Goal: Information Seeking & Learning: Check status

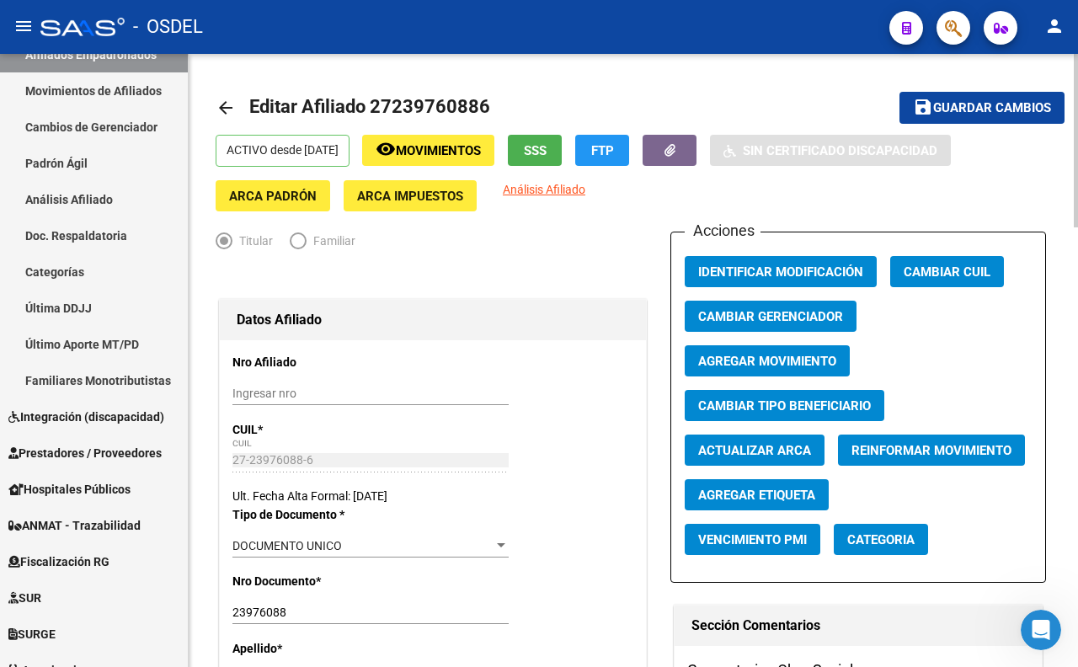
click at [982, 110] on span "Guardar cambios" at bounding box center [992, 108] width 118 height 15
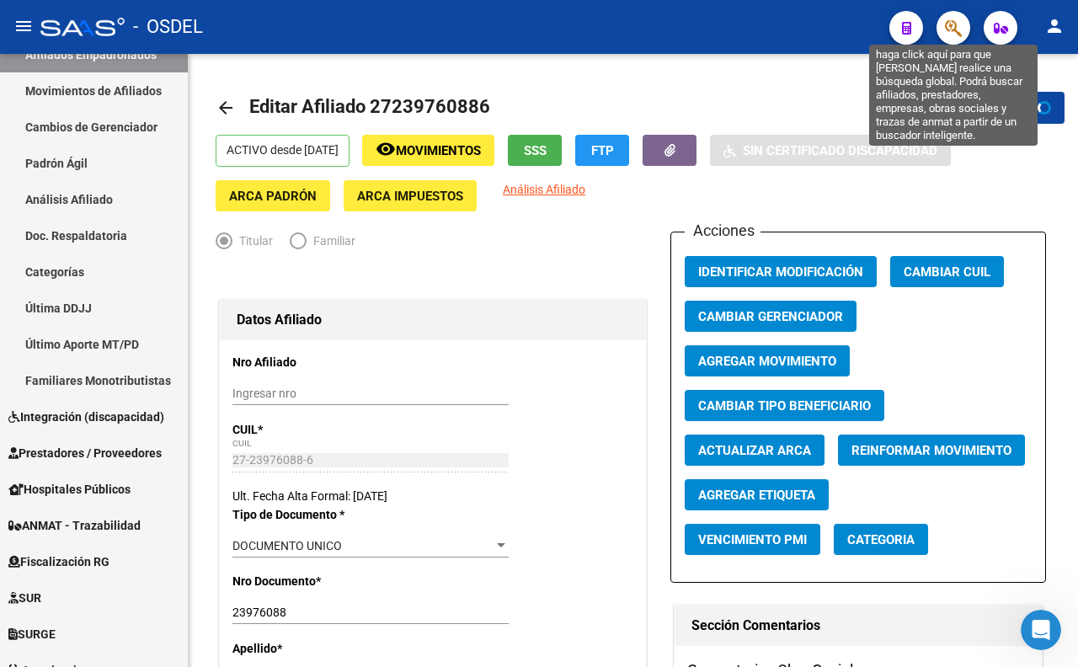
click at [952, 34] on icon "button" at bounding box center [953, 28] width 17 height 19
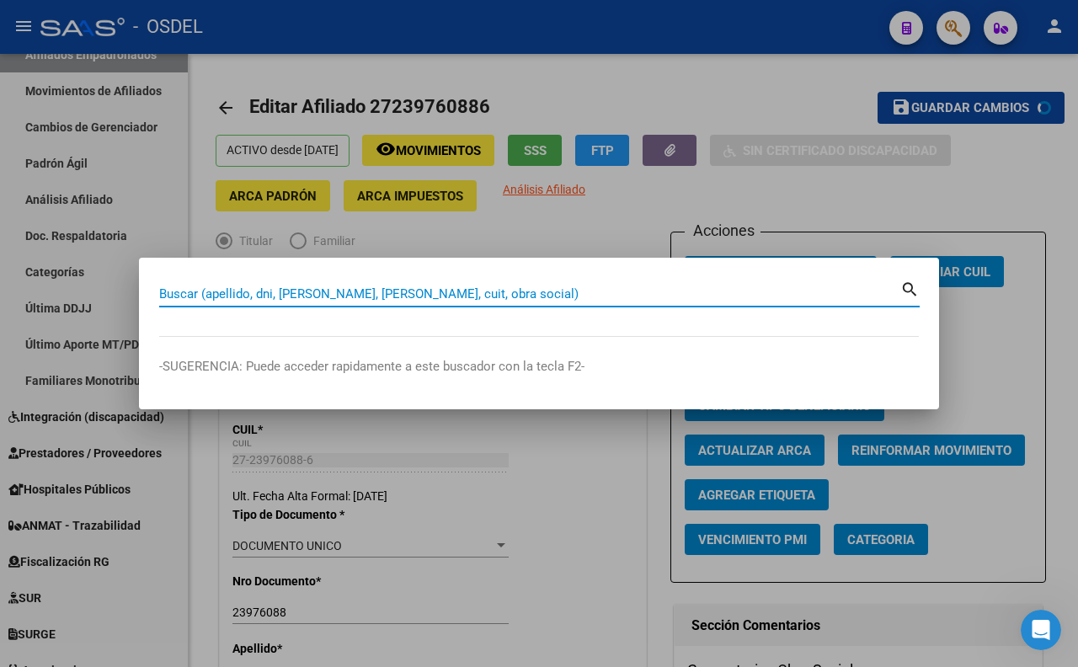
click at [466, 299] on input "Buscar (apellido, dni, [PERSON_NAME], [PERSON_NAME], cuit, obra social)" at bounding box center [529, 293] width 741 height 15
paste input "22769622"
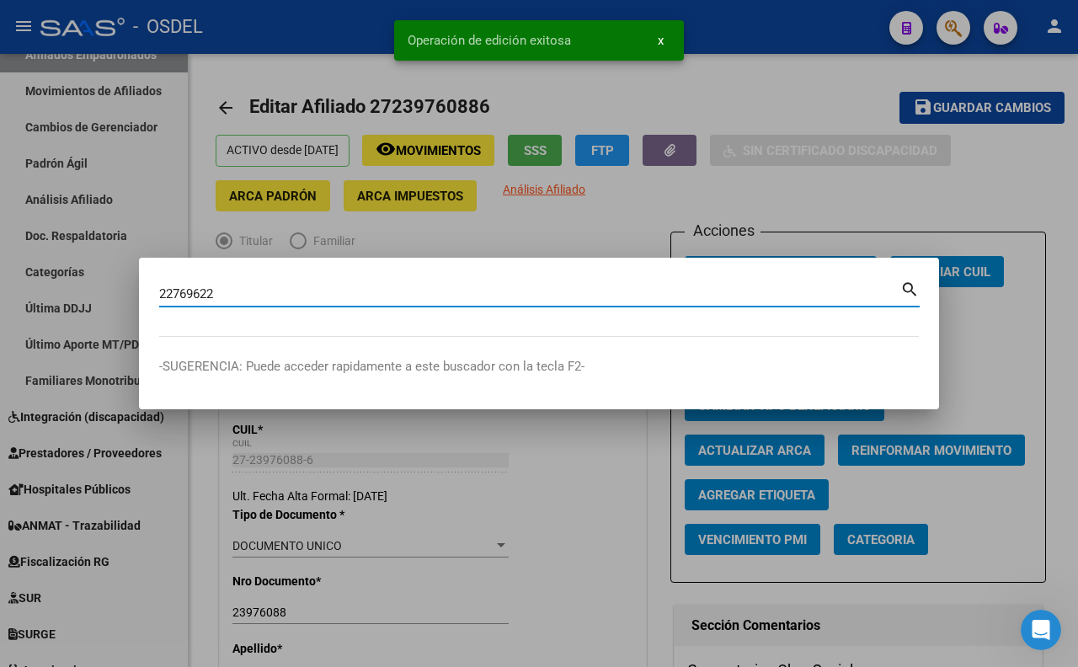
type input "22769622"
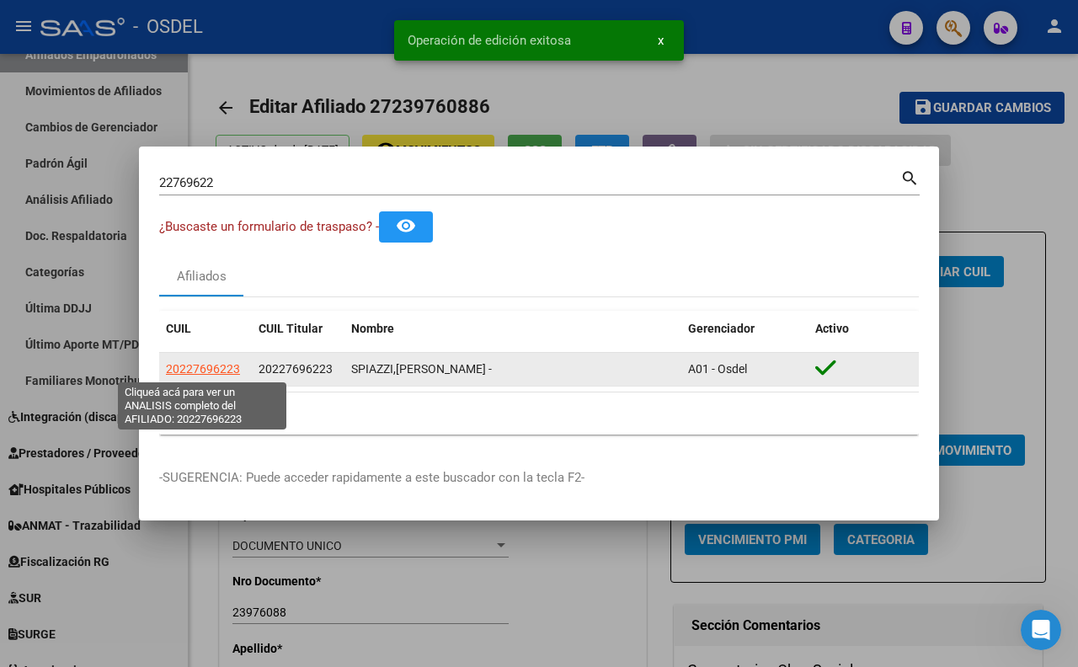
click at [206, 376] on span "20227696223" at bounding box center [203, 368] width 74 height 13
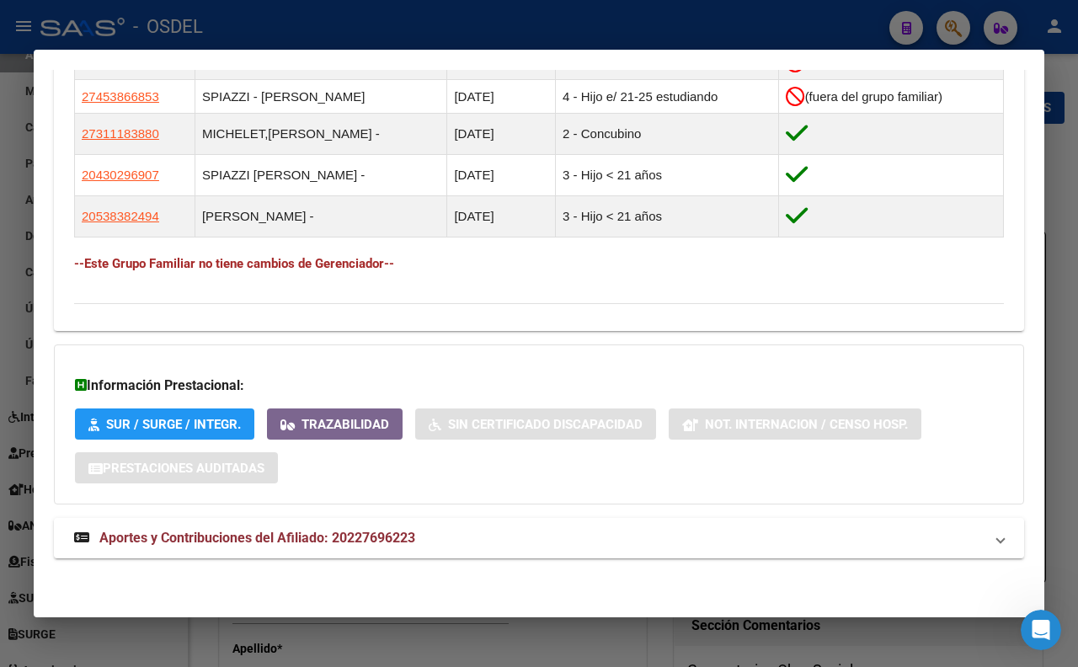
scroll to position [1054, 0]
click at [464, 539] on mat-panel-title "Aportes y Contribuciones del Afiliado: 20227696223" at bounding box center [528, 538] width 909 height 20
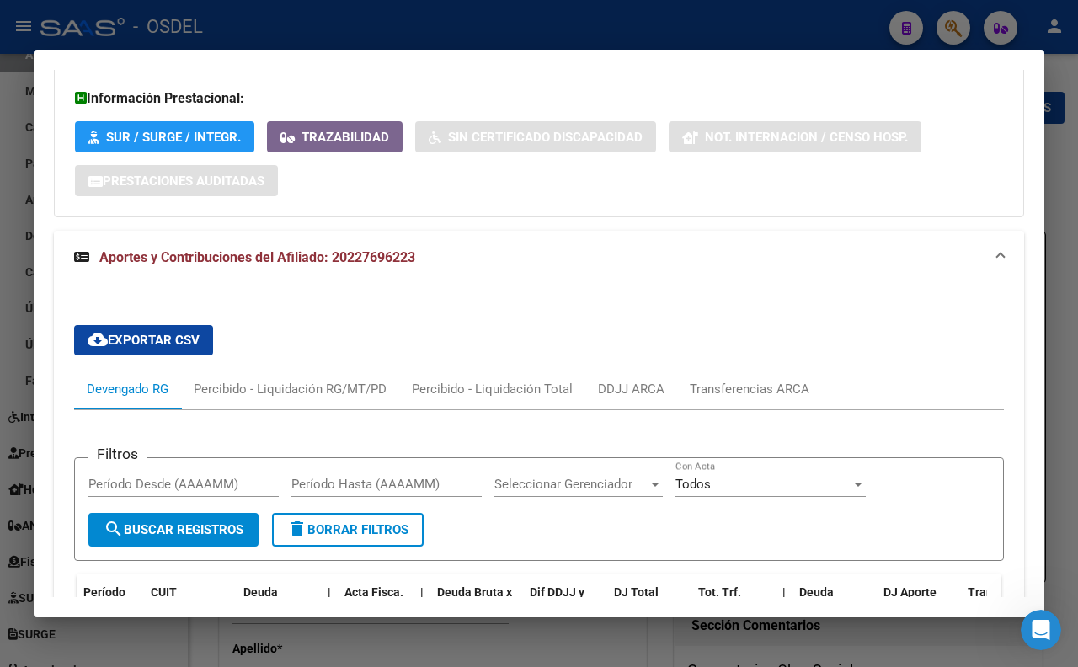
scroll to position [1288, 0]
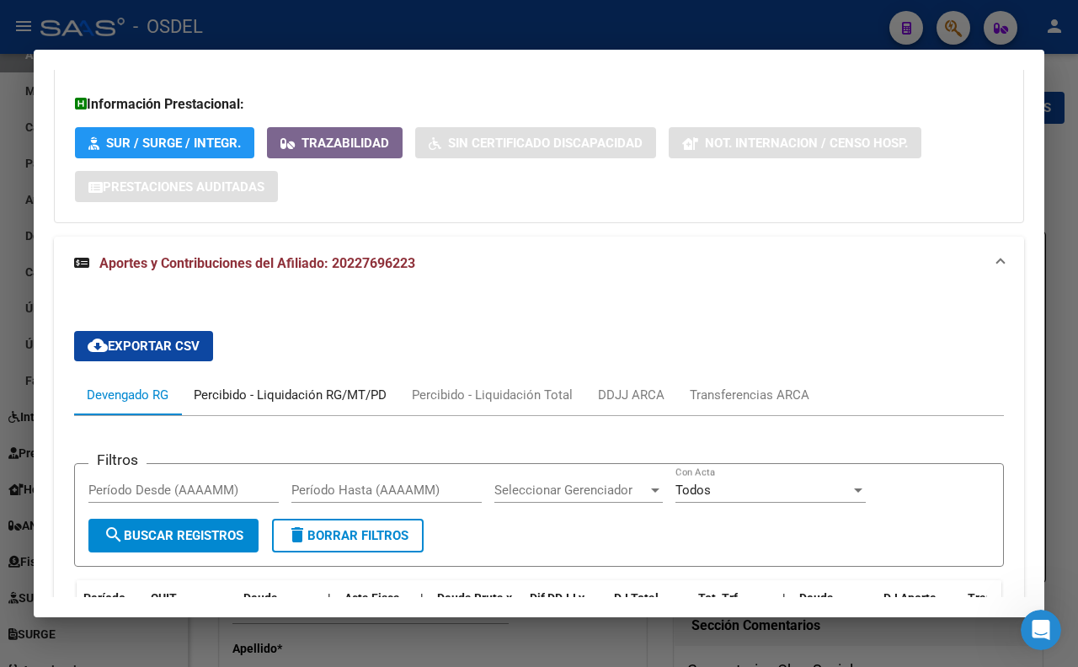
click at [268, 404] on div "Percibido - Liquidación RG/MT/PD" at bounding box center [290, 395] width 193 height 19
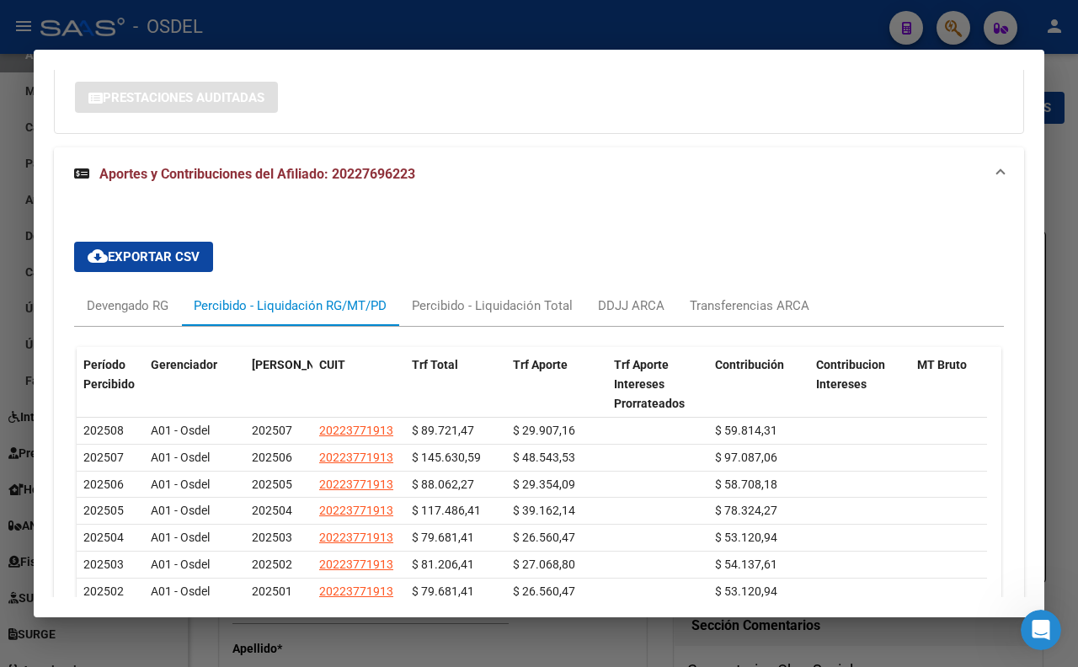
scroll to position [1437, 0]
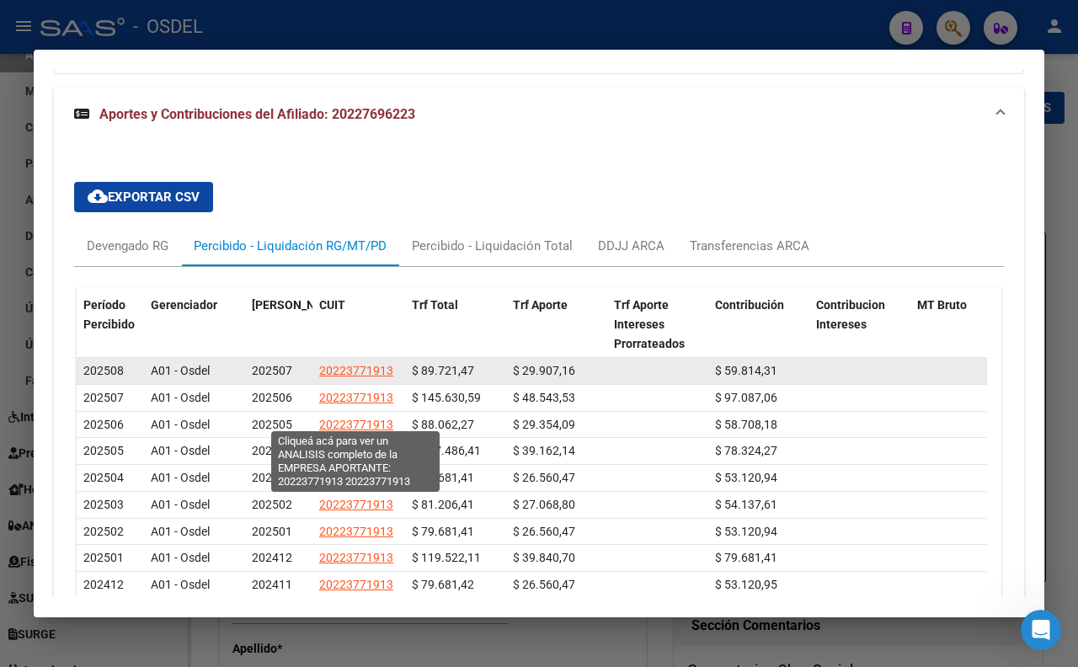
click at [358, 377] on span "20223771913" at bounding box center [356, 370] width 74 height 13
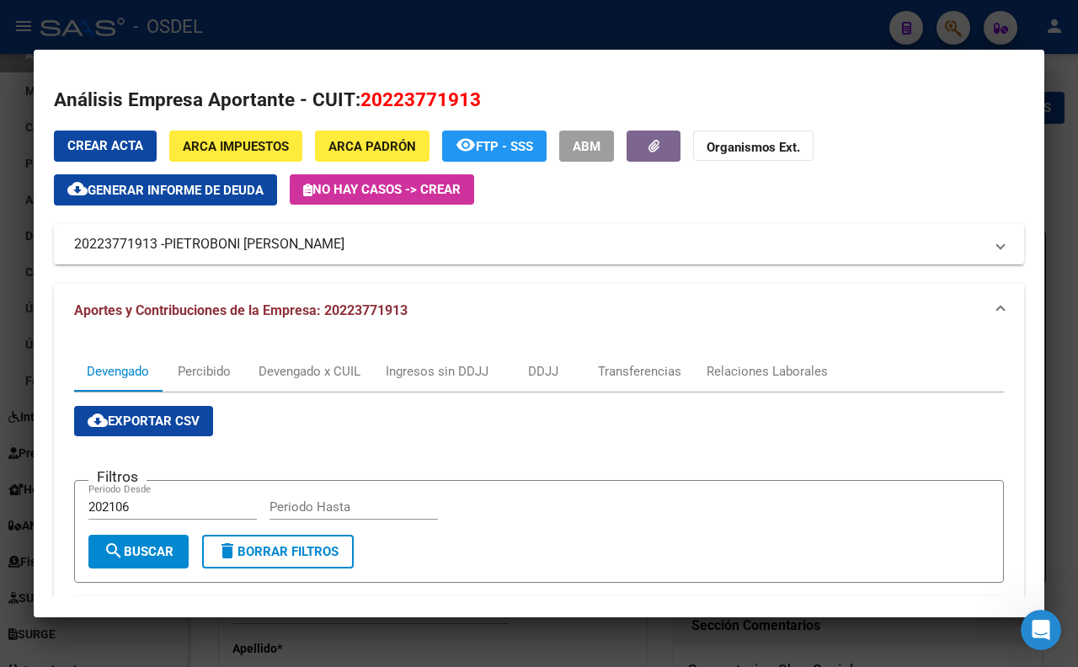
click at [288, 249] on span "PIETROBONI DANIEL EDUARDO" at bounding box center [254, 244] width 180 height 20
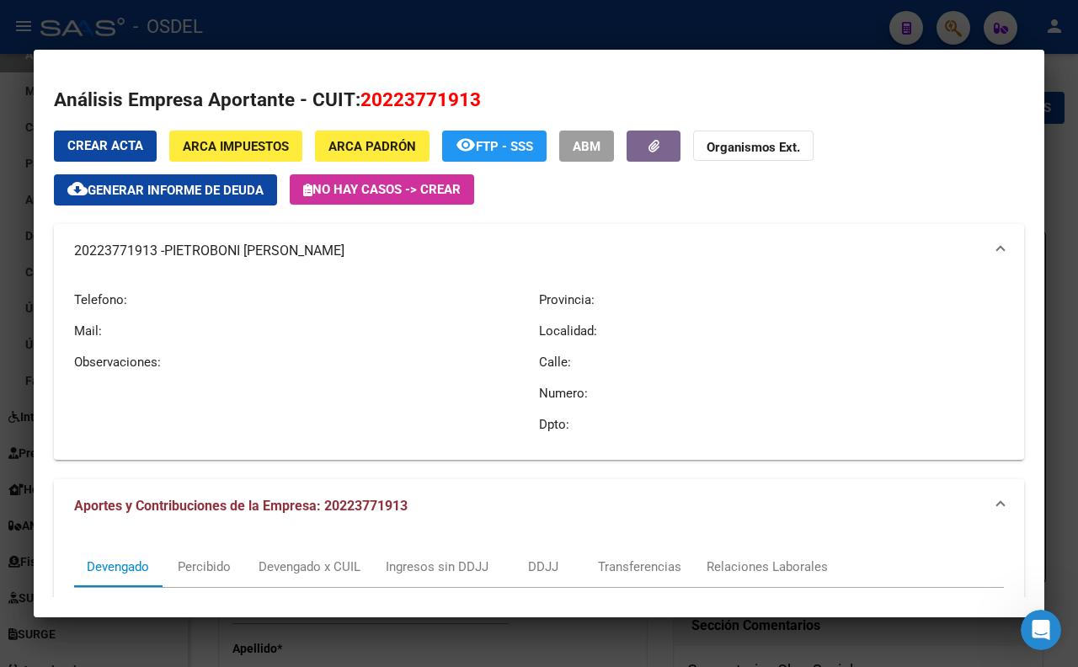
drag, startPoint x: 365, startPoint y: 250, endPoint x: 352, endPoint y: 256, distance: 14.7
click at [352, 256] on mat-panel-title "20223771913 - PIETROBONI DANIEL EDUARDO" at bounding box center [528, 251] width 909 height 20
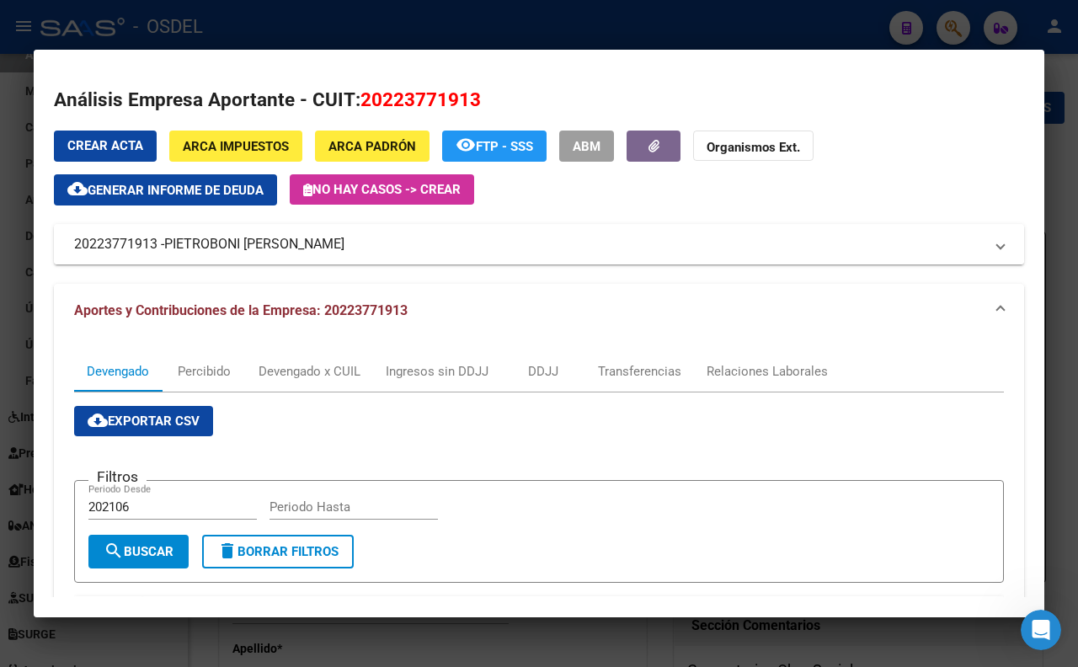
copy mat-panel-title "20223771913 - PIETROBONI DANIEL EDUARDO"
click at [274, 147] on span "ARCA Impuestos" at bounding box center [236, 146] width 106 height 15
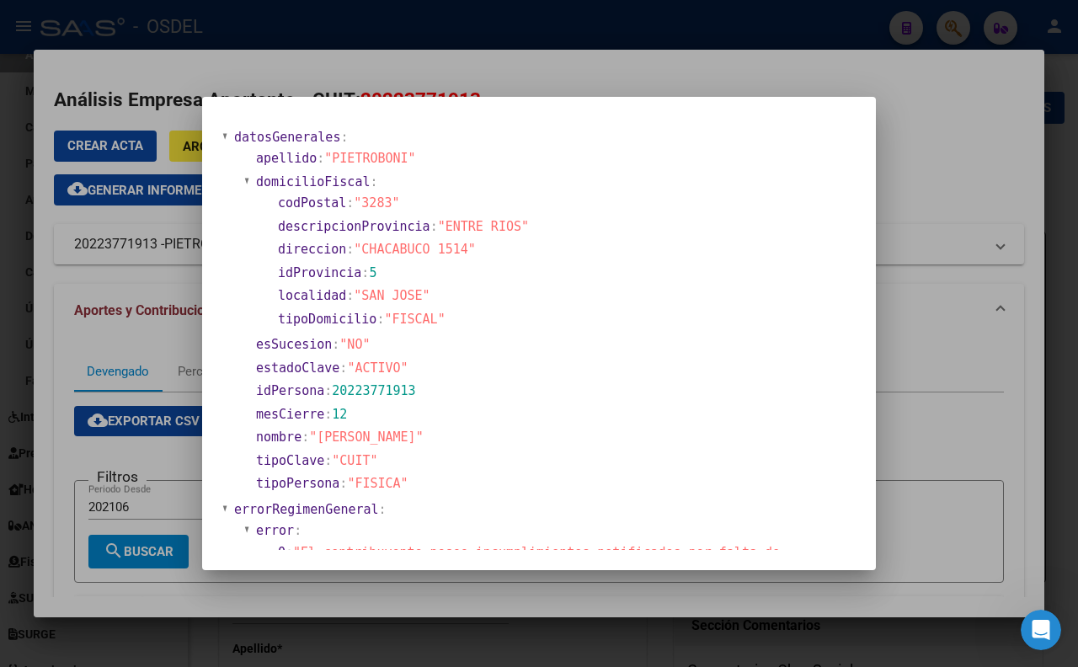
scroll to position [0, 0]
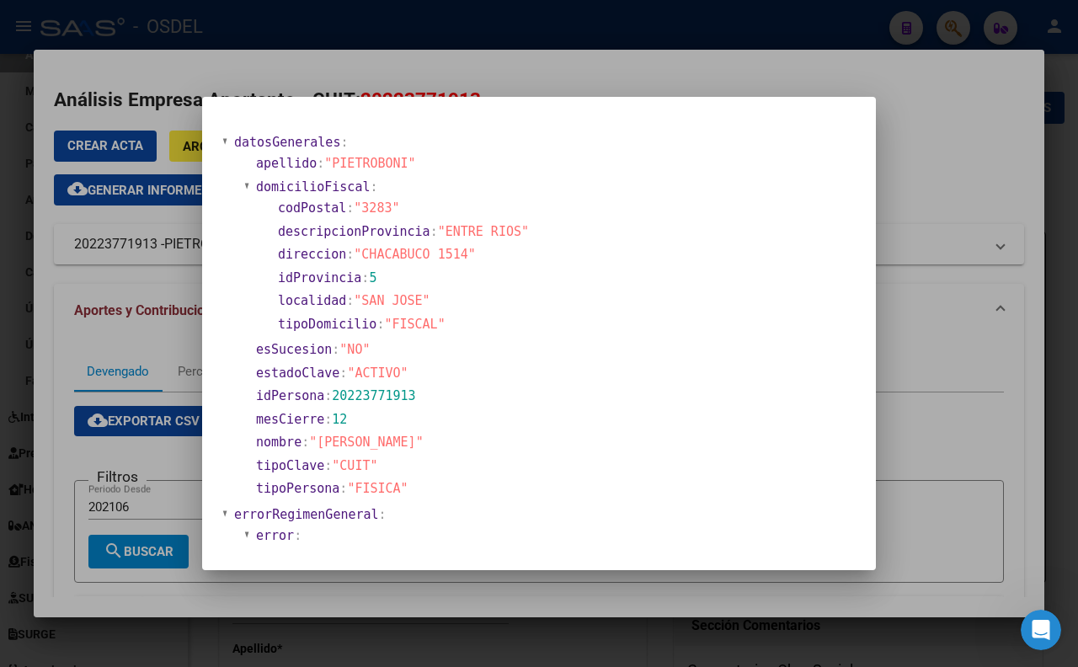
click at [516, 68] on div at bounding box center [539, 333] width 1078 height 667
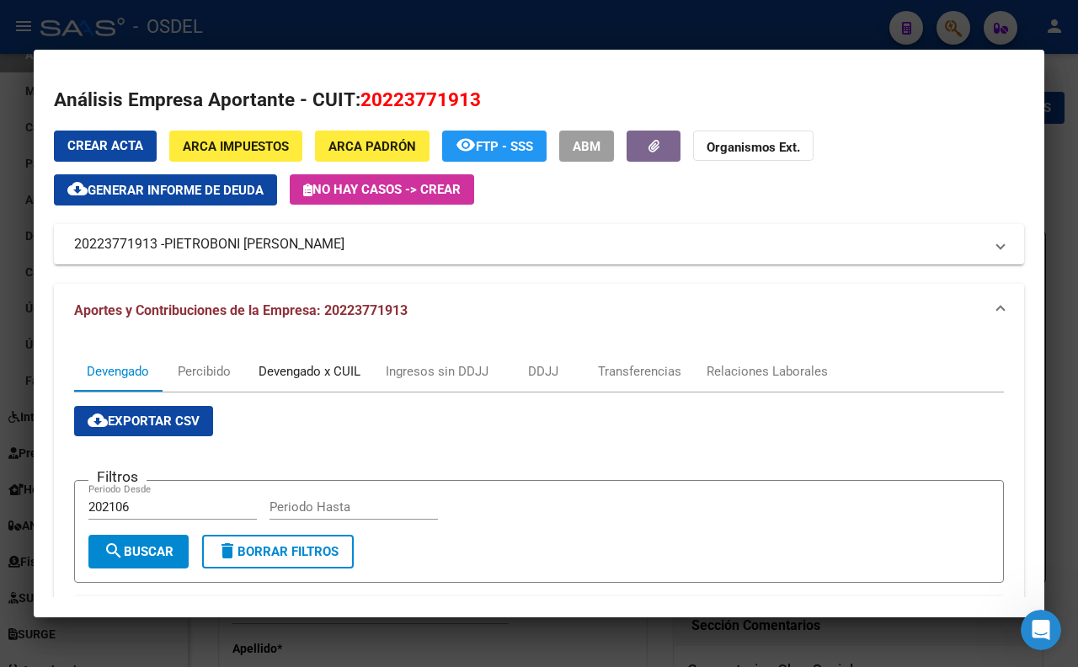
click at [347, 381] on div "Devengado x CUIL" at bounding box center [309, 371] width 127 height 40
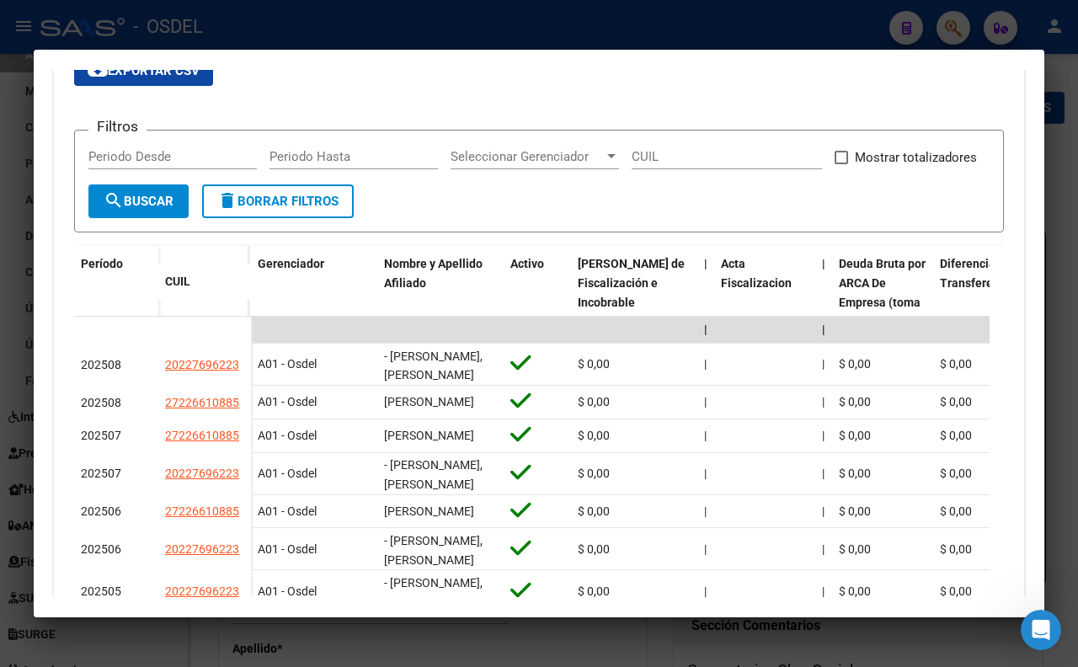
scroll to position [374, 0]
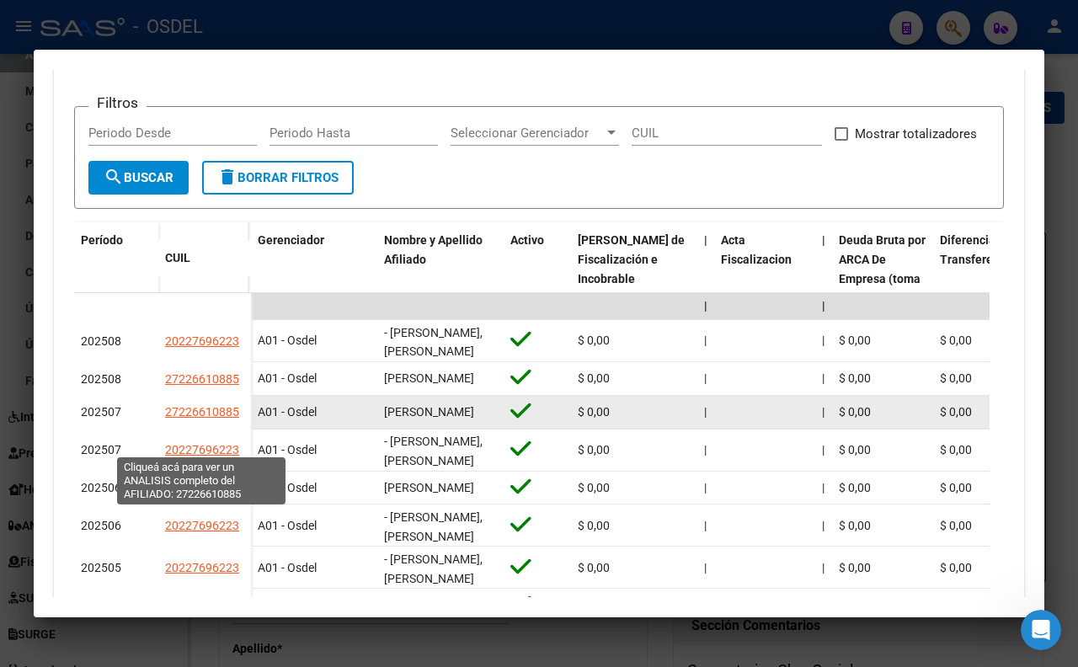
click at [207, 418] on span "27226610885" at bounding box center [202, 411] width 74 height 13
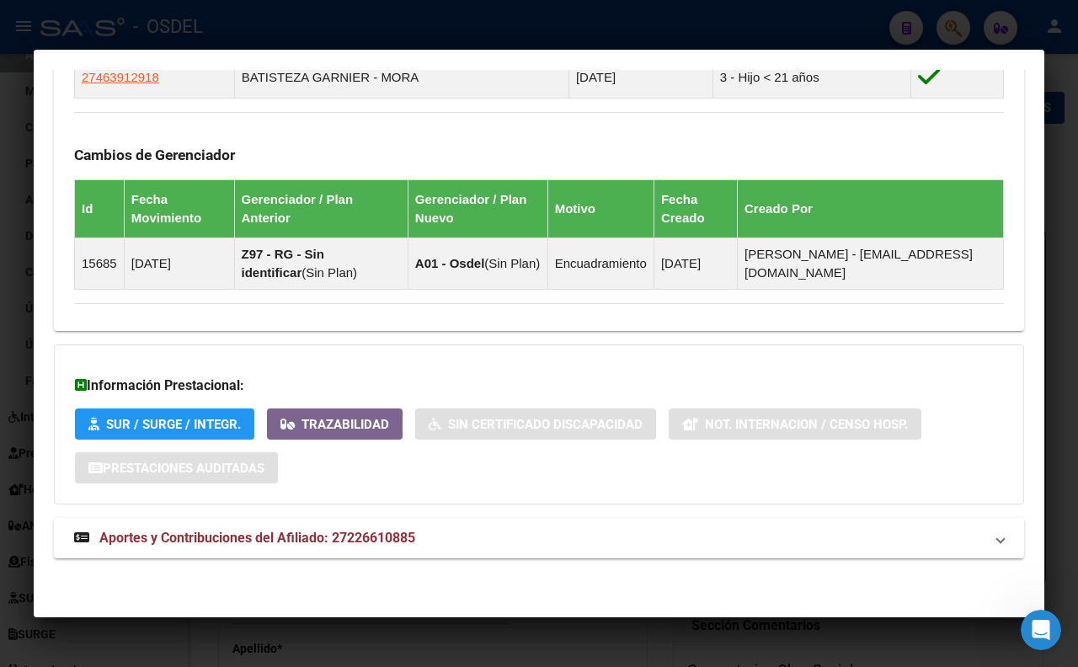
scroll to position [1061, 0]
click at [473, 541] on mat-panel-title "Aportes y Contribuciones del Afiliado: 27226610885" at bounding box center [528, 538] width 909 height 20
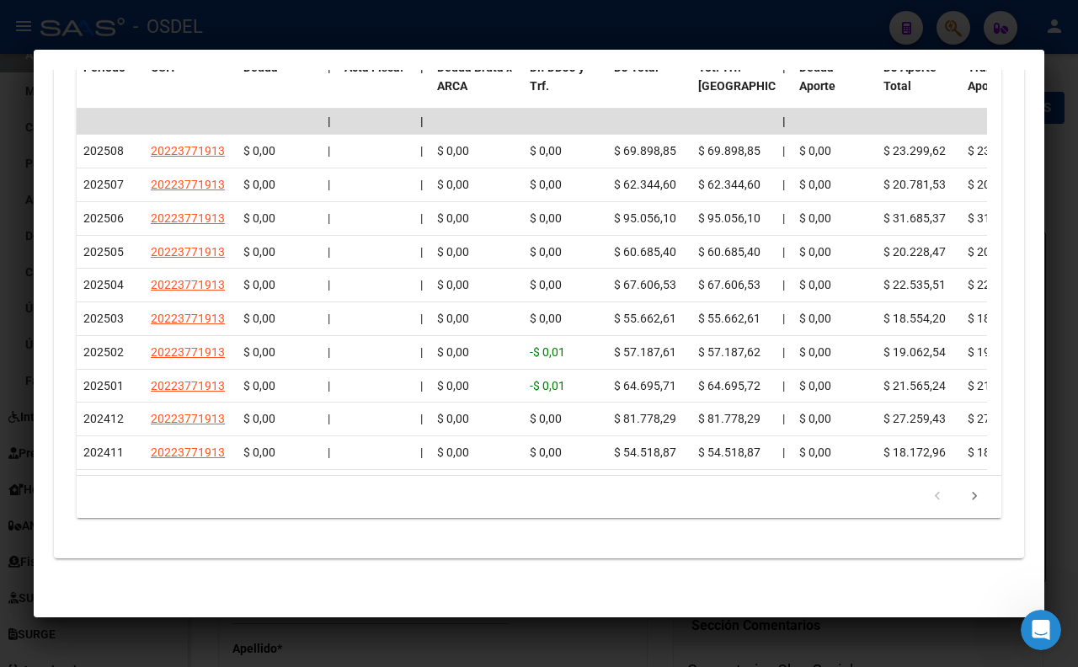
scroll to position [1575, 0]
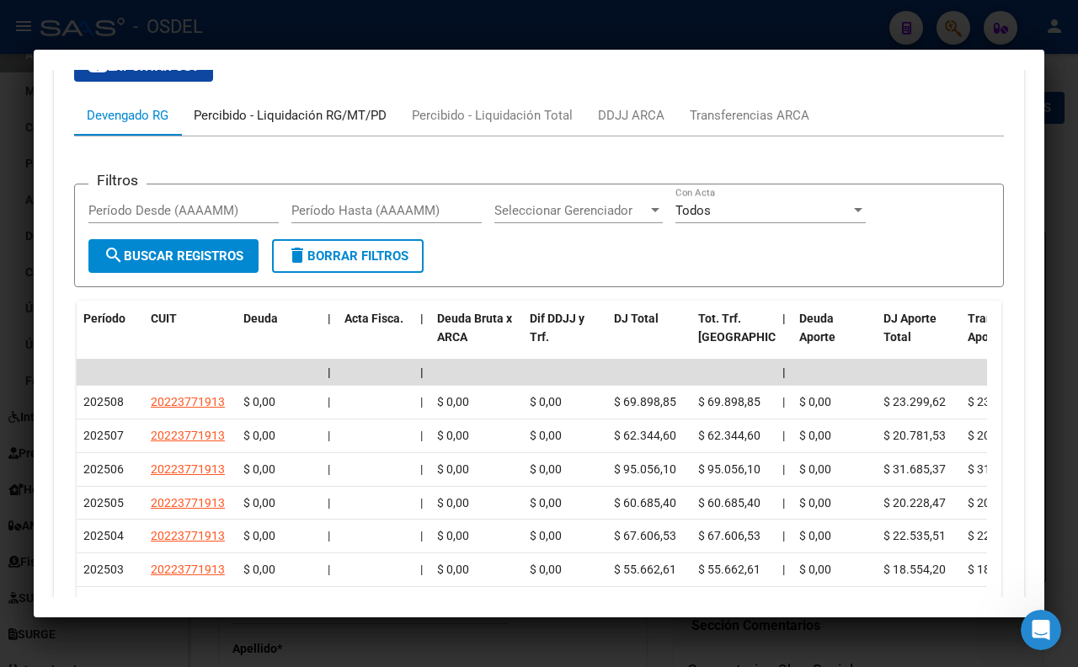
click at [359, 125] on div "Percibido - Liquidación RG/MT/PD" at bounding box center [290, 115] width 193 height 19
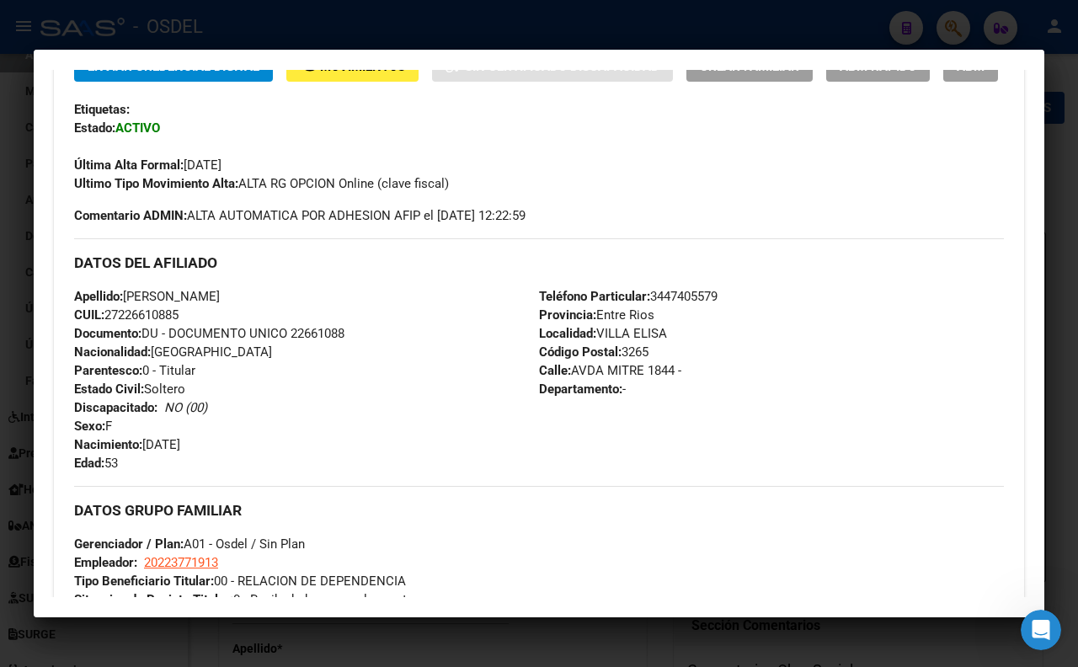
scroll to position [307, 0]
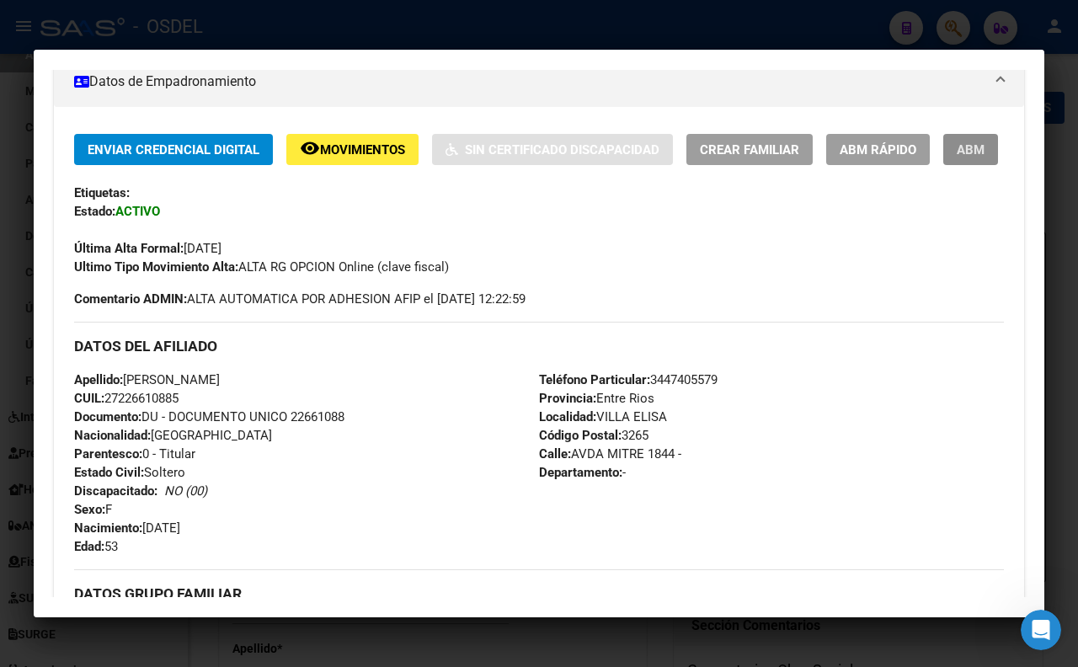
click at [957, 157] on span "ABM" at bounding box center [971, 149] width 28 height 15
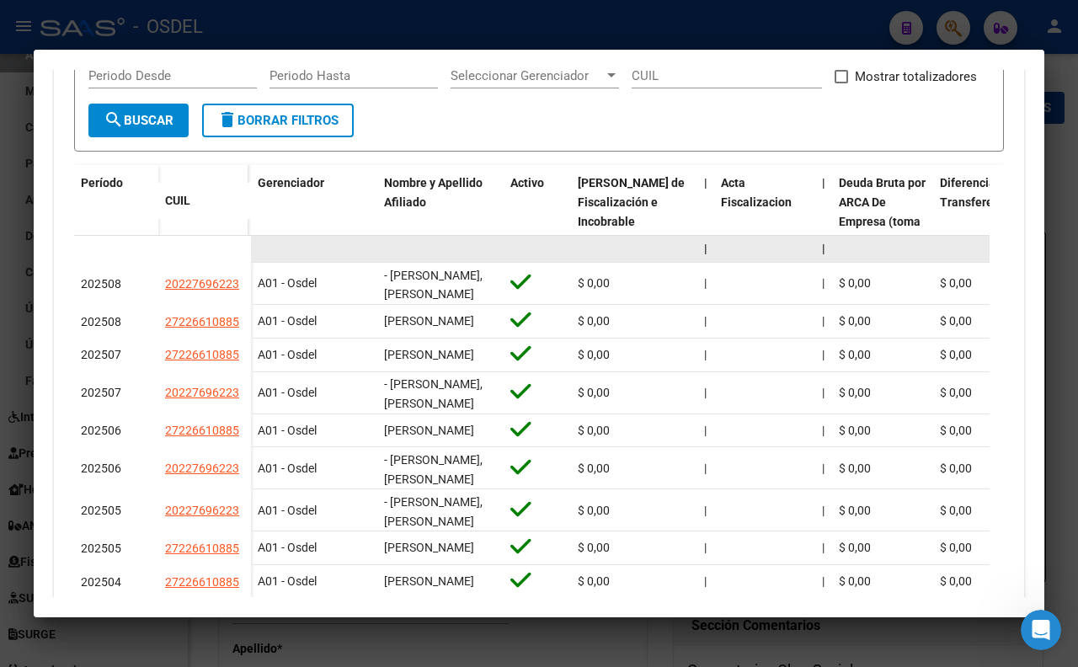
scroll to position [467, 0]
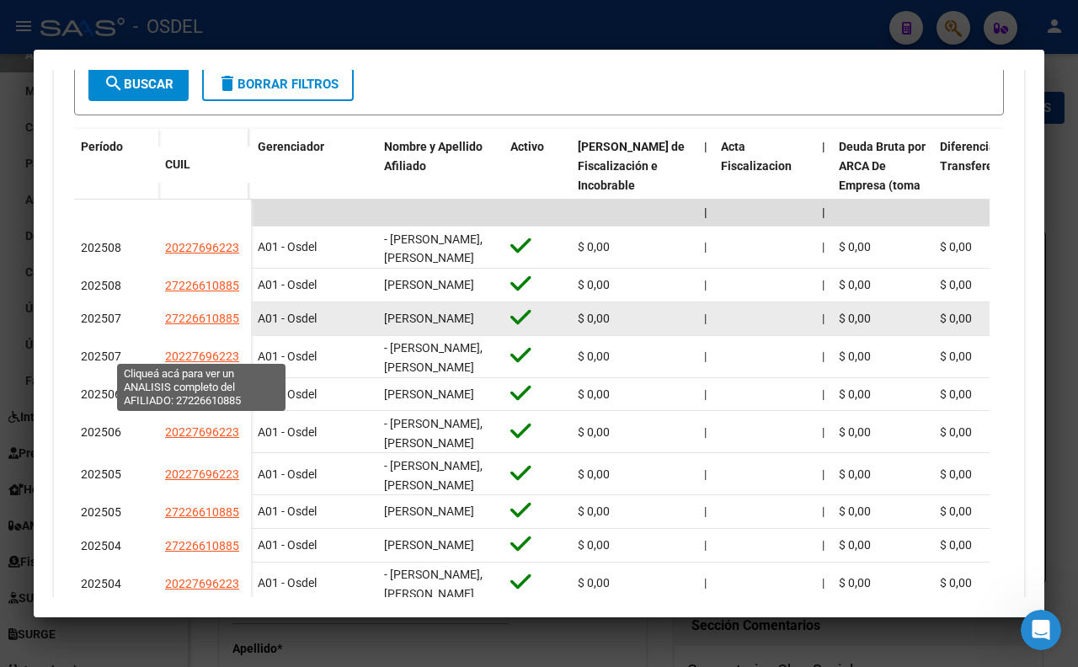
click at [228, 325] on span "27226610885" at bounding box center [202, 318] width 74 height 13
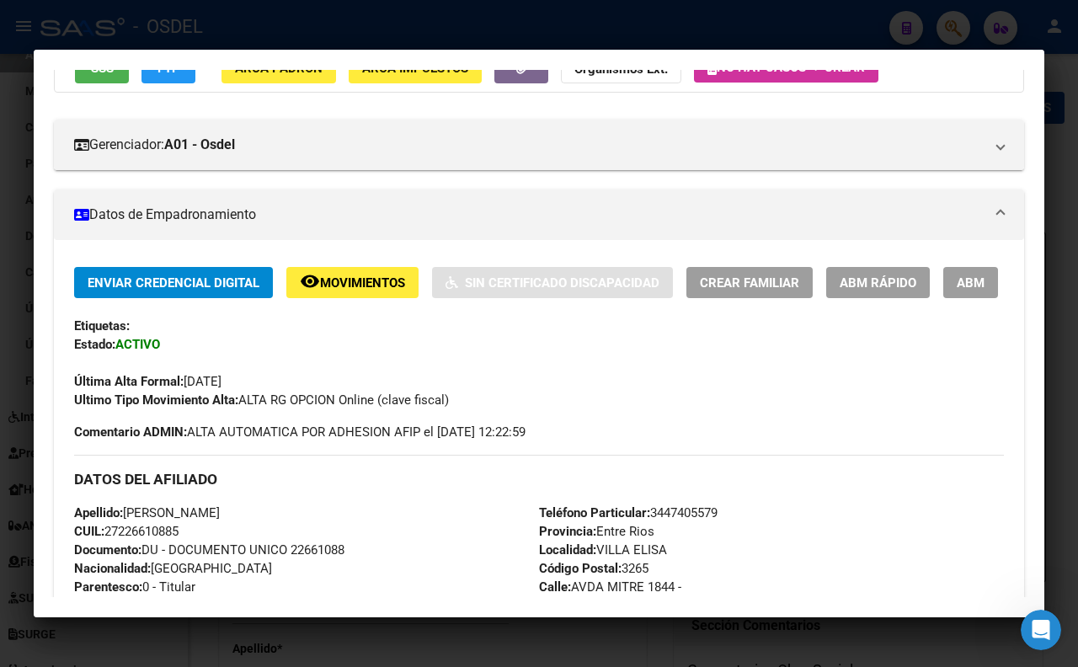
scroll to position [187, 0]
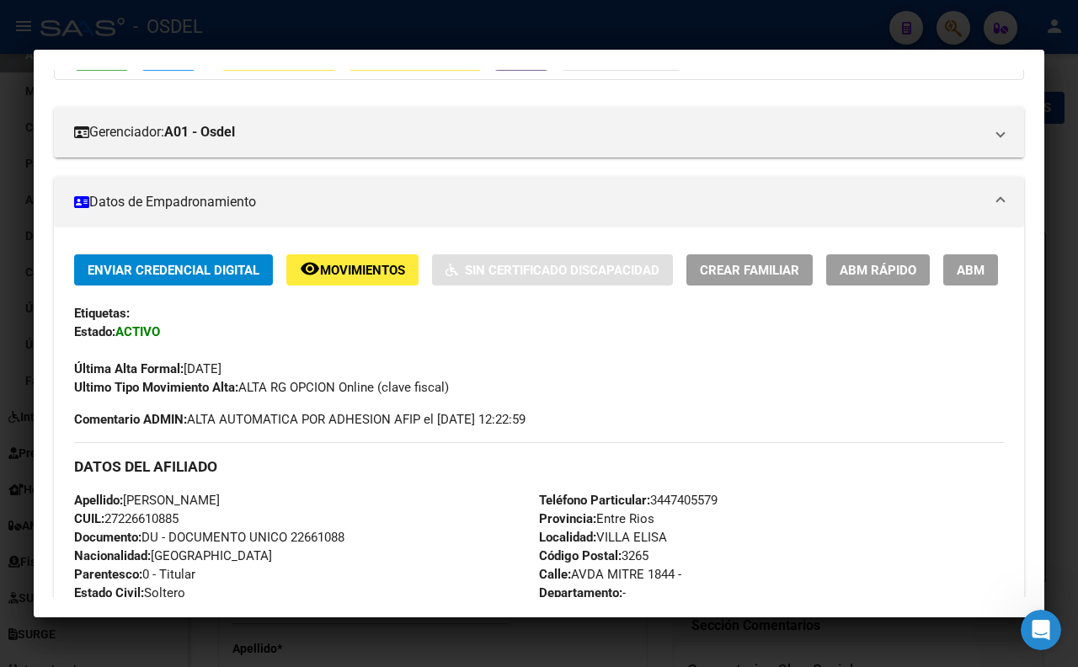
click at [943, 285] on button "ABM" at bounding box center [970, 269] width 55 height 31
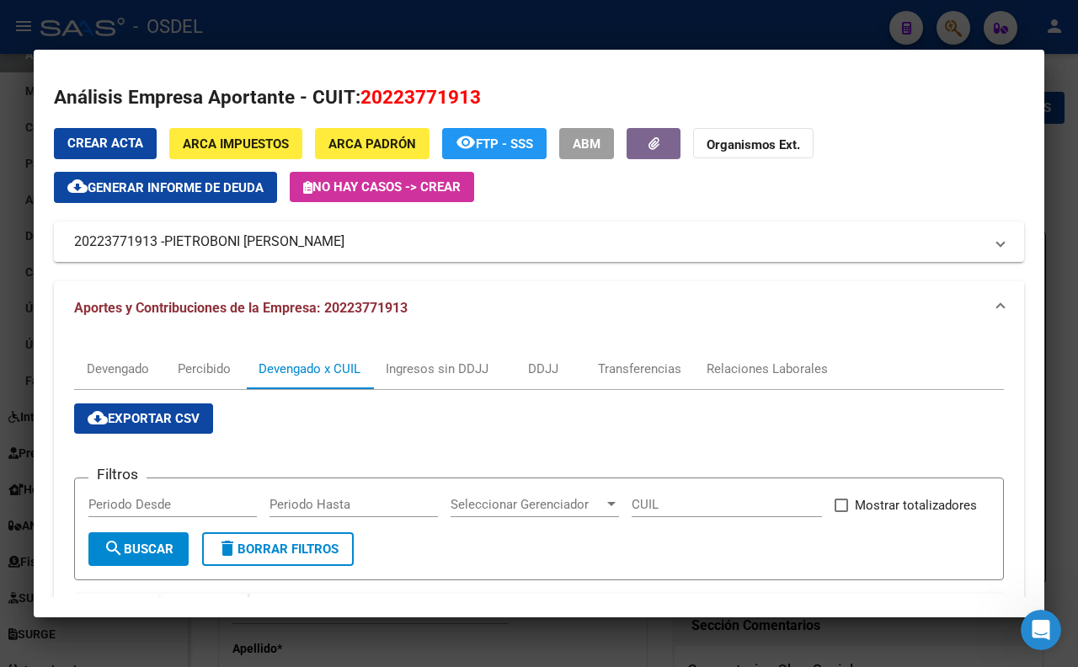
scroll to position [0, 0]
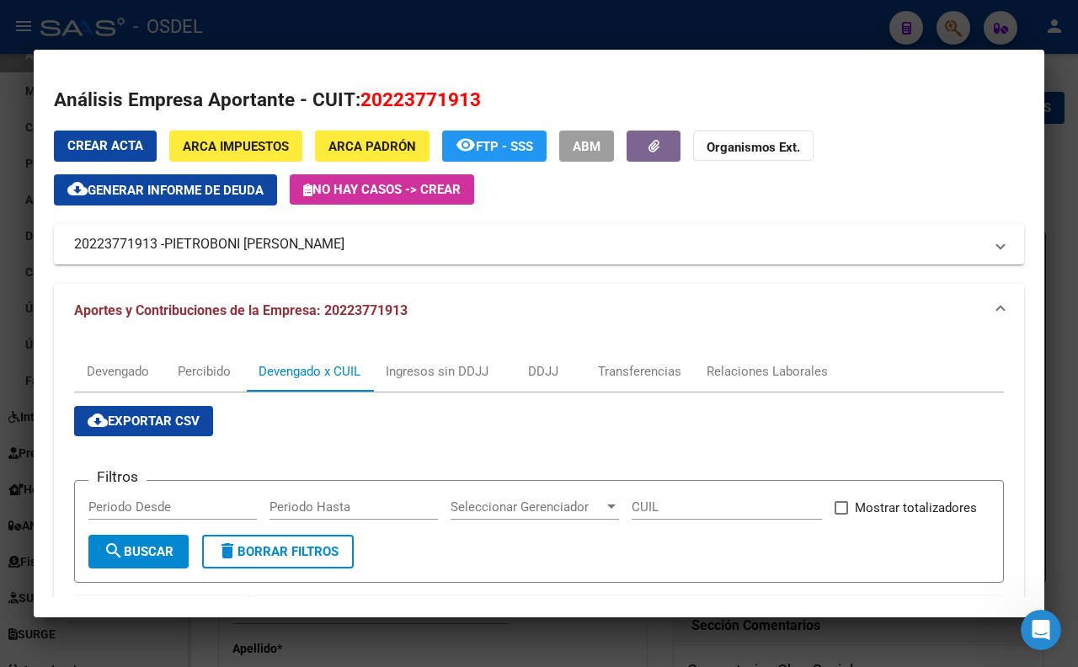
click at [232, 28] on div at bounding box center [539, 333] width 1078 height 667
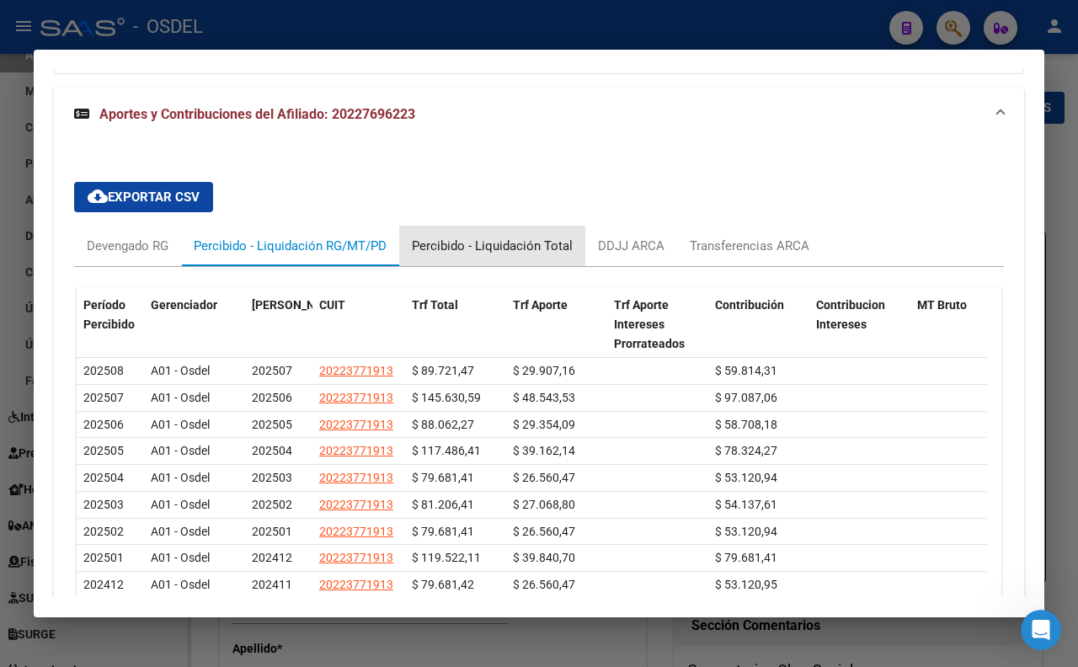
click at [494, 255] on div "Percibido - Liquidación Total" at bounding box center [492, 246] width 161 height 19
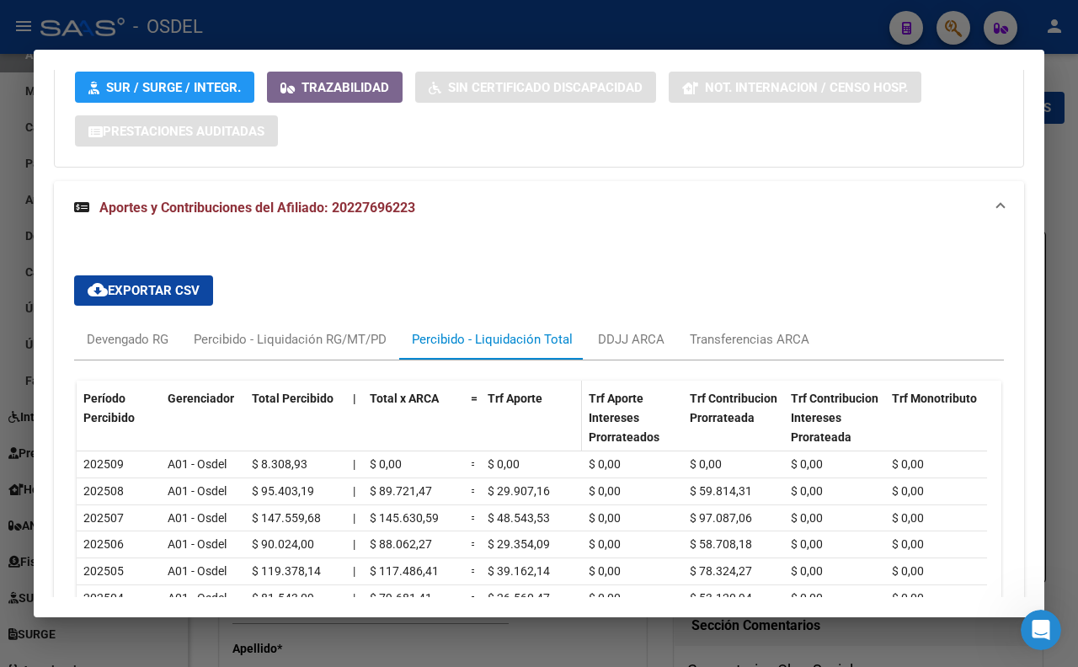
scroll to position [1437, 0]
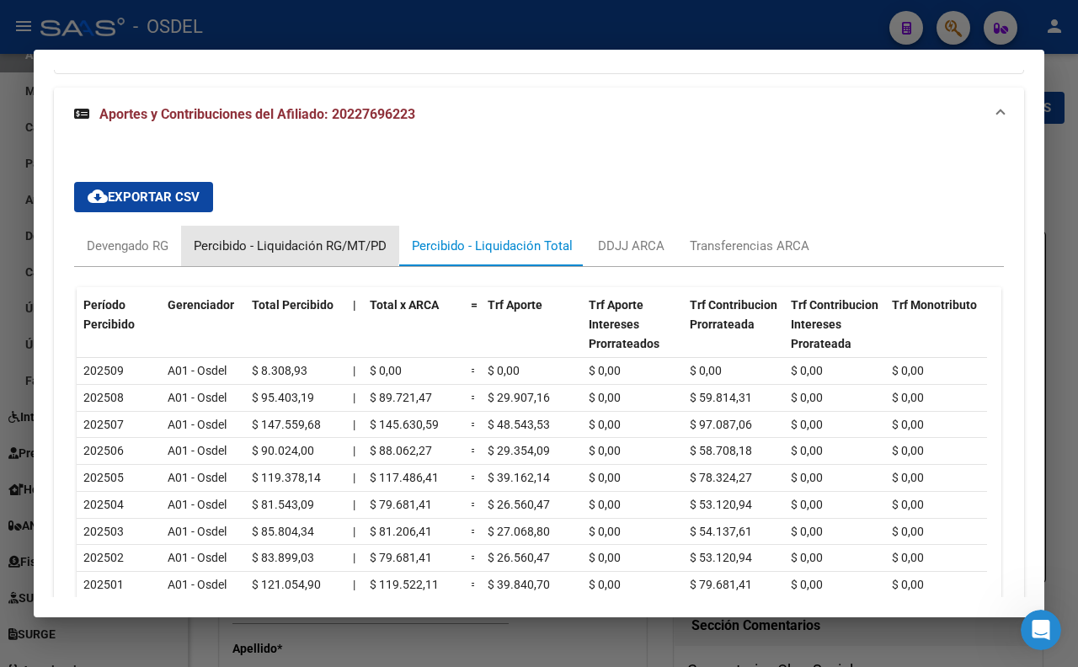
click at [283, 255] on div "Percibido - Liquidación RG/MT/PD" at bounding box center [290, 246] width 193 height 19
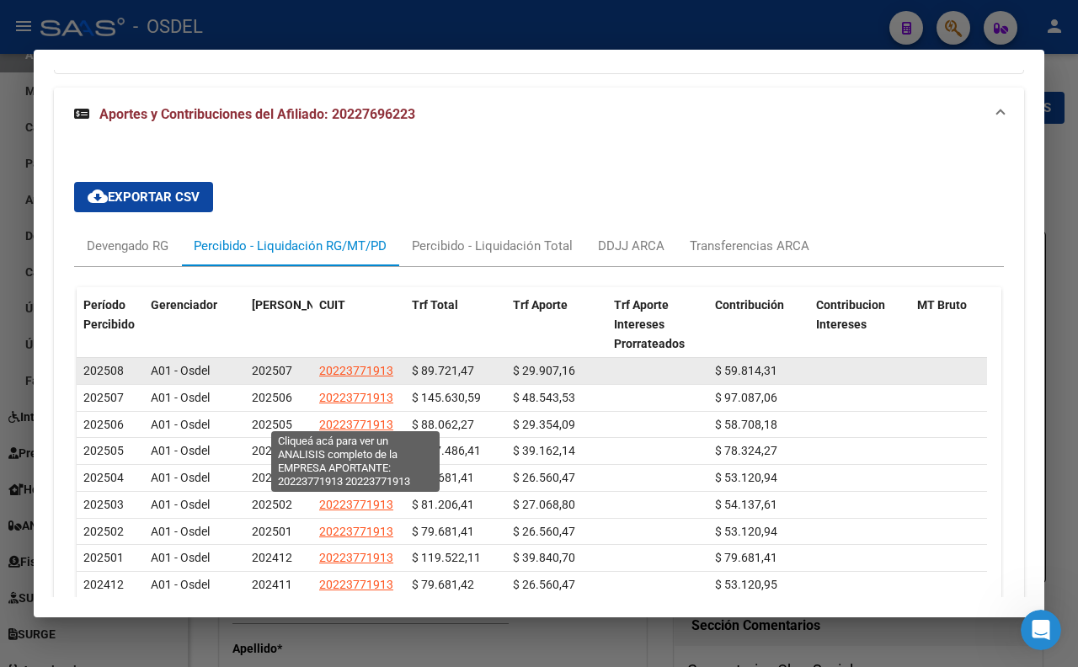
click at [338, 377] on span "20223771913" at bounding box center [356, 370] width 74 height 13
type textarea "20223771913"
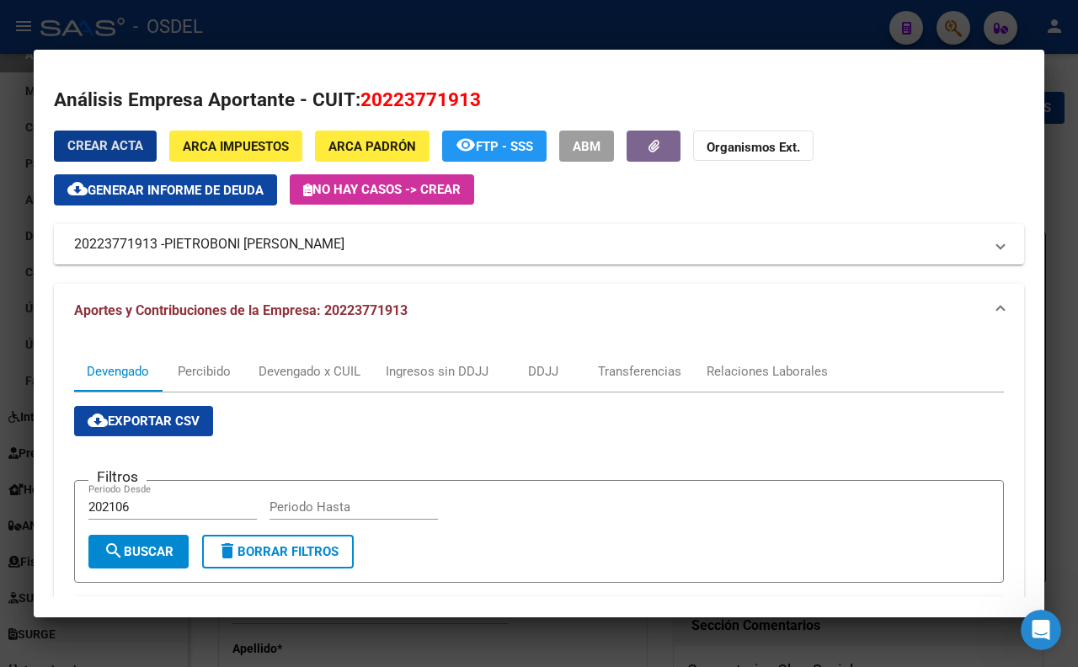
click at [470, 38] on div at bounding box center [539, 333] width 1078 height 667
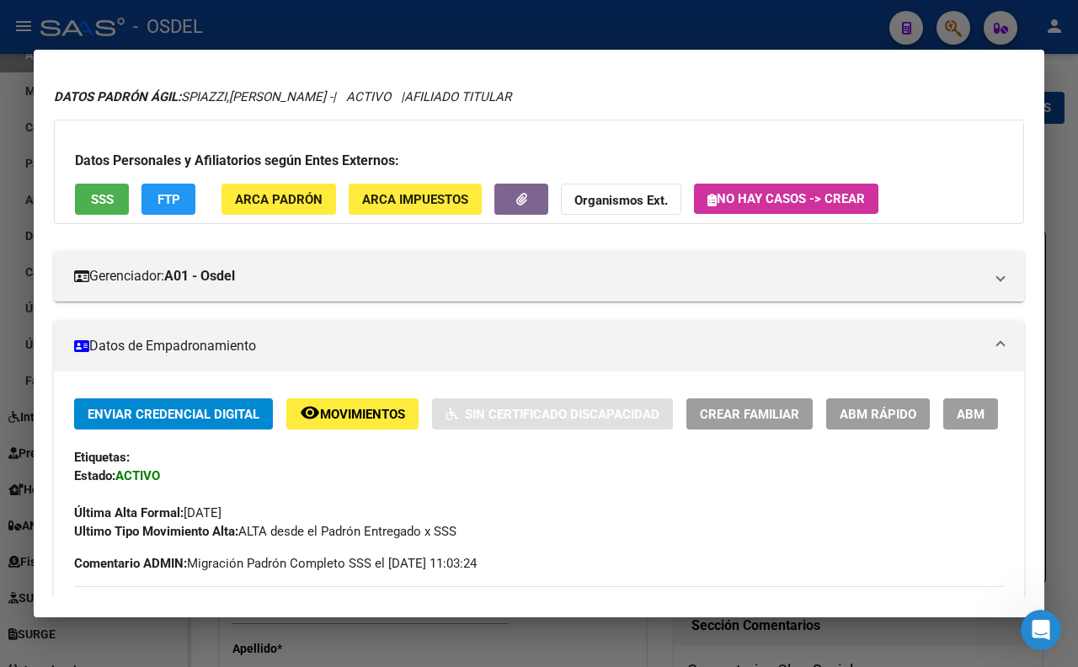
scroll to position [0, 0]
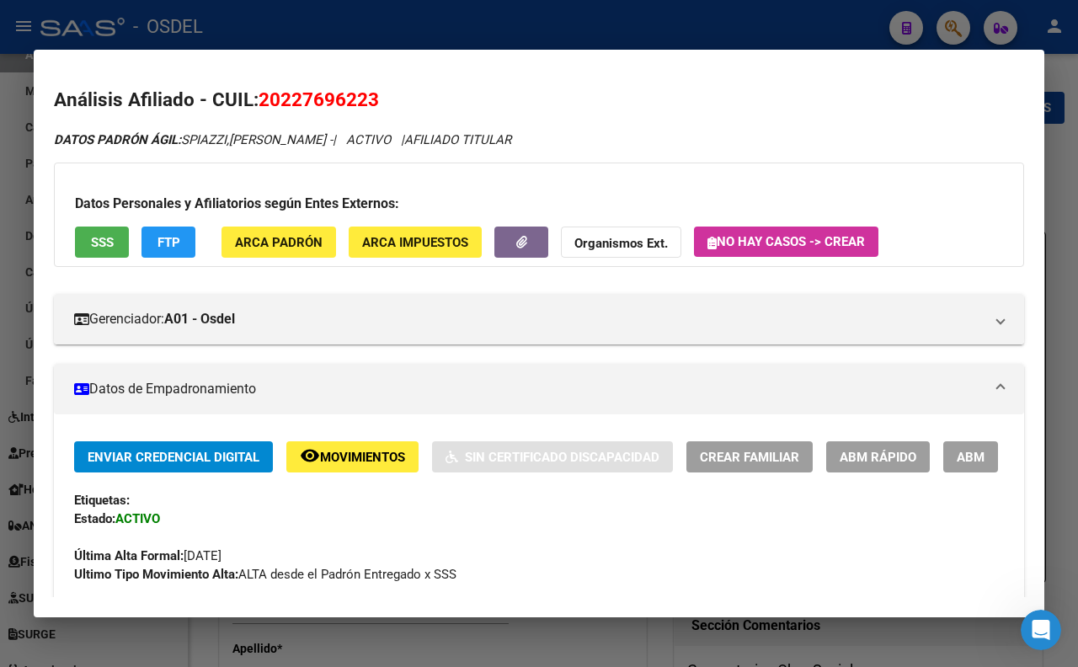
click at [429, 36] on div at bounding box center [539, 333] width 1078 height 667
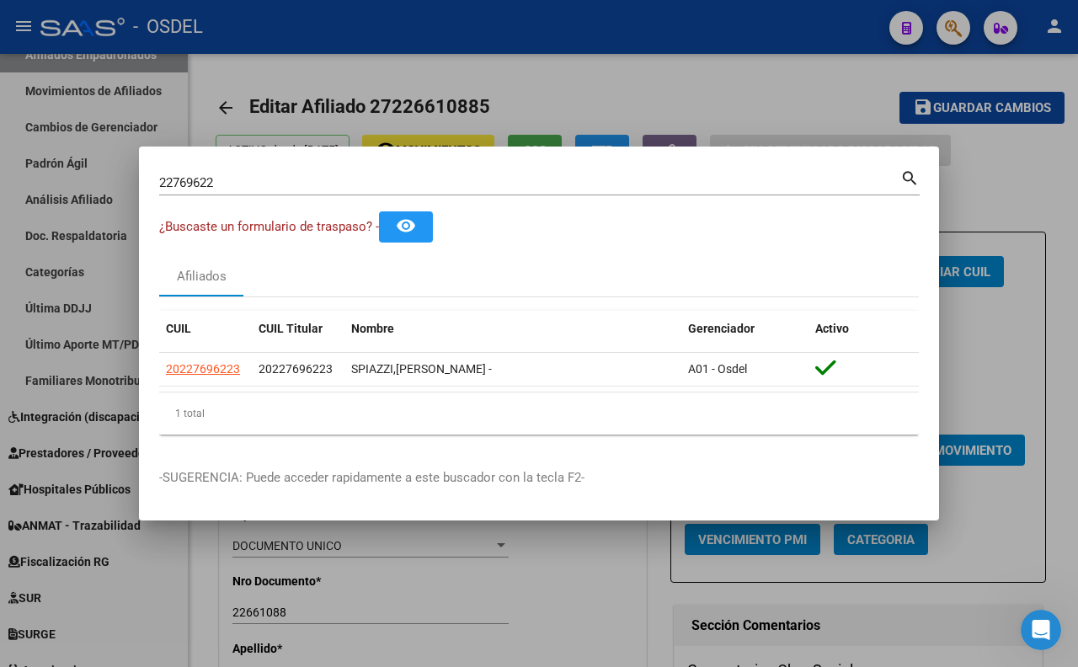
click at [565, 90] on div at bounding box center [539, 333] width 1078 height 667
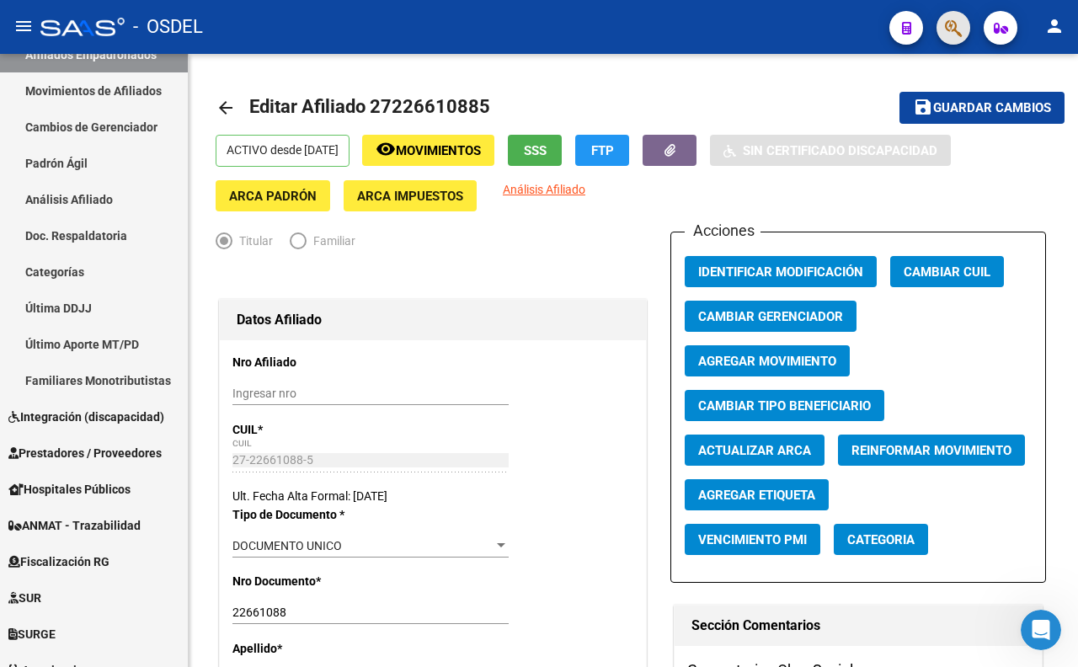
click at [943, 23] on button "button" at bounding box center [953, 28] width 34 height 34
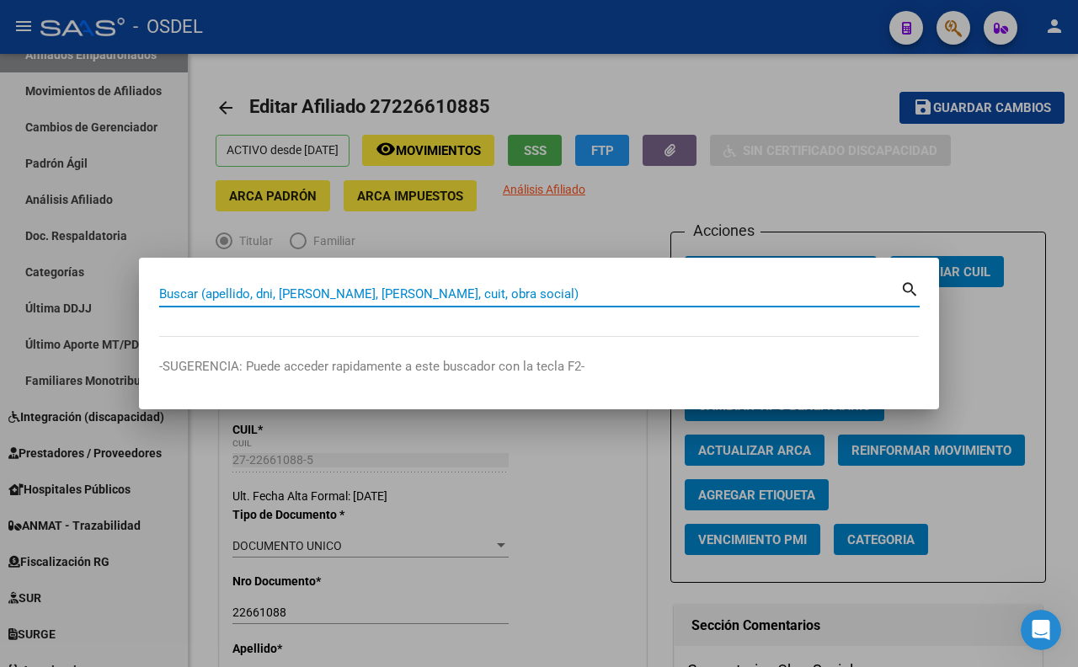
click at [672, 296] on input "Buscar (apellido, dni, [PERSON_NAME], [PERSON_NAME], cuit, obra social)" at bounding box center [529, 293] width 741 height 15
type input "GARNIER"
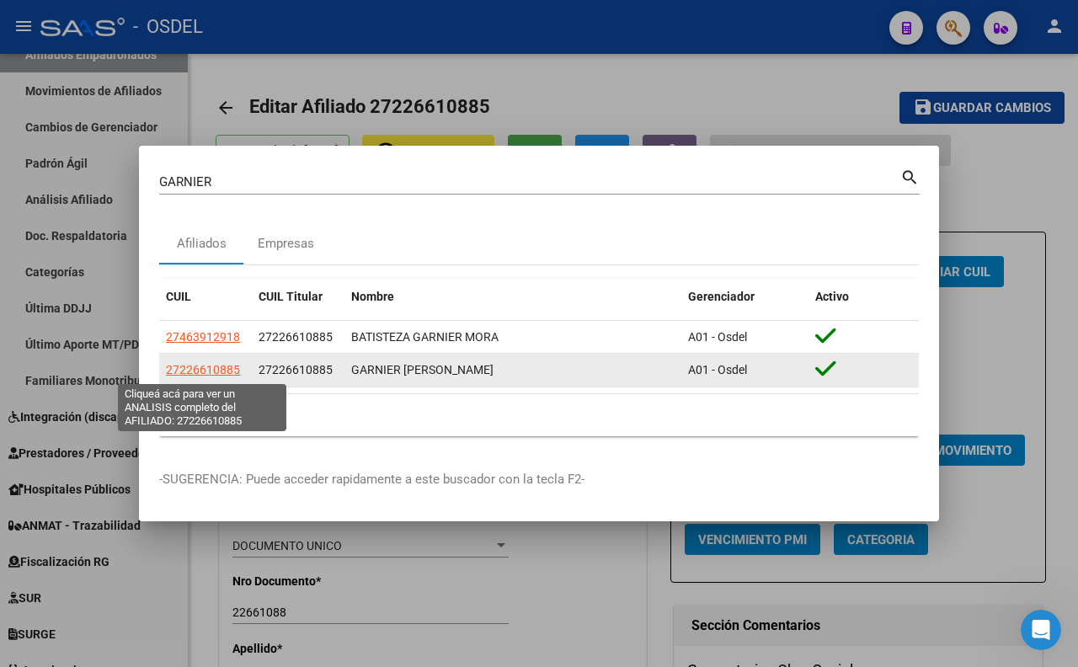
click at [181, 374] on span "27226610885" at bounding box center [203, 369] width 74 height 13
type textarea "27226610885"
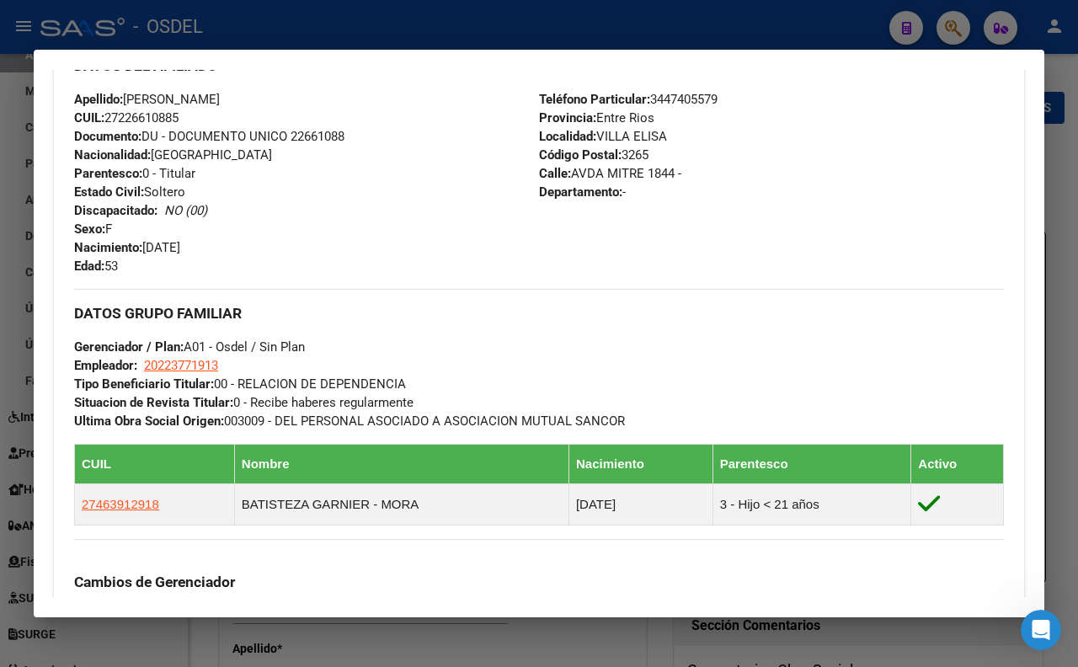
scroll to position [374, 0]
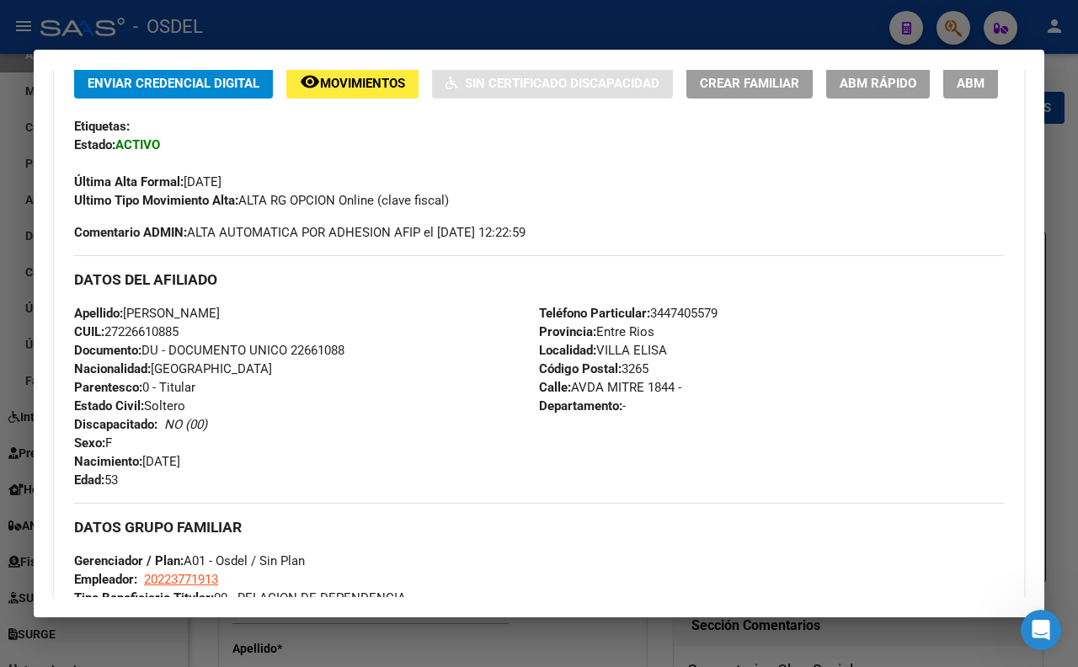
click at [943, 99] on button "ABM" at bounding box center [970, 82] width 55 height 31
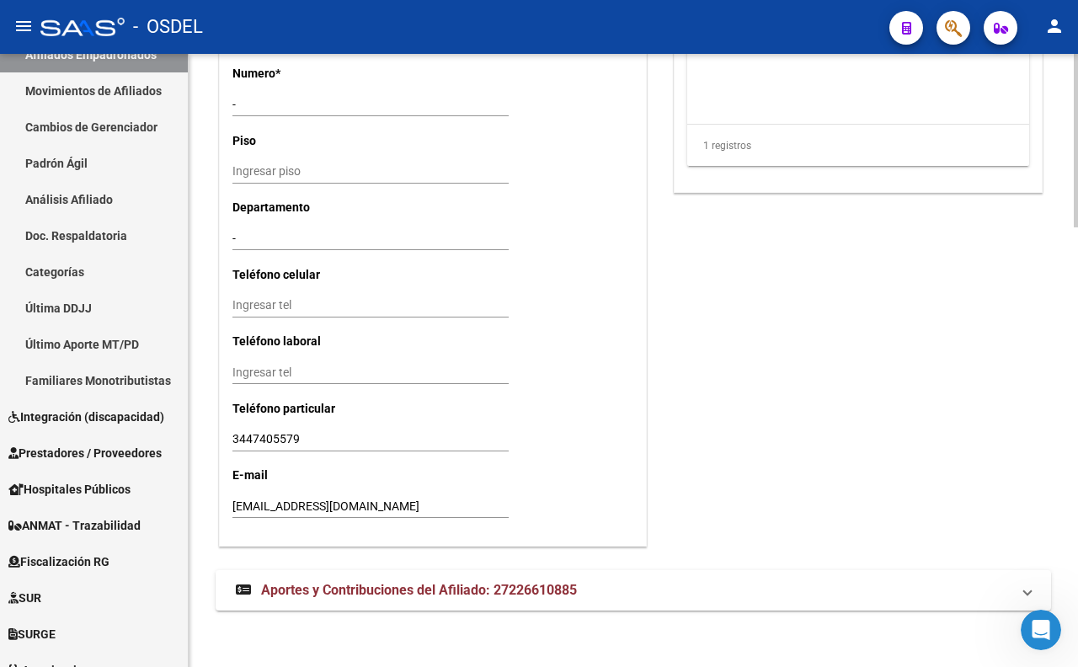
scroll to position [1553, 0]
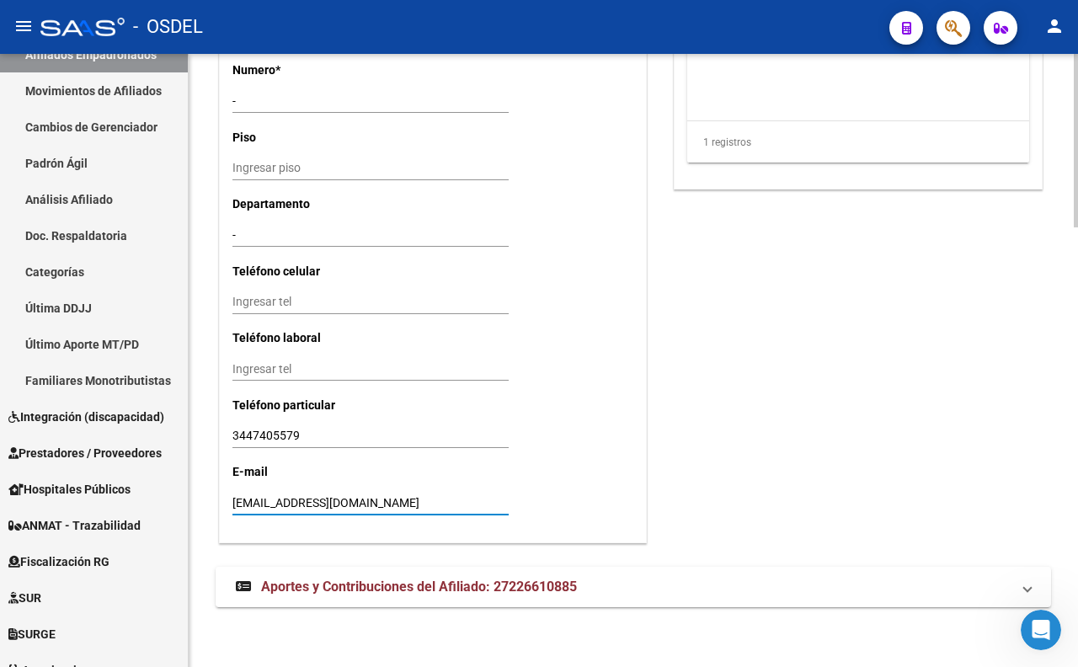
drag, startPoint x: 371, startPoint y: 501, endPoint x: 222, endPoint y: 508, distance: 149.2
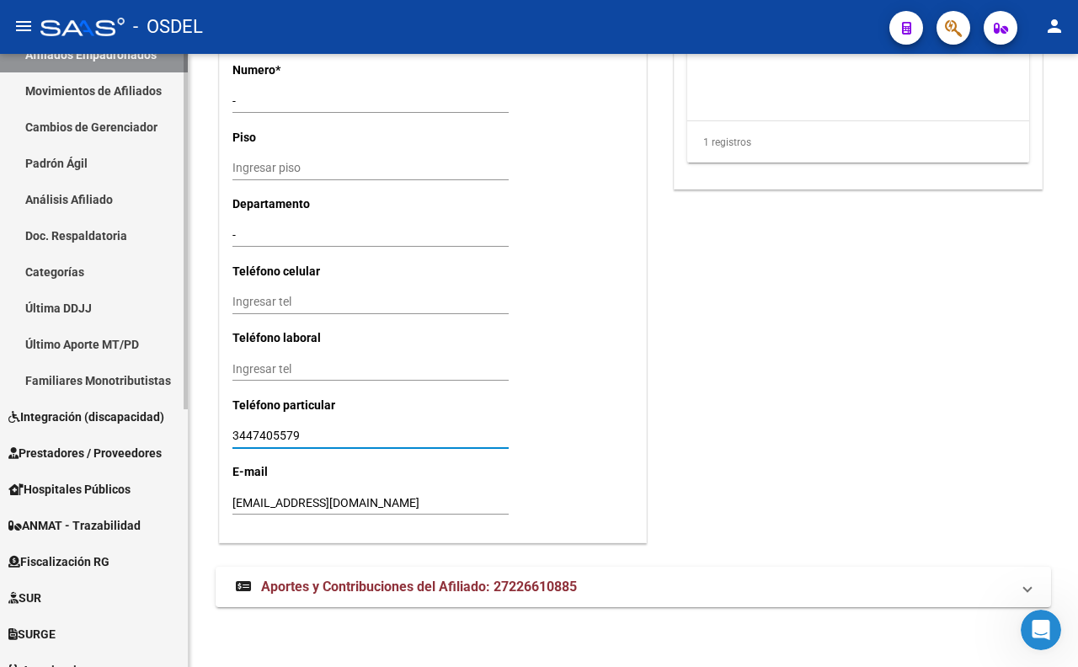
drag, startPoint x: 348, startPoint y: 433, endPoint x: 179, endPoint y: 440, distance: 169.4
click at [179, 440] on mat-sidenav-container "Firma Express Inicio Calendario SSS Instructivos Contacto OS Reportes Tablero d…" at bounding box center [539, 360] width 1078 height 613
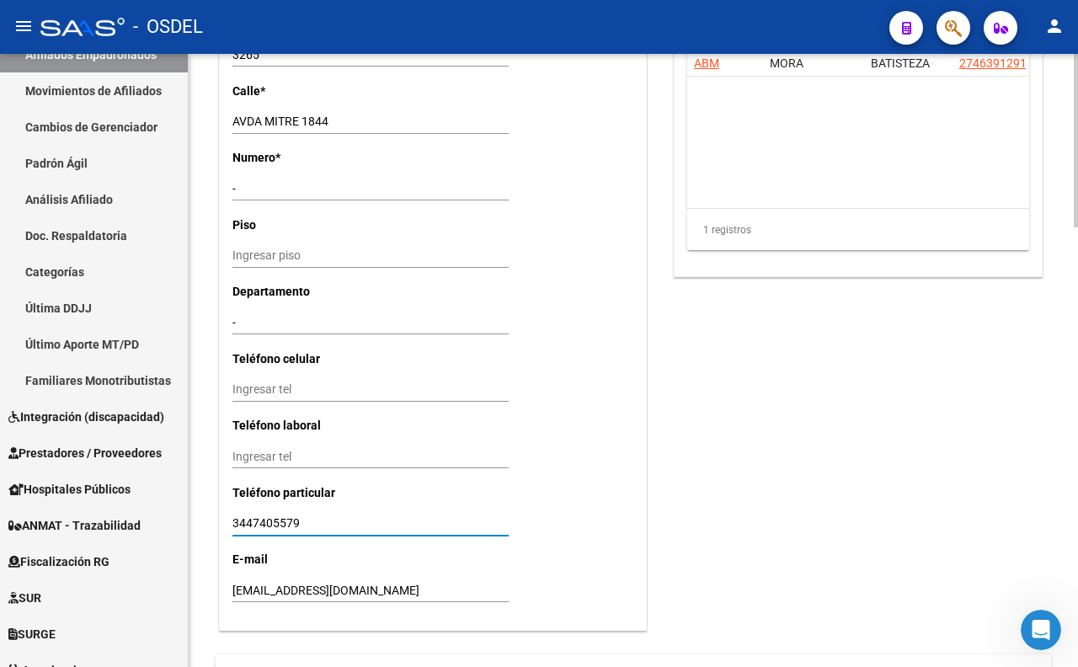
scroll to position [1273, 0]
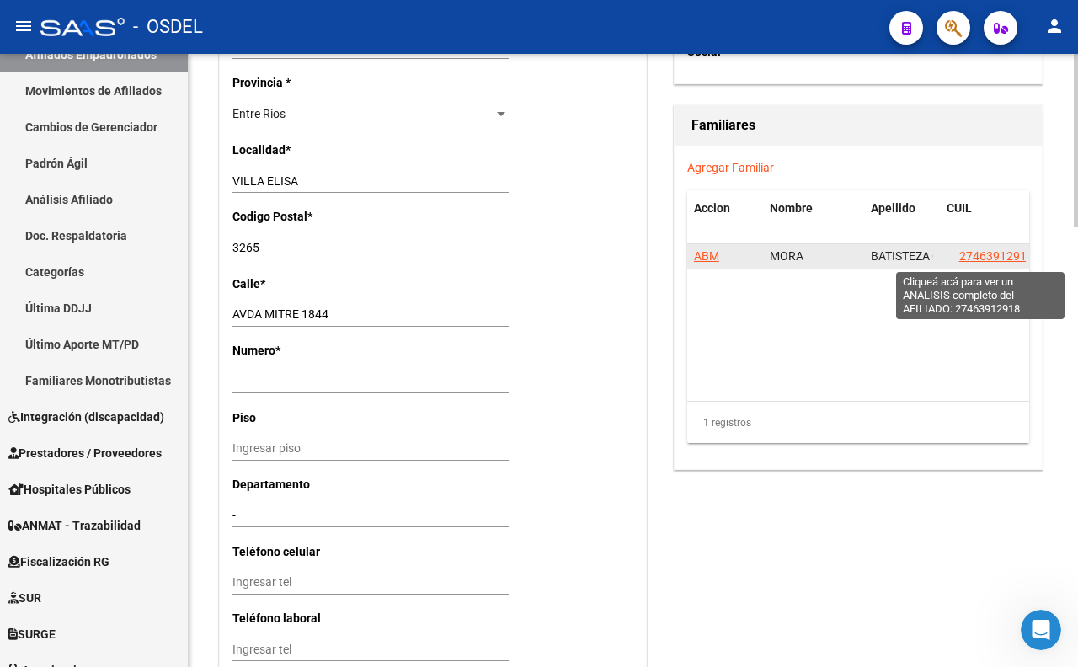
click at [978, 253] on span "27463912918" at bounding box center [996, 255] width 74 height 13
type textarea "27463912918"
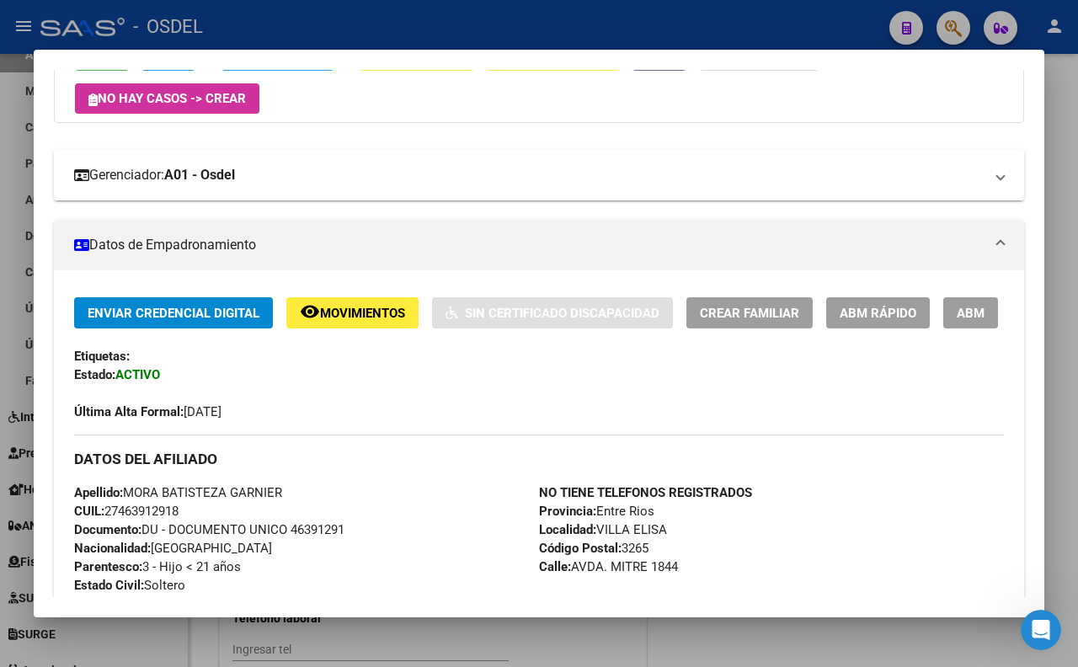
scroll to position [93, 0]
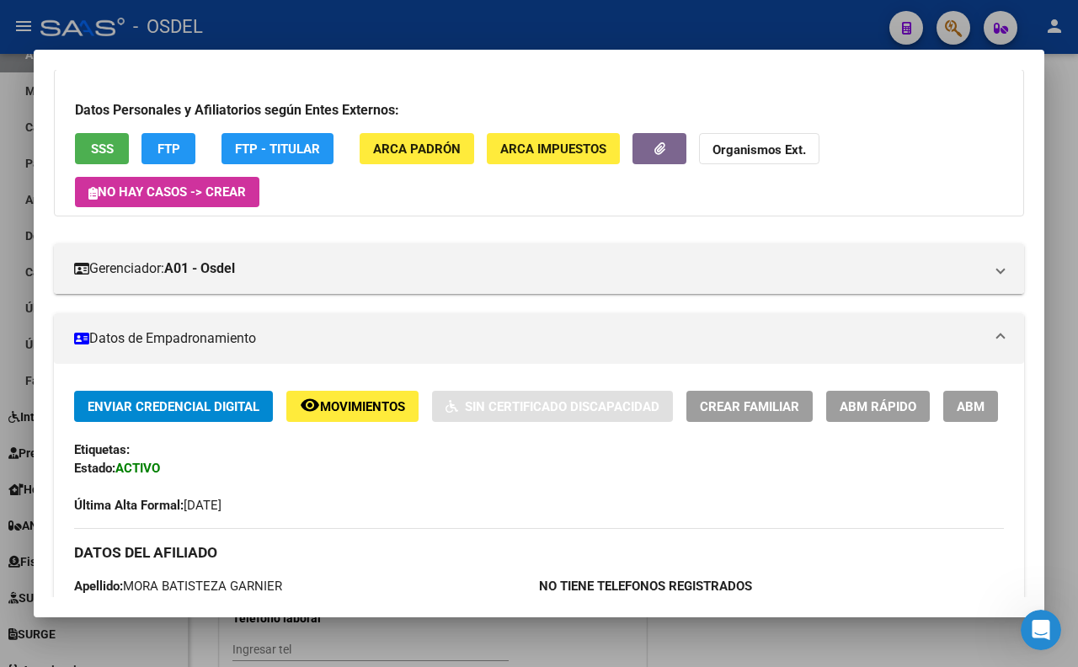
click at [99, 152] on span "SSS" at bounding box center [102, 148] width 23 height 15
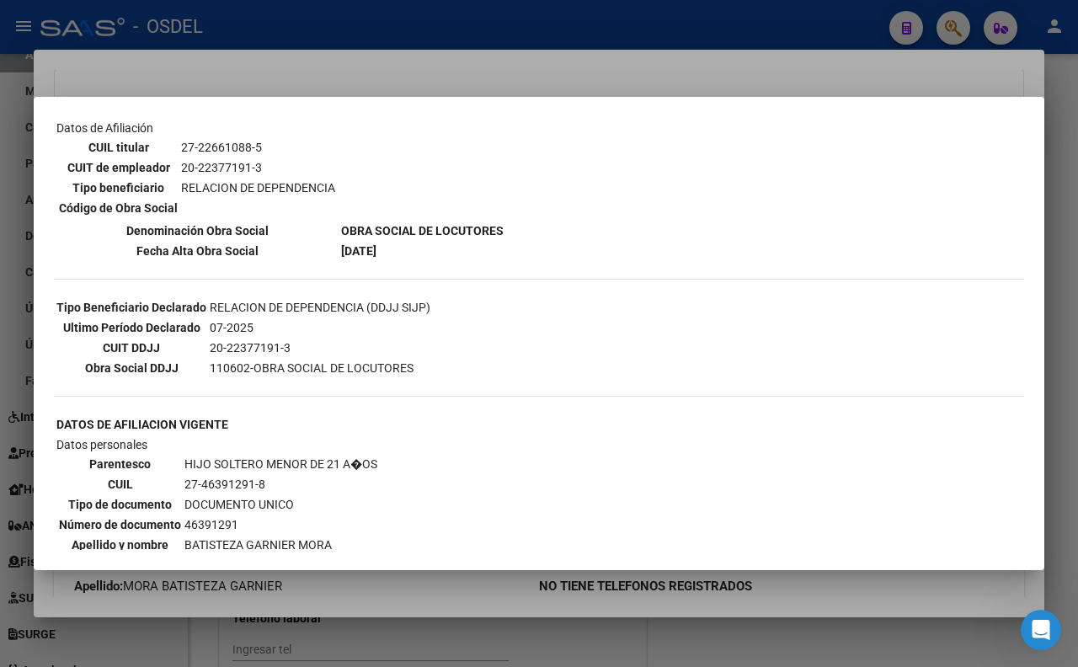
scroll to position [0, 0]
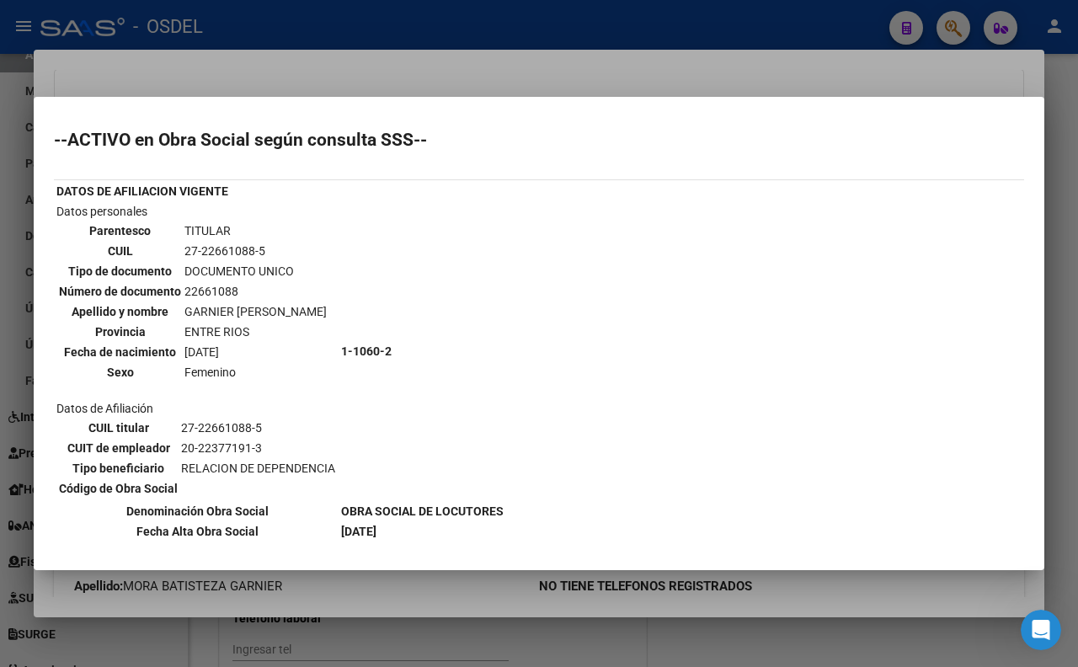
click at [451, 77] on div at bounding box center [539, 333] width 1078 height 667
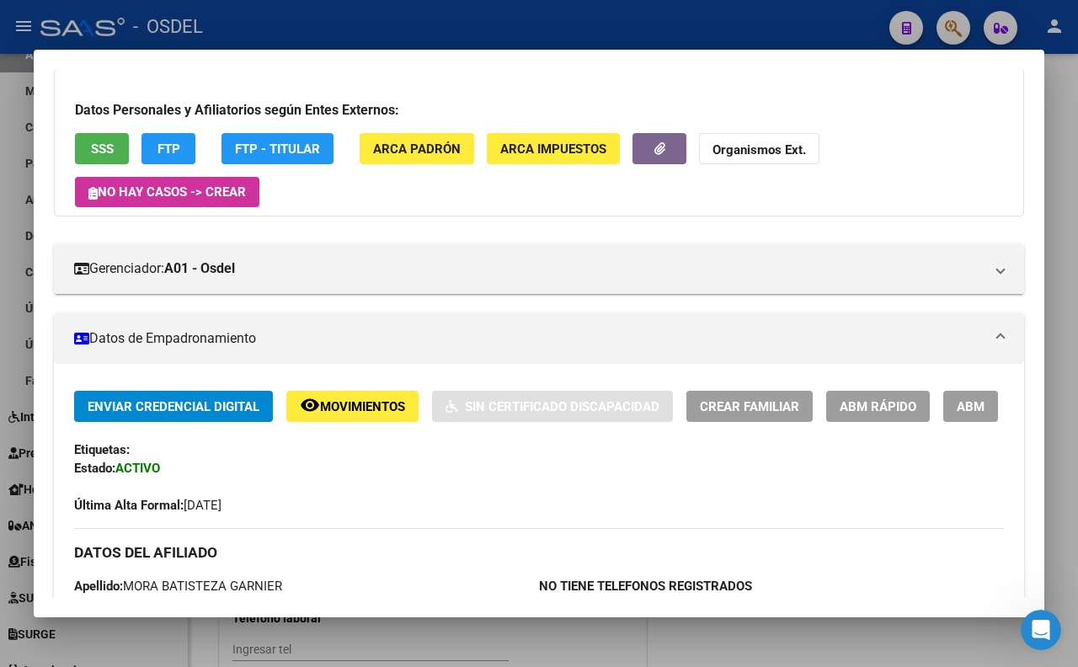
click at [509, 26] on div at bounding box center [539, 333] width 1078 height 667
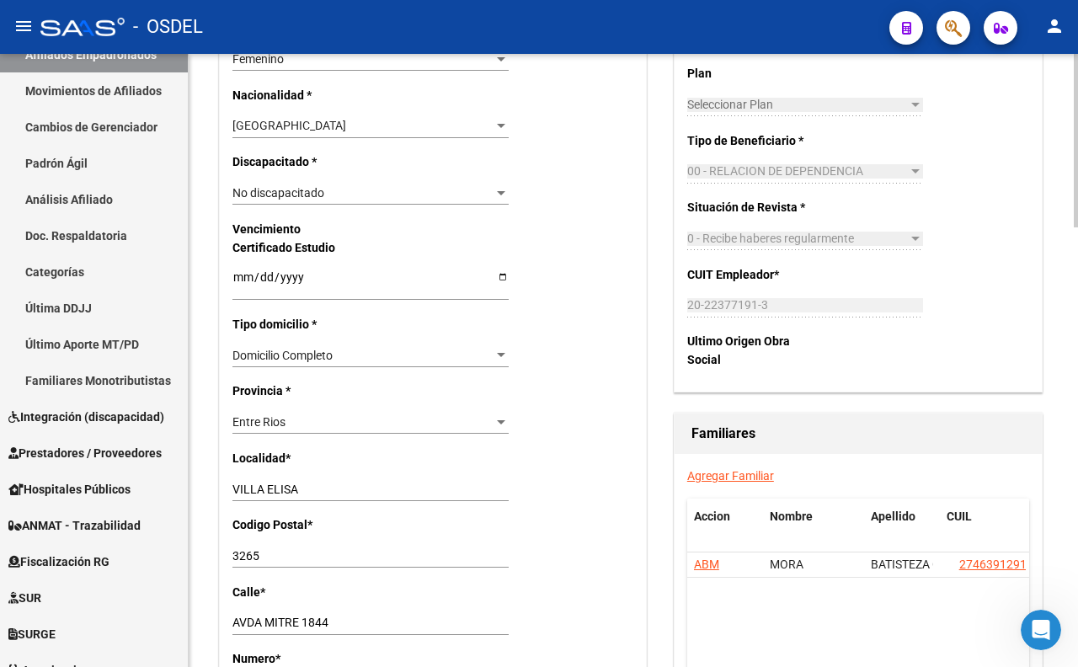
scroll to position [1029, 0]
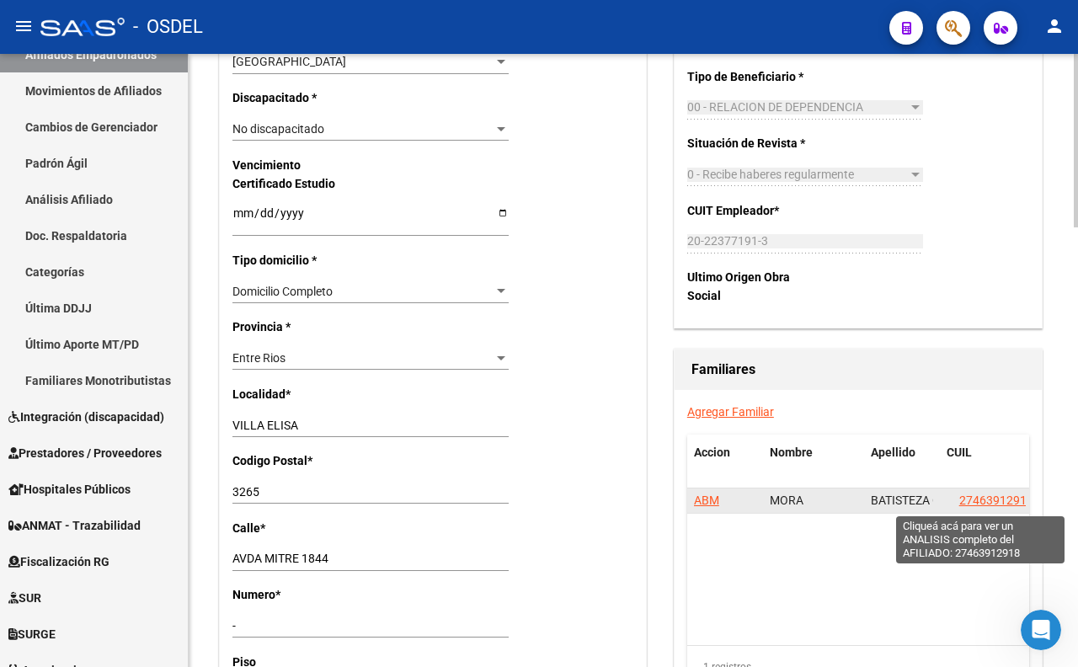
click at [1005, 500] on span "27463912918" at bounding box center [996, 499] width 74 height 13
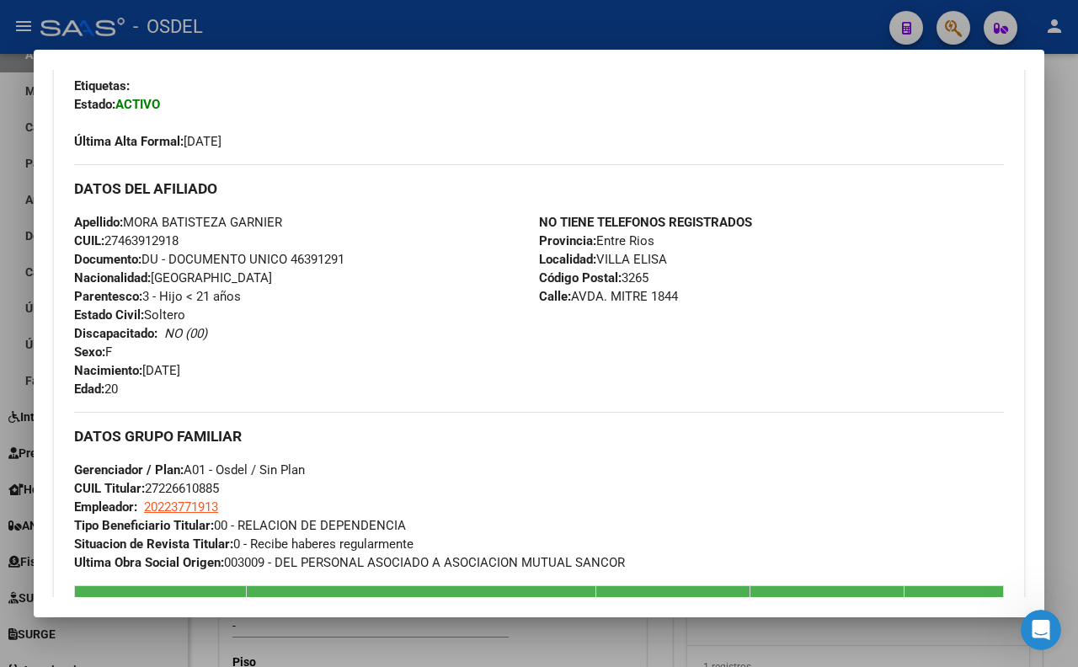
scroll to position [467, 0]
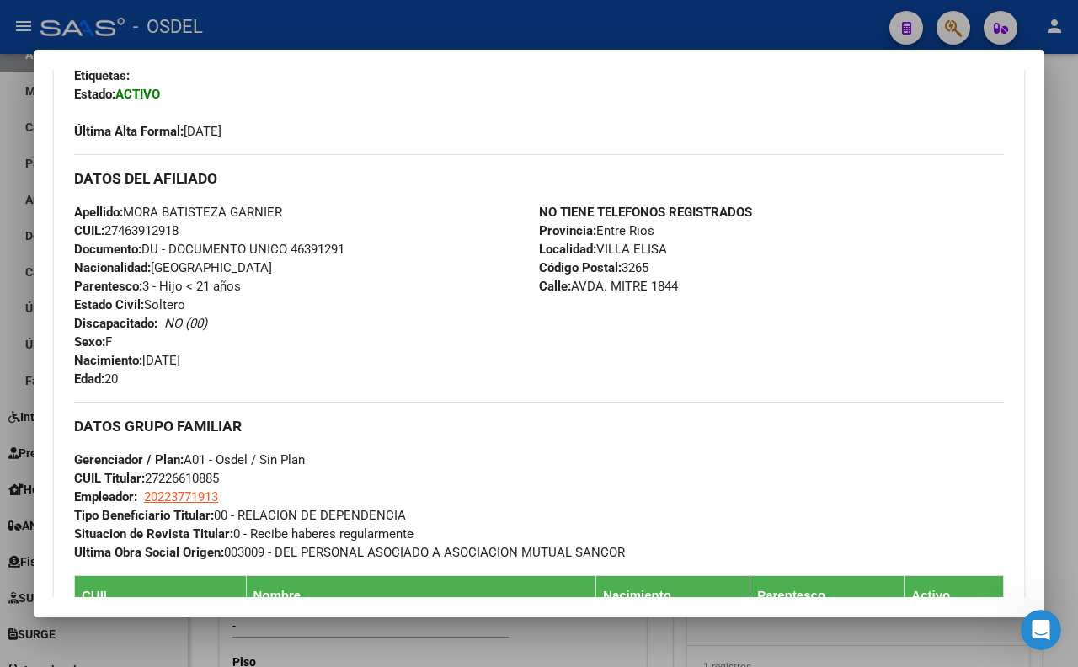
drag, startPoint x: 291, startPoint y: 291, endPoint x: 372, endPoint y: 289, distance: 80.9
click at [372, 289] on div "Apellido: MORA BATISTEZA GARNIER CUIL: 27463912918 Documento: DU - DOCUMENTO UN…" at bounding box center [306, 295] width 465 height 185
copy span "46391291"
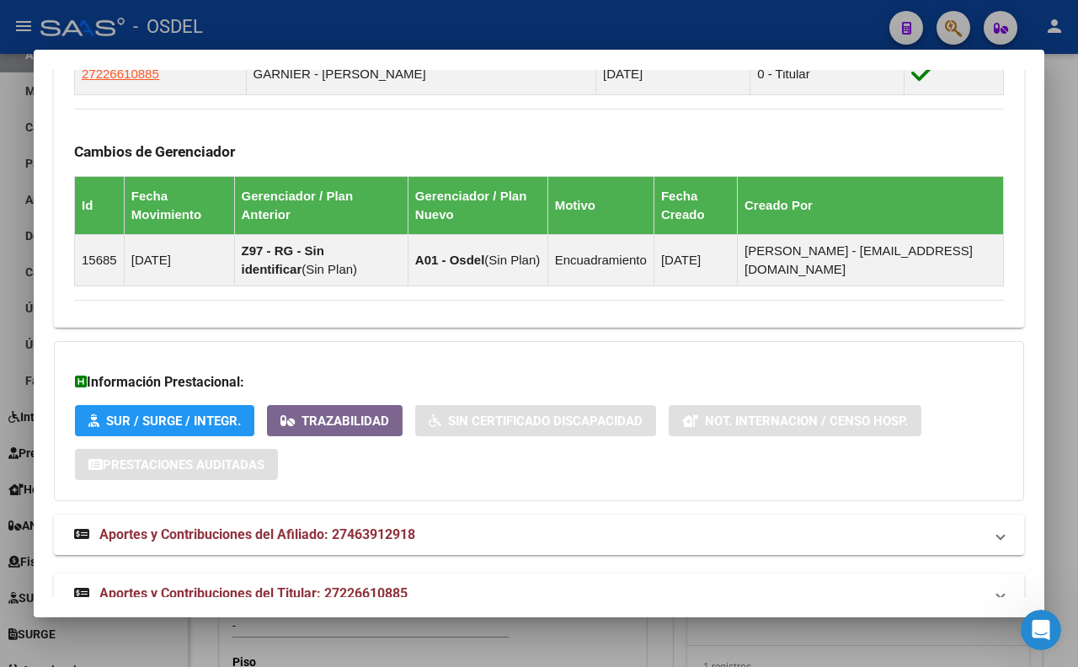
scroll to position [1112, 0]
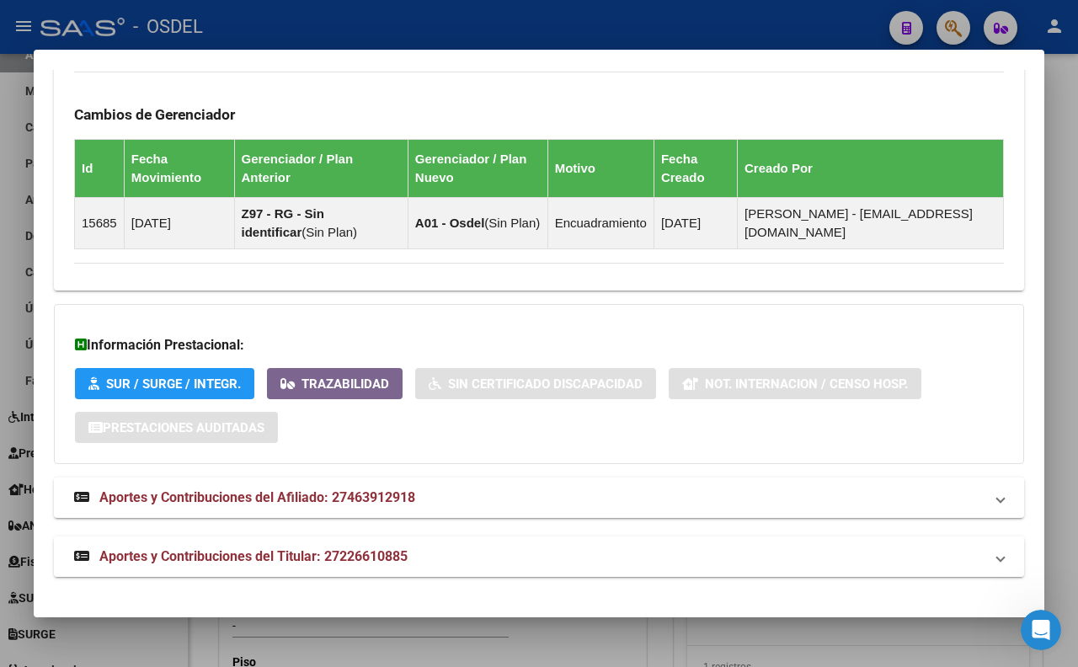
click at [400, 544] on mat-expansion-panel-header "Aportes y Contribuciones del Titular: 27226610885" at bounding box center [539, 556] width 970 height 40
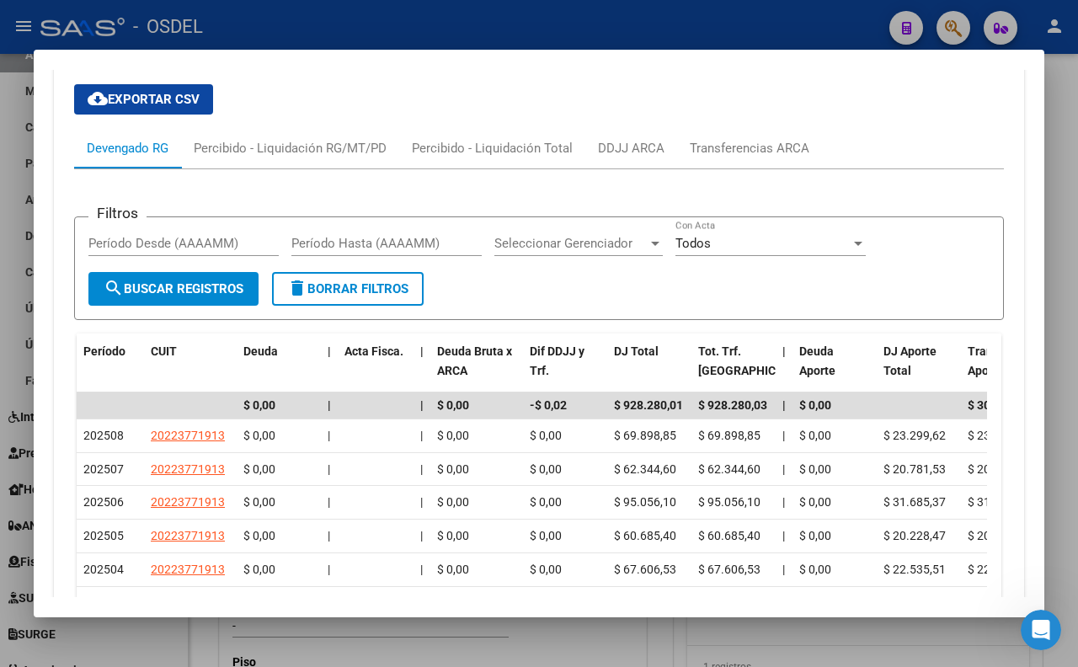
scroll to position [1678, 0]
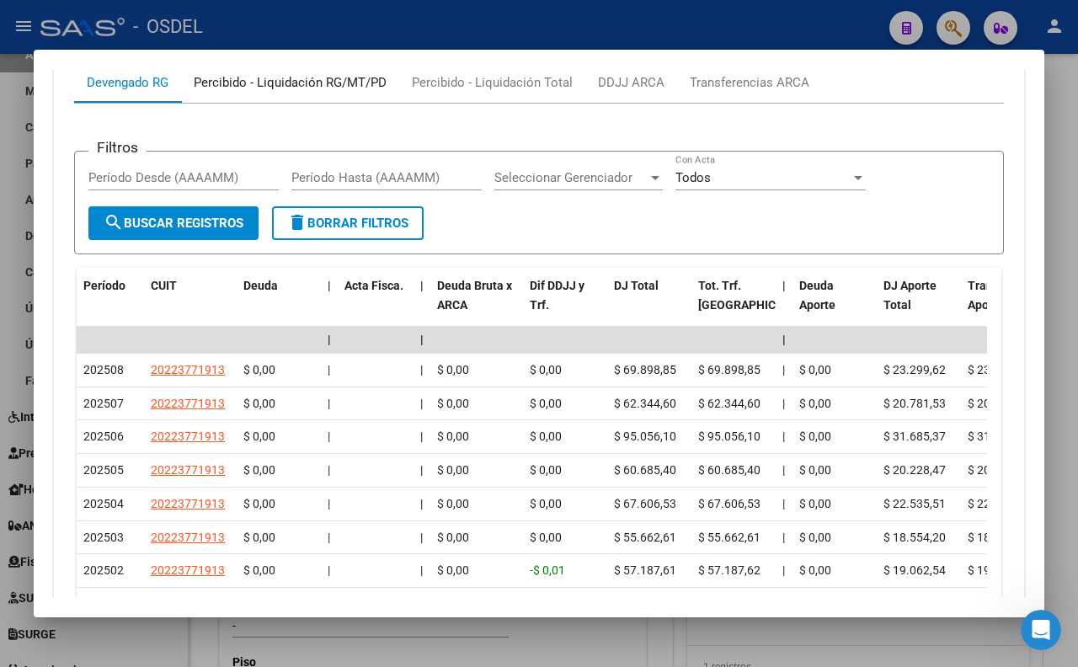
click at [329, 92] on div "Percibido - Liquidación RG/MT/PD" at bounding box center [290, 82] width 193 height 19
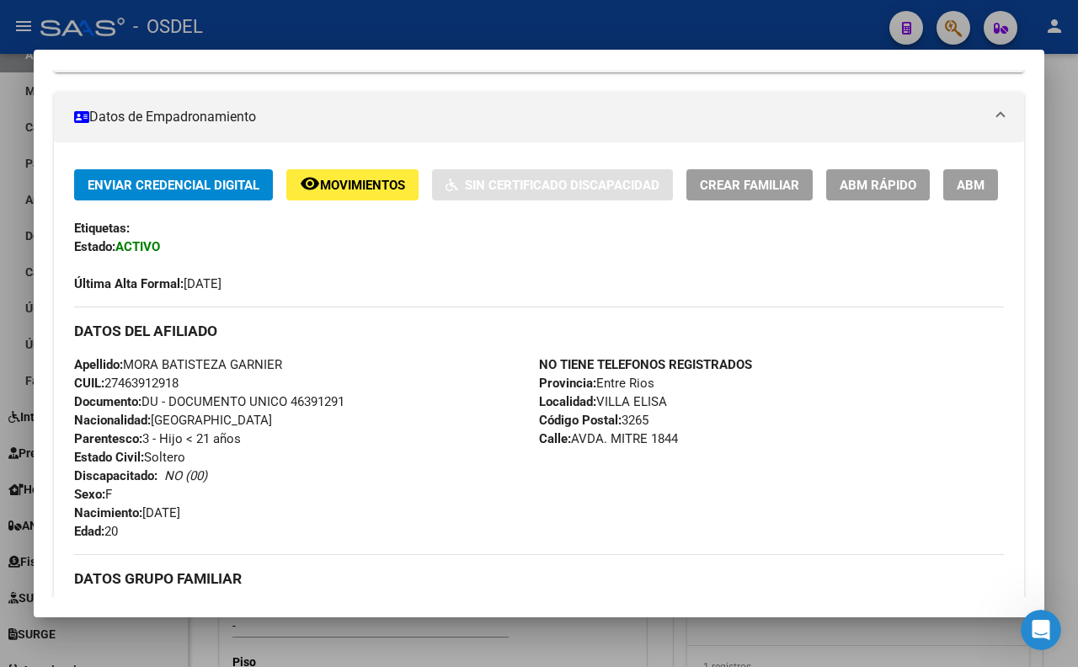
scroll to position [265, 0]
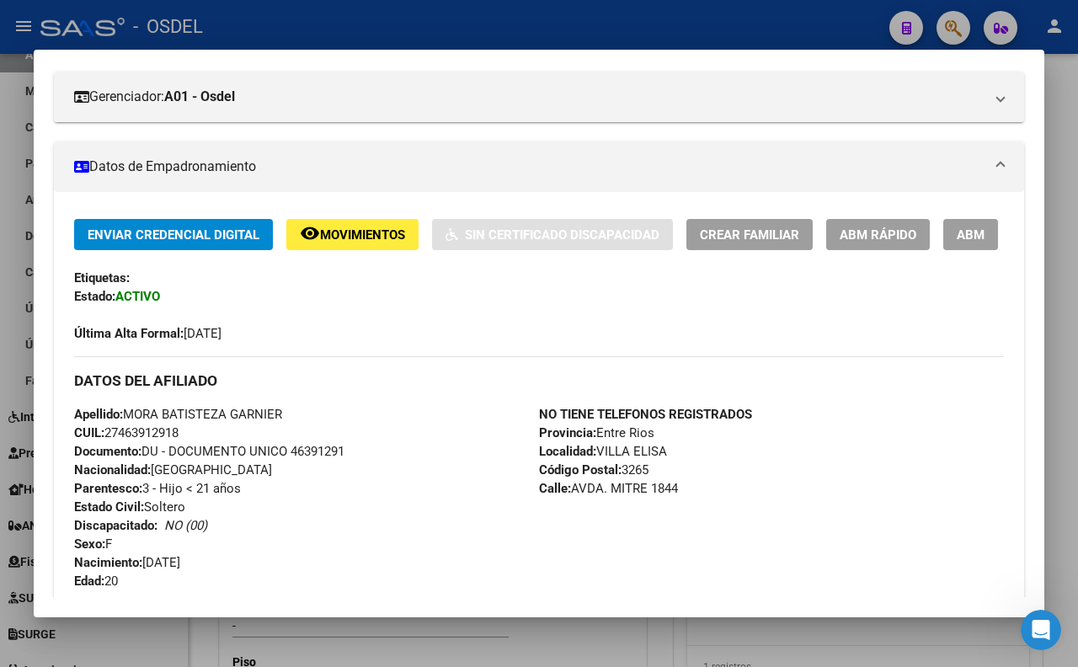
click at [666, 25] on div at bounding box center [539, 333] width 1078 height 667
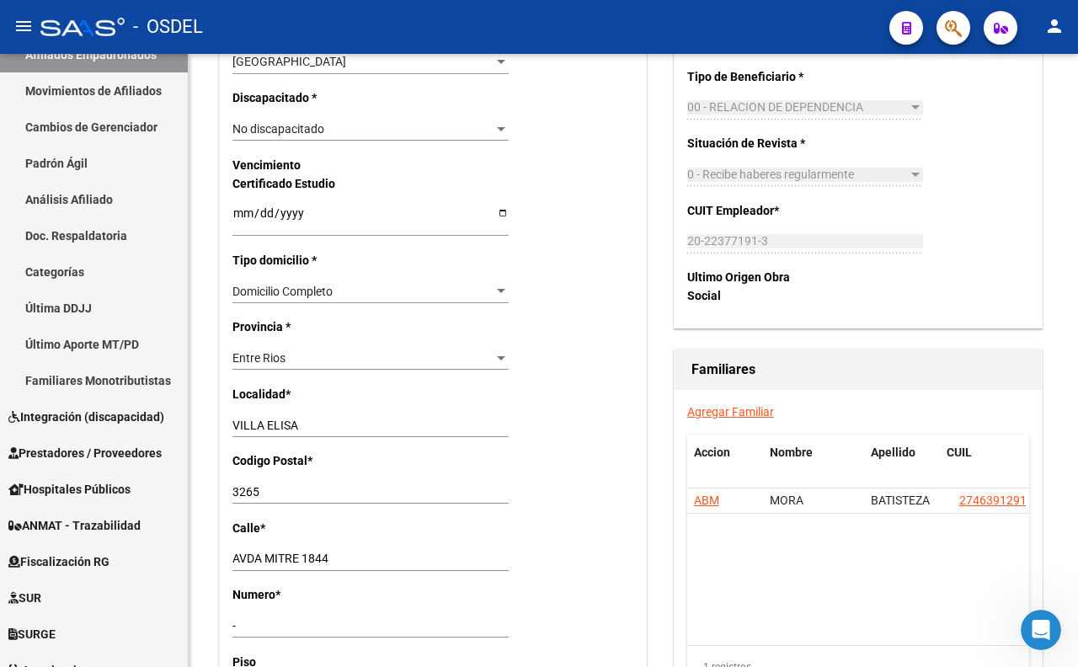
click at [938, 34] on button "button" at bounding box center [953, 28] width 34 height 34
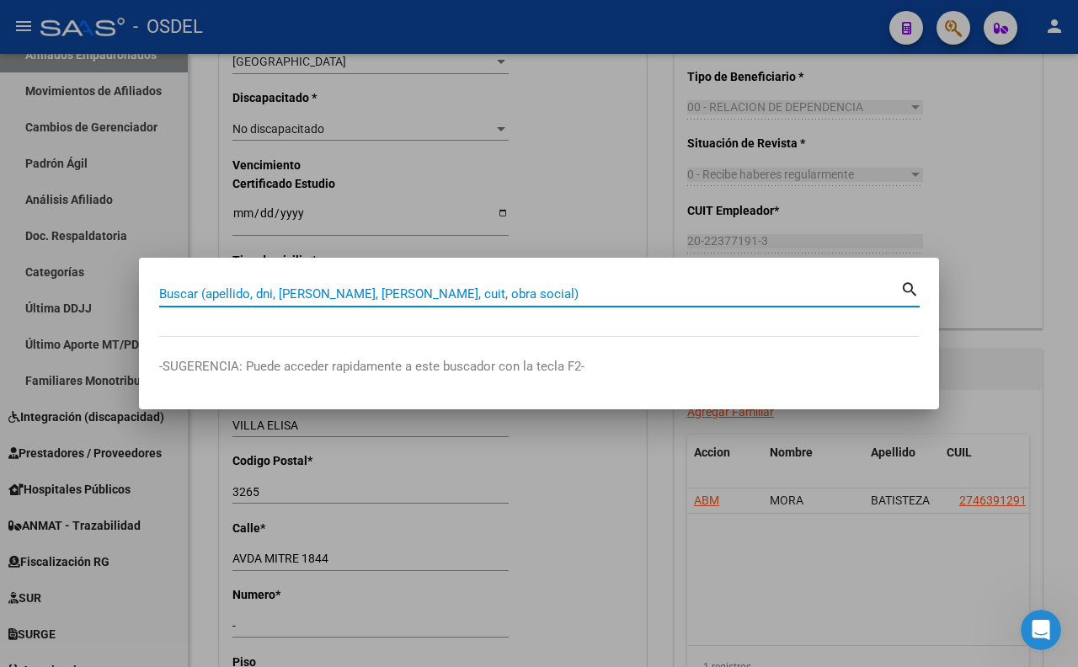
click at [636, 290] on input "Buscar (apellido, dni, [PERSON_NAME], [PERSON_NAME], cuit, obra social)" at bounding box center [529, 293] width 741 height 15
type input "BERTONE"
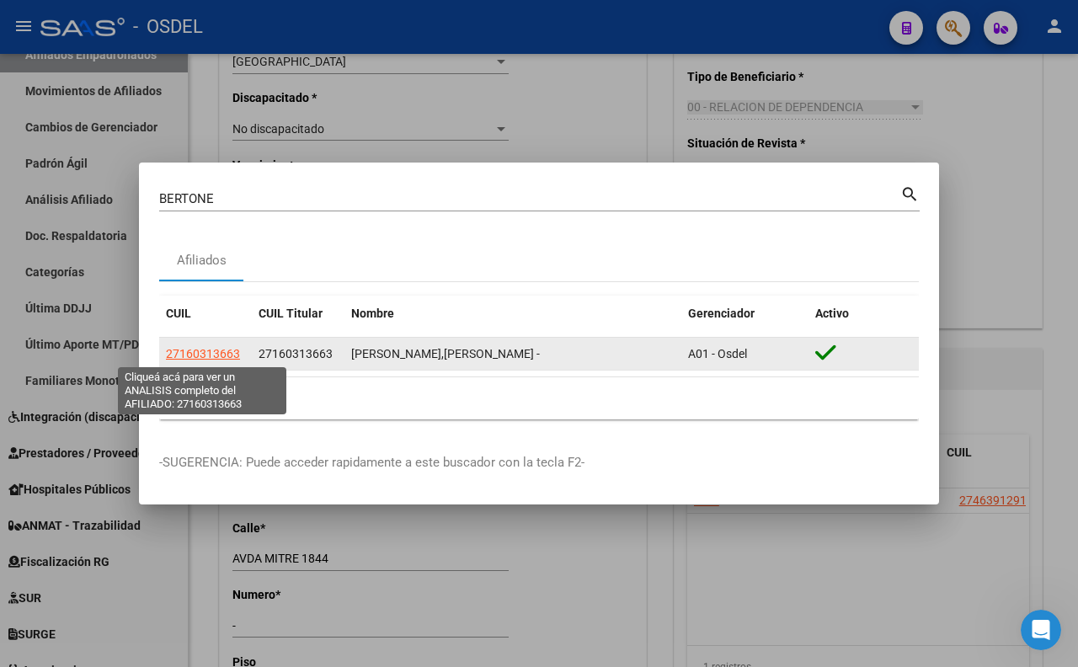
click at [221, 354] on span "27160313663" at bounding box center [203, 353] width 74 height 13
type textarea "27160313663"
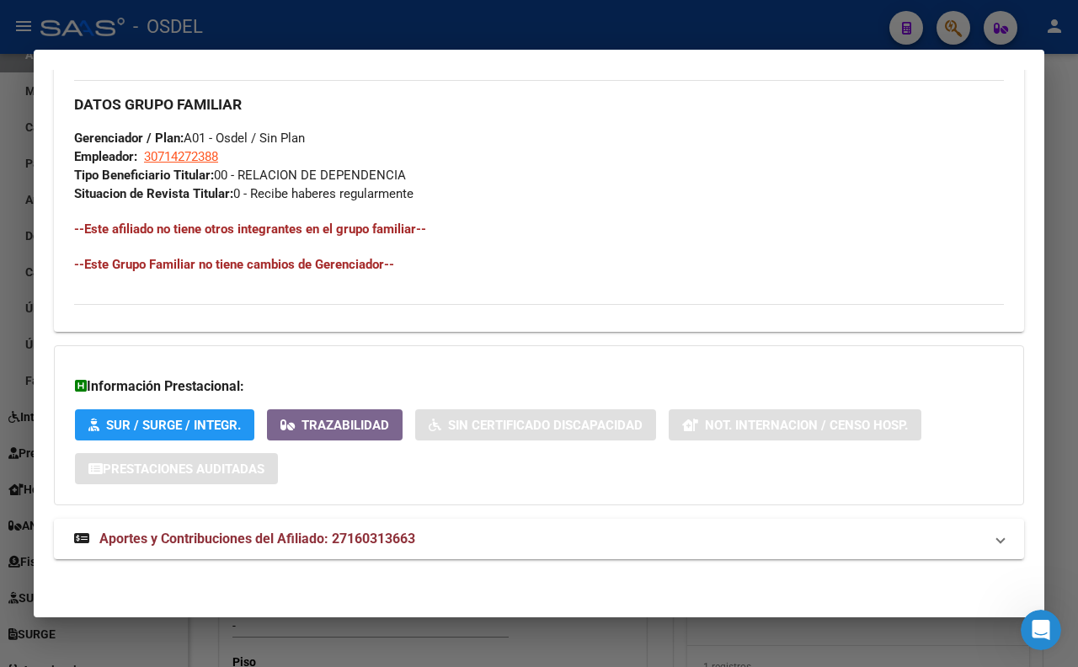
scroll to position [843, 0]
click at [427, 529] on mat-panel-title "Aportes y Contribuciones del Afiliado: 27160313663" at bounding box center [528, 539] width 909 height 20
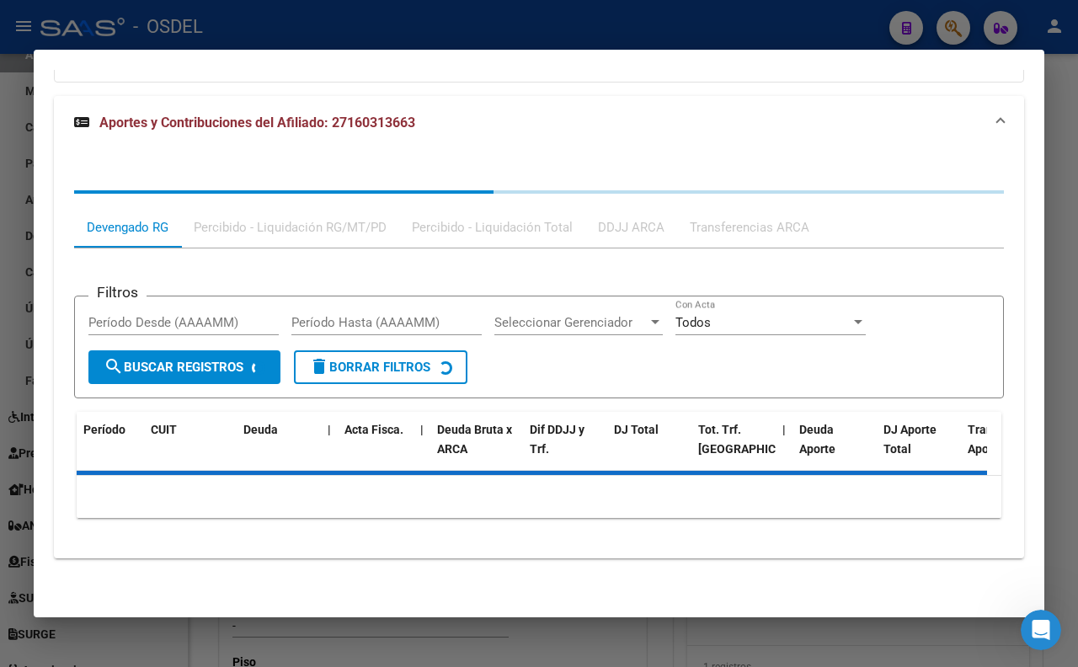
scroll to position [1264, 0]
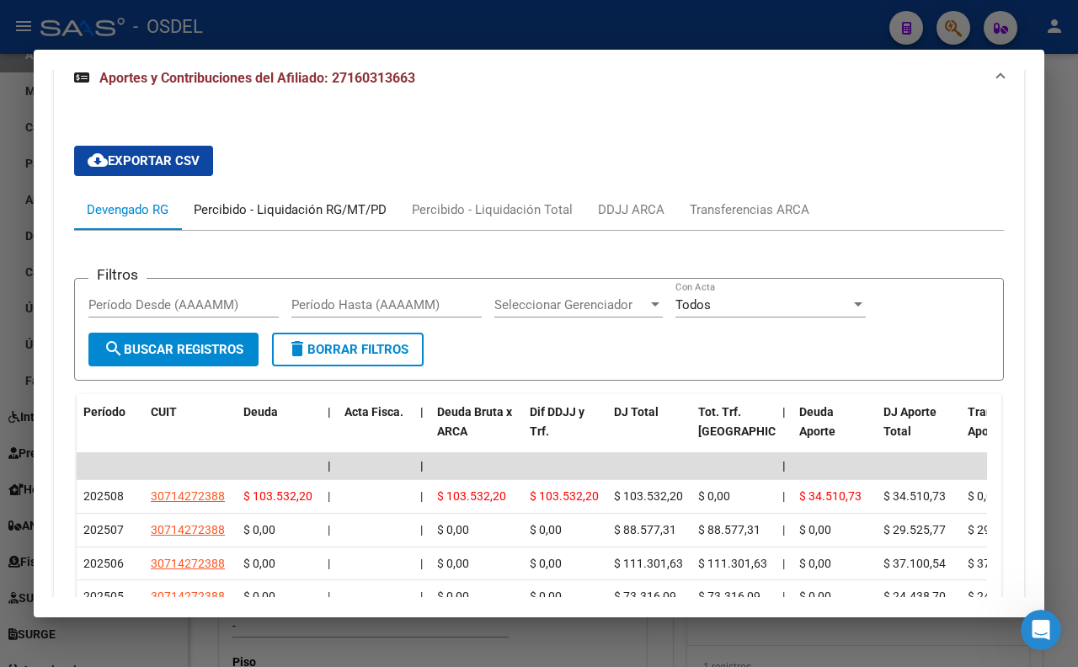
click at [297, 219] on div "Percibido - Liquidación RG/MT/PD" at bounding box center [290, 209] width 193 height 19
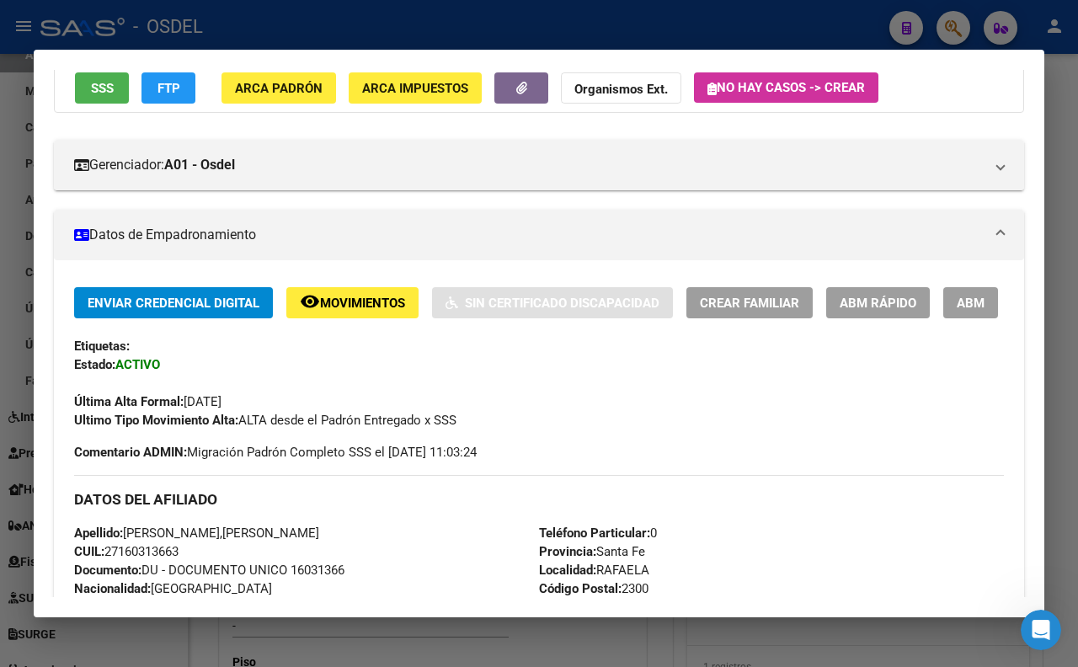
scroll to position [280, 0]
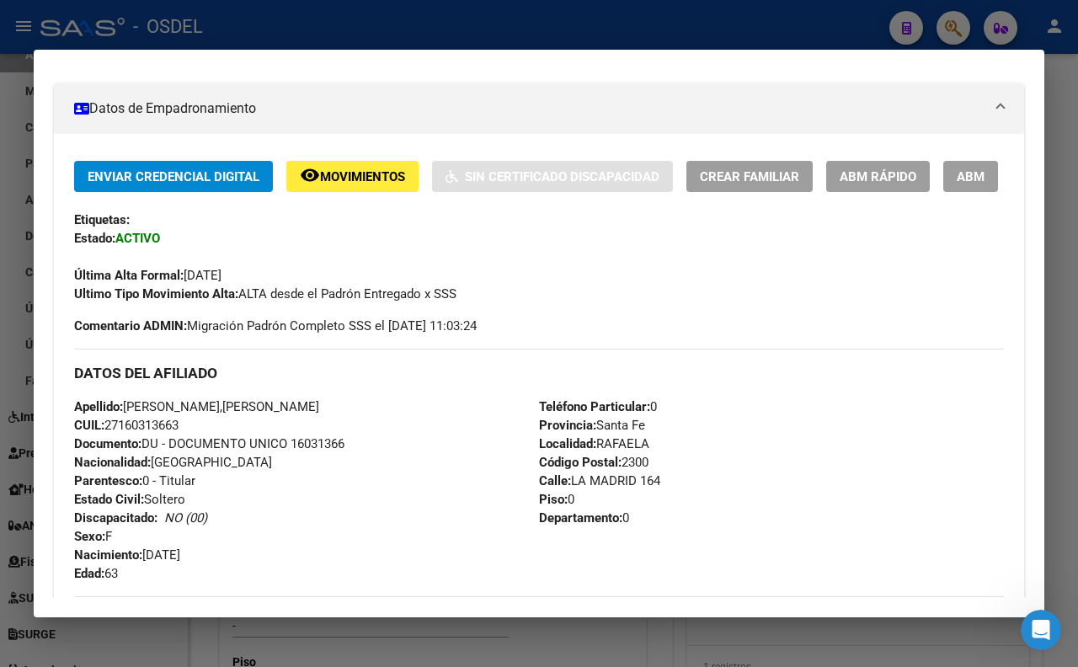
click at [943, 192] on button "ABM" at bounding box center [970, 176] width 55 height 31
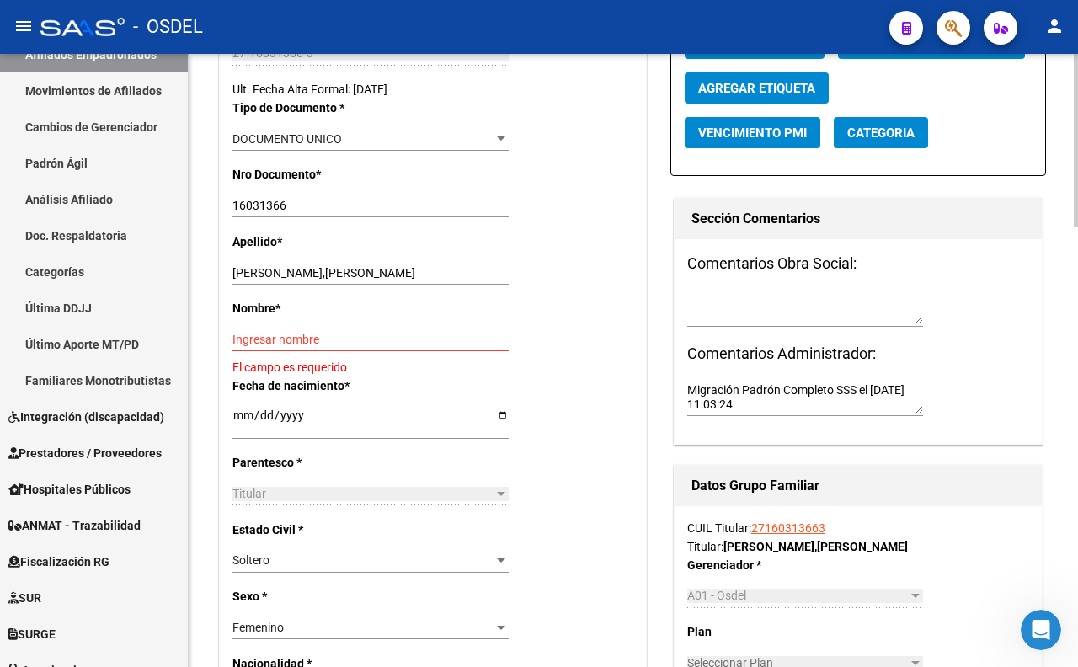
scroll to position [374, 0]
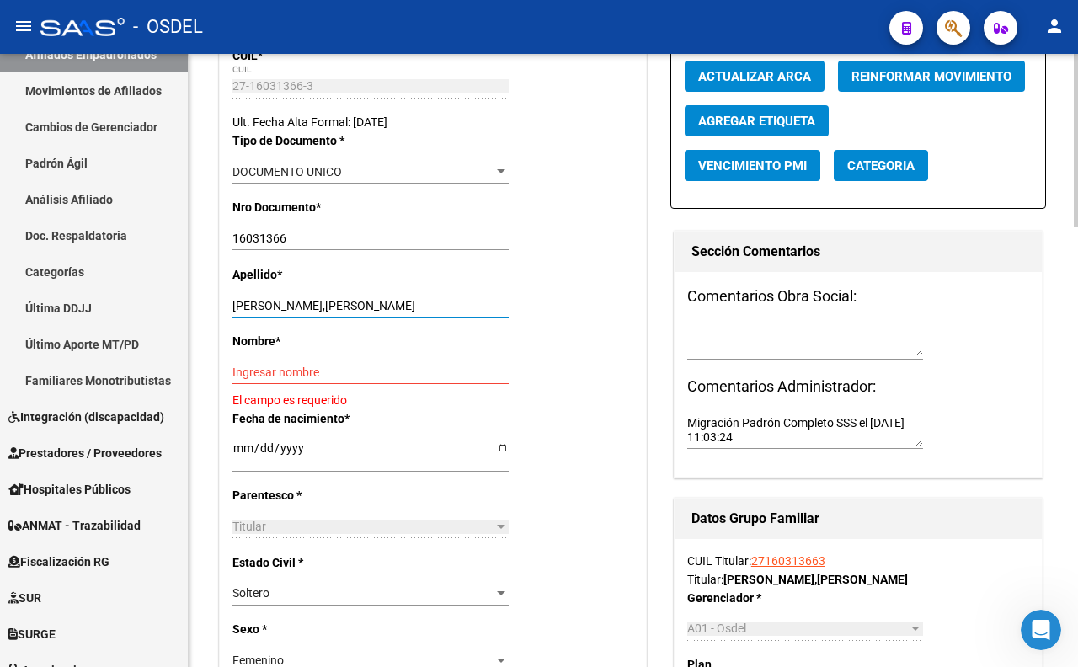
drag, startPoint x: 284, startPoint y: 306, endPoint x: 407, endPoint y: 309, distance: 123.0
click at [447, 312] on input "BERTONE,MARINA GABRIELA" at bounding box center [370, 306] width 276 height 14
type input "BERTONE"
click at [351, 370] on input "Ingresar nombre" at bounding box center [370, 372] width 276 height 14
paste input ",MARINA GABRIELA"
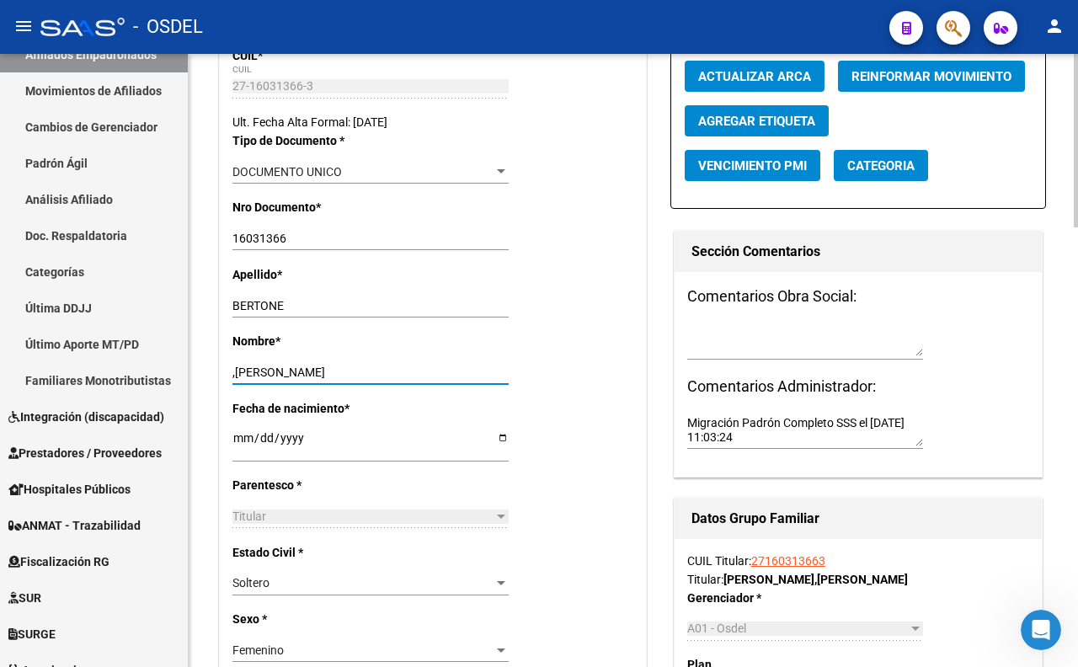
click at [237, 376] on input ",MARINA GABRIELA" at bounding box center [370, 372] width 276 height 14
type input "MARINA GABRIELA"
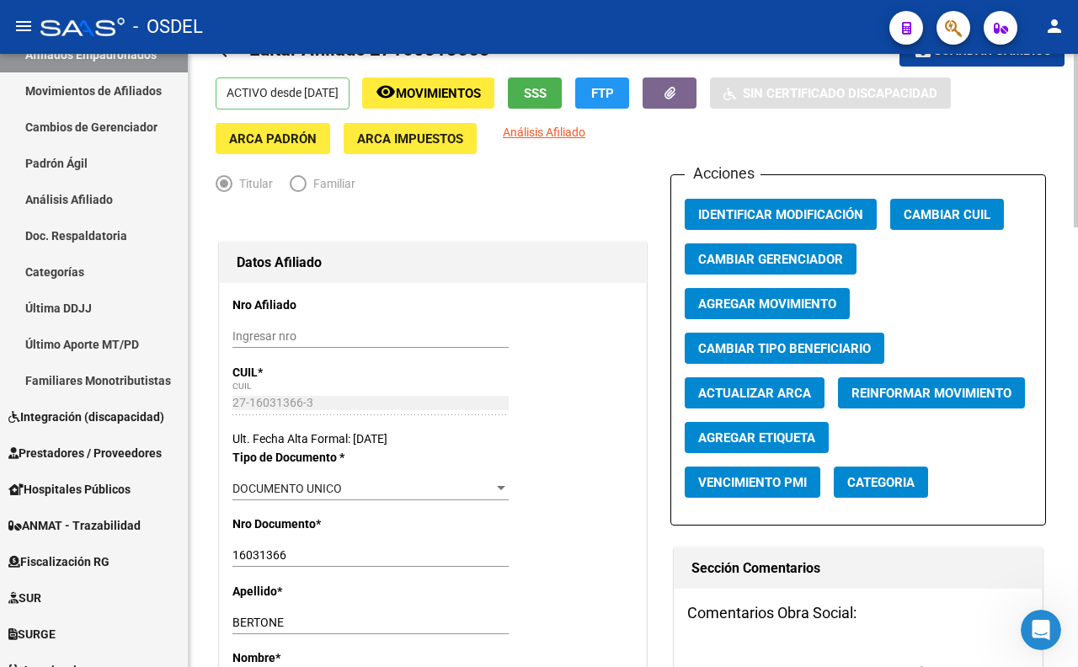
scroll to position [0, 0]
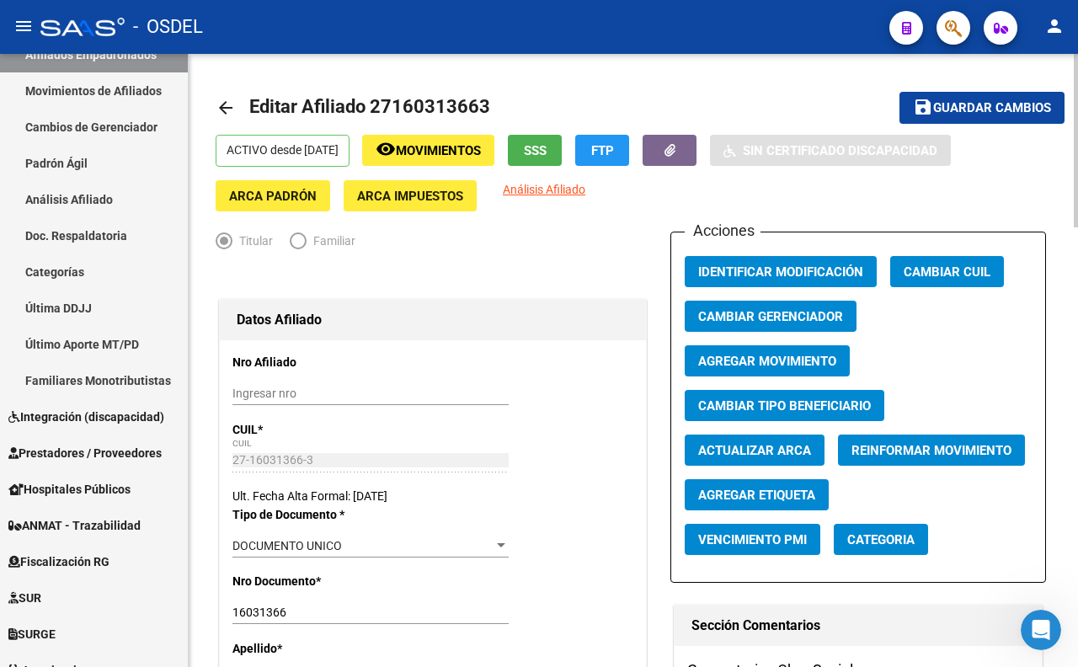
click at [1004, 105] on span "Guardar cambios" at bounding box center [992, 108] width 118 height 15
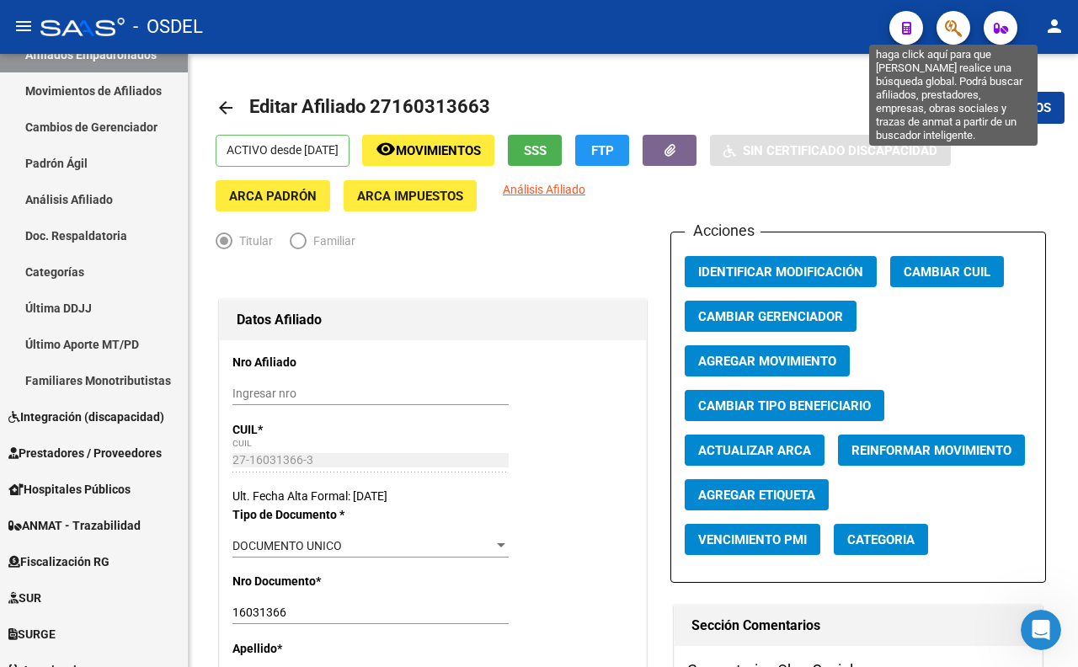
click at [949, 31] on icon "button" at bounding box center [953, 28] width 17 height 19
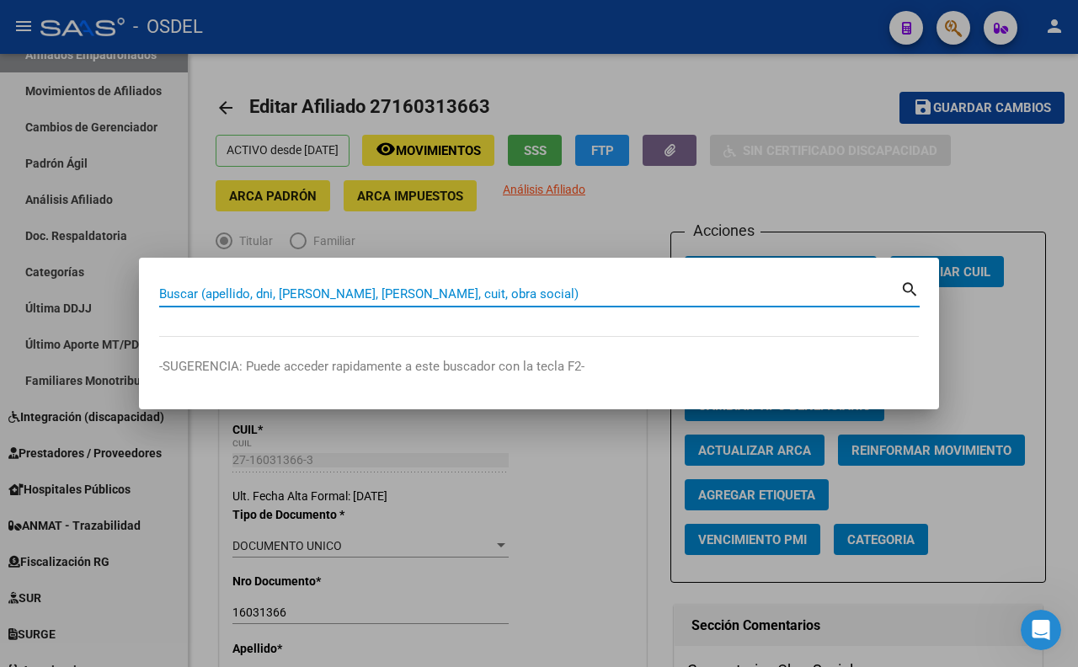
click at [606, 296] on input "Buscar (apellido, dni, [PERSON_NAME], [PERSON_NAME], cuit, obra social)" at bounding box center [529, 293] width 741 height 15
type input "14033144"
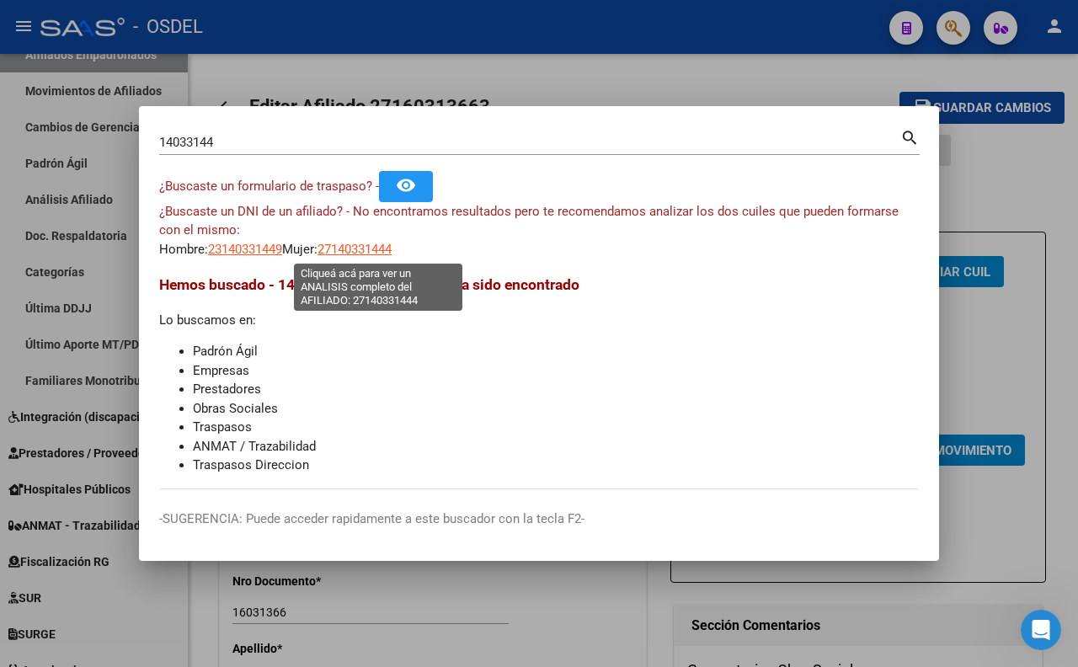
click at [382, 249] on span "27140331444" at bounding box center [354, 249] width 74 height 15
type textarea "27140331444"
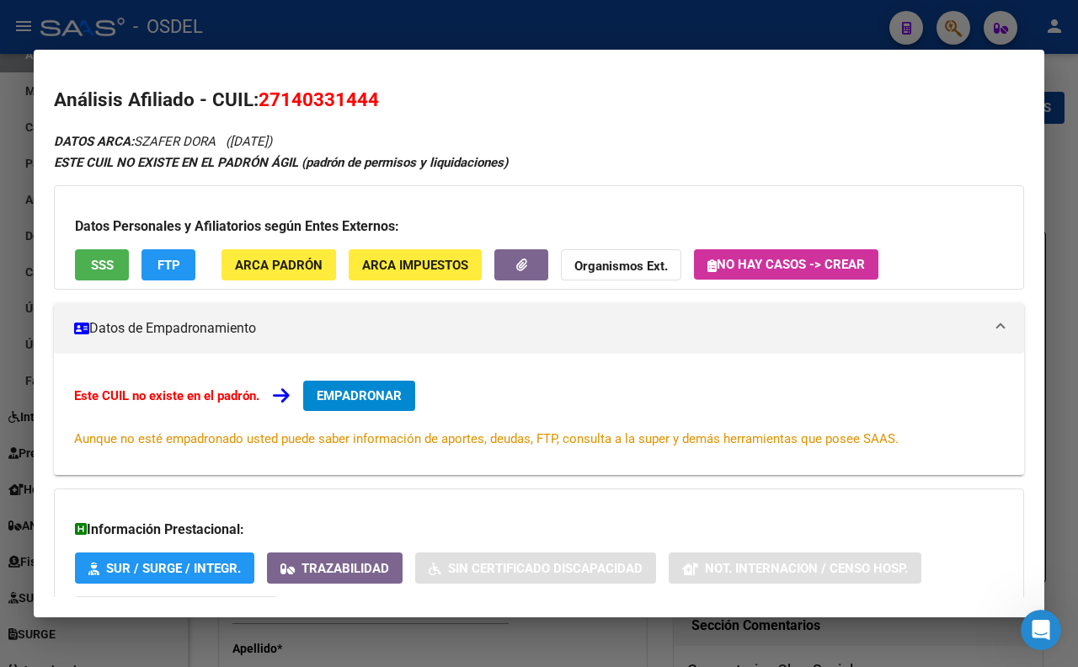
click at [102, 258] on span "SSS" at bounding box center [102, 265] width 23 height 15
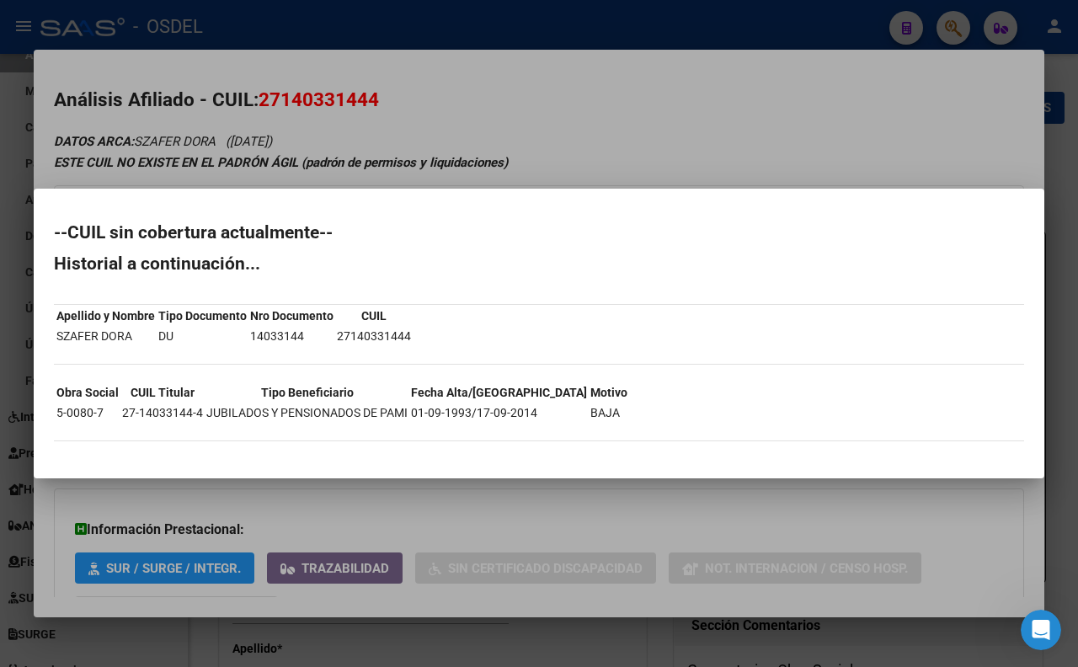
click at [526, 127] on div at bounding box center [539, 333] width 1078 height 667
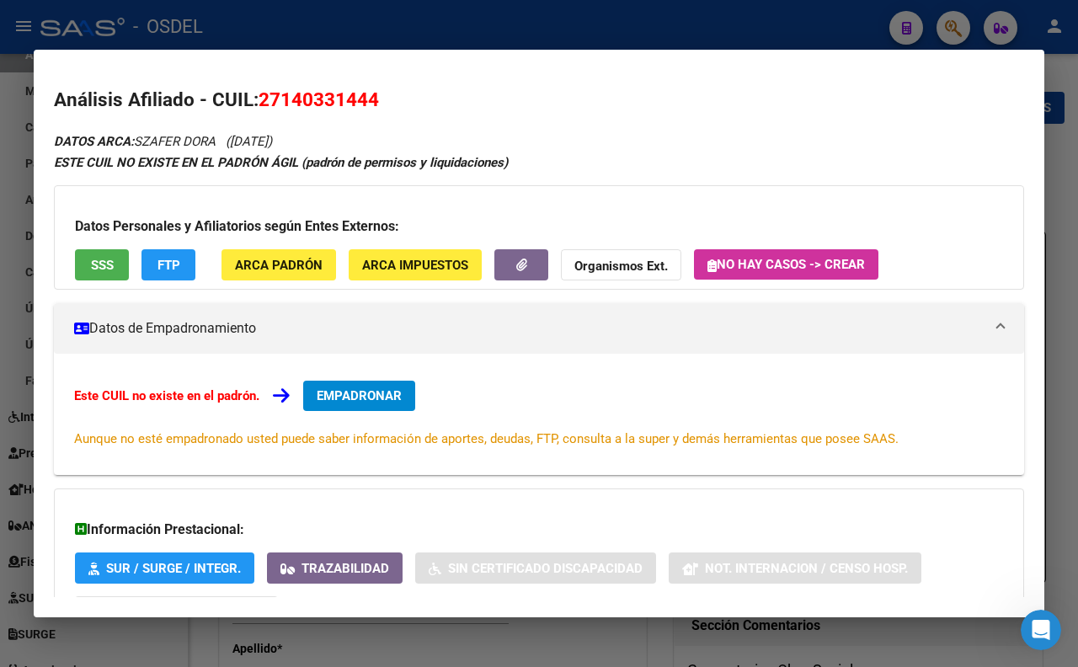
click at [526, 29] on div at bounding box center [539, 333] width 1078 height 667
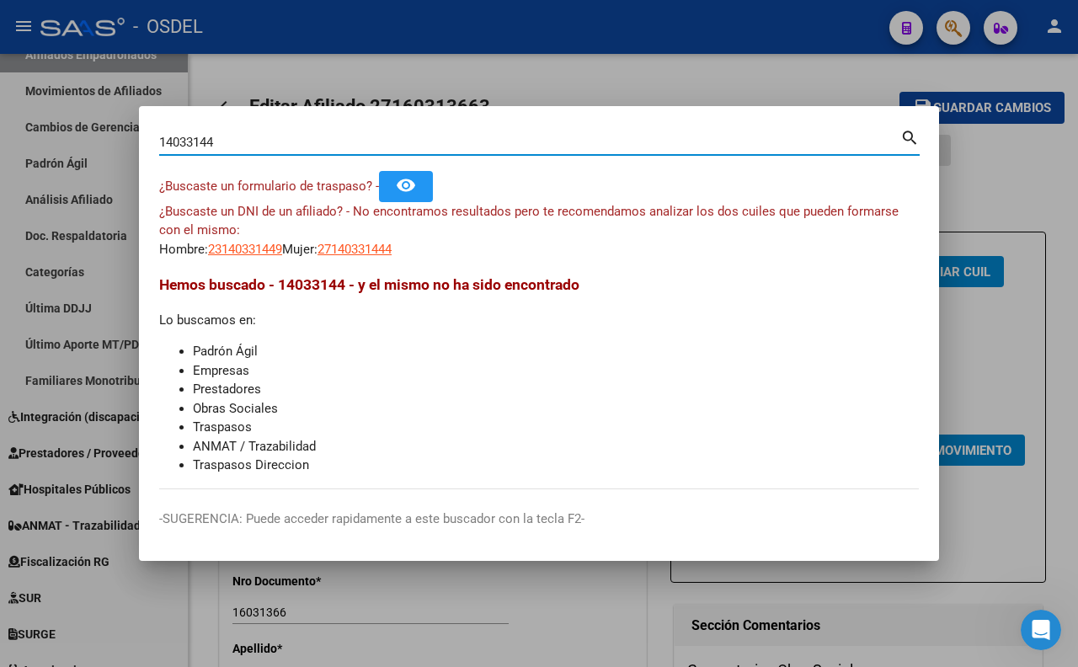
click at [527, 147] on input "14033144" at bounding box center [529, 142] width 741 height 15
type input "1"
type input "14035144"
click at [358, 251] on span "27140351445" at bounding box center [354, 249] width 74 height 15
type textarea "27140351445"
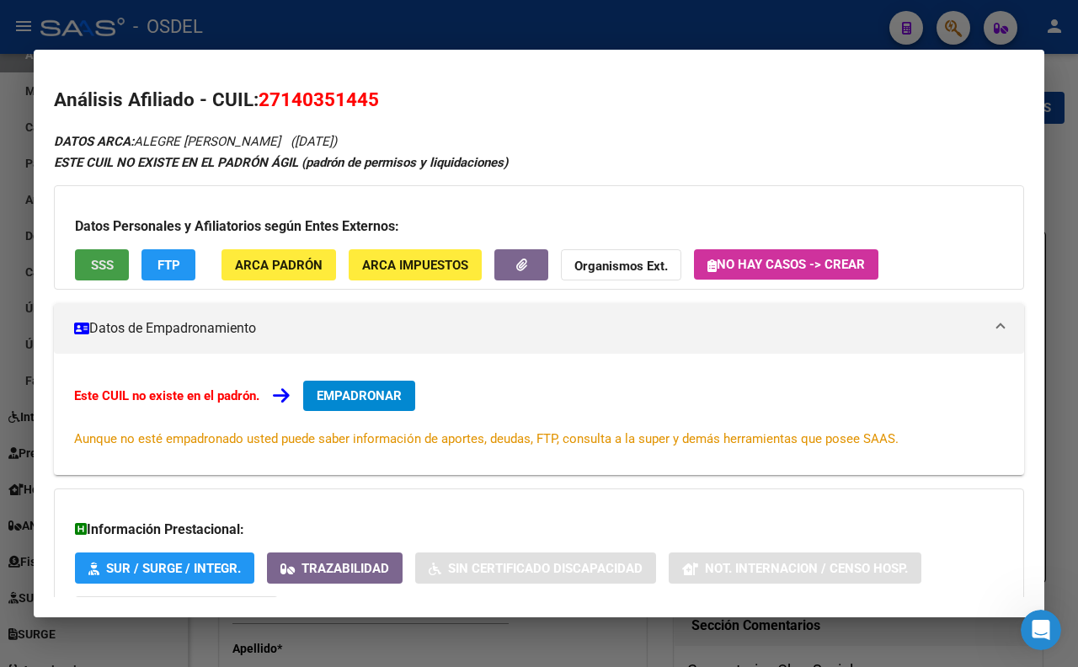
click at [104, 258] on span "SSS" at bounding box center [102, 265] width 23 height 15
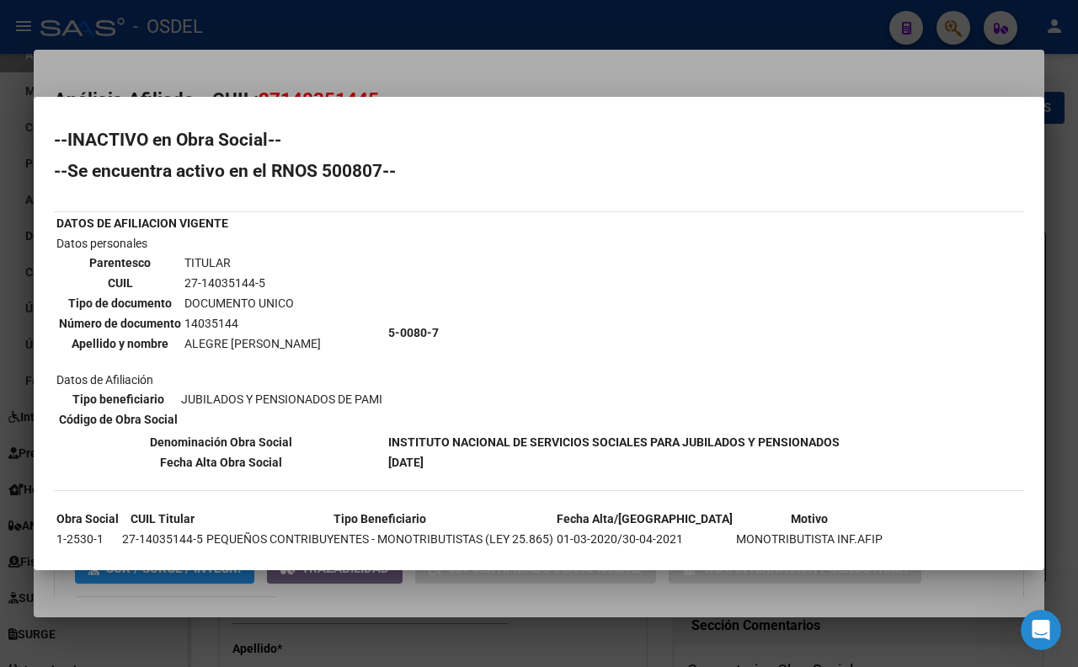
click at [592, 56] on div at bounding box center [539, 333] width 1078 height 667
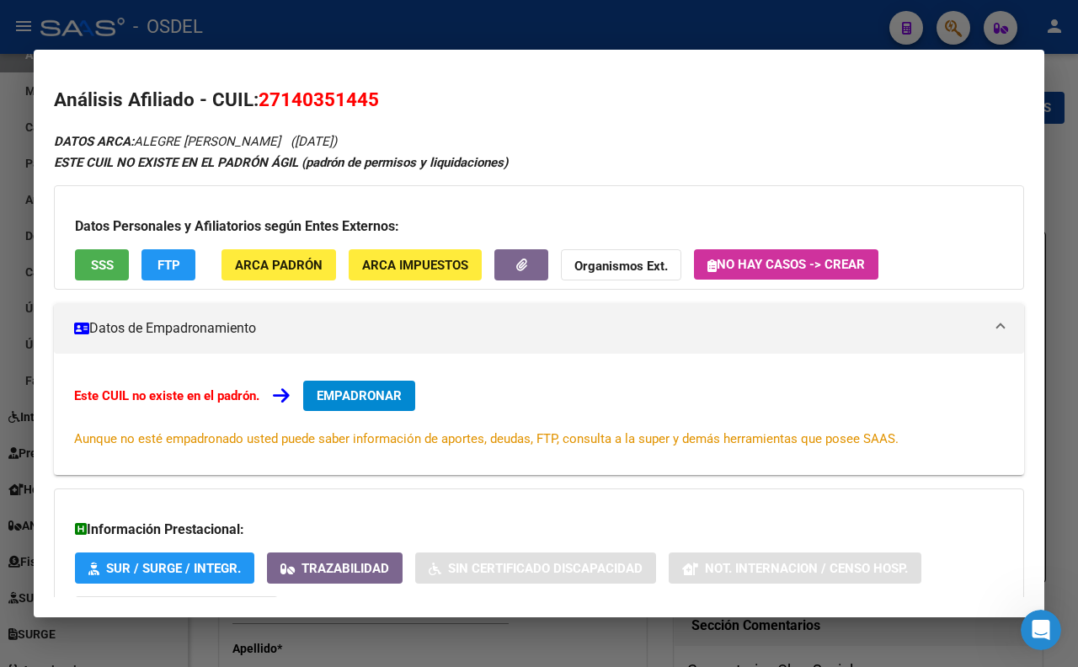
click at [596, 13] on div at bounding box center [539, 333] width 1078 height 667
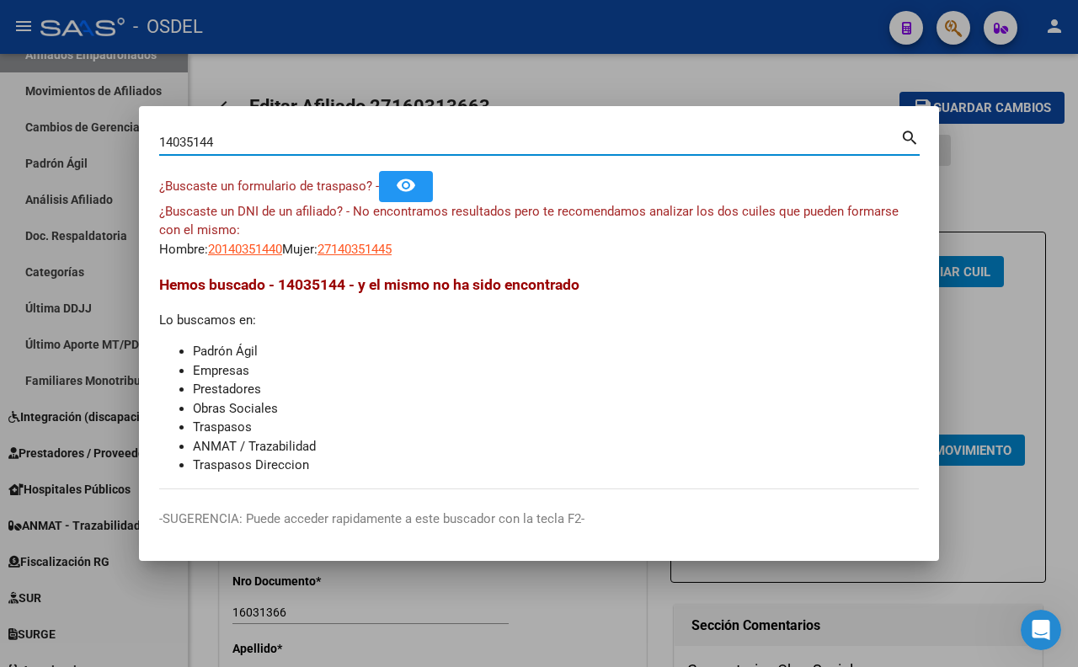
click at [509, 147] on input "14035144" at bounding box center [529, 142] width 741 height 15
type input "1"
type input "17778458"
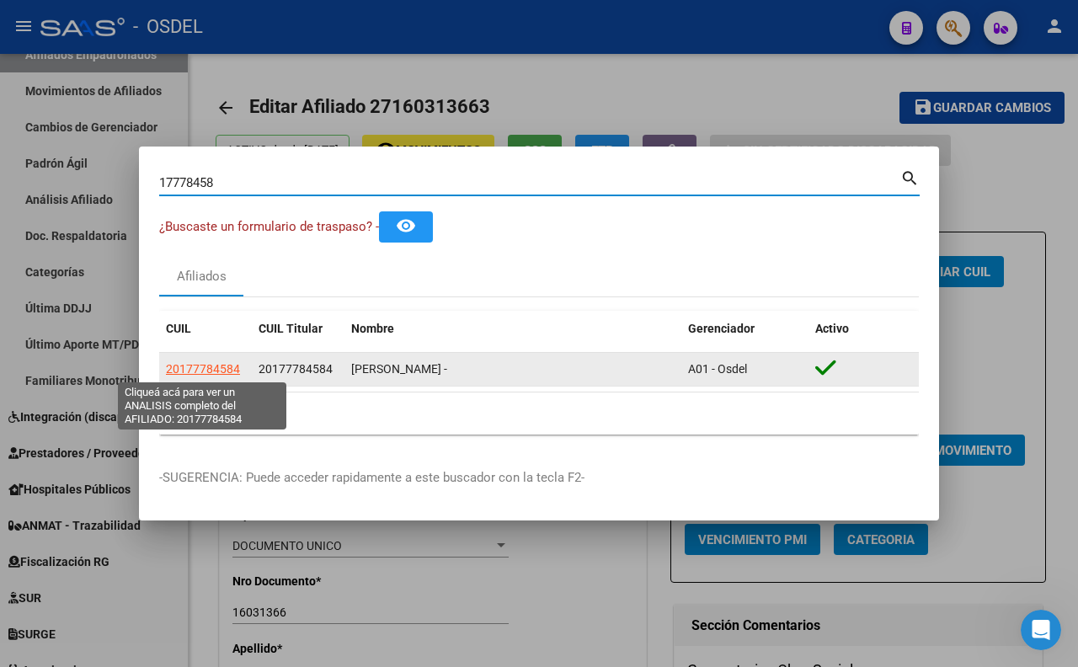
click at [230, 368] on span "20177784584" at bounding box center [203, 368] width 74 height 13
type textarea "20177784584"
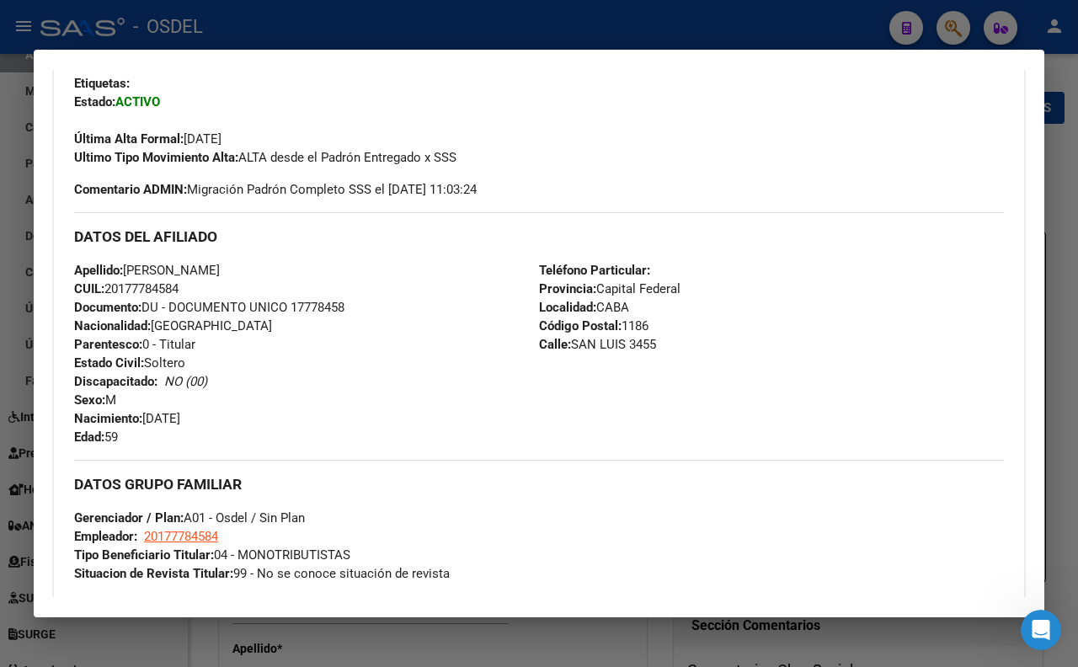
scroll to position [375, 0]
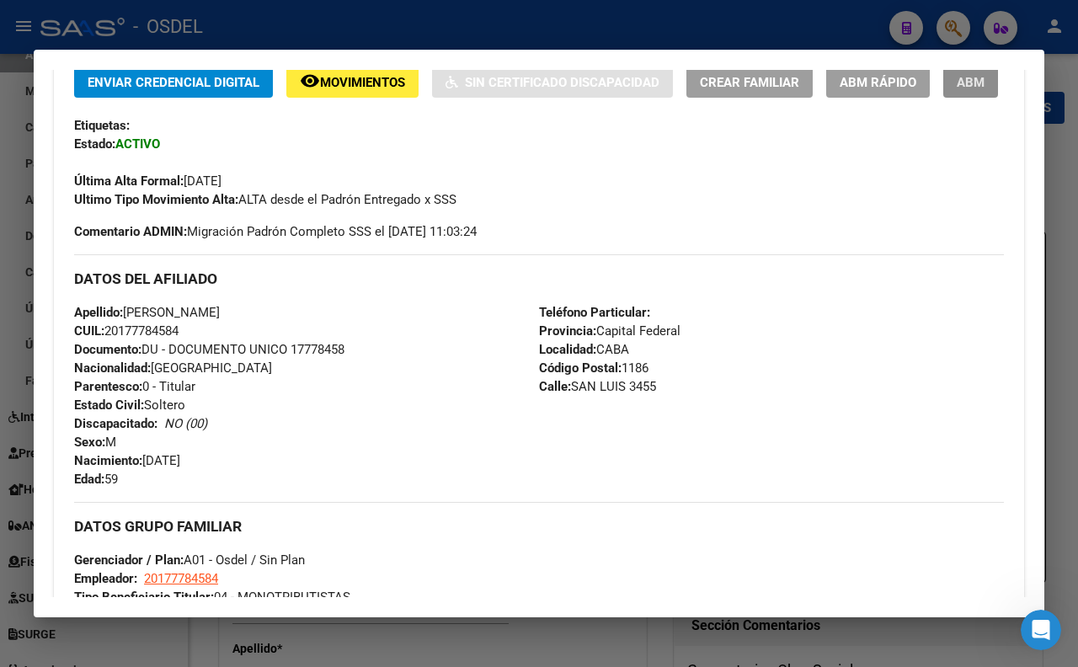
click at [957, 90] on span "ABM" at bounding box center [971, 82] width 28 height 15
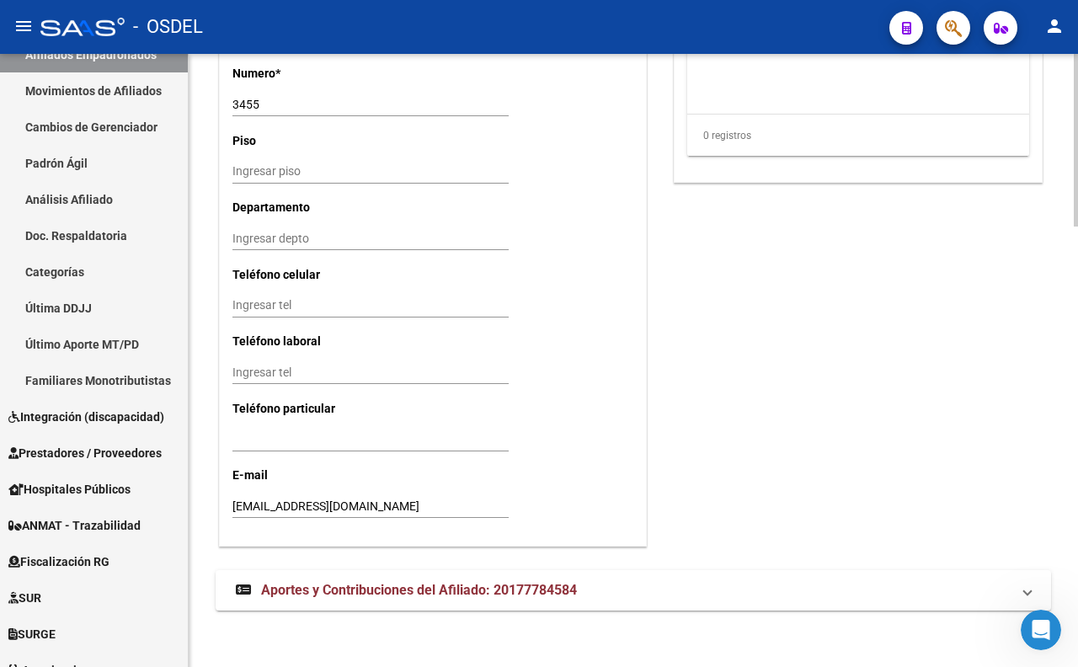
scroll to position [1563, 0]
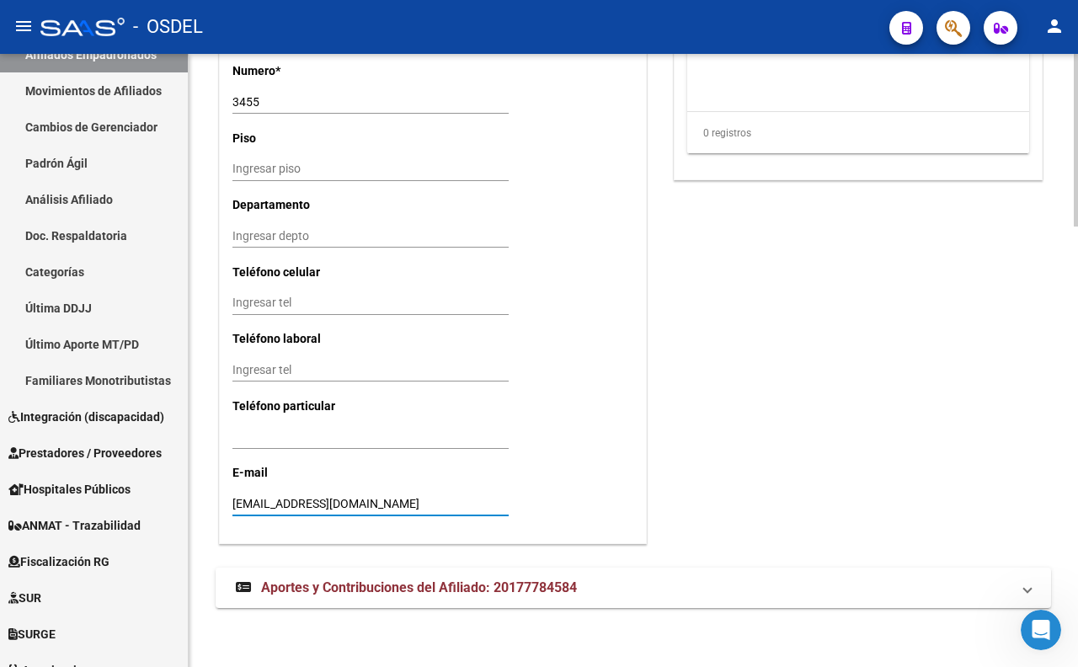
drag, startPoint x: 405, startPoint y: 500, endPoint x: 209, endPoint y: 500, distance: 196.2
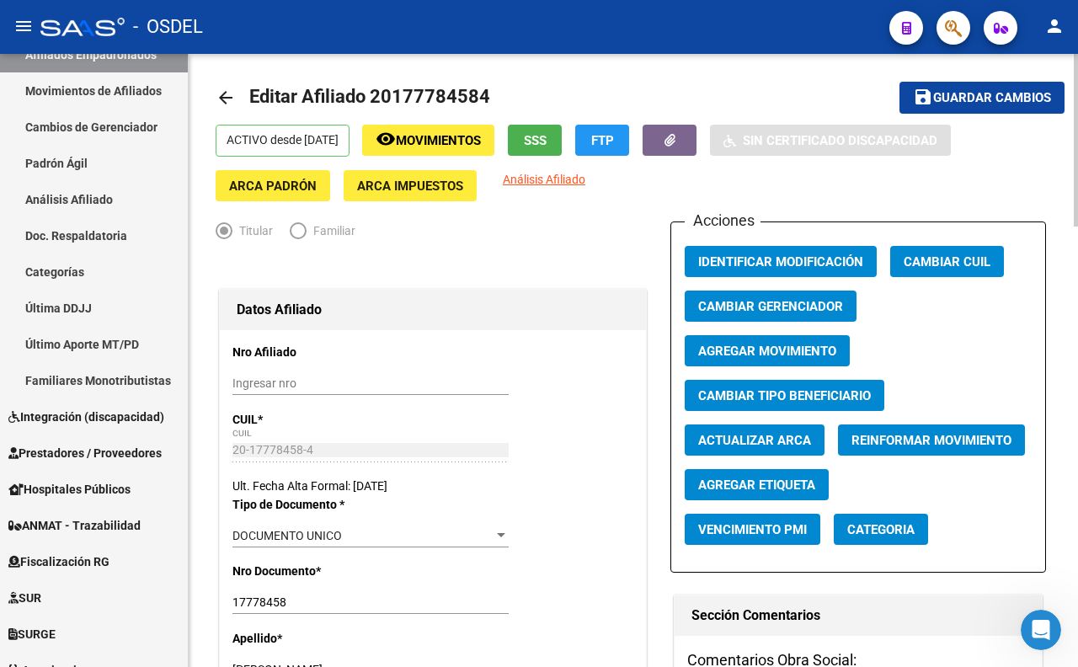
scroll to position [0, 0]
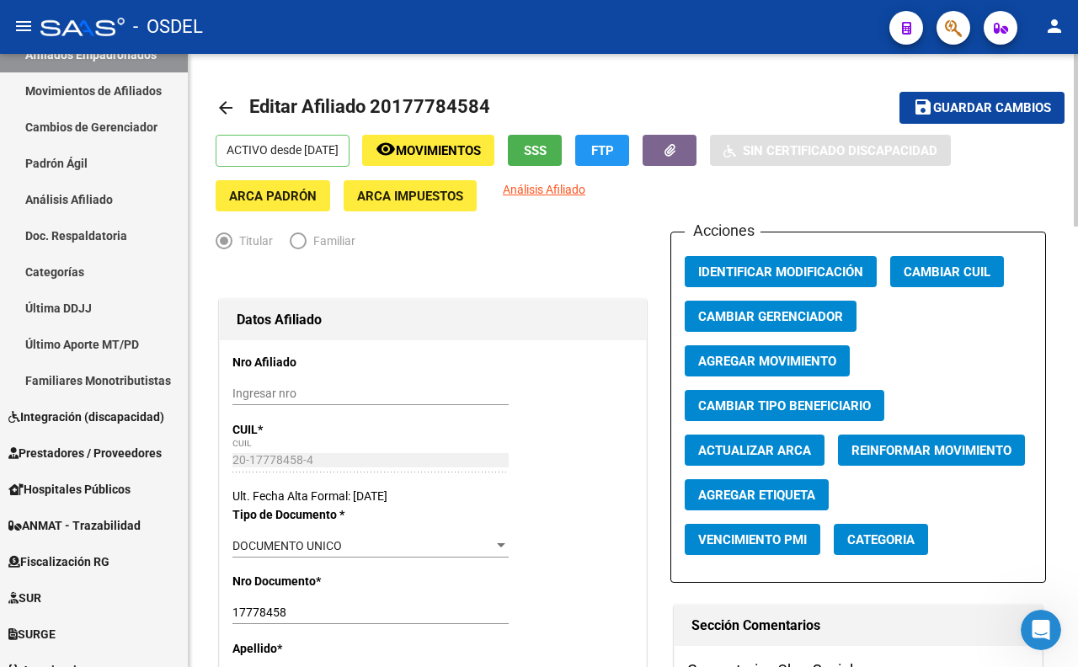
click at [973, 104] on span "Guardar cambios" at bounding box center [992, 108] width 118 height 15
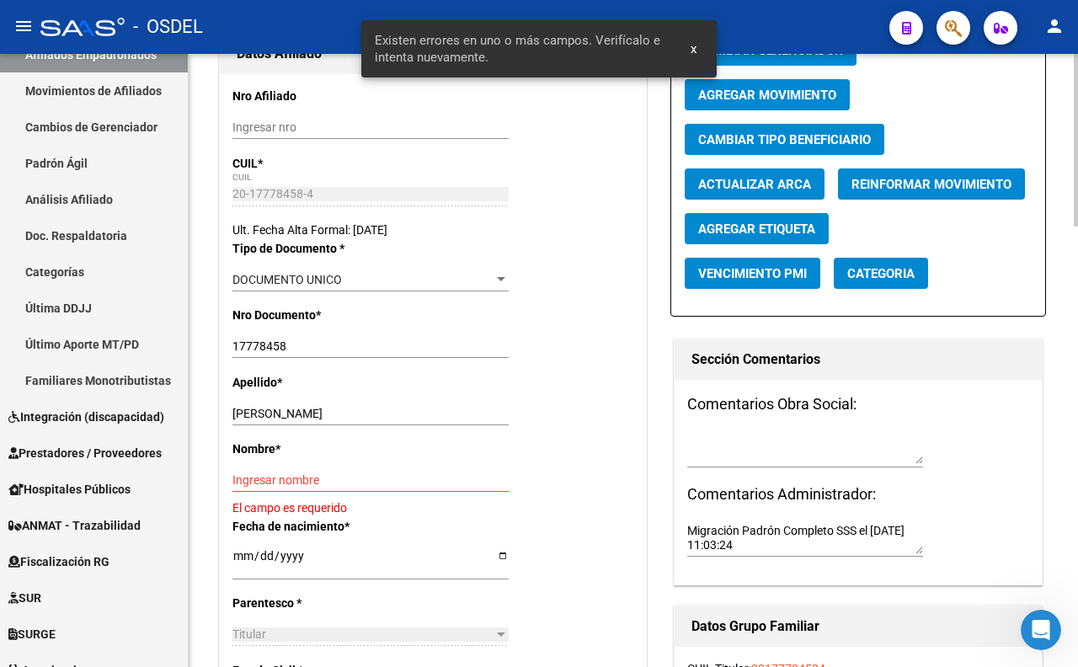
scroll to position [280, 0]
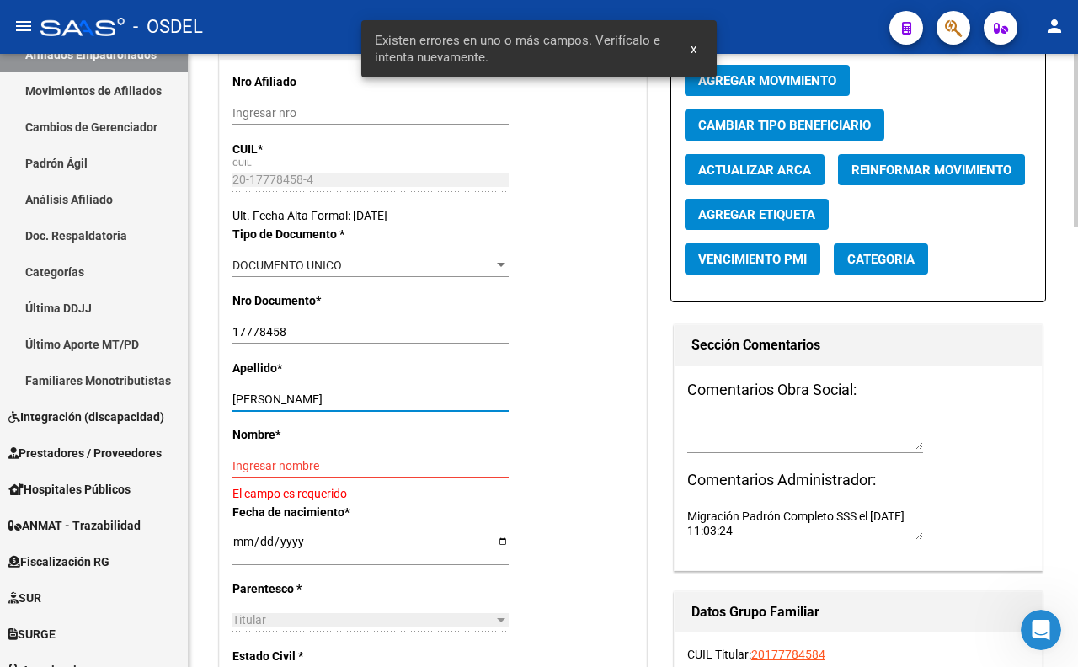
drag, startPoint x: 287, startPoint y: 400, endPoint x: 396, endPoint y: 401, distance: 108.6
click at [396, 401] on input "AGUILERA MARCELO JORGE" at bounding box center [370, 399] width 276 height 14
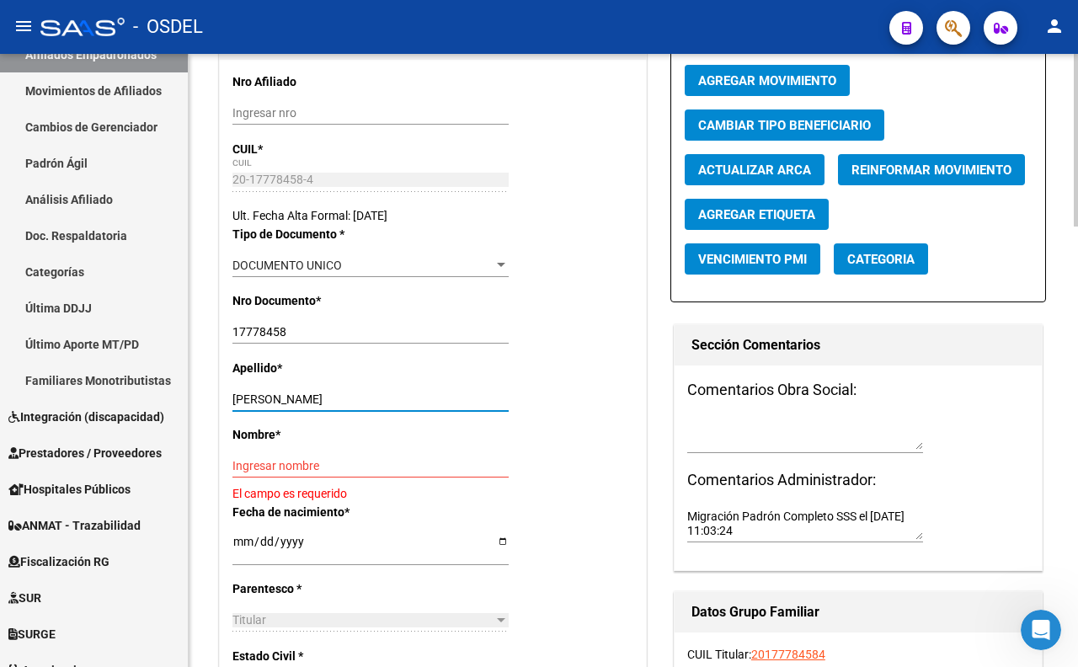
type input "AGUILERA"
click at [301, 465] on input "Ingresar nombre" at bounding box center [370, 466] width 276 height 14
paste input "MARCELO JORGE"
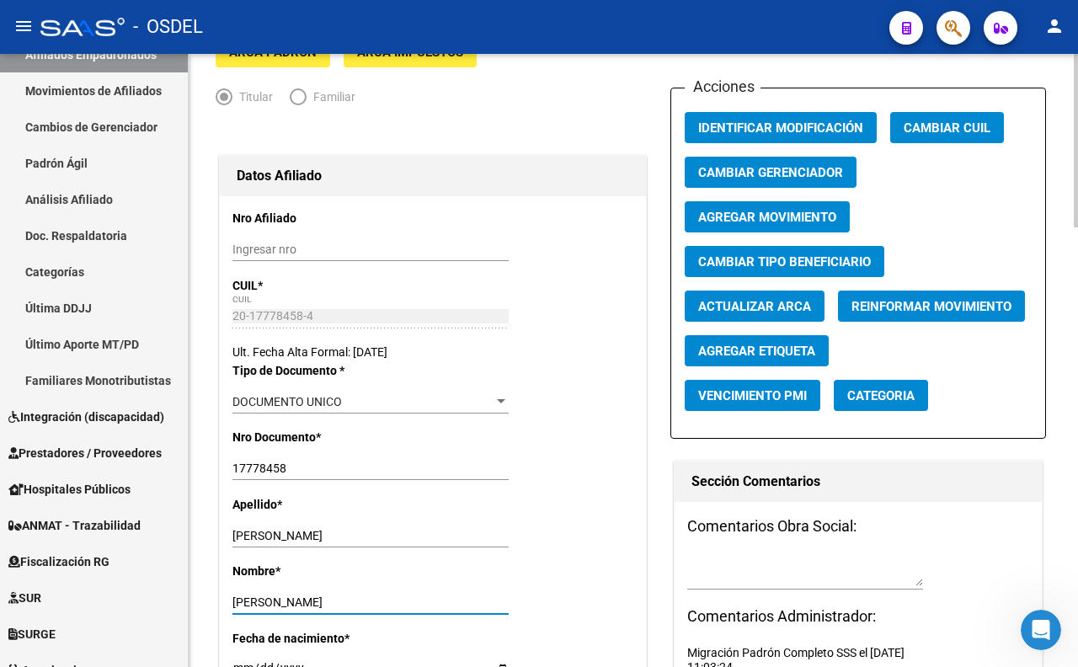
scroll to position [0, 0]
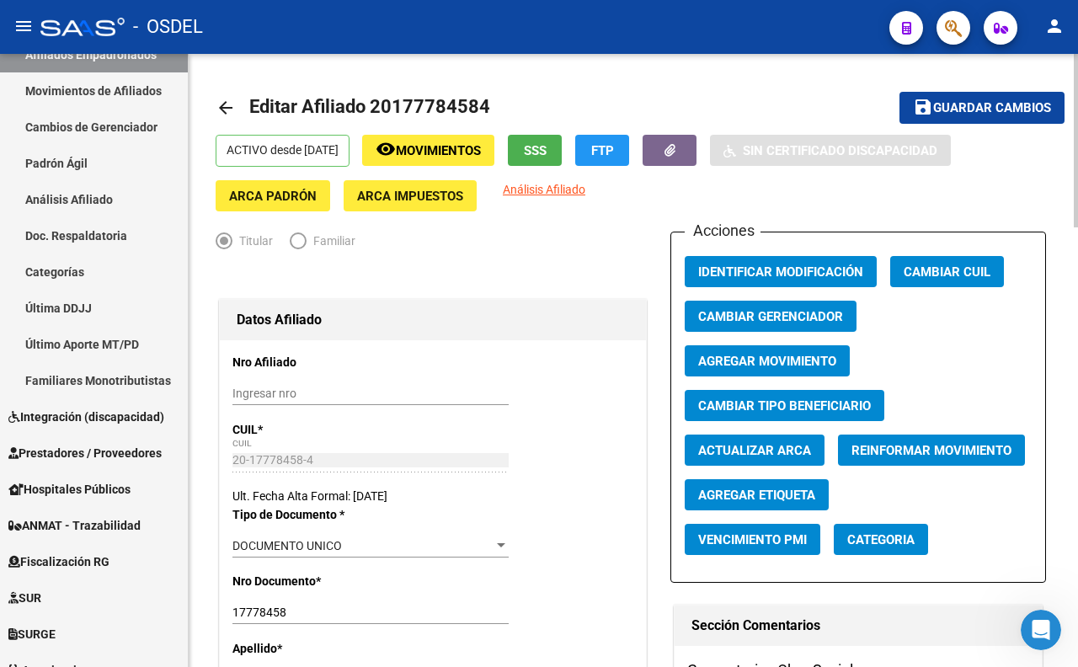
type input "MARCELO JORGE"
click at [1037, 121] on button "save Guardar cambios" at bounding box center [981, 107] width 165 height 31
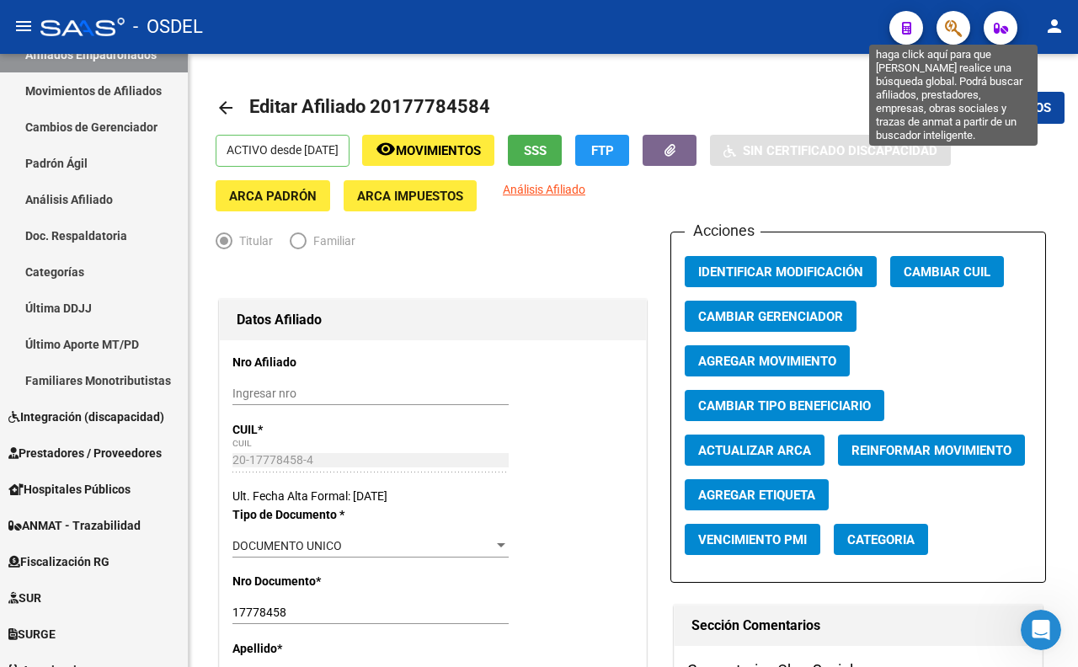
click at [960, 35] on icon "button" at bounding box center [953, 28] width 17 height 19
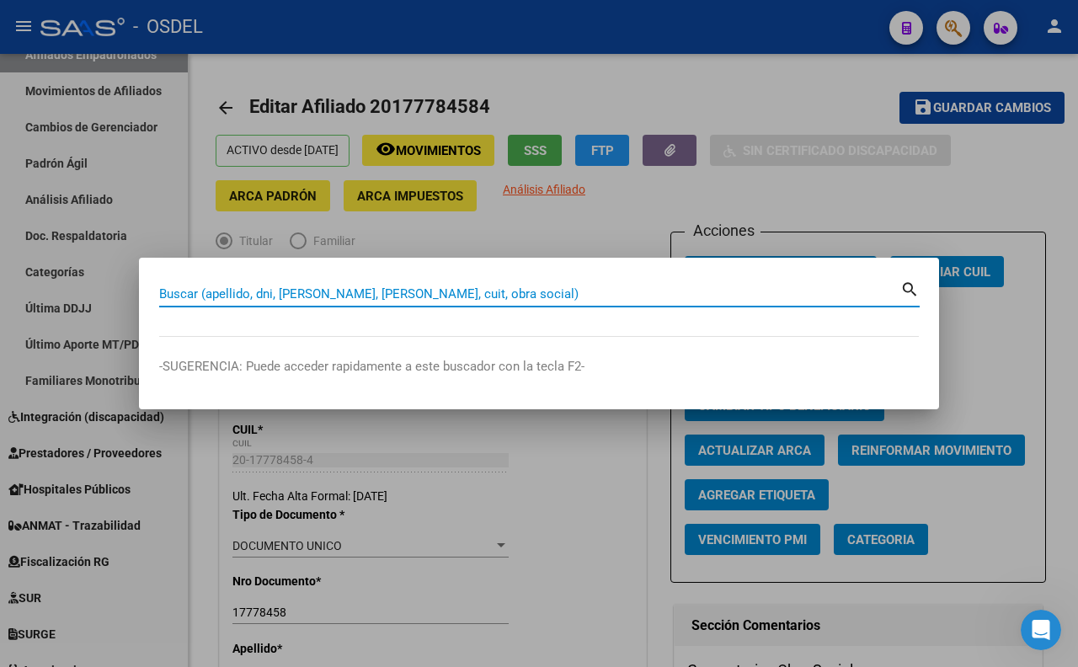
click at [722, 295] on input "Buscar (apellido, dni, [PERSON_NAME], [PERSON_NAME], cuit, obra social)" at bounding box center [529, 293] width 741 height 15
type input "35431269"
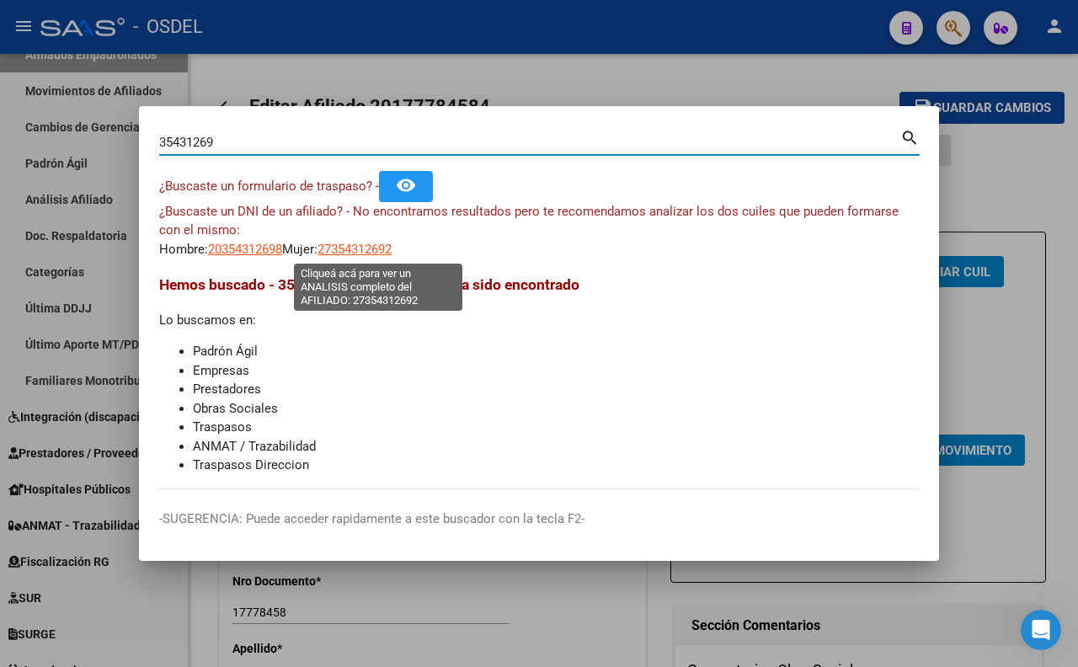
click at [373, 251] on span "27354312692" at bounding box center [354, 249] width 74 height 15
type textarea "27354312692"
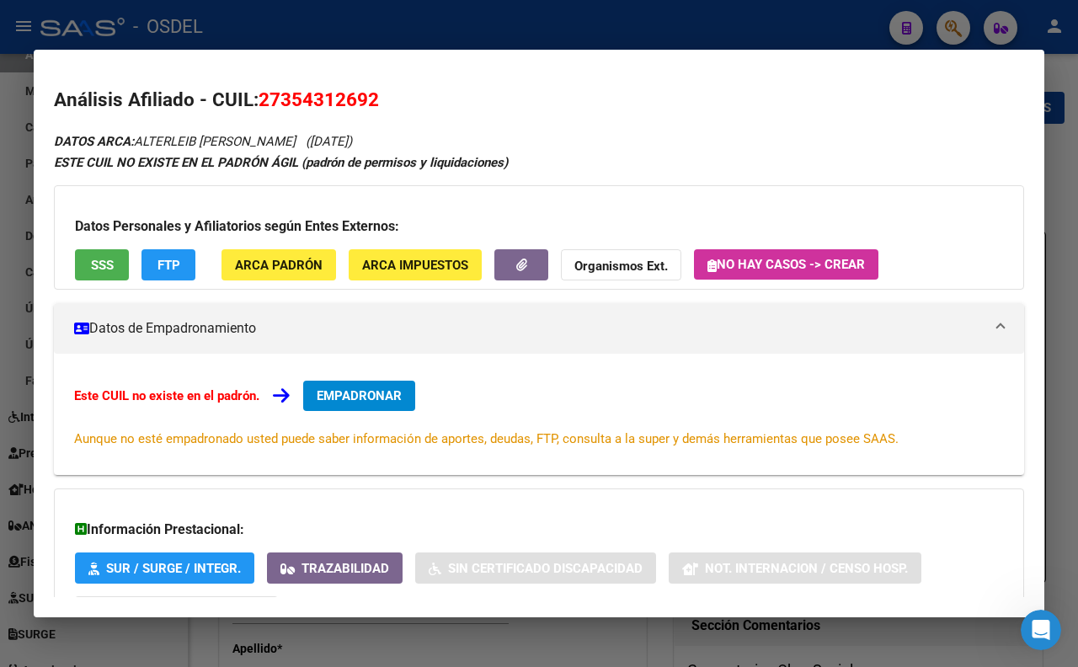
click at [118, 274] on button "SSS" at bounding box center [102, 264] width 54 height 31
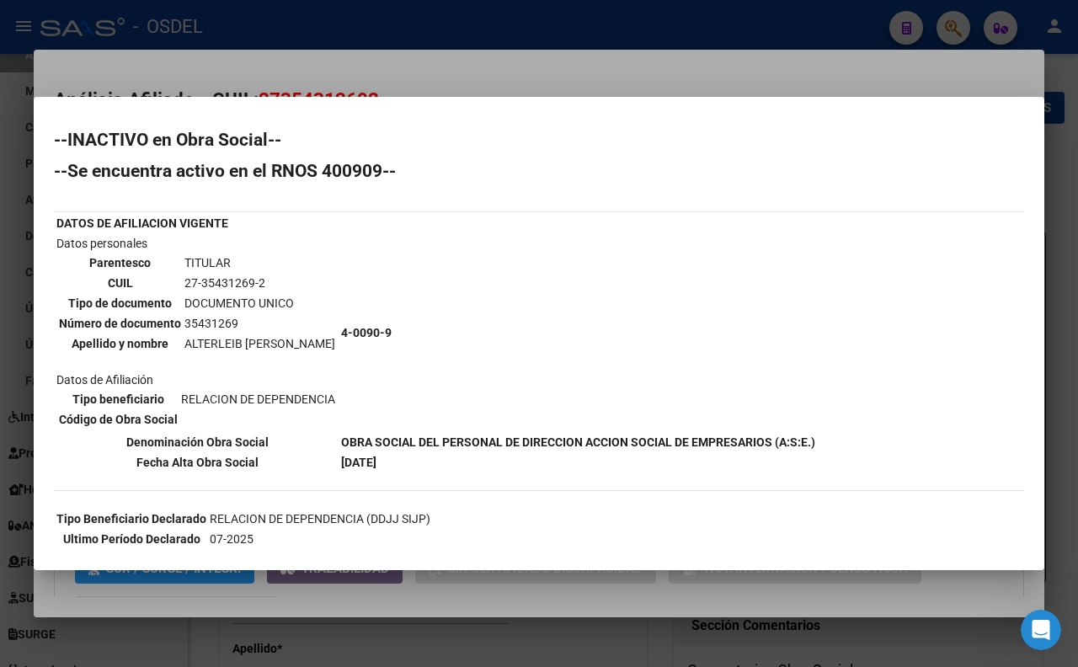
click at [581, 85] on div at bounding box center [539, 333] width 1078 height 667
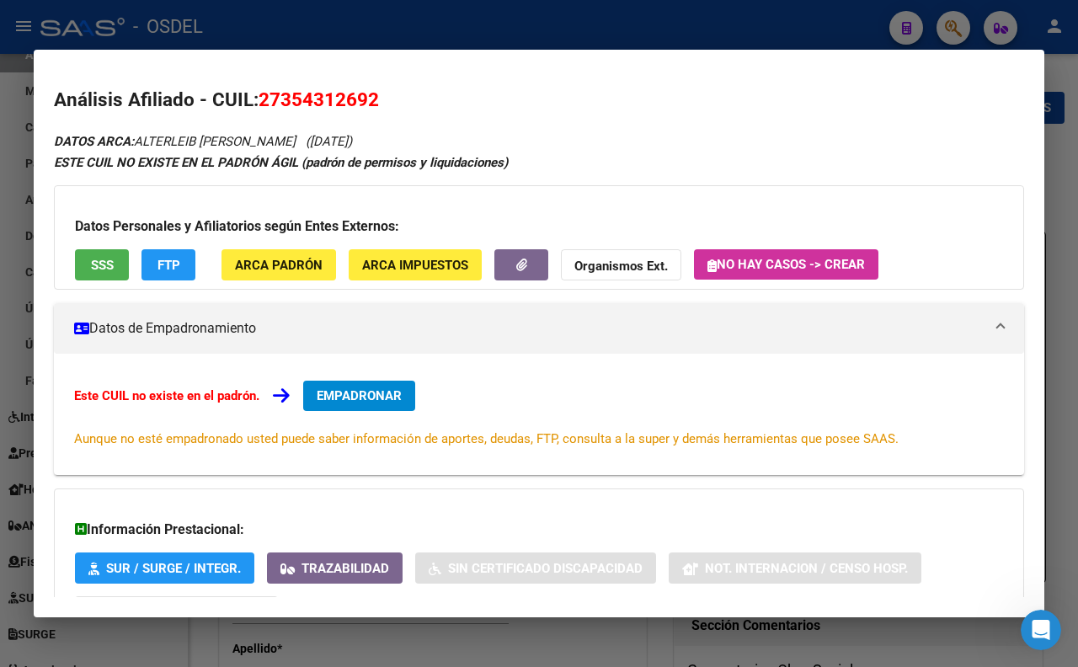
click at [533, 28] on div at bounding box center [539, 333] width 1078 height 667
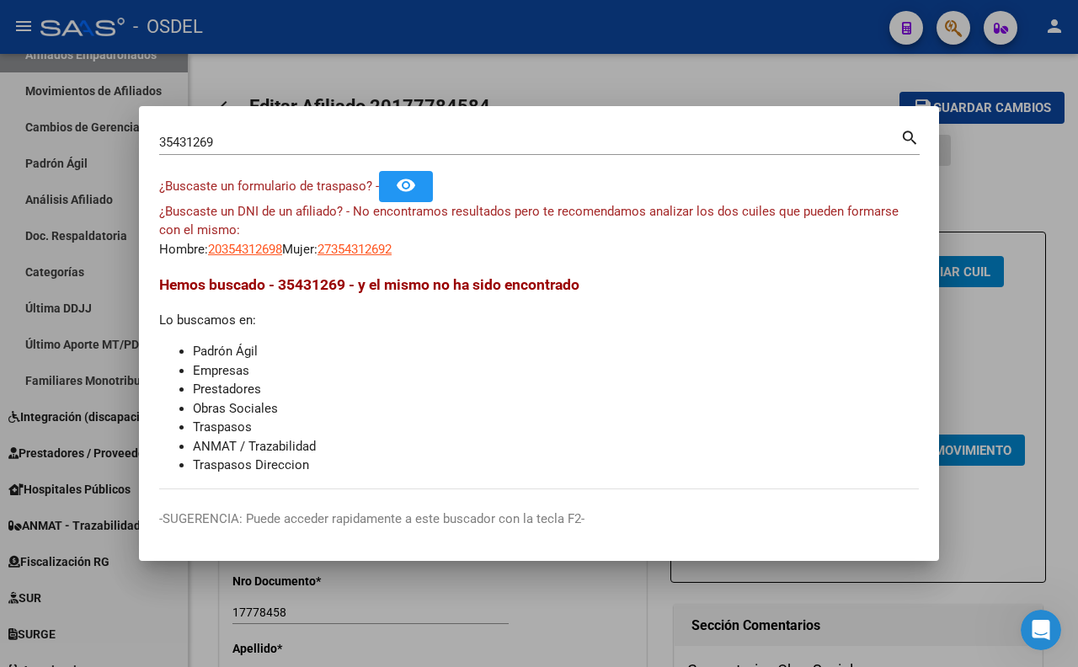
click at [701, 145] on input "35431269" at bounding box center [529, 142] width 741 height 15
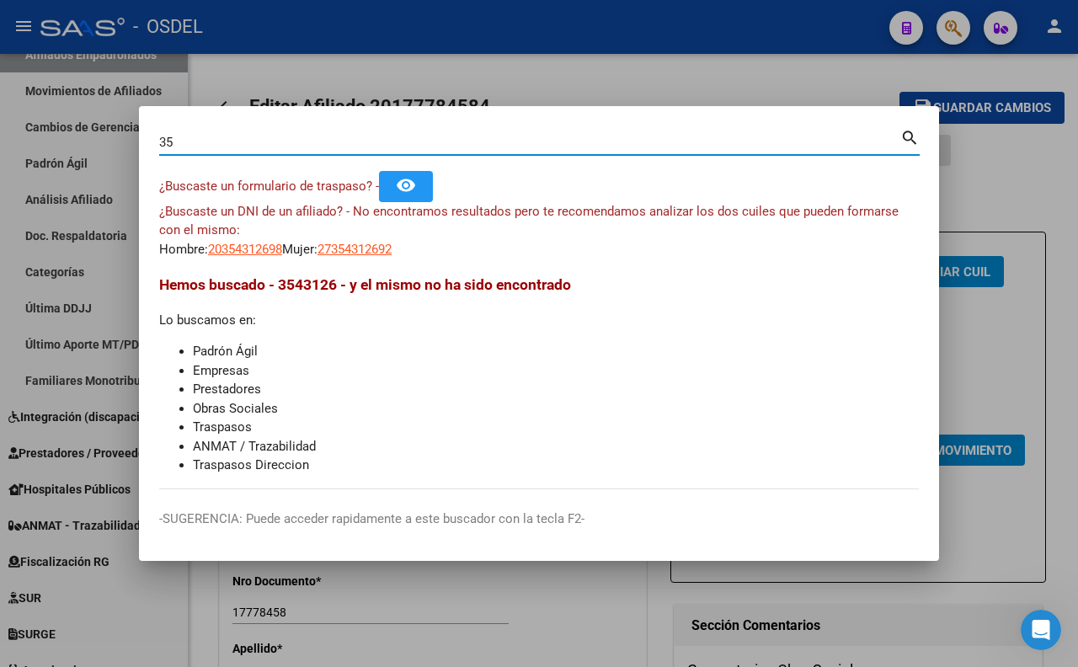
type input "3"
type input "22179475"
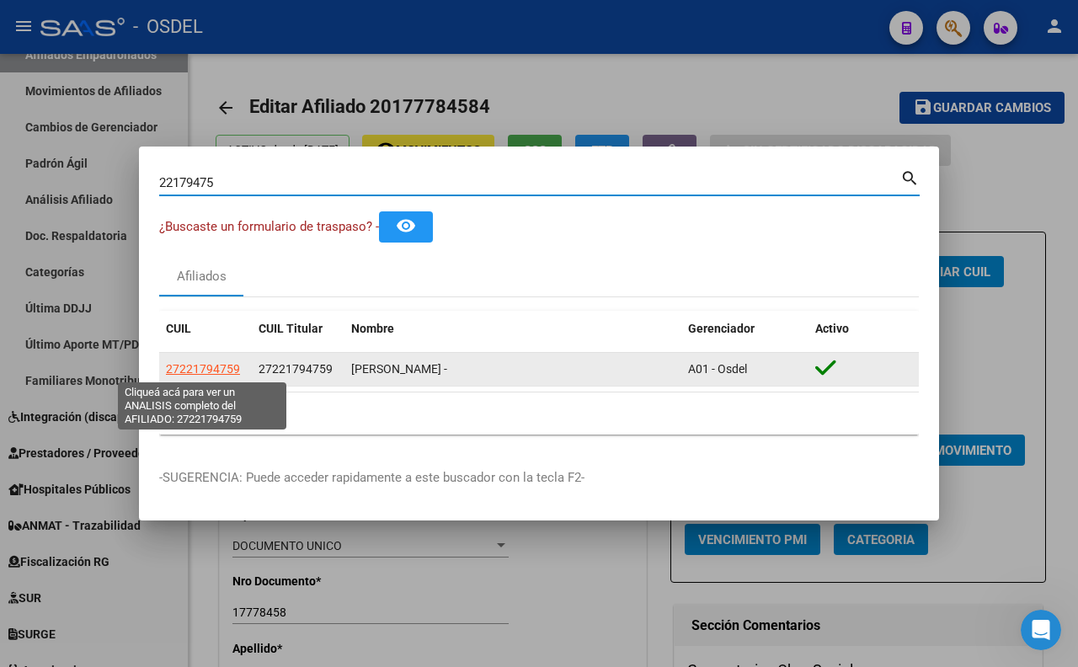
click at [229, 365] on span "27221794759" at bounding box center [203, 368] width 74 height 13
type textarea "27221794759"
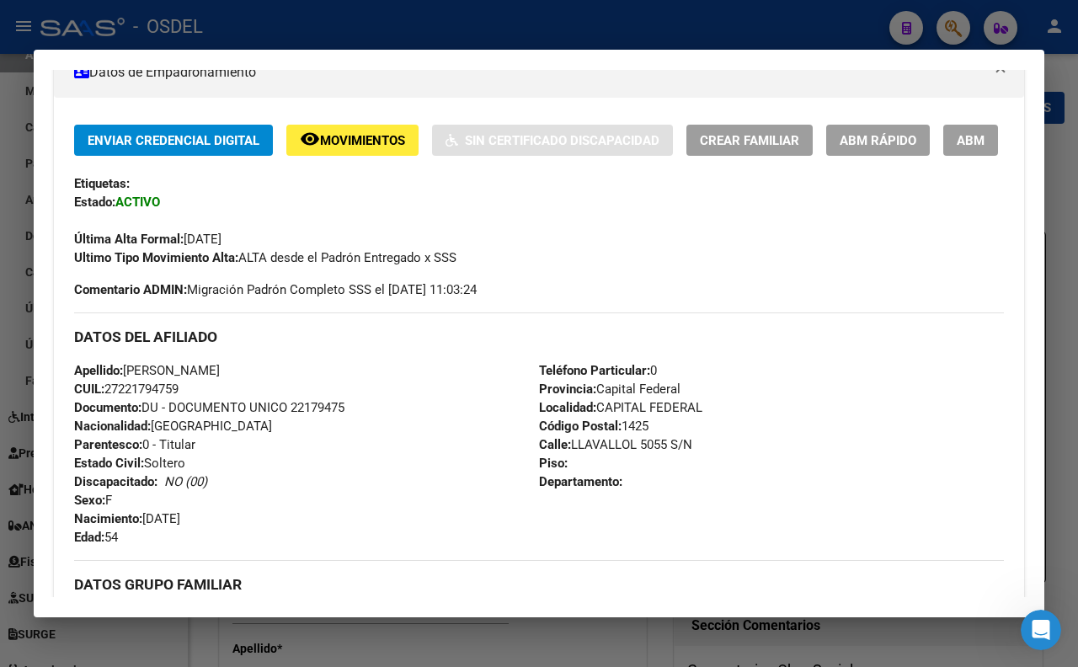
scroll to position [374, 0]
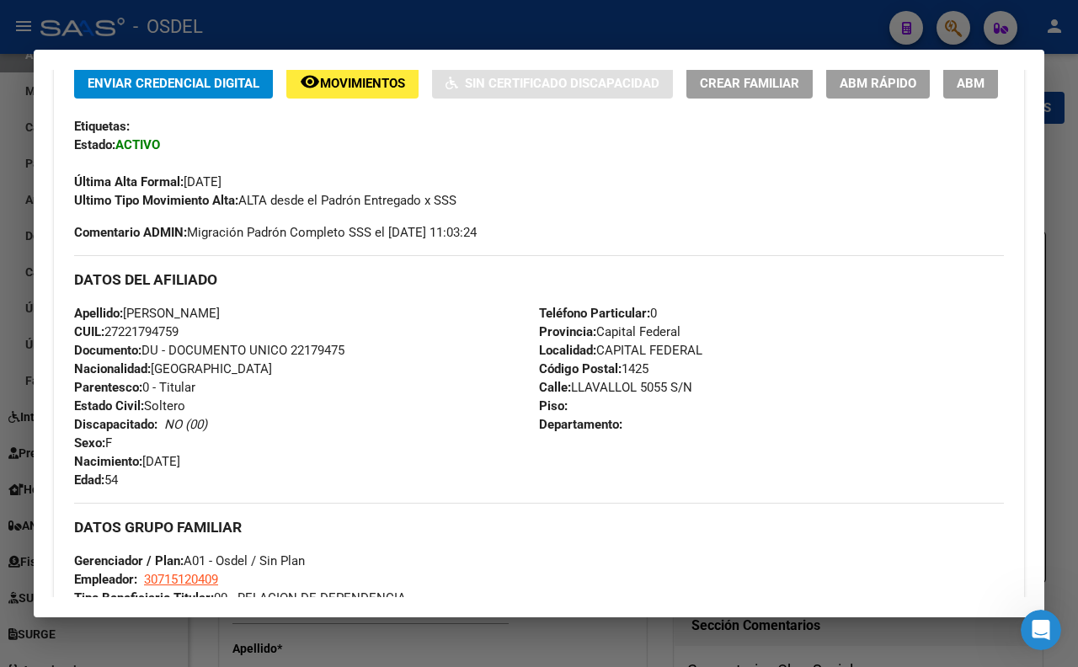
click at [458, 34] on div at bounding box center [539, 333] width 1078 height 667
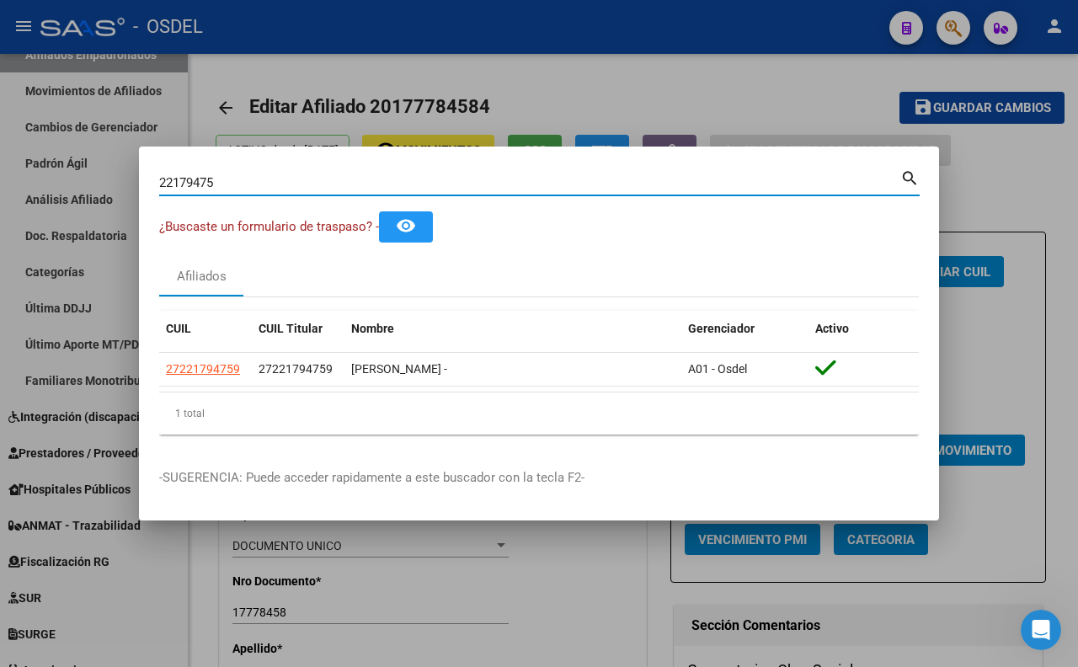
click at [541, 182] on input "22179475" at bounding box center [529, 182] width 741 height 15
type input "2"
type input "30372129"
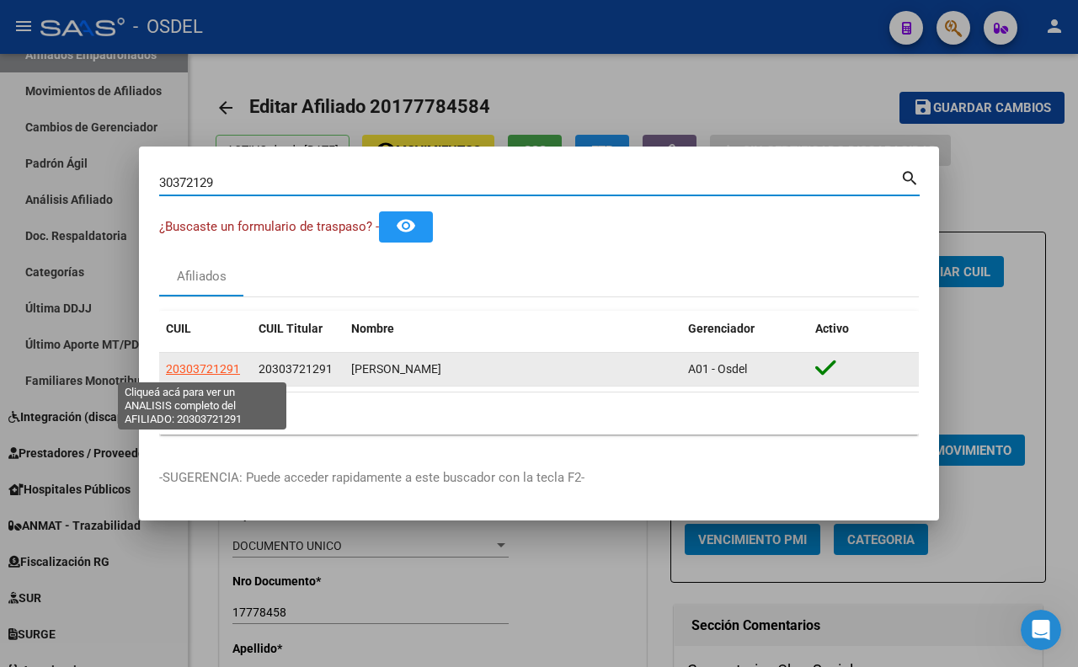
click at [232, 366] on span "20303721291" at bounding box center [203, 368] width 74 height 13
type textarea "20303721291"
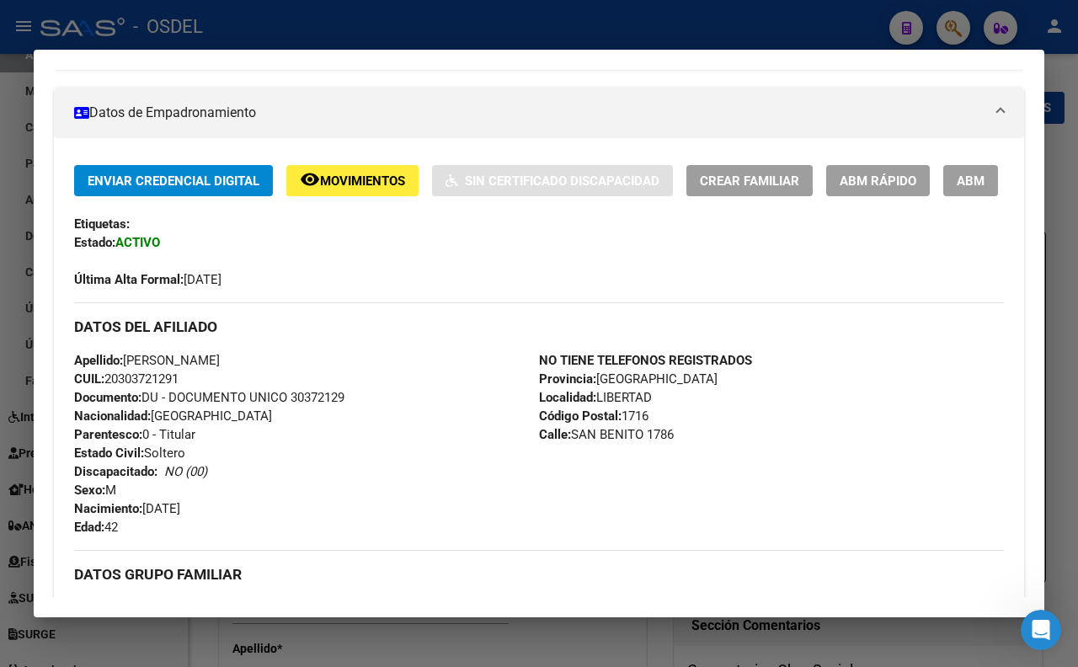
scroll to position [44, 0]
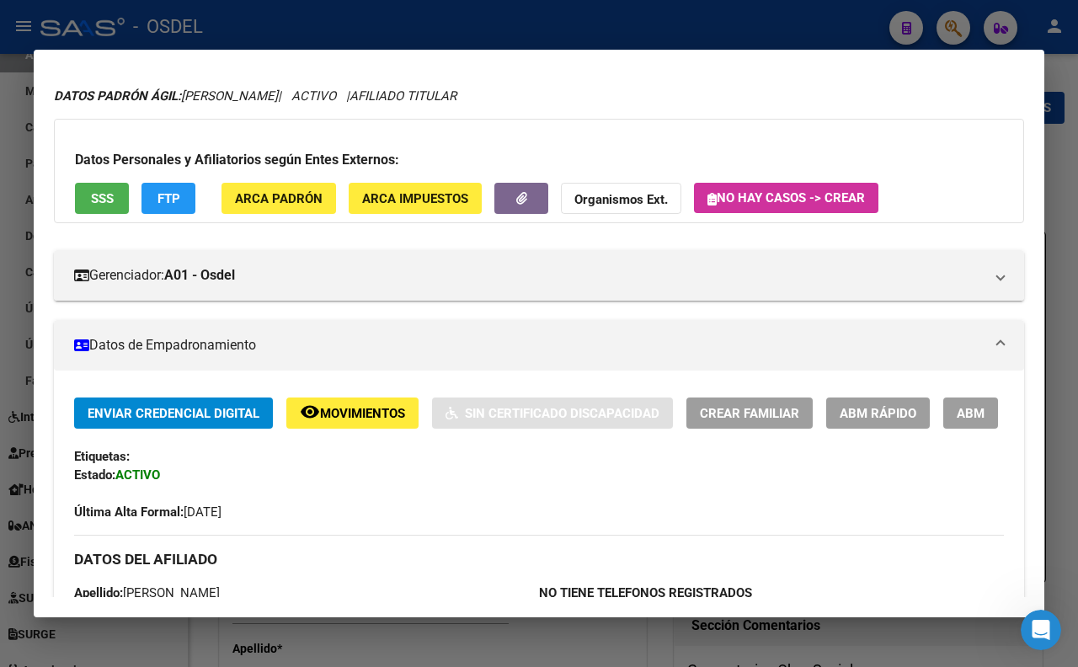
click at [88, 199] on button "SSS" at bounding box center [102, 198] width 54 height 31
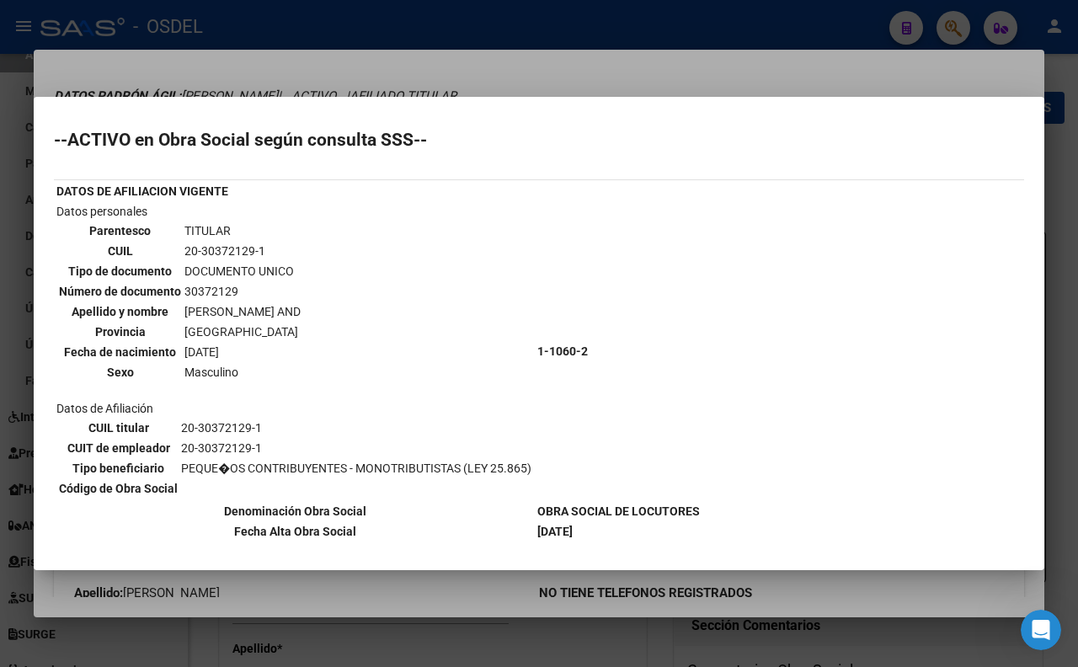
click at [647, 54] on div at bounding box center [539, 333] width 1078 height 667
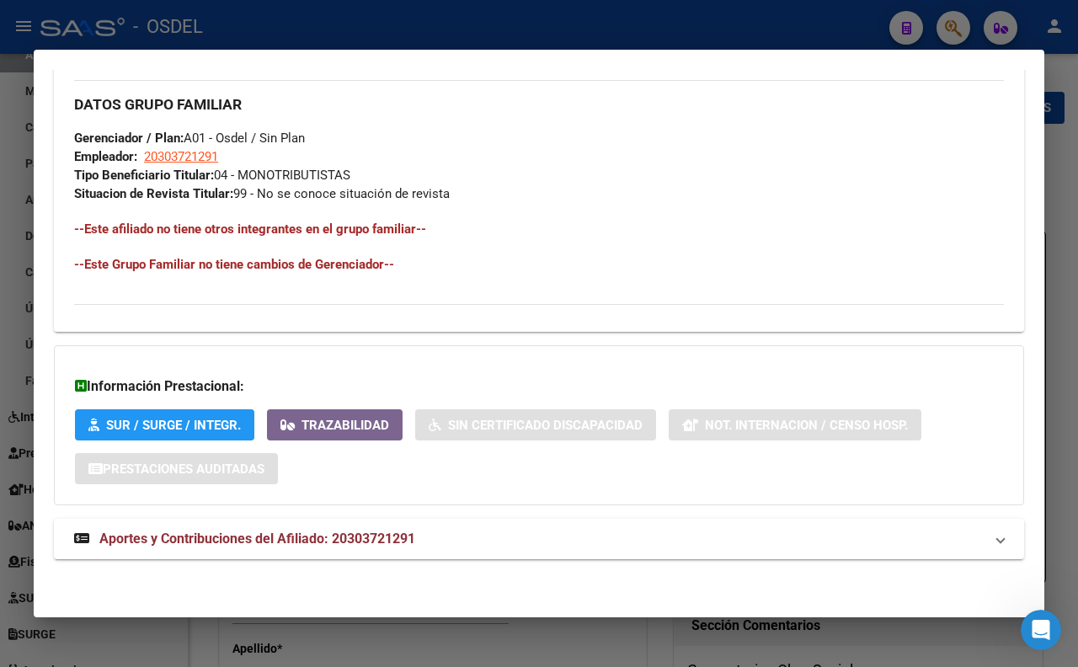
scroll to position [792, 0]
click at [351, 542] on span "Aportes y Contribuciones del Afiliado: 20303721291" at bounding box center [257, 538] width 316 height 16
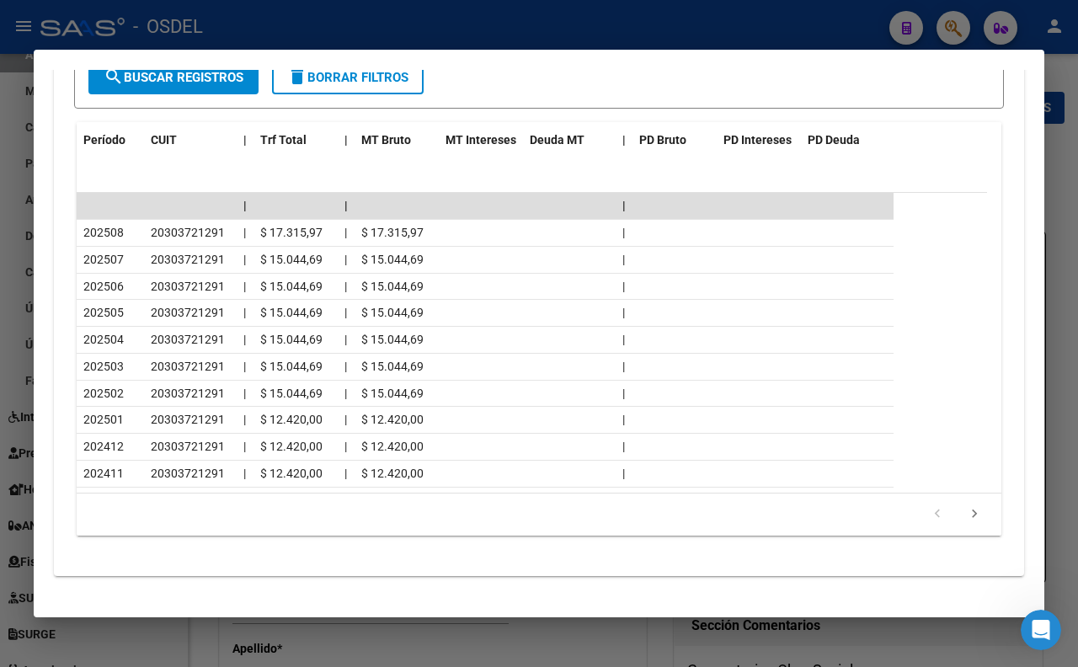
scroll to position [1265, 0]
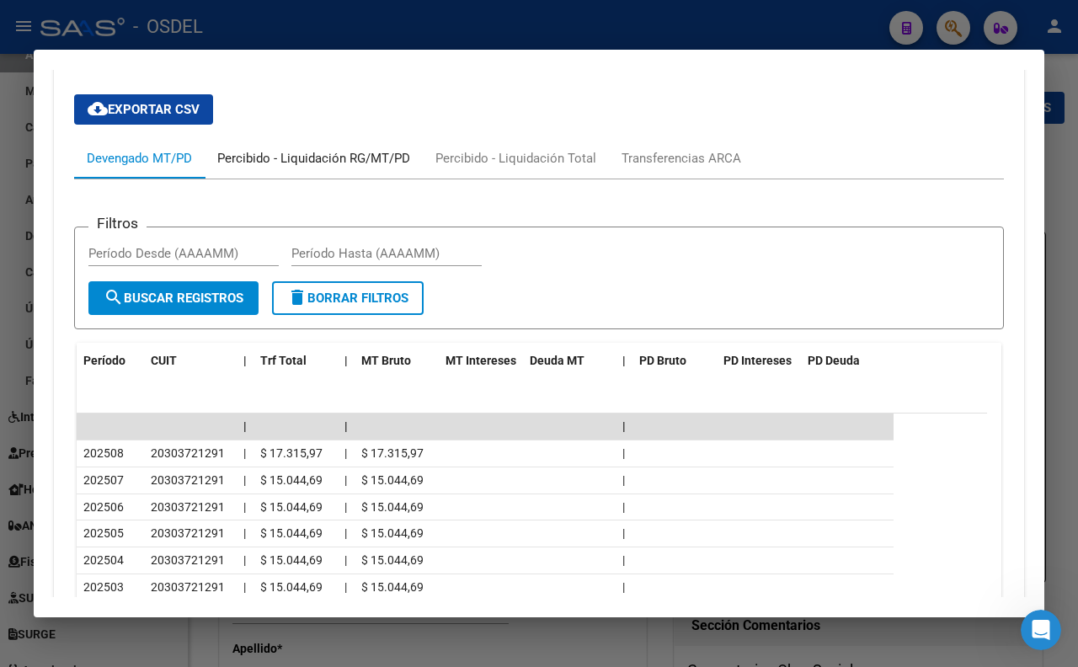
click at [284, 168] on div "Percibido - Liquidación RG/MT/PD" at bounding box center [313, 158] width 193 height 19
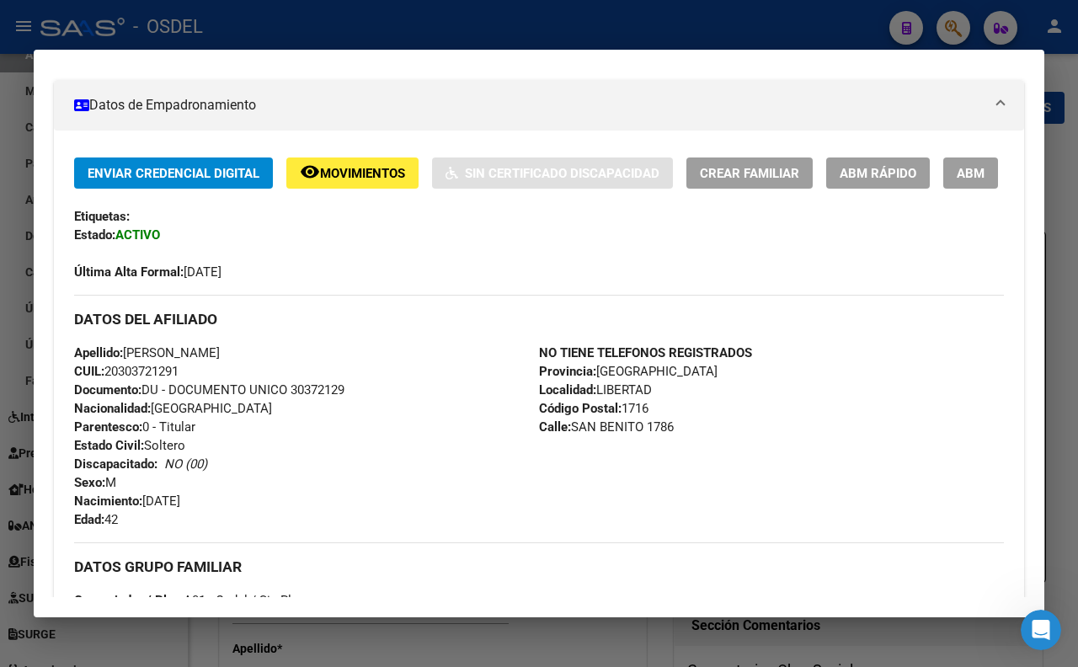
scroll to position [236, 0]
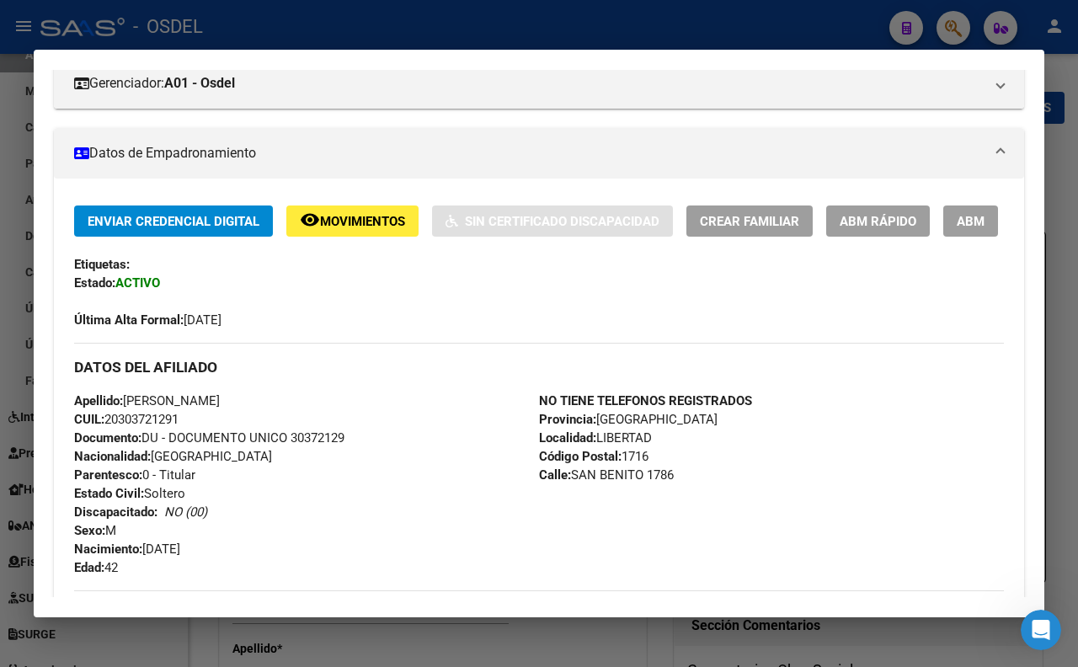
click at [943, 237] on button "ABM" at bounding box center [970, 220] width 55 height 31
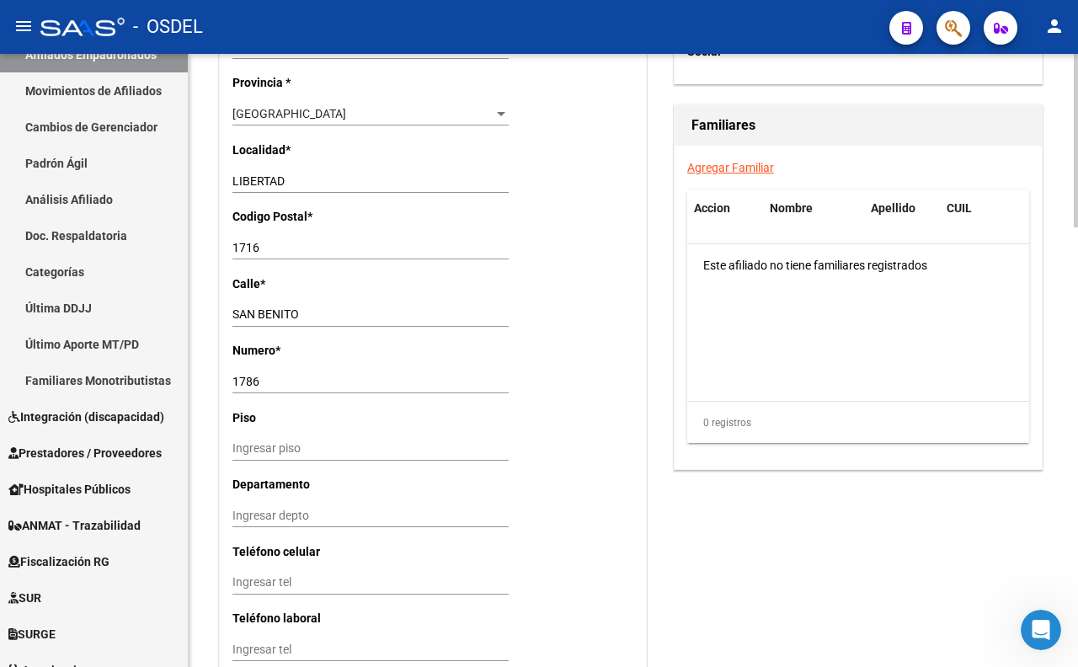
scroll to position [1460, 0]
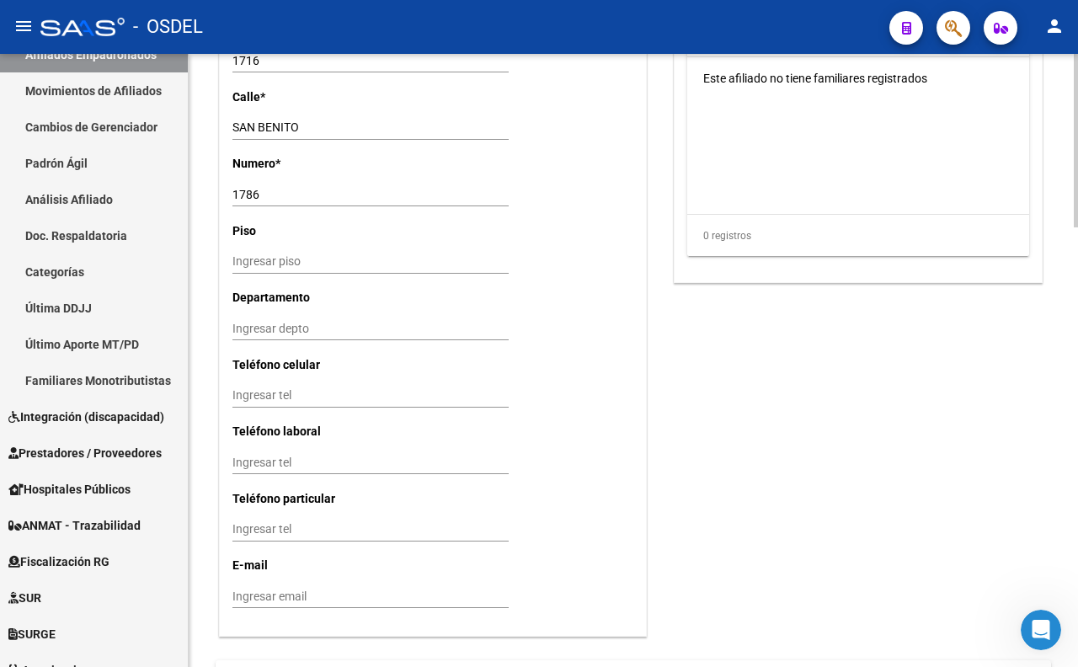
click at [296, 589] on input "Ingresar email" at bounding box center [370, 596] width 276 height 14
drag, startPoint x: 457, startPoint y: 599, endPoint x: 232, endPoint y: 612, distance: 225.2
click at [232, 612] on div "cristianalvarez111222@gmail.com Ingresar email" at bounding box center [370, 603] width 276 height 38
paste input "20303721291"
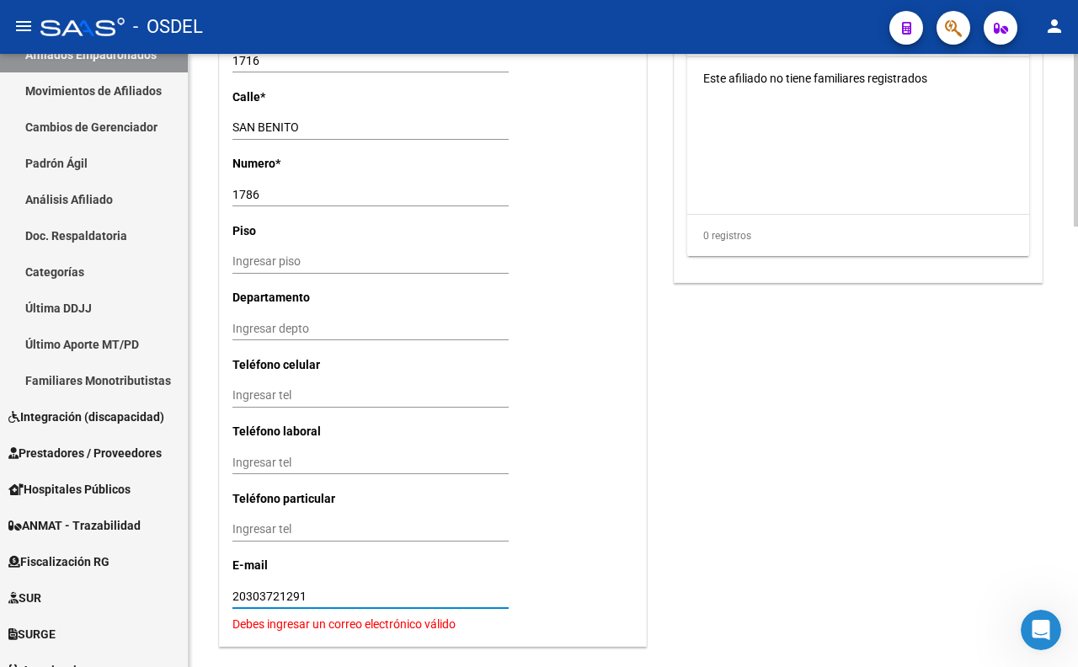
click at [354, 601] on input "20303721291" at bounding box center [370, 596] width 276 height 14
type input "2"
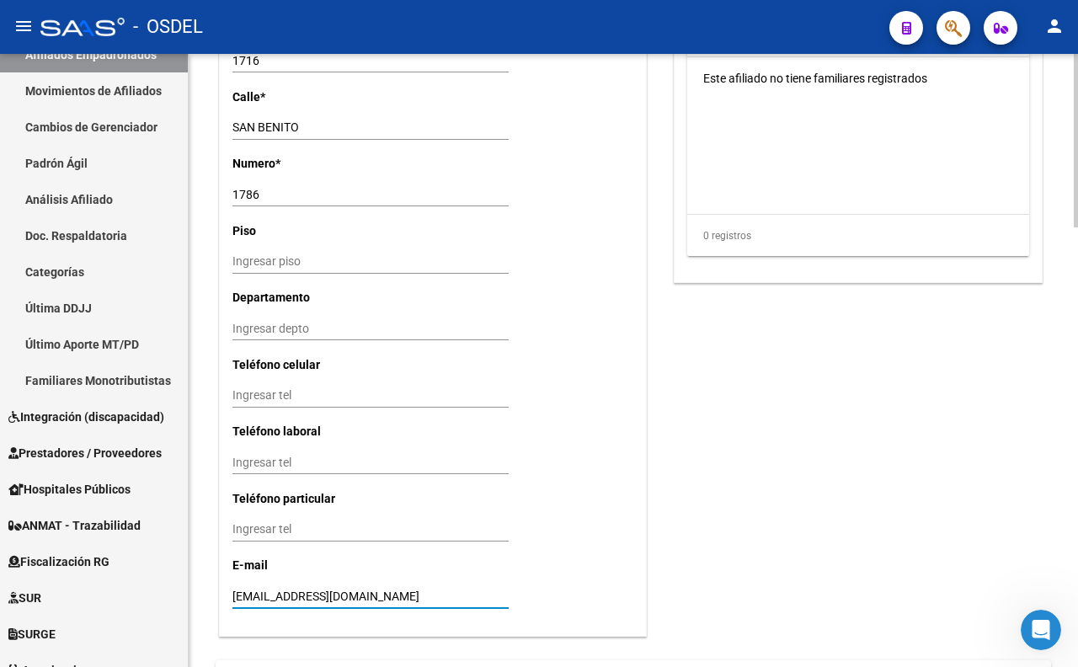
type input "cristianalvarez111222@gmail.com"
click at [338, 394] on input "Ingresar tel" at bounding box center [370, 395] width 276 height 14
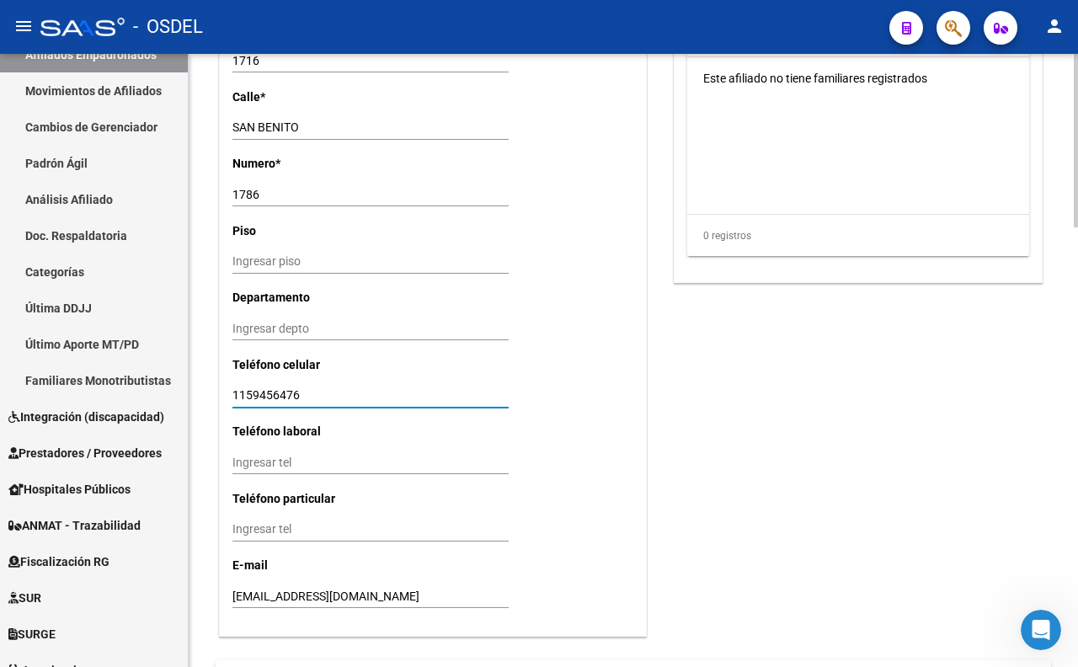
type input "1159456476"
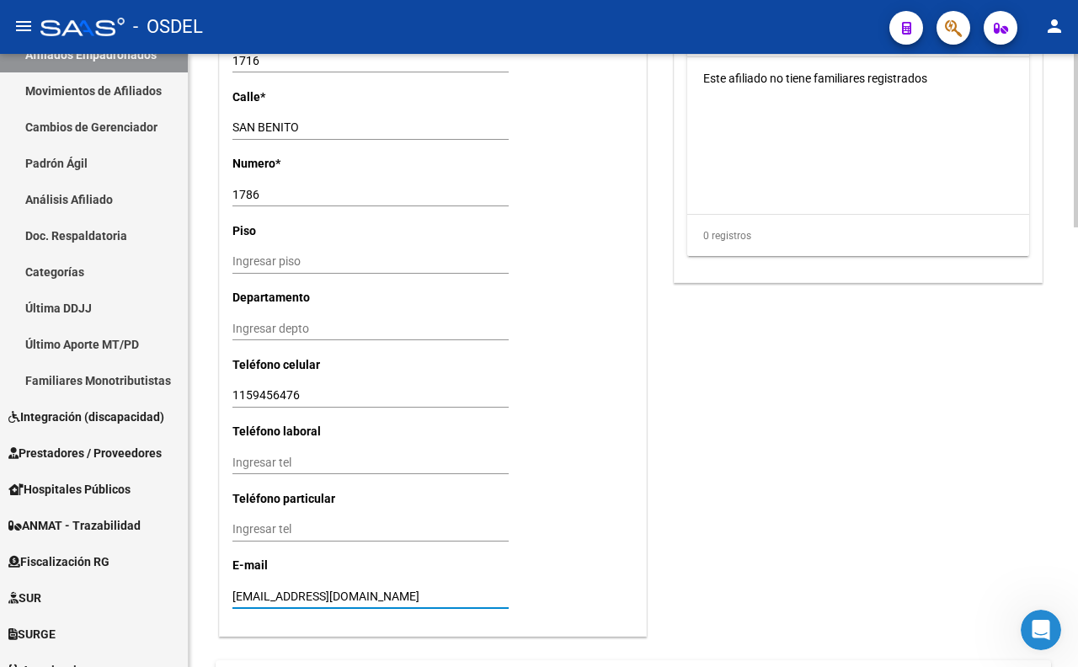
drag, startPoint x: 438, startPoint y: 588, endPoint x: 226, endPoint y: 611, distance: 213.5
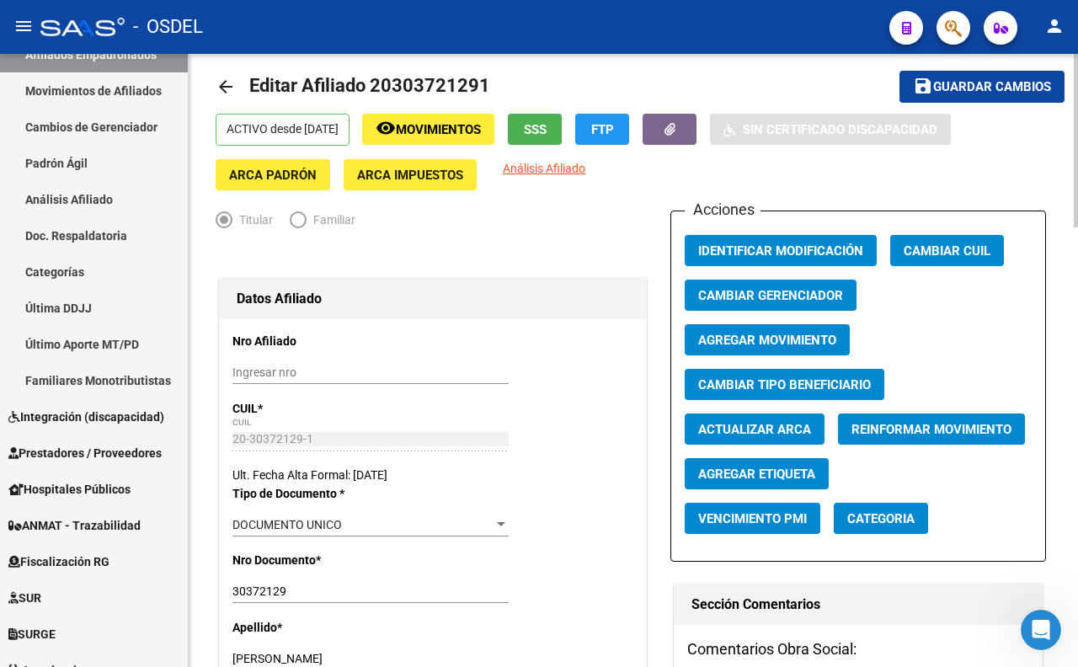
scroll to position [0, 0]
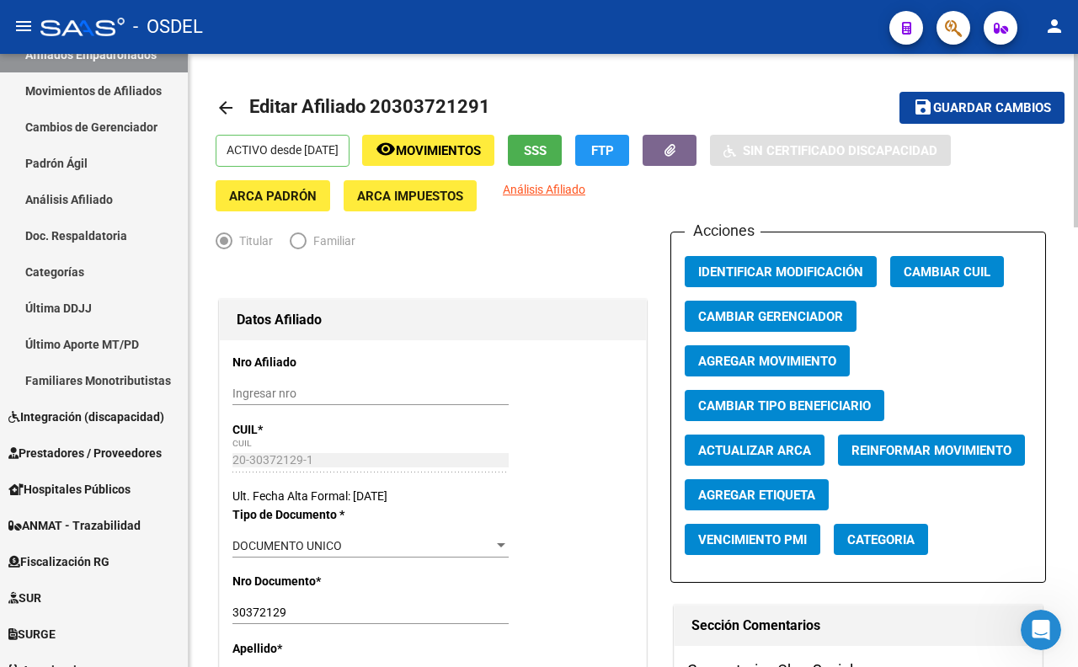
click at [1000, 111] on span "Guardar cambios" at bounding box center [992, 108] width 118 height 15
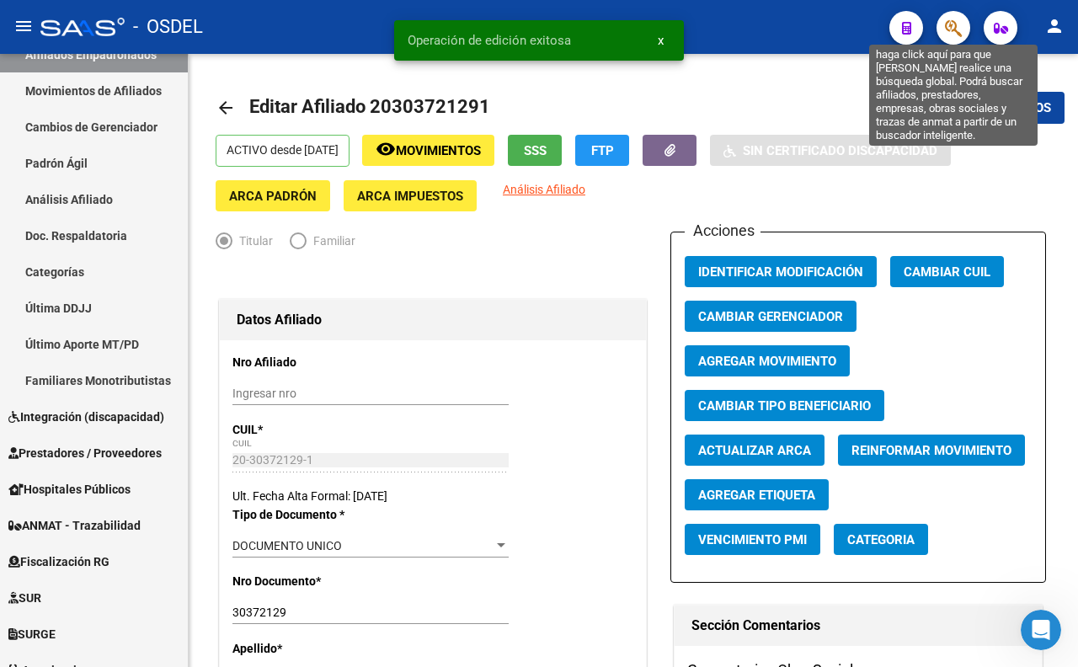
click at [954, 36] on icon "button" at bounding box center [953, 28] width 17 height 19
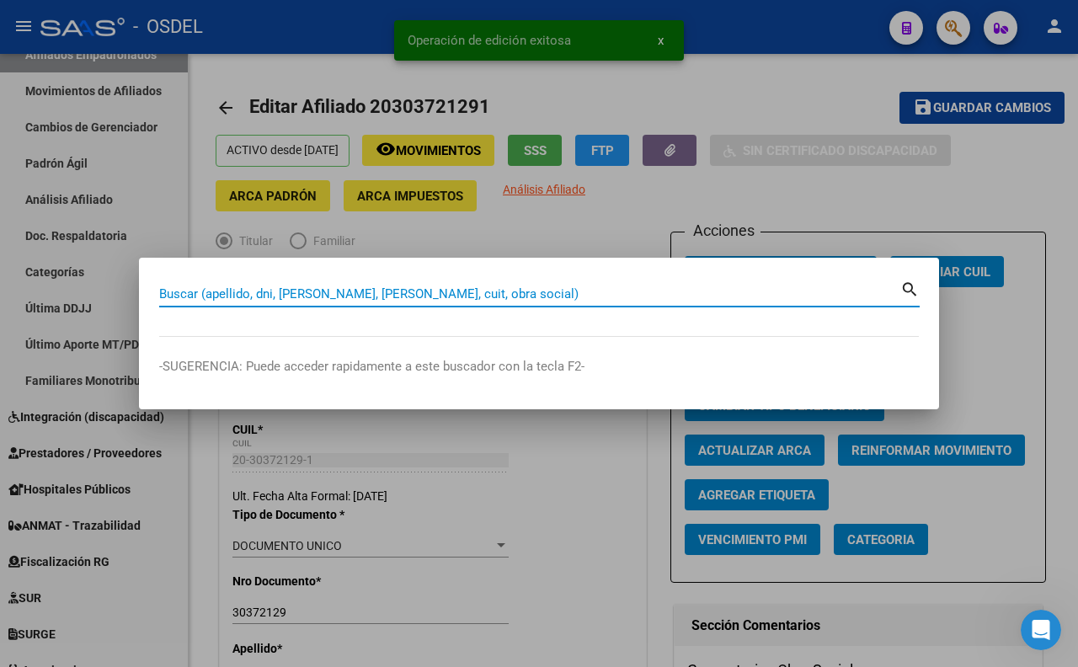
click at [541, 293] on input "Buscar (apellido, dni, [PERSON_NAME], [PERSON_NAME], cuit, obra social)" at bounding box center [529, 293] width 741 height 15
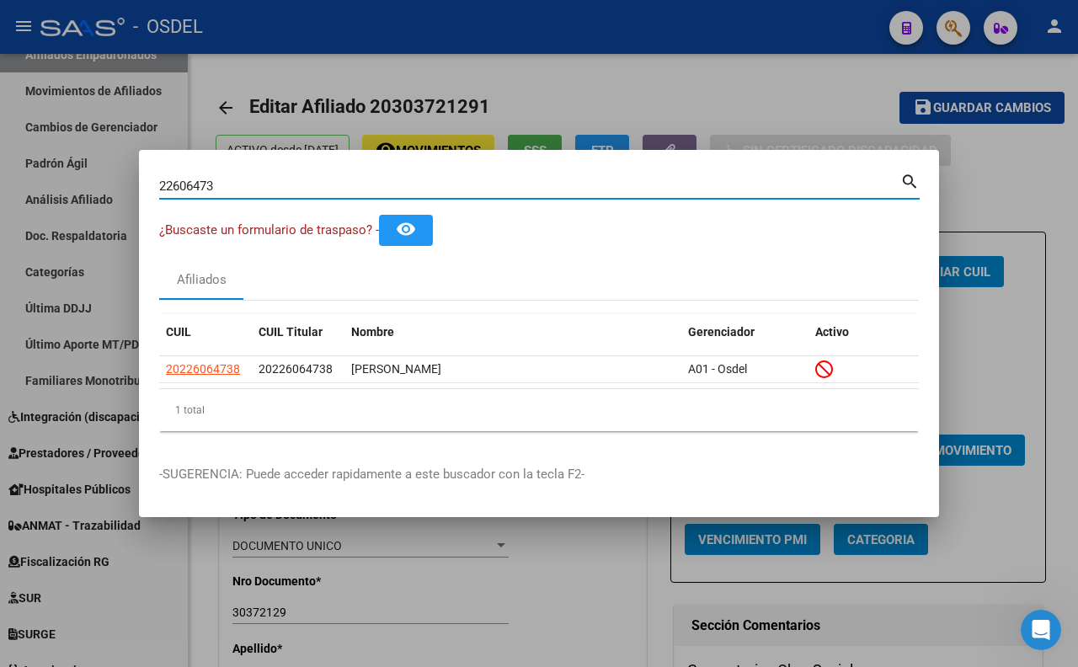
click at [693, 189] on input "22606473" at bounding box center [529, 186] width 741 height 15
type input "2"
paste input "18570990"
type input "18570990"
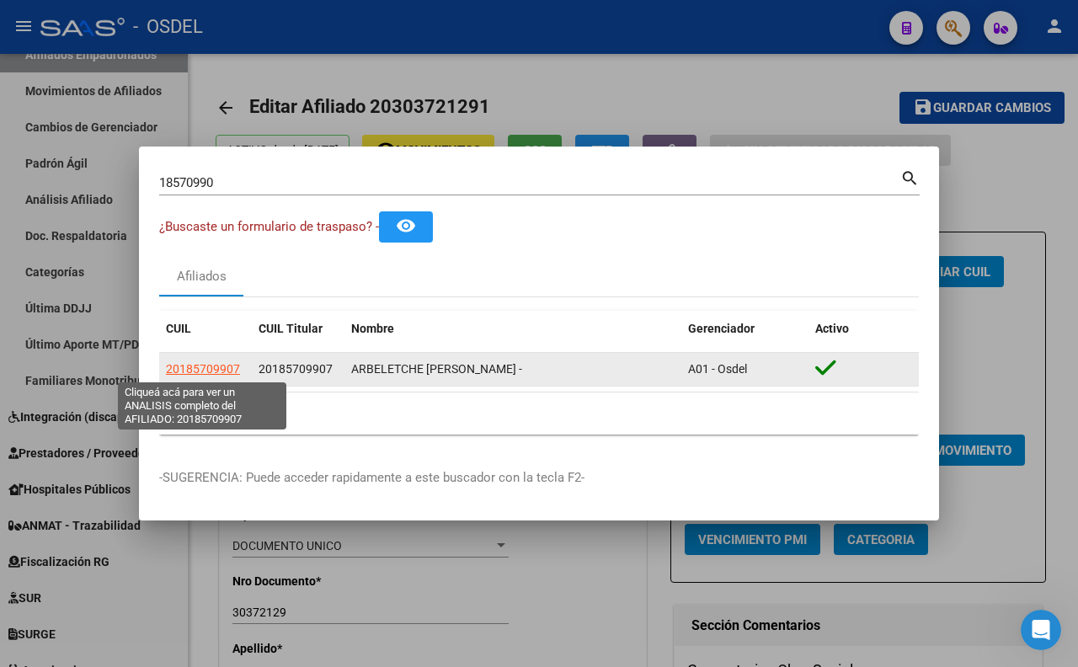
click at [220, 372] on span "20185709907" at bounding box center [203, 368] width 74 height 13
type textarea "20185709907"
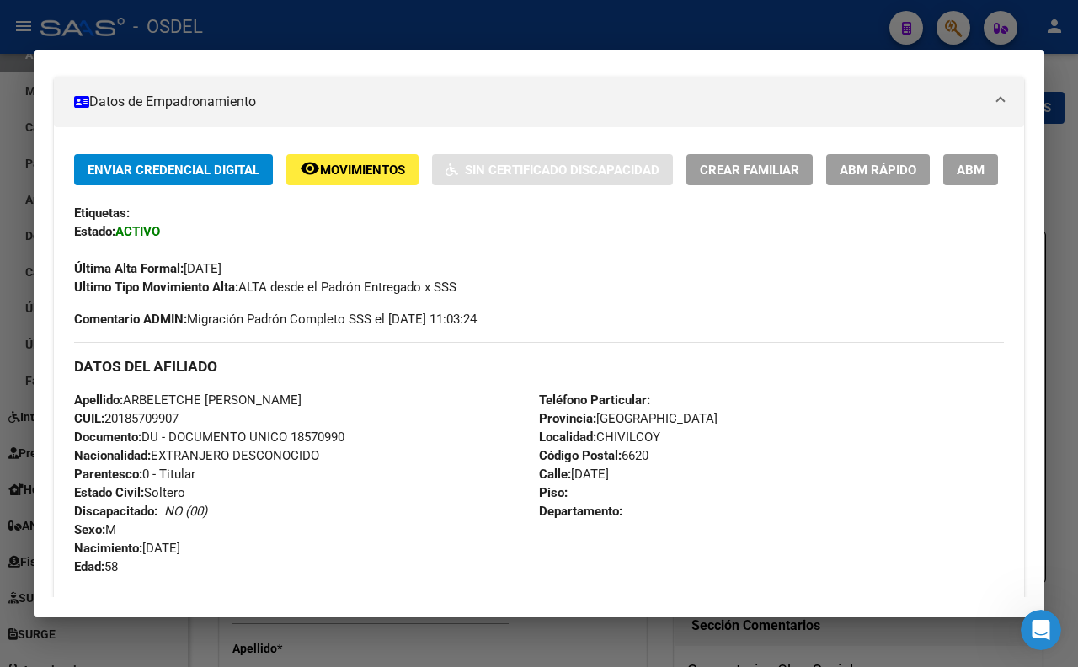
scroll to position [94, 0]
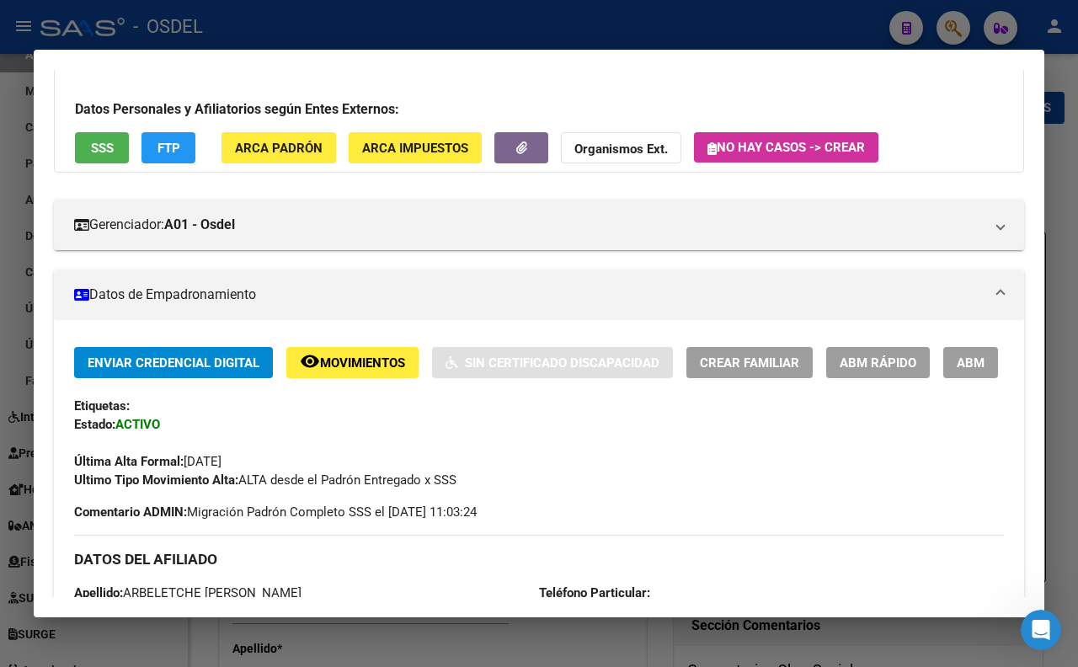
click at [957, 370] on span "ABM" at bounding box center [971, 362] width 28 height 15
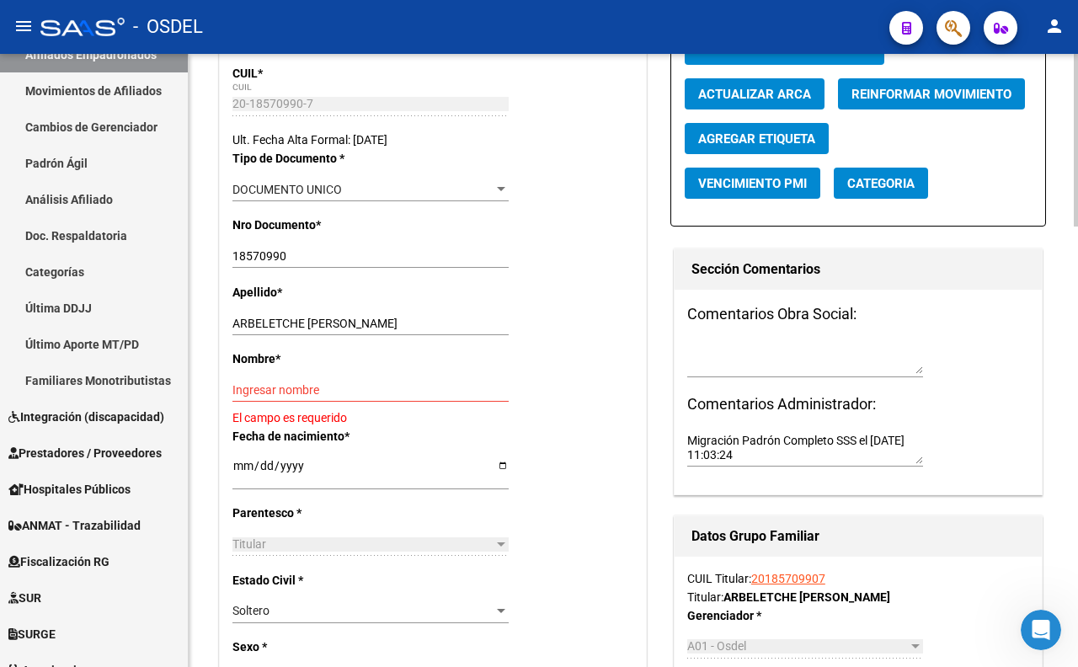
scroll to position [347, 0]
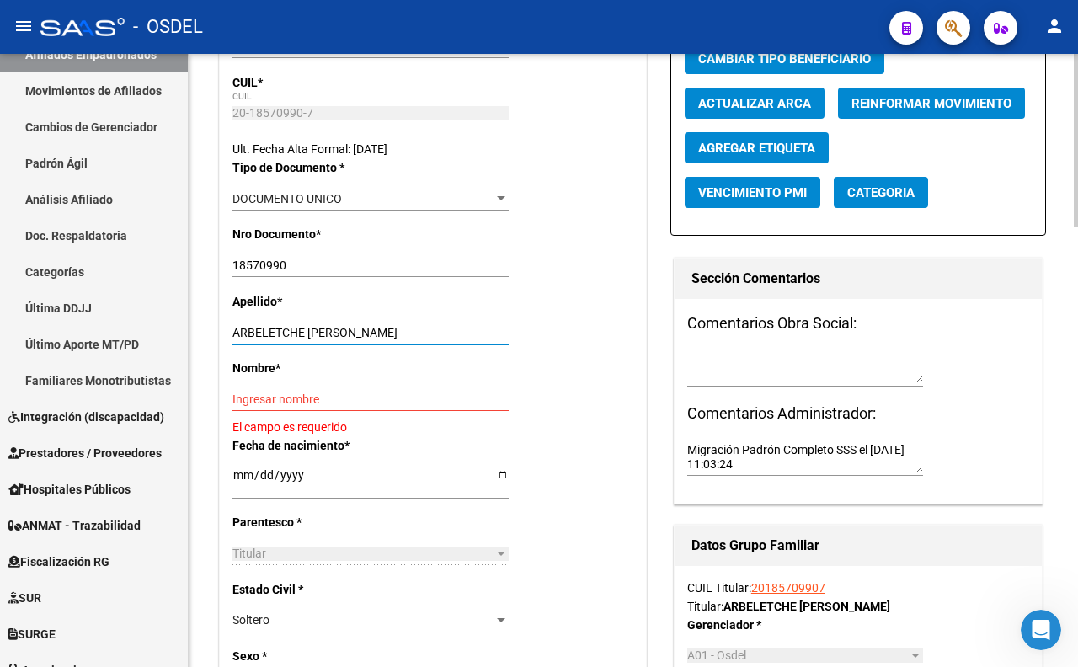
drag, startPoint x: 306, startPoint y: 333, endPoint x: 410, endPoint y: 334, distance: 103.6
click at [410, 334] on input "ARBELETCHE ANGEL ARMANDO" at bounding box center [370, 333] width 276 height 14
type input "ARBELETCHE"
click at [351, 397] on input "Ingresar nombre" at bounding box center [370, 399] width 276 height 14
paste input "ANGEL ARMANDO"
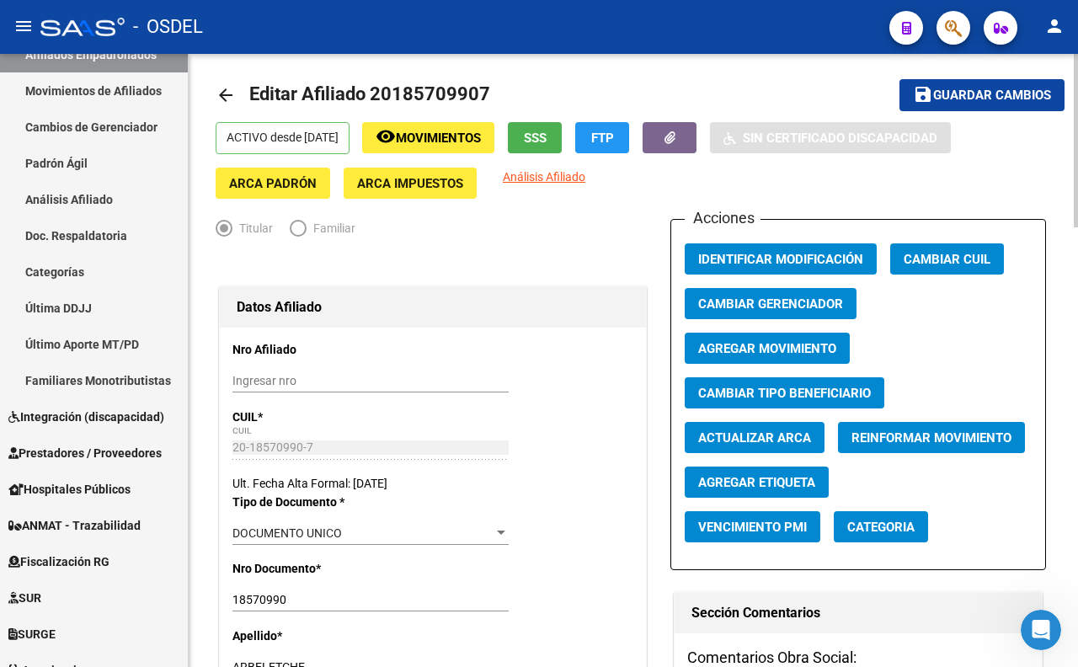
scroll to position [0, 0]
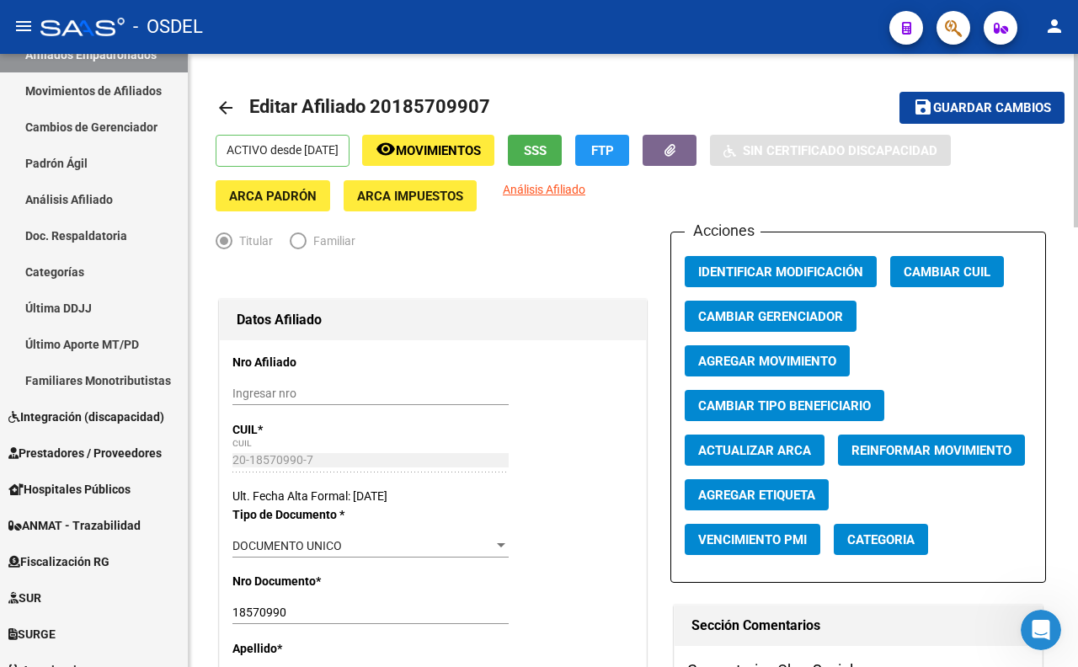
type input "ANGEL ARMANDO"
click at [1009, 98] on button "save Guardar cambios" at bounding box center [981, 107] width 165 height 31
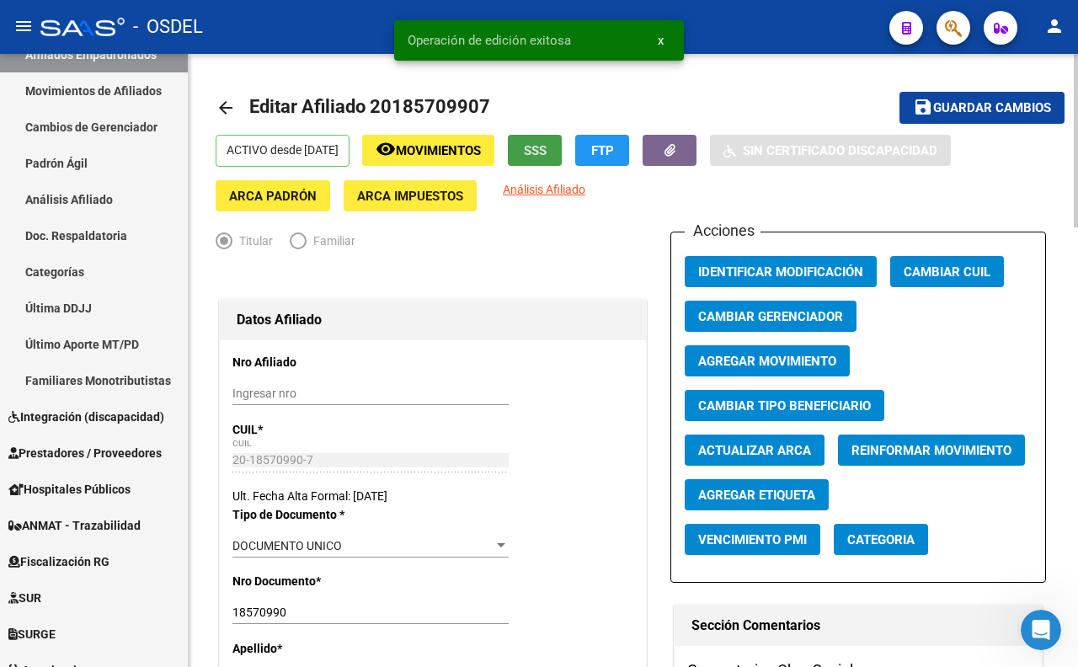
click at [562, 162] on button "SSS" at bounding box center [535, 150] width 54 height 31
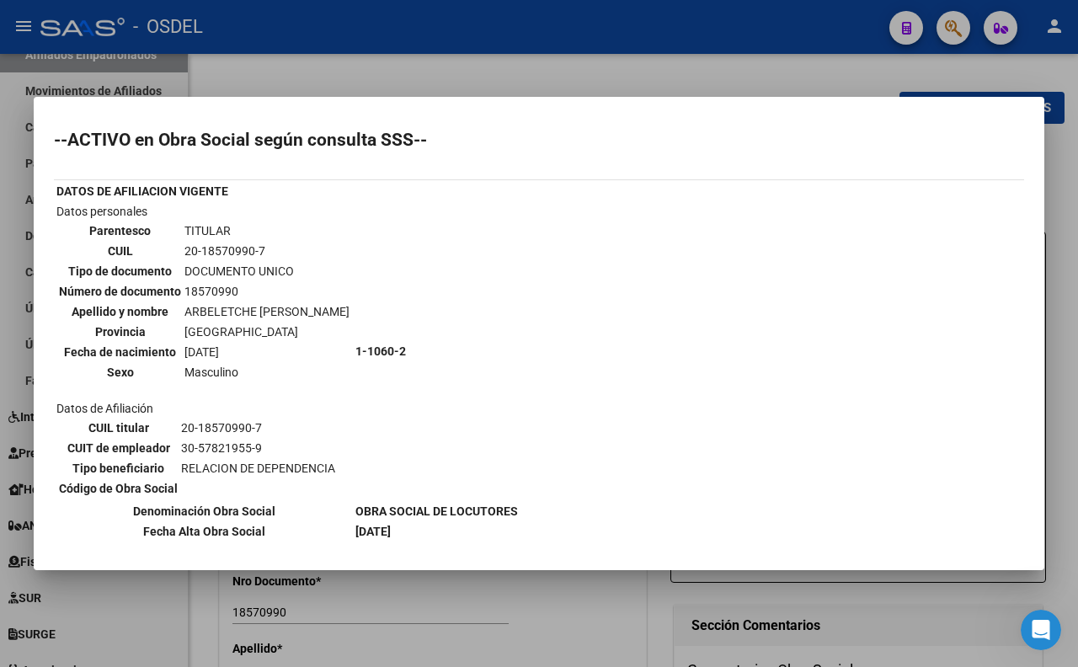
click at [746, 72] on div at bounding box center [539, 333] width 1078 height 667
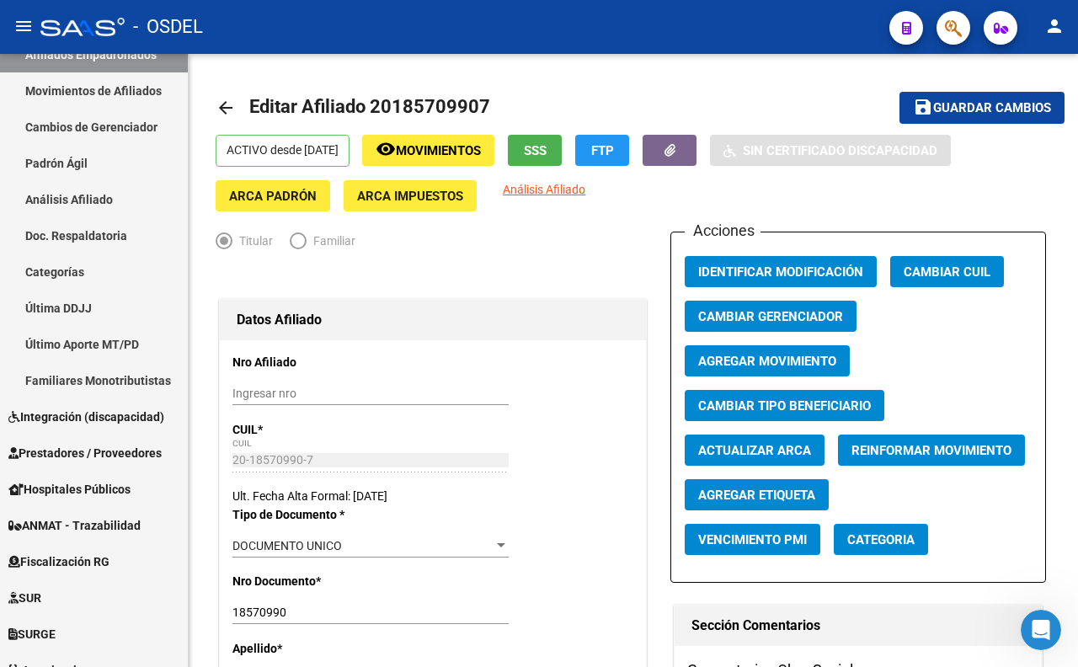
click at [956, 35] on icon "button" at bounding box center [953, 28] width 17 height 19
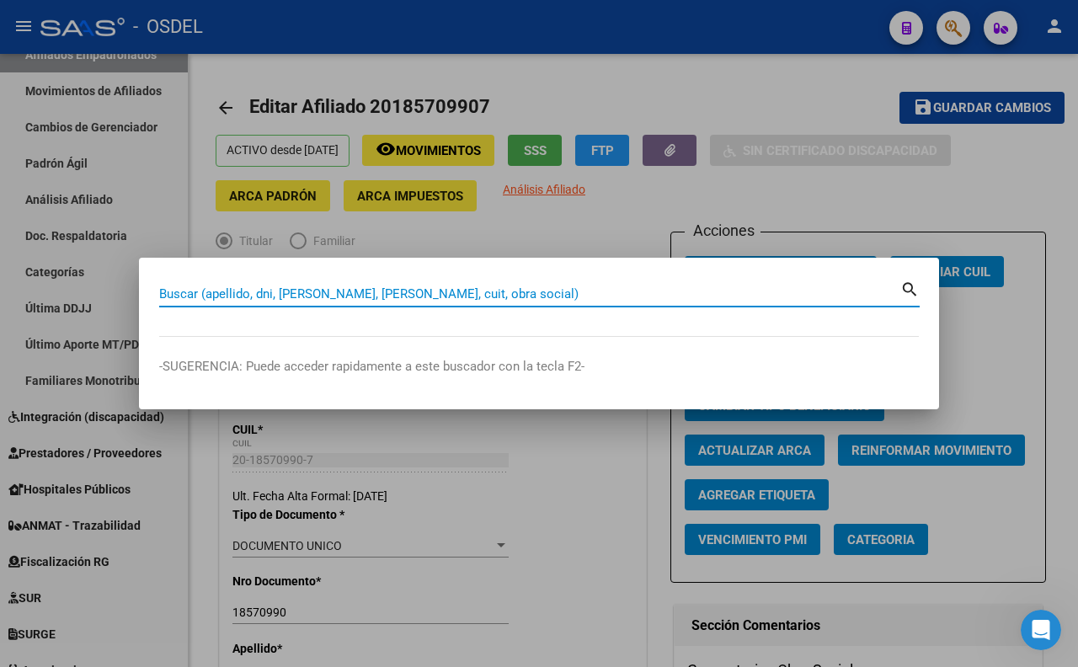
click at [557, 291] on input "Buscar (apellido, dni, [PERSON_NAME], [PERSON_NAME], cuit, obra social)" at bounding box center [529, 293] width 741 height 15
paste input "34135914"
type input "34135914"
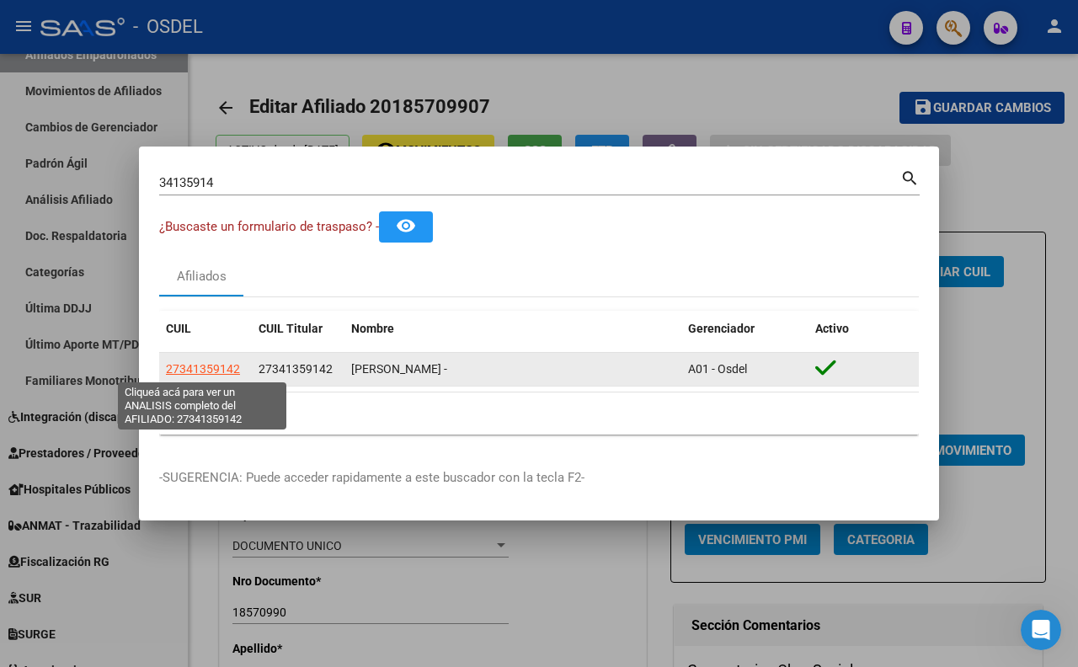
click at [232, 372] on span "27341359142" at bounding box center [203, 368] width 74 height 13
type textarea "27341359142"
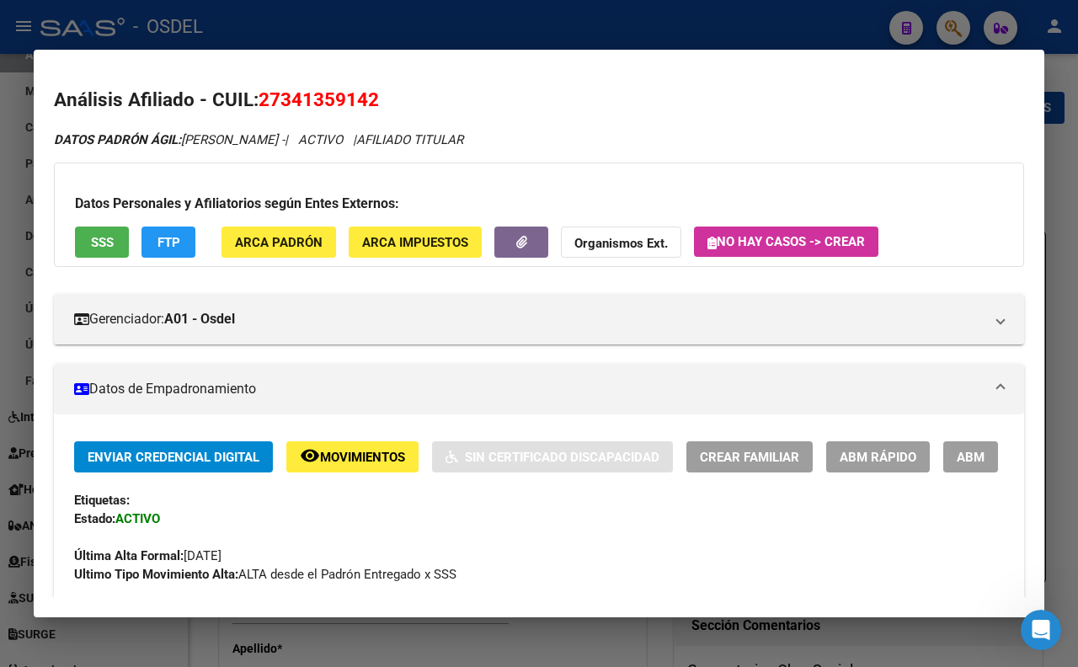
click at [113, 247] on span "SSS" at bounding box center [102, 242] width 23 height 15
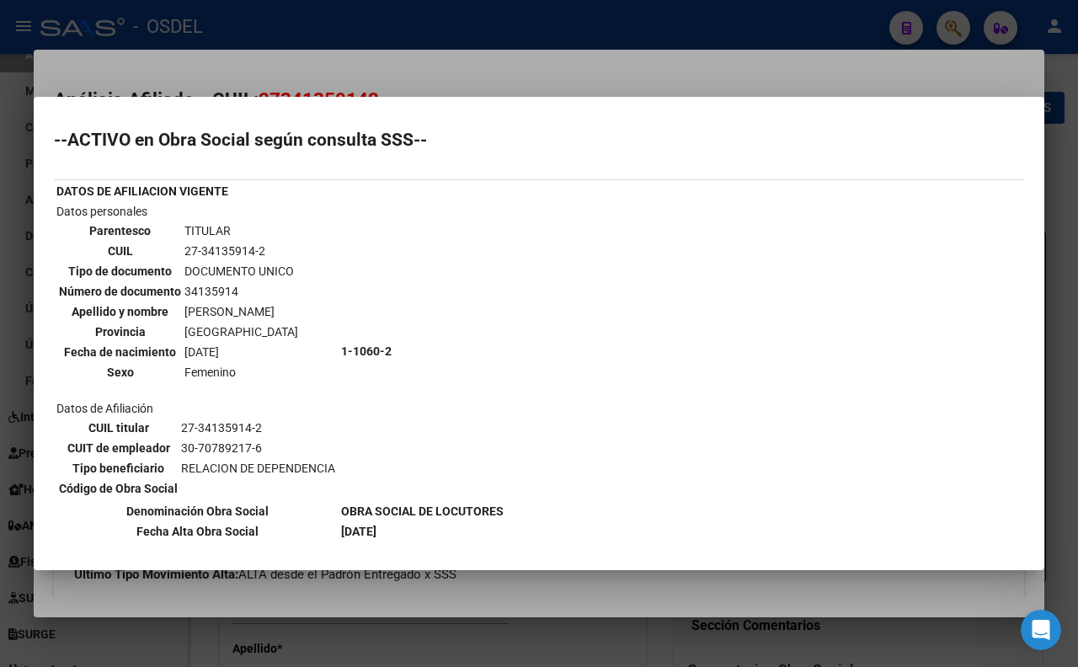
click at [566, 72] on div at bounding box center [539, 333] width 1078 height 667
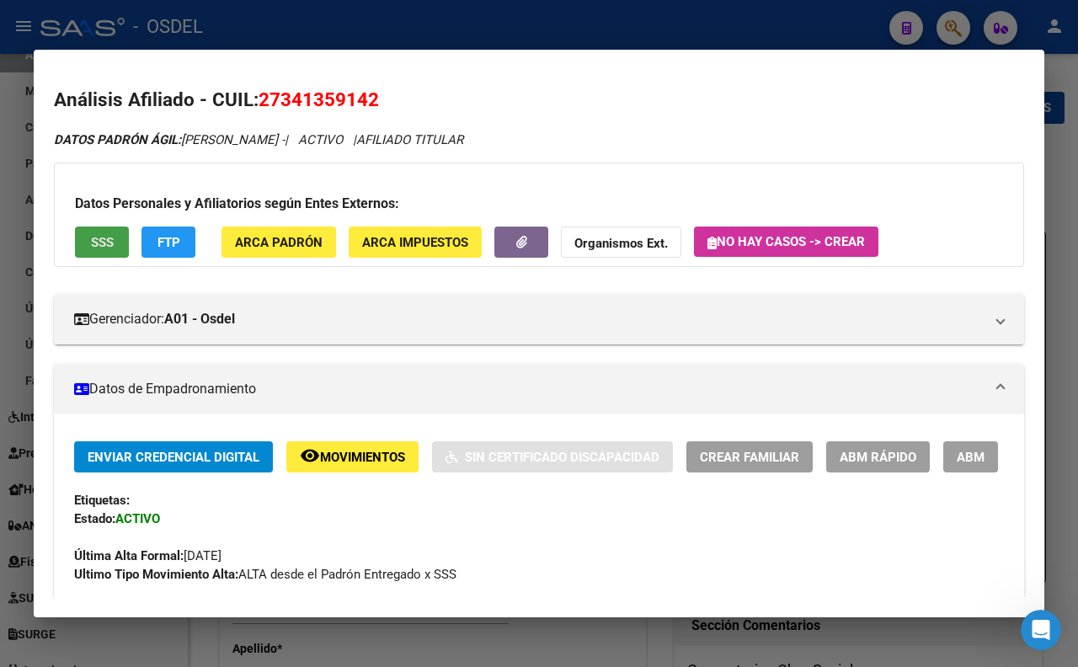
click at [102, 237] on span "SSS" at bounding box center [102, 242] width 23 height 15
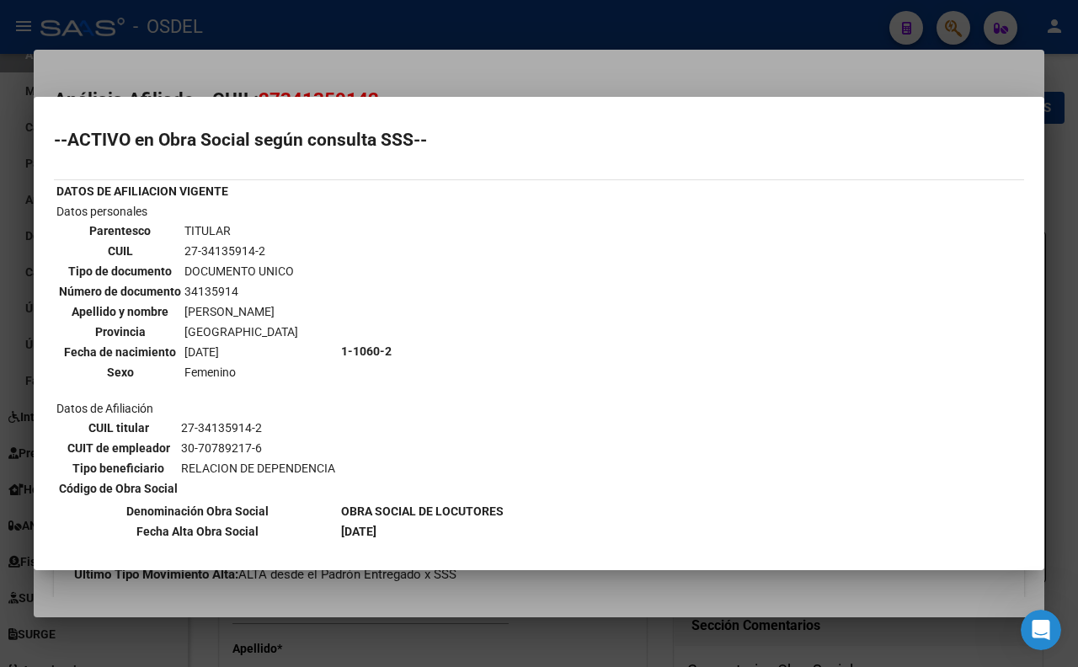
click at [610, 56] on div at bounding box center [539, 333] width 1078 height 667
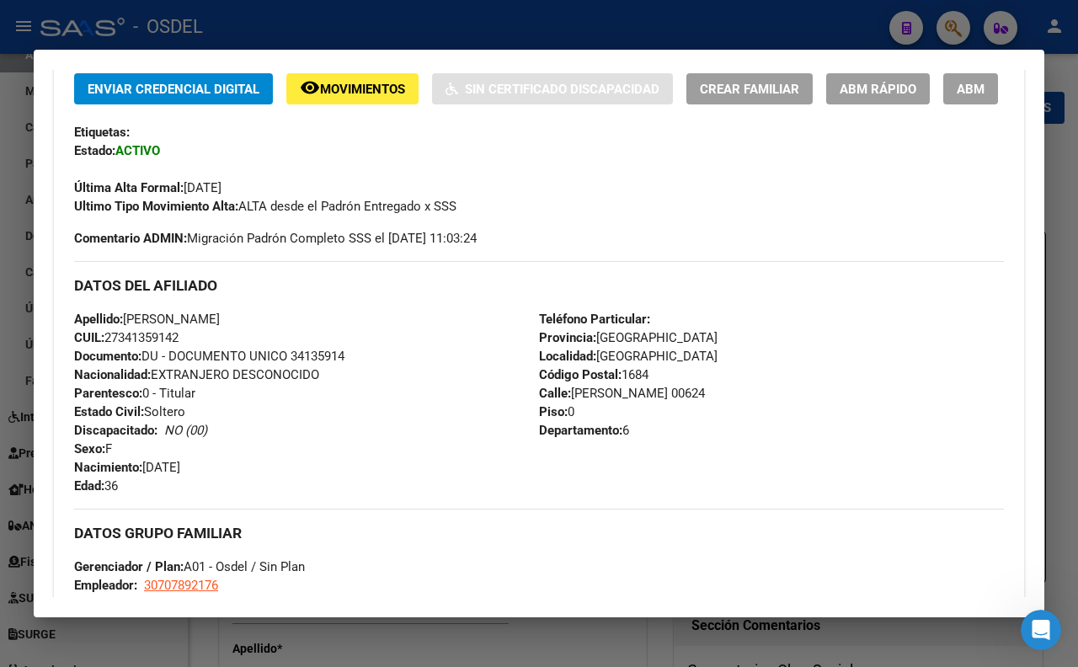
scroll to position [187, 0]
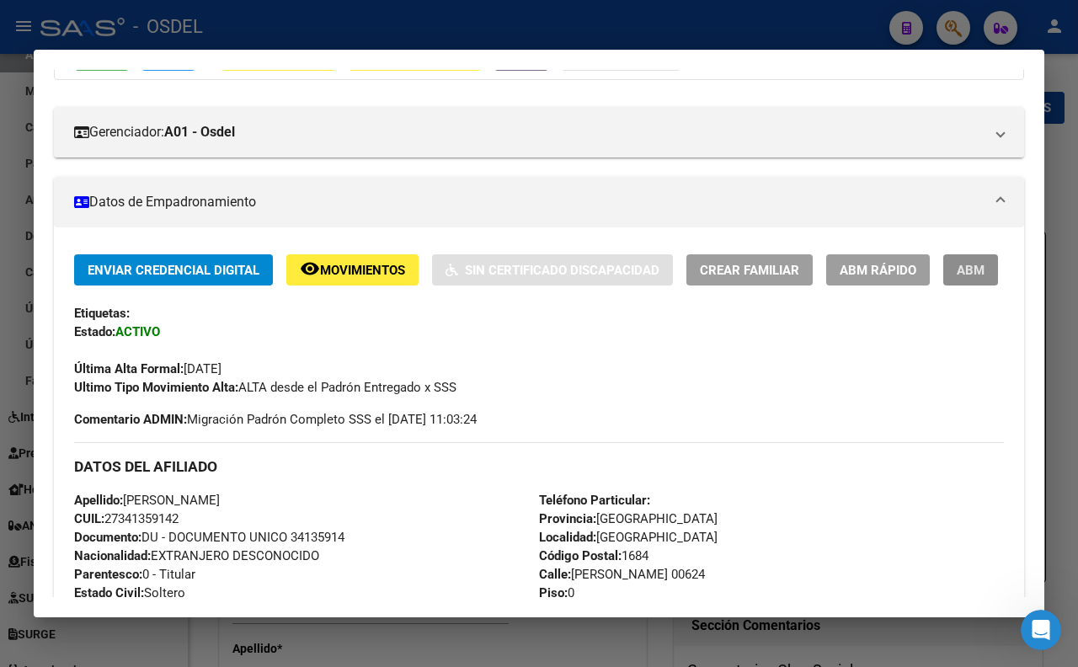
click at [943, 285] on button "ABM" at bounding box center [970, 269] width 55 height 31
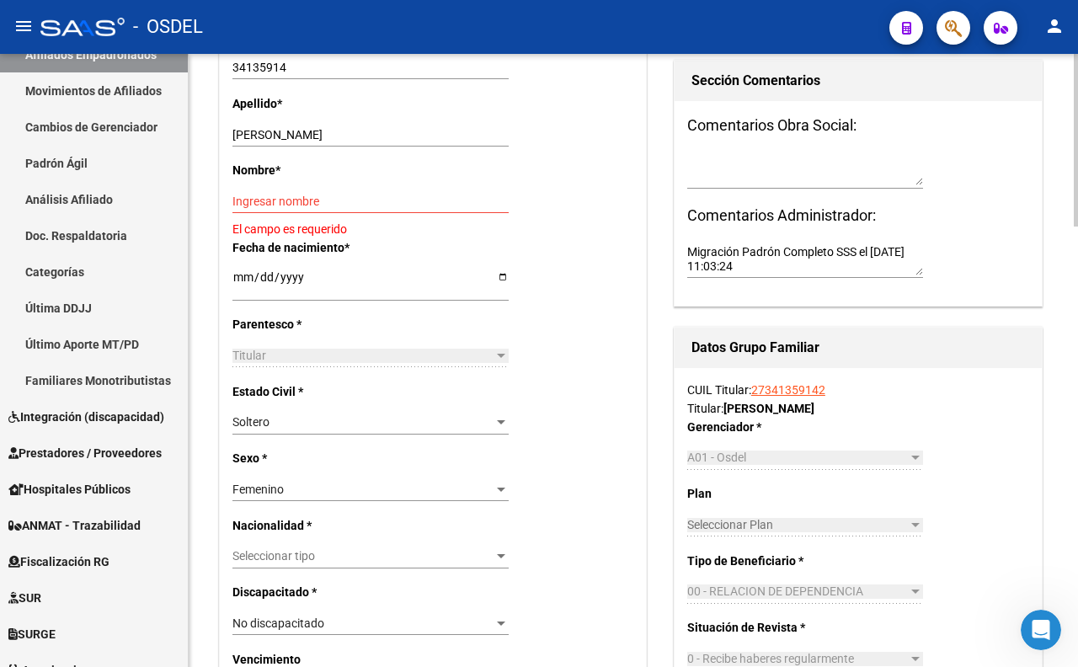
scroll to position [561, 0]
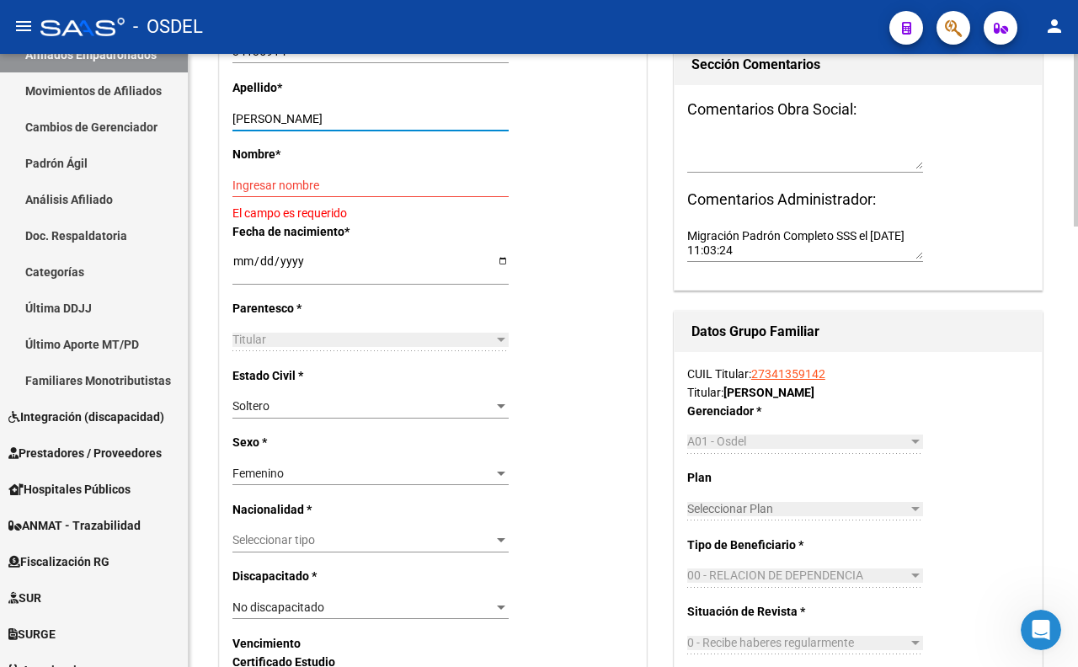
drag, startPoint x: 313, startPoint y: 115, endPoint x: 472, endPoint y: 113, distance: 158.3
click at [472, 113] on input "BARRIONUEVO PAOLA ALEJANDRA" at bounding box center [370, 119] width 276 height 14
type input "BARRIONUEVO"
click at [351, 188] on input "Ingresar nombre" at bounding box center [370, 186] width 276 height 14
paste input "PAOLA ALEJANDRA"
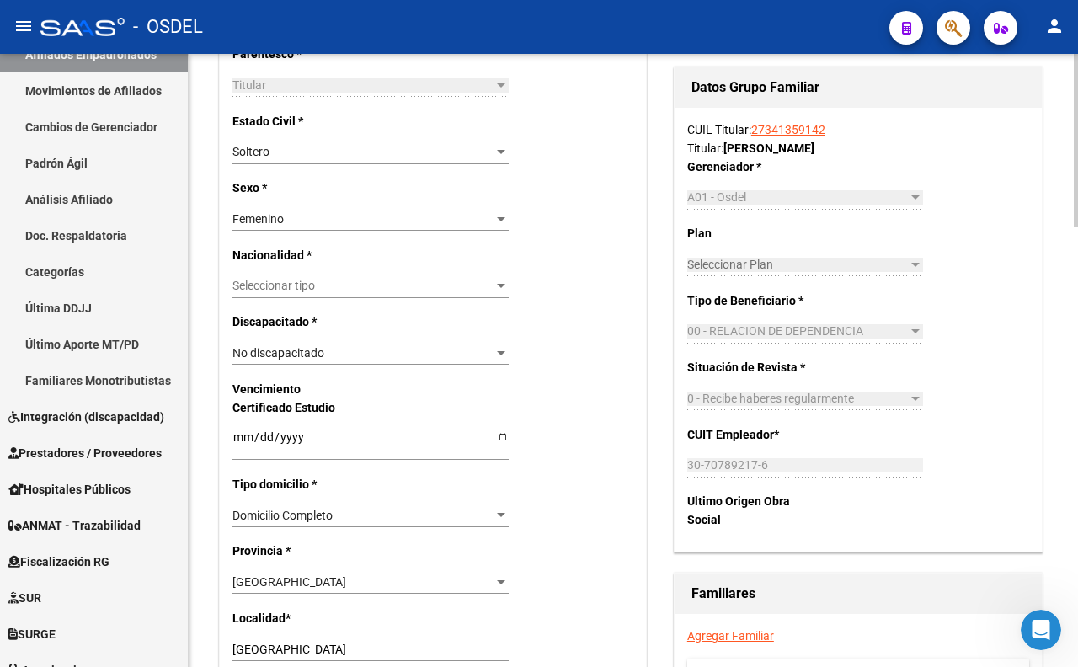
scroll to position [842, 0]
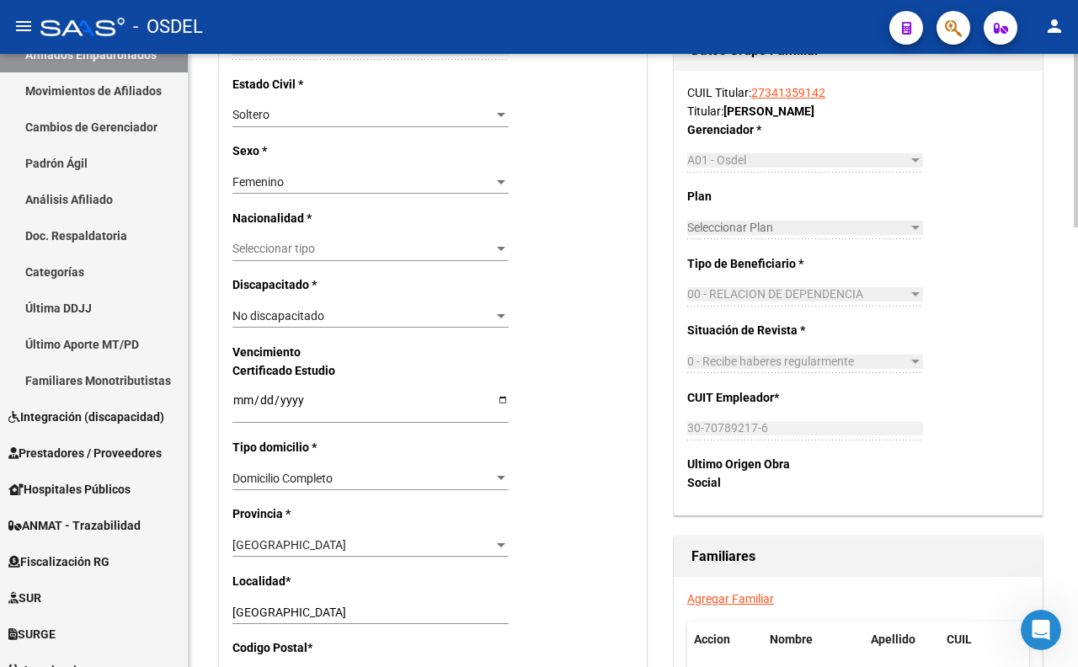
type input "PAOLA ALEJANDRA"
click at [472, 254] on span "Seleccionar tipo" at bounding box center [362, 249] width 261 height 14
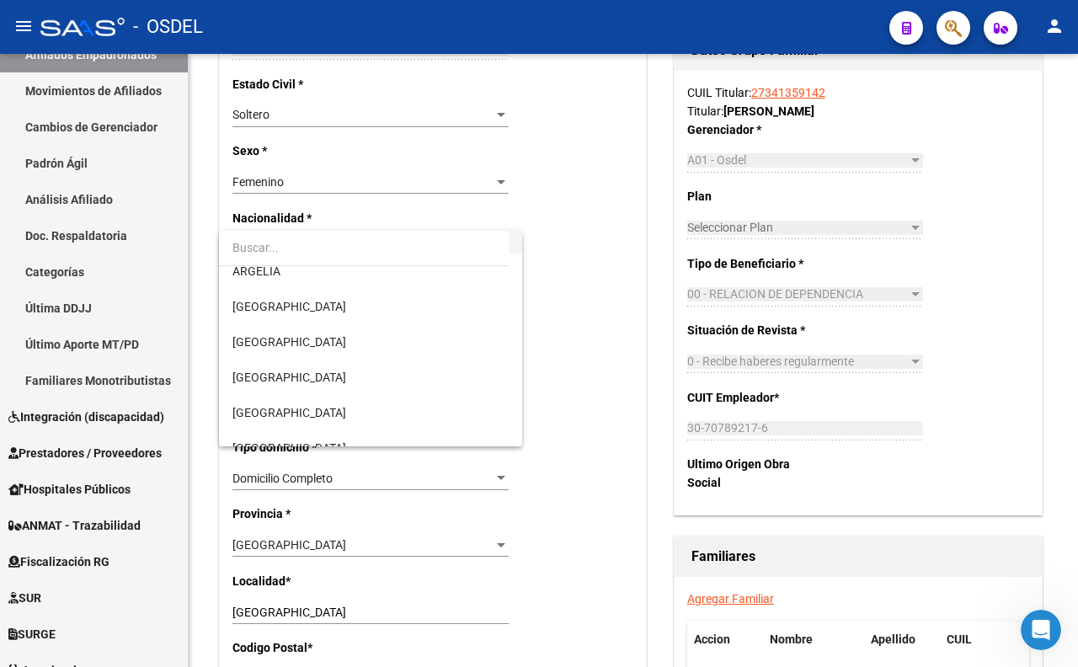
scroll to position [280, 0]
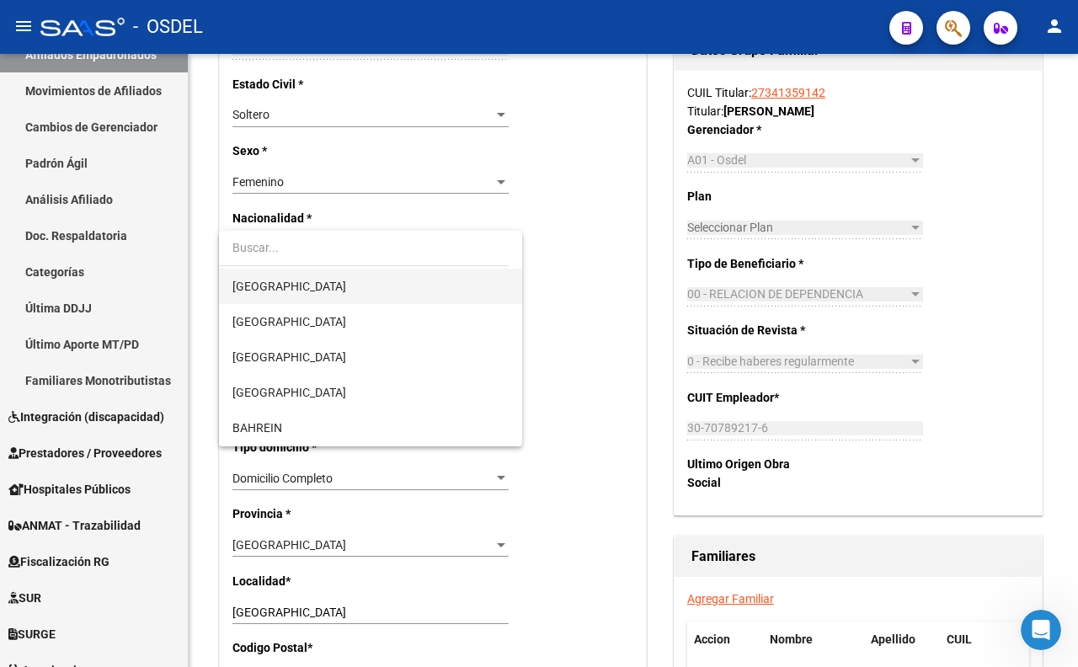
click at [296, 295] on span "[GEOGRAPHIC_DATA]" at bounding box center [370, 286] width 276 height 35
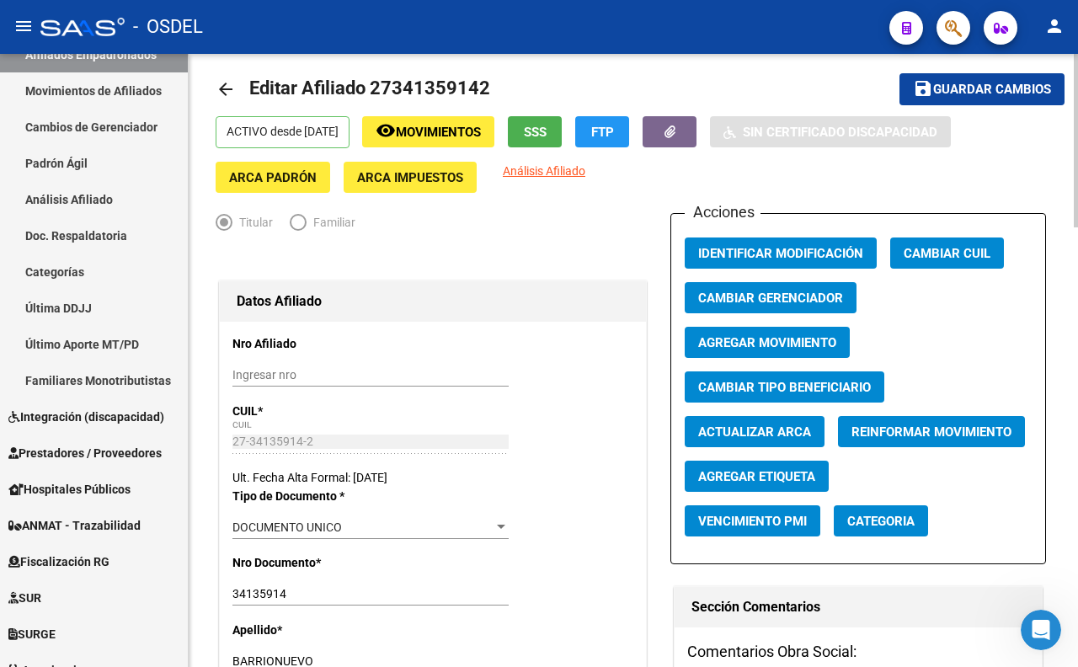
scroll to position [0, 0]
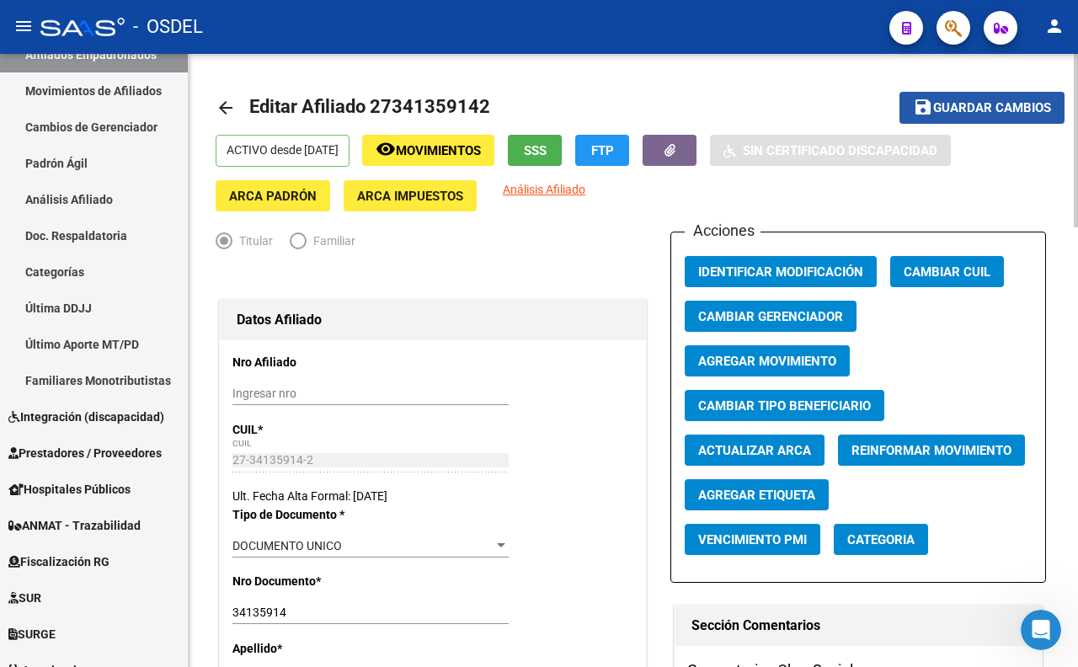
click at [994, 93] on button "save Guardar cambios" at bounding box center [981, 107] width 165 height 31
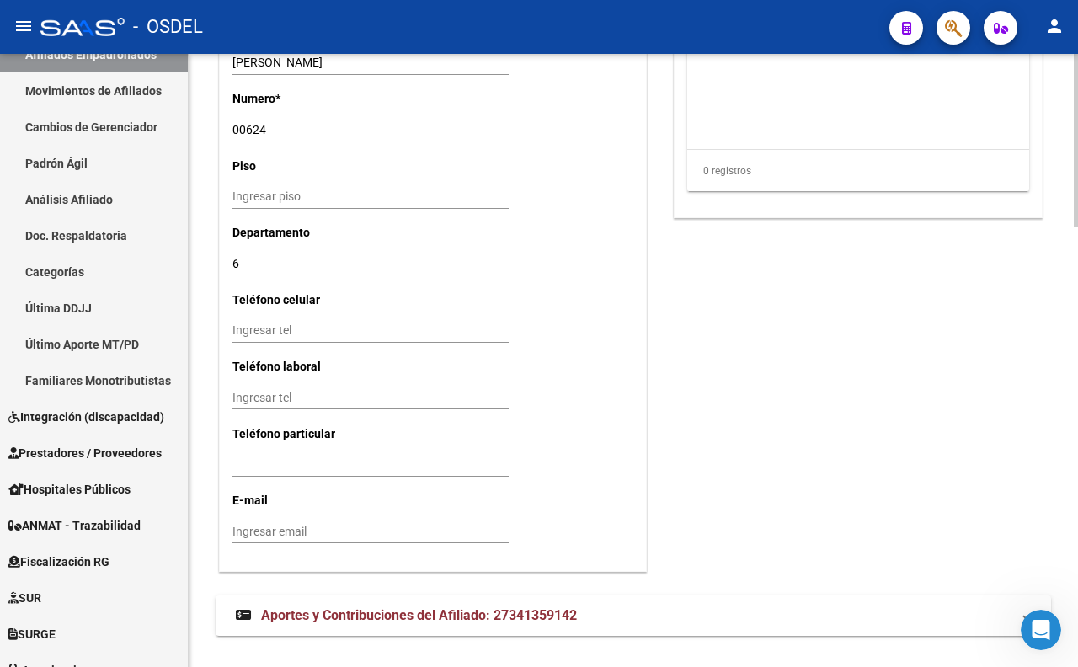
scroll to position [1553, 0]
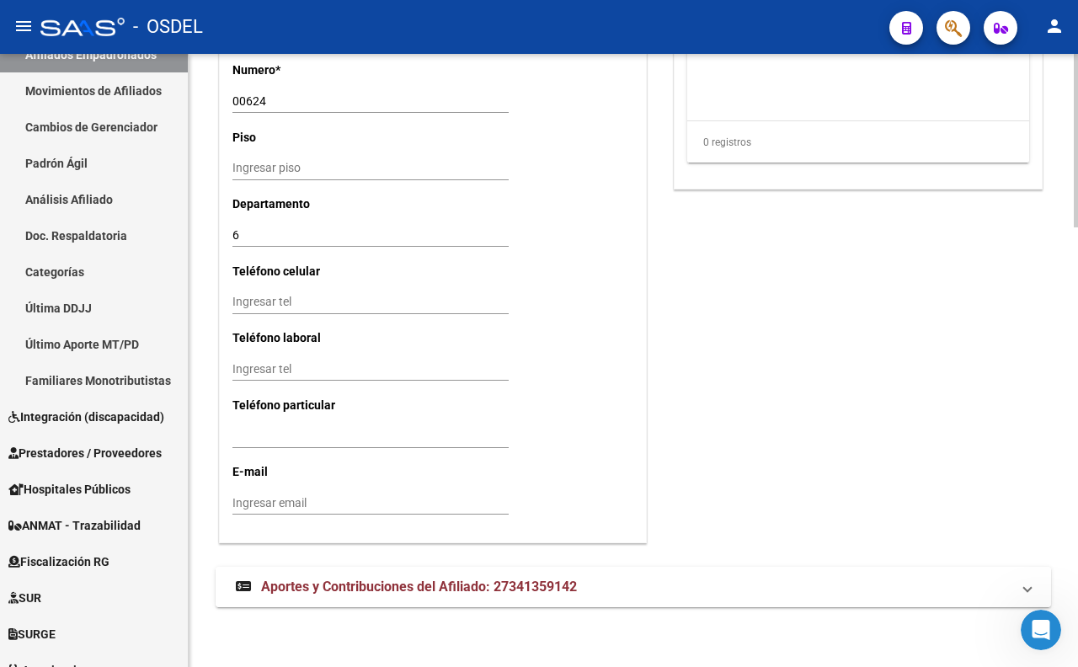
click at [498, 584] on span "Aportes y Contribuciones del Afiliado: 27341359142" at bounding box center [419, 586] width 316 height 16
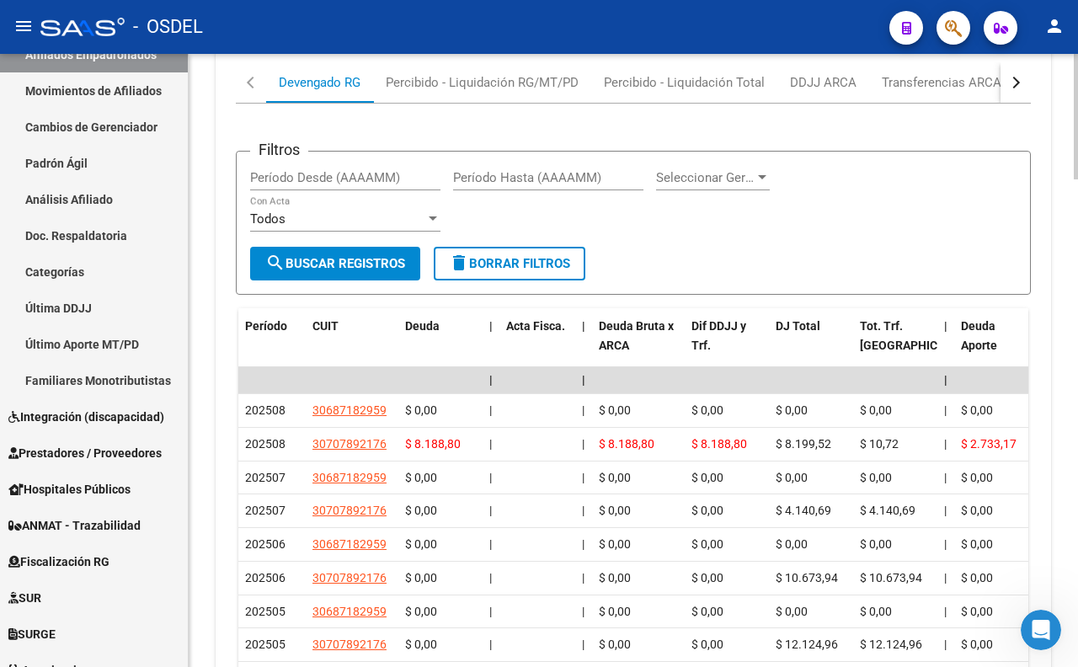
scroll to position [2173, 0]
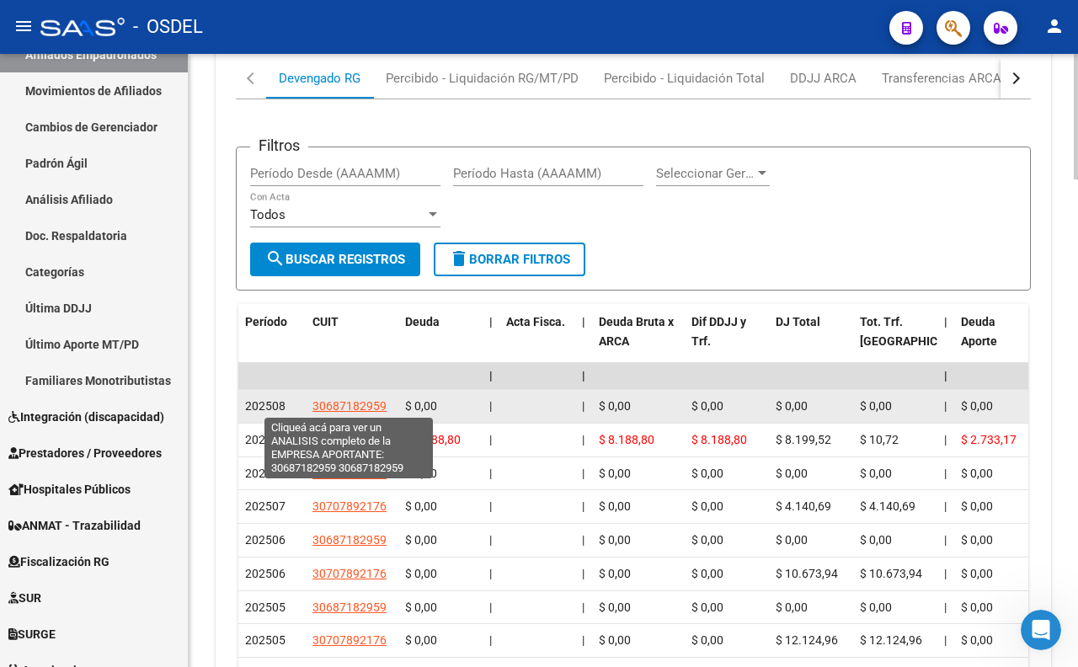
click at [365, 406] on span "30687182959" at bounding box center [349, 405] width 74 height 13
type textarea "30687182959"
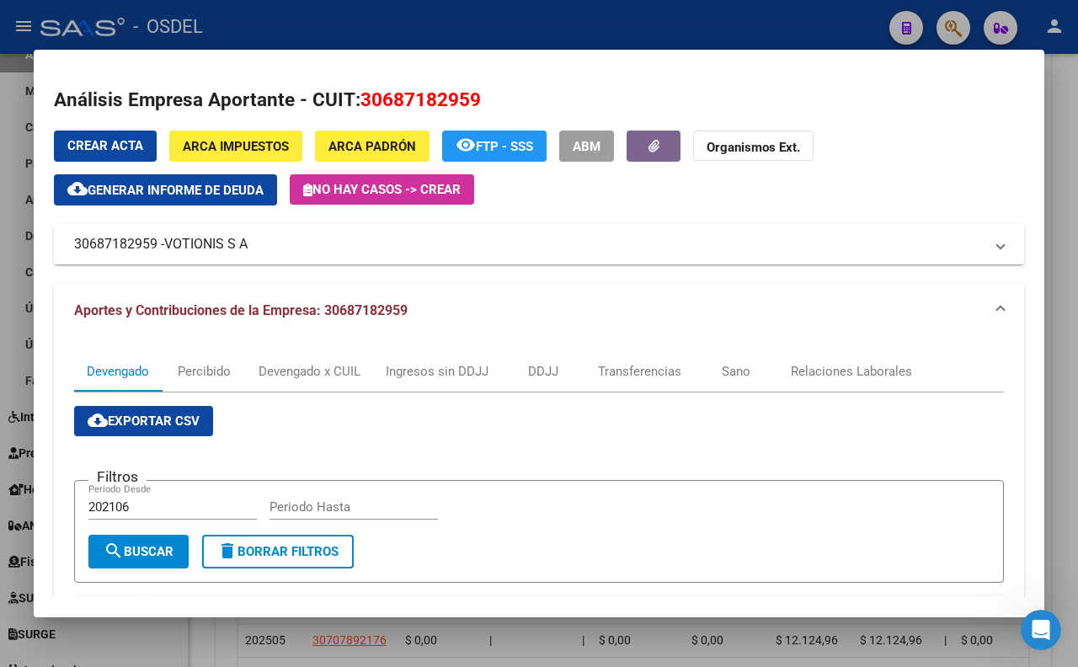
click at [558, 22] on div at bounding box center [539, 333] width 1078 height 667
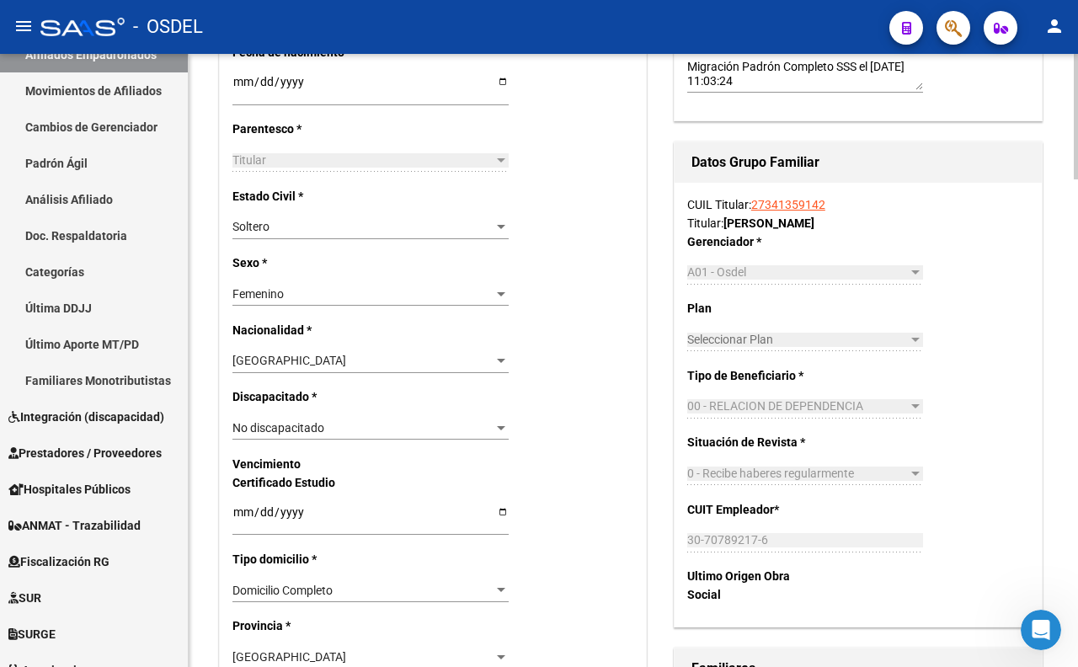
scroll to position [770, 0]
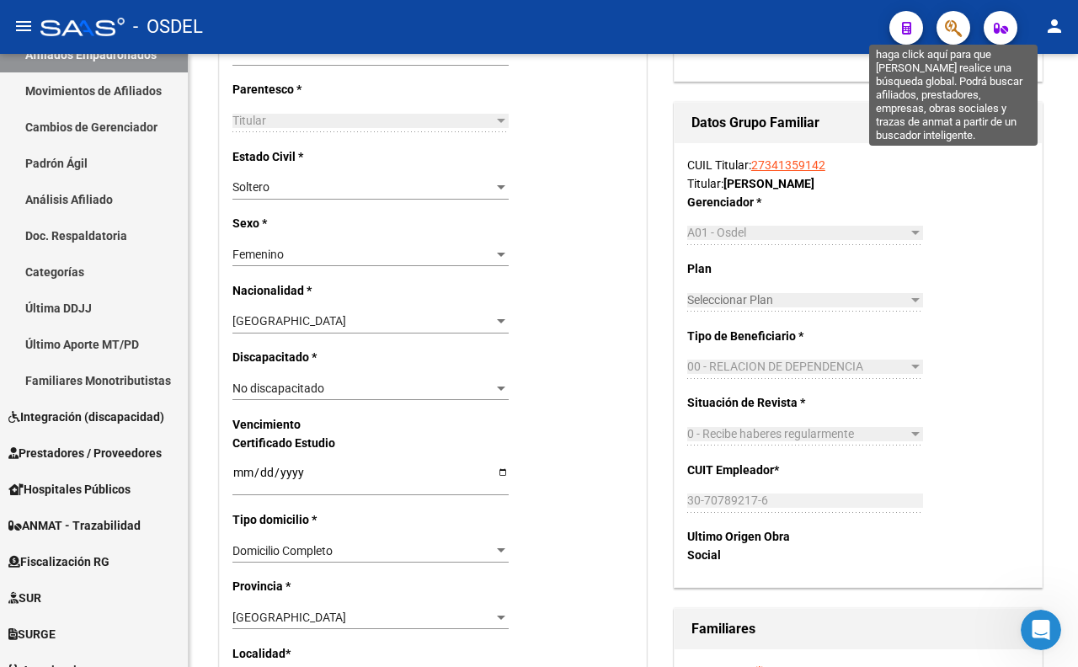
click at [958, 20] on icon "button" at bounding box center [953, 28] width 17 height 19
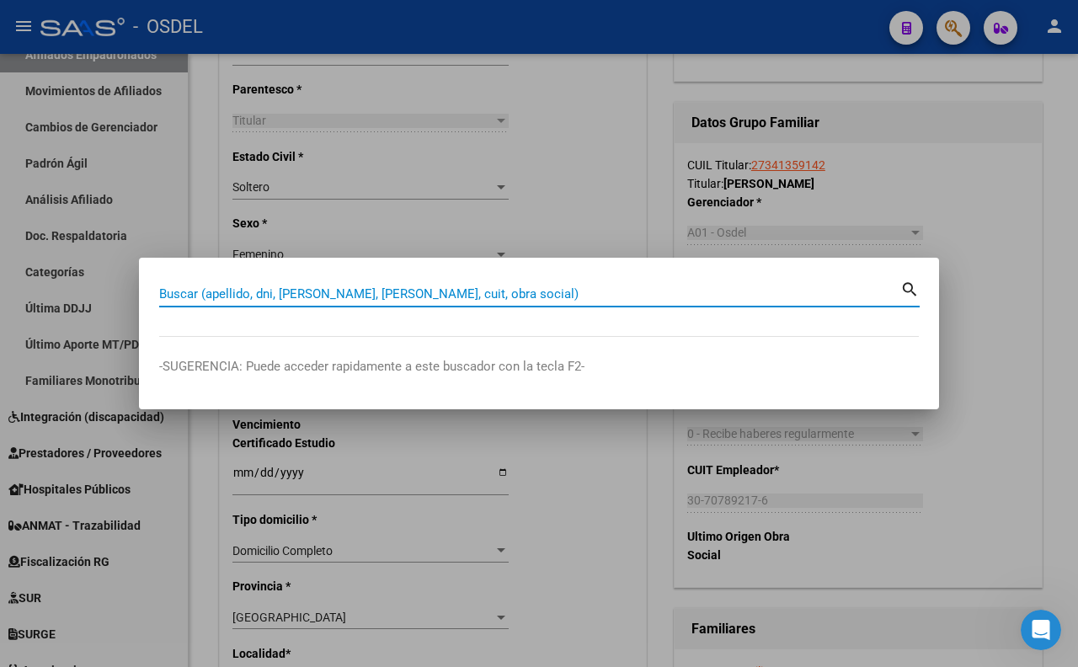
click at [546, 296] on input "Buscar (apellido, dni, [PERSON_NAME], [PERSON_NAME], cuit, obra social)" at bounding box center [529, 293] width 741 height 15
type input "41556831"
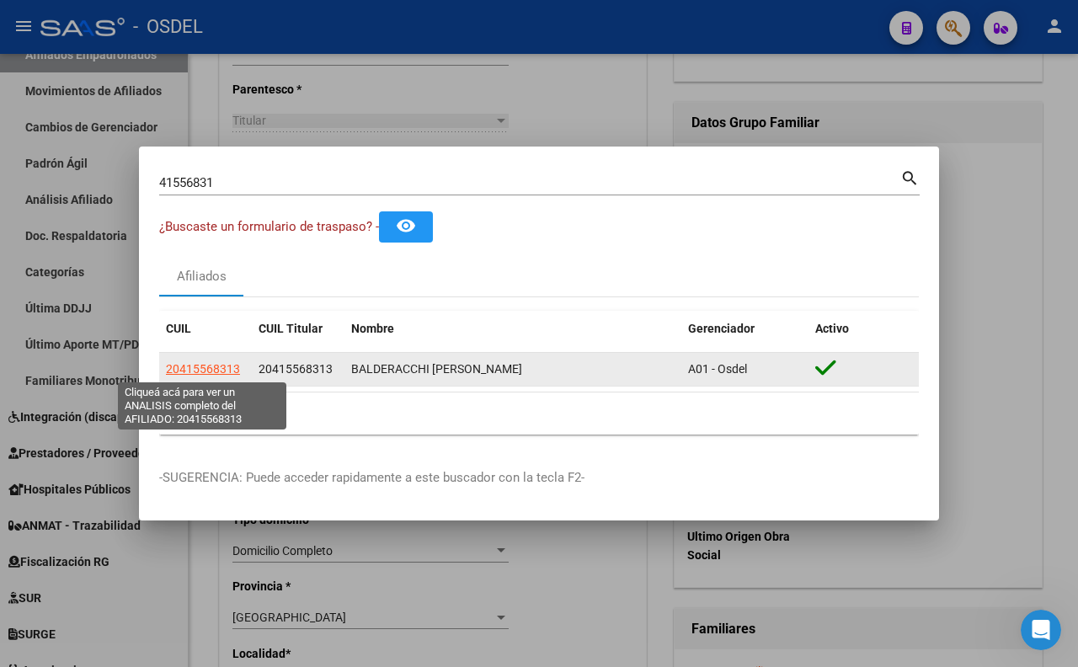
click at [234, 371] on span "20415568313" at bounding box center [203, 368] width 74 height 13
type textarea "20415568313"
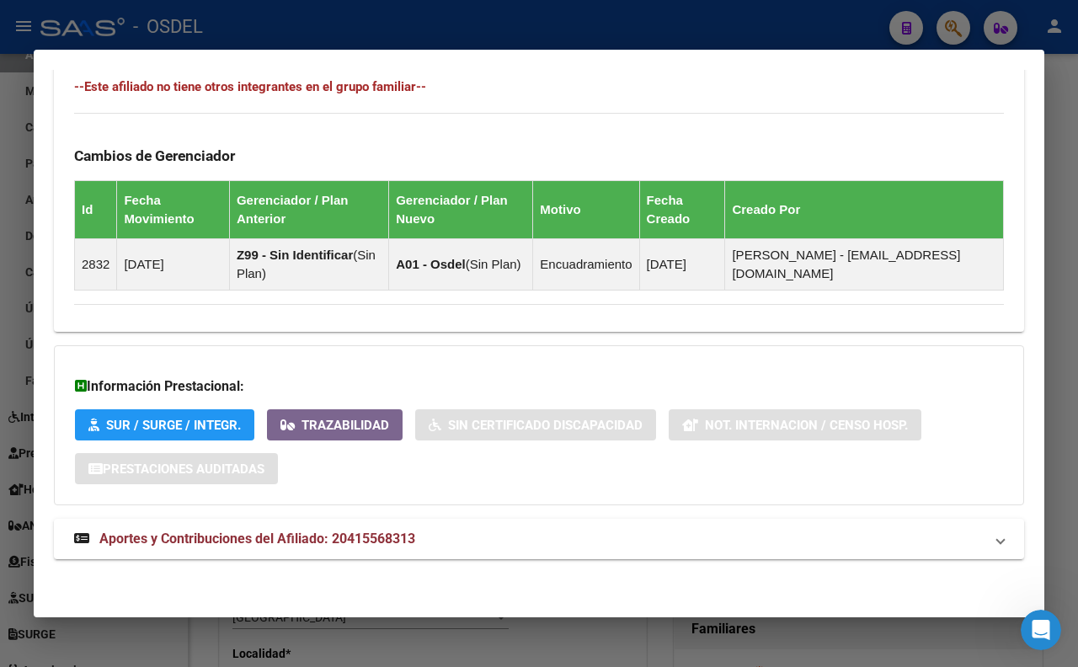
scroll to position [985, 0]
click at [430, 532] on mat-panel-title "Aportes y Contribuciones del Afiliado: 20415568313" at bounding box center [528, 539] width 909 height 20
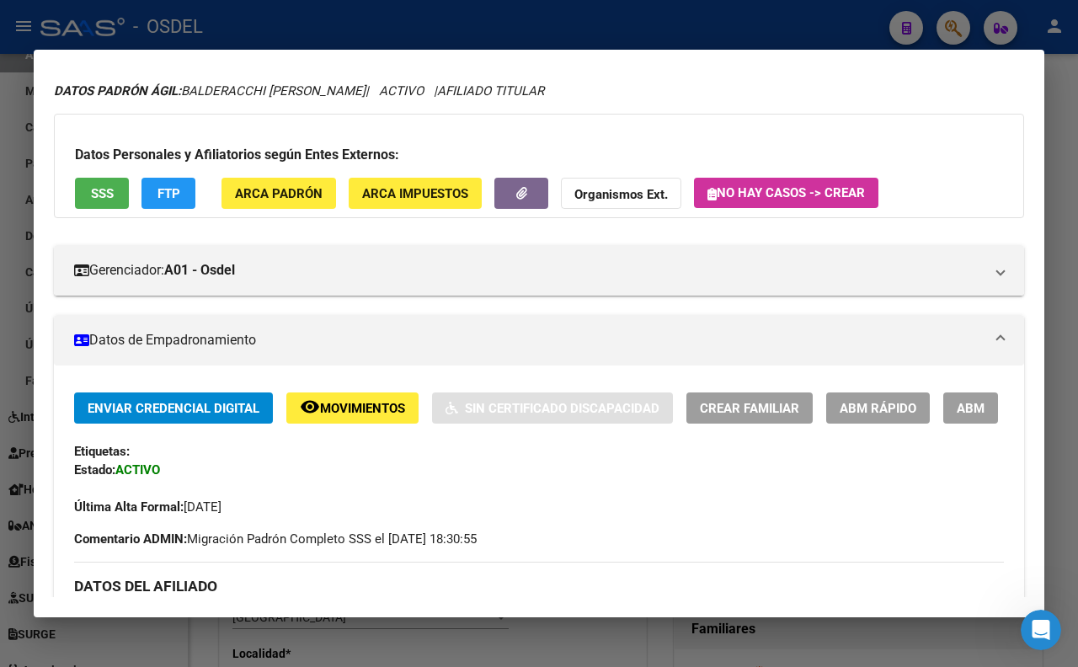
scroll to position [0, 0]
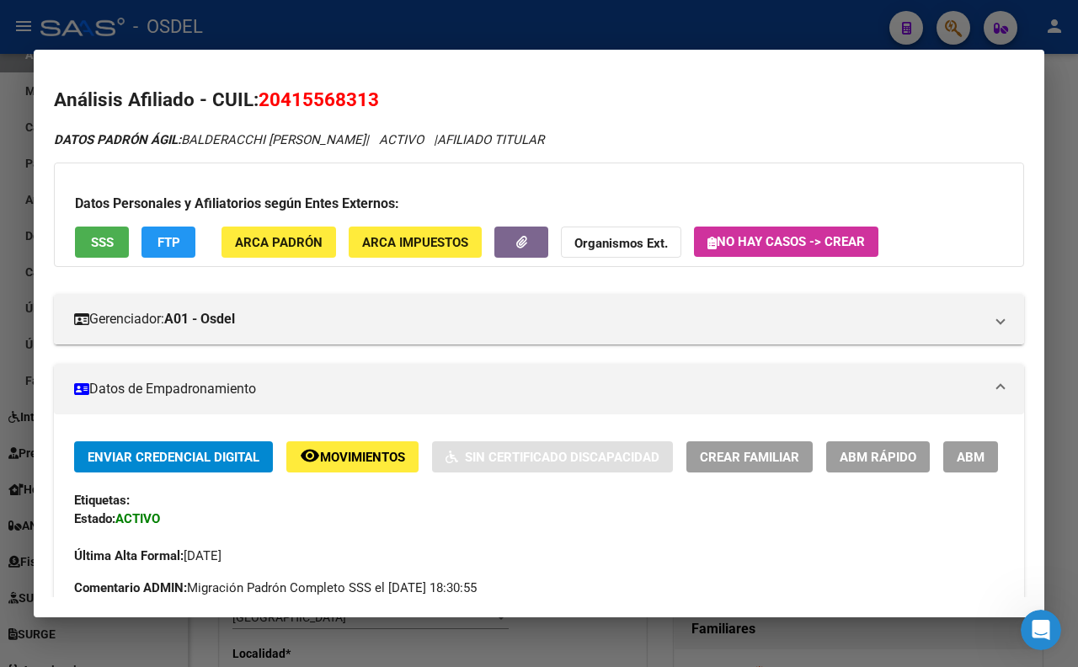
click at [629, 23] on div at bounding box center [539, 333] width 1078 height 667
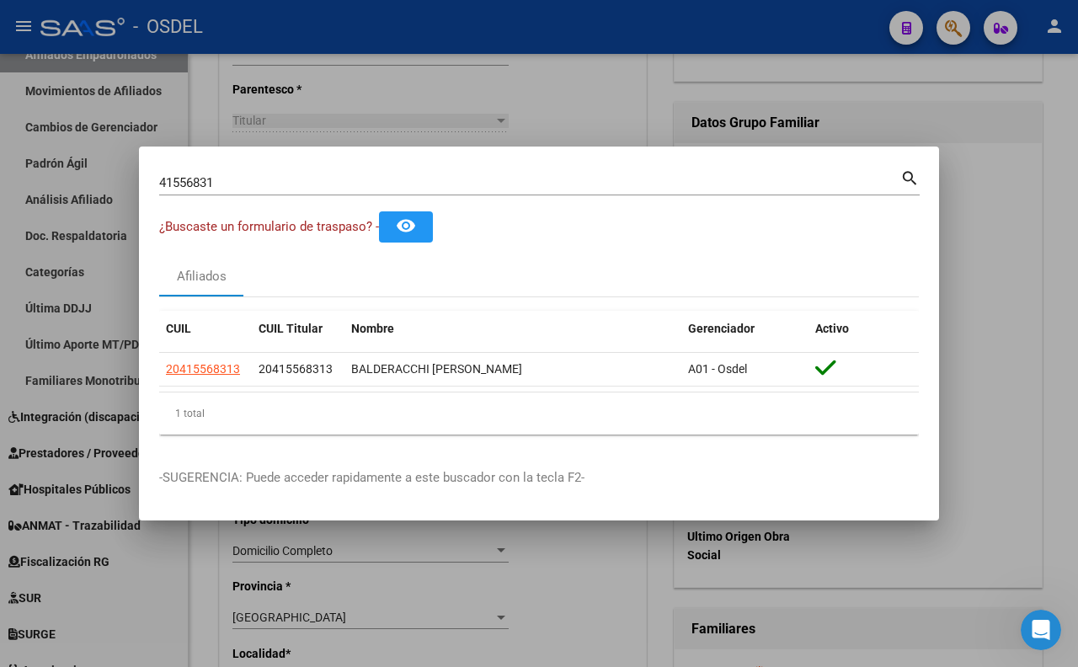
click at [658, 185] on input "41556831" at bounding box center [529, 182] width 741 height 15
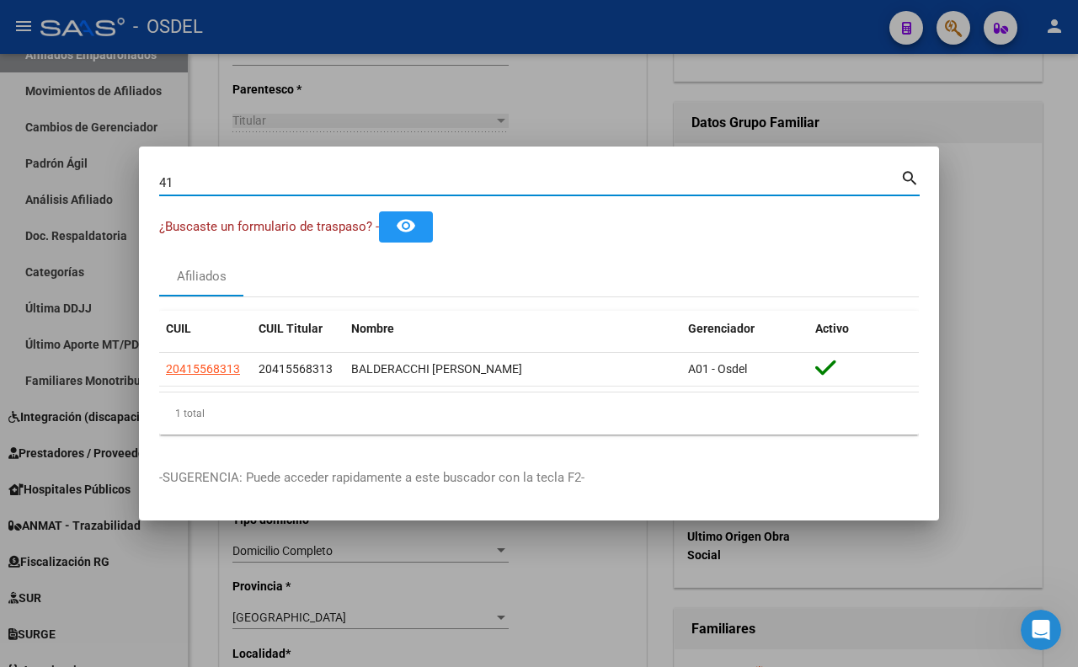
type input "4"
drag, startPoint x: 662, startPoint y: 152, endPoint x: 551, endPoint y: 179, distance: 114.6
click at [551, 179] on input "Buscar (apellido, dni, [PERSON_NAME], [PERSON_NAME], cuit, obra social)" at bounding box center [529, 182] width 741 height 15
paste input "22661088"
type input "22661088"
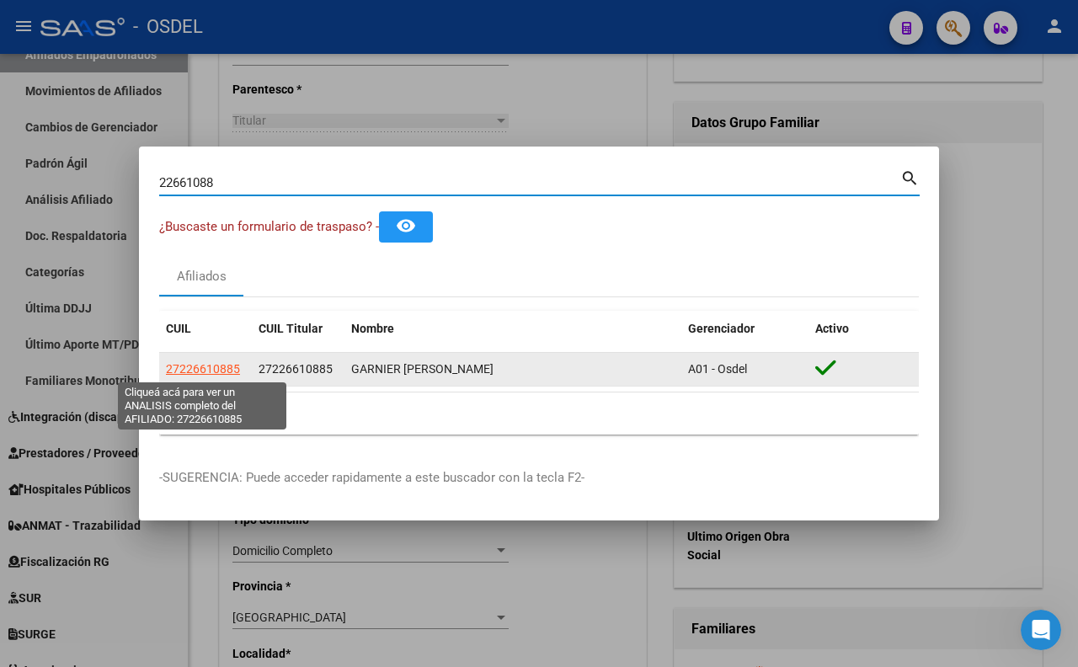
click at [225, 370] on span "27226610885" at bounding box center [203, 368] width 74 height 13
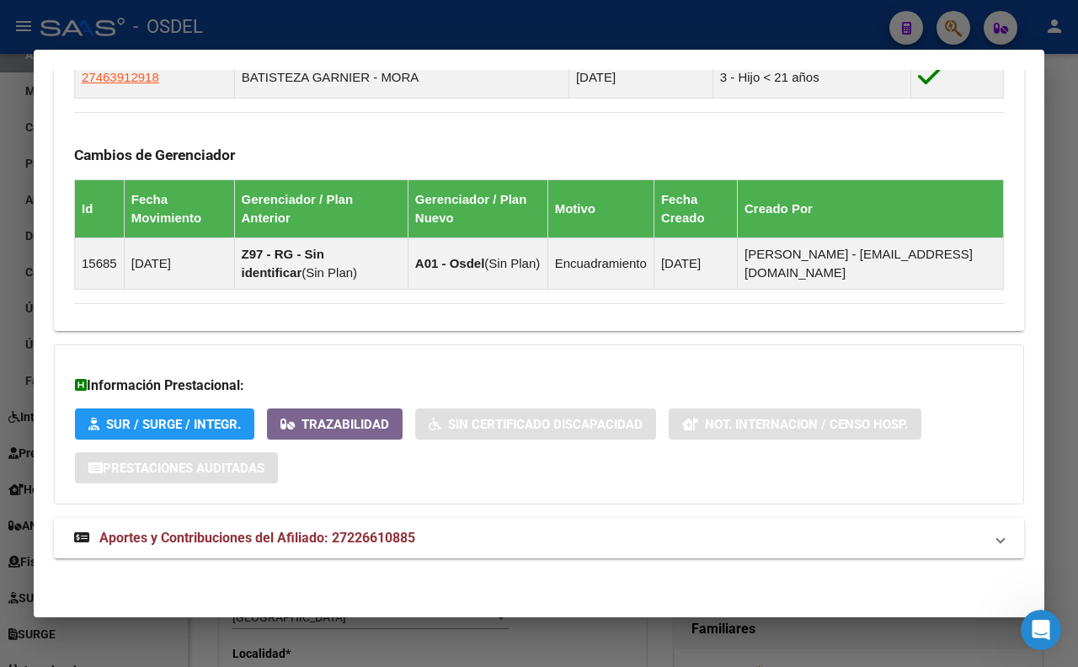
scroll to position [1061, 0]
click at [626, 534] on mat-panel-title "Aportes y Contribuciones del Afiliado: 27226610885" at bounding box center [528, 538] width 909 height 20
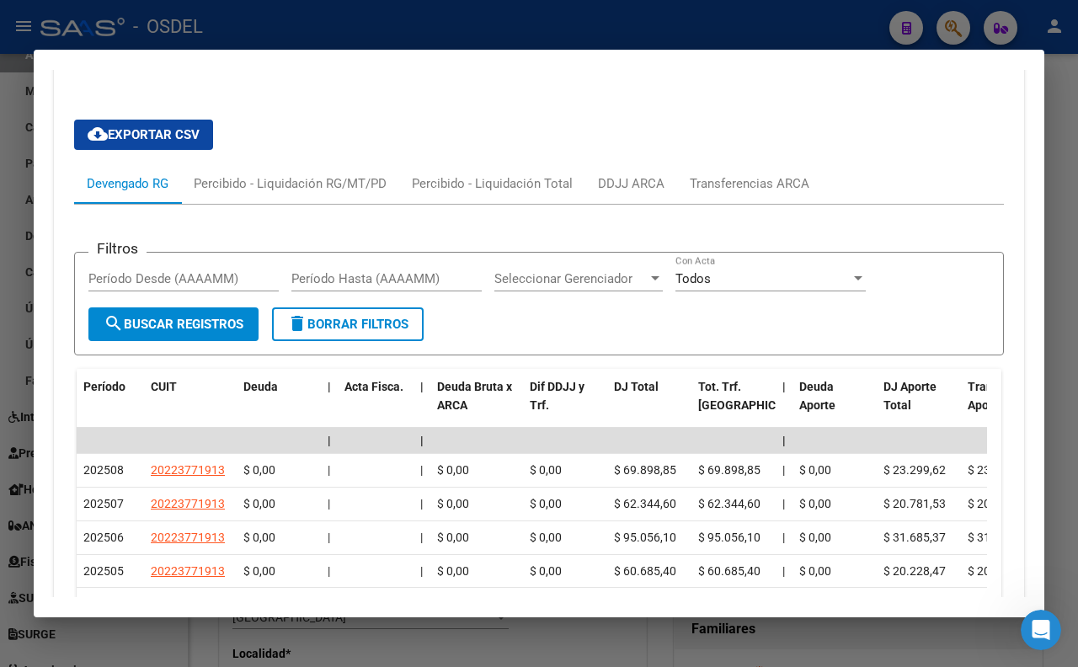
scroll to position [1627, 0]
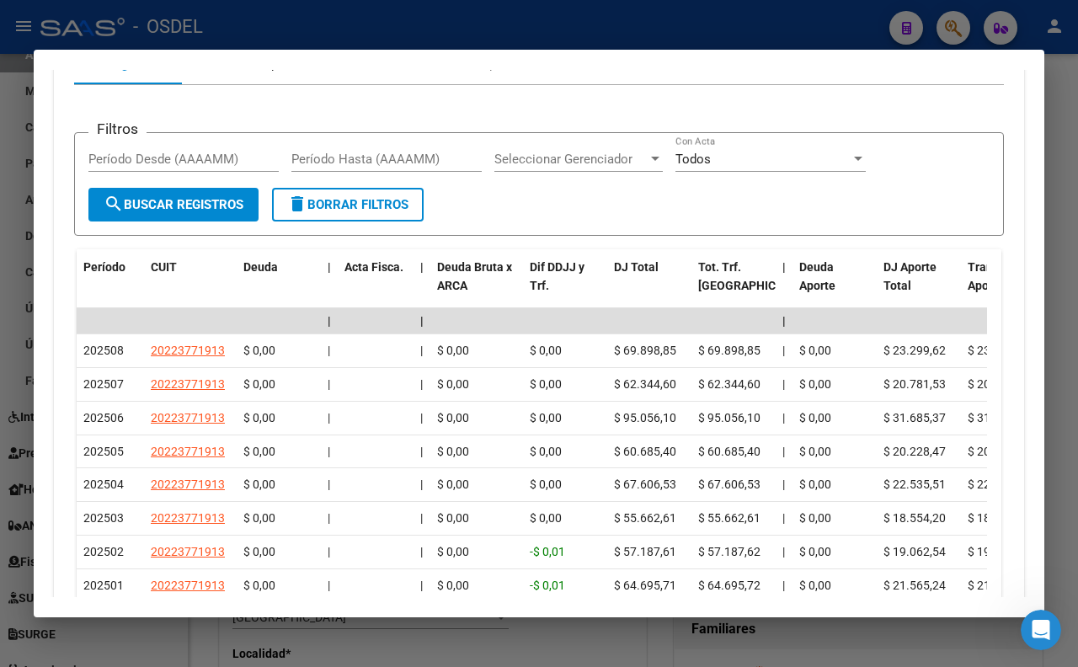
click at [293, 73] on div "Percibido - Liquidación RG/MT/PD" at bounding box center [290, 64] width 193 height 19
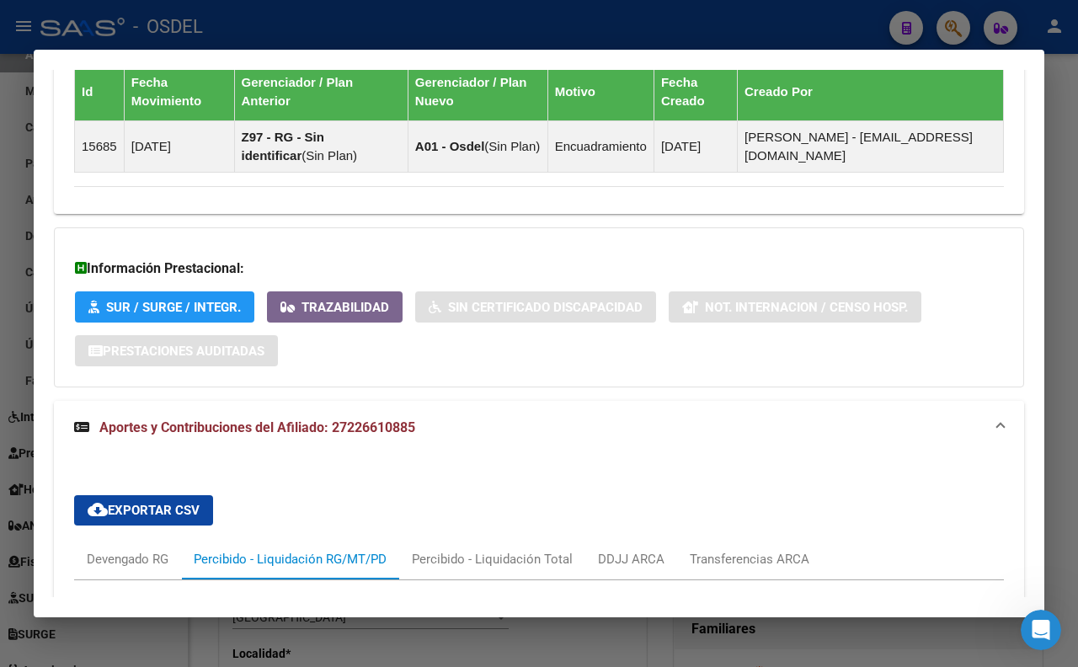
scroll to position [1244, 0]
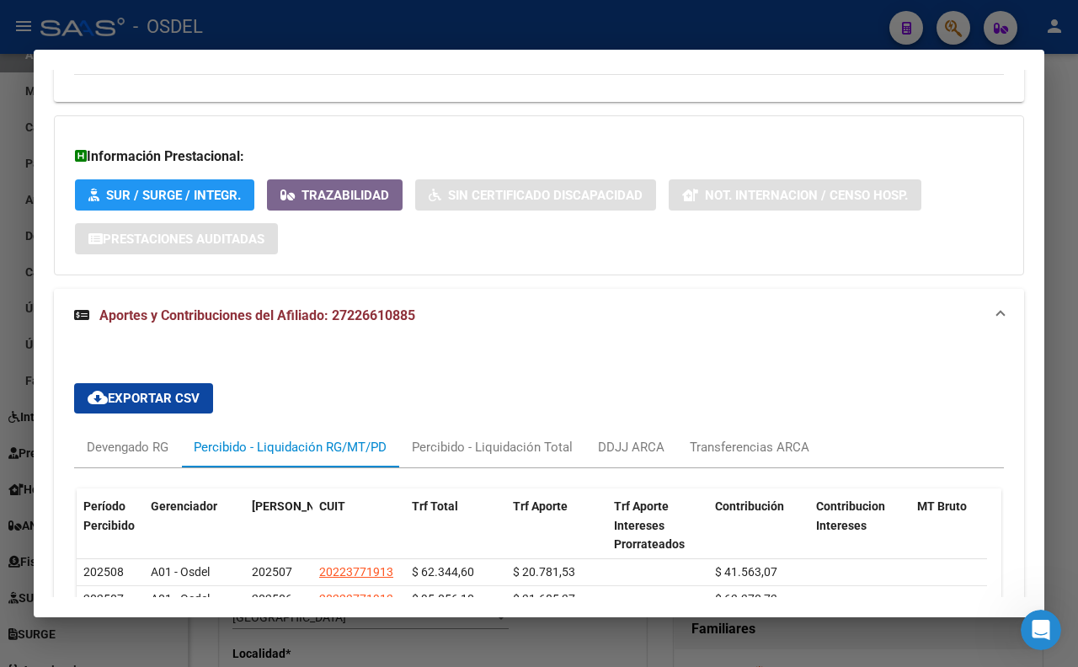
click at [290, 323] on span "Aportes y Contribuciones del Afiliado: 27226610885" at bounding box center [257, 315] width 316 height 16
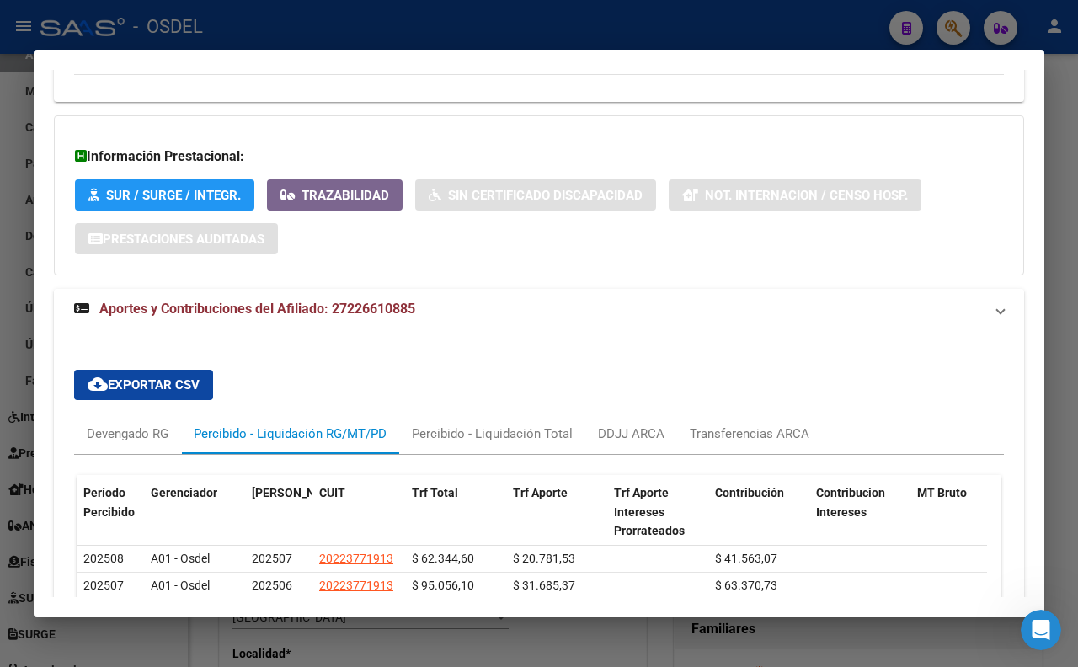
scroll to position [1061, 0]
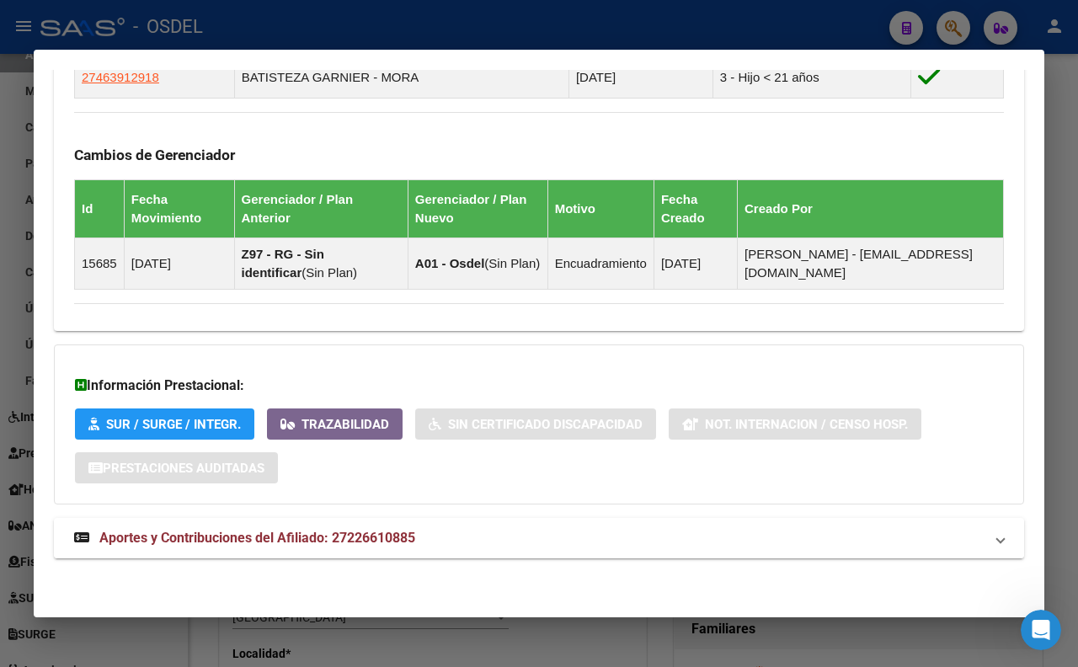
click at [367, 520] on mat-expansion-panel-header "Aportes y Contribuciones del Afiliado: 27226610885" at bounding box center [539, 538] width 970 height 40
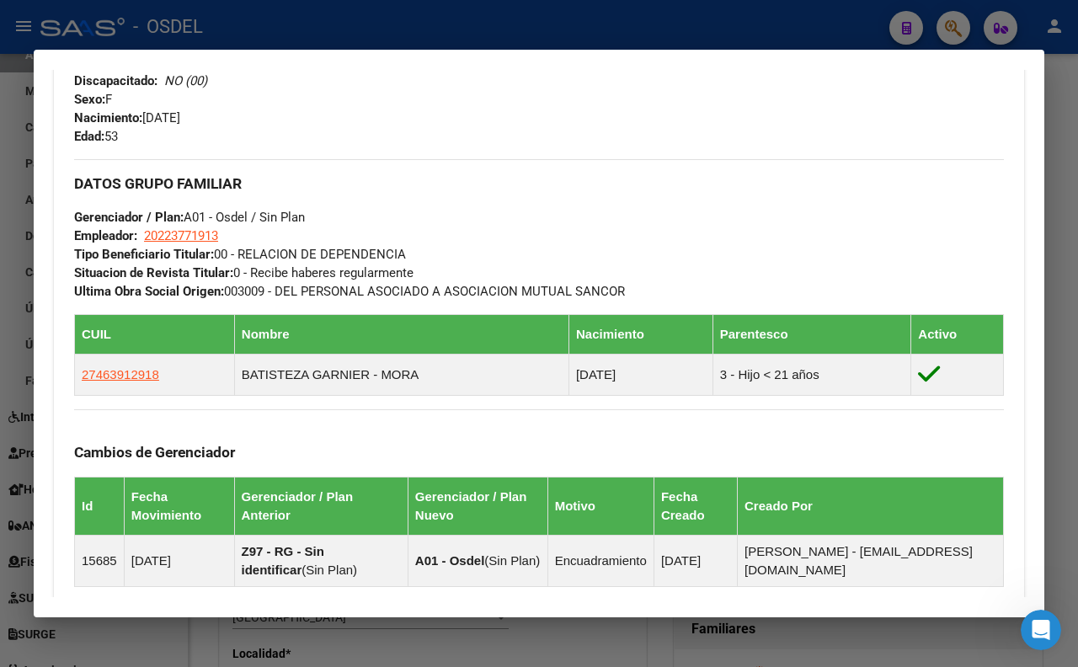
scroll to position [695, 0]
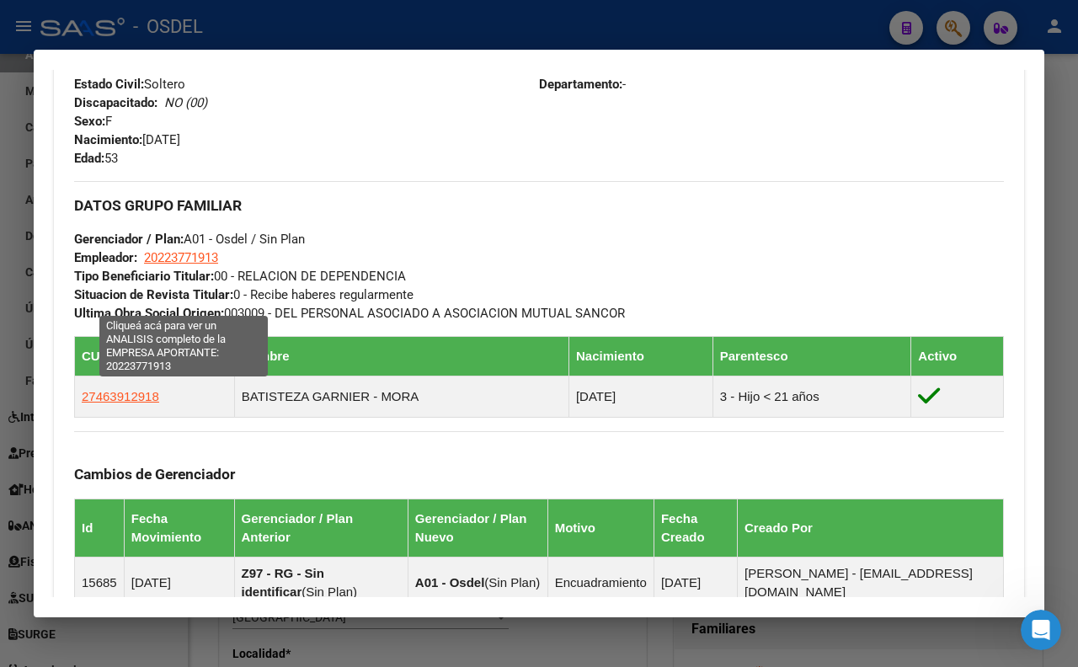
click at [200, 265] on span "20223771913" at bounding box center [181, 257] width 74 height 15
type textarea "20223771913"
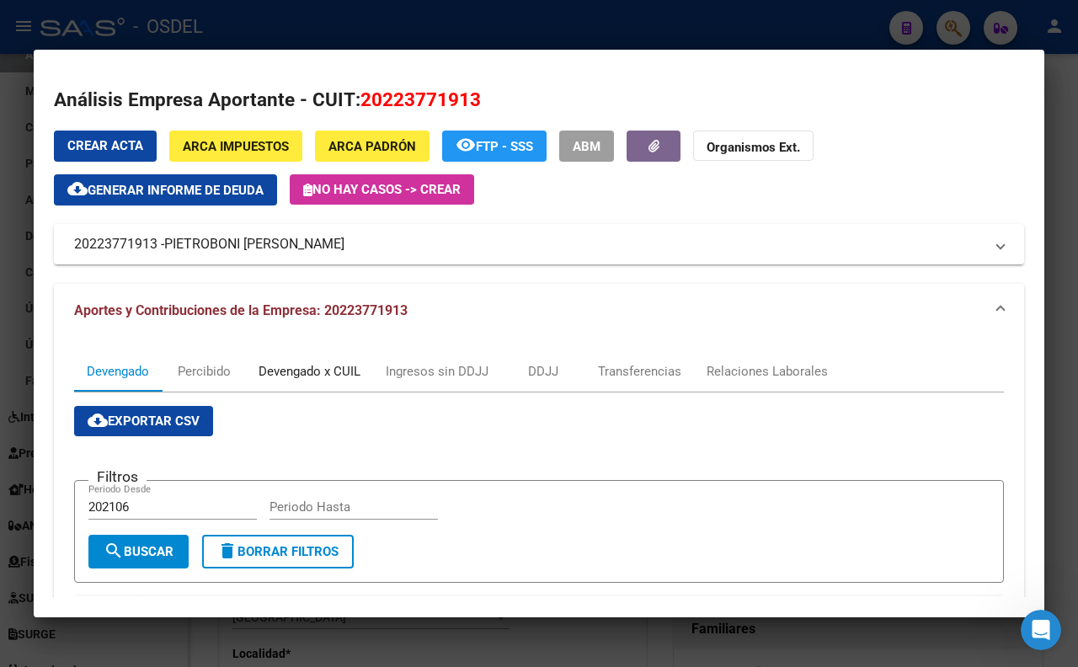
click at [351, 373] on div "Devengado x CUIL" at bounding box center [309, 371] width 102 height 19
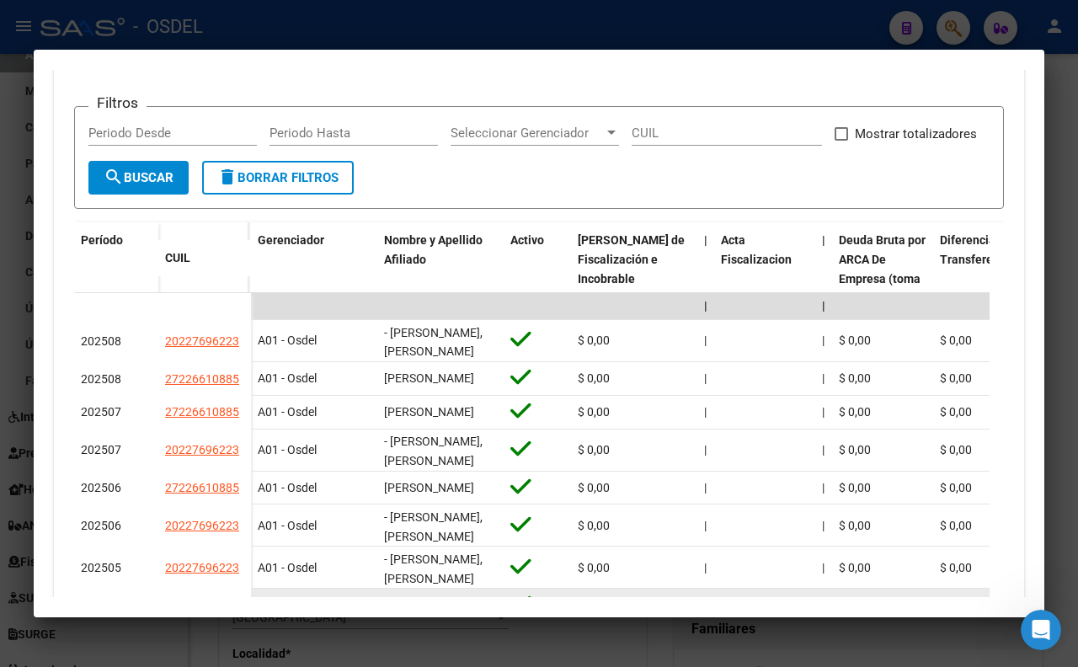
scroll to position [561, 0]
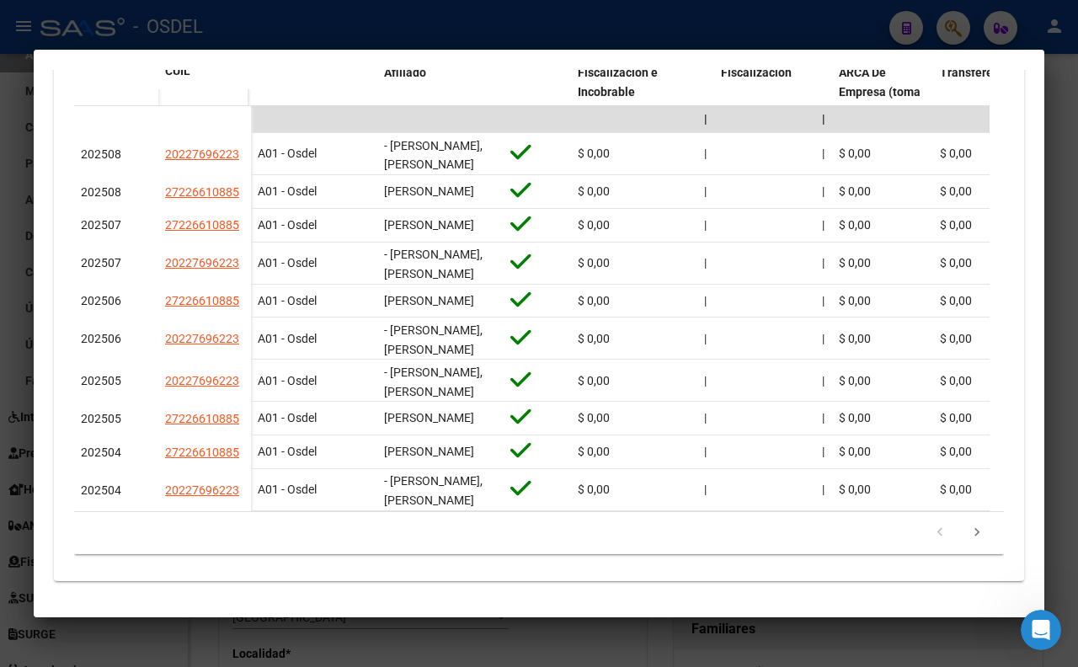
click at [641, 23] on div at bounding box center [539, 333] width 1078 height 667
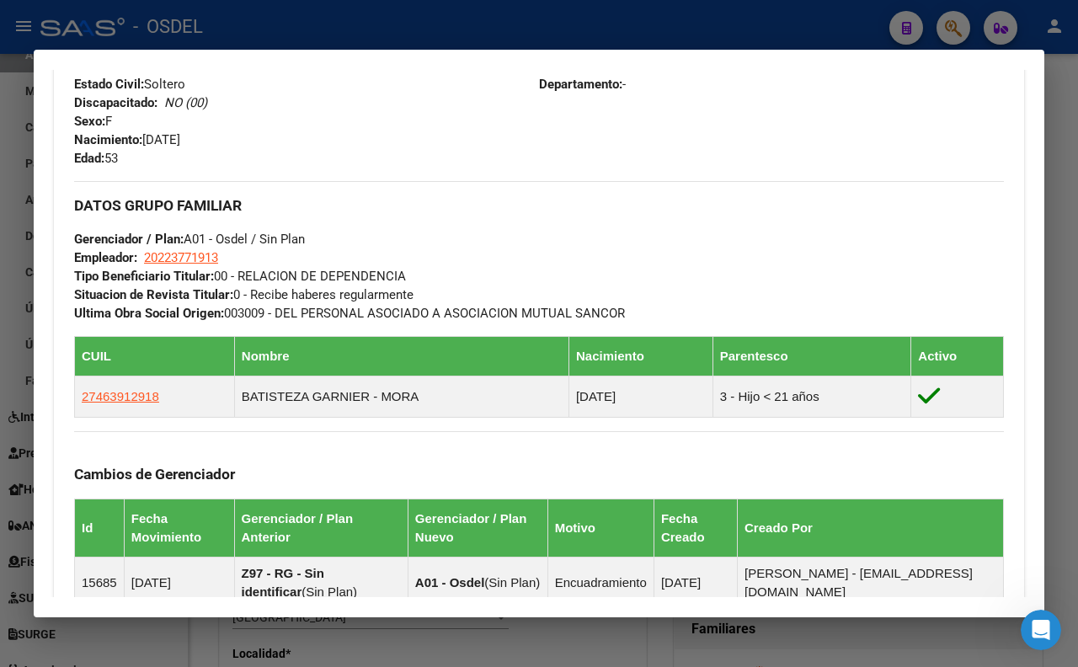
click at [818, 39] on div at bounding box center [539, 333] width 1078 height 667
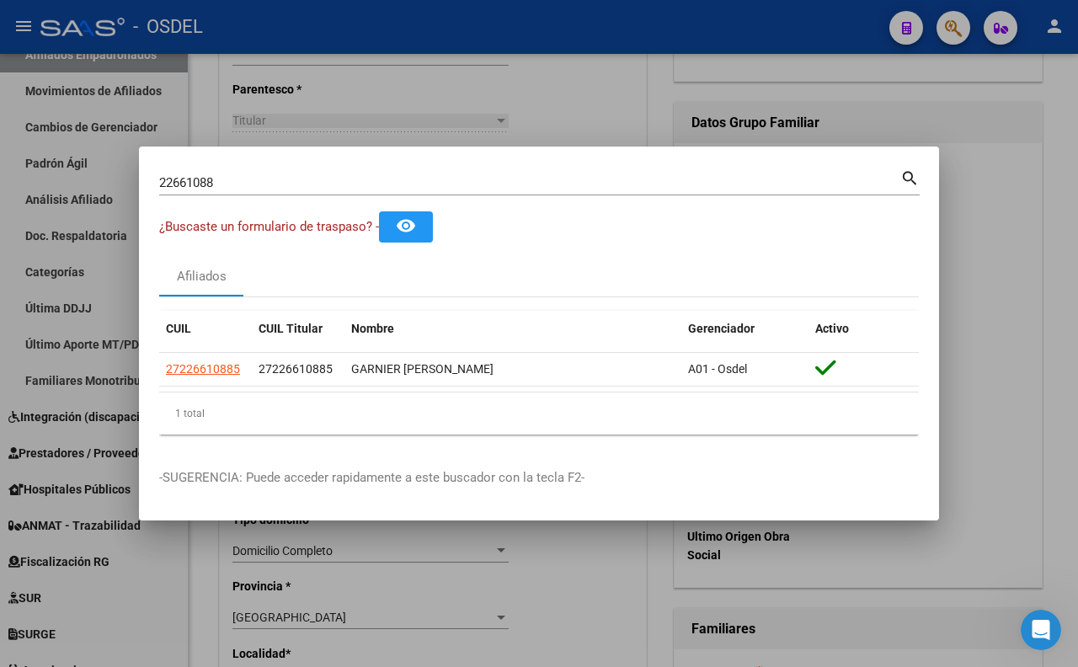
click at [779, 187] on input "22661088" at bounding box center [529, 182] width 741 height 15
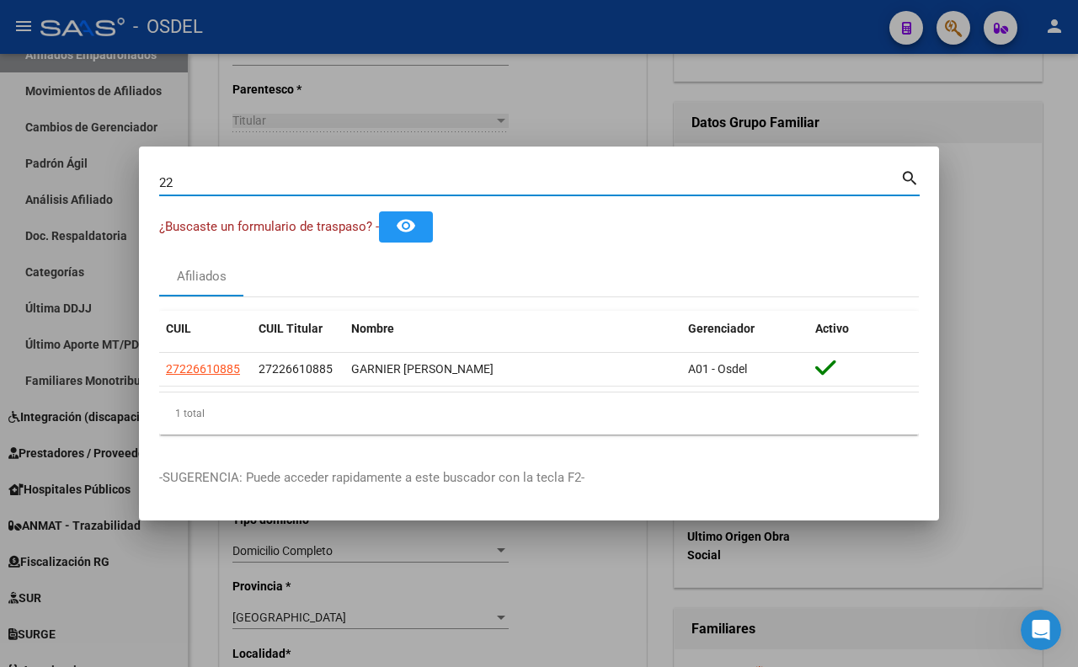
type input "2"
type input "94270844"
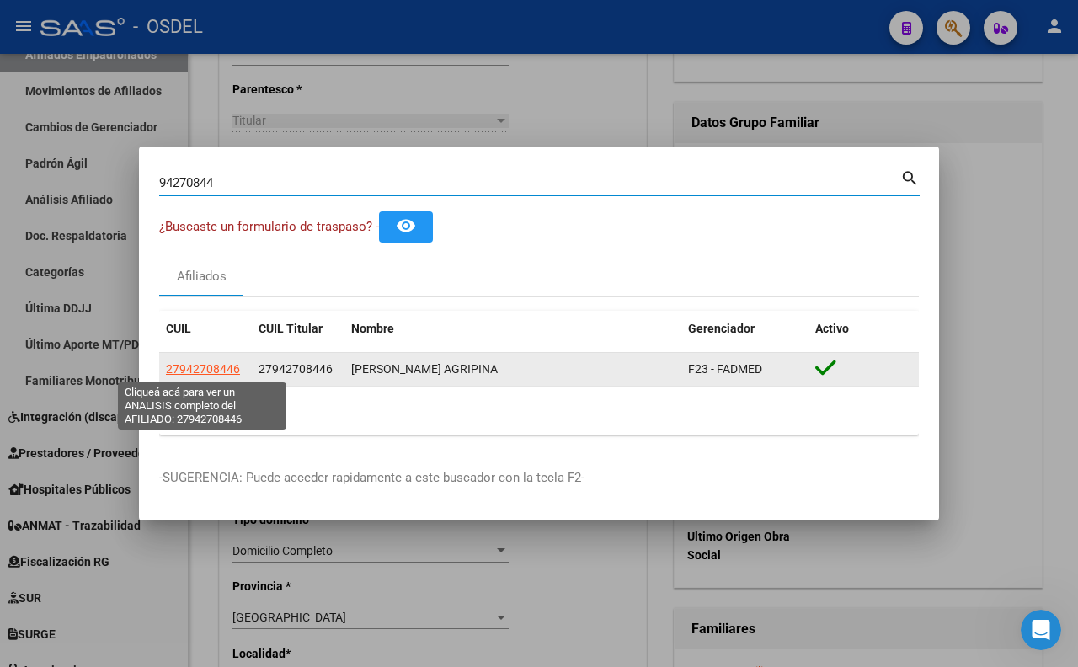
click at [204, 373] on span "27942708446" at bounding box center [203, 368] width 74 height 13
type textarea "27942708446"
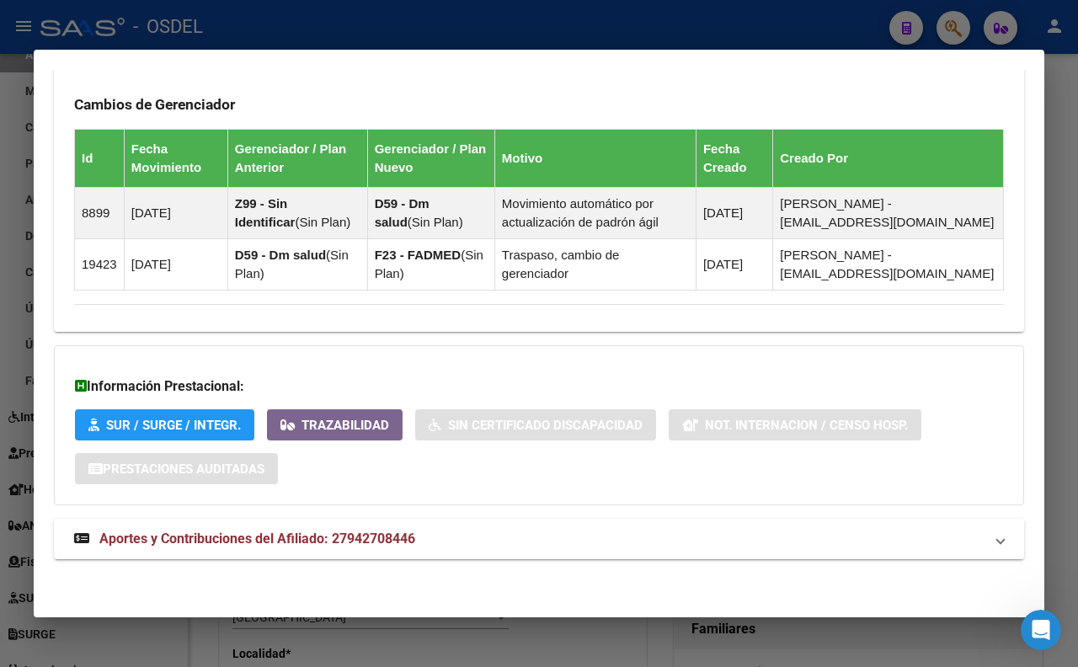
scroll to position [1055, 0]
click at [409, 540] on span "Aportes y Contribuciones del Afiliado: 27942708446" at bounding box center [257, 538] width 316 height 16
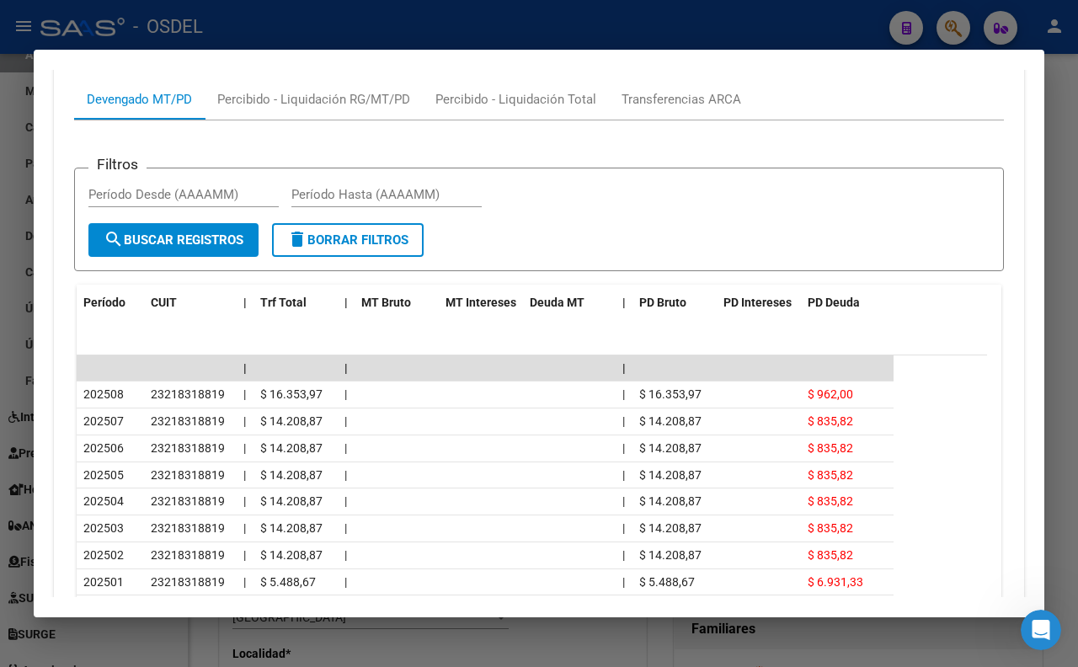
scroll to position [1622, 0]
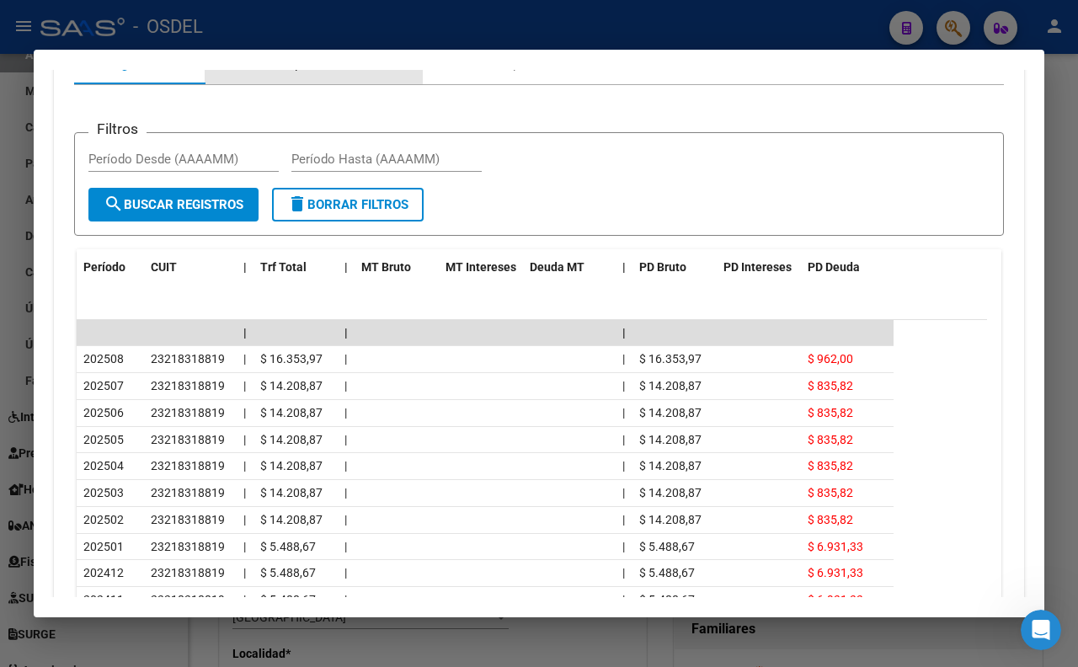
click at [345, 84] on div "Percibido - Liquidación RG/MT/PD" at bounding box center [314, 64] width 218 height 40
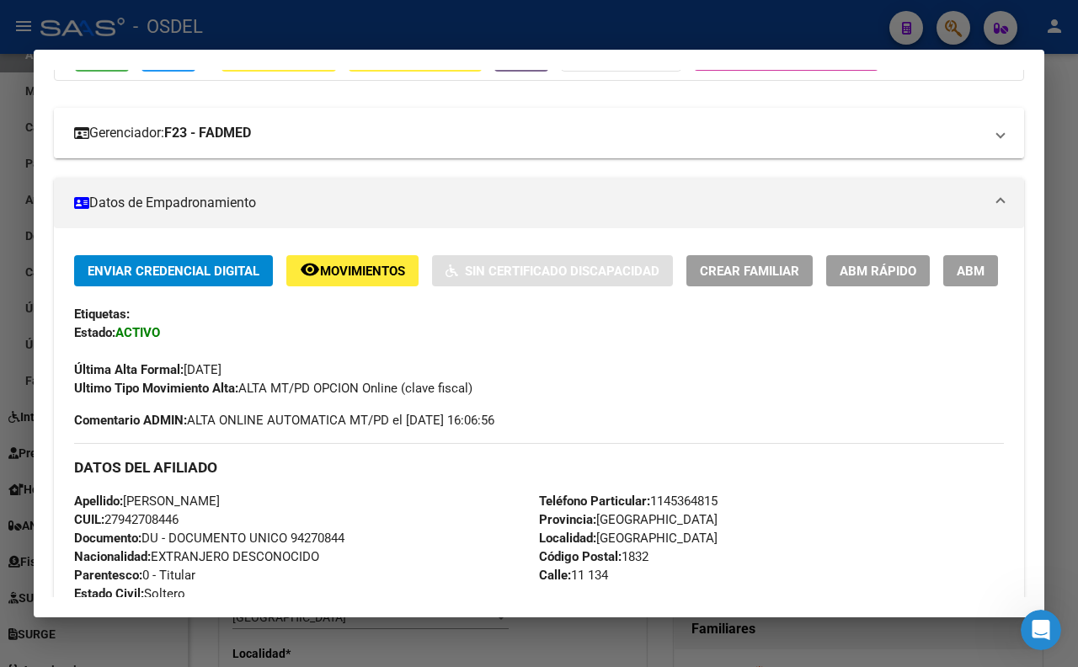
scroll to position [115, 0]
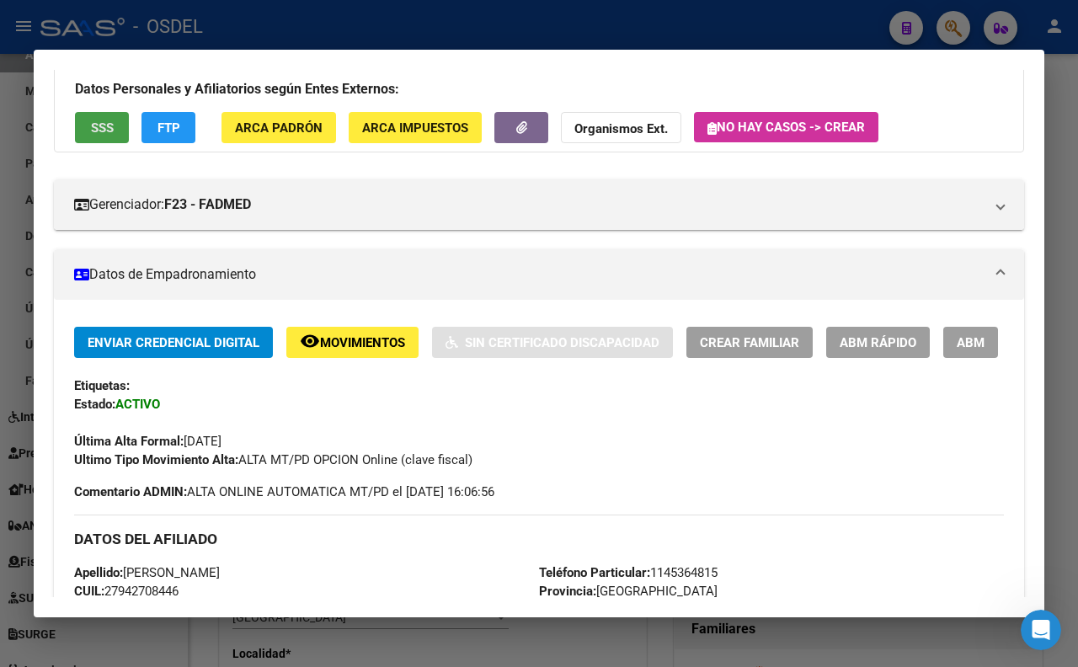
click at [110, 137] on button "SSS" at bounding box center [102, 127] width 54 height 31
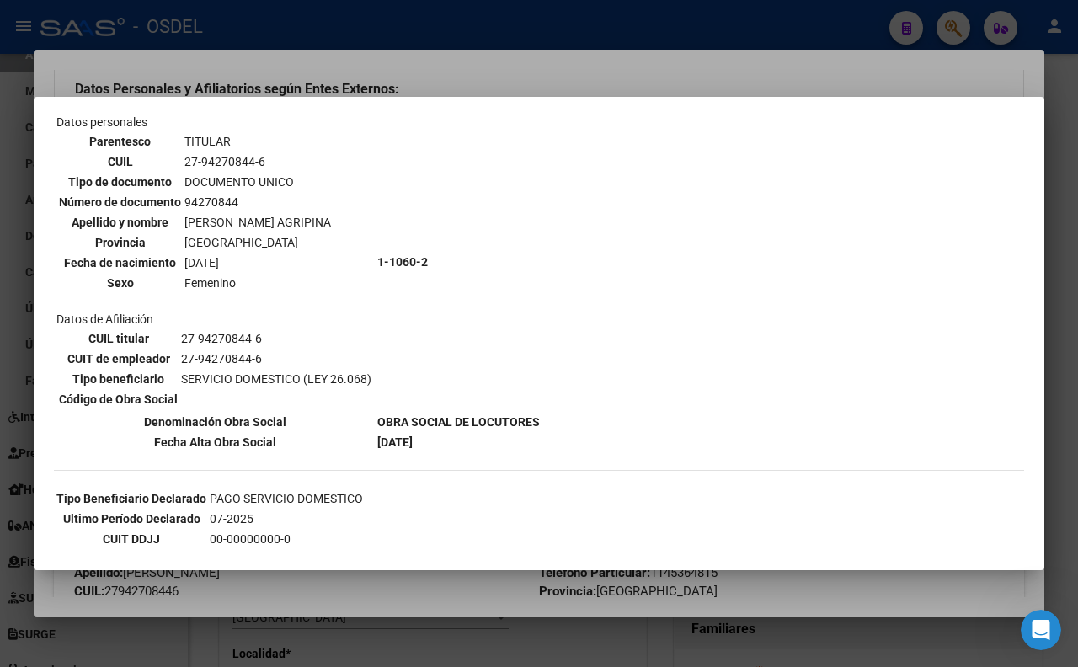
scroll to position [126, 0]
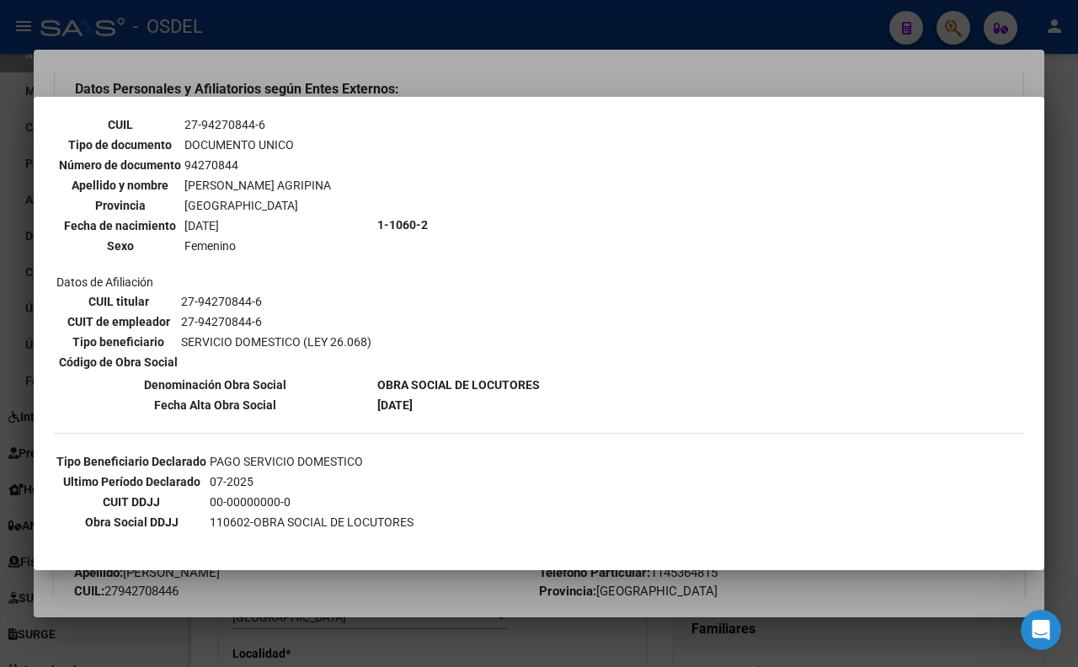
click at [1055, 182] on div at bounding box center [539, 333] width 1078 height 667
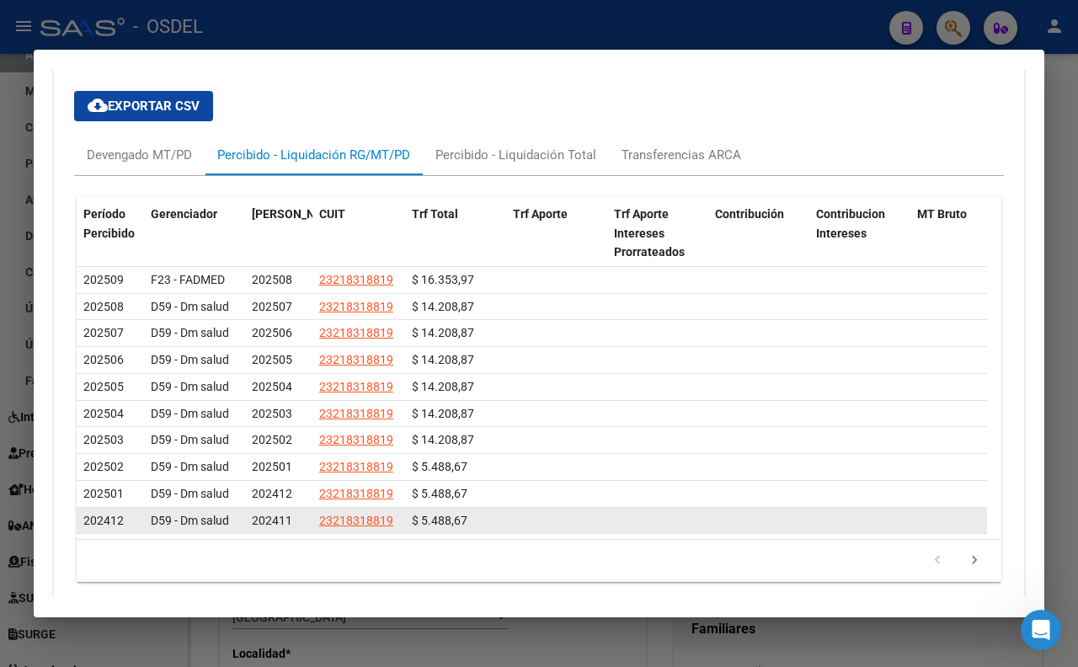
scroll to position [1375, 0]
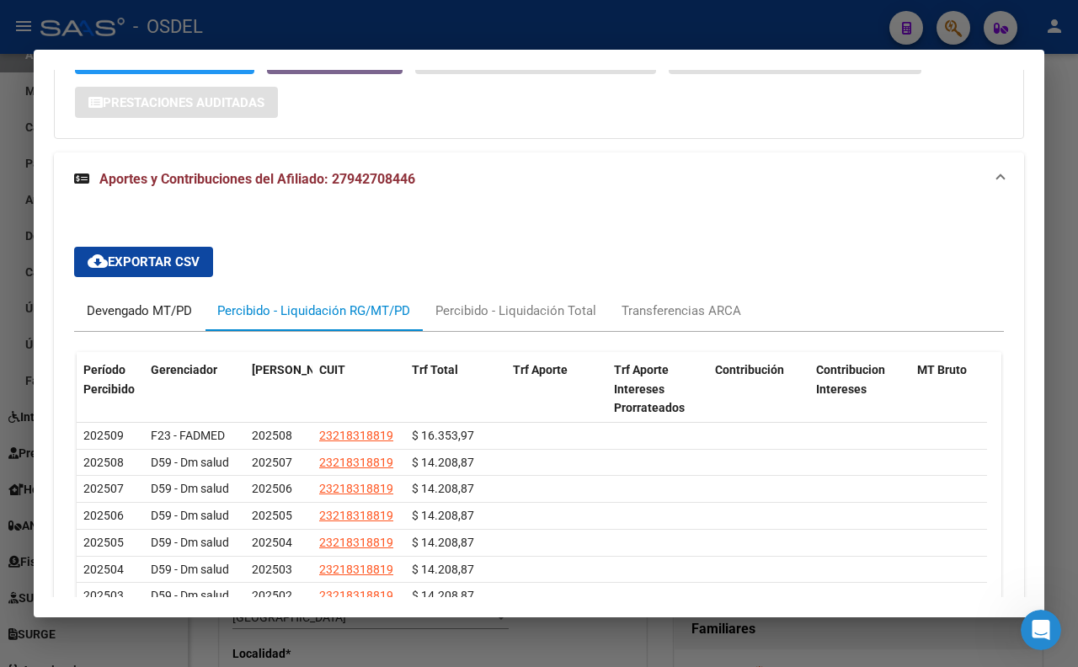
click at [189, 320] on div "Devengado MT/PD" at bounding box center [139, 310] width 105 height 19
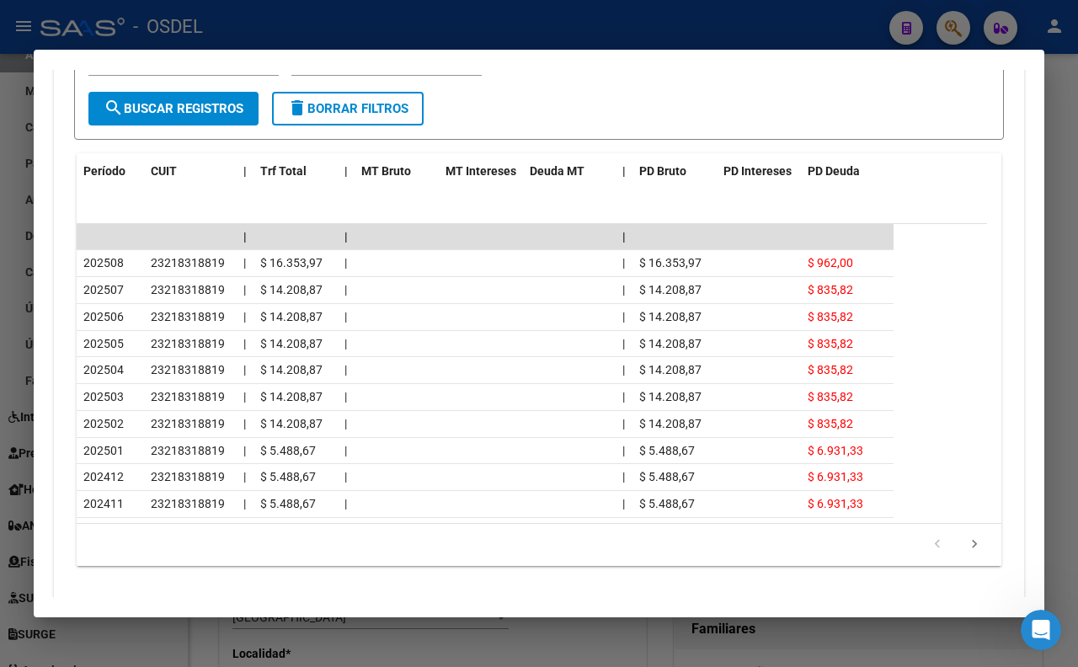
scroll to position [1811, 0]
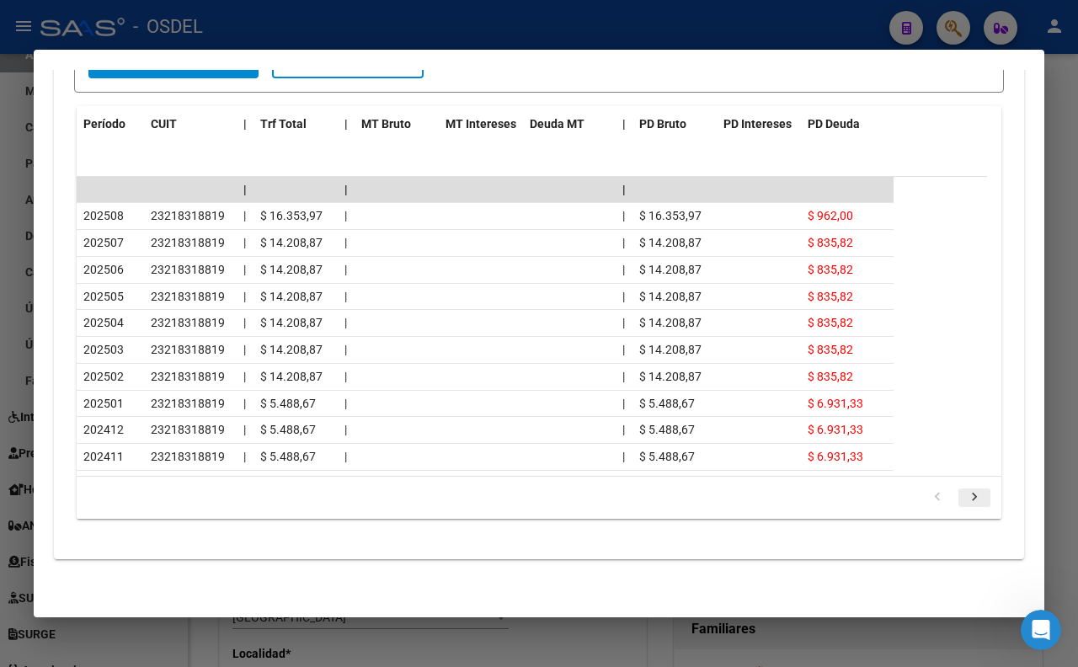
click at [964, 501] on icon "go to next page" at bounding box center [974, 499] width 22 height 20
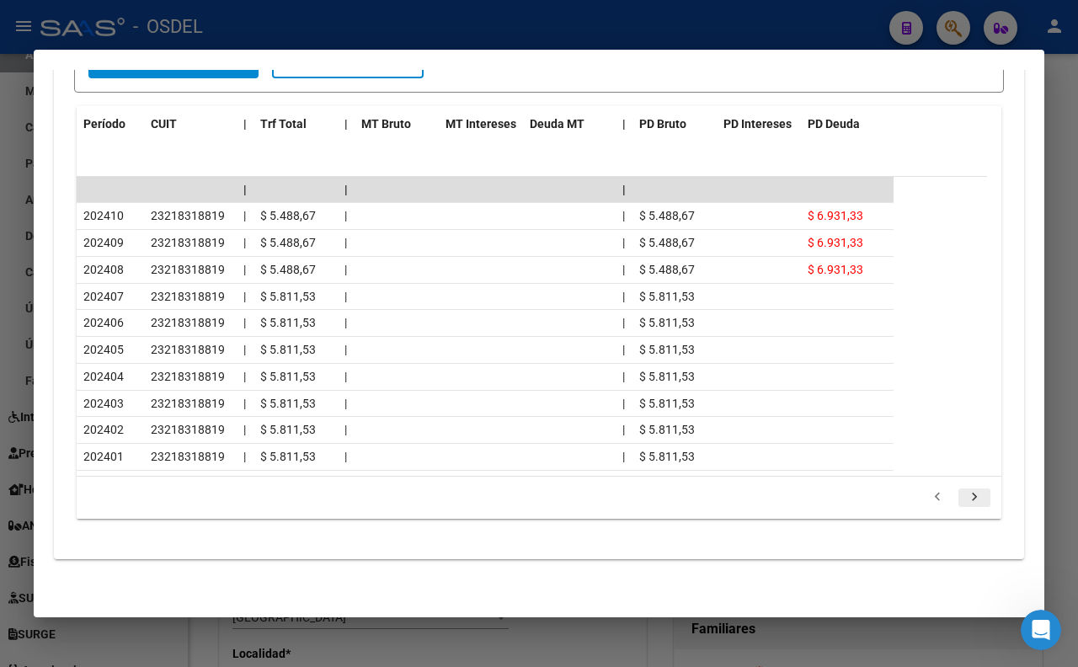
click at [964, 501] on icon "go to next page" at bounding box center [974, 499] width 22 height 20
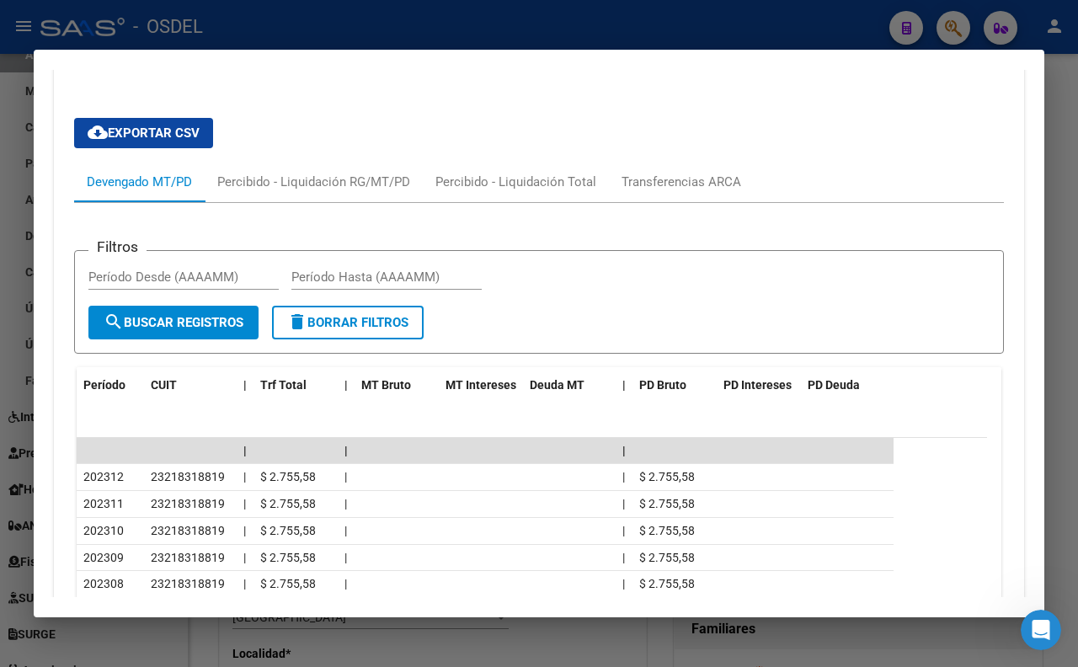
scroll to position [1410, 0]
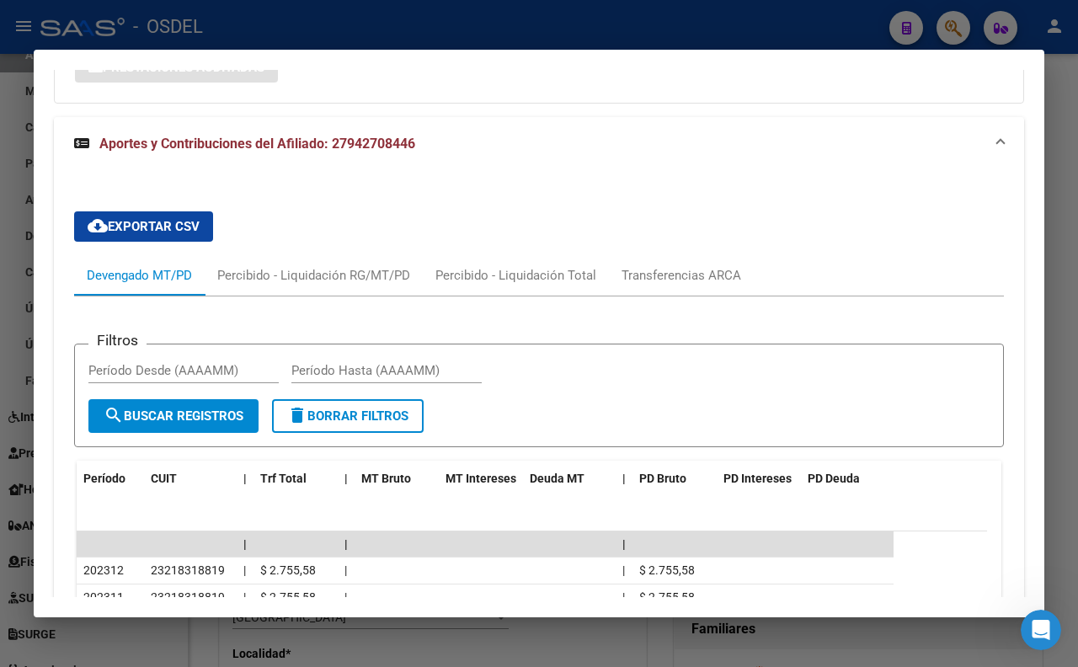
click at [282, 152] on span "Aportes y Contribuciones del Afiliado: 27942708446" at bounding box center [257, 144] width 316 height 16
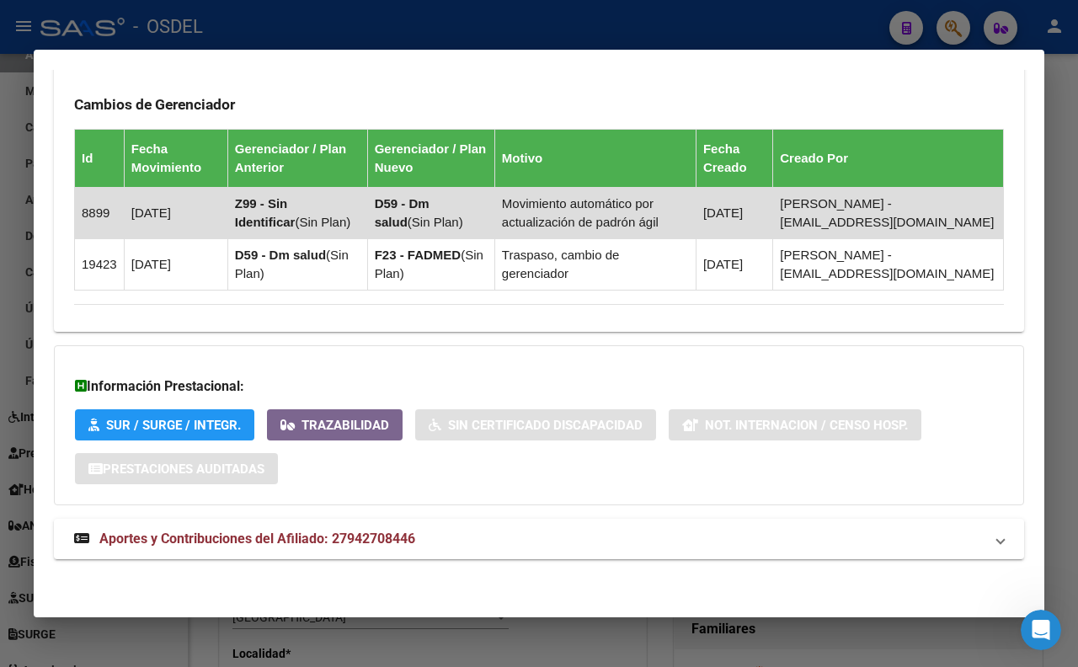
scroll to position [1055, 0]
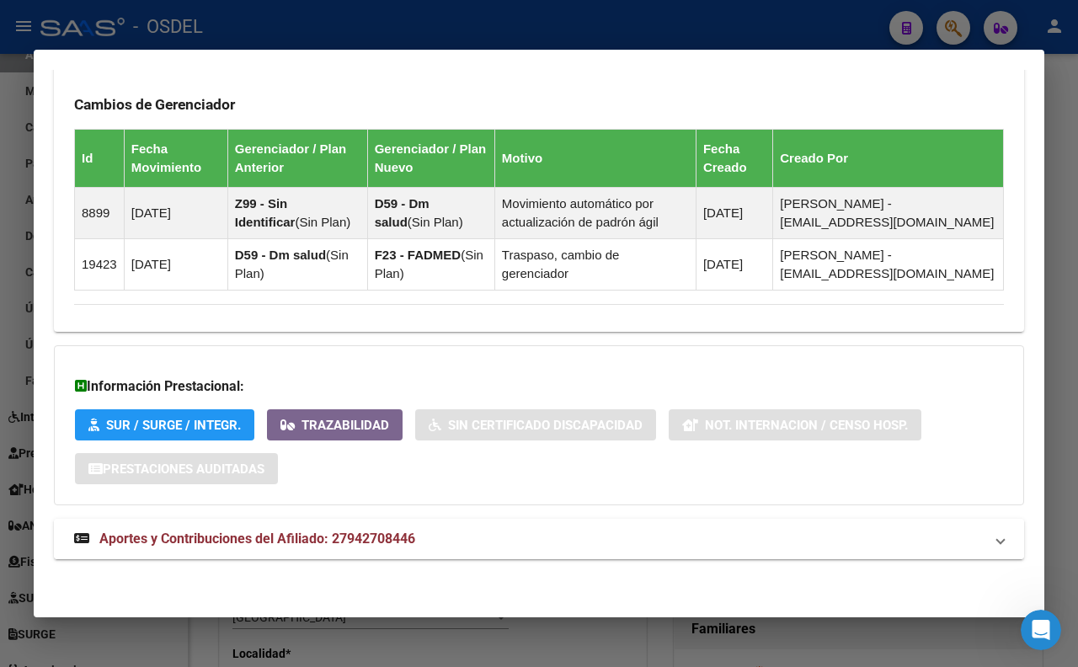
click at [303, 531] on span "Aportes y Contribuciones del Afiliado: 27942708446" at bounding box center [257, 538] width 316 height 16
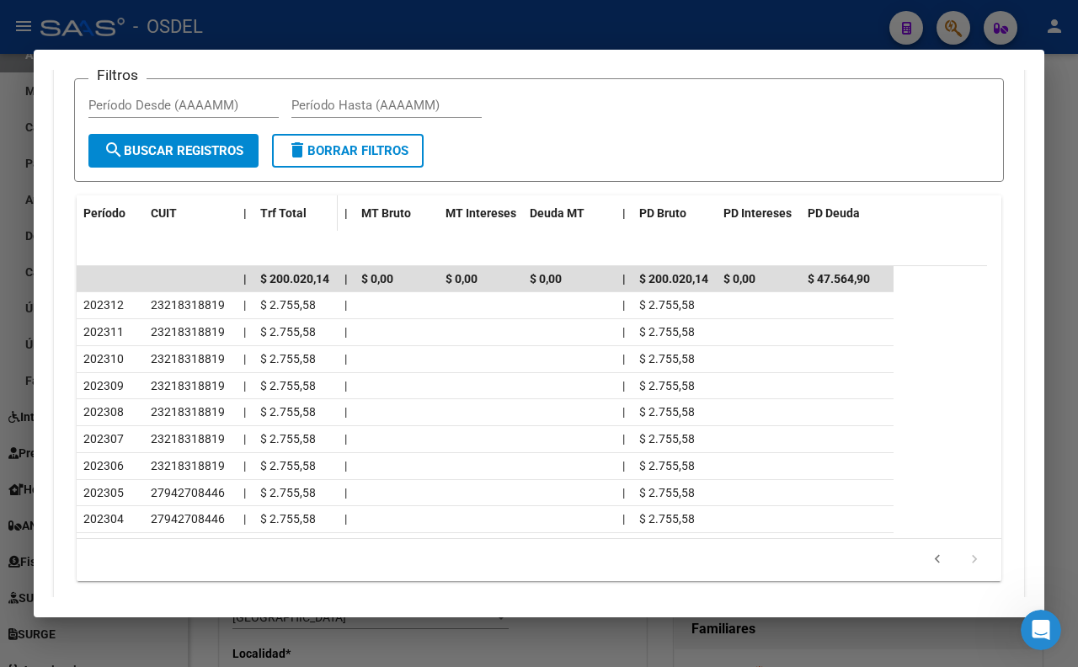
scroll to position [1581, 0]
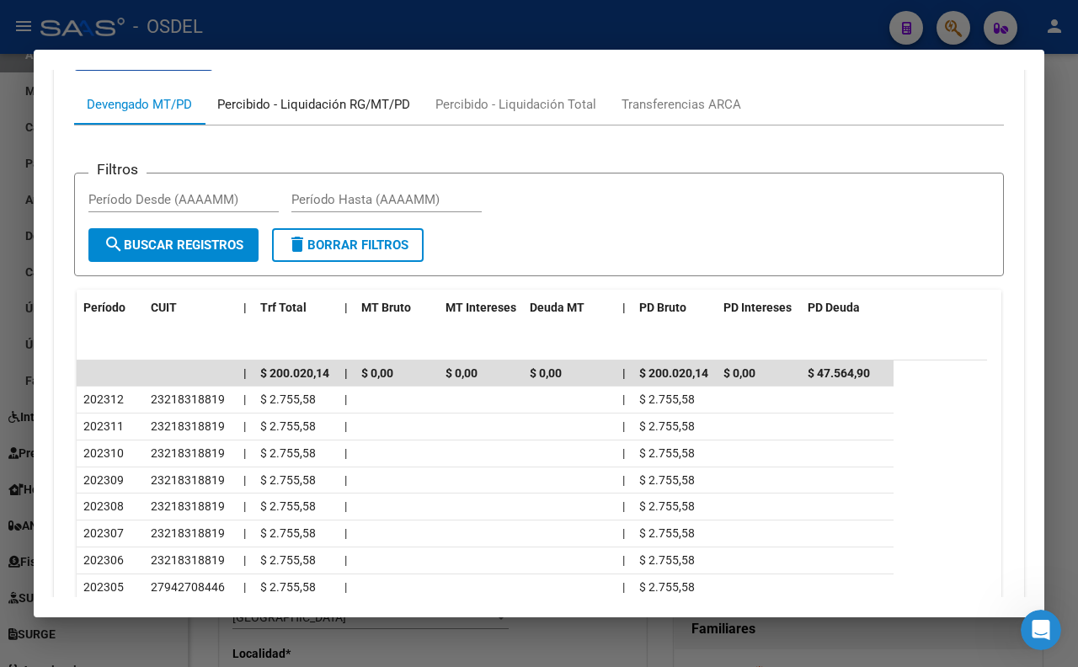
click at [312, 114] on div "Percibido - Liquidación RG/MT/PD" at bounding box center [313, 104] width 193 height 19
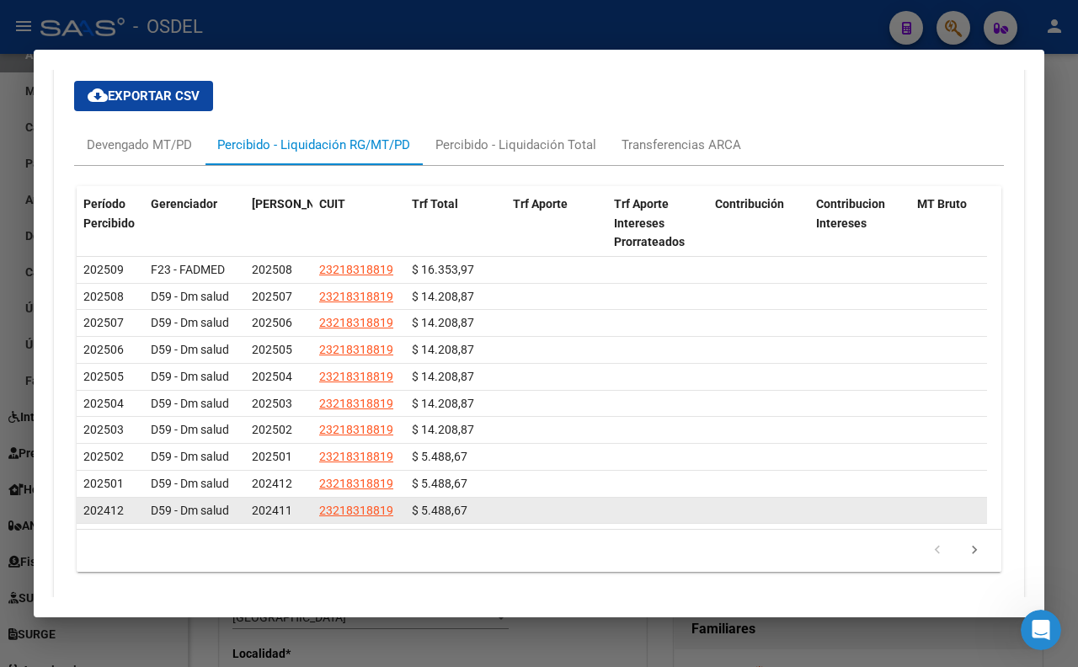
scroll to position [1518, 0]
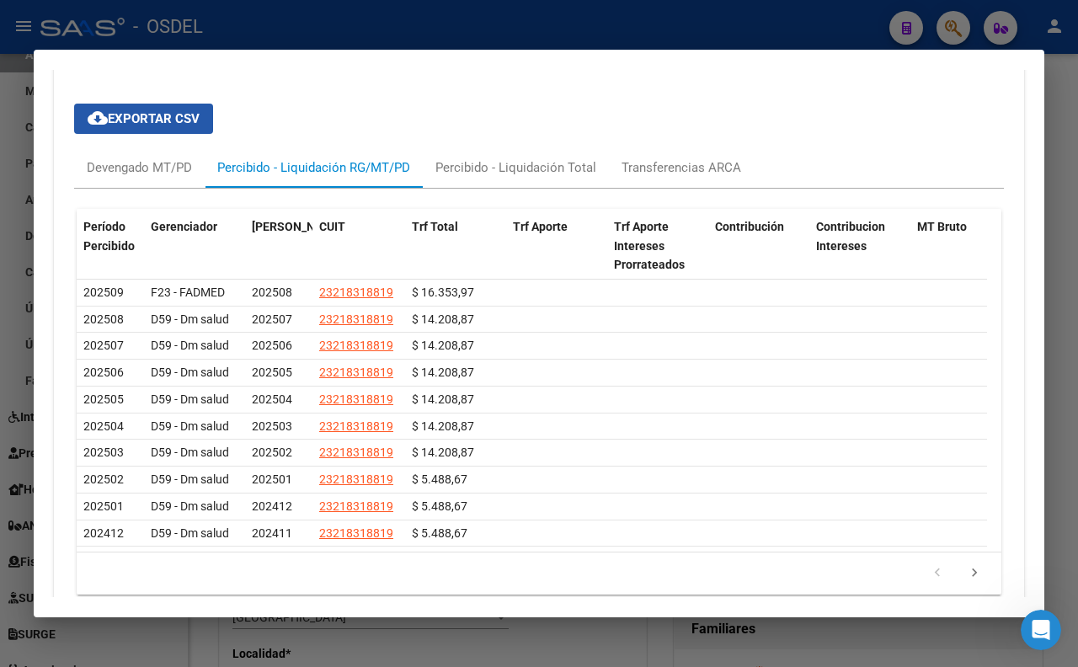
click at [188, 126] on span "cloud_download Exportar CSV" at bounding box center [144, 118] width 112 height 15
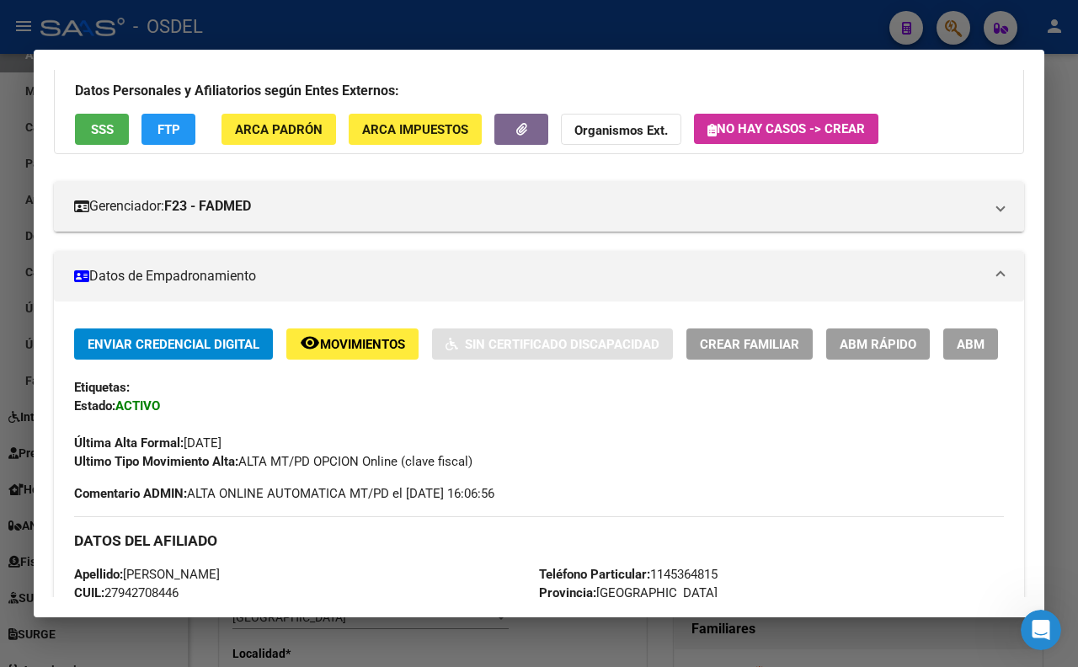
scroll to position [0, 0]
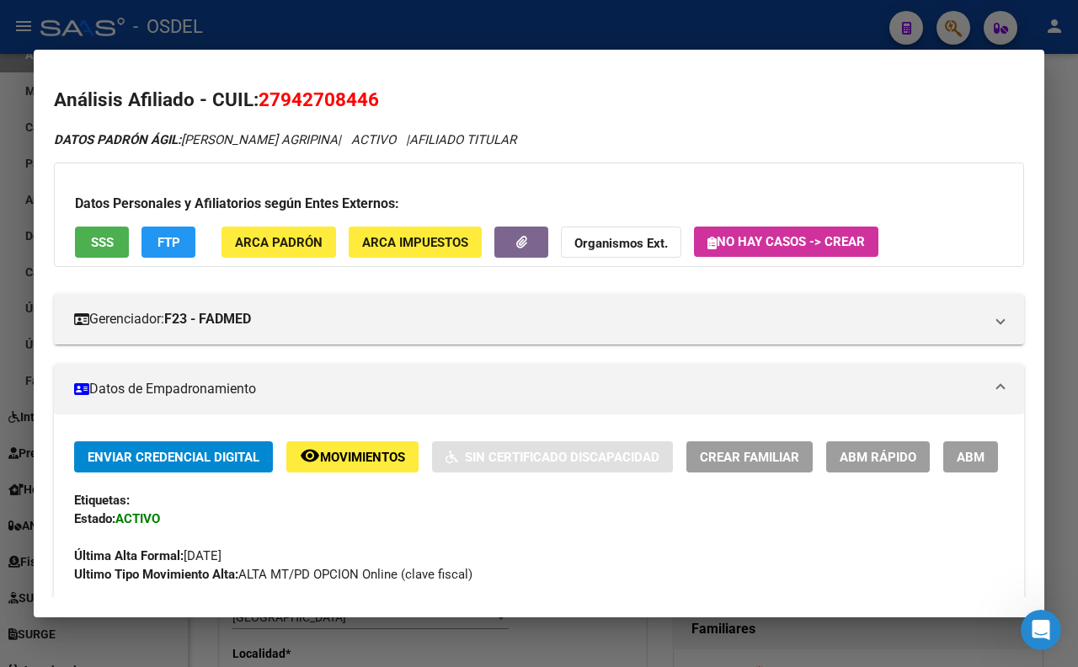
click at [121, 248] on button "SSS" at bounding box center [102, 241] width 54 height 31
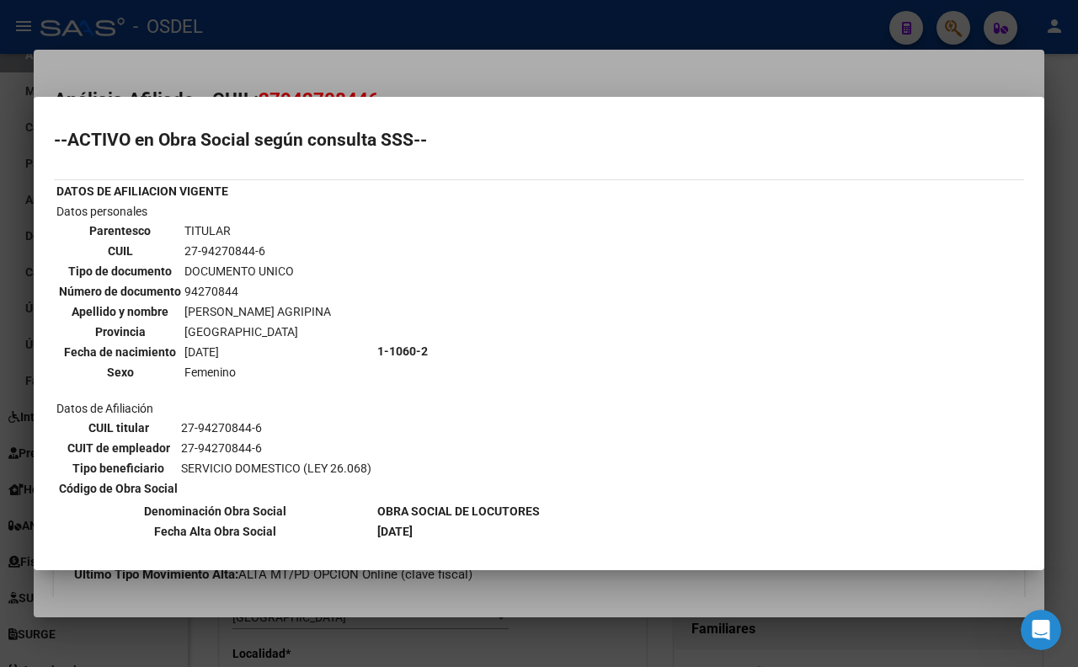
click at [443, 67] on div at bounding box center [539, 333] width 1078 height 667
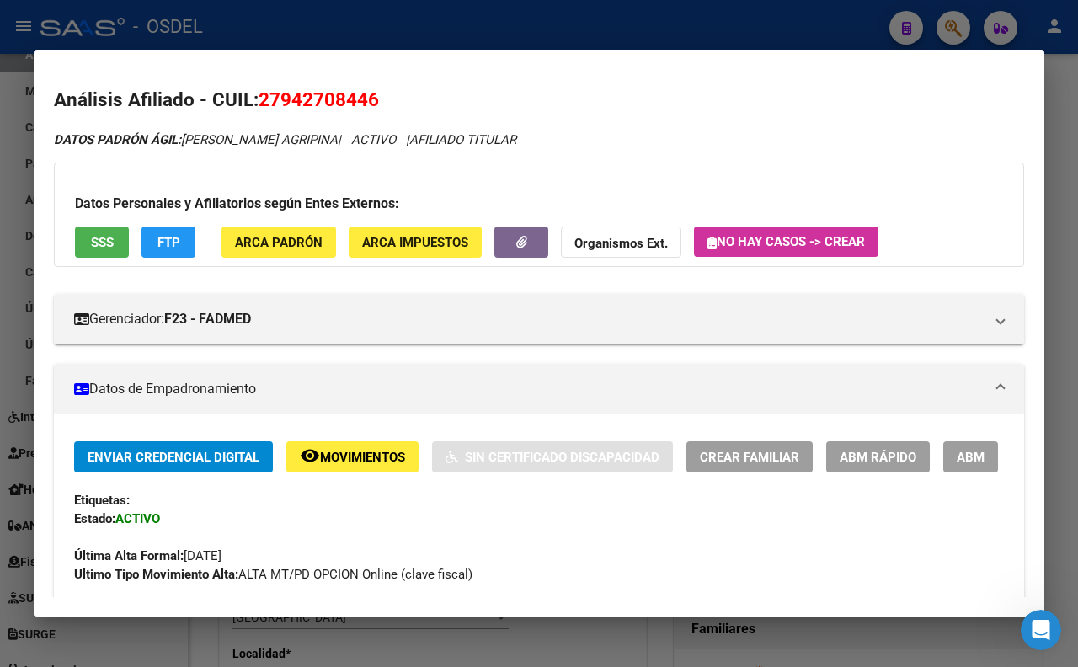
click at [104, 248] on span "SSS" at bounding box center [102, 242] width 23 height 15
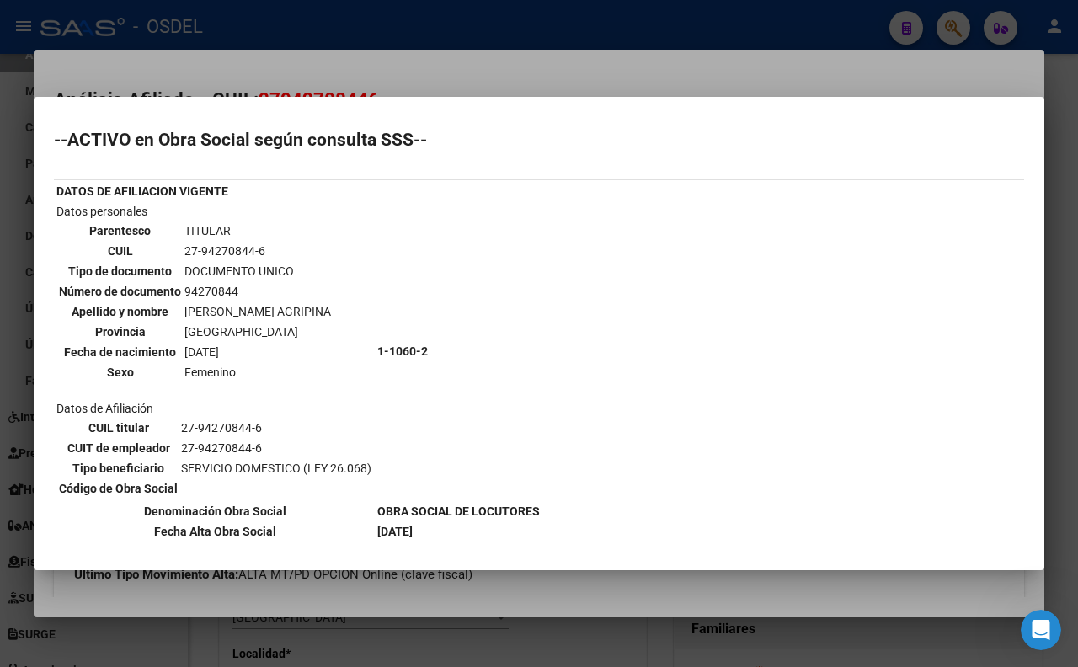
click at [520, 74] on div at bounding box center [539, 333] width 1078 height 667
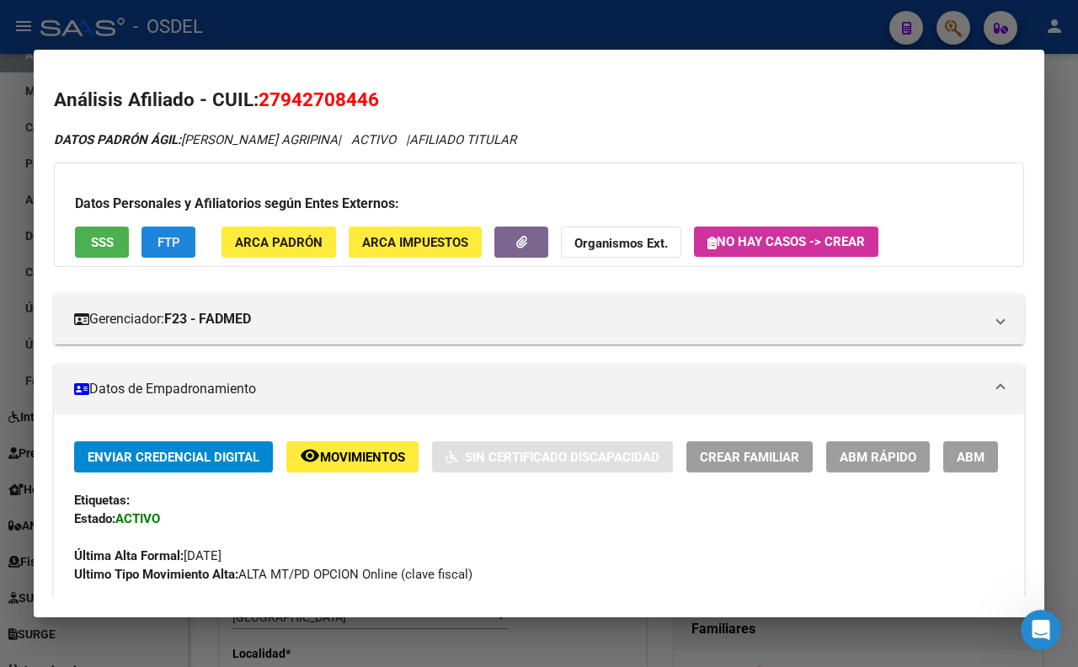
click at [181, 248] on button "FTP" at bounding box center [168, 241] width 54 height 31
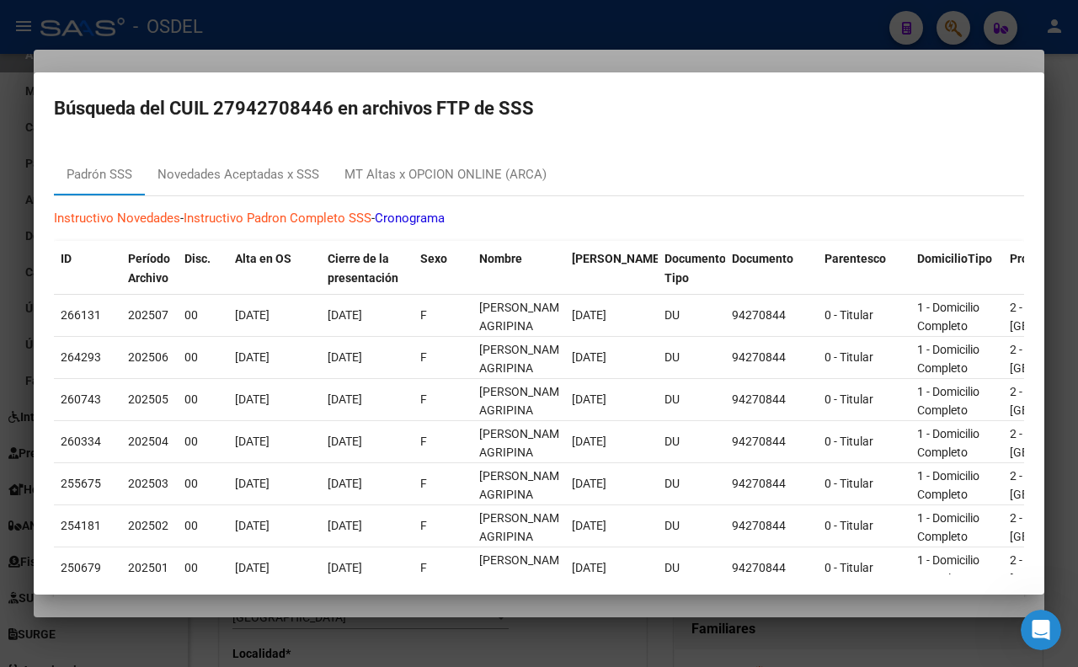
click at [690, 53] on div at bounding box center [539, 333] width 1078 height 667
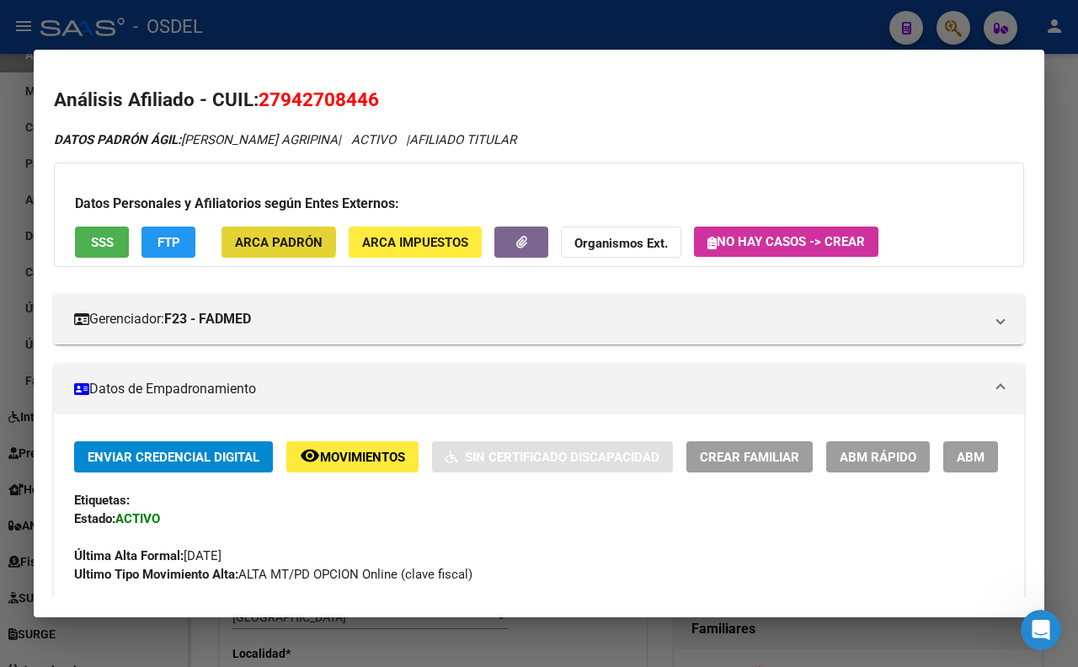
click at [273, 241] on span "ARCA Padrón" at bounding box center [279, 242] width 88 height 15
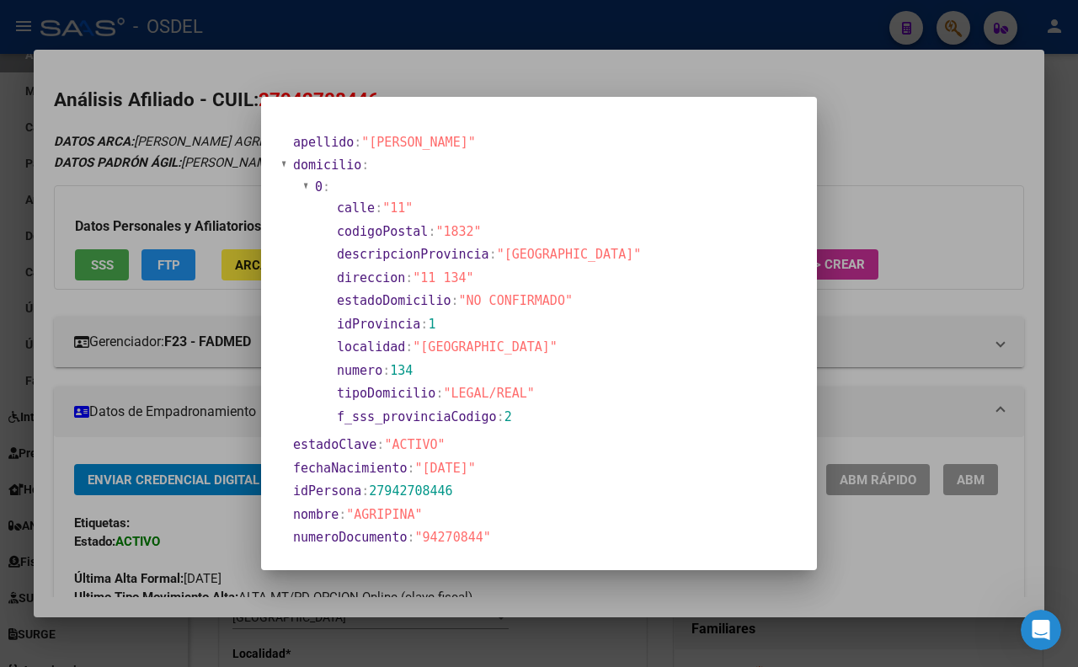
click at [646, 77] on div at bounding box center [539, 333] width 1078 height 667
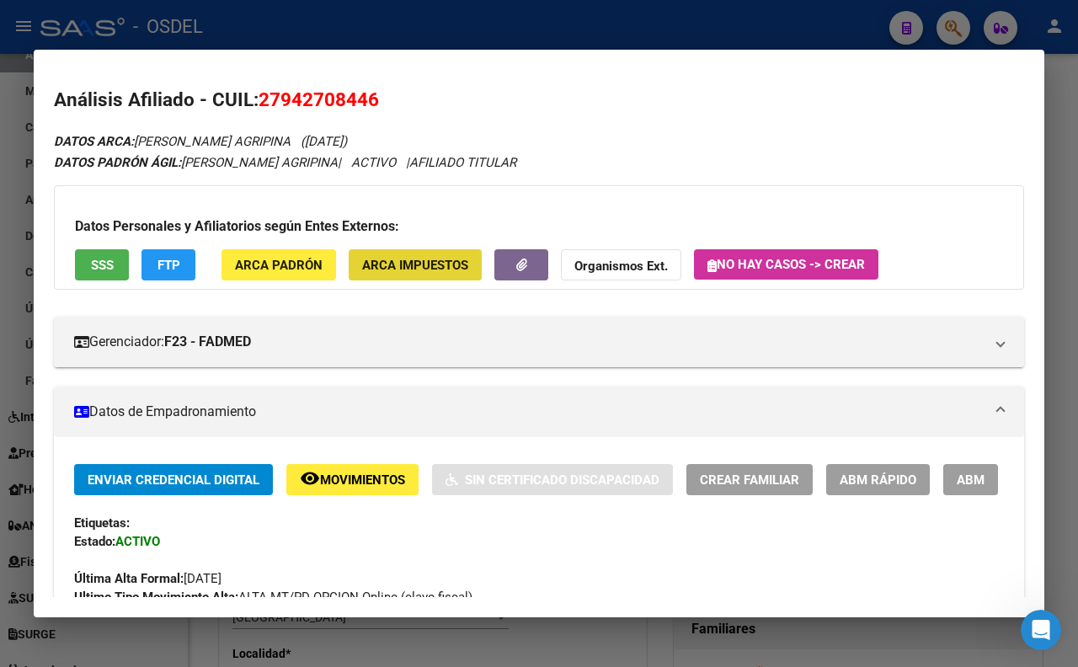
click at [432, 274] on button "ARCA Impuestos" at bounding box center [415, 264] width 133 height 31
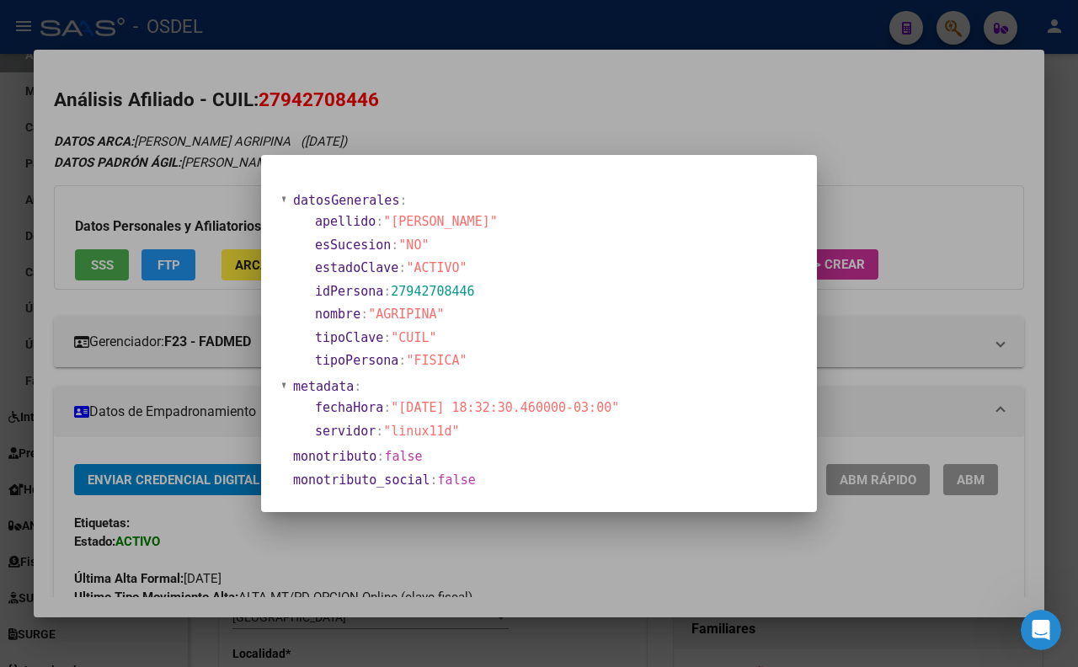
click at [613, 136] on div at bounding box center [539, 333] width 1078 height 667
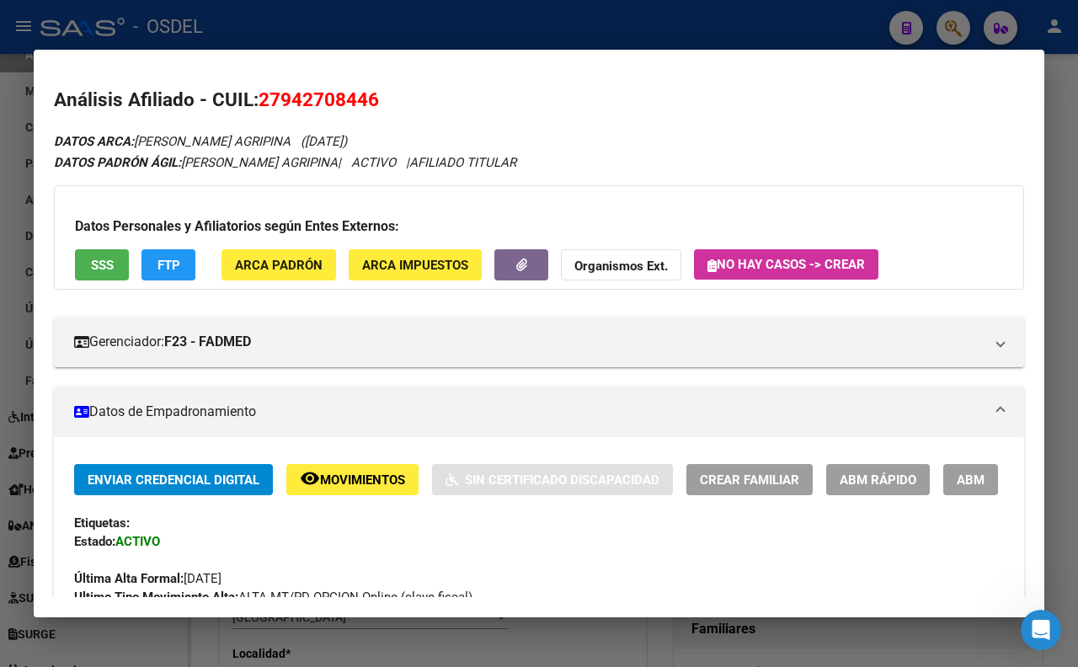
click at [276, 270] on span "ARCA Padrón" at bounding box center [279, 265] width 88 height 15
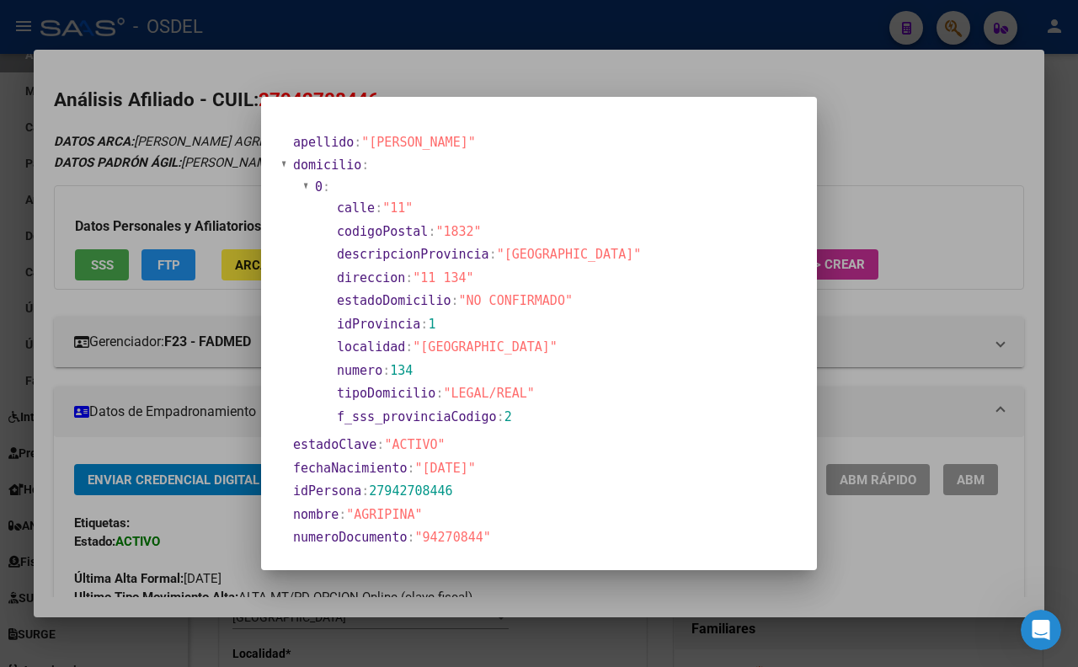
click at [550, 62] on div at bounding box center [539, 333] width 1078 height 667
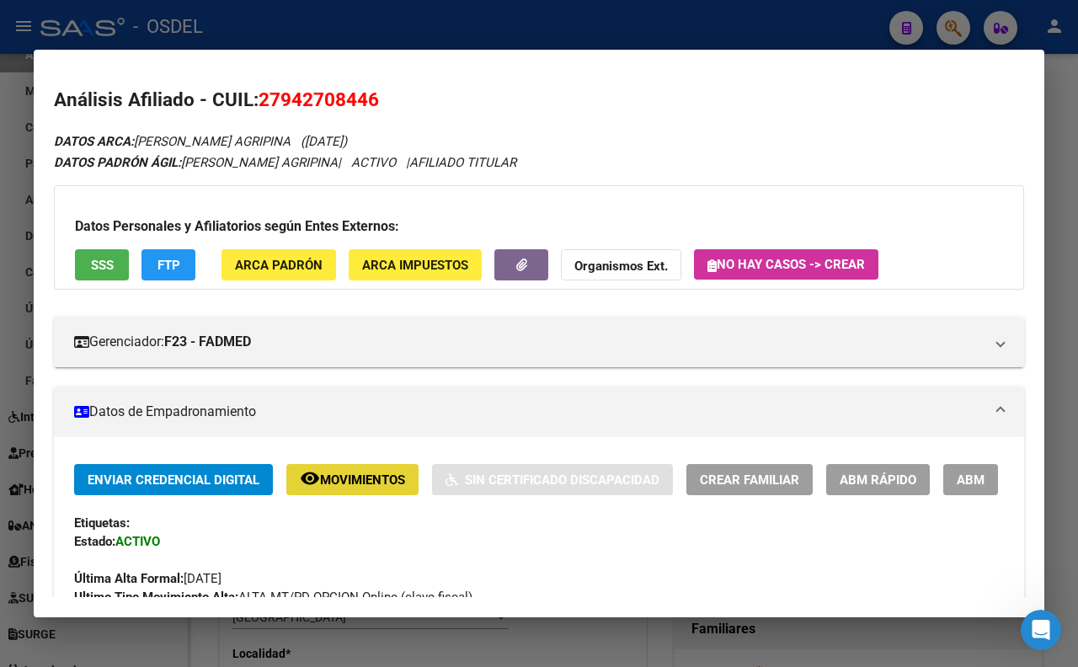
click at [326, 490] on button "remove_red_eye Movimientos" at bounding box center [352, 479] width 132 height 31
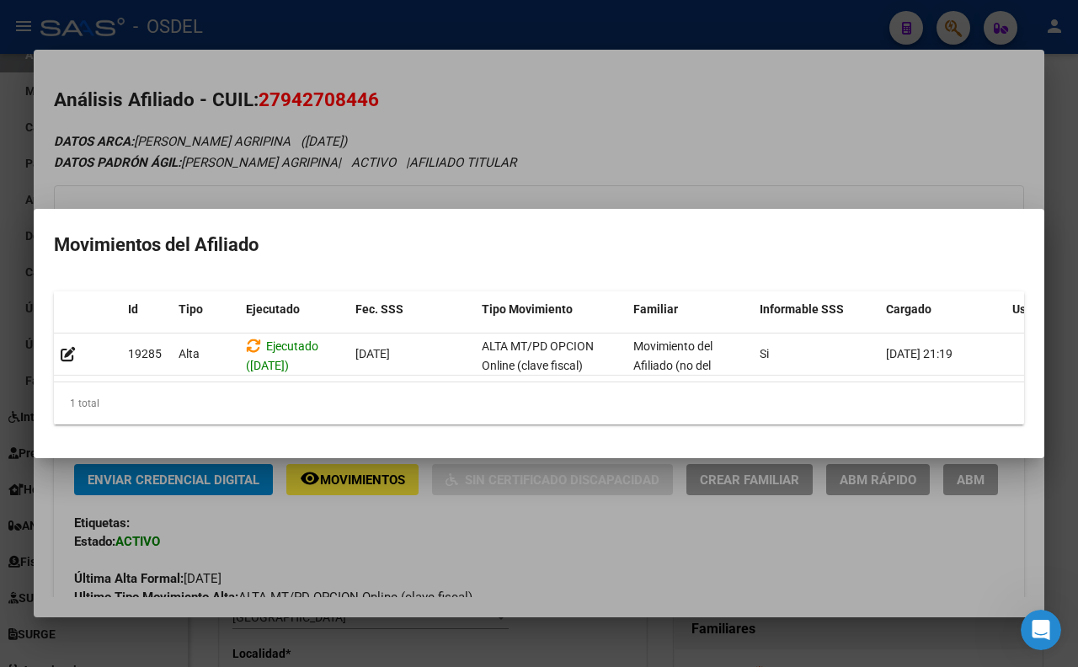
drag, startPoint x: 876, startPoint y: 106, endPoint x: 878, endPoint y: 153, distance: 47.2
click at [876, 106] on div at bounding box center [539, 333] width 1078 height 667
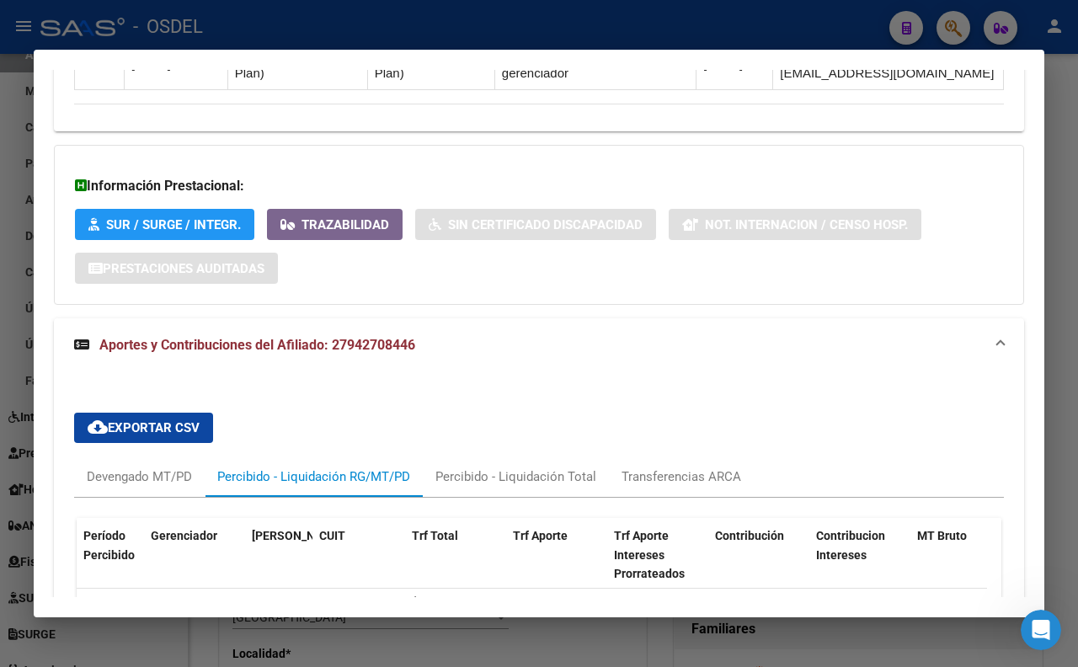
scroll to position [1216, 0]
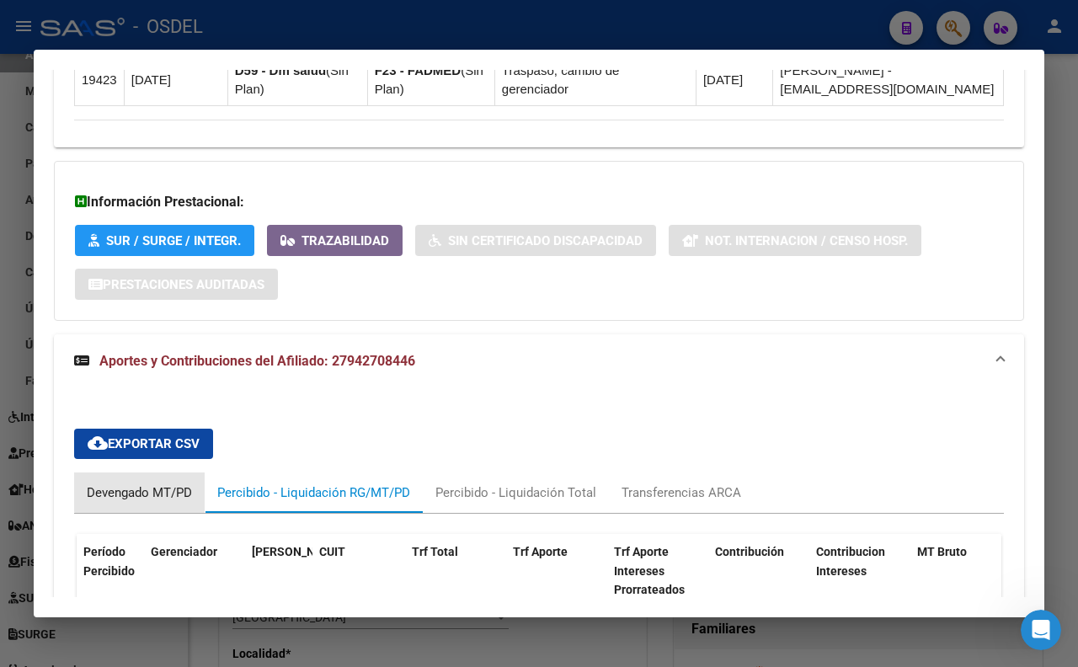
click at [165, 502] on div "Devengado MT/PD" at bounding box center [139, 492] width 105 height 19
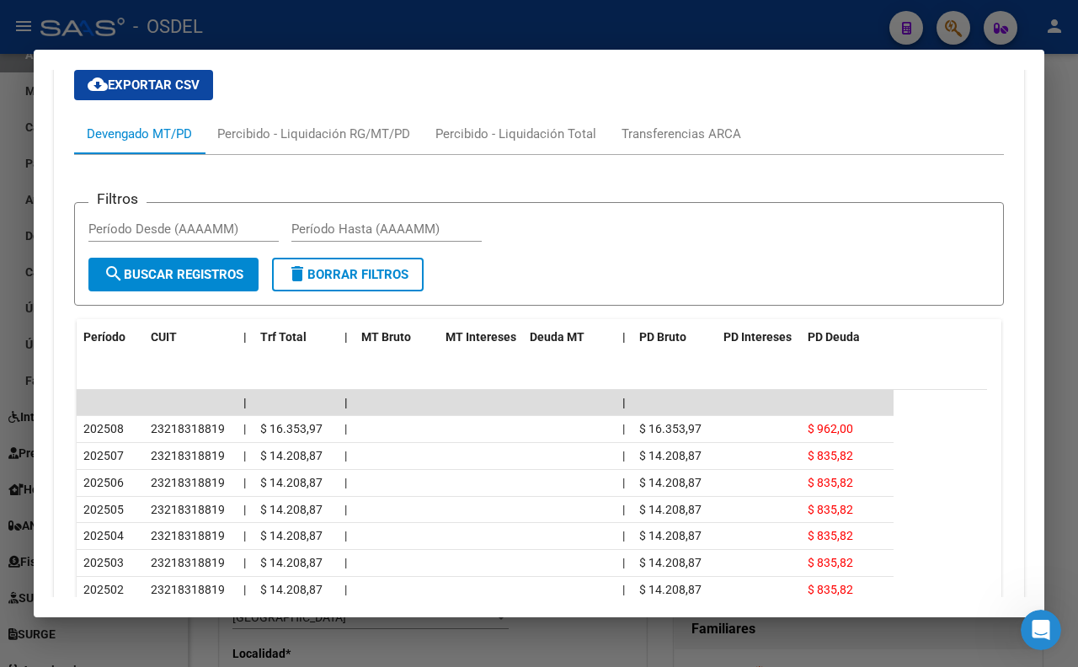
scroll to position [1590, 0]
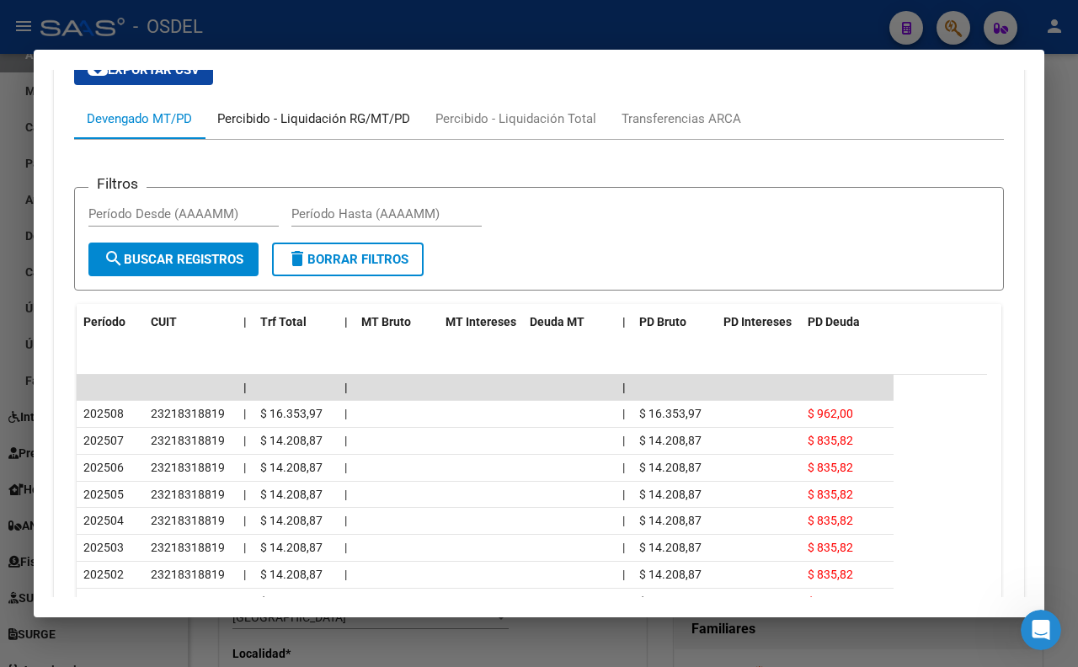
click at [335, 128] on div "Percibido - Liquidación RG/MT/PD" at bounding box center [313, 118] width 193 height 19
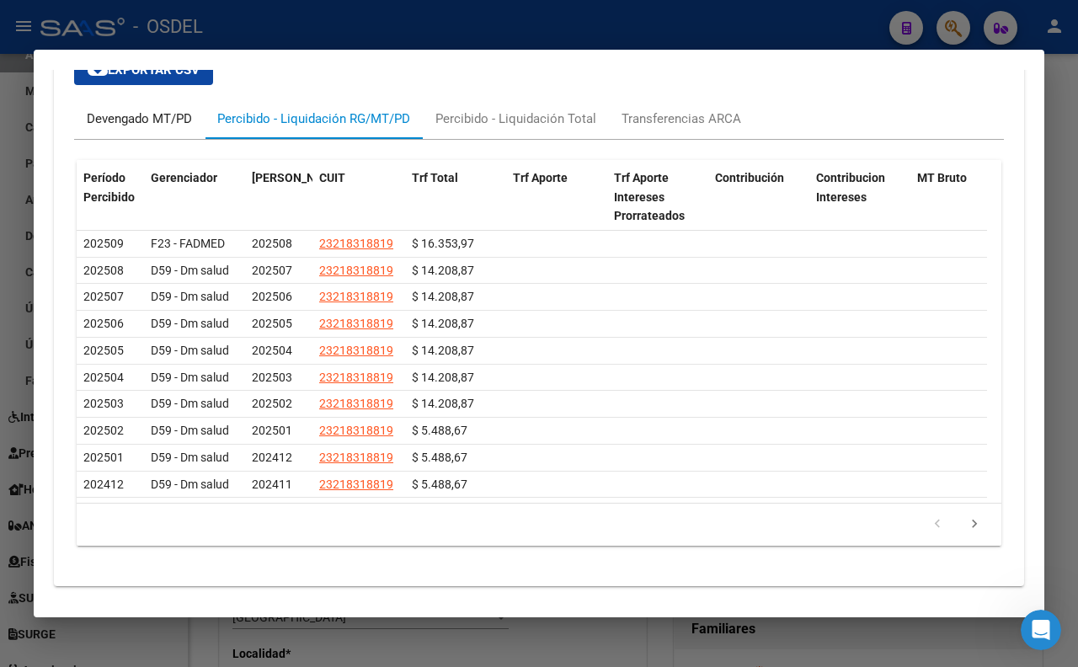
click at [164, 128] on div "Devengado MT/PD" at bounding box center [139, 118] width 105 height 19
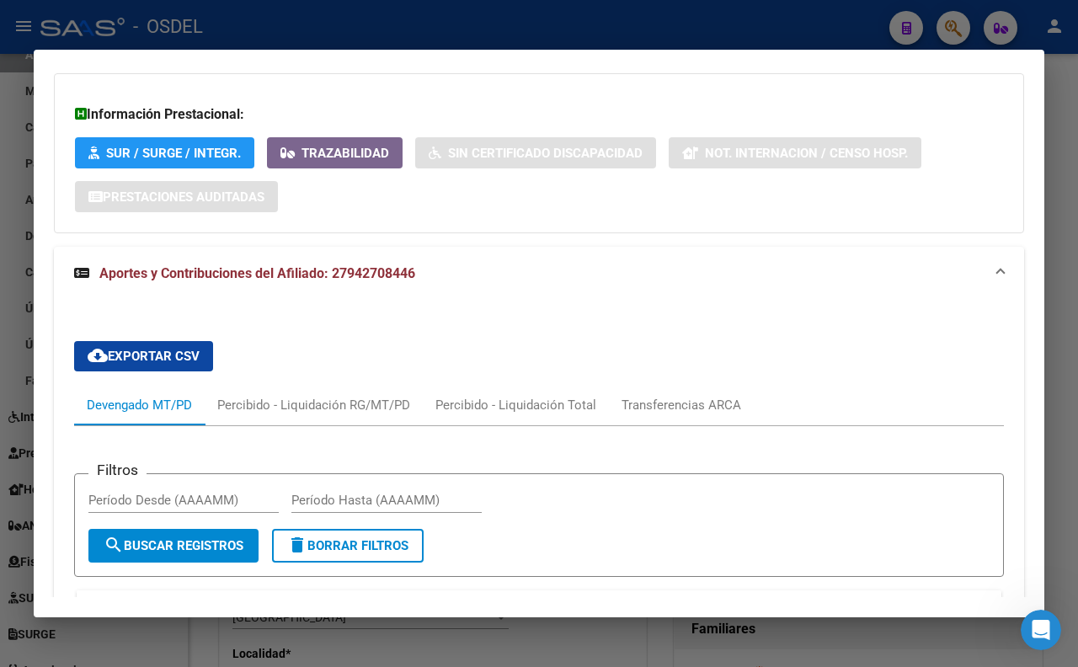
scroll to position [1403, 0]
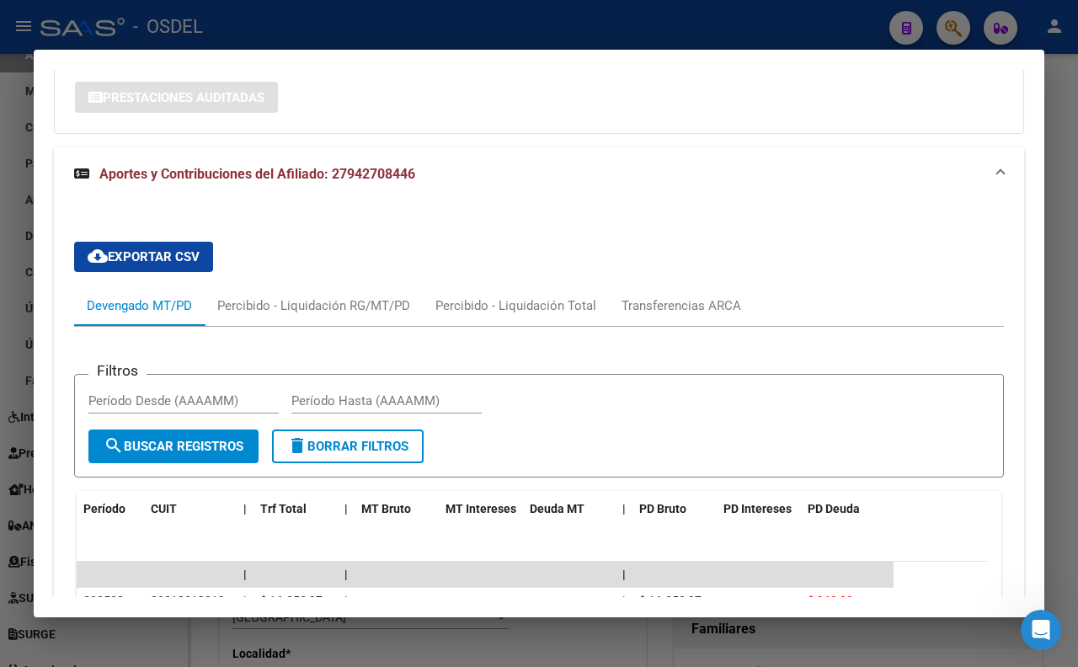
click at [141, 264] on span "cloud_download Exportar CSV" at bounding box center [144, 256] width 112 height 15
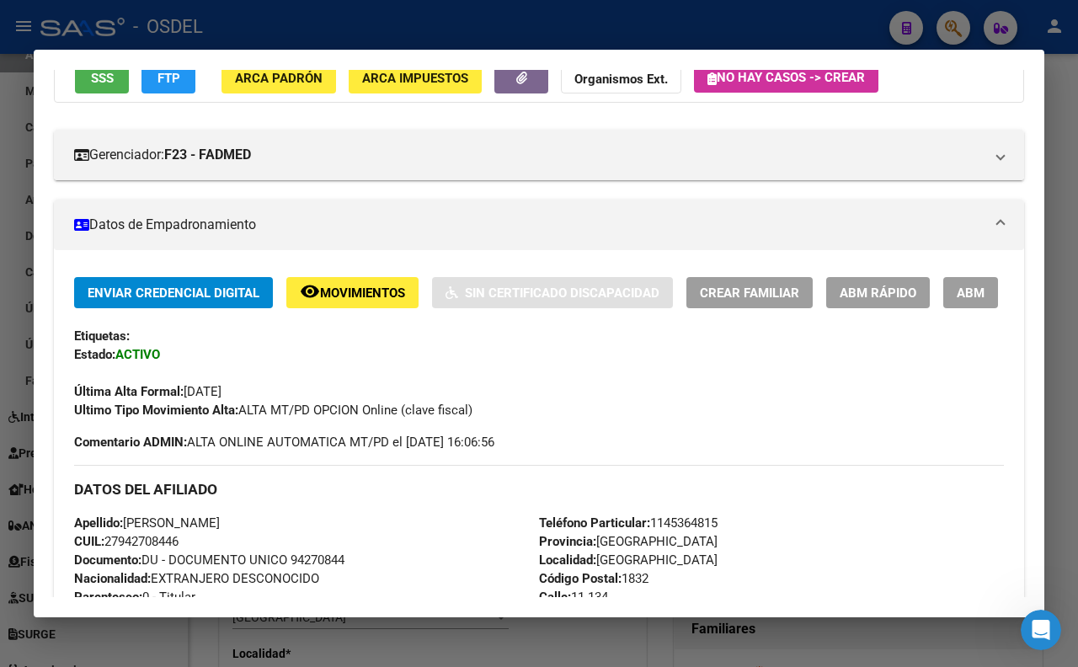
scroll to position [0, 0]
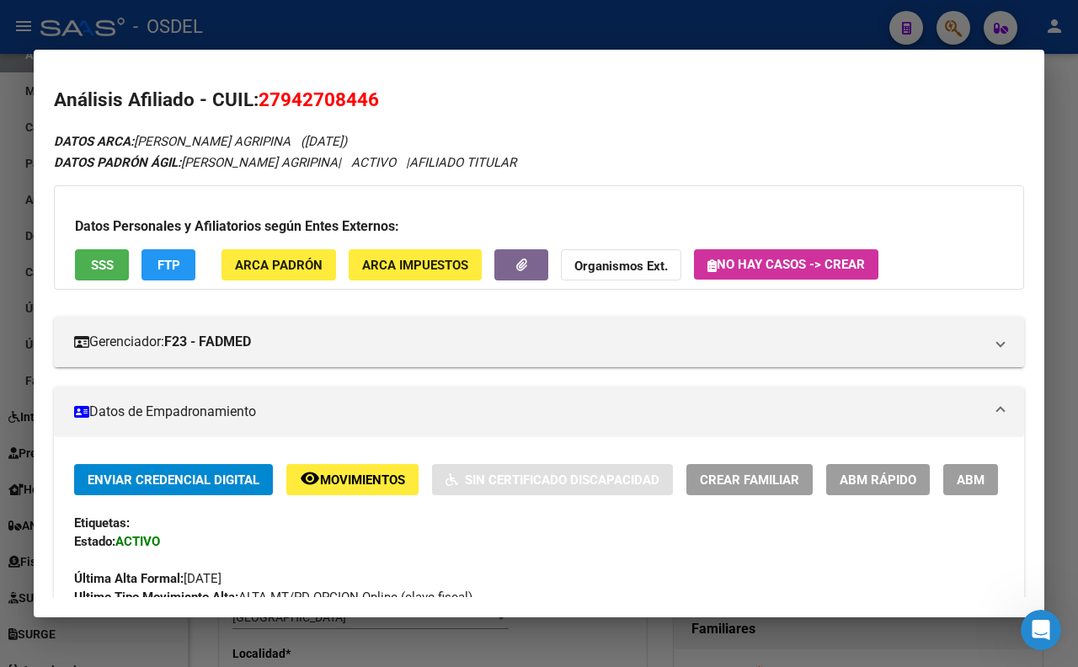
click at [163, 266] on span "FTP" at bounding box center [168, 265] width 23 height 15
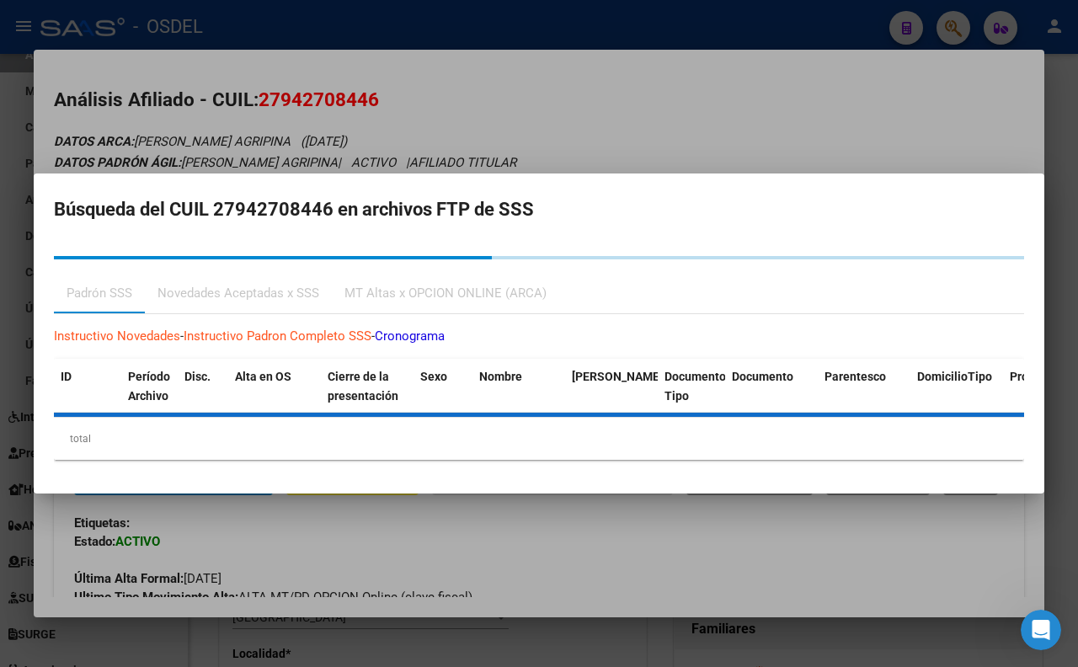
click at [653, 173] on mat-dialog-container "Búsqueda del CUIL 27942708446 en archivos FTP de SSS Padrón SSS Novedades Acept…" at bounding box center [539, 333] width 1010 height 321
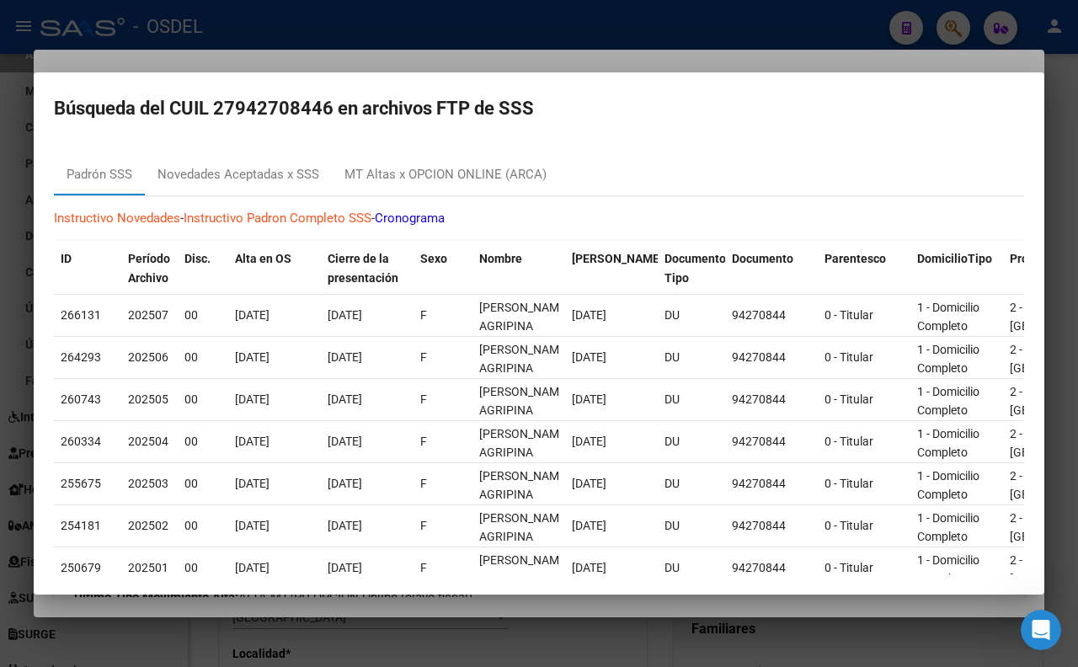
click at [586, 59] on div at bounding box center [539, 333] width 1078 height 667
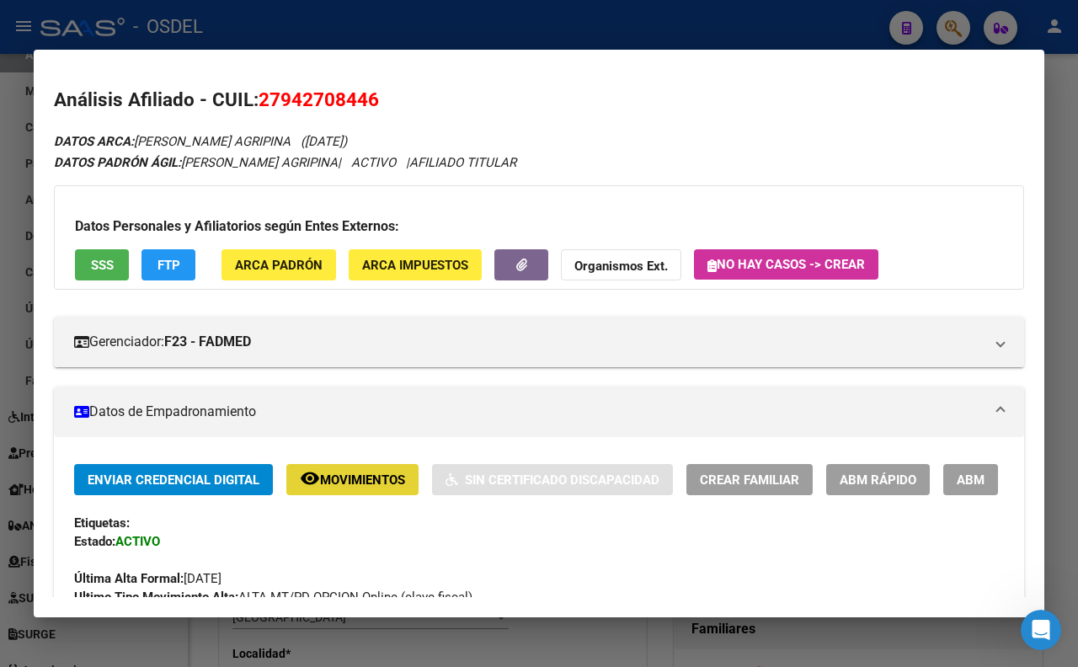
click at [343, 481] on span "Movimientos" at bounding box center [362, 479] width 85 height 15
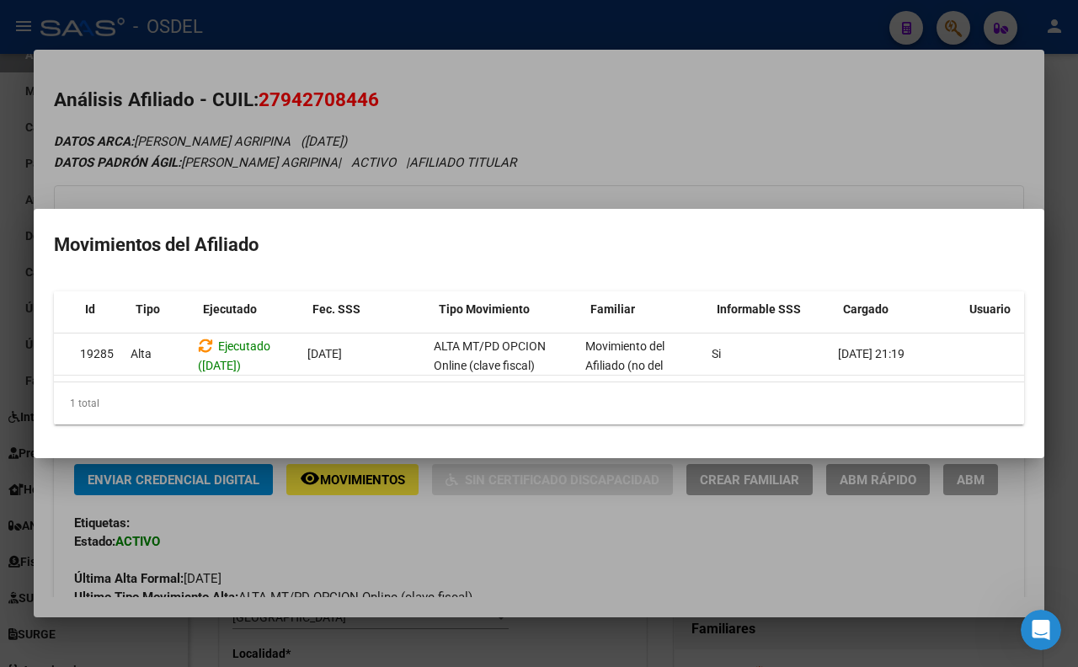
scroll to position [0, 40]
click at [649, 169] on div at bounding box center [539, 333] width 1078 height 667
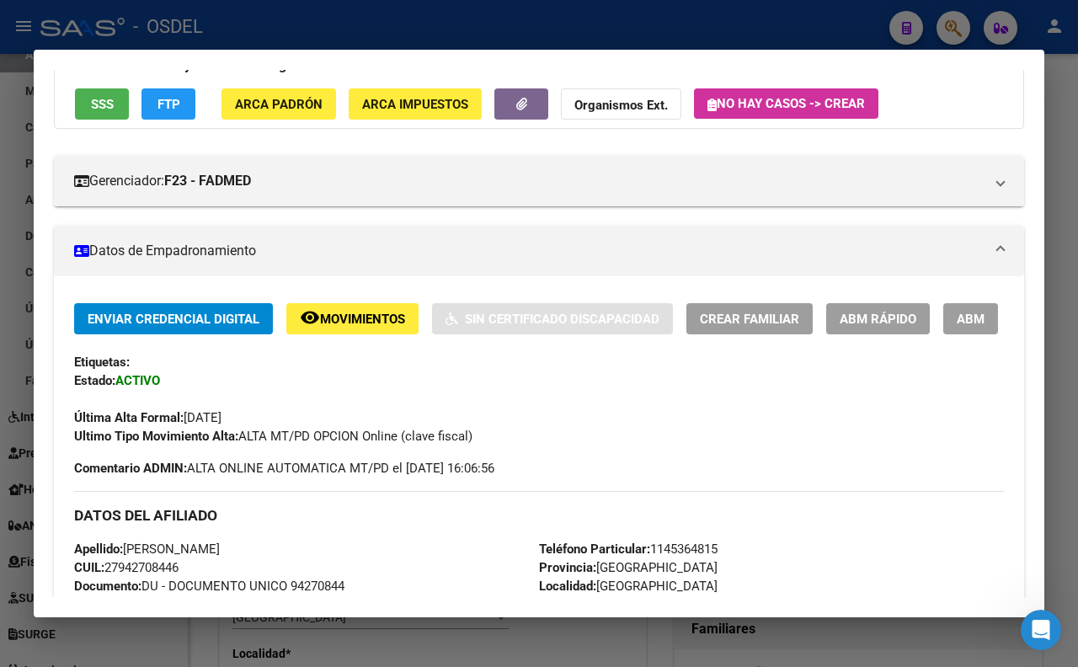
scroll to position [187, 0]
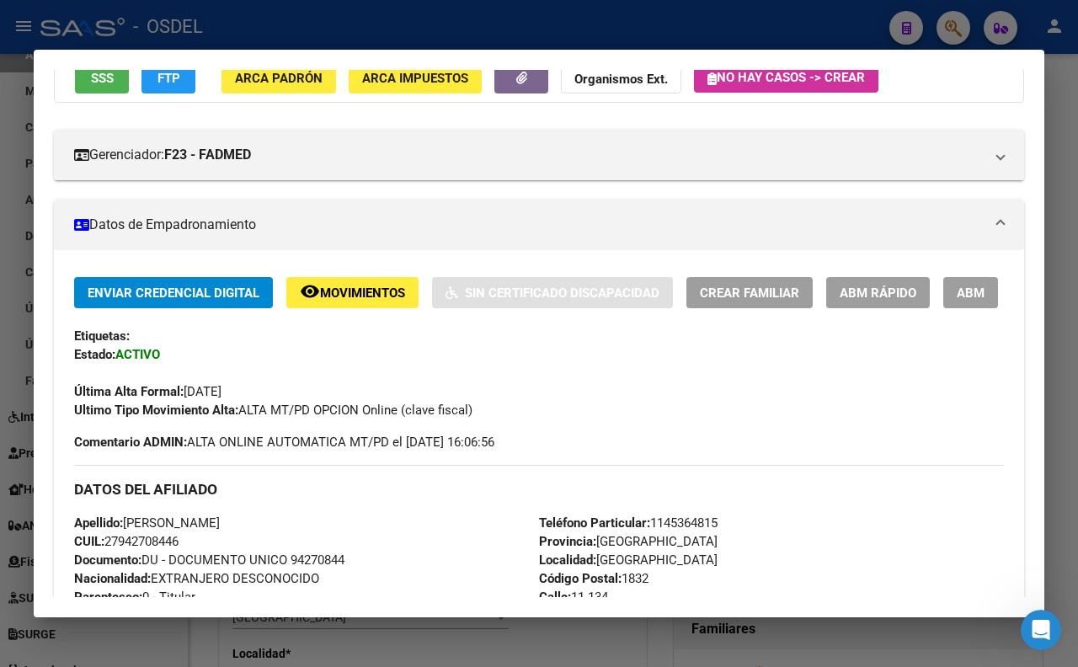
click at [1074, 111] on div at bounding box center [539, 333] width 1078 height 667
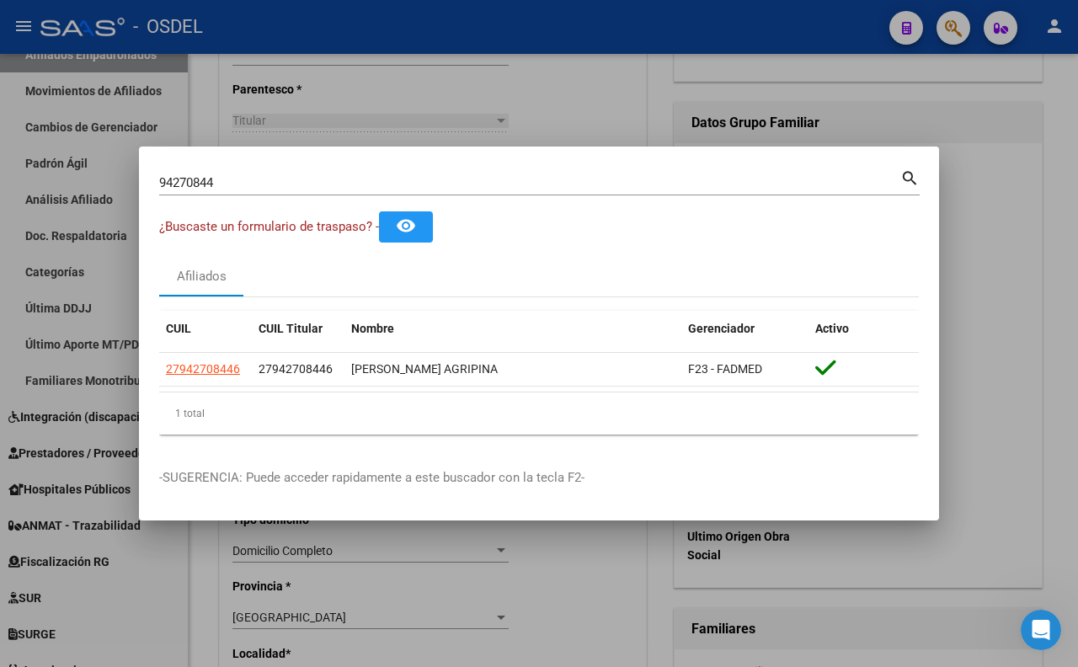
click at [1074, 119] on div at bounding box center [539, 333] width 1078 height 667
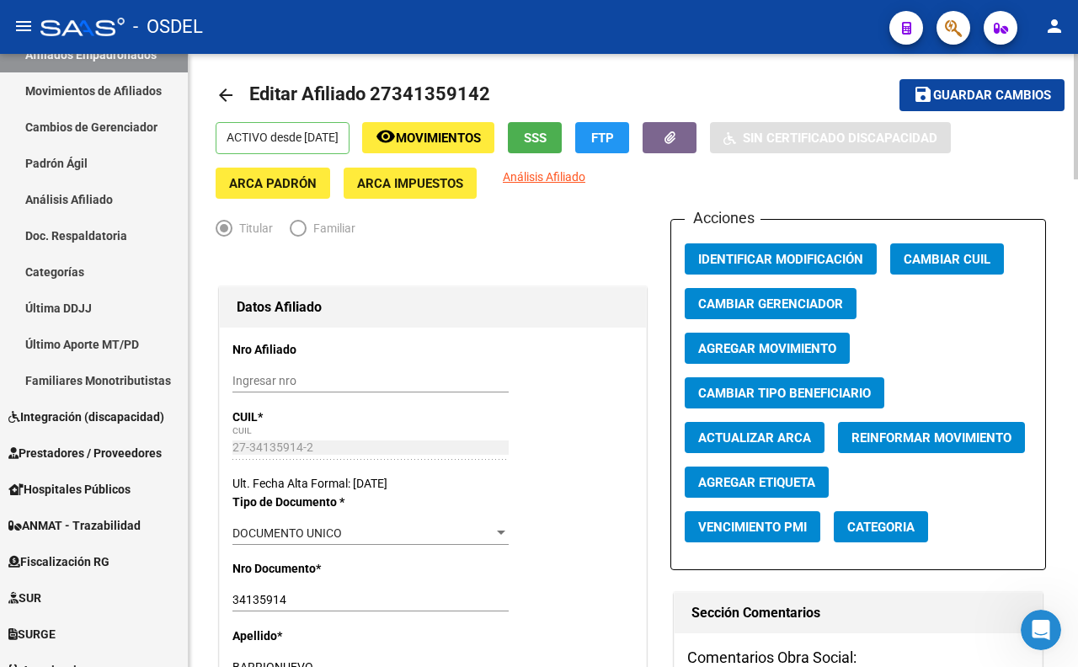
scroll to position [0, 0]
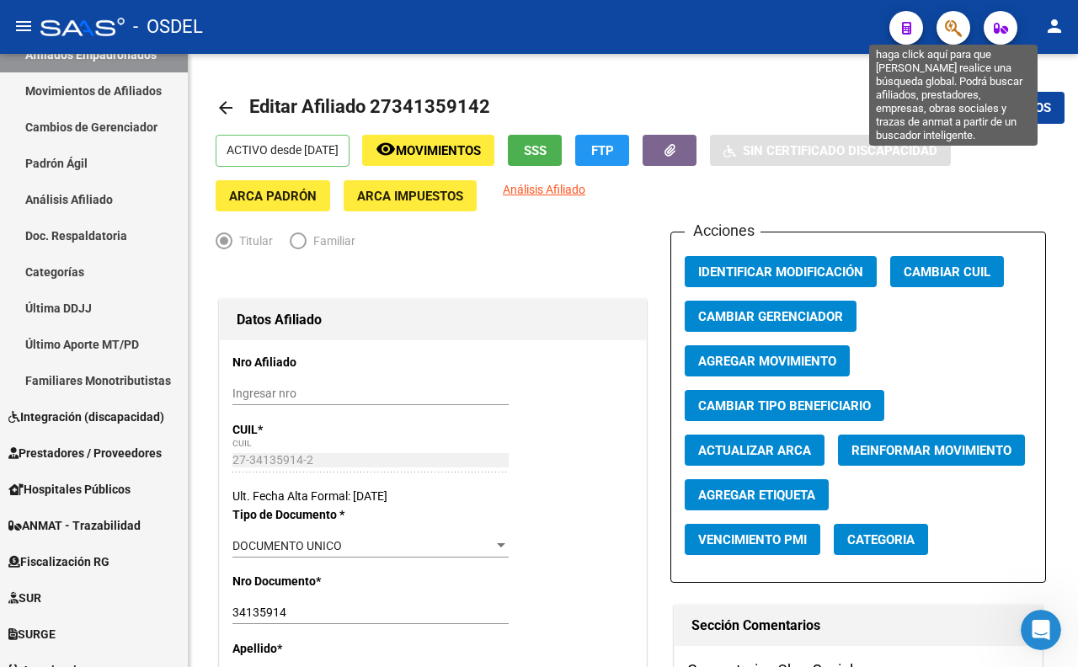
click at [957, 26] on icon "button" at bounding box center [953, 28] width 17 height 19
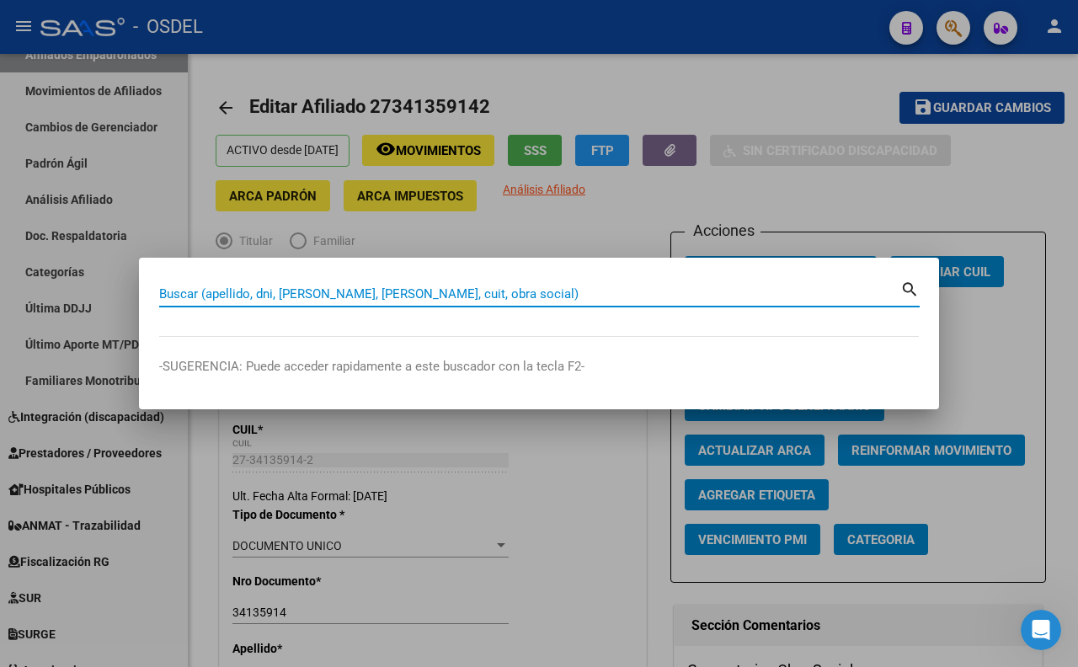
click at [495, 291] on input "Buscar (apellido, dni, [PERSON_NAME], [PERSON_NAME], cuit, obra social)" at bounding box center [529, 293] width 741 height 15
type input "94270844"
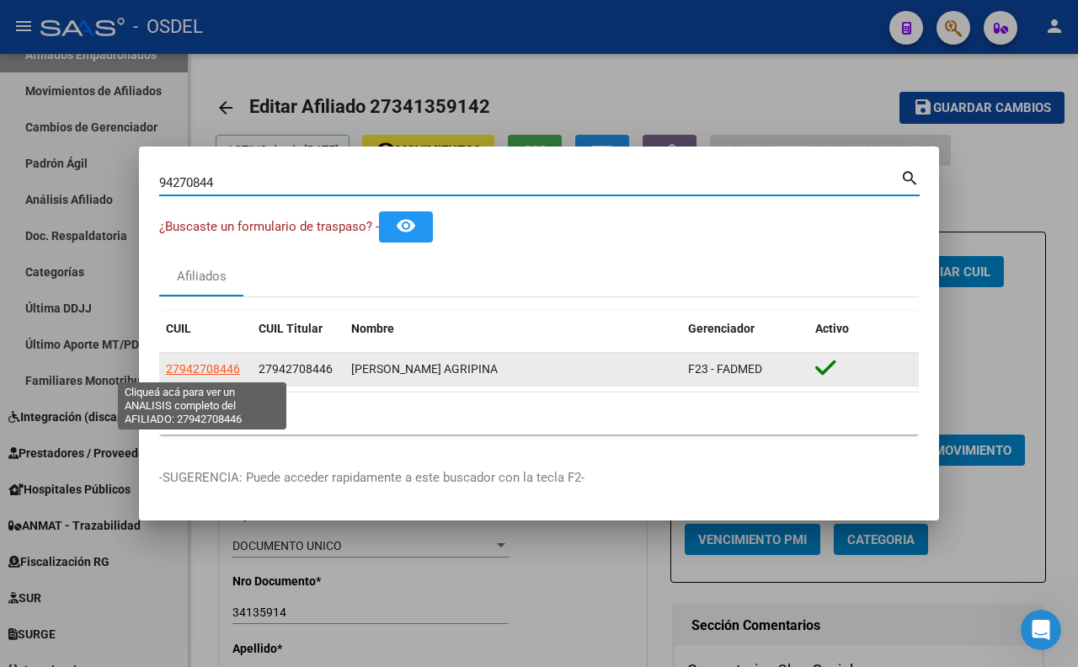
click at [192, 372] on span "27942708446" at bounding box center [203, 368] width 74 height 13
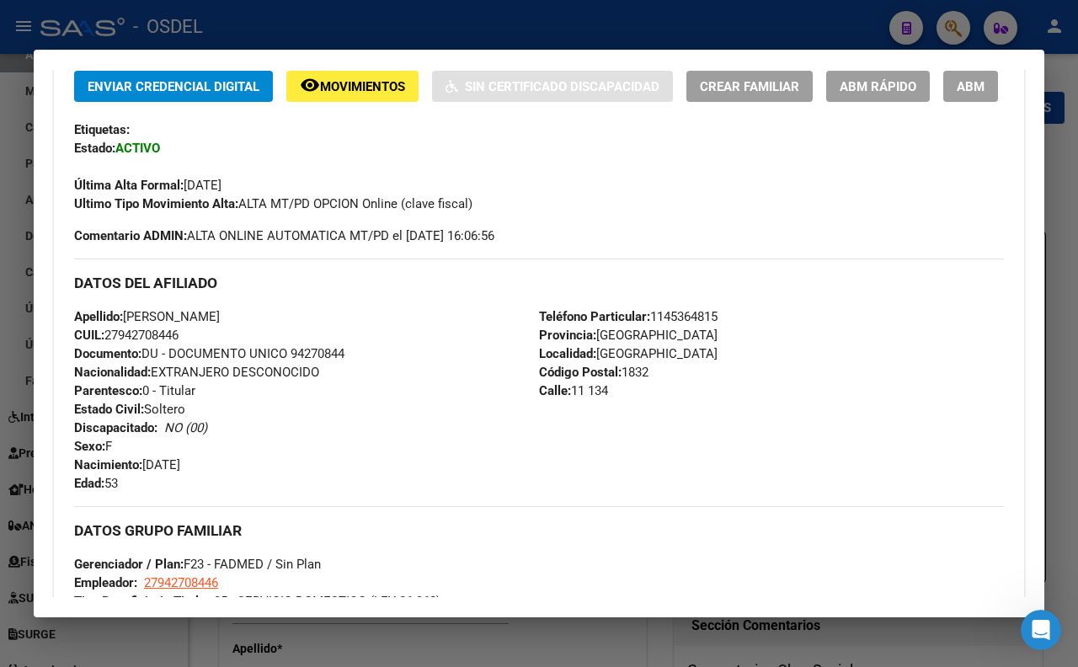
scroll to position [374, 0]
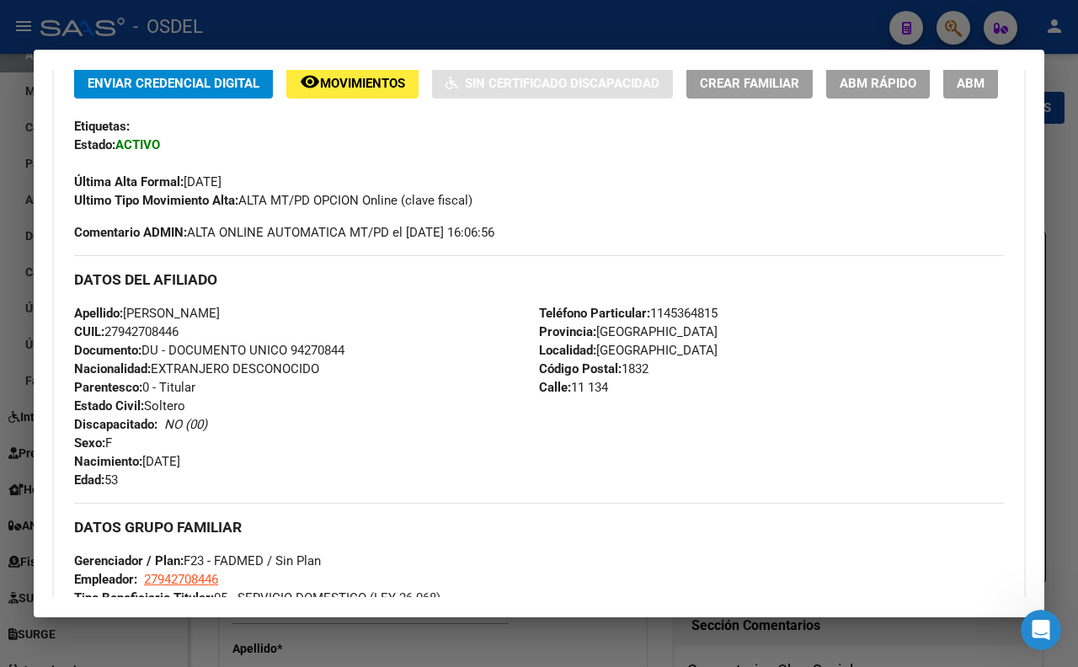
drag, startPoint x: 128, startPoint y: 359, endPoint x: 246, endPoint y: 360, distance: 117.9
click at [246, 360] on div "Apellido: AGRIPINA INSFRAN CUIL: 27942708446 Documento: DU - DOCUMENTO UNICO 94…" at bounding box center [306, 396] width 465 height 185
copy span "AGRIPINA INSFRAN"
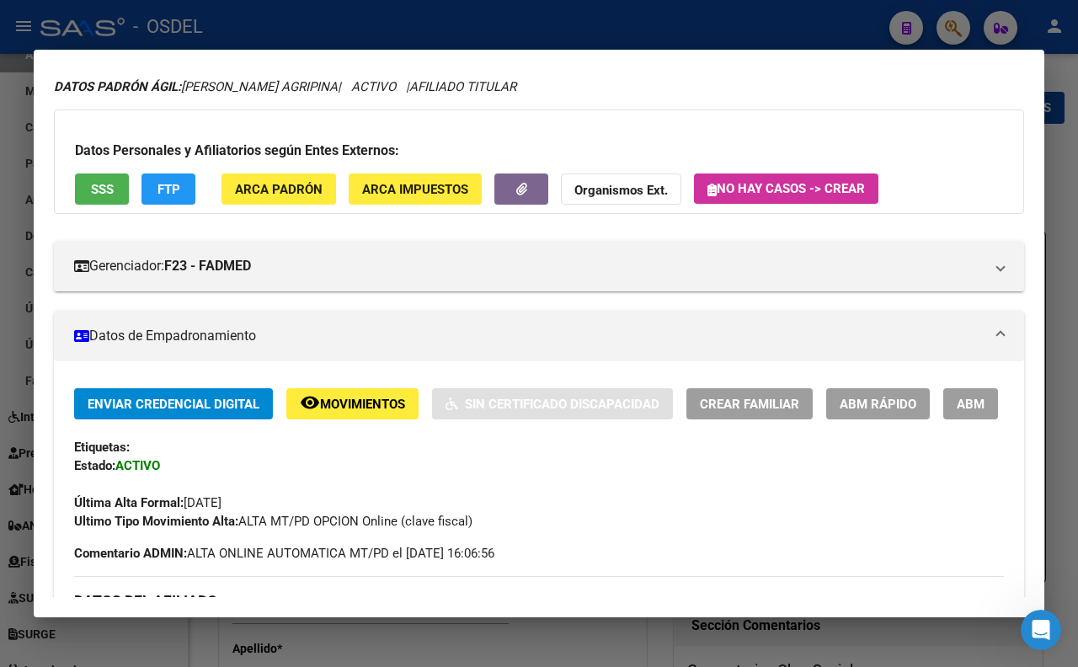
scroll to position [0, 0]
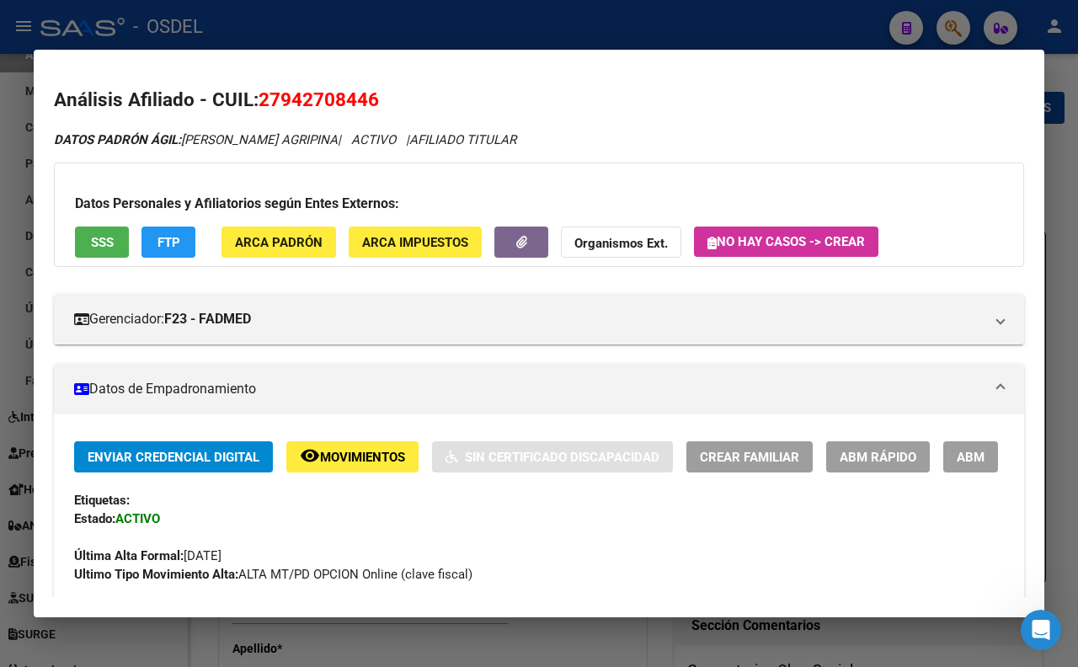
click at [115, 226] on button "SSS" at bounding box center [102, 241] width 54 height 31
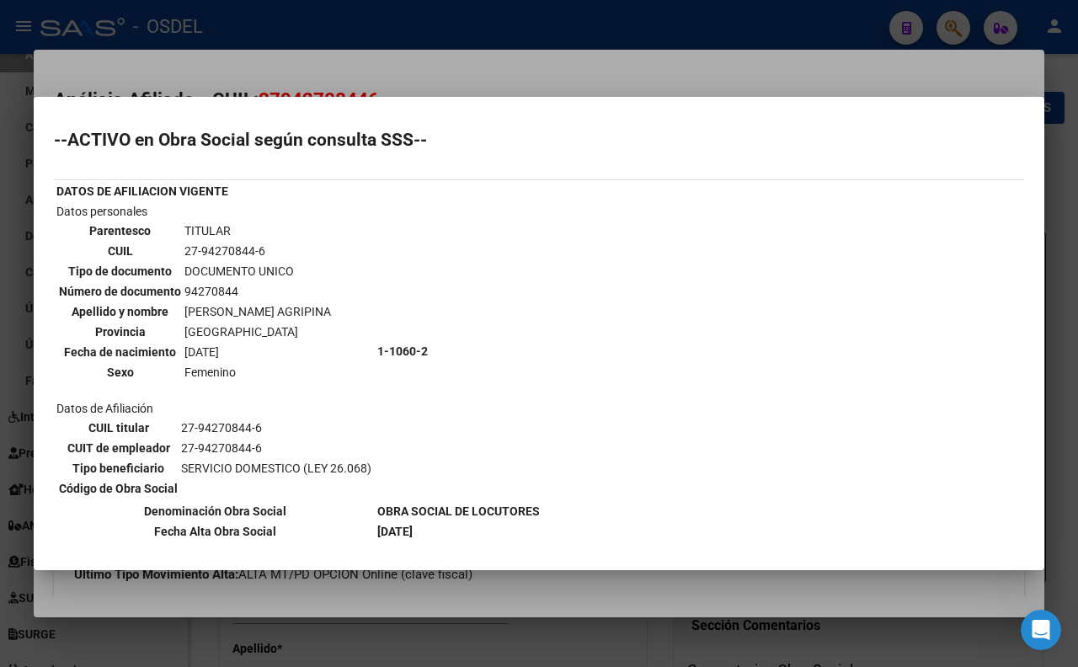
drag, startPoint x: 76, startPoint y: 459, endPoint x: 380, endPoint y: 436, distance: 304.8
click at [380, 436] on tr "Datos personales Parentesco TITULAR CUIL 27-94270844-6 Tipo de documento DOCUME…" at bounding box center [298, 351] width 485 height 298
click at [380, 436] on td "1-1060-2" at bounding box center [458, 351] width 164 height 298
drag, startPoint x: 377, startPoint y: 466, endPoint x: 274, endPoint y: 446, distance: 104.7
click at [274, 446] on tr "Datos personales Parentesco TITULAR CUIL 27-94270844-6 Tipo de documento DOCUME…" at bounding box center [298, 351] width 485 height 298
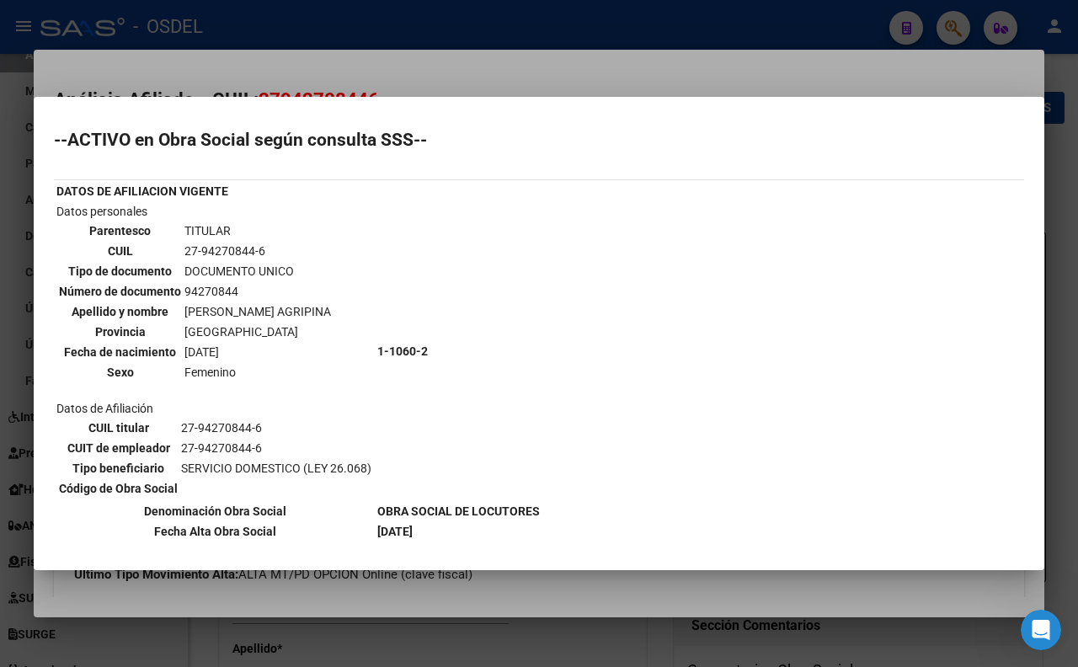
click at [397, 440] on td "1-1060-2" at bounding box center [458, 351] width 164 height 298
drag, startPoint x: 56, startPoint y: 398, endPoint x: 374, endPoint y: 449, distance: 322.3
click at [373, 451] on tr "Datos personales Parentesco TITULAR CUIL 27-94270844-6 Tipo de documento DOCUME…" at bounding box center [298, 351] width 485 height 298
click at [384, 444] on td "1-1060-2" at bounding box center [458, 351] width 164 height 298
drag, startPoint x: 372, startPoint y: 461, endPoint x: 374, endPoint y: 438, distance: 23.6
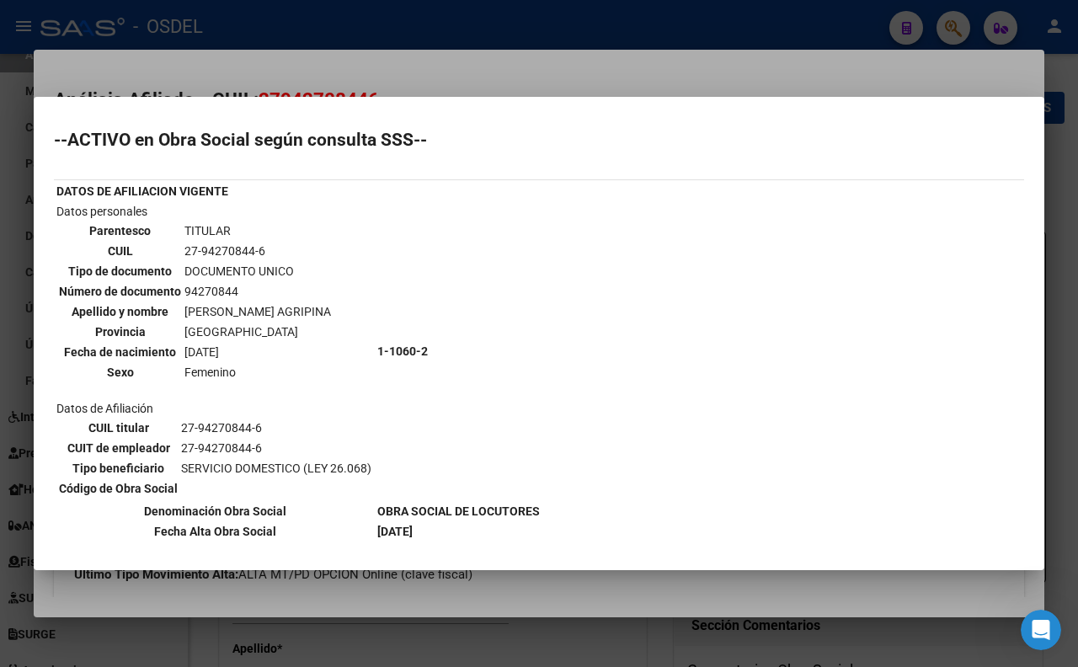
click at [262, 428] on tr "Datos personales Parentesco TITULAR CUIL 27-94270844-6 Tipo de documento DOCUME…" at bounding box center [298, 351] width 485 height 298
click at [394, 438] on td "1-1060-2" at bounding box center [458, 351] width 164 height 298
drag, startPoint x: 364, startPoint y: 457, endPoint x: 57, endPoint y: 400, distance: 311.8
click at [57, 400] on td "Datos personales Parentesco TITULAR CUIL 27-94270844-6 Tipo de documento DOCUME…" at bounding box center [215, 351] width 319 height 298
copy td "Datos de Afiliación CUIL titular 27-94270844-6 CUIT de empleador 27-94270844-6 …"
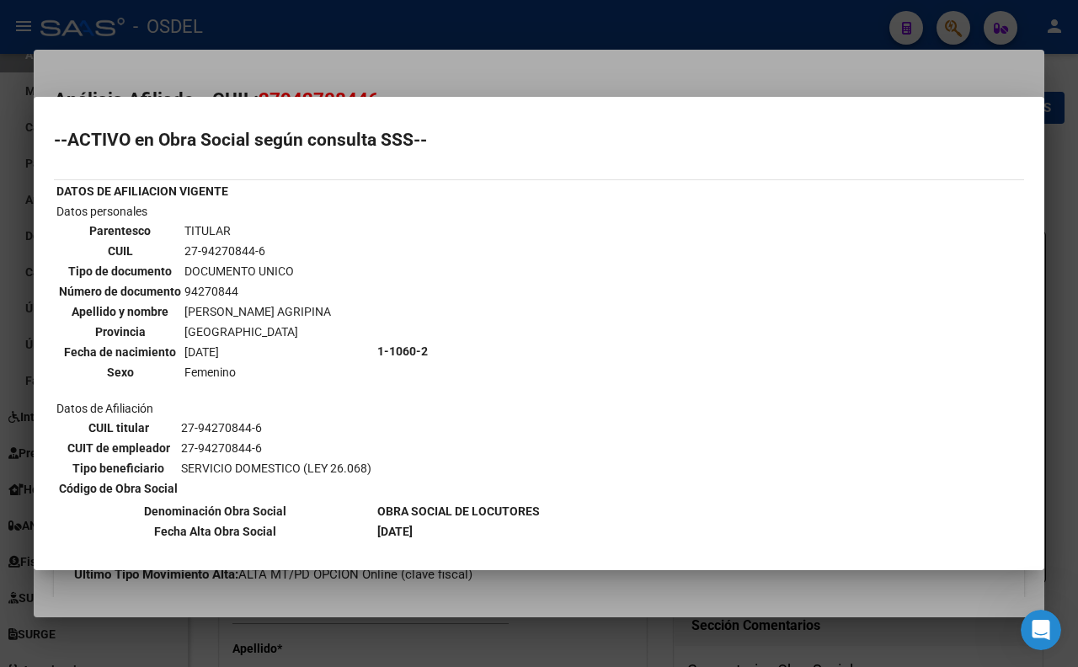
click at [595, 57] on div at bounding box center [539, 333] width 1078 height 667
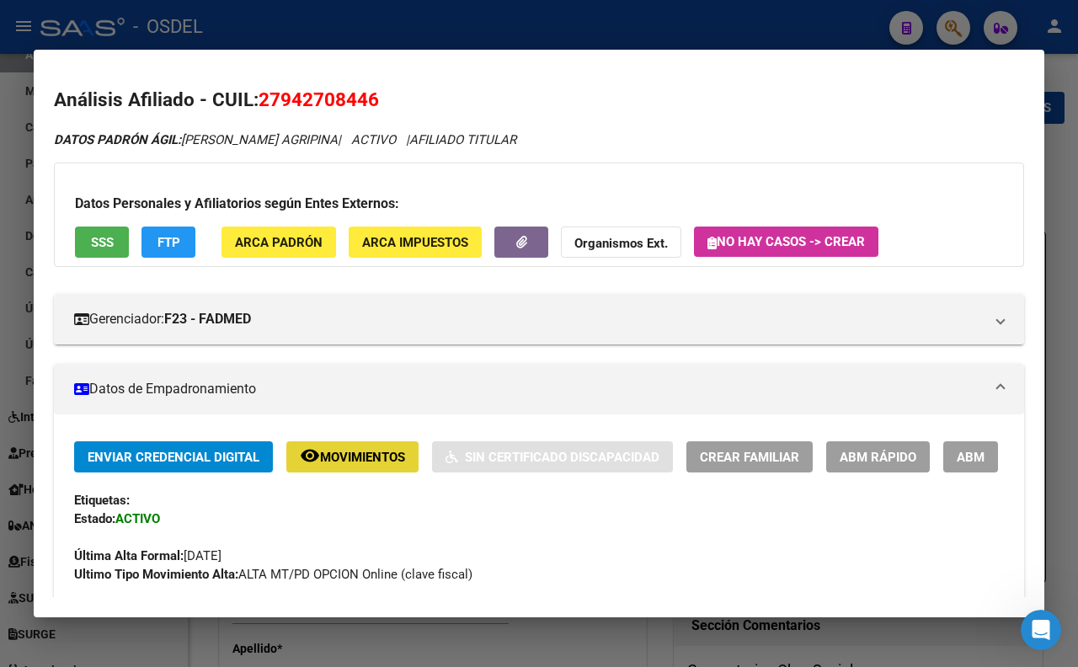
click at [330, 453] on span "Movimientos" at bounding box center [362, 457] width 85 height 15
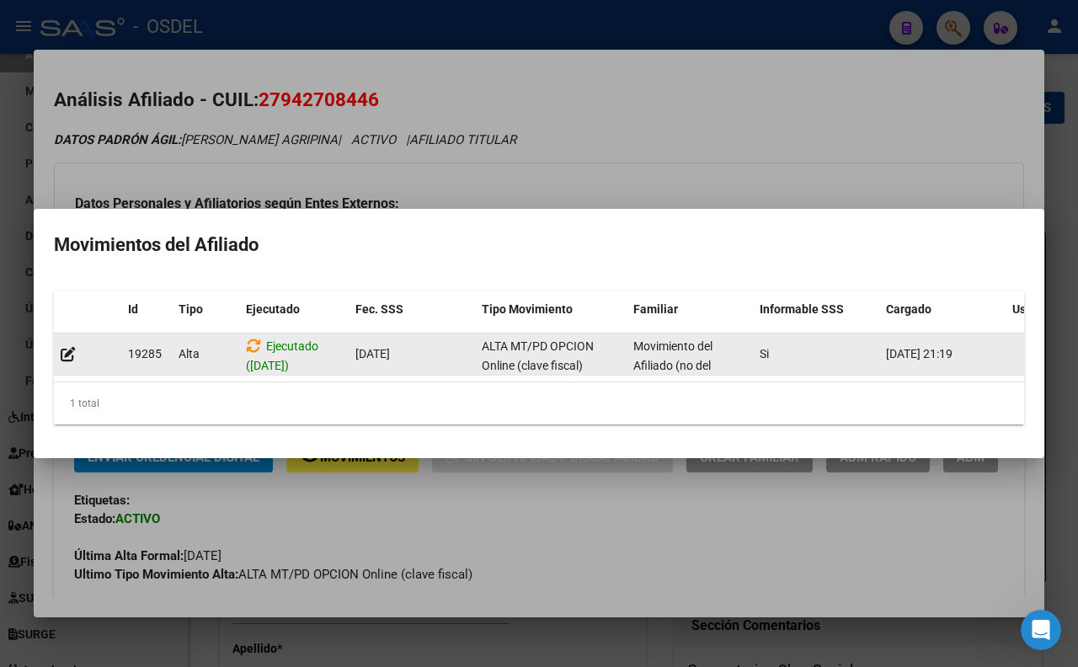
drag, startPoint x: 136, startPoint y: 341, endPoint x: 821, endPoint y: 351, distance: 684.6
click at [821, 351] on div "19285 Alta Ejecutado (20/05/2023) 01/04/2023 ALTA MT/PD OPCION Online (clave fi…" at bounding box center [593, 354] width 1078 height 42
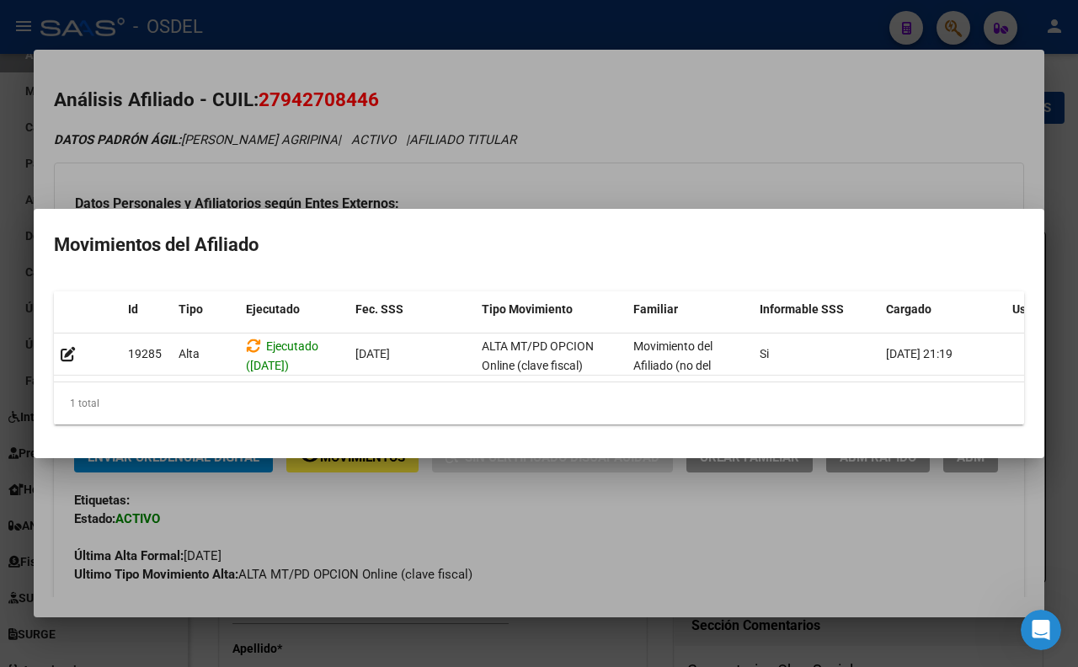
click at [759, 438] on mat-dialog-content "Id Tipo Ejecutado Fec. SSS Tipo Movimiento Familiar Informable SSS Cargado Usua…" at bounding box center [539, 358] width 1010 height 160
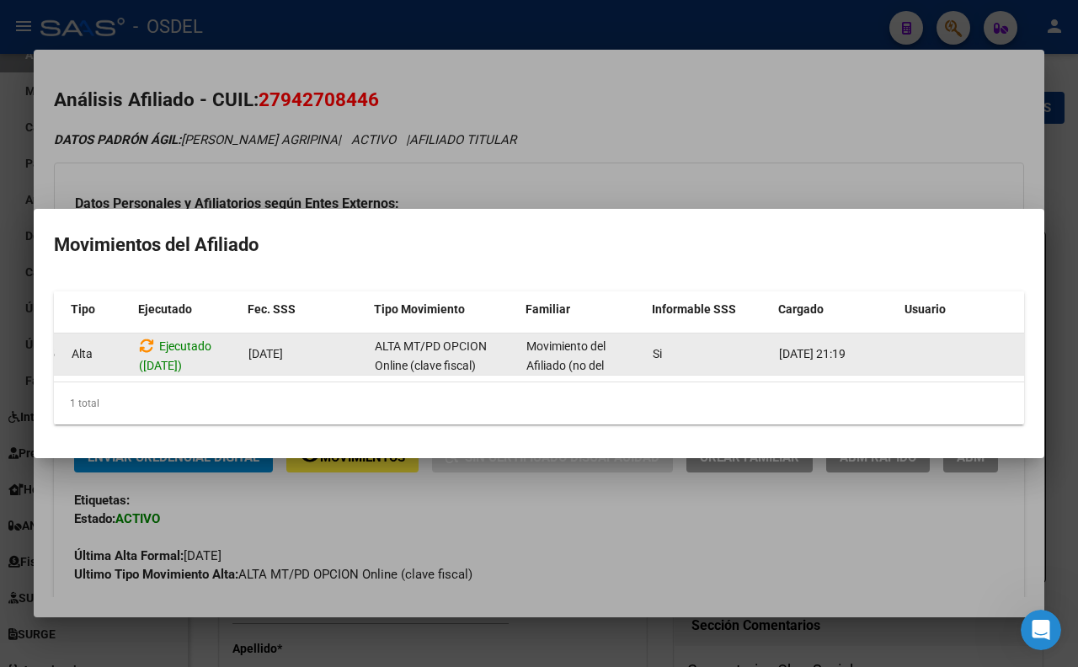
drag, startPoint x: 149, startPoint y: 352, endPoint x: 867, endPoint y: 349, distance: 718.2
click at [867, 349] on div "19285 Alta Ejecutado (20/05/2023) 01/04/2023 ALTA MT/PD OPCION Online (clave fi…" at bounding box center [486, 354] width 1078 height 42
copy div "19285 Alta Ejecutado (20/05/2023) 01/04/2023 ALTA MT/PD OPCION Online (clave fi…"
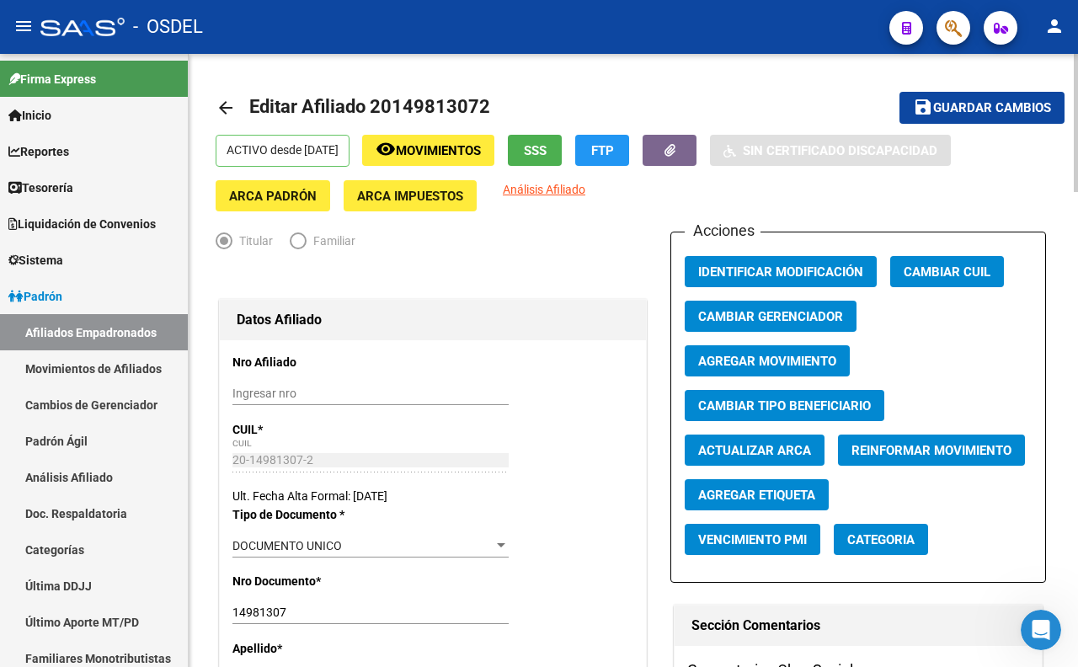
click at [982, 98] on button "save Guardar cambios" at bounding box center [981, 107] width 165 height 31
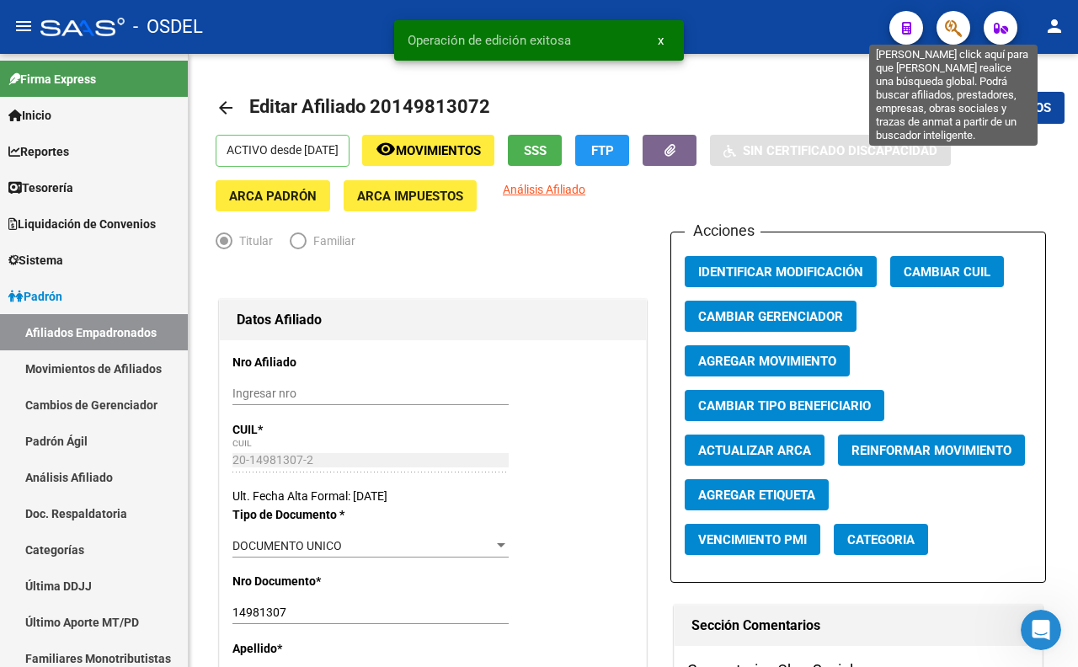
click at [957, 30] on icon "button" at bounding box center [953, 28] width 17 height 19
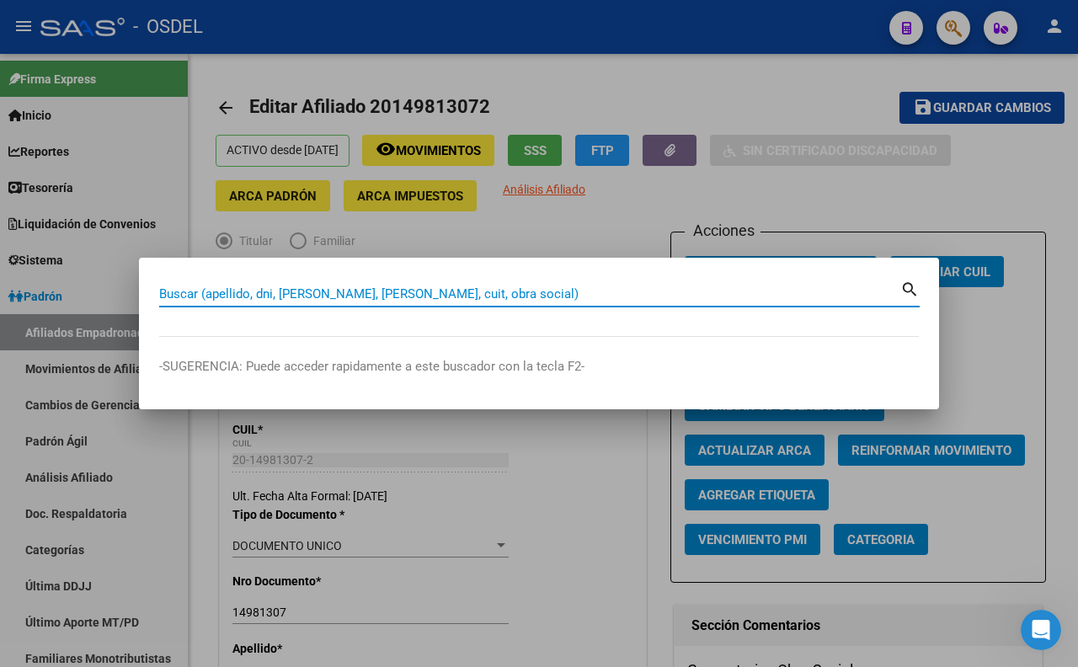
click at [579, 290] on input "Buscar (apellido, dni, [PERSON_NAME], [PERSON_NAME], cuit, obra social)" at bounding box center [529, 293] width 741 height 15
paste input "22183130"
type input "22183130"
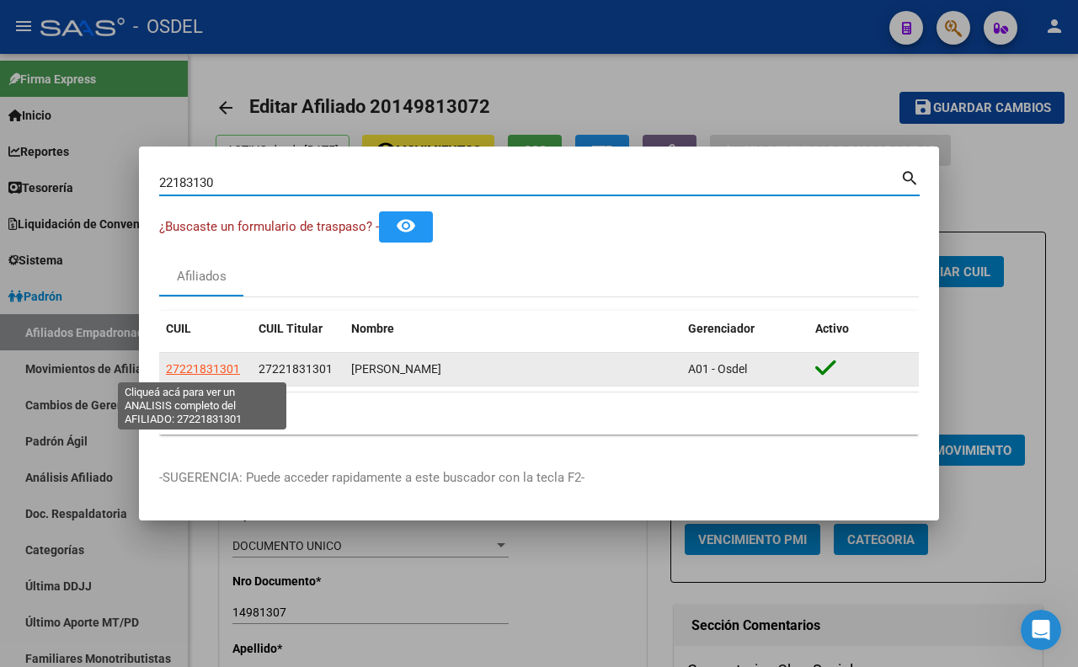
click at [216, 362] on span "27221831301" at bounding box center [203, 368] width 74 height 13
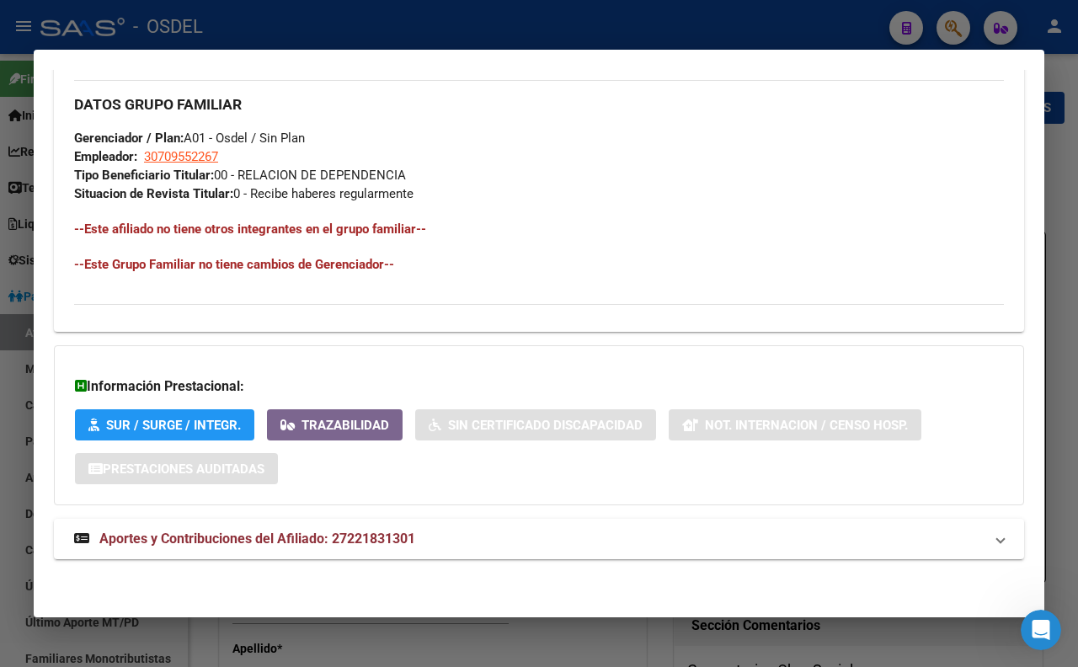
scroll to position [823, 0]
click at [435, 548] on mat-panel-title "Aportes y Contribuciones del Afiliado: 27221831301" at bounding box center [528, 539] width 909 height 20
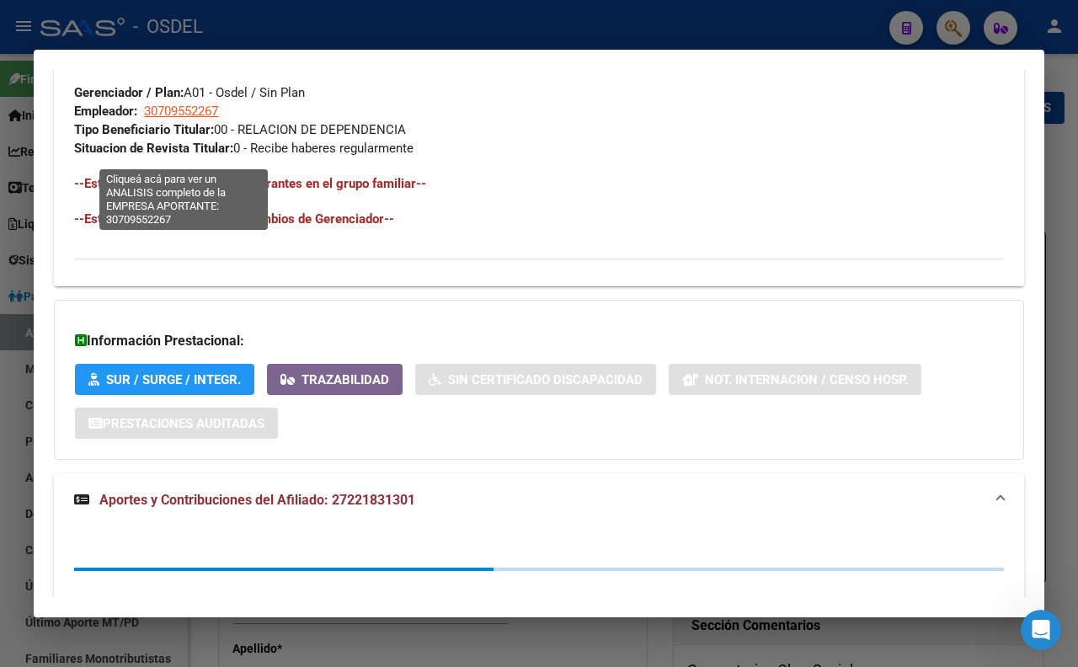
click at [206, 119] on span "30709552267" at bounding box center [181, 111] width 74 height 15
type textarea "30709552267"
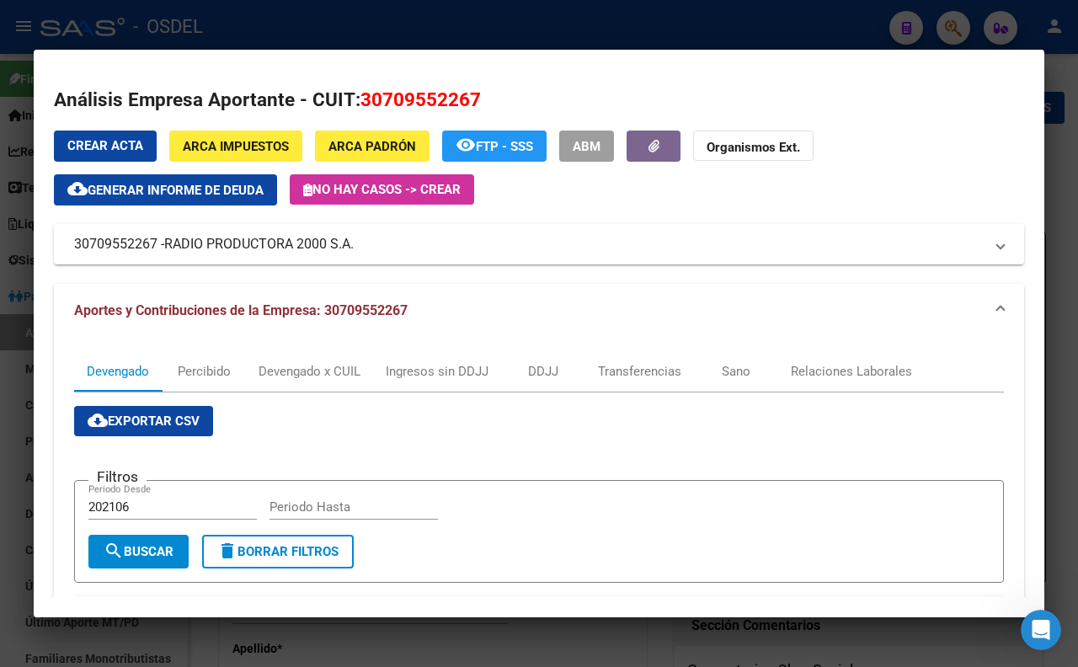
drag, startPoint x: 373, startPoint y: 236, endPoint x: 352, endPoint y: 248, distance: 24.1
click at [352, 248] on mat-panel-title "30709552267 - RADIO PRODUCTORA 2000 S.A." at bounding box center [528, 244] width 909 height 20
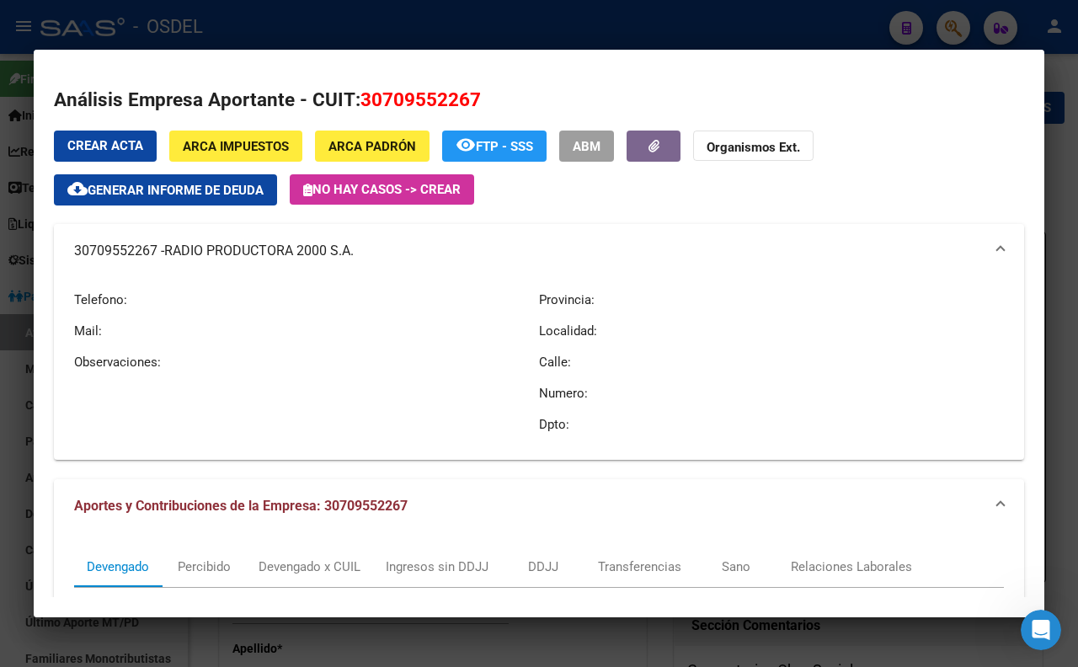
copy mat-panel-title "30709552267 - RADIO PRODUCTORA 2000 S.A"
click at [576, 25] on div at bounding box center [539, 333] width 1078 height 667
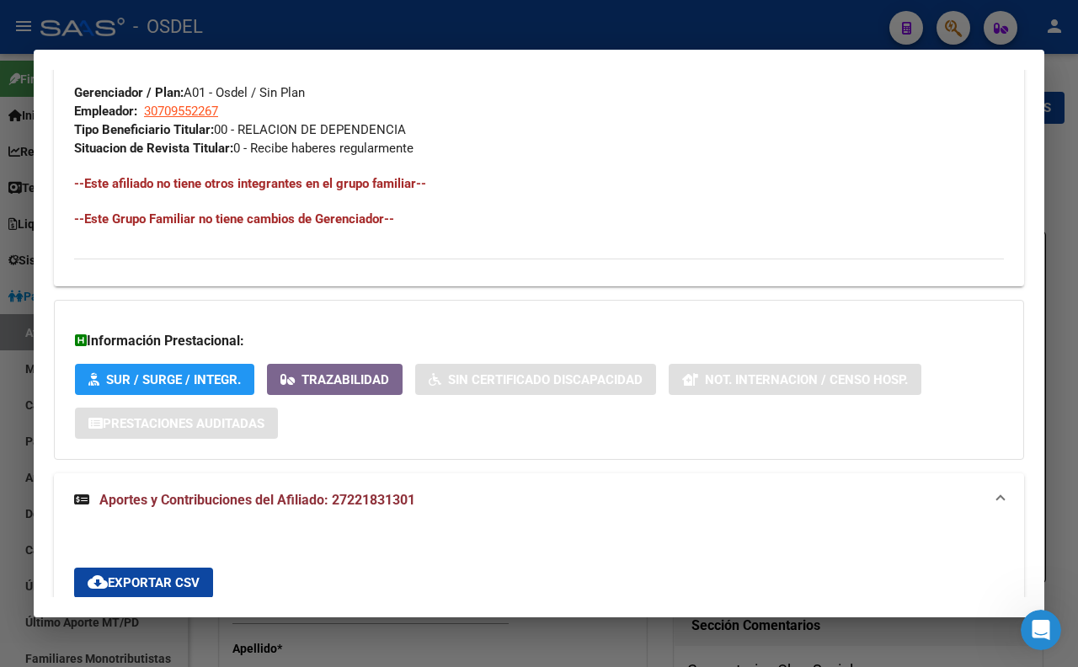
click at [539, 28] on div at bounding box center [539, 333] width 1078 height 667
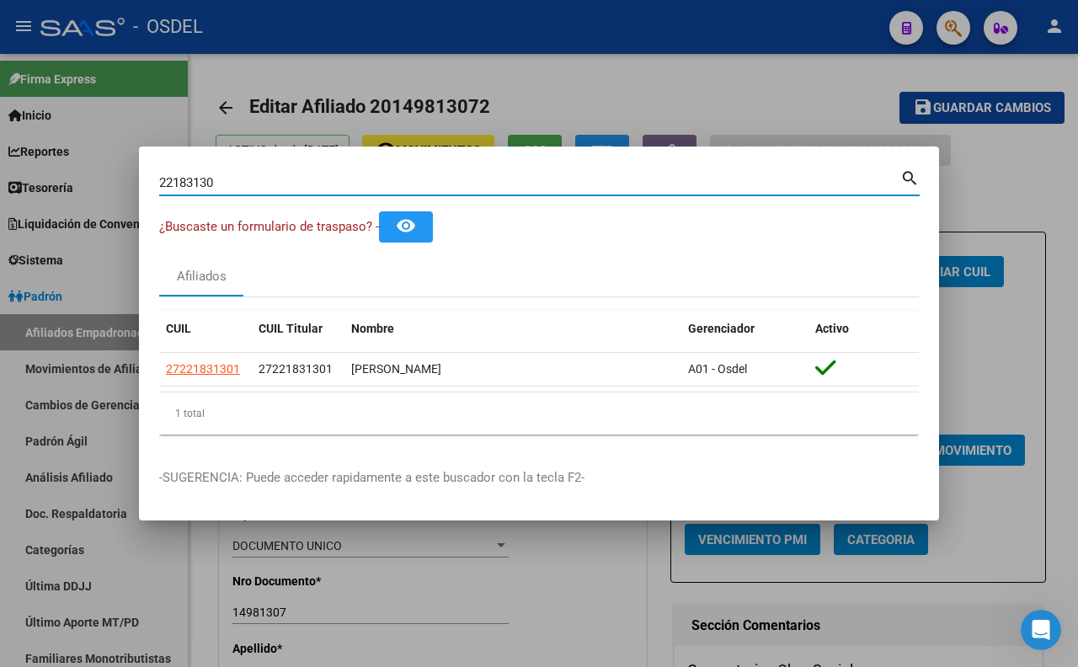
click at [536, 189] on input "22183130" at bounding box center [529, 182] width 741 height 15
type input "2"
type input "18620005"
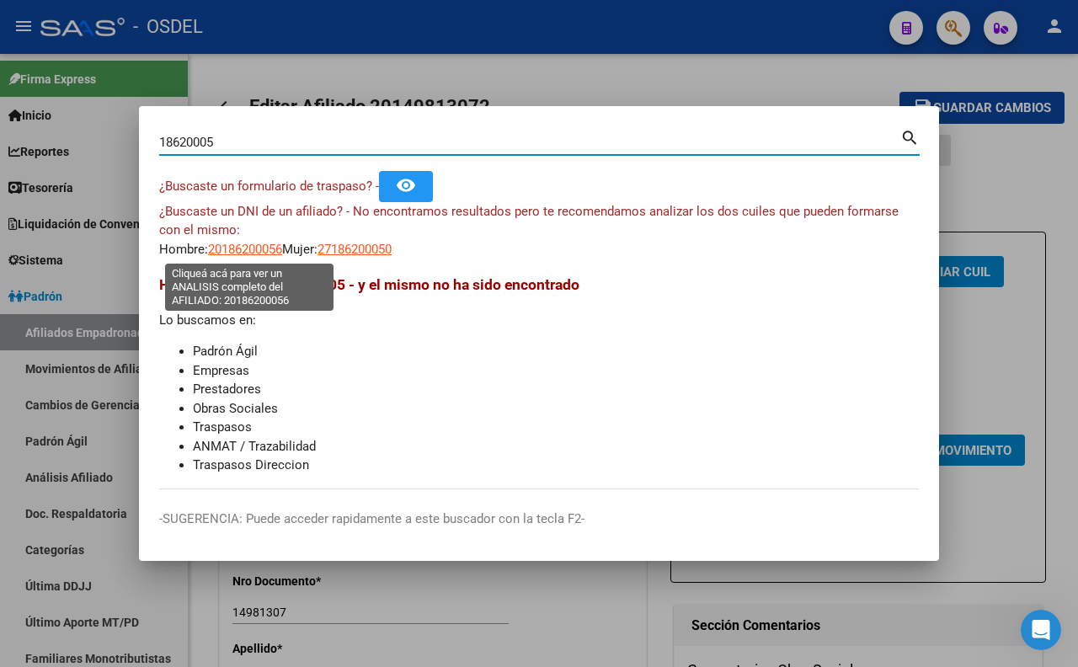
click at [275, 256] on span "20186200056" at bounding box center [245, 249] width 74 height 15
type textarea "20186200056"
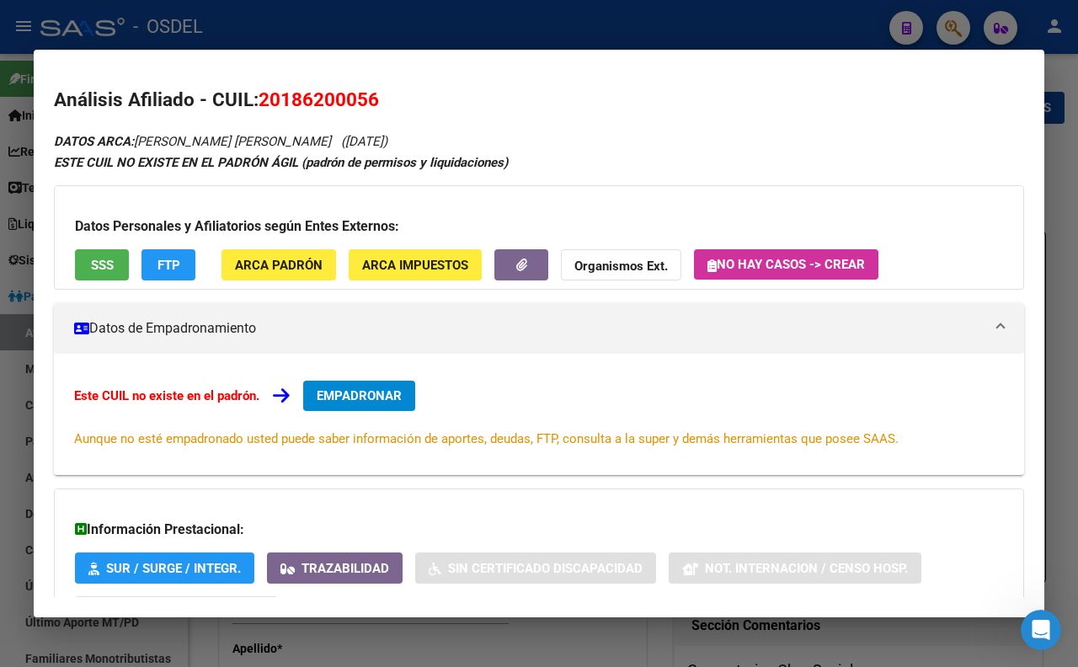
click at [103, 274] on button "SSS" at bounding box center [102, 264] width 54 height 31
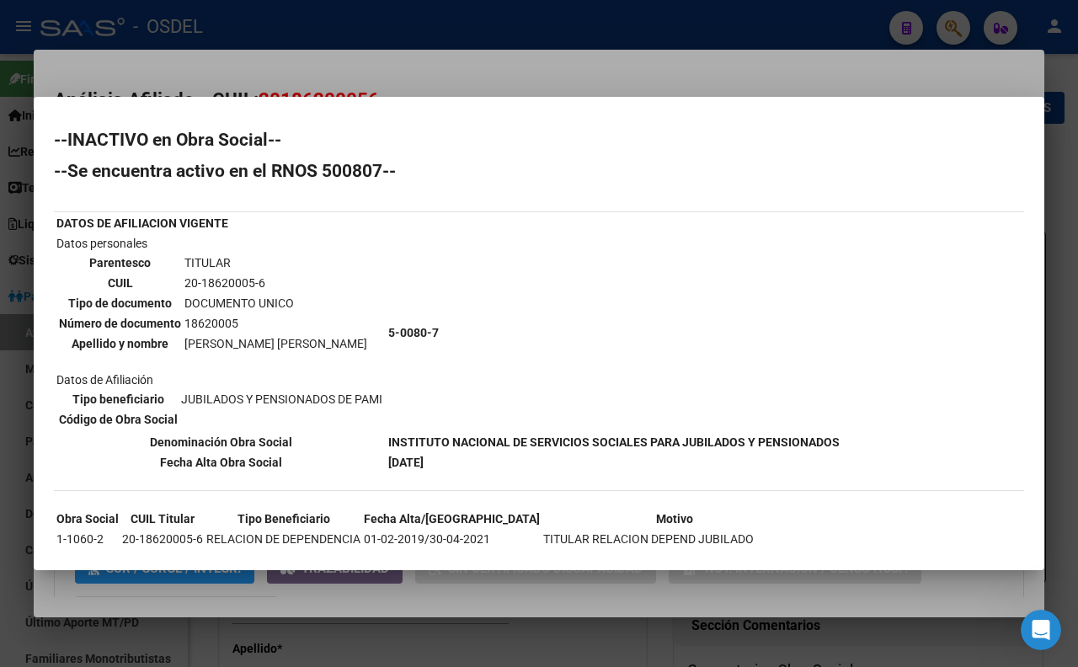
click at [587, 74] on div at bounding box center [539, 333] width 1078 height 667
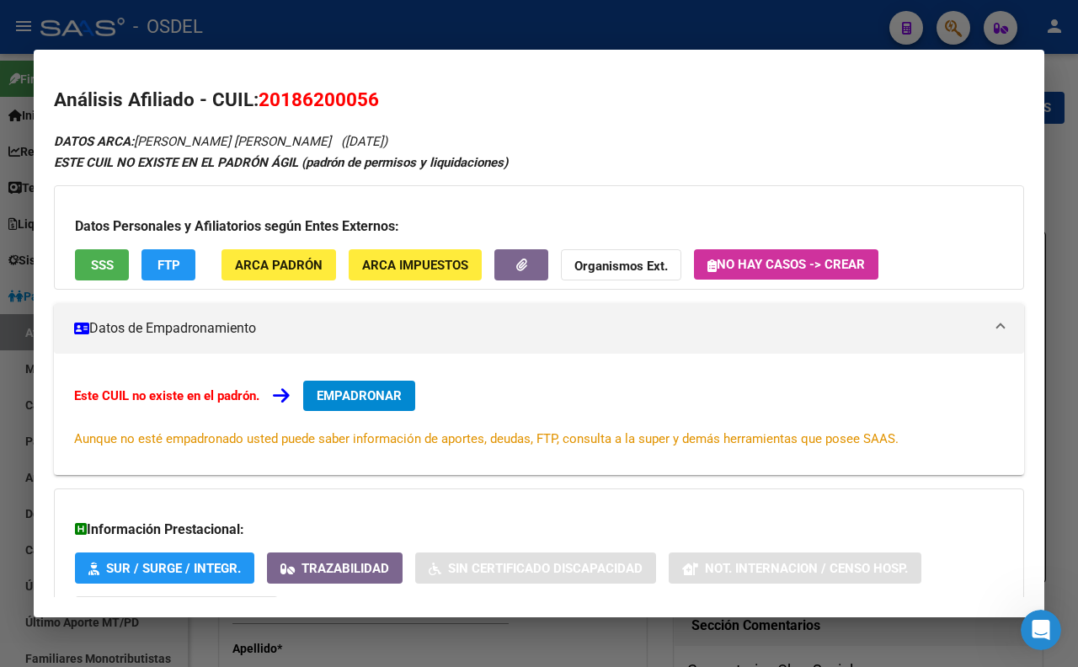
click at [771, 8] on div at bounding box center [539, 333] width 1078 height 667
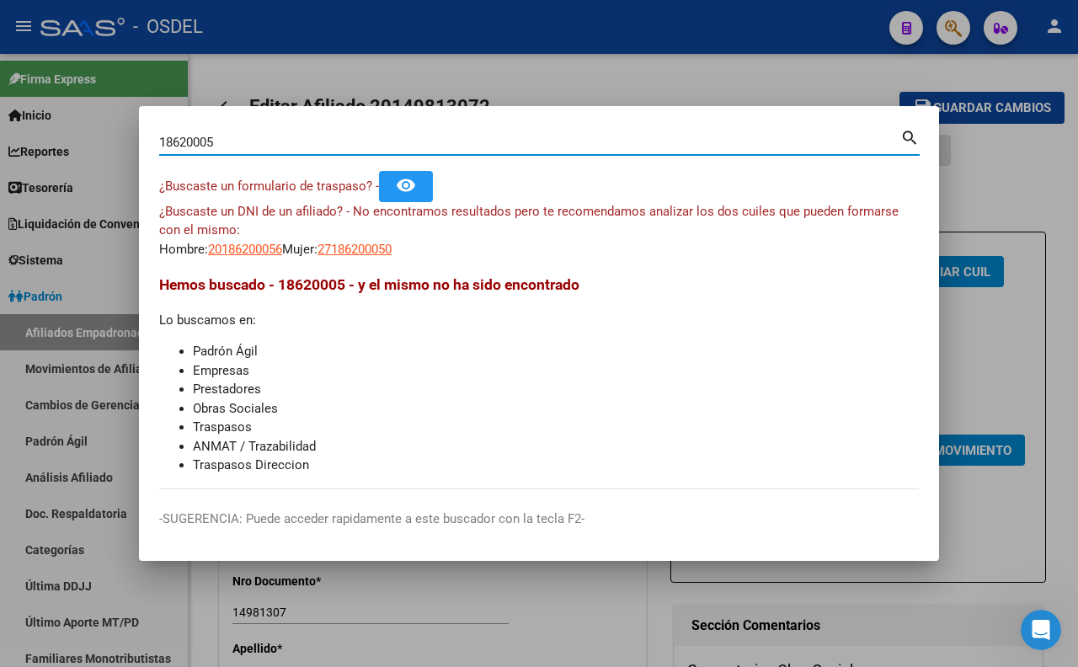
click at [739, 141] on input "18620005" at bounding box center [529, 142] width 741 height 15
type input "1"
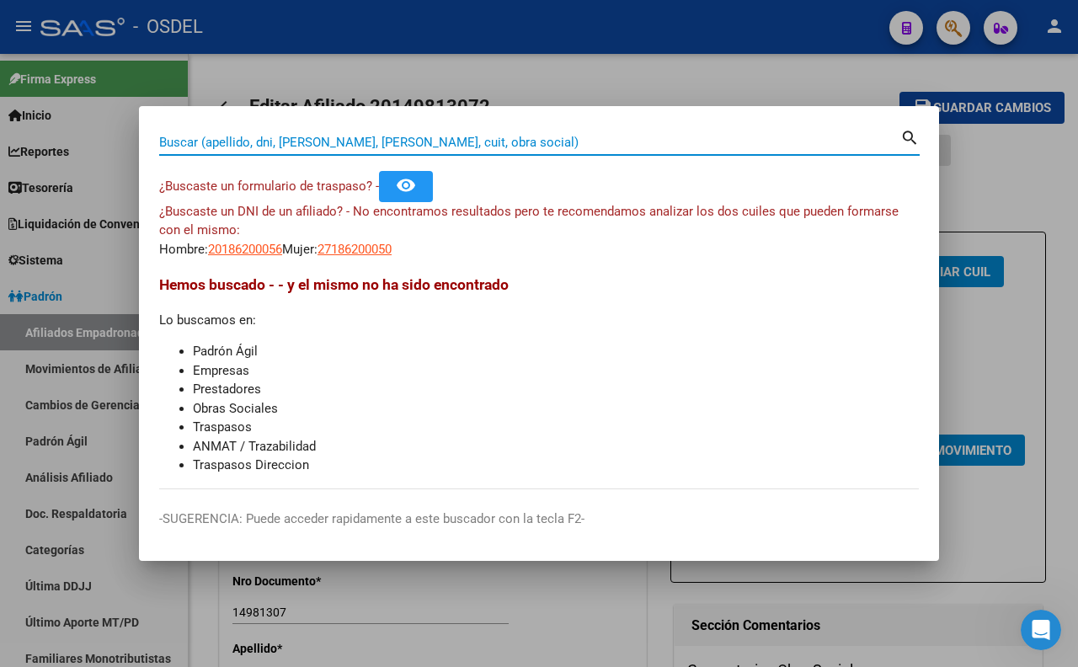
paste input "23300946"
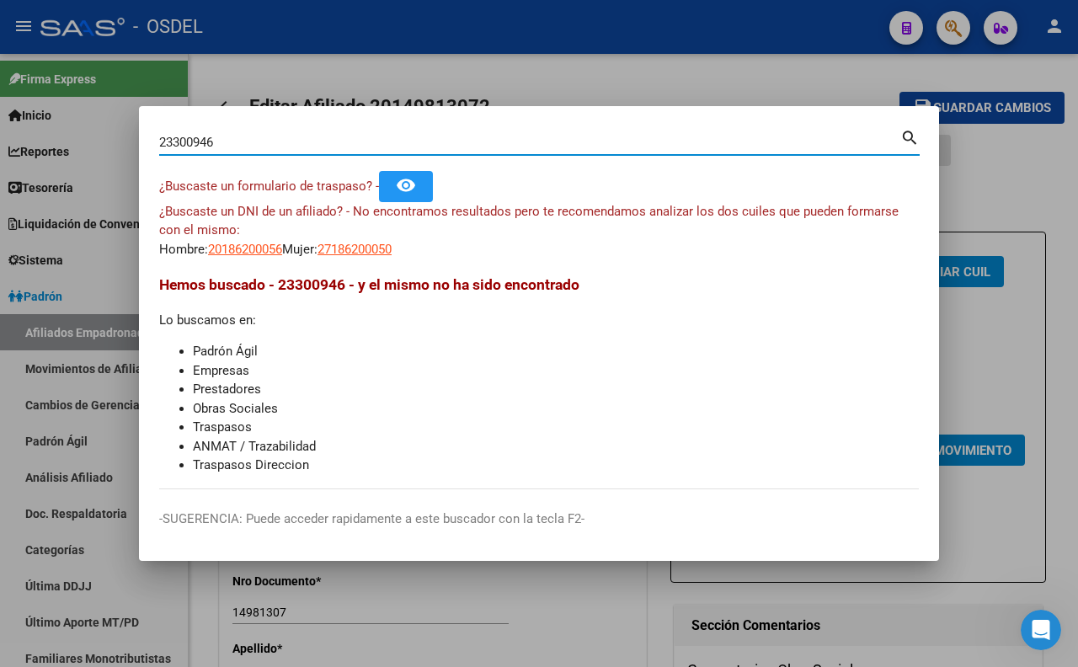
type input "23300946"
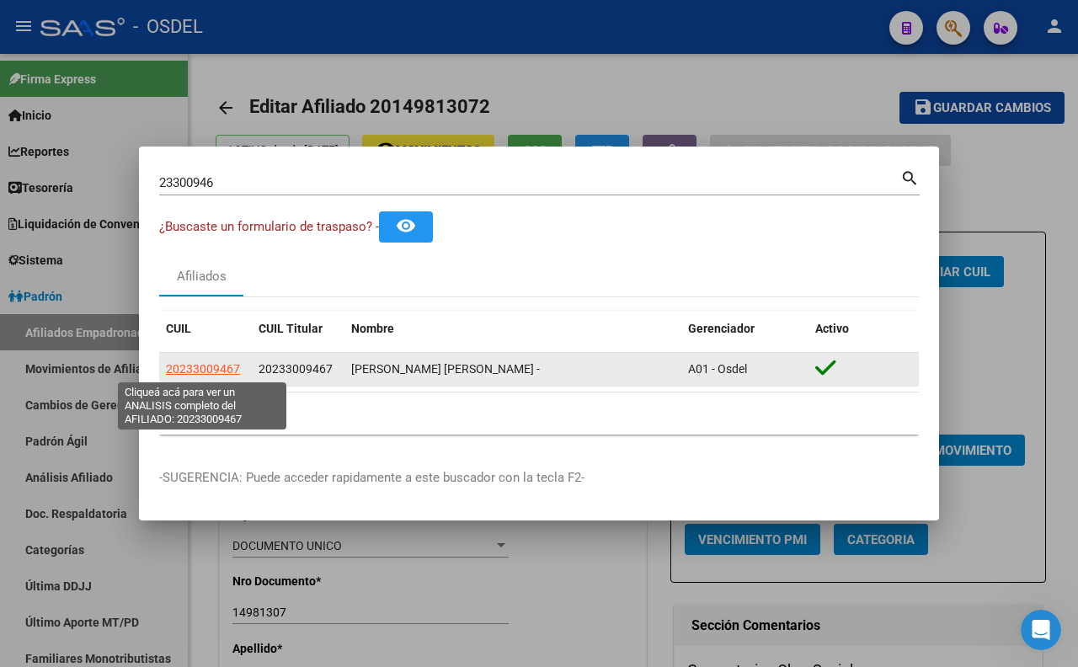
click at [212, 365] on span "20233009467" at bounding box center [203, 368] width 74 height 13
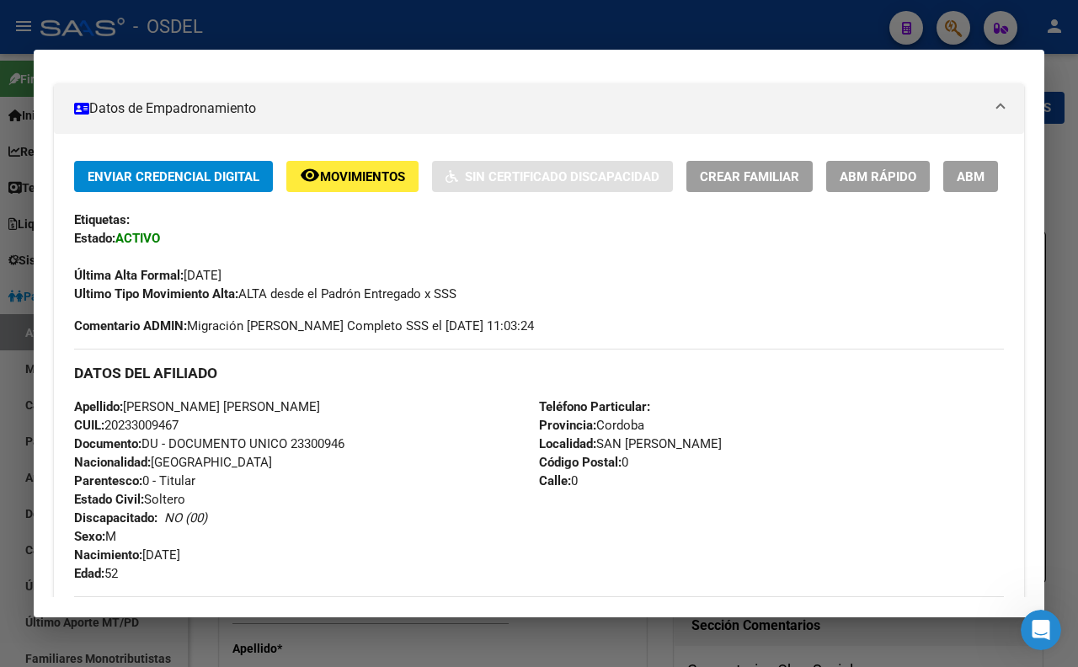
scroll to position [0, 0]
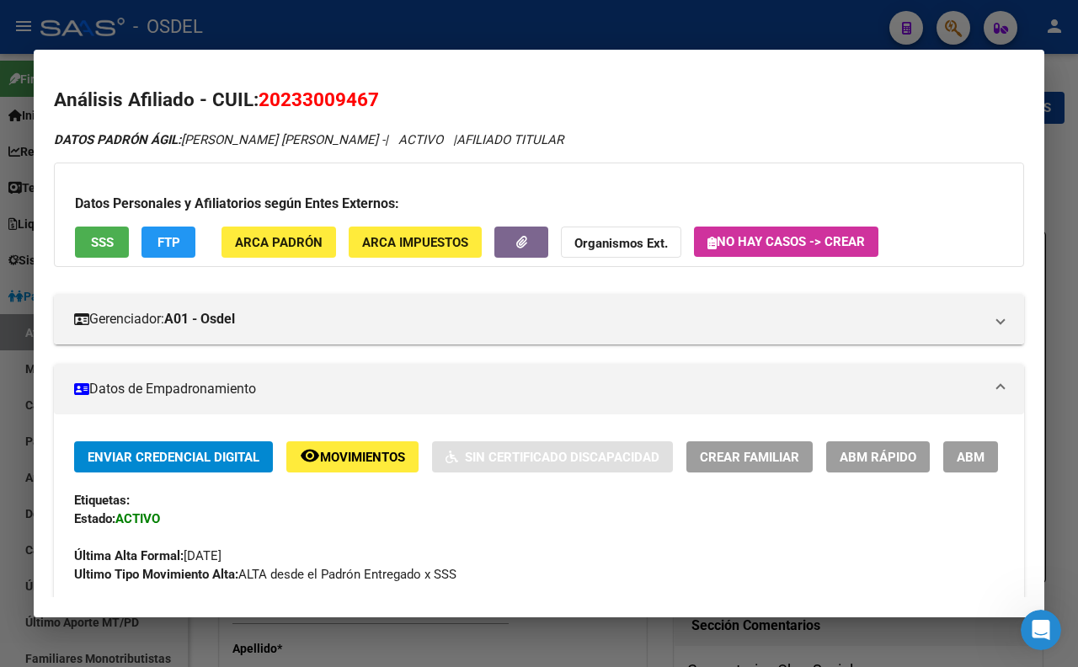
click at [119, 245] on button "SSS" at bounding box center [102, 241] width 54 height 31
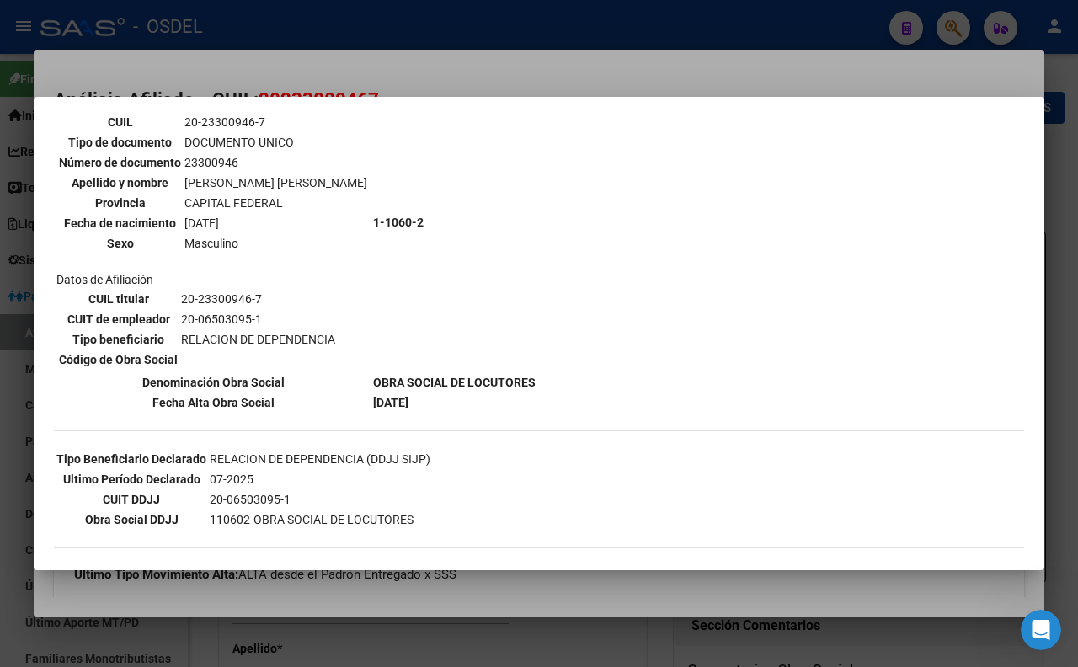
scroll to position [200, 0]
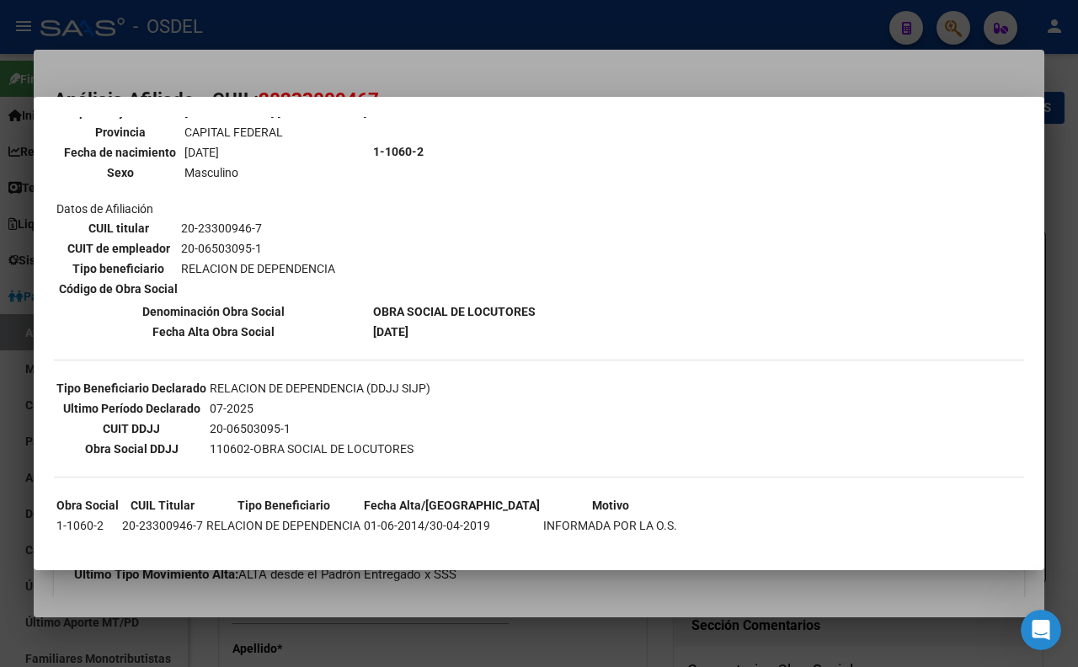
click at [485, 73] on div at bounding box center [539, 333] width 1078 height 667
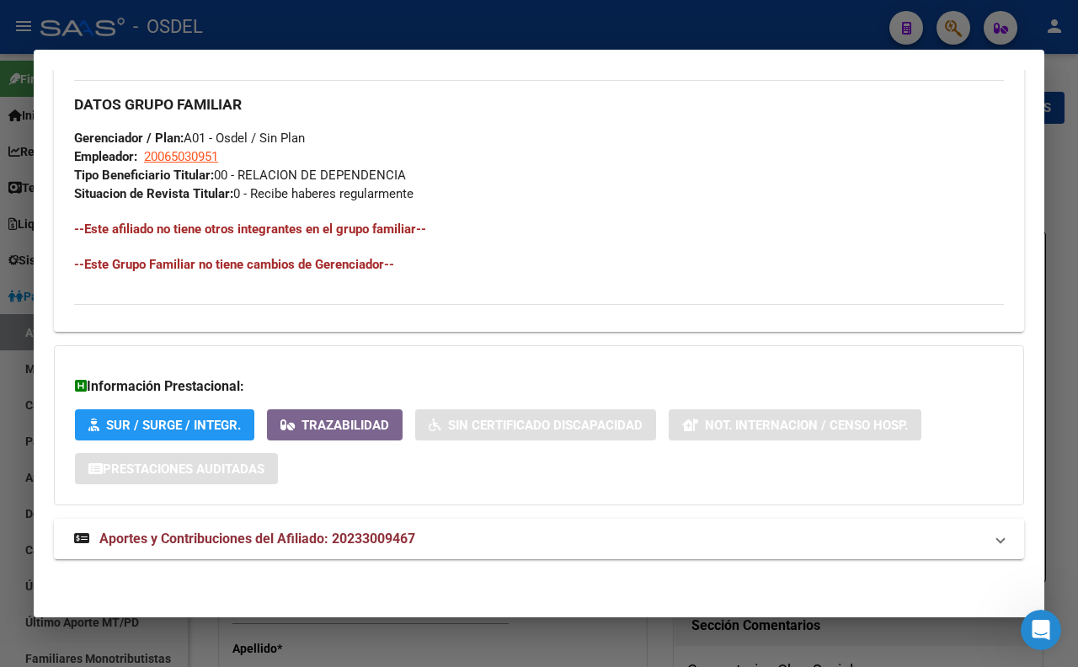
scroll to position [843, 0]
click at [464, 529] on mat-panel-title "Aportes y Contribuciones del Afiliado: 20233009467" at bounding box center [528, 539] width 909 height 20
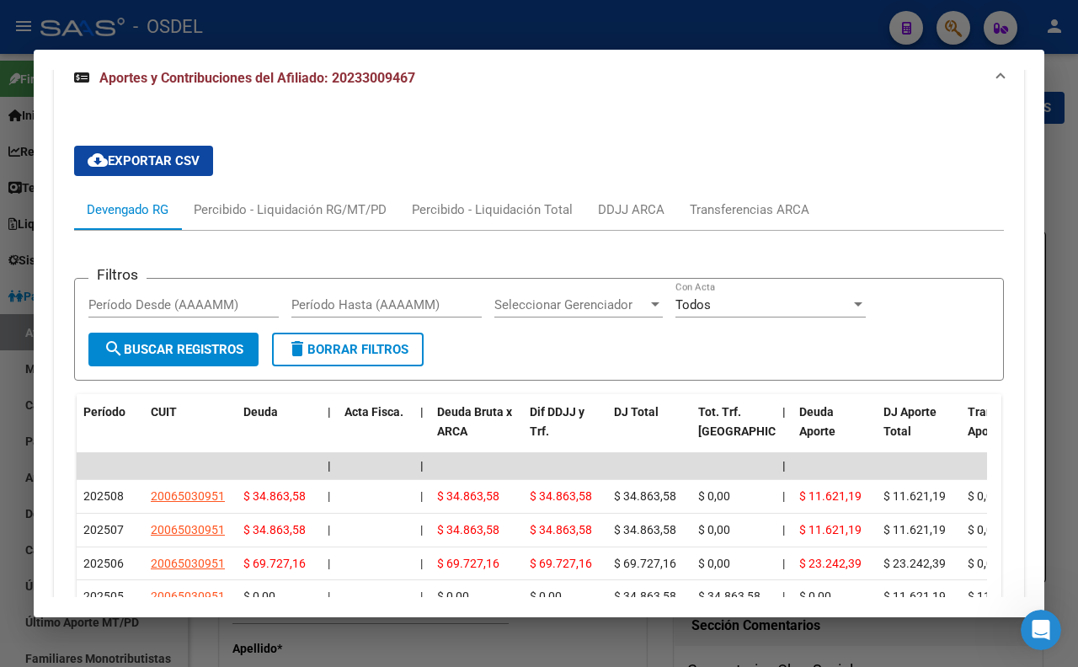
scroll to position [1315, 0]
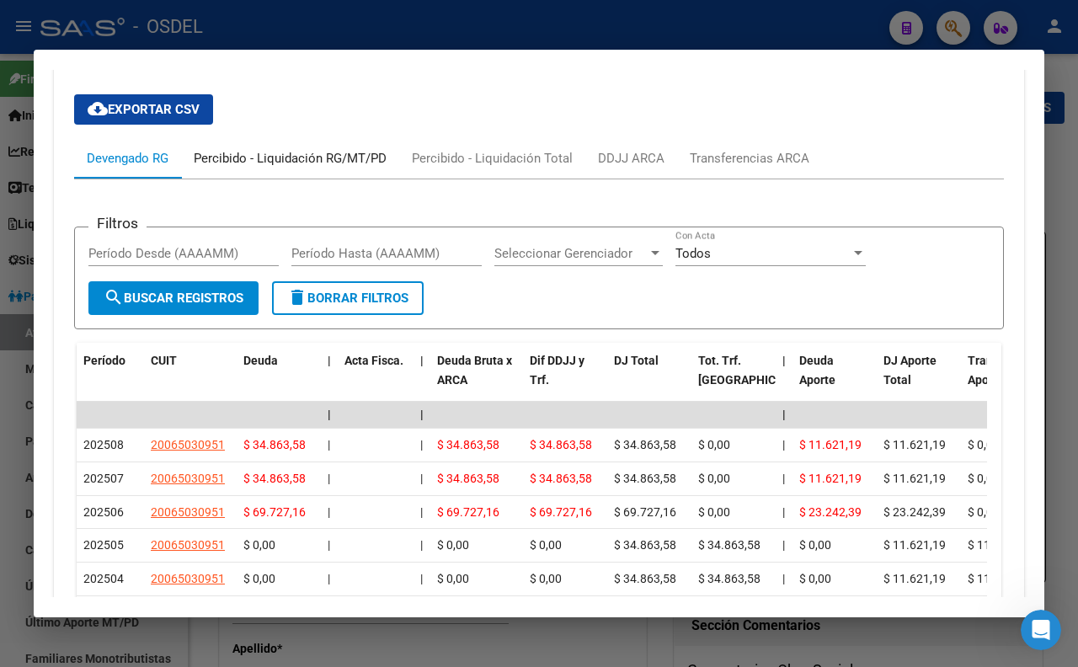
click at [317, 168] on div "Percibido - Liquidación RG/MT/PD" at bounding box center [290, 158] width 193 height 19
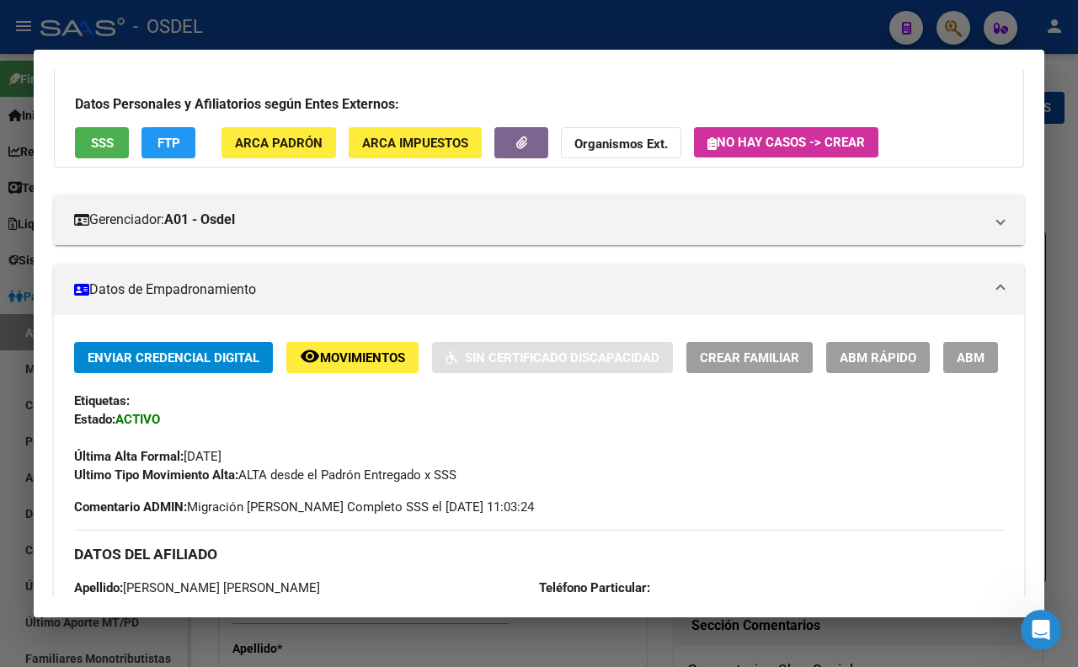
scroll to position [99, 0]
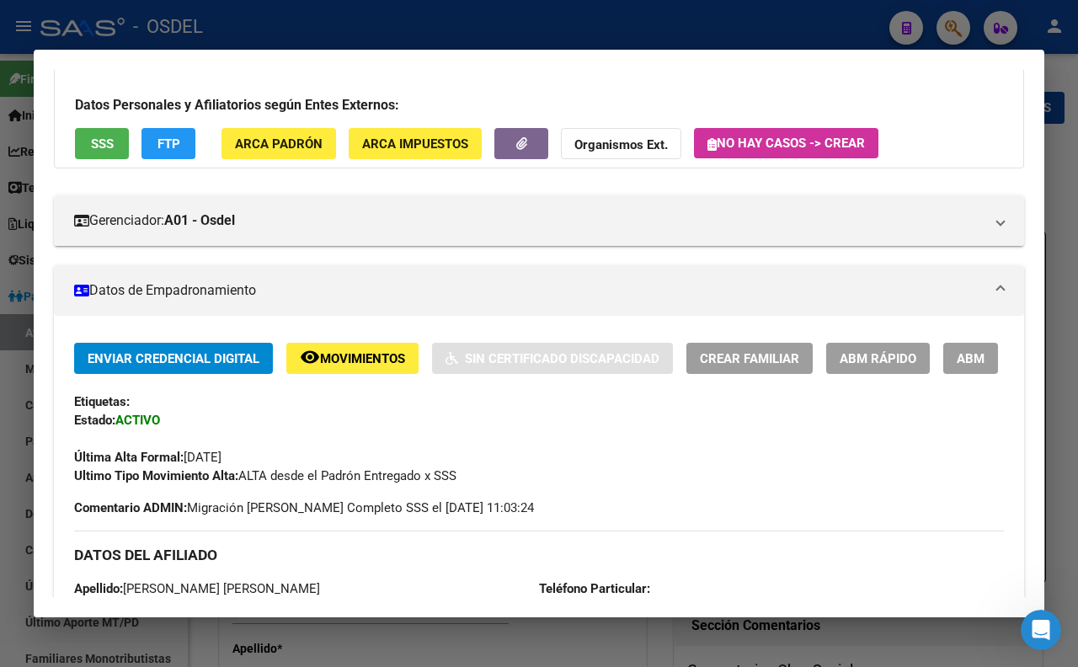
click at [109, 146] on span "SSS" at bounding box center [102, 143] width 23 height 15
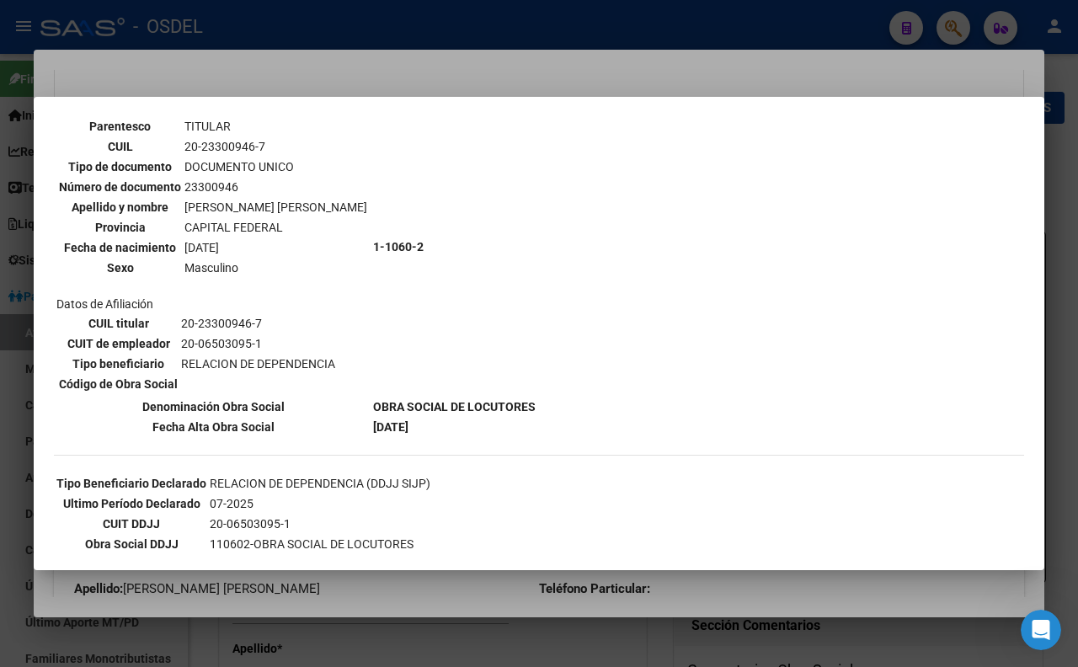
scroll to position [0, 0]
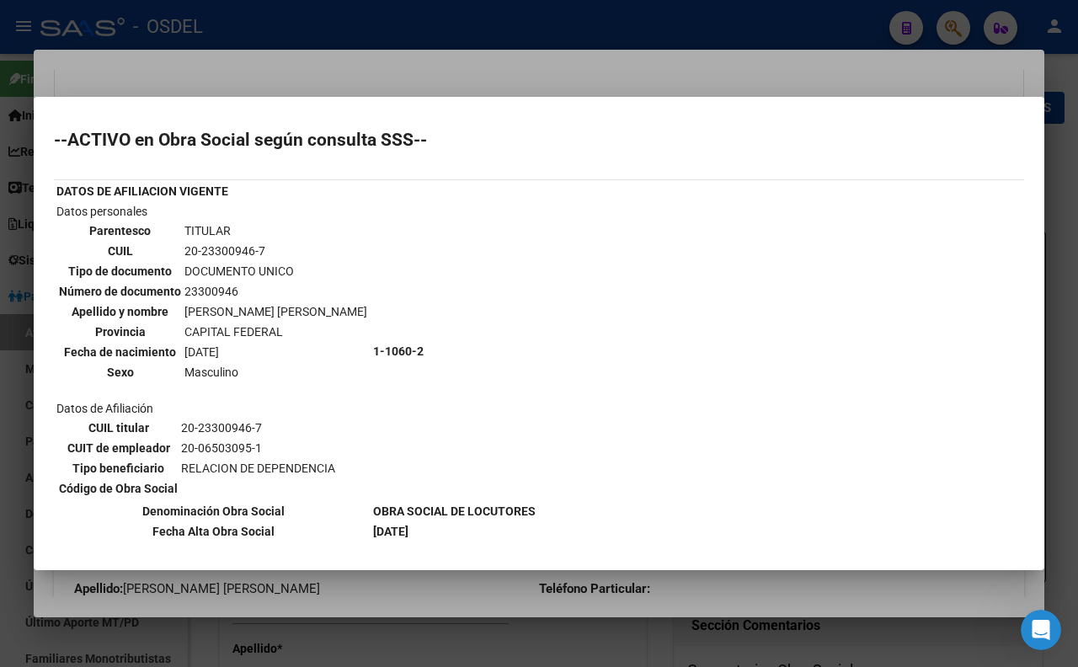
click at [520, 78] on div at bounding box center [539, 333] width 1078 height 667
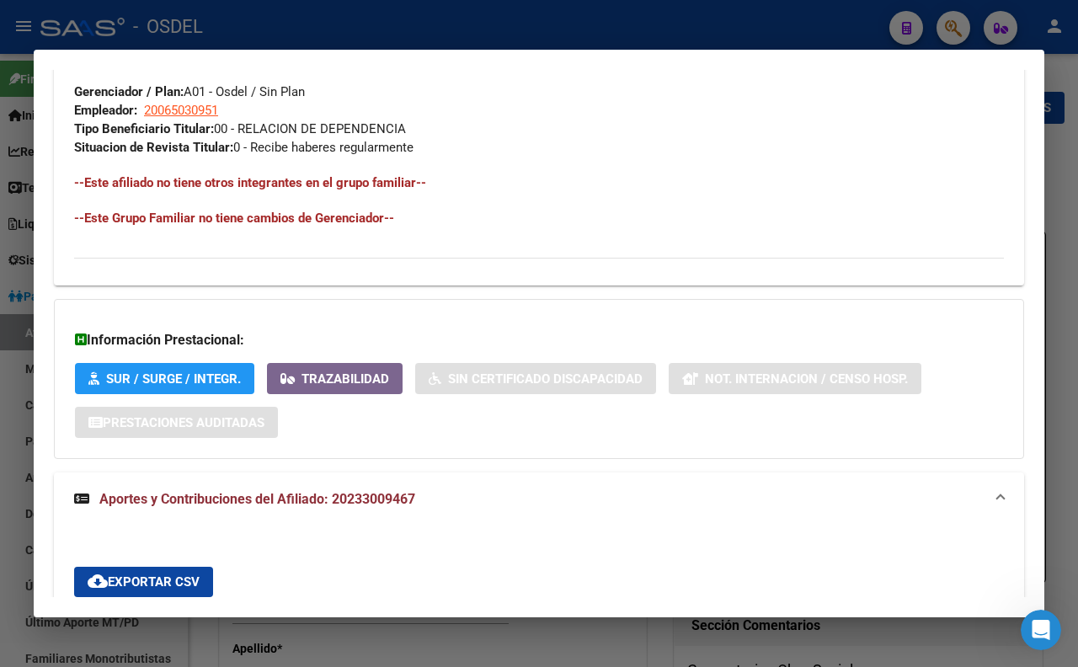
scroll to position [847, 0]
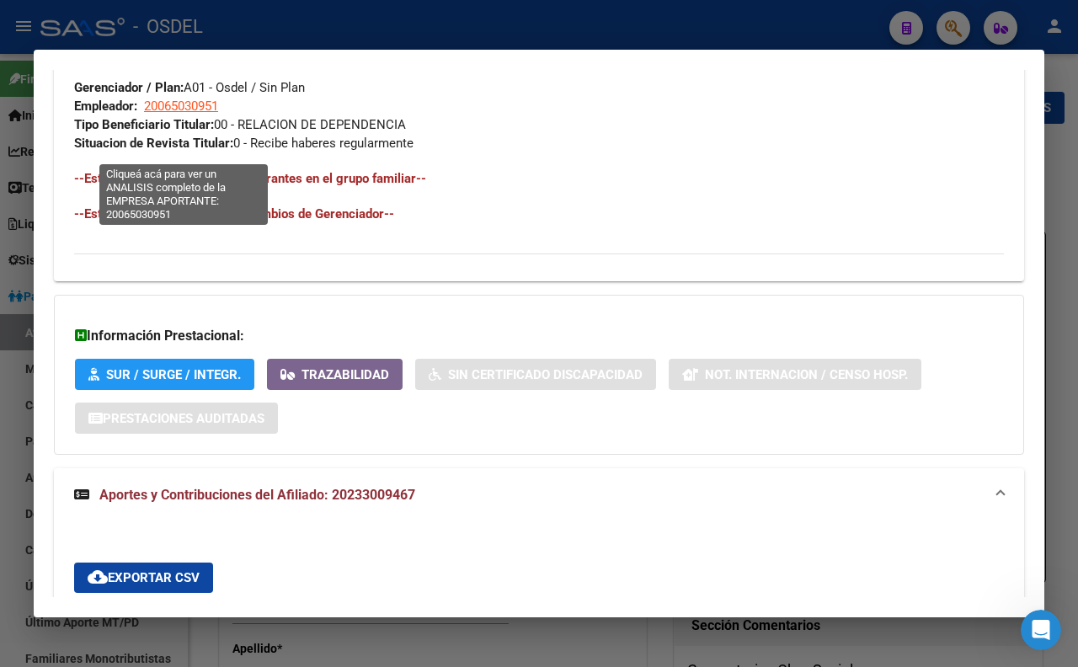
click at [184, 114] on span "20065030951" at bounding box center [181, 106] width 74 height 15
type textarea "20065030951"
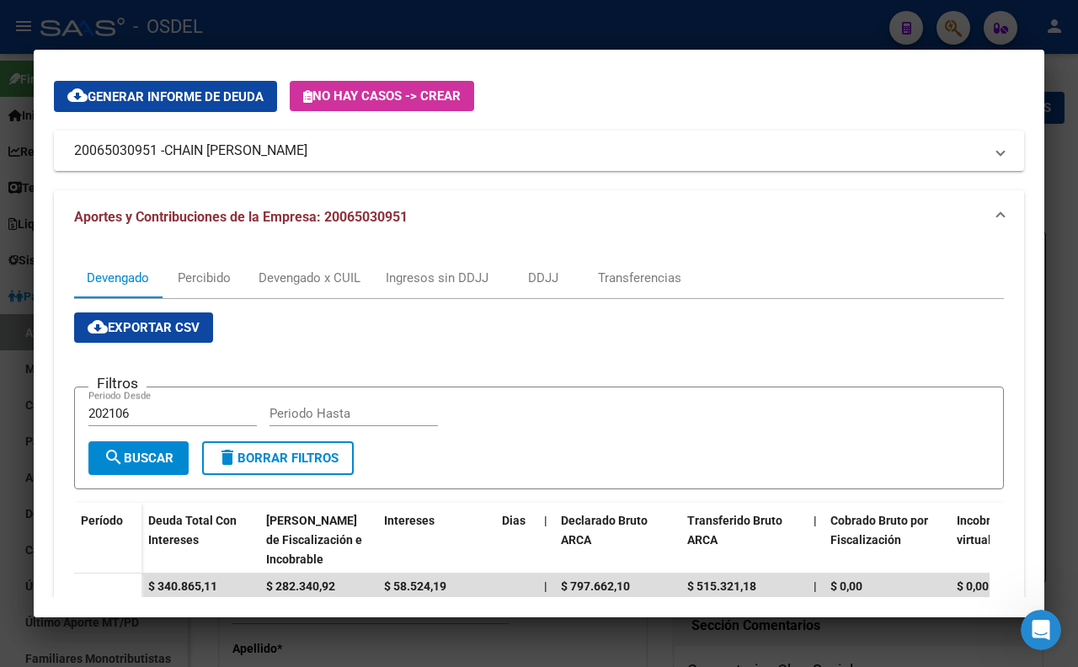
scroll to position [0, 0]
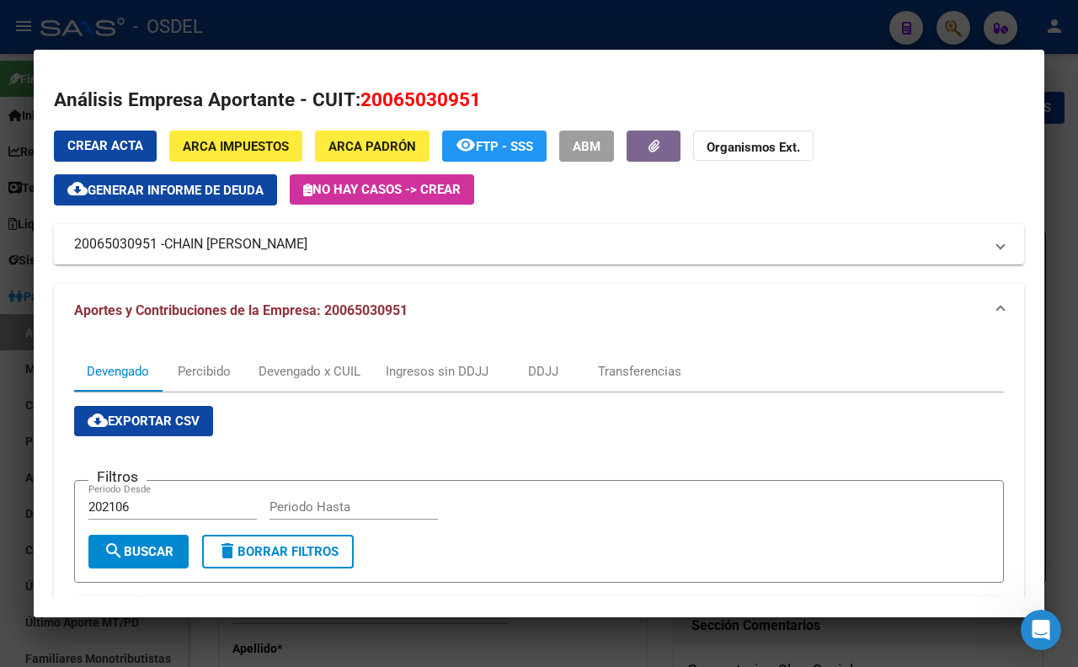
click at [581, 40] on div at bounding box center [539, 333] width 1078 height 667
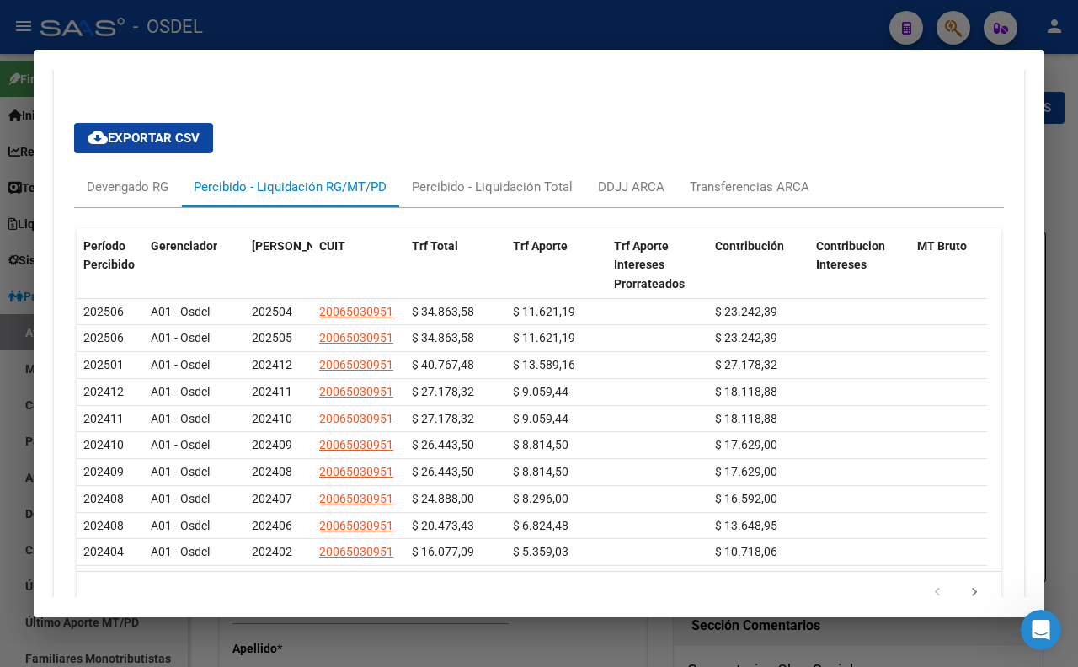
scroll to position [1443, 0]
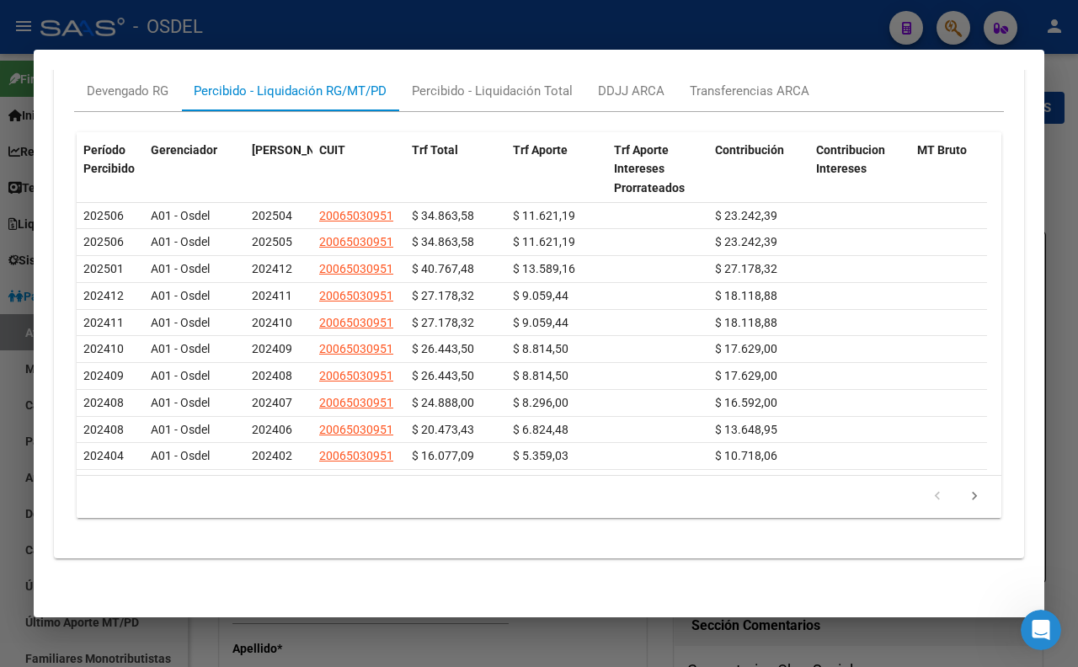
click at [562, 39] on div at bounding box center [539, 333] width 1078 height 667
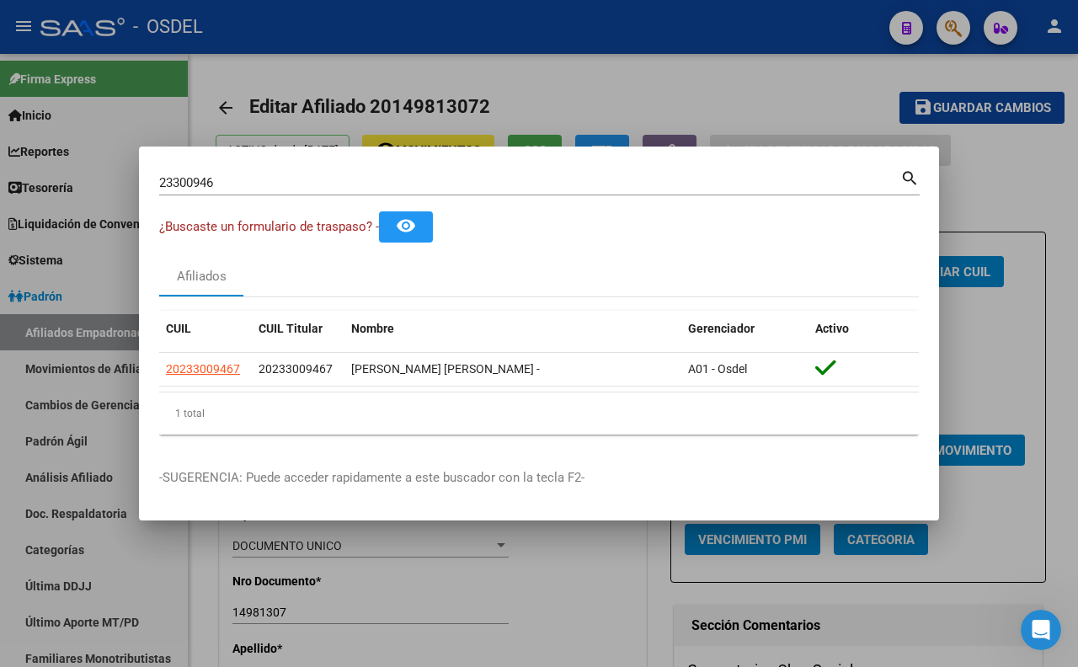
click at [578, 177] on input "23300946" at bounding box center [529, 182] width 741 height 15
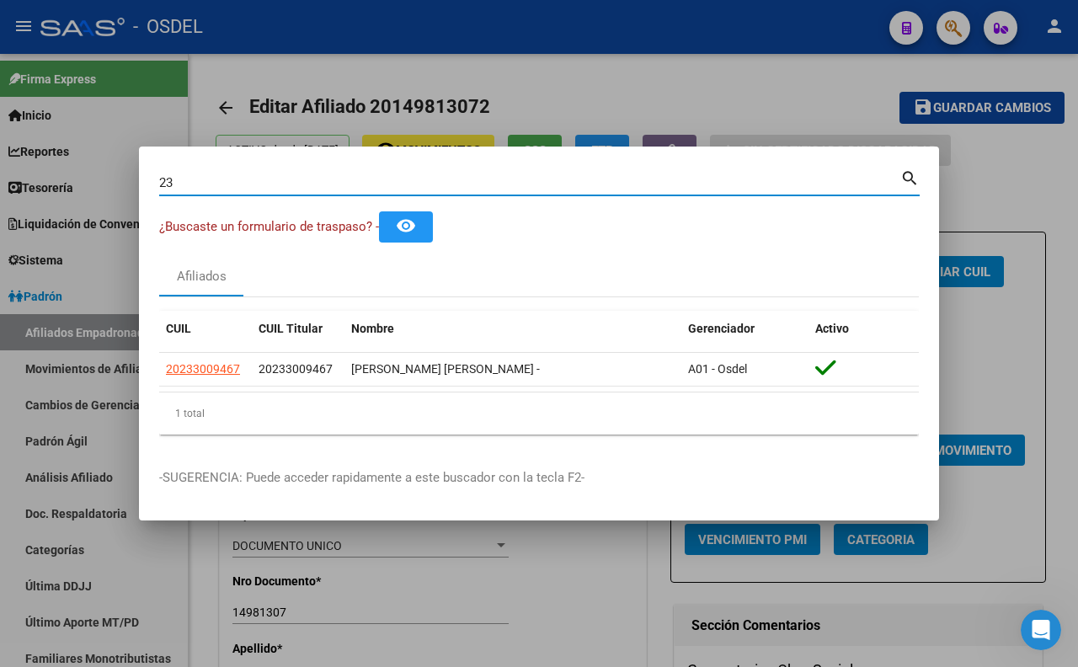
type input "2"
click at [465, 181] on input "Buscar (apellido, dni, [PERSON_NAME], [PERSON_NAME], cuit, obra social)" at bounding box center [529, 182] width 741 height 15
type input "GARNIER"
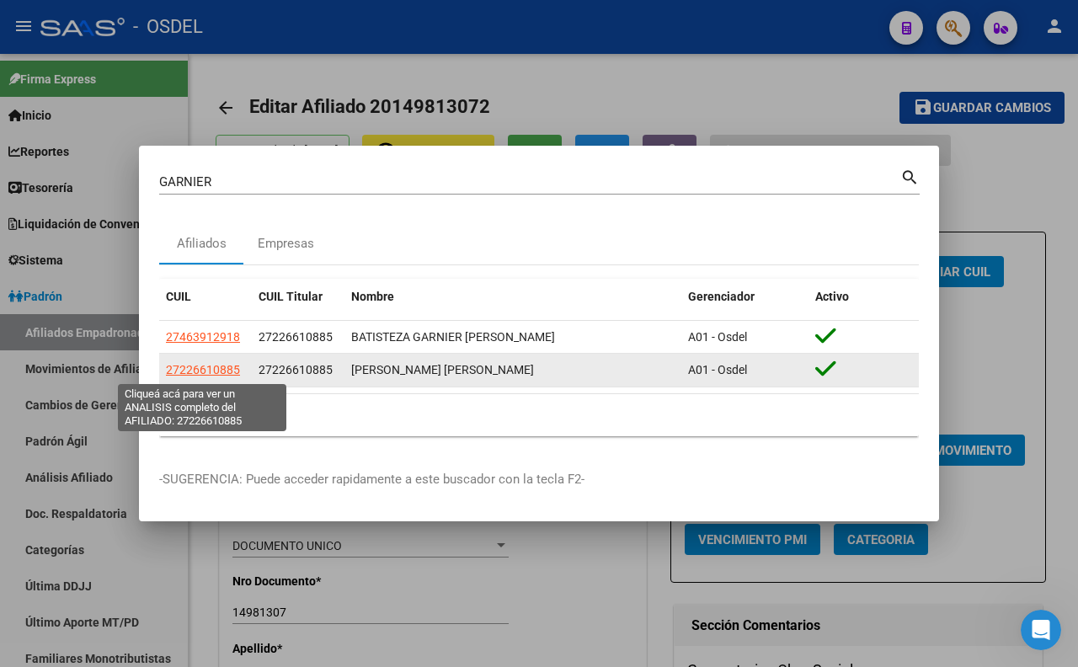
click at [220, 372] on span "27226610885" at bounding box center [203, 369] width 74 height 13
type textarea "27226610885"
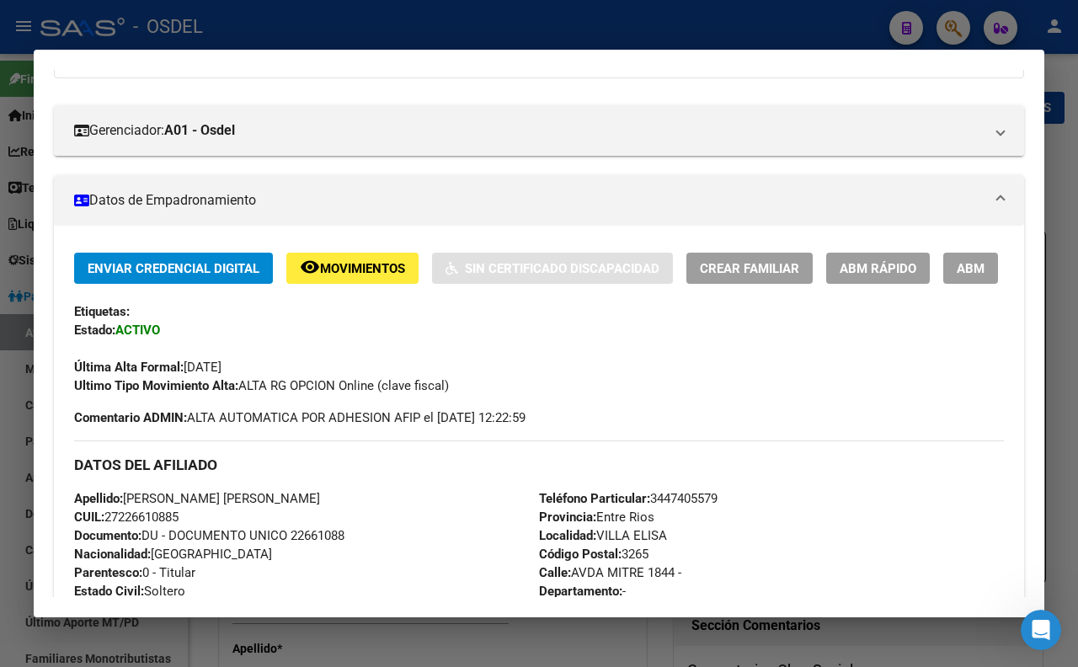
scroll to position [493, 0]
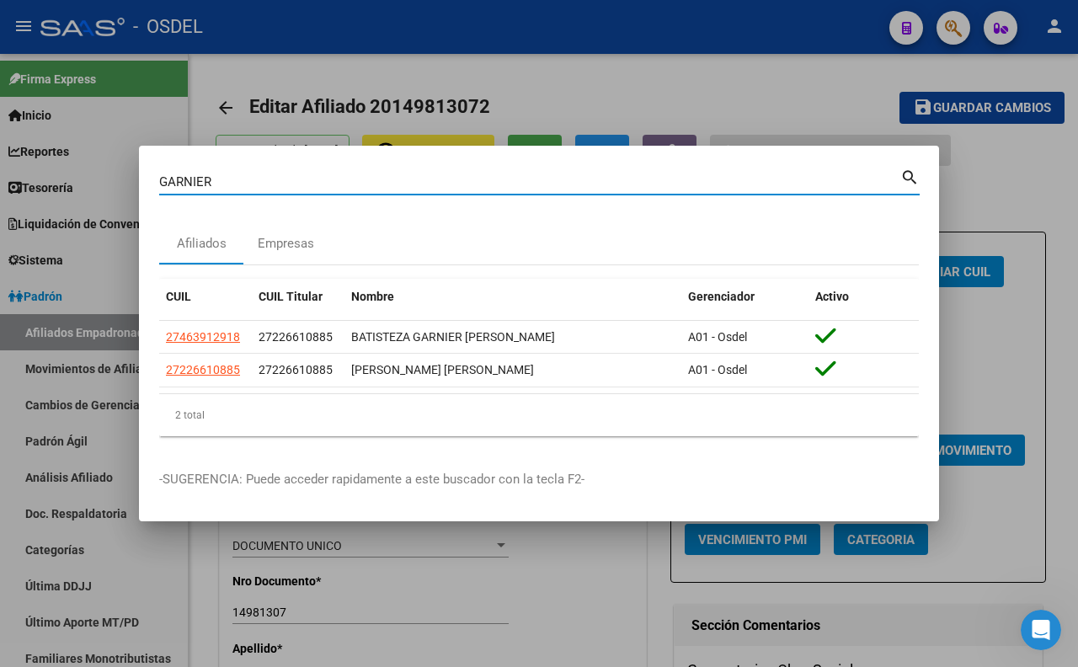
click at [719, 181] on input "GARNIER" at bounding box center [529, 181] width 741 height 15
type input "G"
paste input "22769622"
type input "22769622"
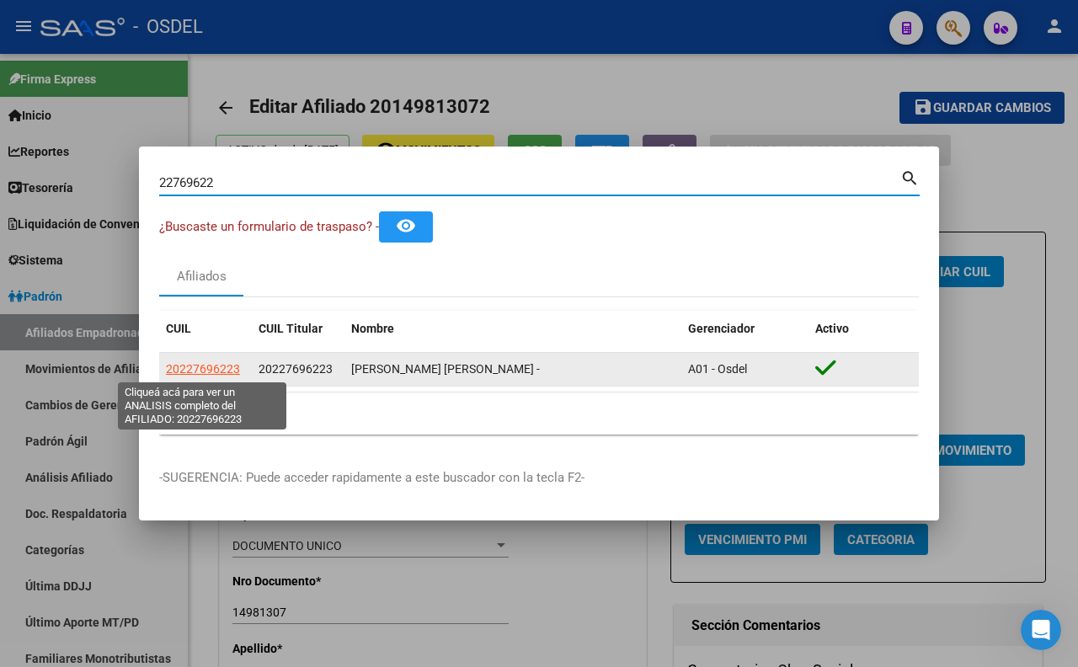
click at [200, 369] on span "20227696223" at bounding box center [203, 368] width 74 height 13
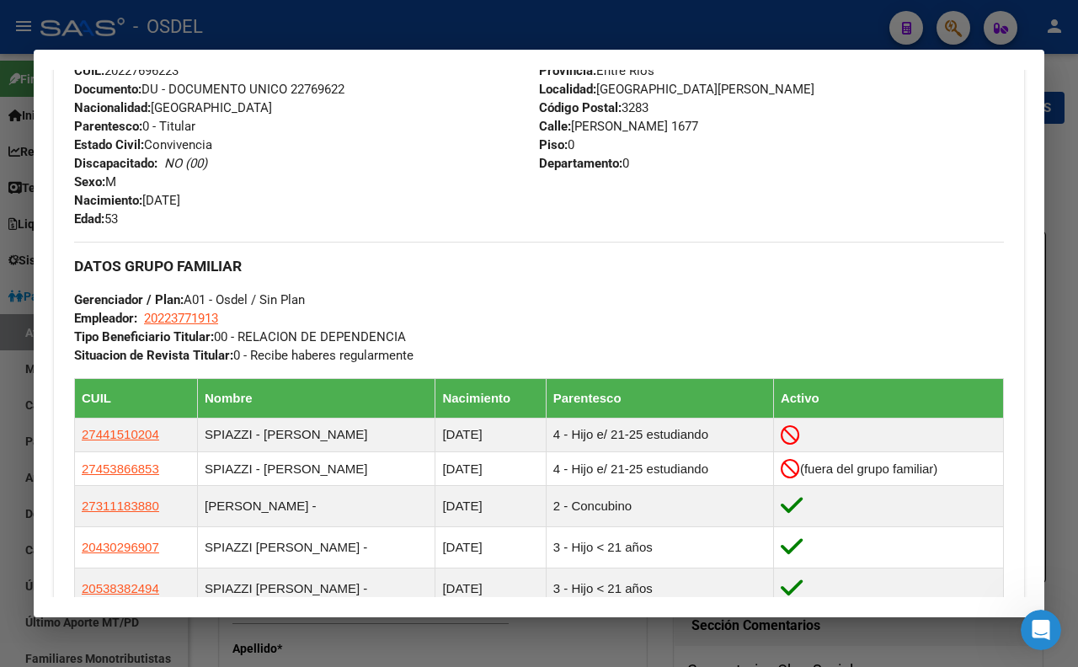
scroll to position [728, 0]
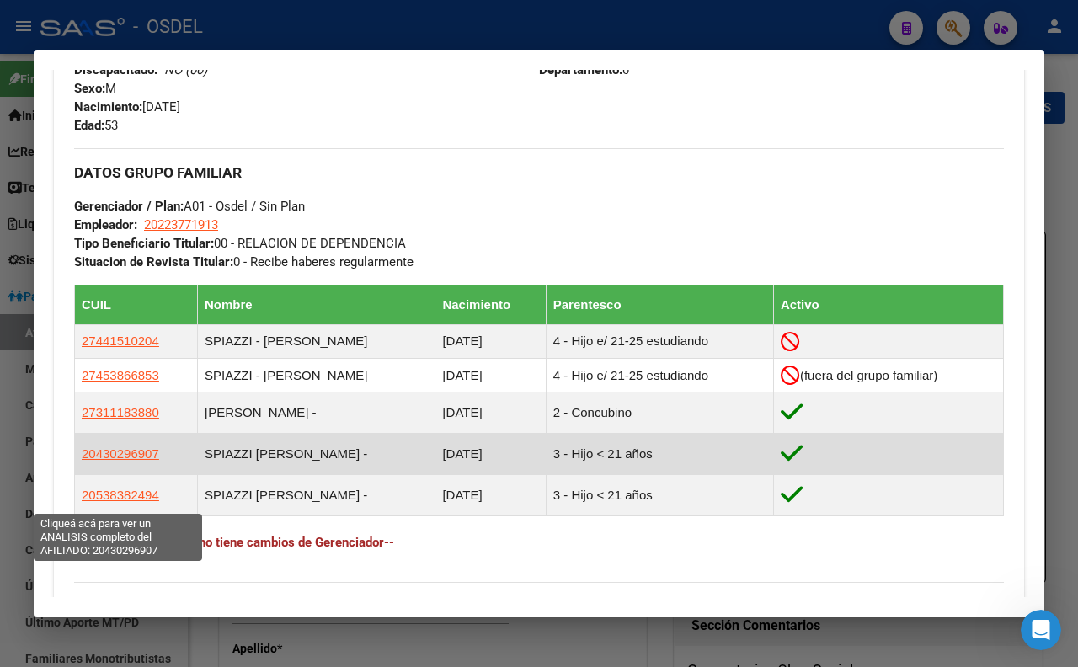
click at [143, 461] on span "20430296907" at bounding box center [120, 453] width 77 height 14
type textarea "20430296907"
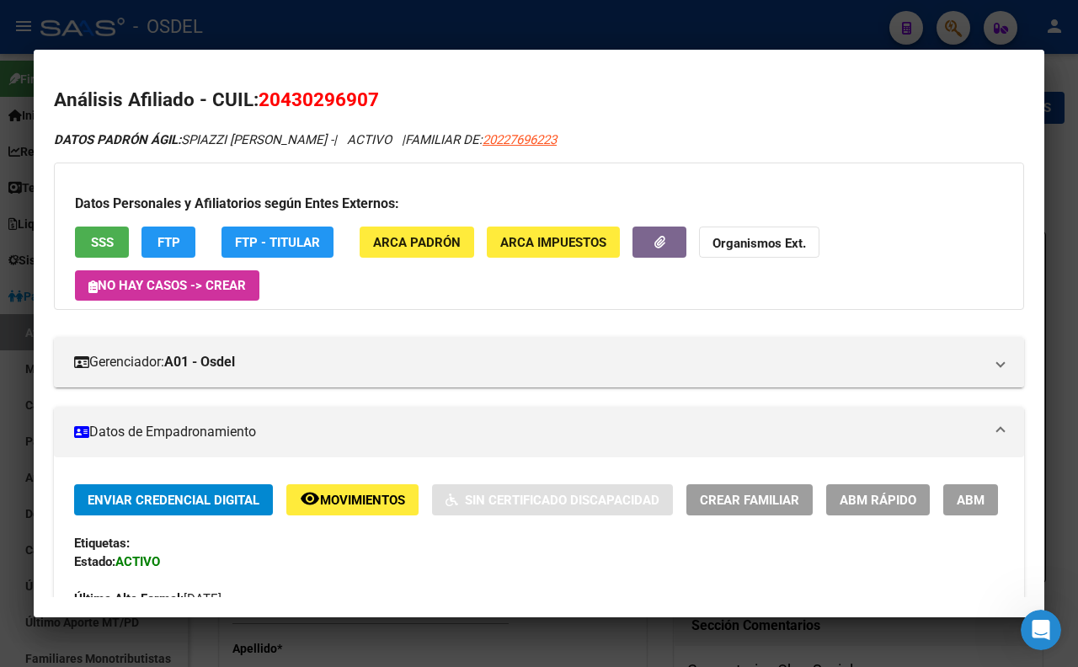
click at [109, 245] on span "SSS" at bounding box center [102, 242] width 23 height 15
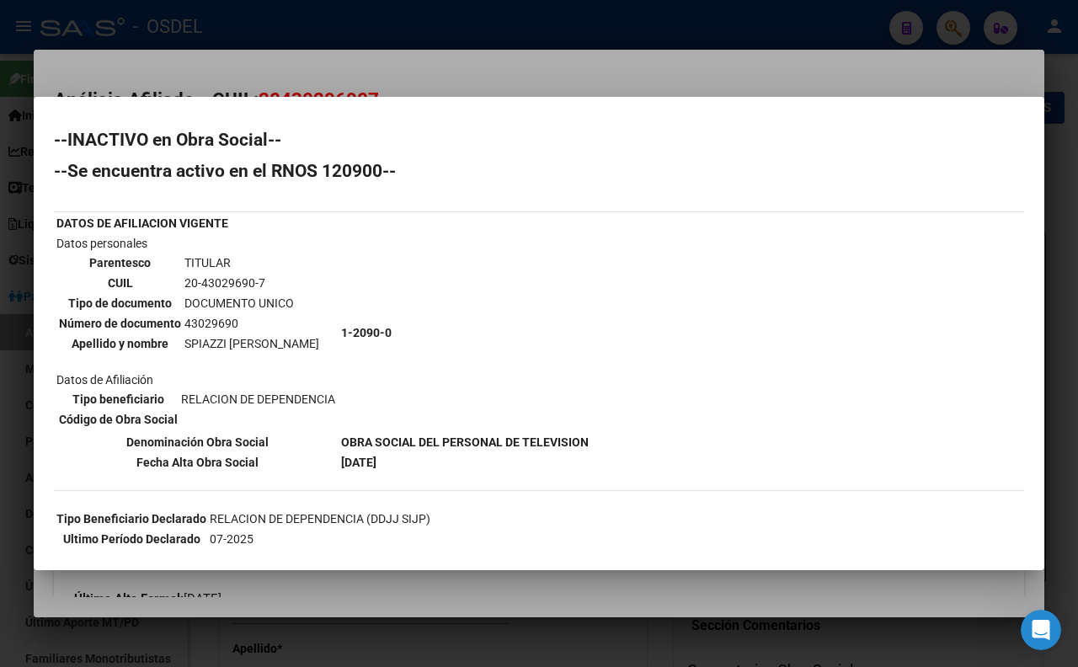
click at [562, 52] on div at bounding box center [539, 333] width 1078 height 667
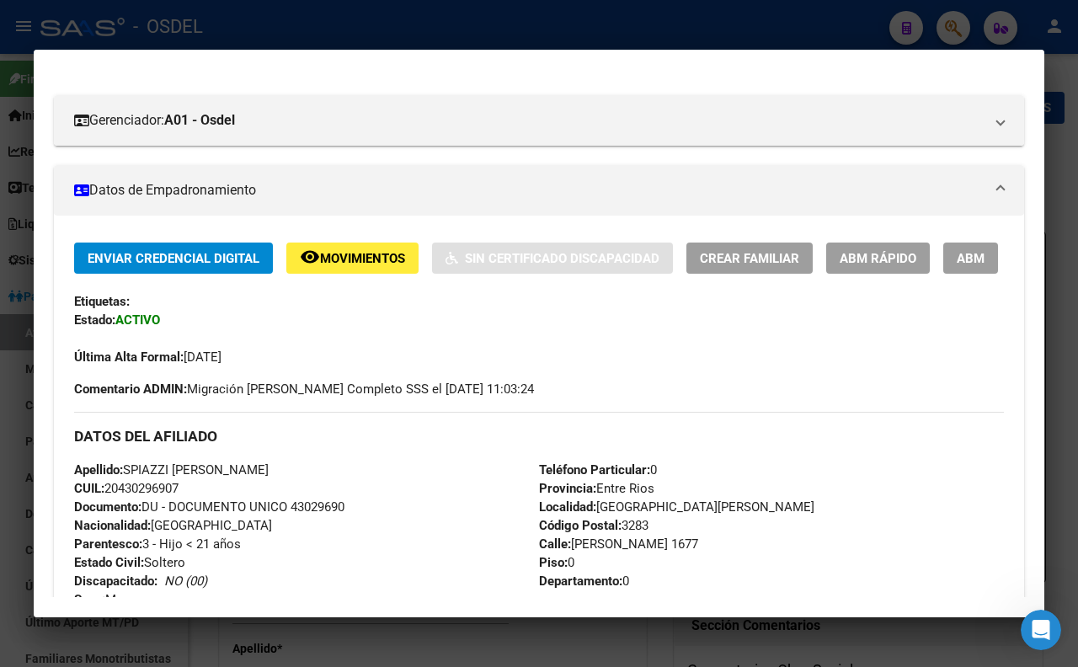
scroll to position [280, 0]
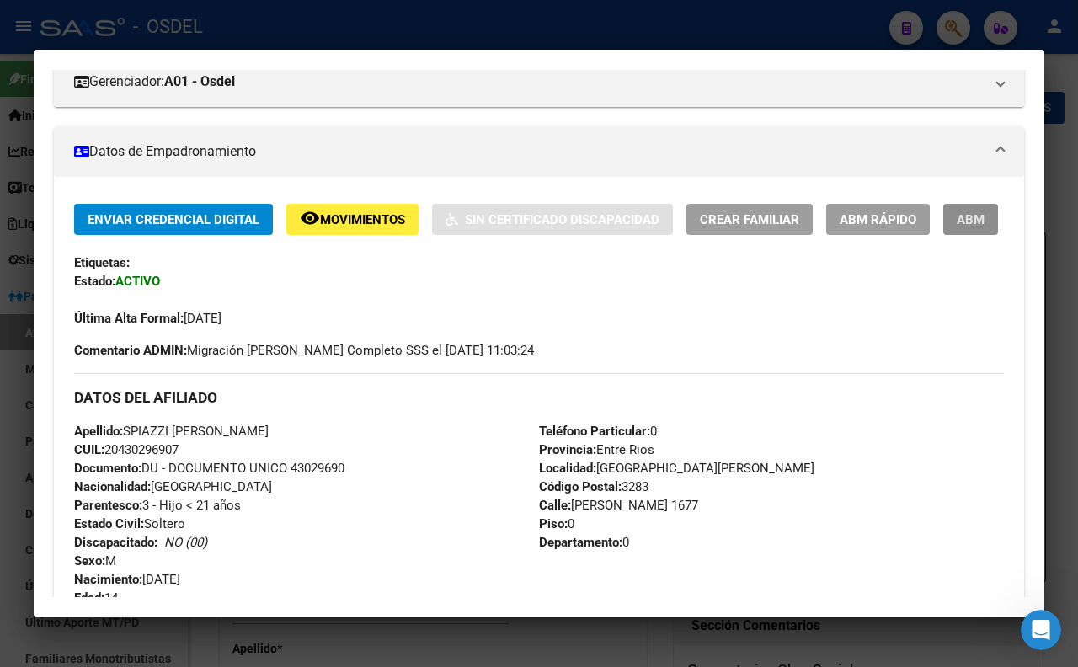
click at [943, 235] on button "ABM" at bounding box center [970, 219] width 55 height 31
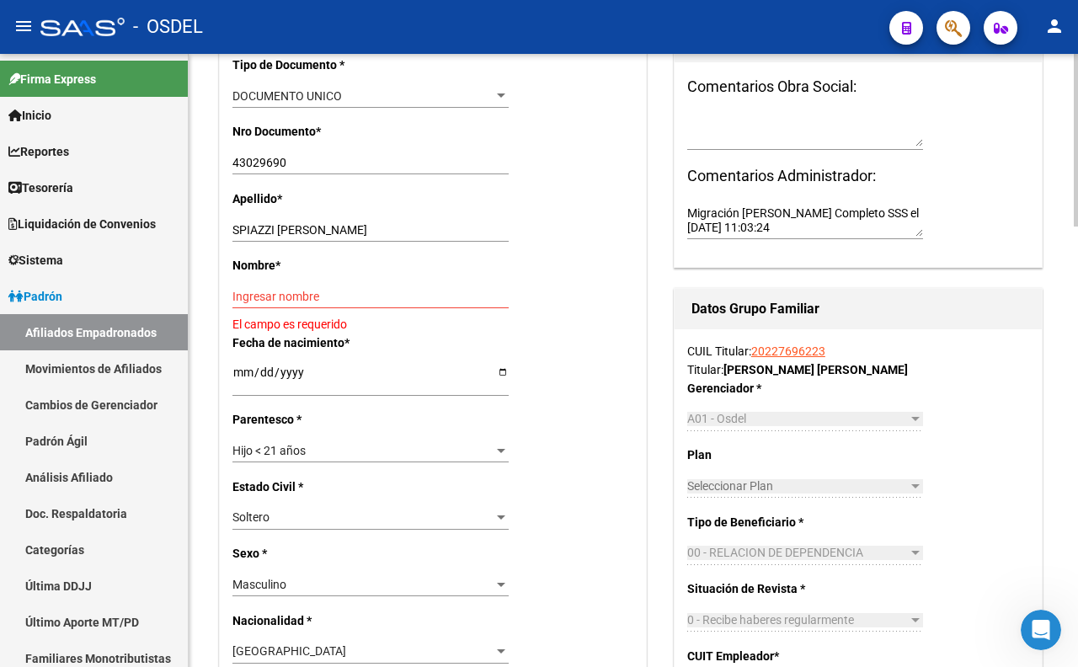
scroll to position [467, 0]
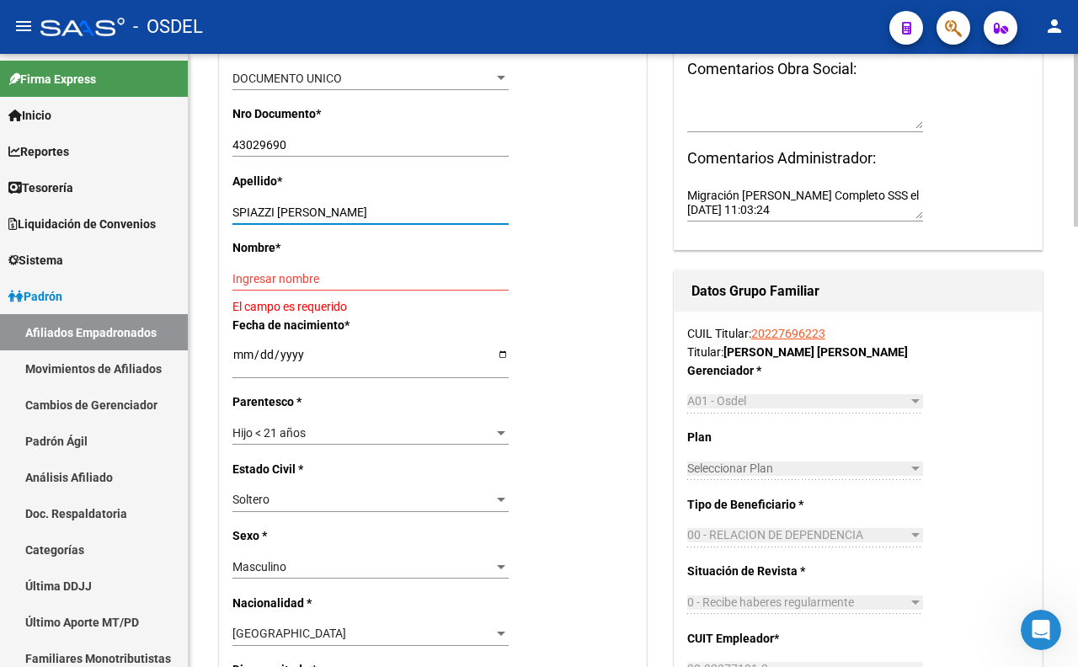
drag, startPoint x: 278, startPoint y: 209, endPoint x: 358, endPoint y: 210, distance: 80.0
click at [358, 210] on input "SPIAZZI [PERSON_NAME]" at bounding box center [370, 212] width 276 height 14
type input "SPIAZZI"
click at [355, 283] on input "Ingresar nombre" at bounding box center [370, 279] width 276 height 14
paste input "[PERSON_NAME]"
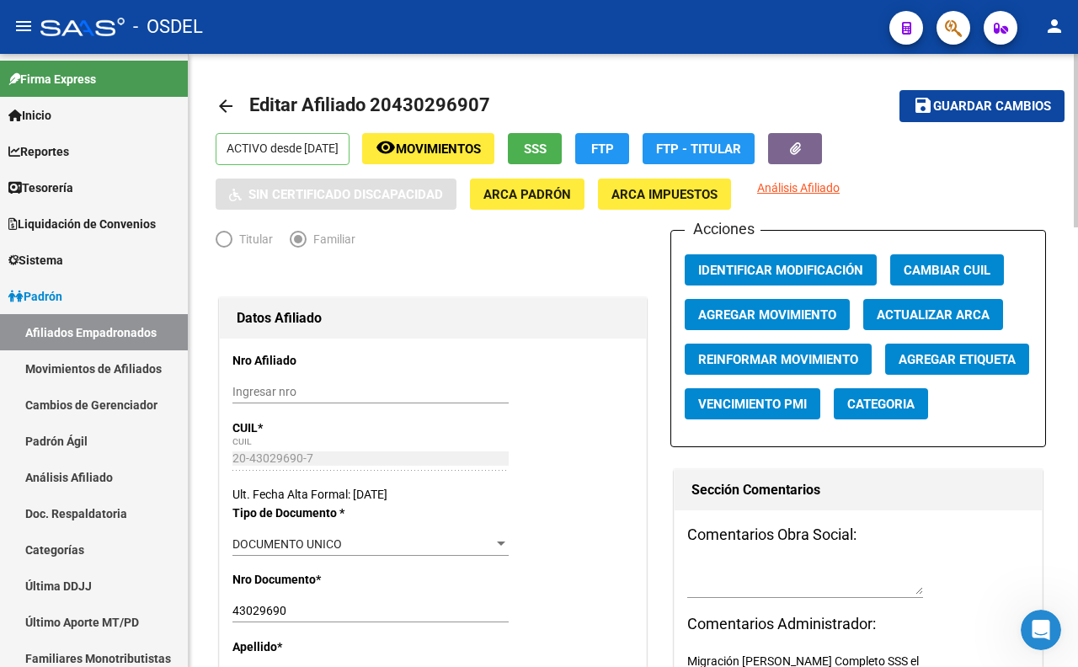
scroll to position [0, 0]
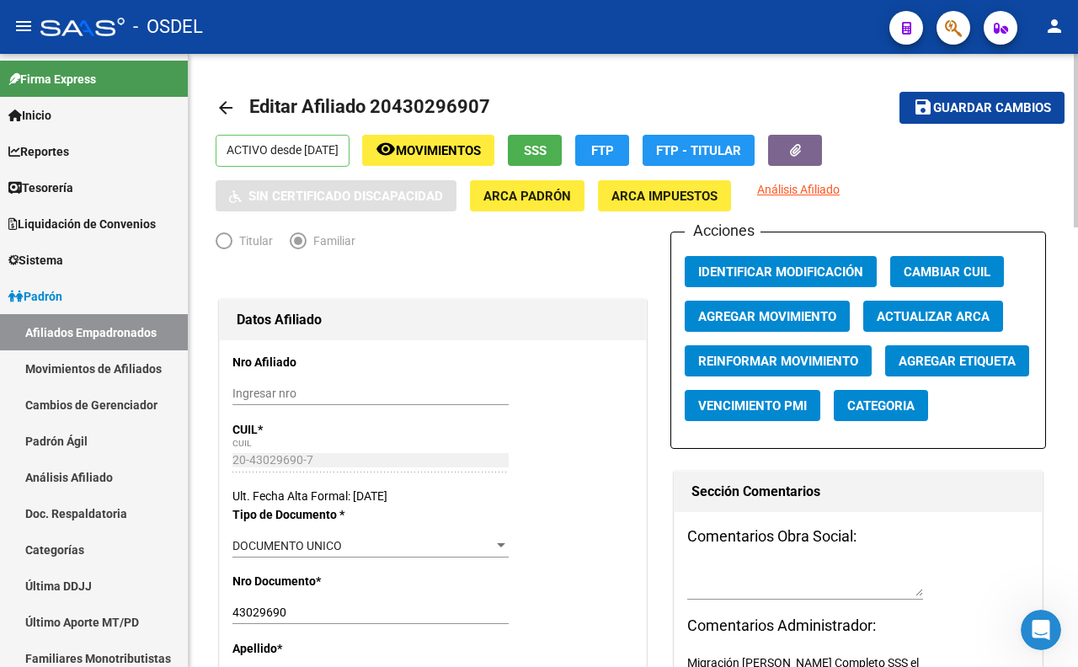
type input "[PERSON_NAME]"
click at [801, 320] on span "Agregar Movimiento" at bounding box center [767, 316] width 138 height 15
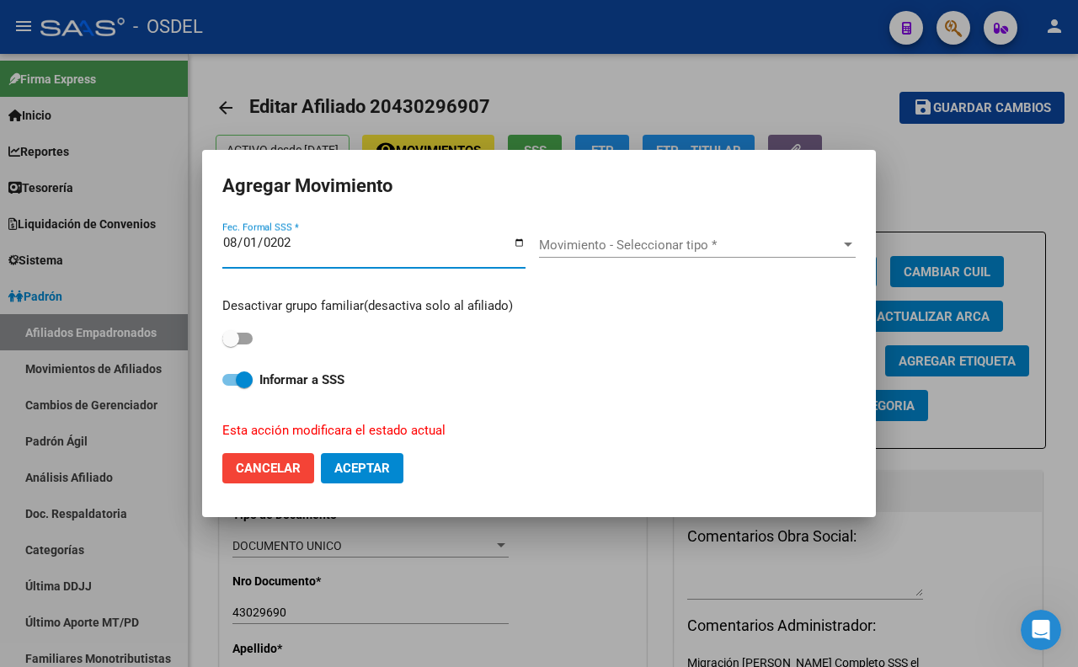
type input "[DATE]"
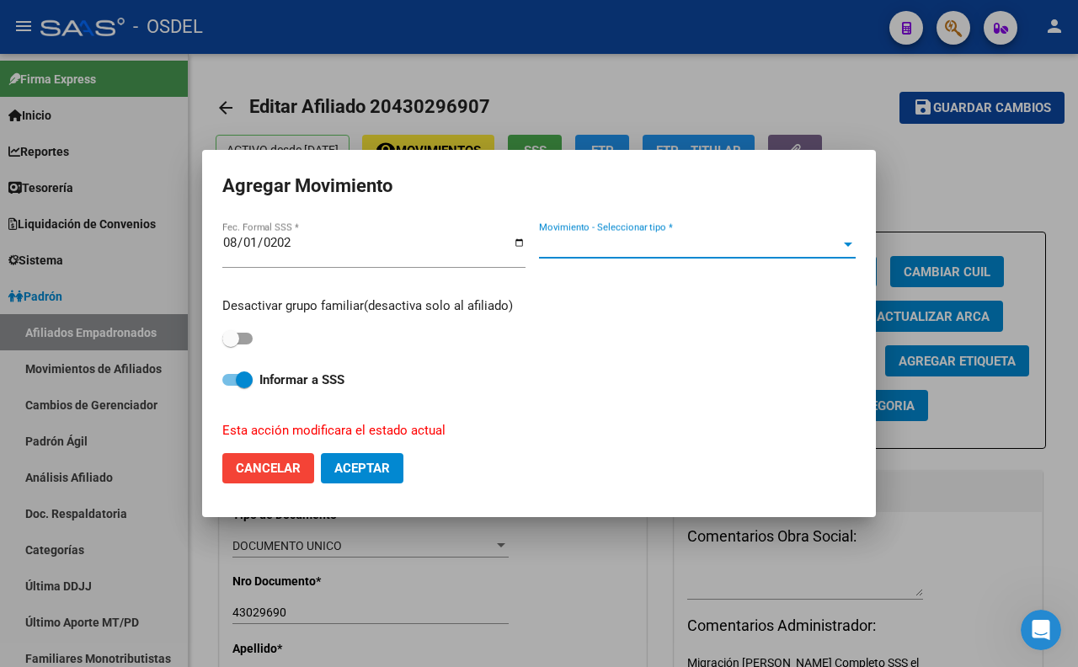
click at [642, 253] on span "Movimiento - Seleccionar tipo *" at bounding box center [689, 244] width 301 height 15
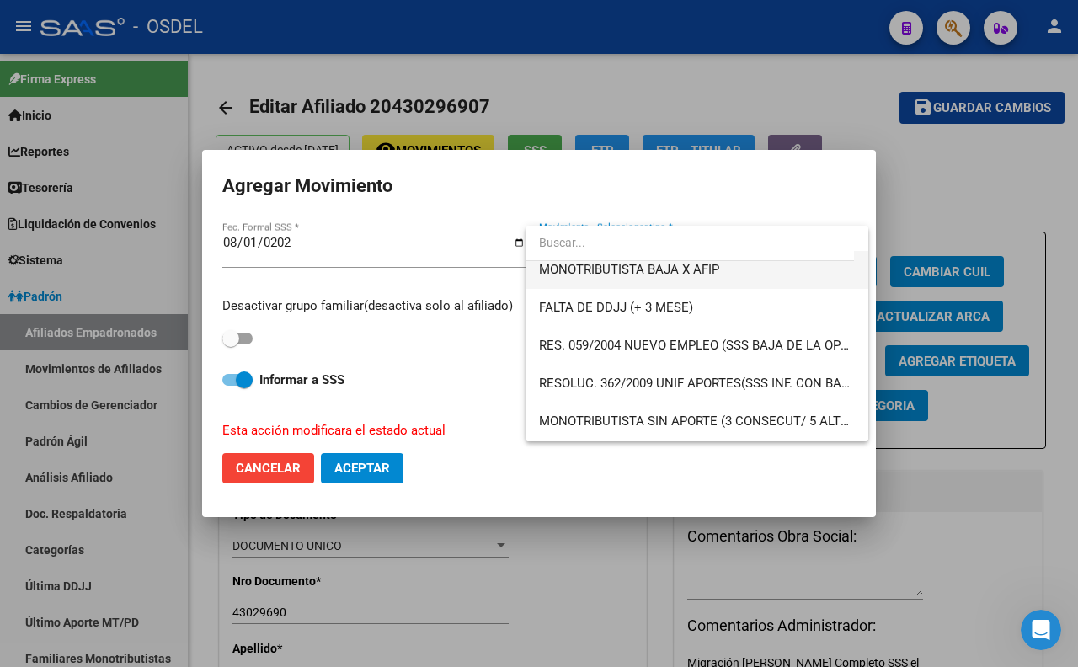
scroll to position [561, 0]
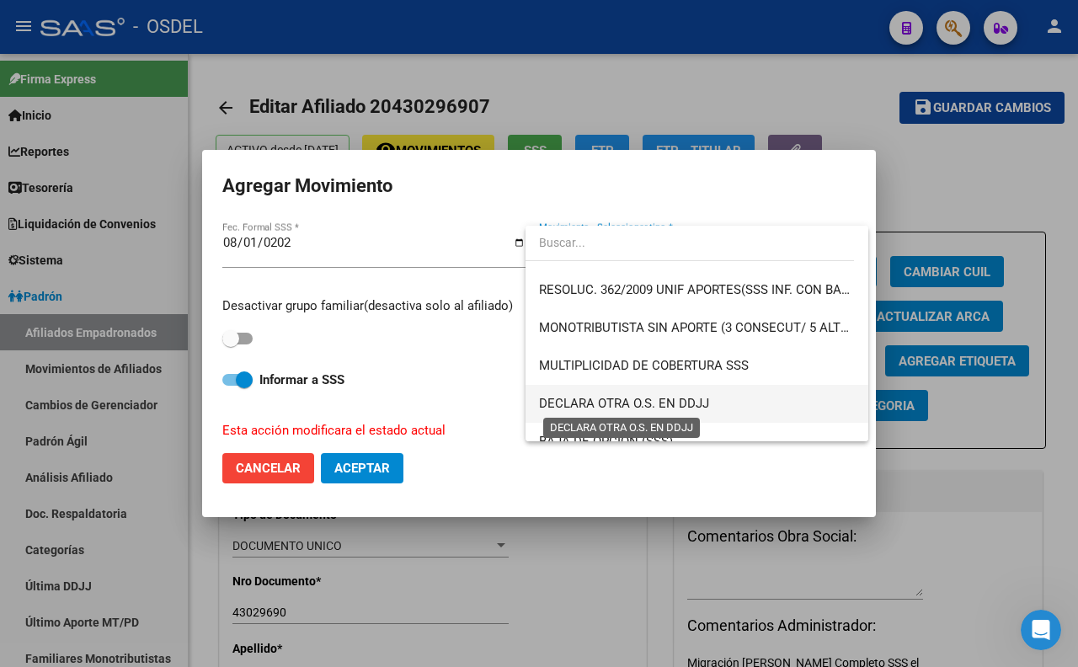
click at [701, 400] on span "DECLARA OTRA O.S. EN DDJJ" at bounding box center [624, 403] width 170 height 15
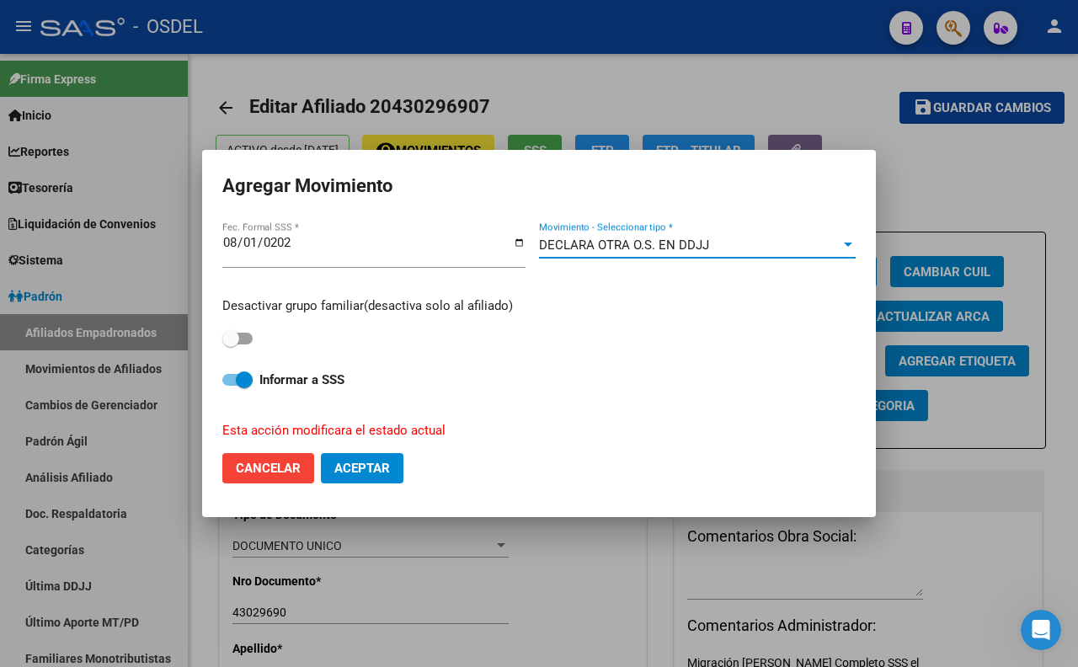
click at [224, 383] on span at bounding box center [237, 380] width 30 height 12
click at [230, 386] on input "Informar a SSS" at bounding box center [230, 386] width 1 height 1
checkbox input "false"
click at [354, 474] on span "Aceptar" at bounding box center [362, 468] width 56 height 15
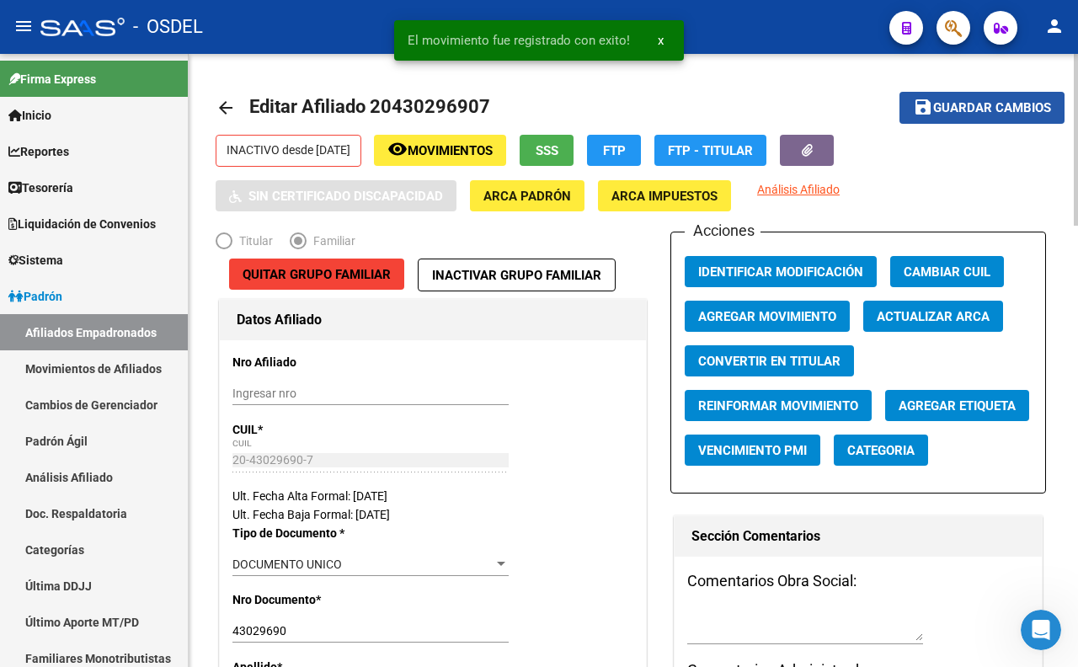
click at [965, 114] on span "Guardar cambios" at bounding box center [992, 108] width 118 height 15
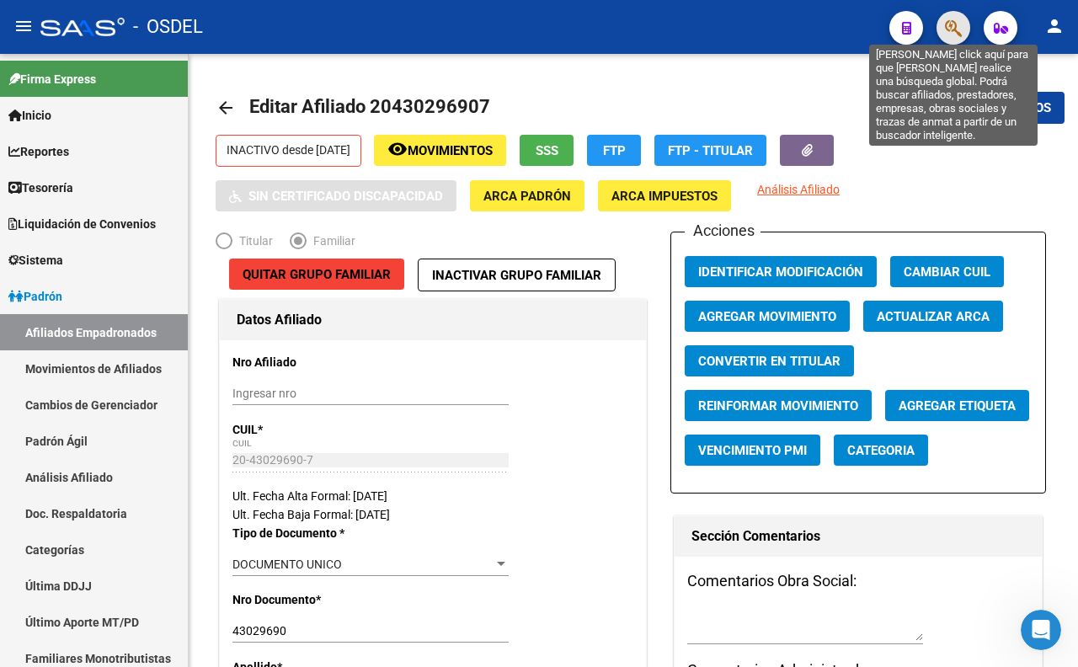
click at [946, 27] on icon "button" at bounding box center [953, 28] width 17 height 19
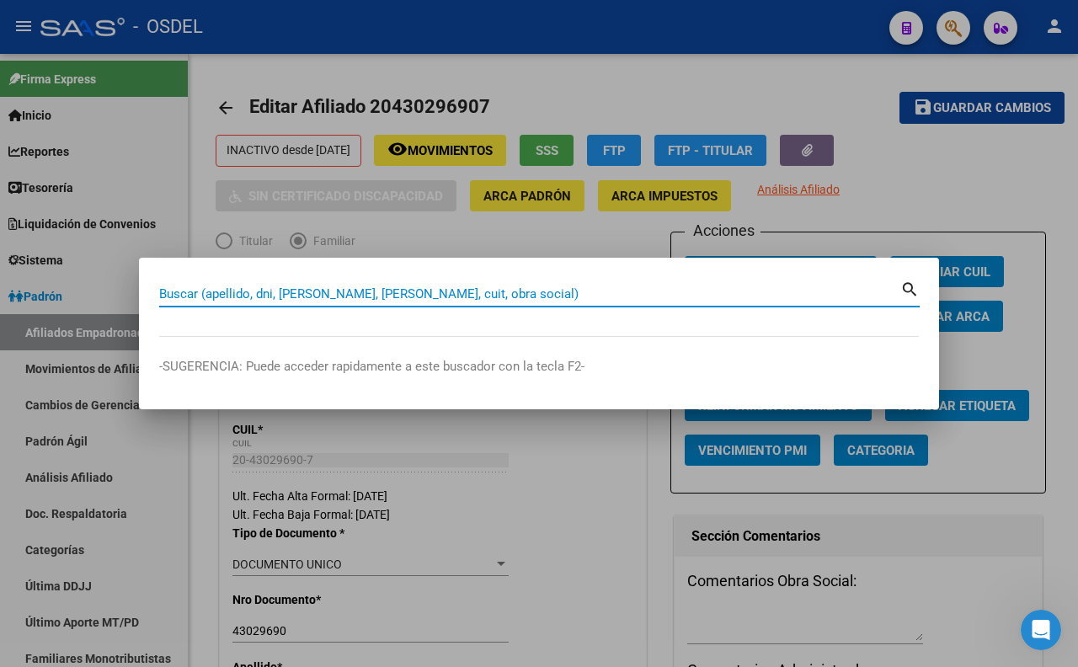
click at [480, 293] on input "Buscar (apellido, dni, [PERSON_NAME], [PERSON_NAME], cuit, obra social)" at bounding box center [529, 293] width 741 height 15
paste input "23300946"
type input "23300946"
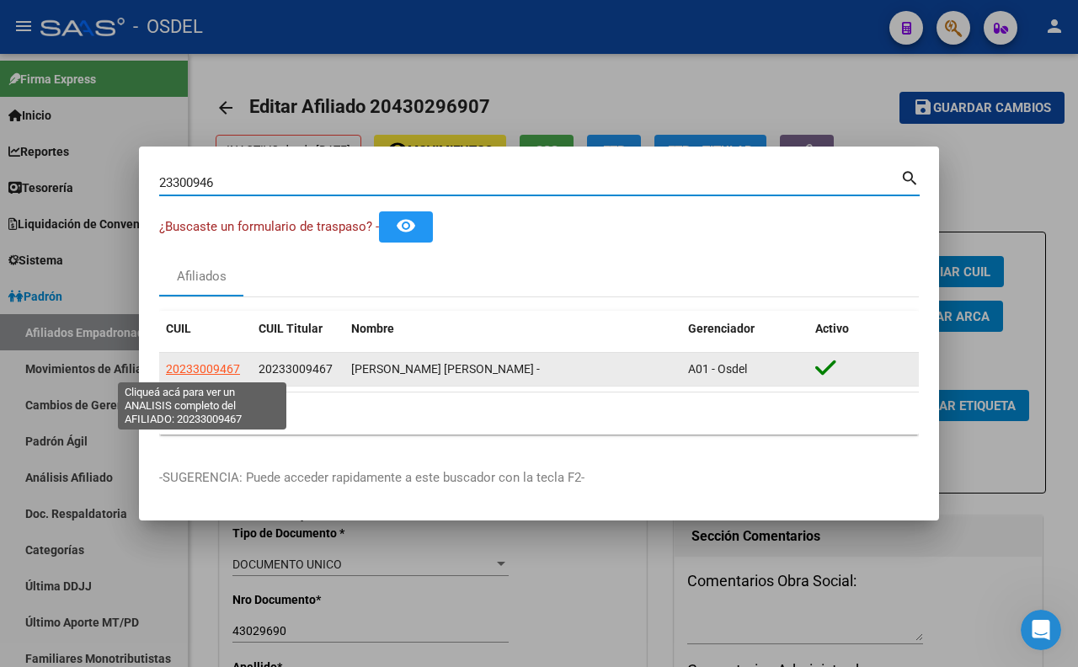
click at [207, 369] on span "20233009467" at bounding box center [203, 368] width 74 height 13
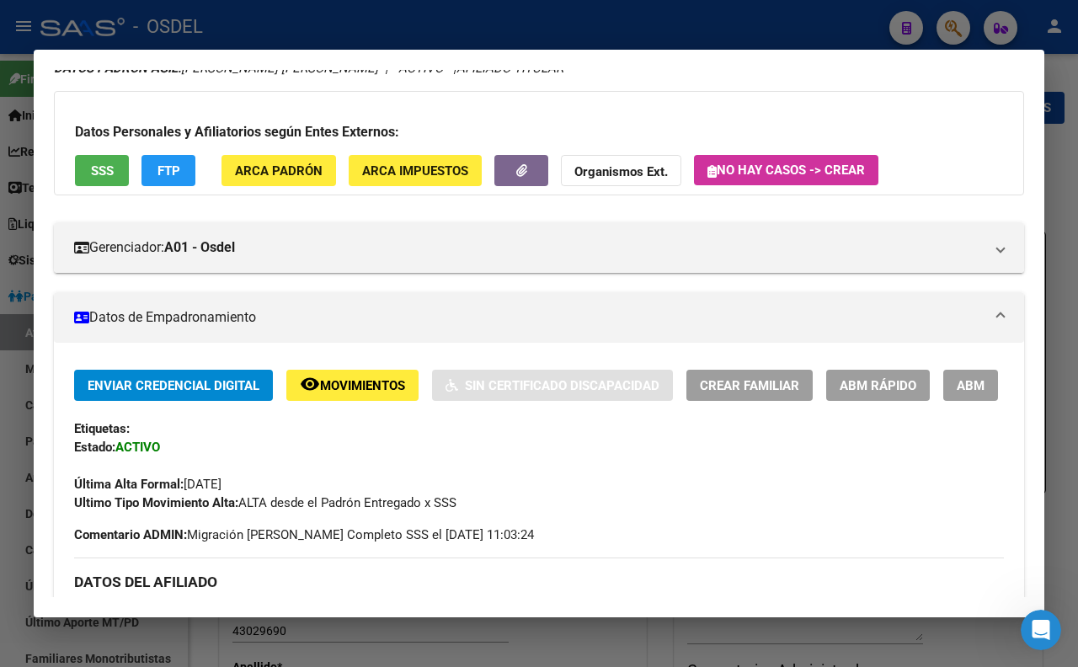
scroll to position [93, 0]
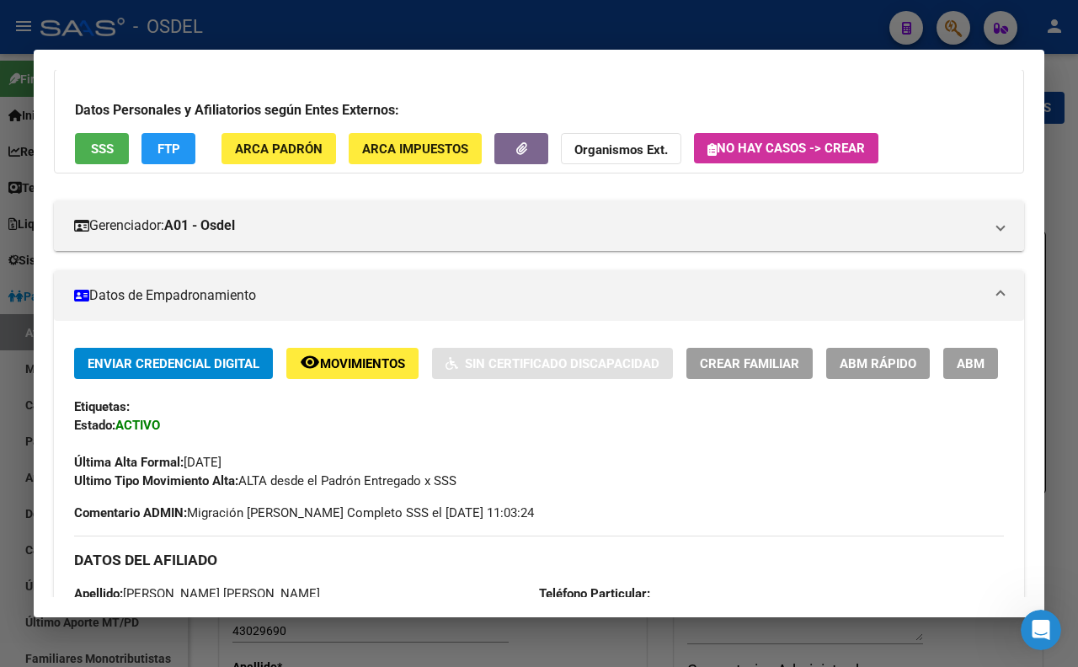
click at [102, 156] on span "SSS" at bounding box center [102, 148] width 23 height 15
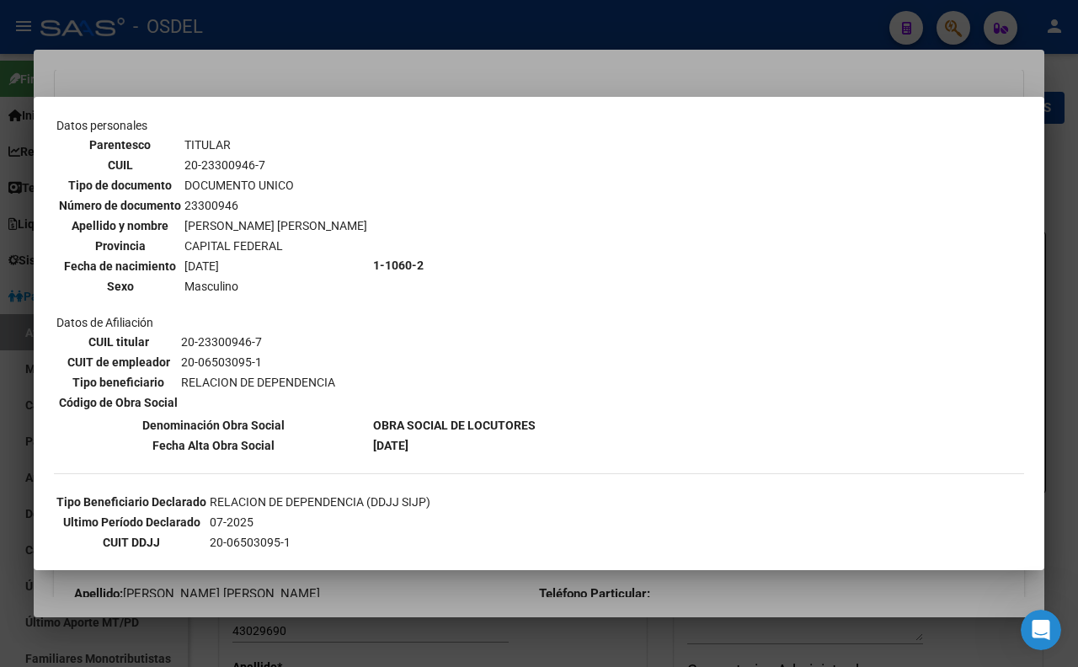
scroll to position [187, 0]
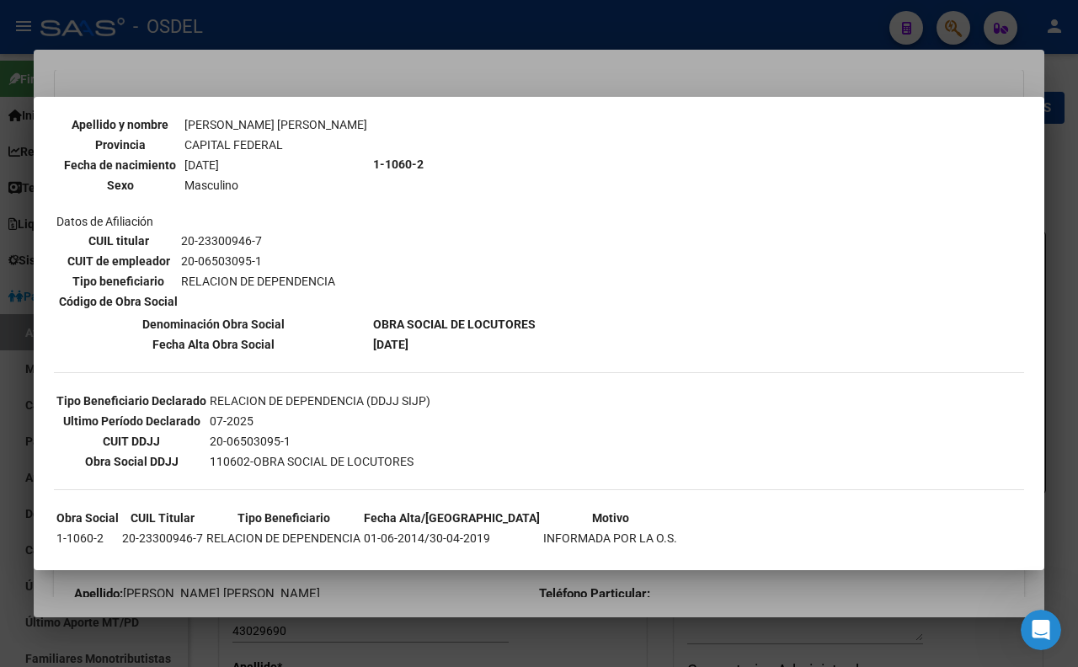
click at [554, 79] on div at bounding box center [539, 333] width 1078 height 667
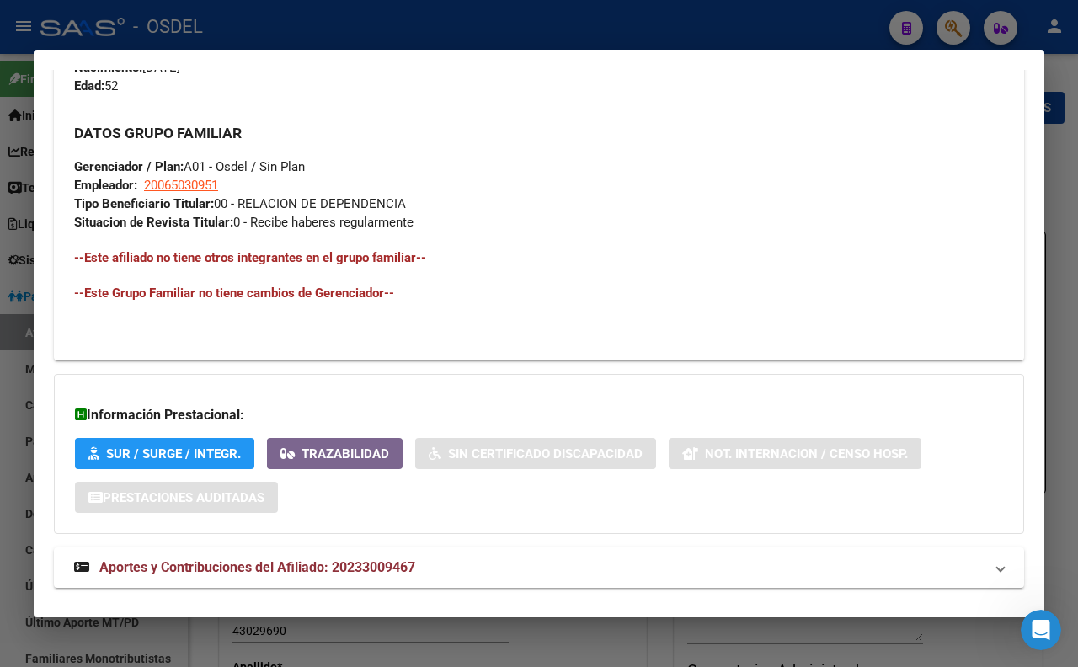
scroll to position [655, 0]
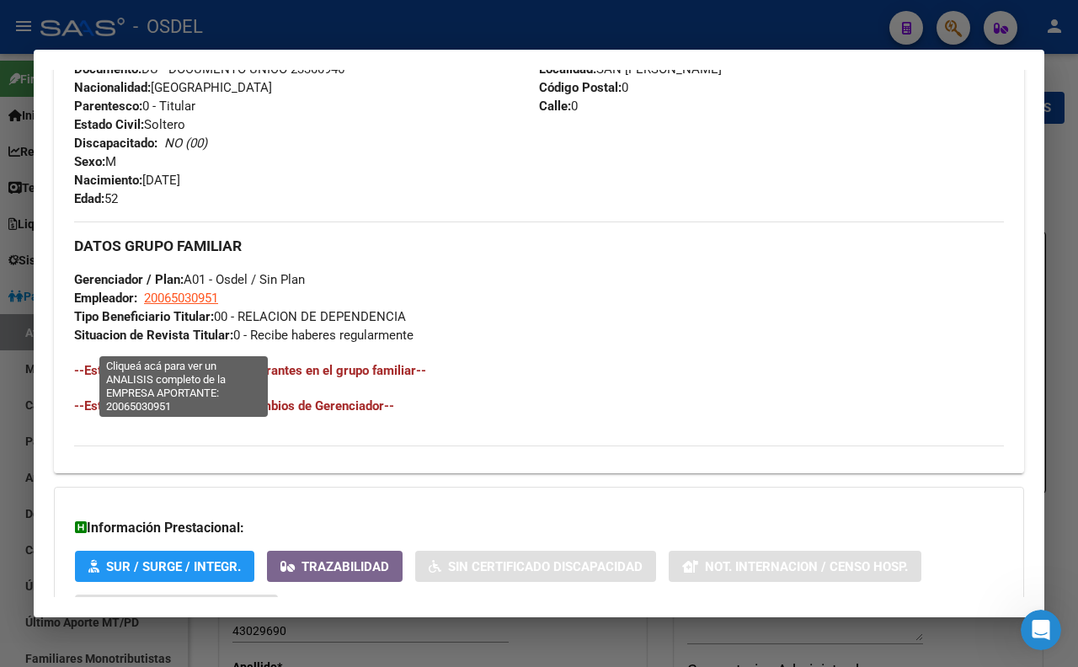
click at [202, 306] on span "20065030951" at bounding box center [181, 297] width 74 height 15
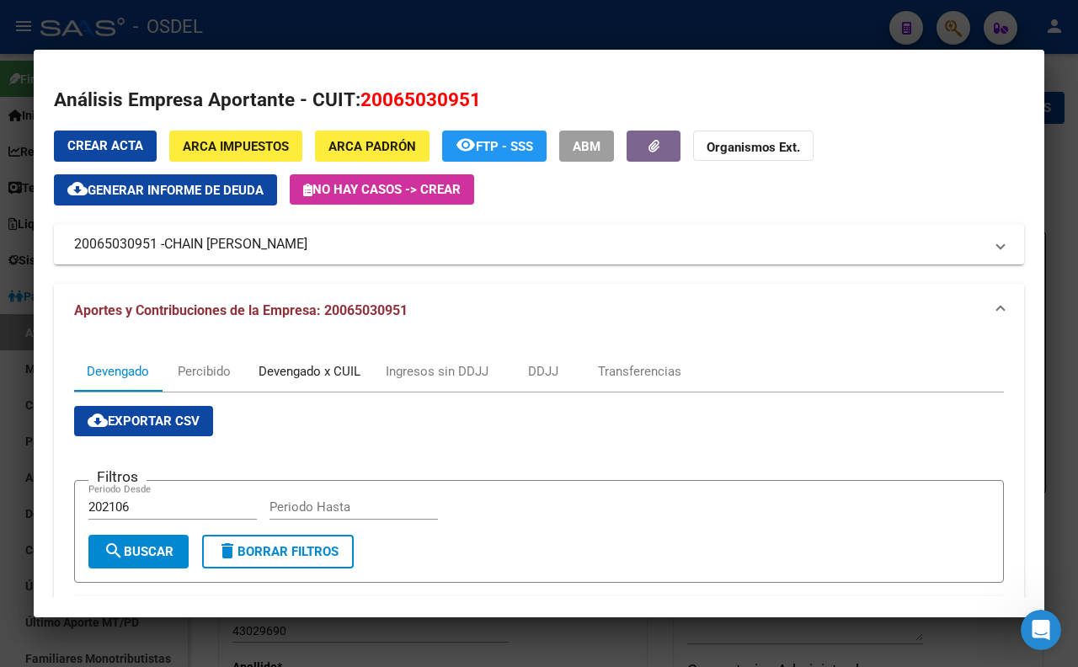
click at [333, 382] on div "Devengado x CUIL" at bounding box center [309, 371] width 127 height 40
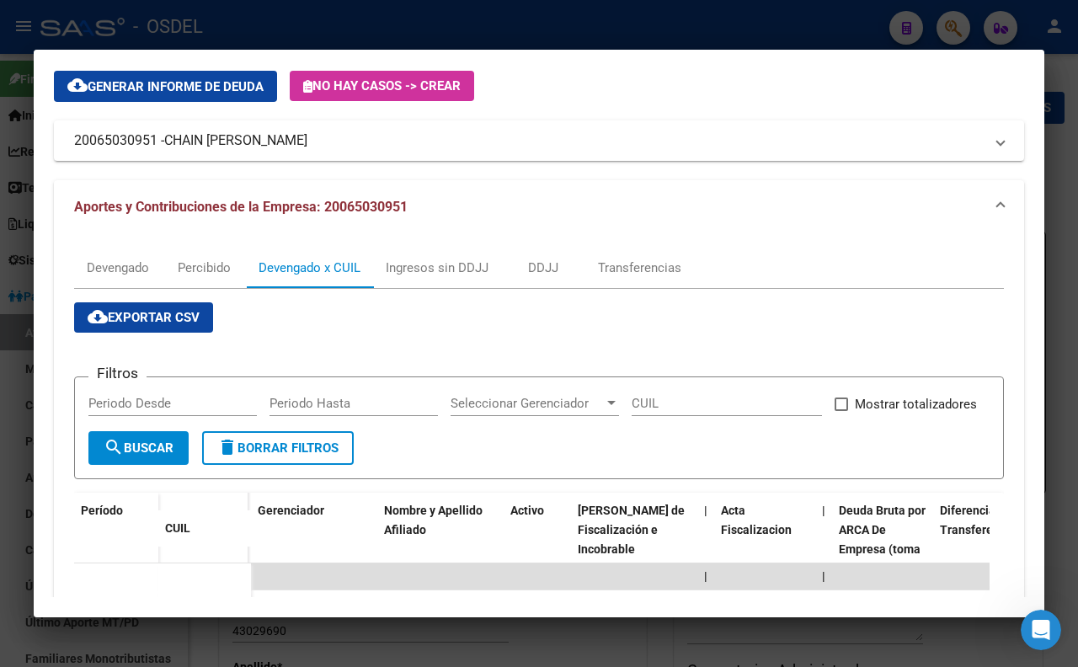
scroll to position [0, 0]
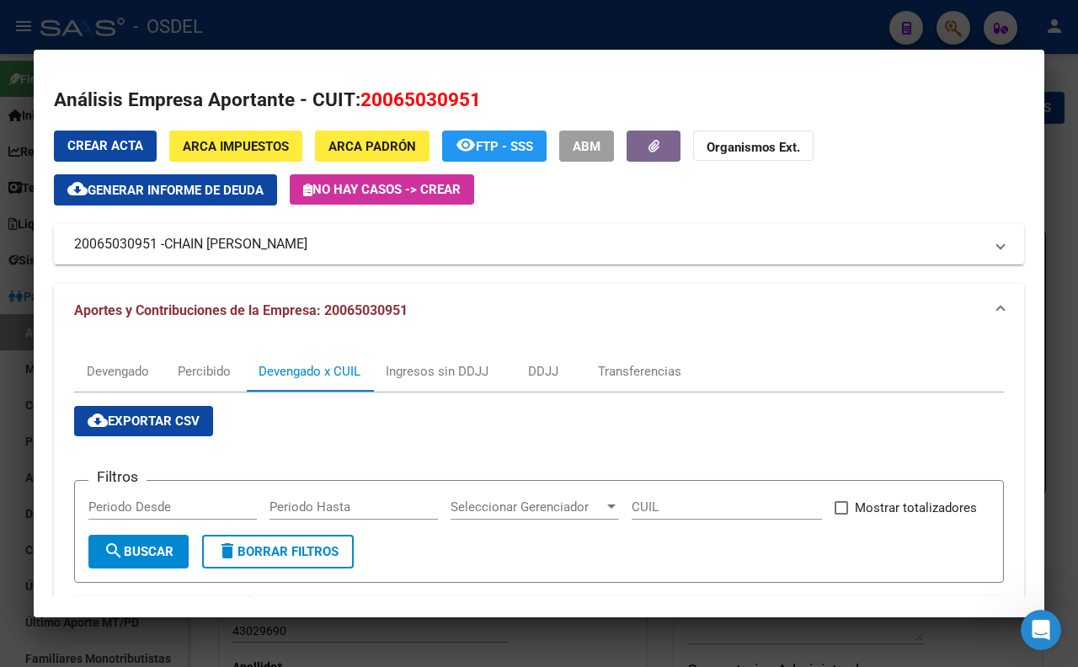
click at [520, 22] on div at bounding box center [539, 333] width 1078 height 667
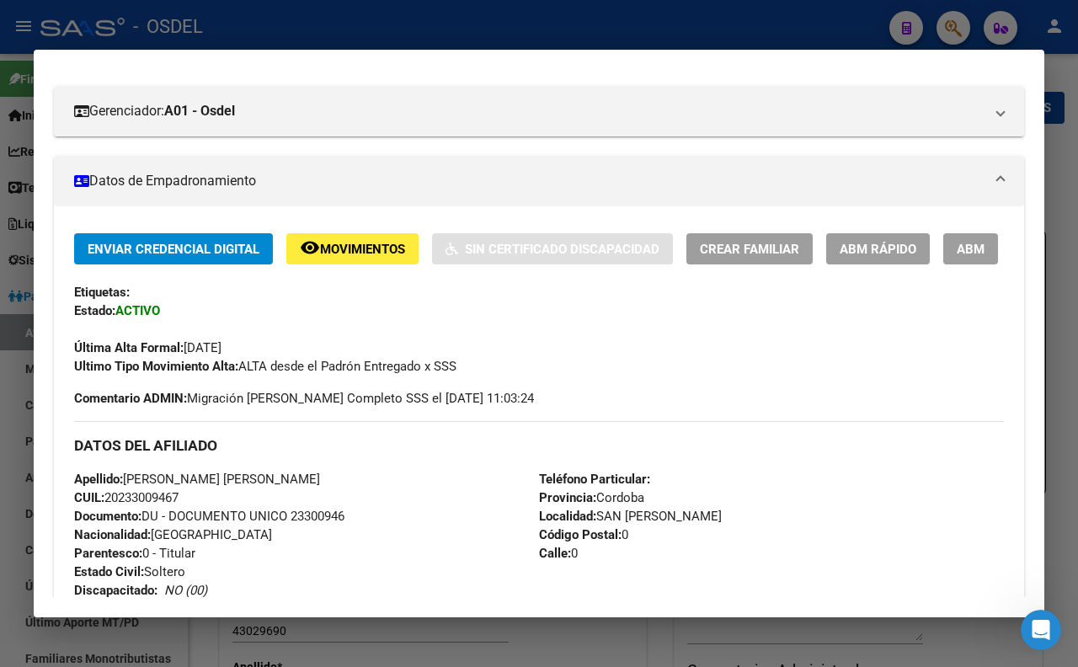
scroll to position [1, 0]
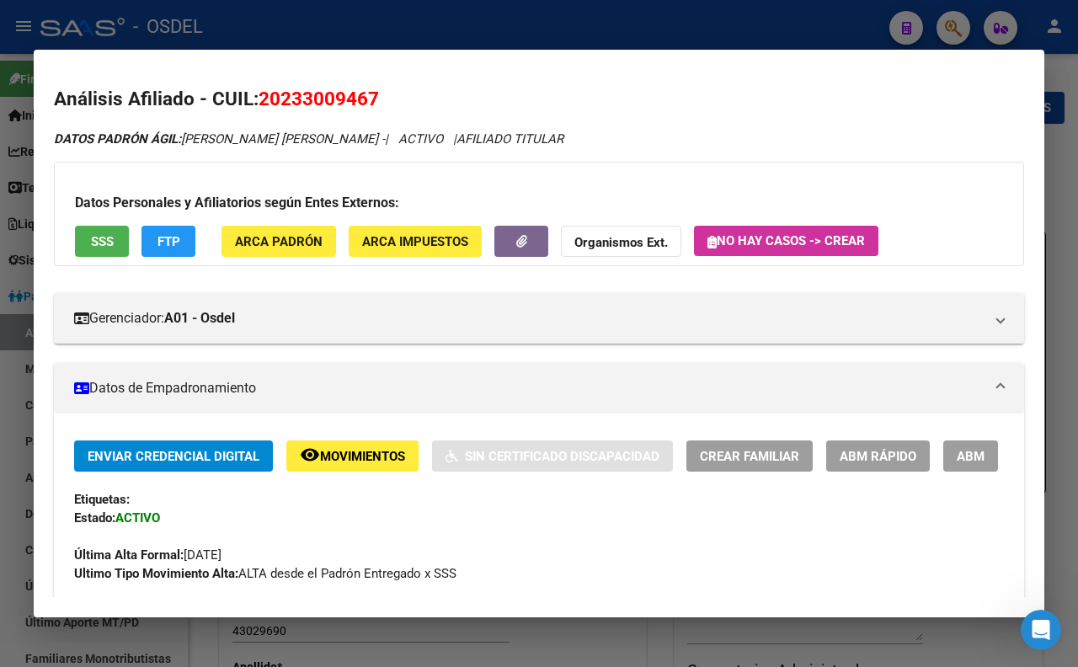
click at [464, 29] on div at bounding box center [539, 333] width 1078 height 667
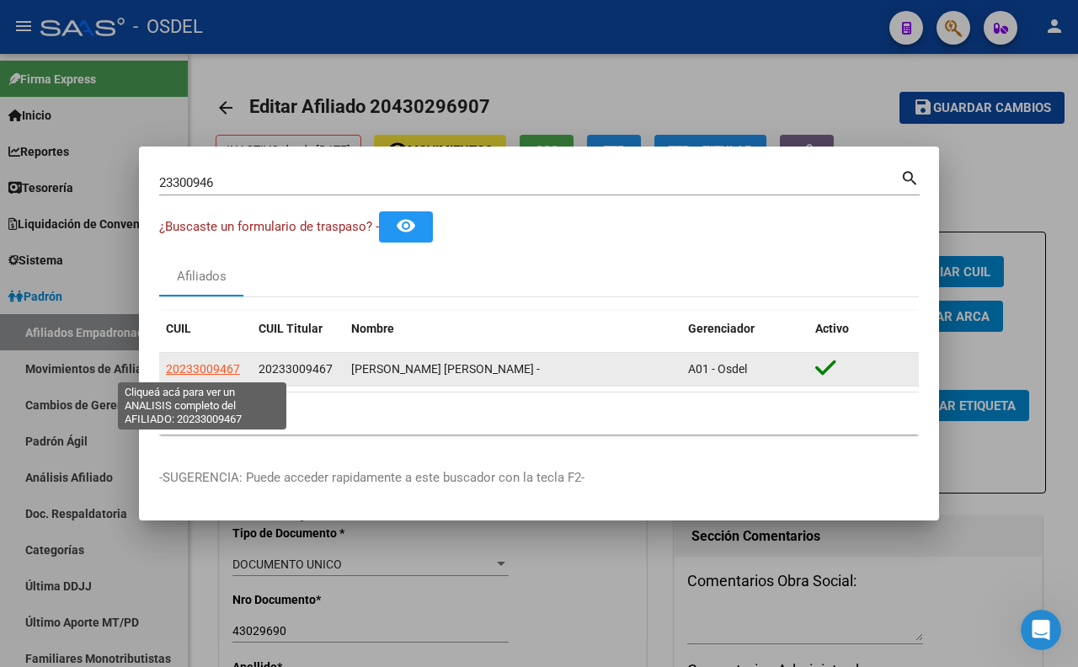
click at [179, 365] on span "20233009467" at bounding box center [203, 368] width 74 height 13
type textarea "20233009467"
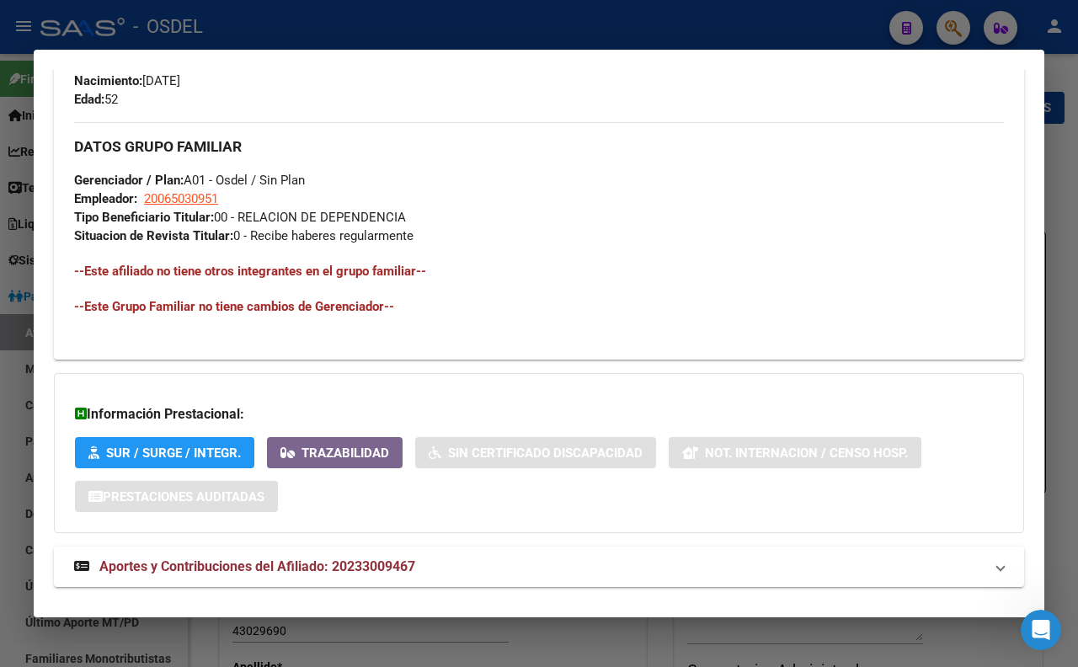
scroll to position [828, 0]
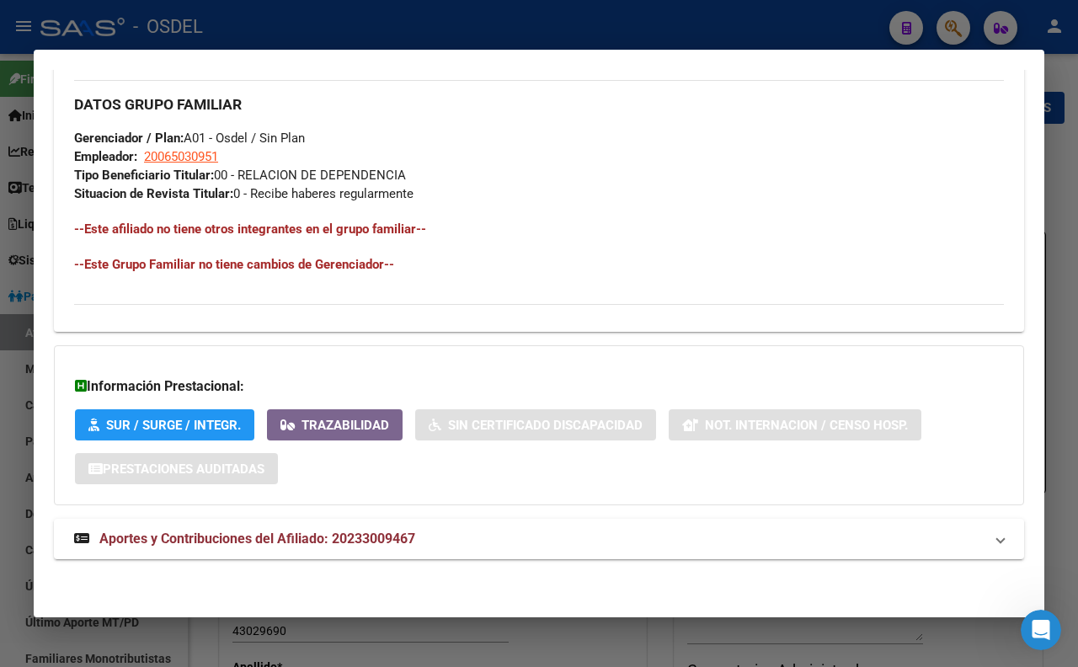
click at [328, 540] on span "Aportes y Contribuciones del Afiliado: 20233009467" at bounding box center [257, 538] width 316 height 16
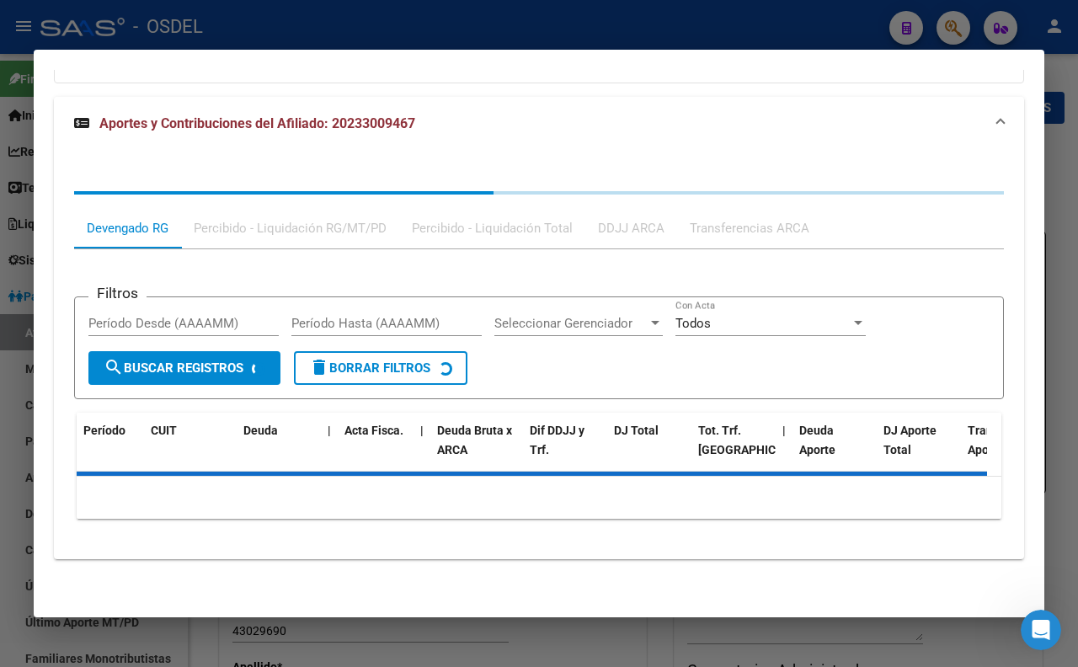
scroll to position [1264, 0]
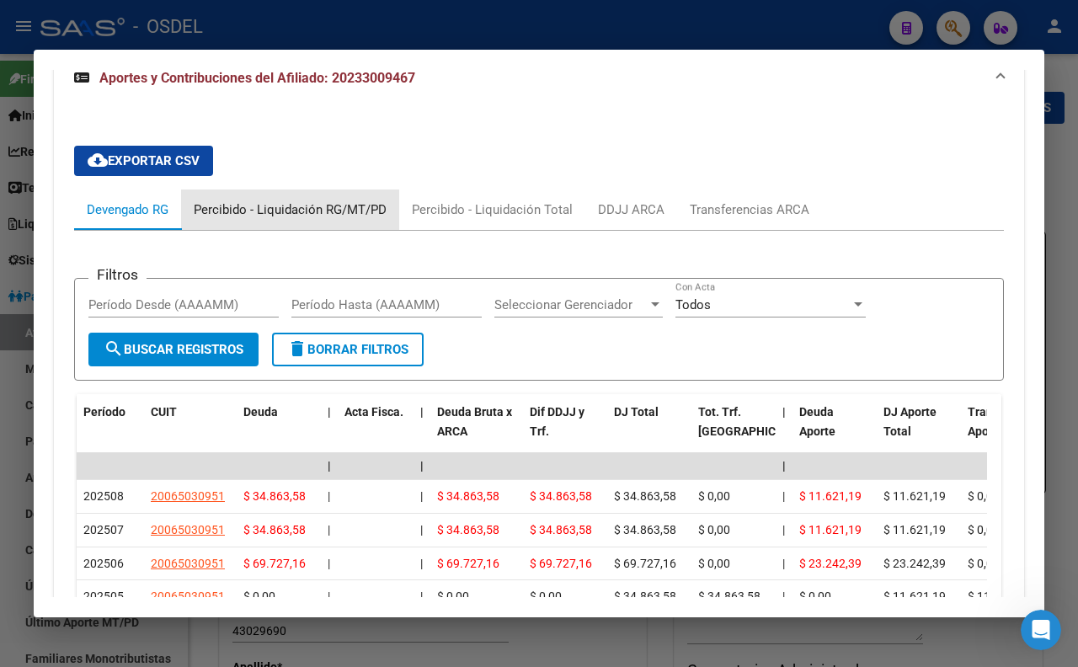
click at [296, 219] on div "Percibido - Liquidación RG/MT/PD" at bounding box center [290, 209] width 193 height 19
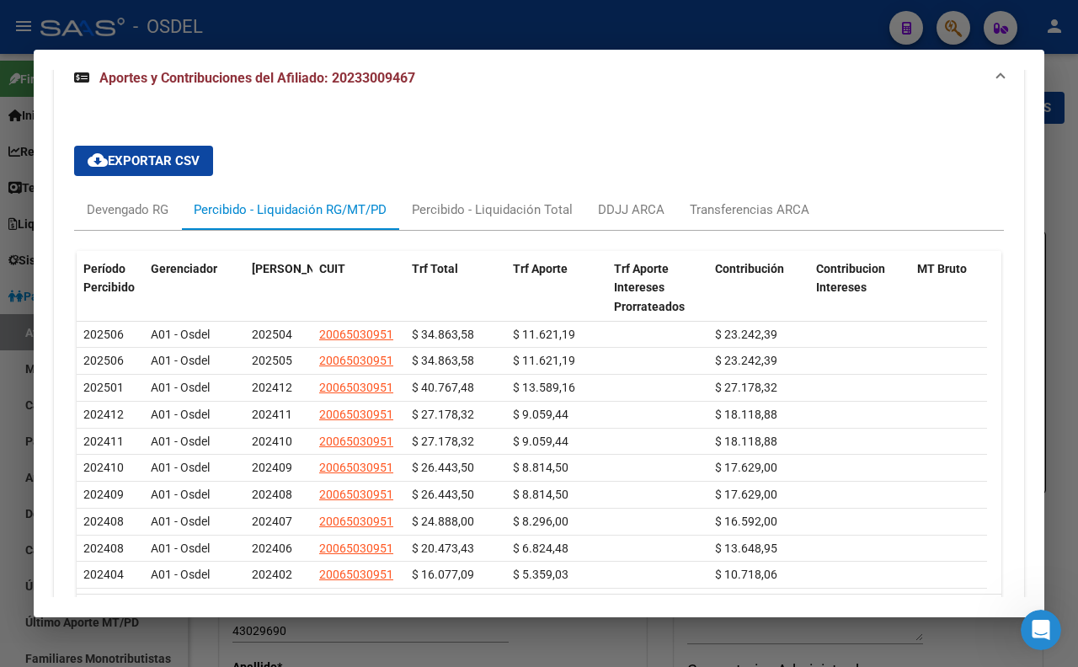
click at [539, 28] on div at bounding box center [539, 333] width 1078 height 667
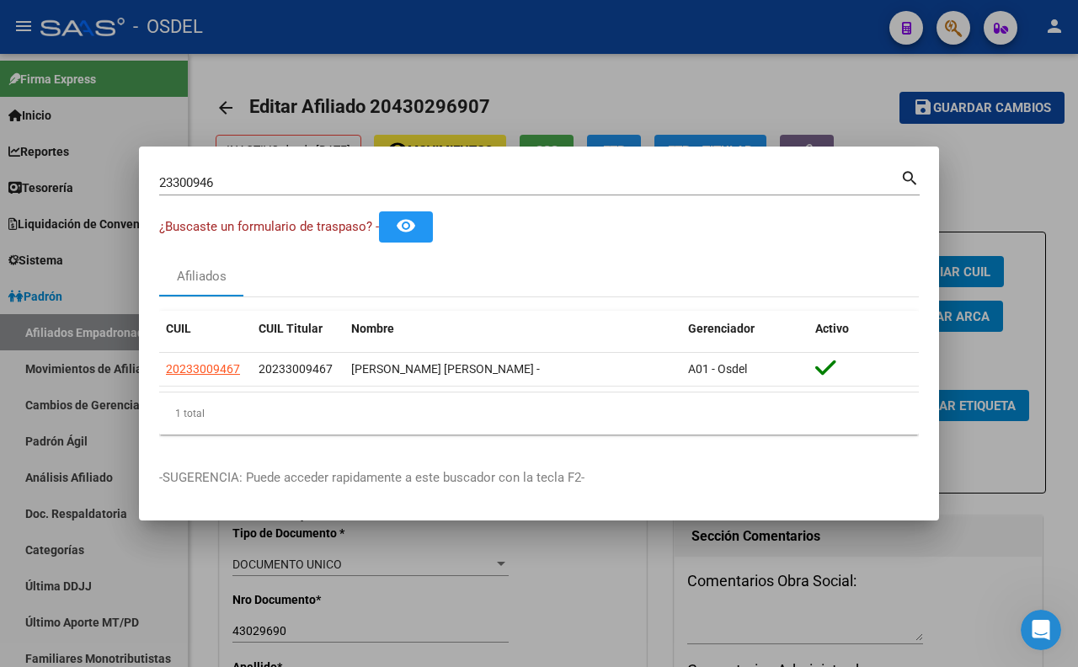
click at [825, 70] on div at bounding box center [539, 333] width 1078 height 667
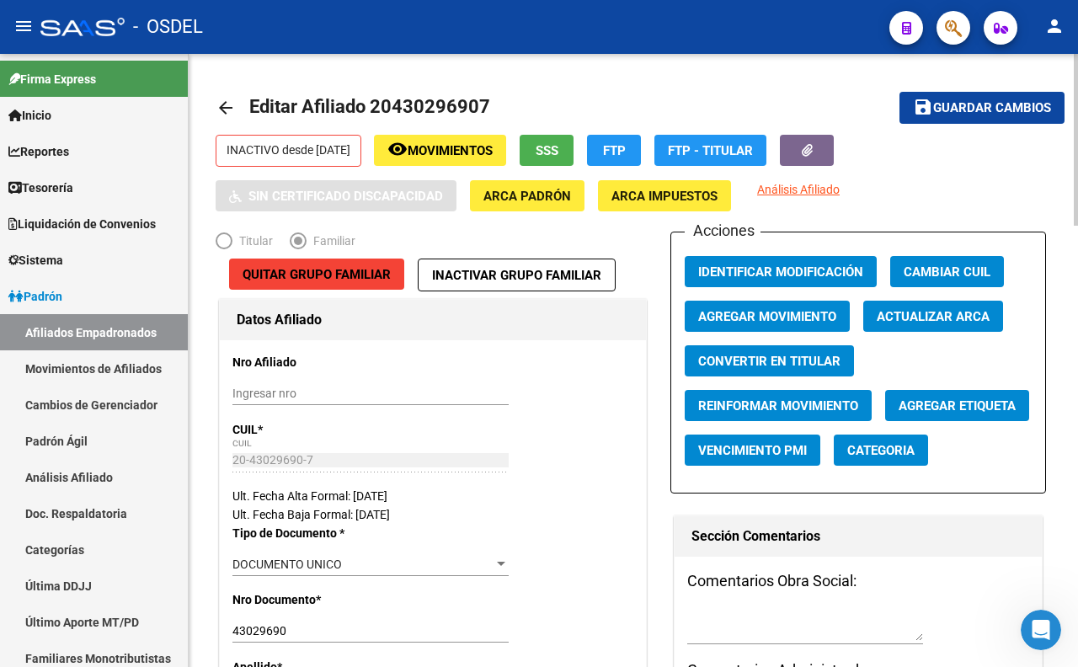
click at [971, 115] on button "save Guardar cambios" at bounding box center [981, 107] width 165 height 31
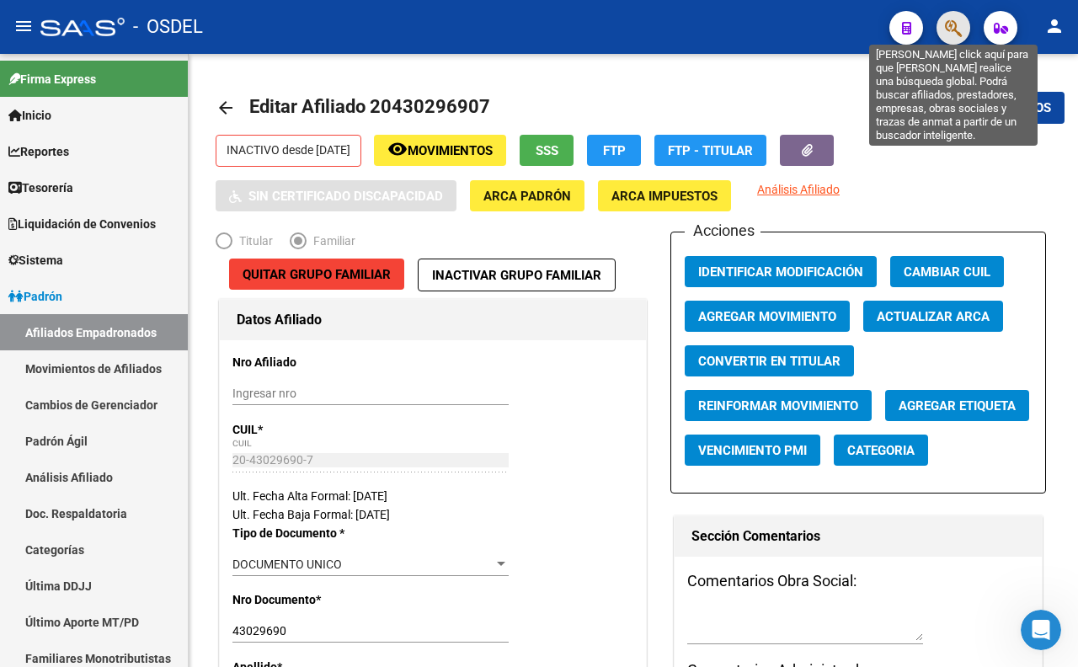
click at [948, 22] on icon "button" at bounding box center [953, 28] width 17 height 19
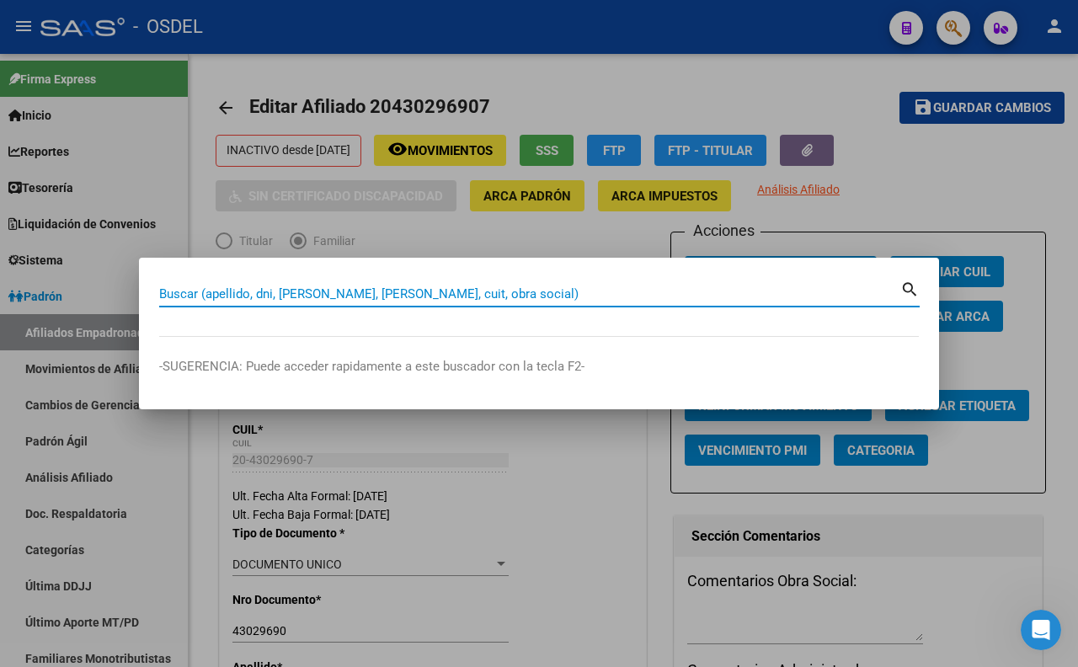
click at [430, 288] on input "Buscar (apellido, dni, [PERSON_NAME], [PERSON_NAME], cuit, obra social)" at bounding box center [529, 293] width 741 height 15
paste input "25088723"
type input "25088723"
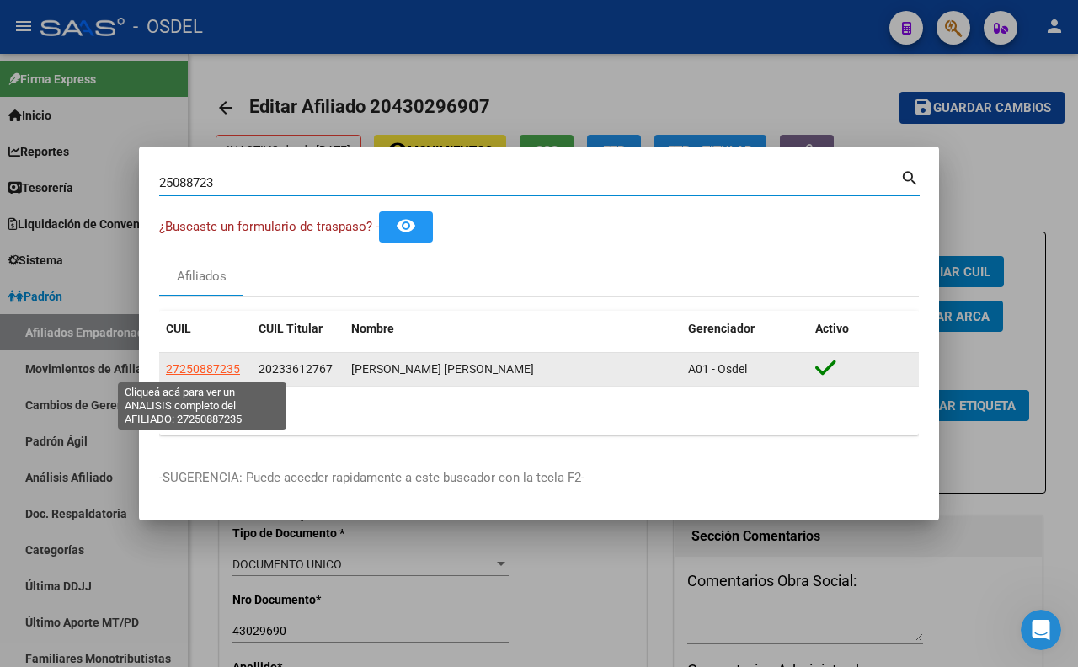
click at [229, 376] on span "27250887235" at bounding box center [203, 368] width 74 height 13
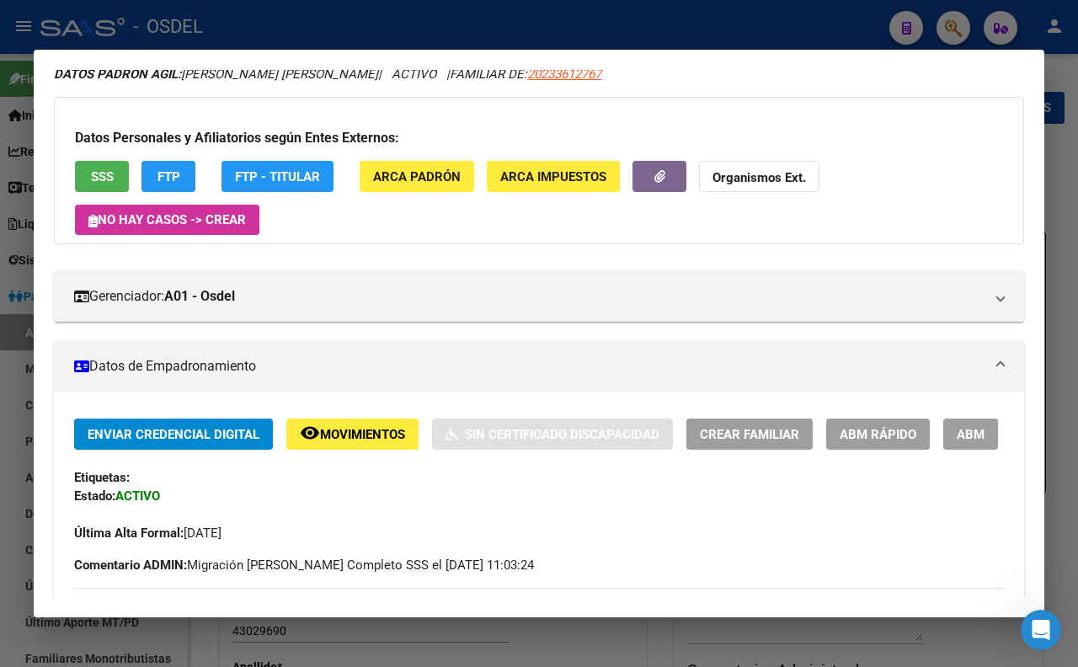
scroll to position [0, 0]
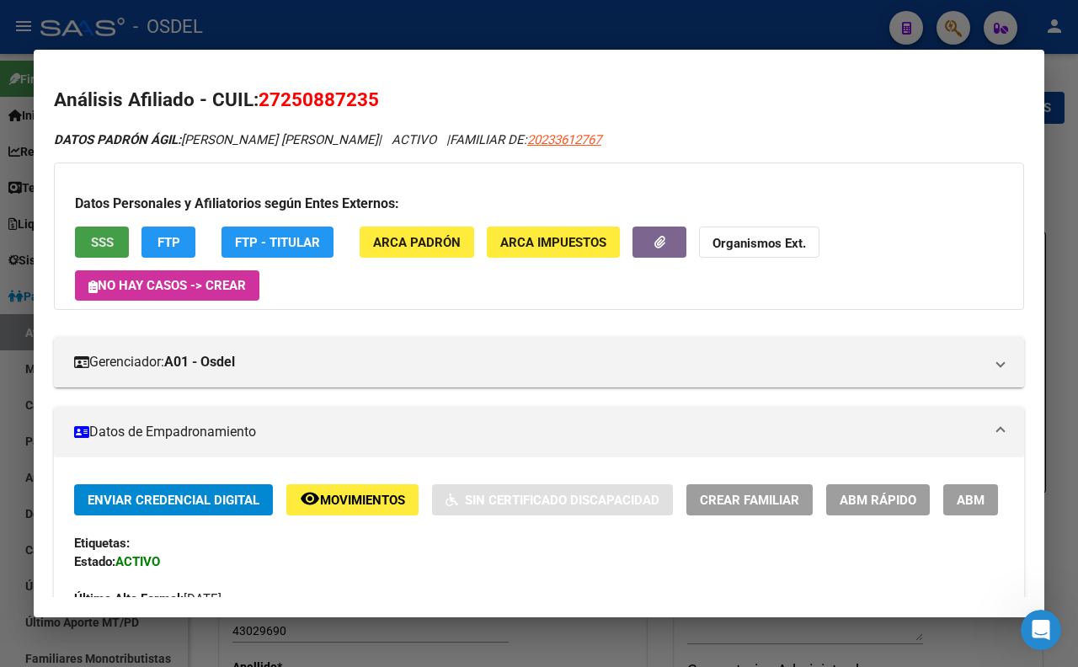
click at [108, 250] on button "SSS" at bounding box center [102, 241] width 54 height 31
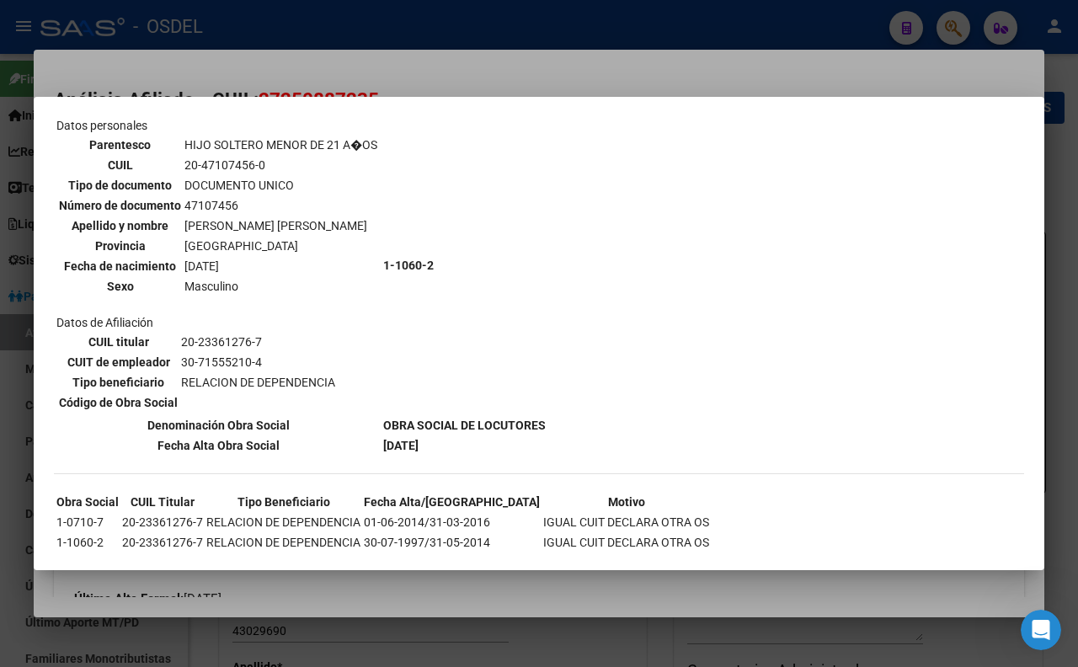
scroll to position [1023, 0]
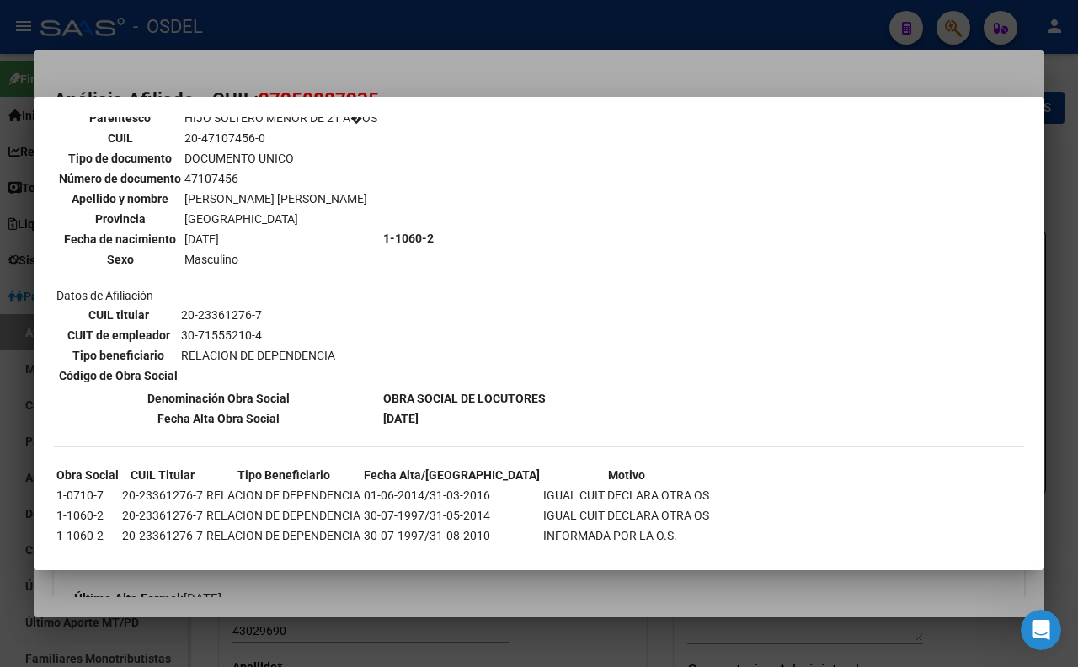
click at [524, 85] on div at bounding box center [539, 333] width 1078 height 667
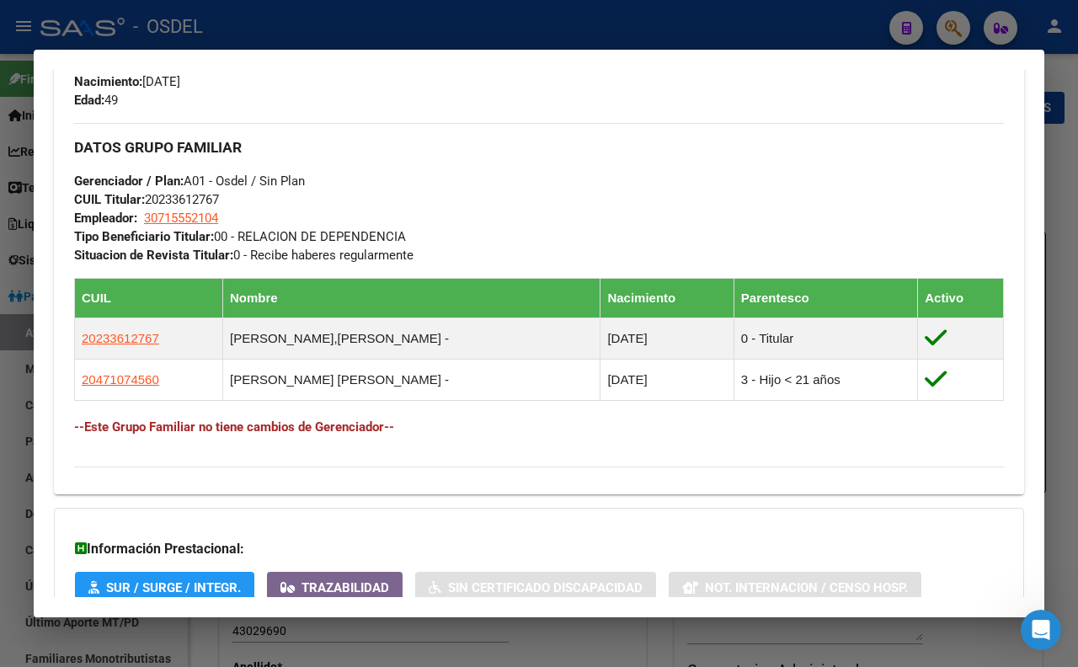
scroll to position [842, 0]
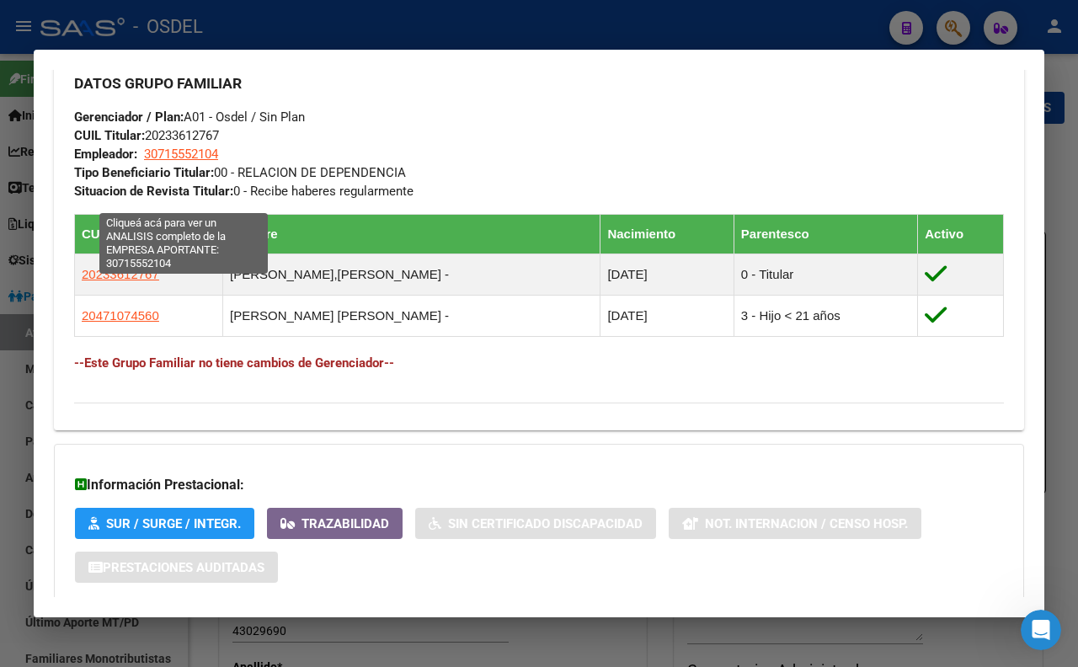
click at [196, 162] on span "30715552104" at bounding box center [181, 154] width 74 height 15
type textarea "30715552104"
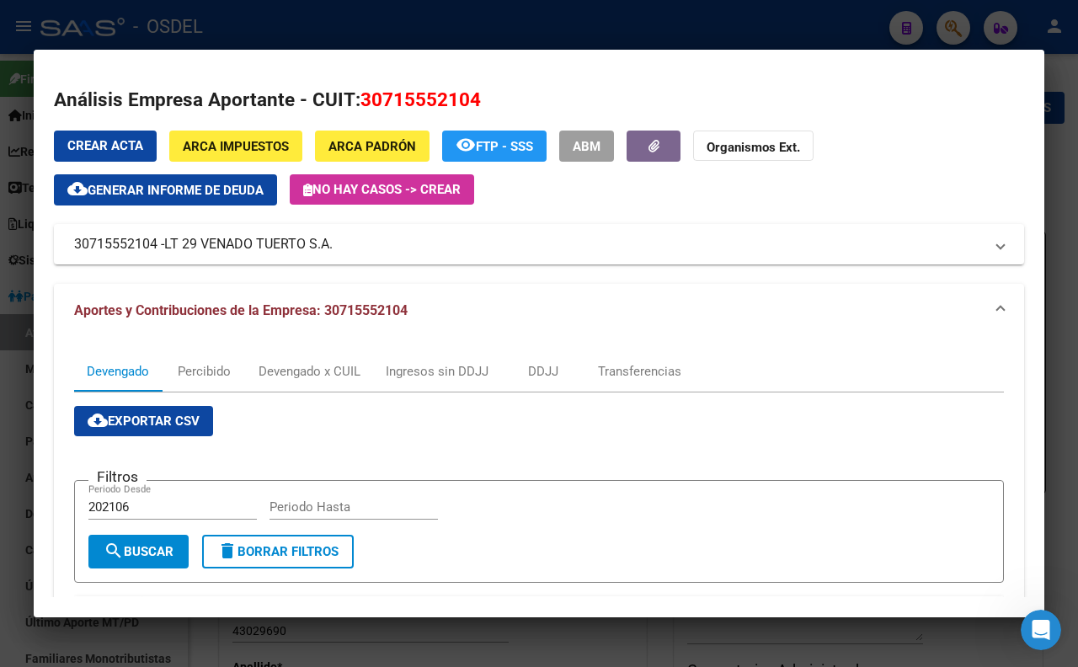
click at [411, 18] on div at bounding box center [539, 333] width 1078 height 667
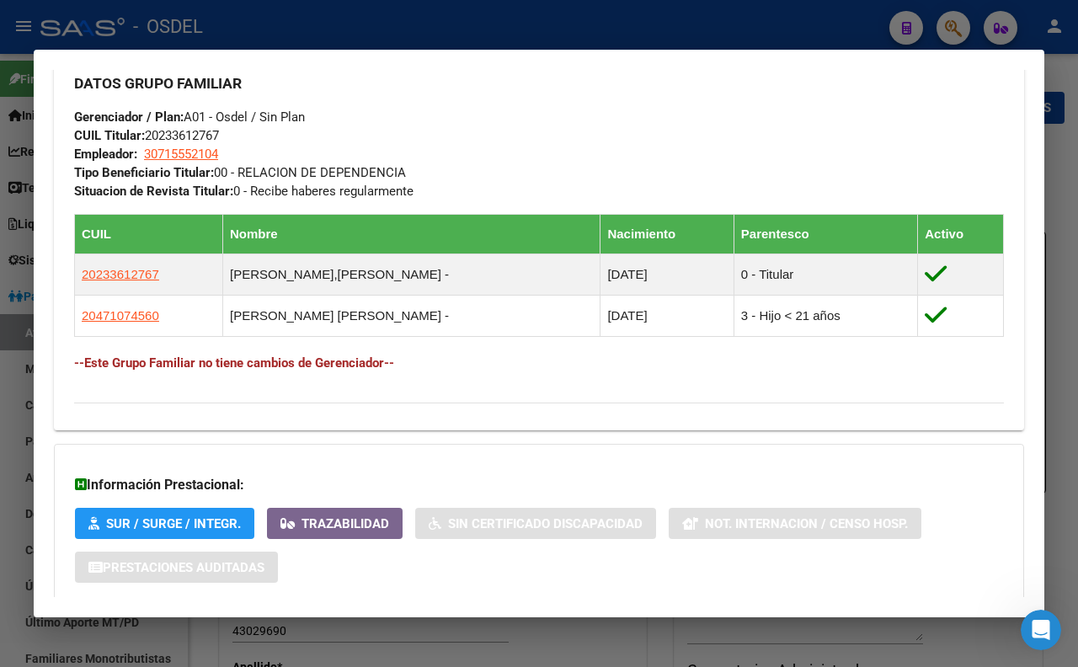
click at [413, 24] on div at bounding box center [539, 333] width 1078 height 667
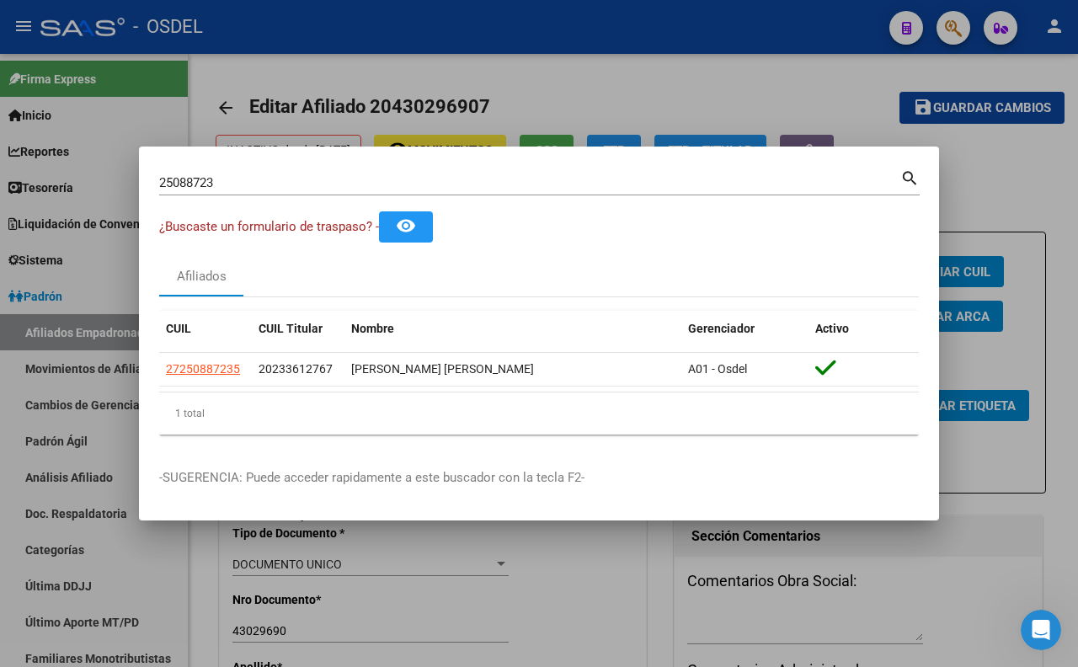
click at [448, 181] on input "25088723" at bounding box center [529, 182] width 741 height 15
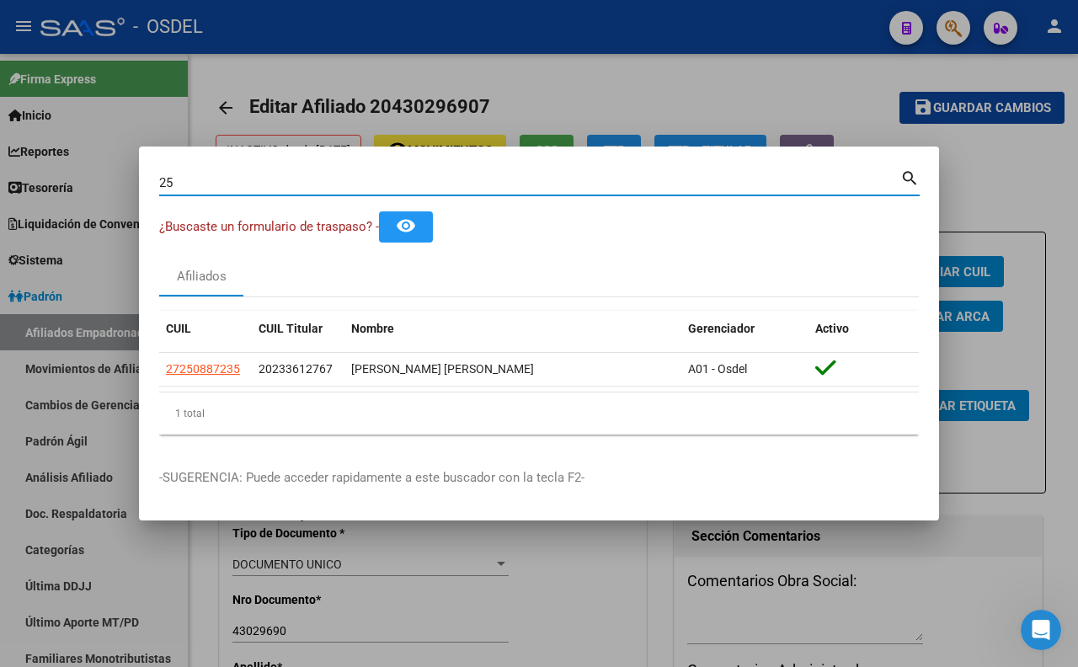
type input "2"
type input "[PERSON_NAME]"
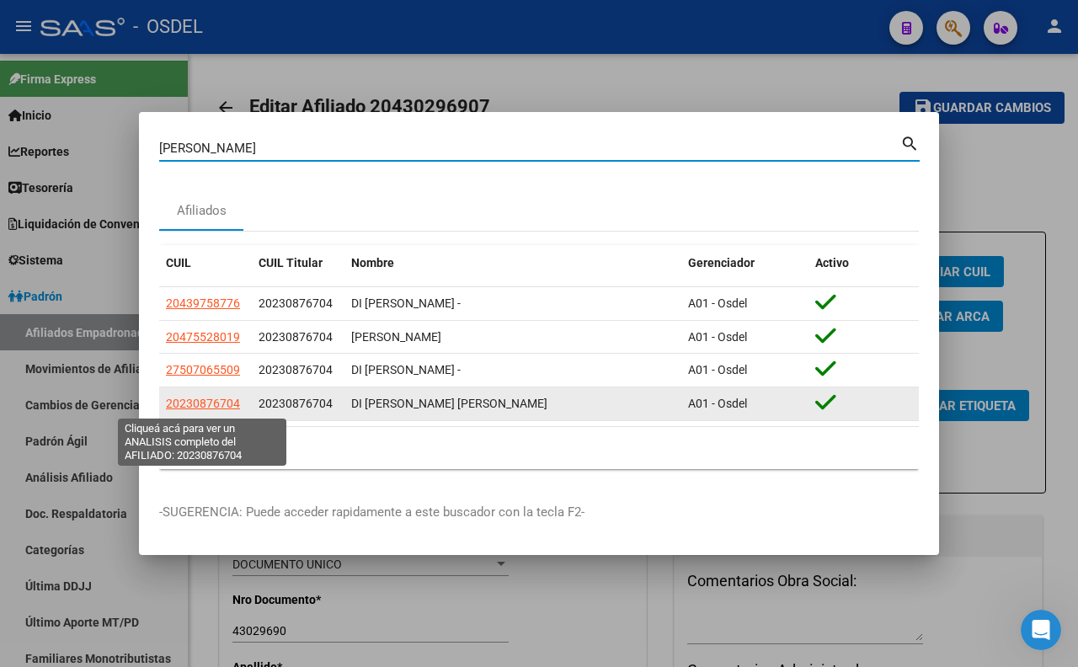
click at [221, 406] on span "20230876704" at bounding box center [203, 403] width 74 height 13
type textarea "20230876704"
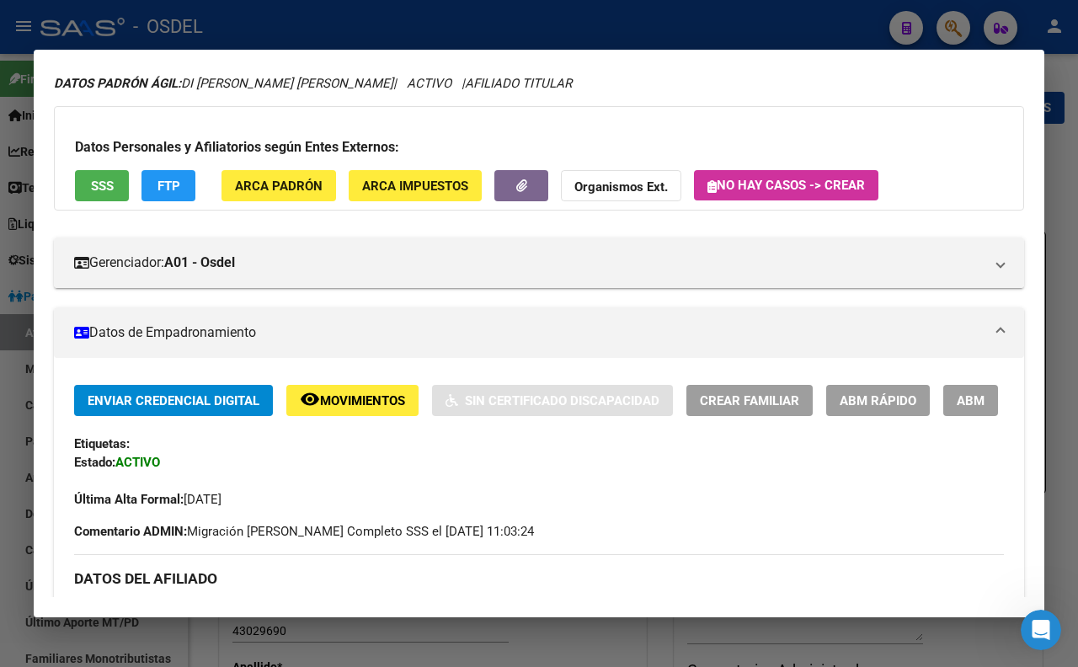
scroll to position [0, 0]
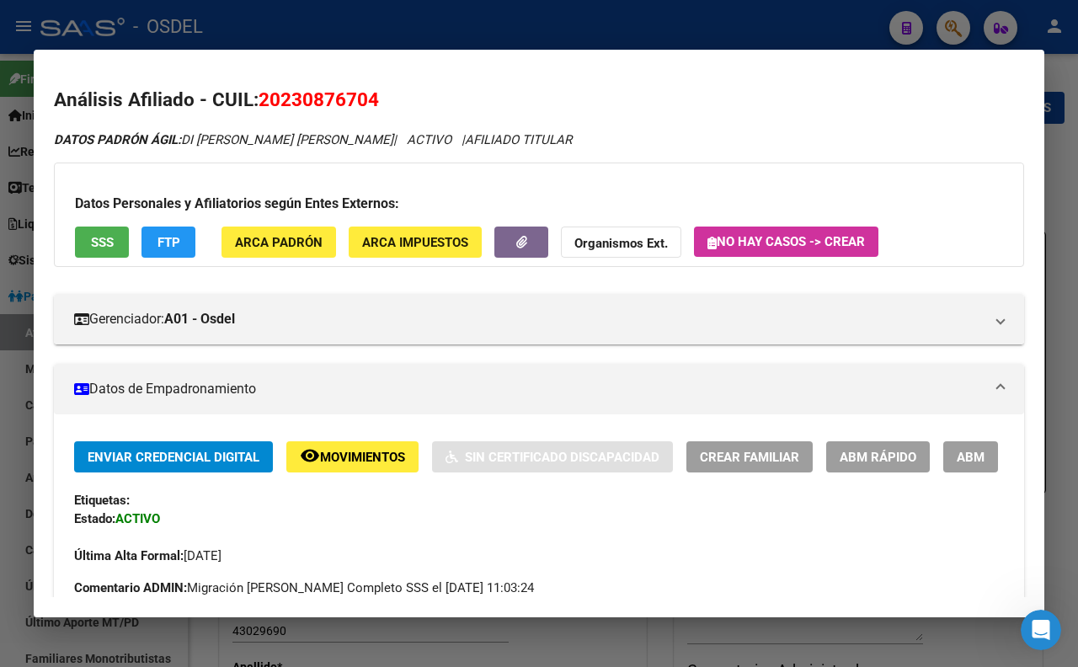
click at [957, 465] on span "ABM" at bounding box center [971, 457] width 28 height 15
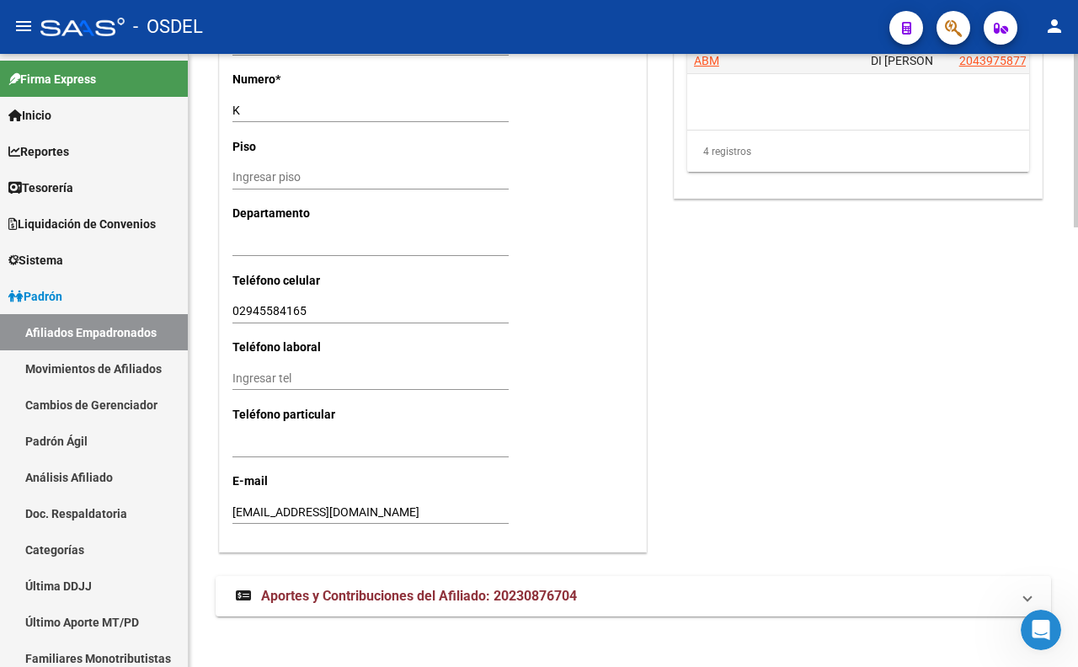
scroll to position [1553, 0]
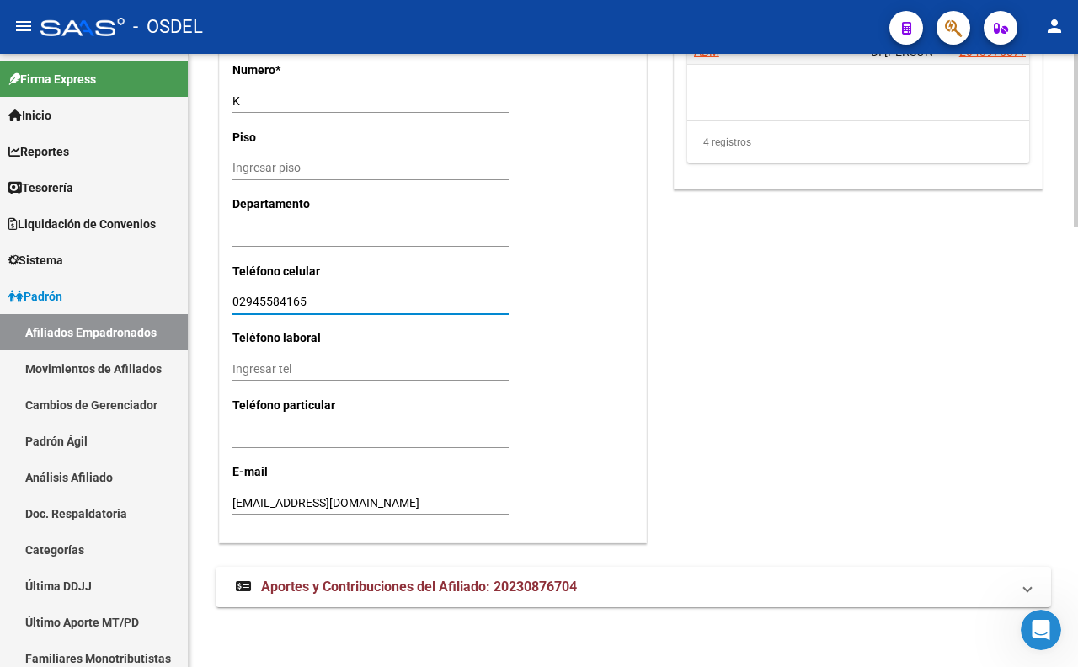
drag, startPoint x: 317, startPoint y: 301, endPoint x: 232, endPoint y: 303, distance: 85.9
click at [232, 303] on input "02945584165" at bounding box center [370, 302] width 276 height 14
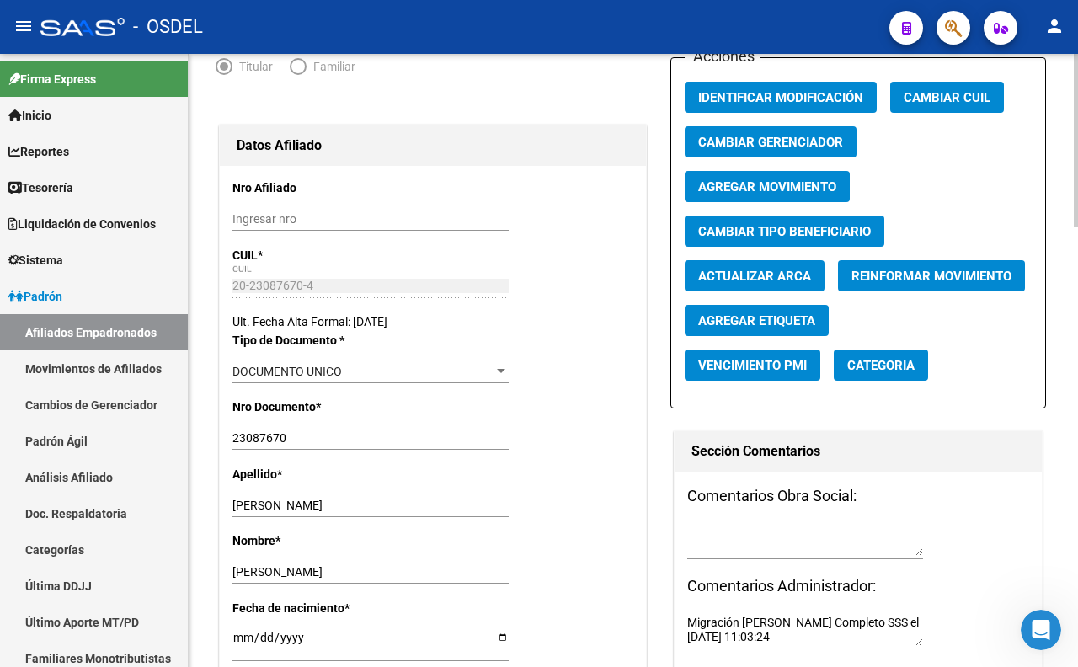
scroll to position [0, 0]
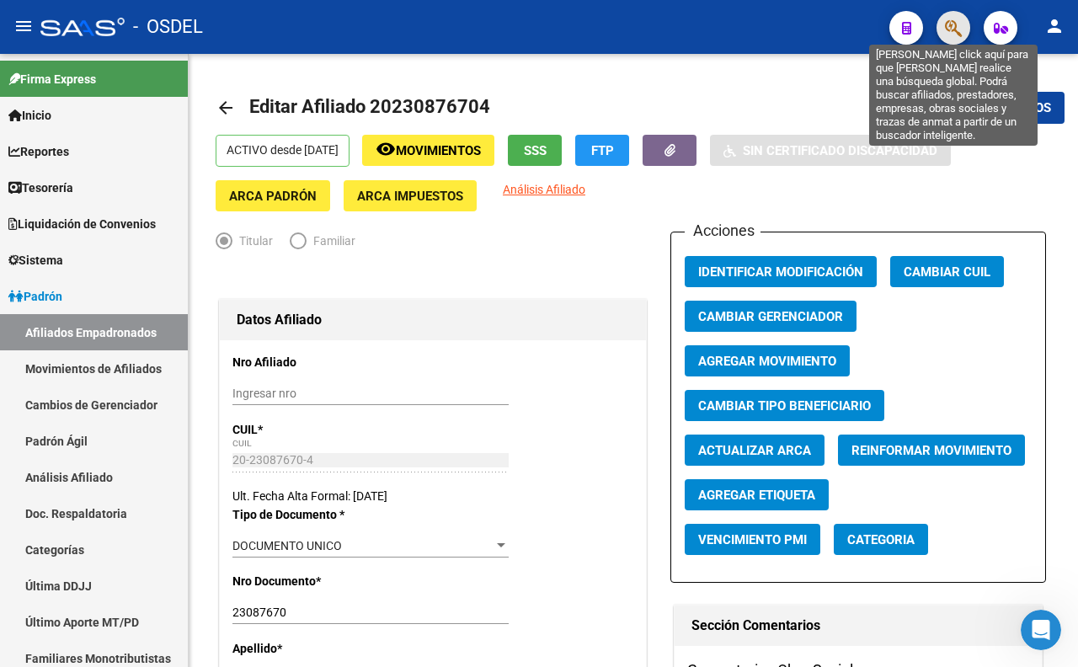
click at [945, 19] on icon "button" at bounding box center [953, 28] width 17 height 19
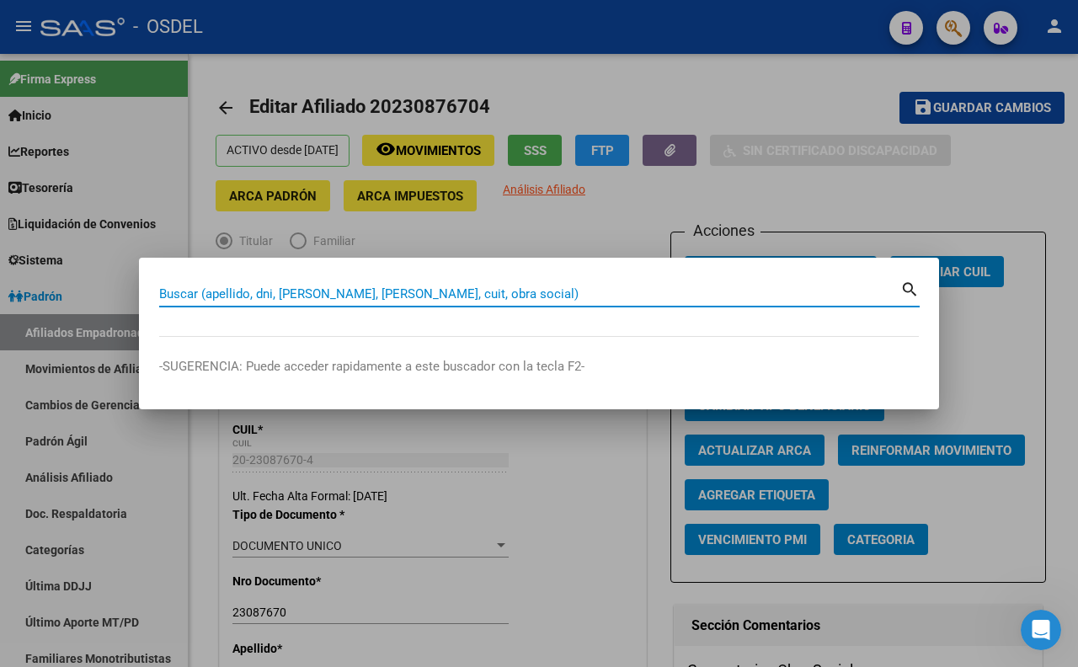
click at [376, 298] on input "Buscar (apellido, dni, [PERSON_NAME], [PERSON_NAME], cuit, obra social)" at bounding box center [529, 293] width 741 height 15
paste input "18193832"
type input "18193832"
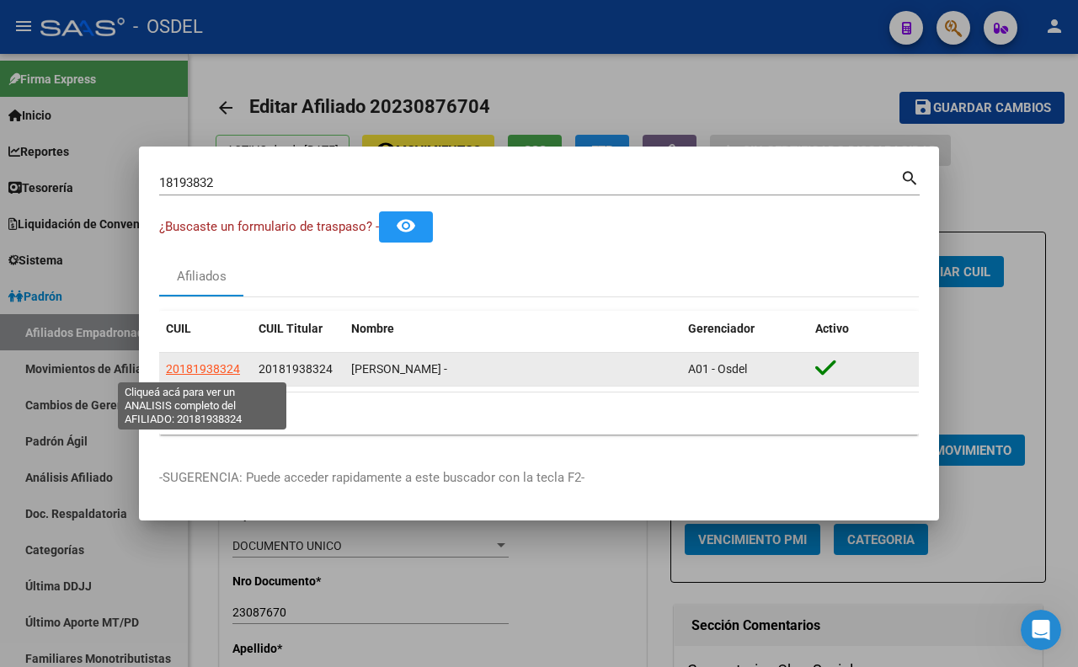
click at [215, 376] on span "20181938324" at bounding box center [203, 368] width 74 height 13
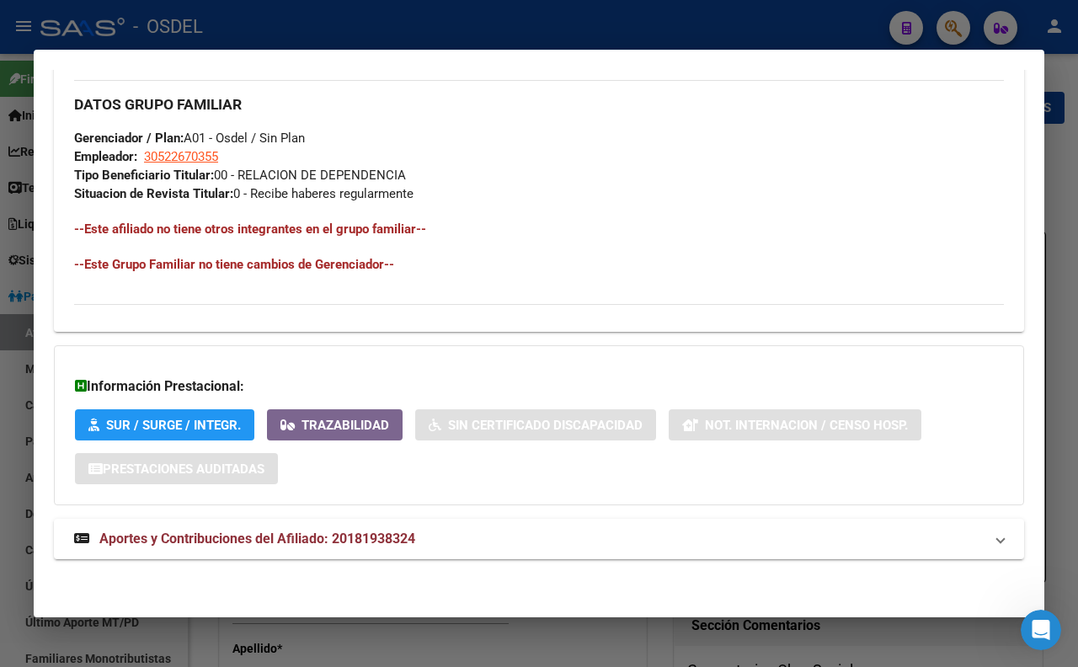
scroll to position [843, 0]
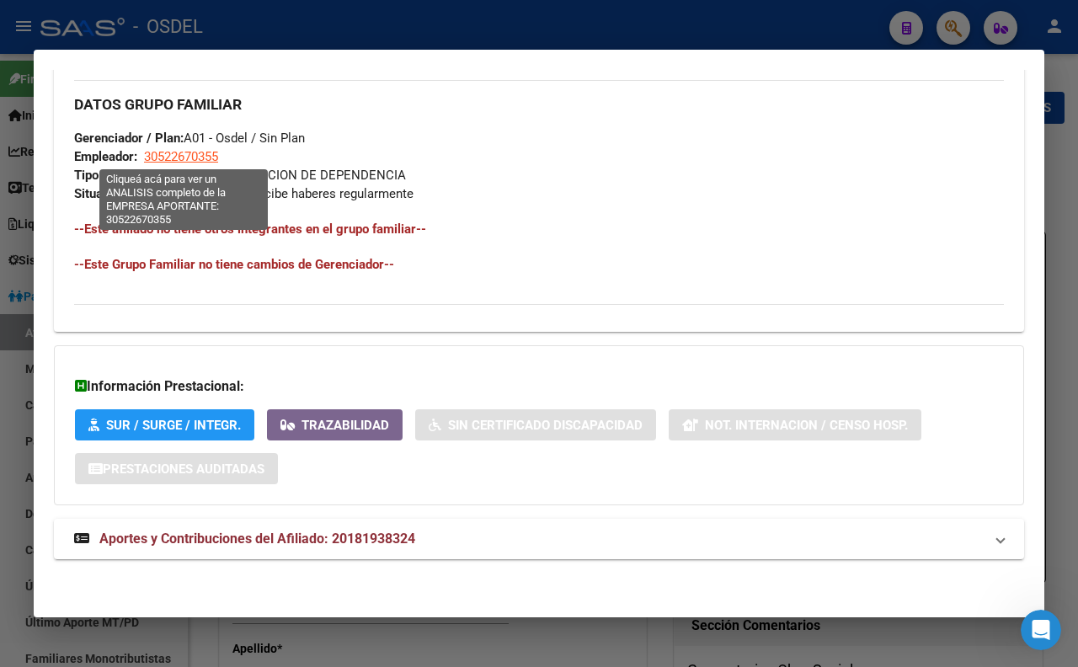
click at [212, 154] on span "30522670355" at bounding box center [181, 156] width 74 height 15
type textarea "30522670355"
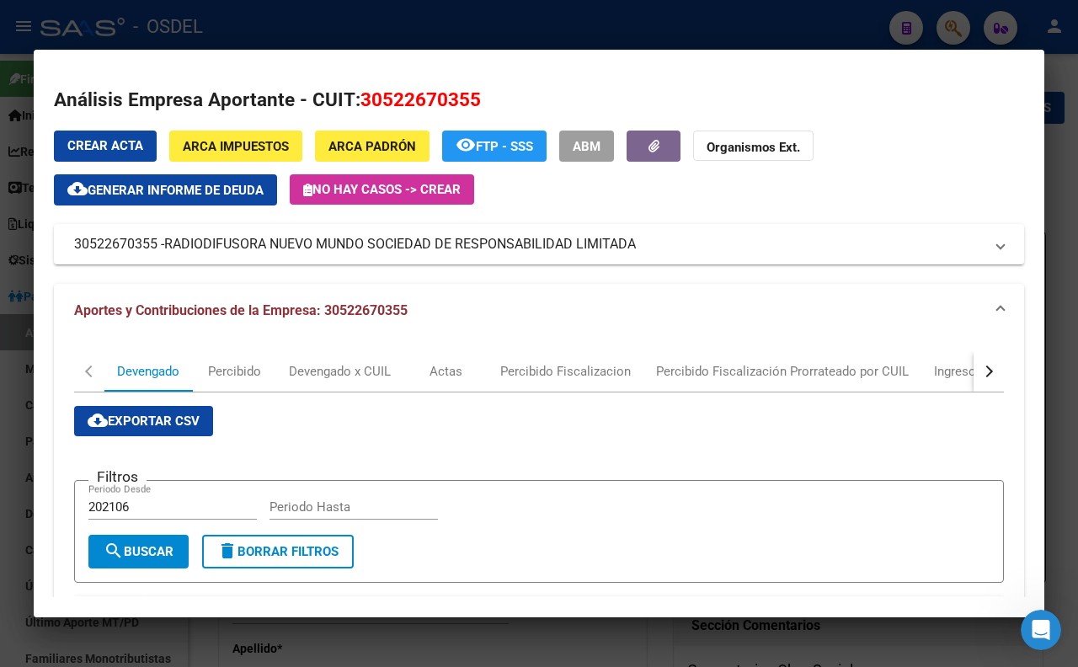
click at [388, 21] on div at bounding box center [539, 333] width 1078 height 667
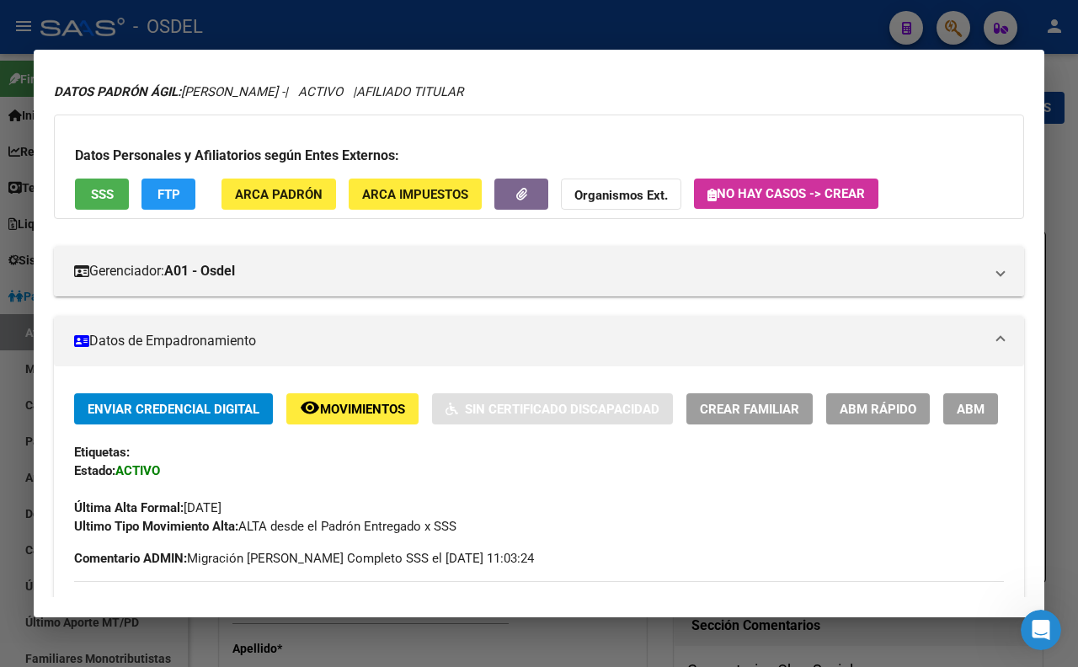
scroll to position [1, 0]
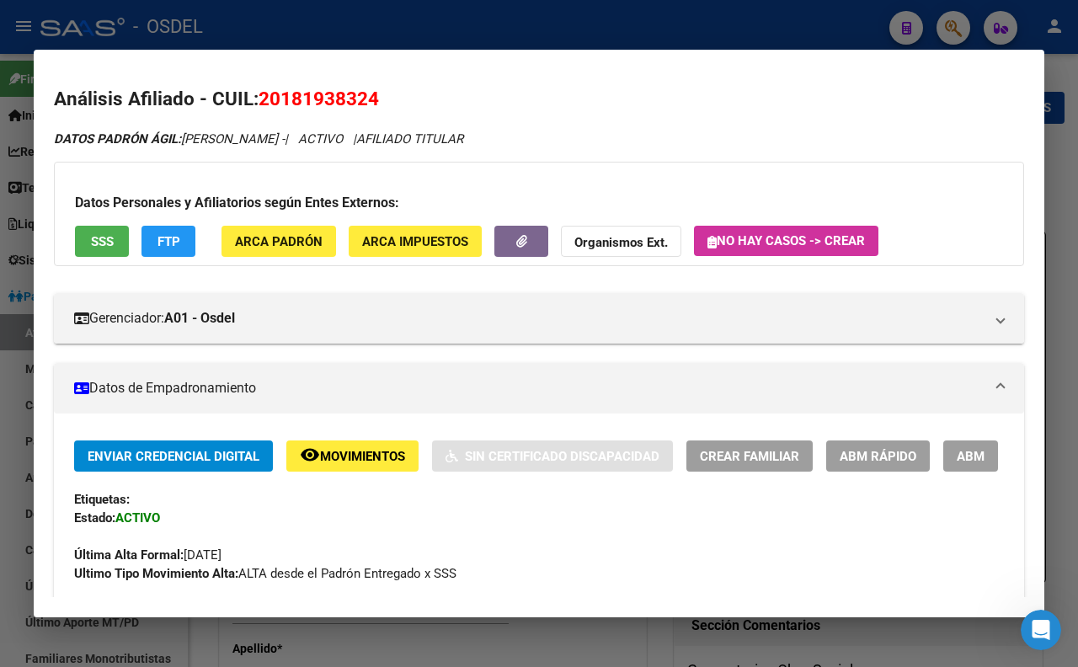
click at [441, 28] on div at bounding box center [539, 333] width 1078 height 667
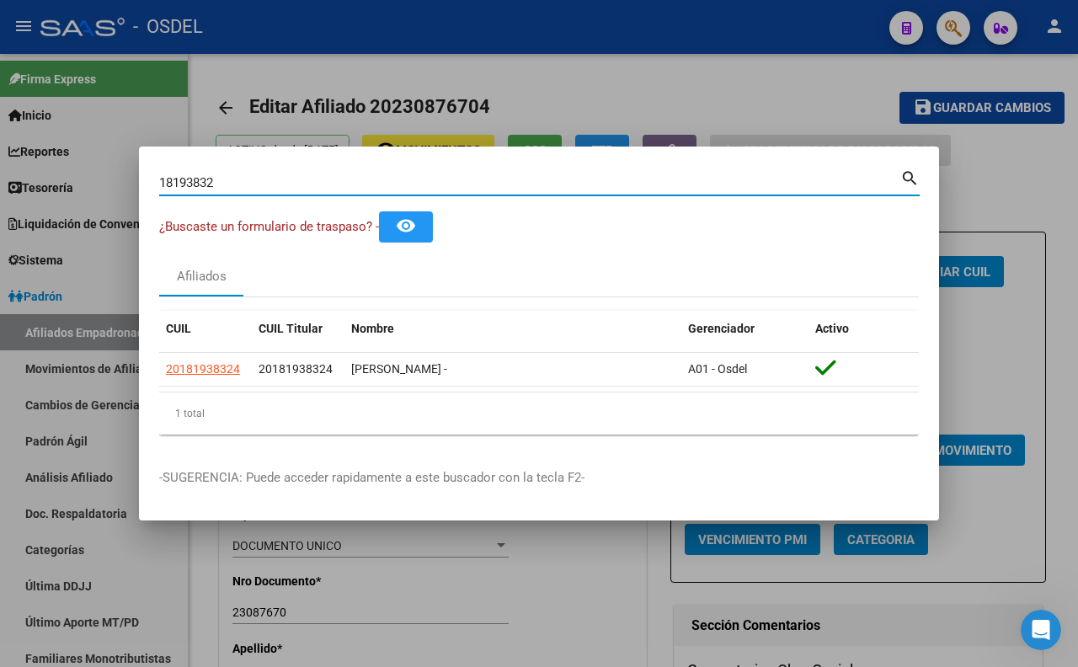
click at [525, 189] on input "18193832" at bounding box center [529, 182] width 741 height 15
type input "1"
paste input "18193832"
type input "18193832"
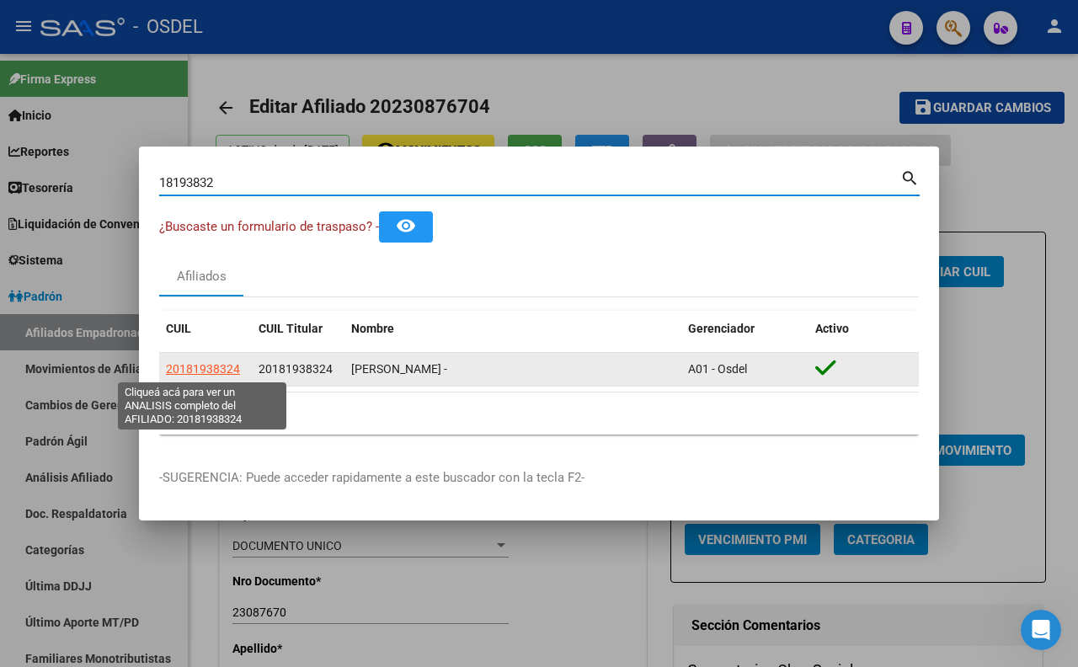
click at [180, 375] on span "20181938324" at bounding box center [203, 368] width 74 height 13
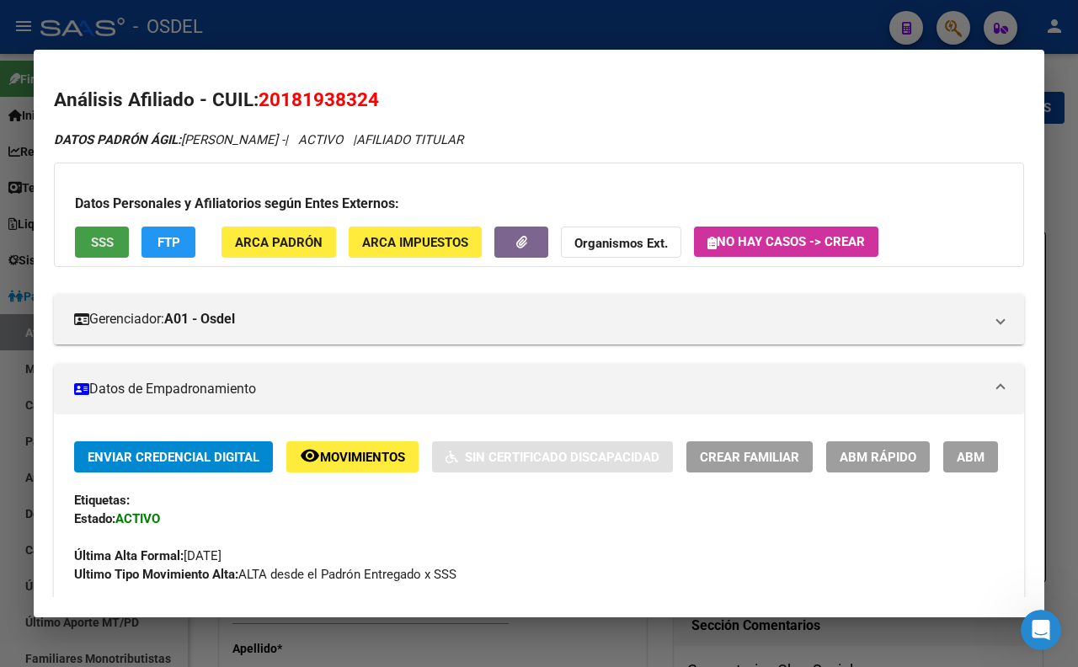
click at [102, 255] on button "SSS" at bounding box center [102, 241] width 54 height 31
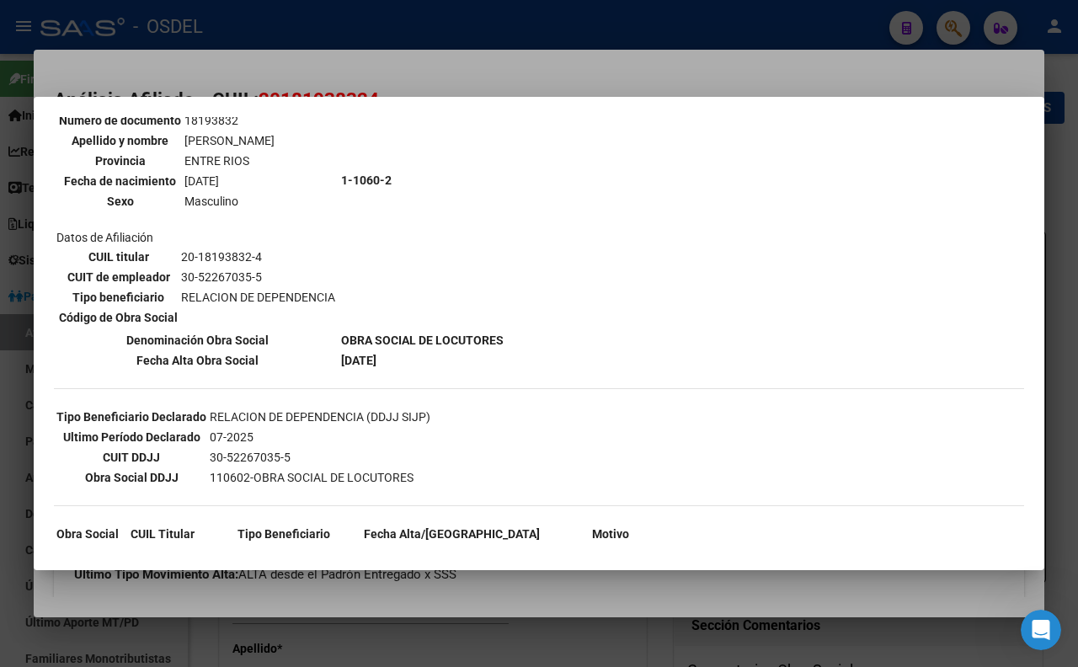
scroll to position [220, 0]
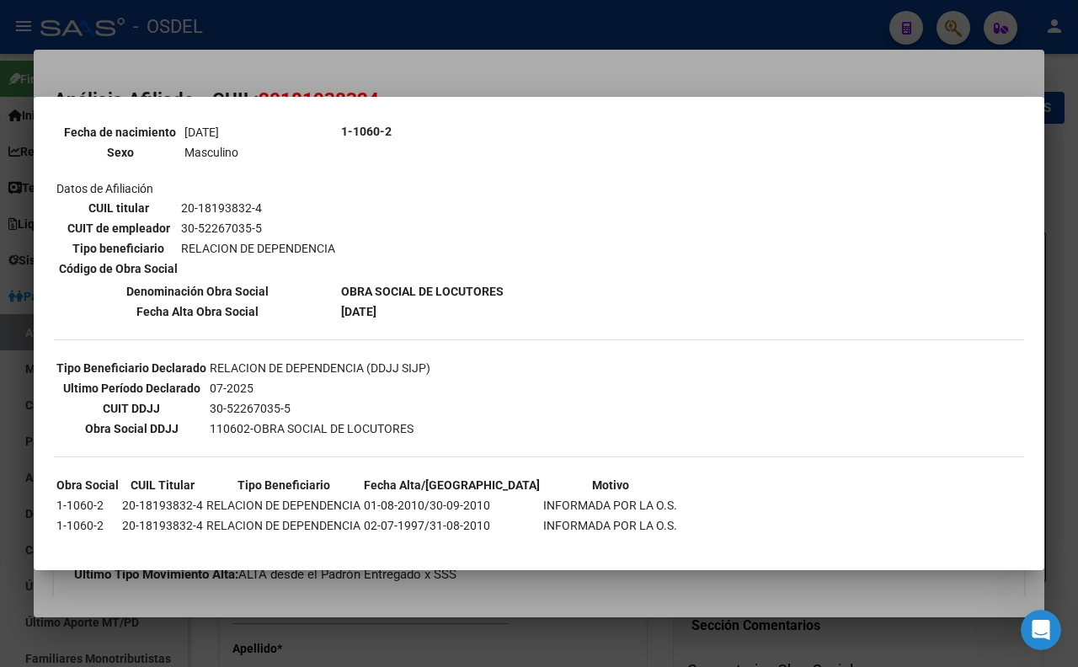
click at [457, 72] on div at bounding box center [539, 333] width 1078 height 667
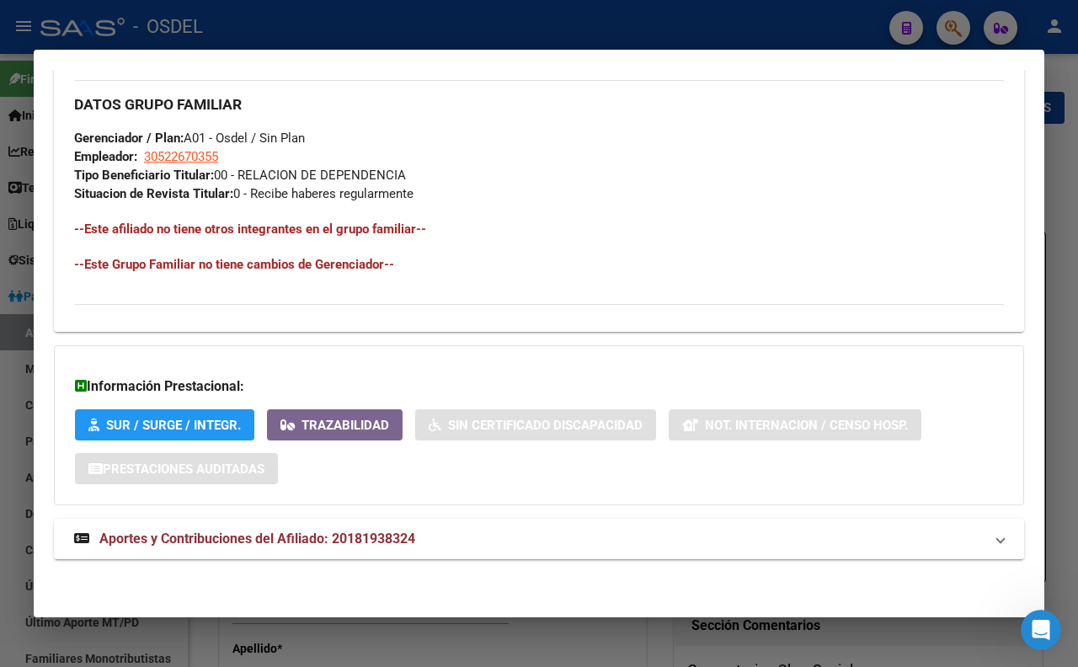
scroll to position [843, 0]
click at [382, 552] on mat-expansion-panel-header "Aportes y Contribuciones del Afiliado: 20181938324" at bounding box center [539, 539] width 970 height 40
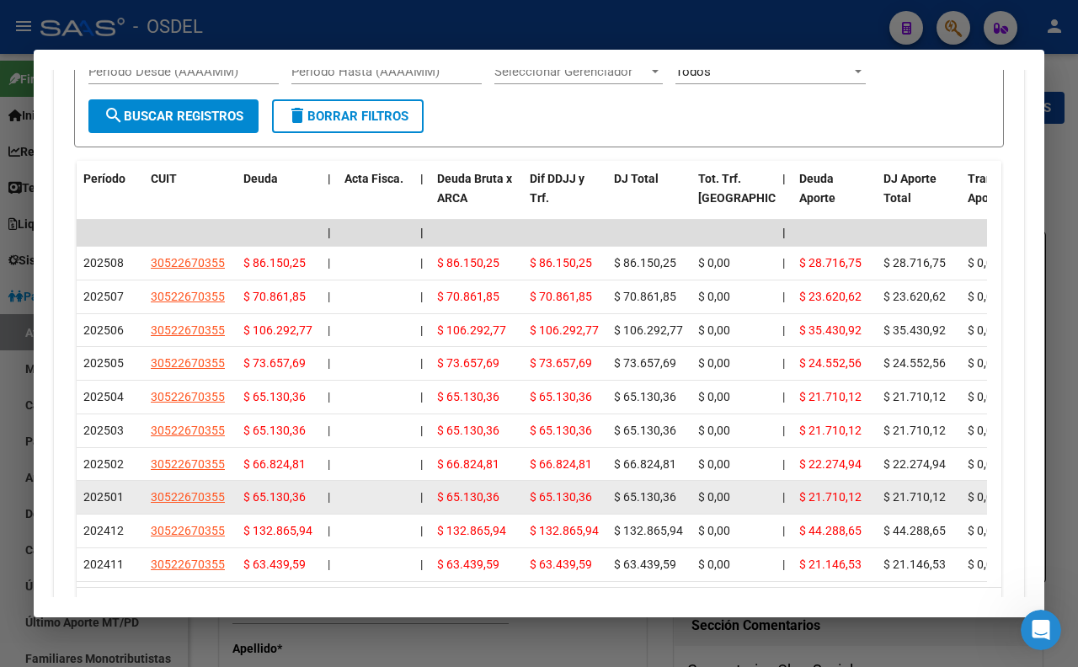
scroll to position [1404, 0]
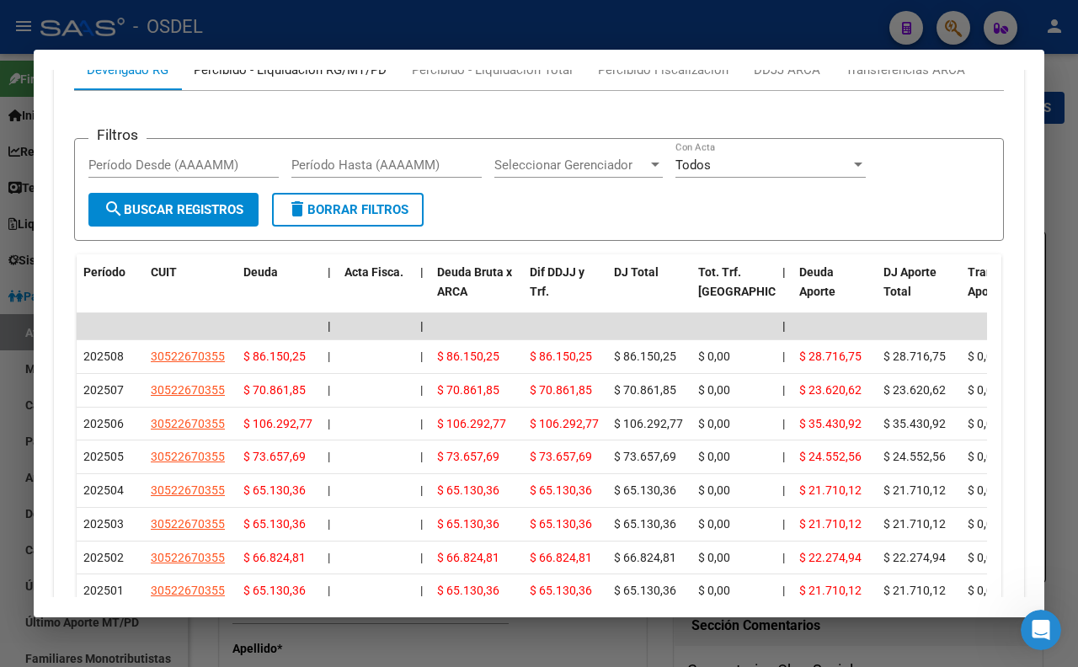
click at [299, 79] on div "Percibido - Liquidación RG/MT/PD" at bounding box center [290, 70] width 193 height 19
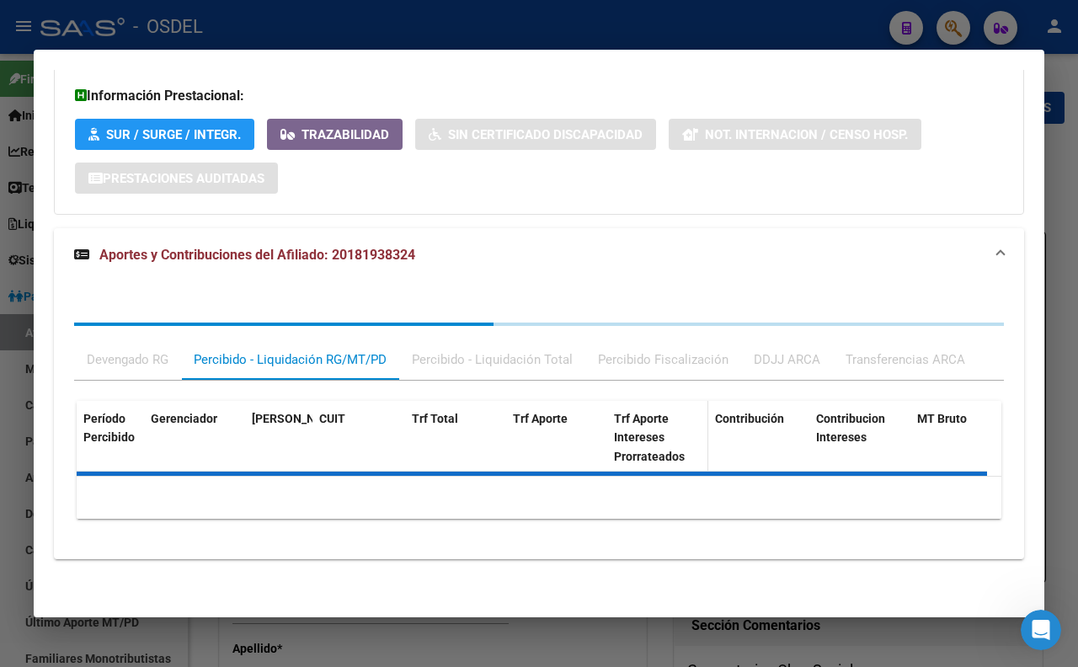
scroll to position [1212, 0]
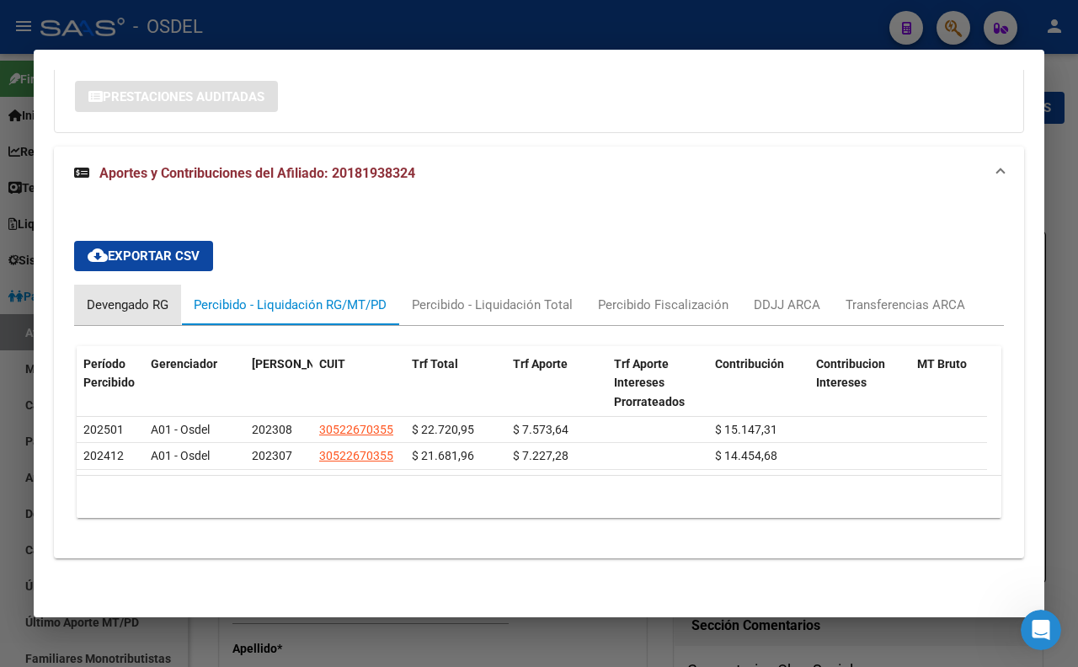
click at [153, 312] on div "Devengado RG" at bounding box center [128, 305] width 82 height 19
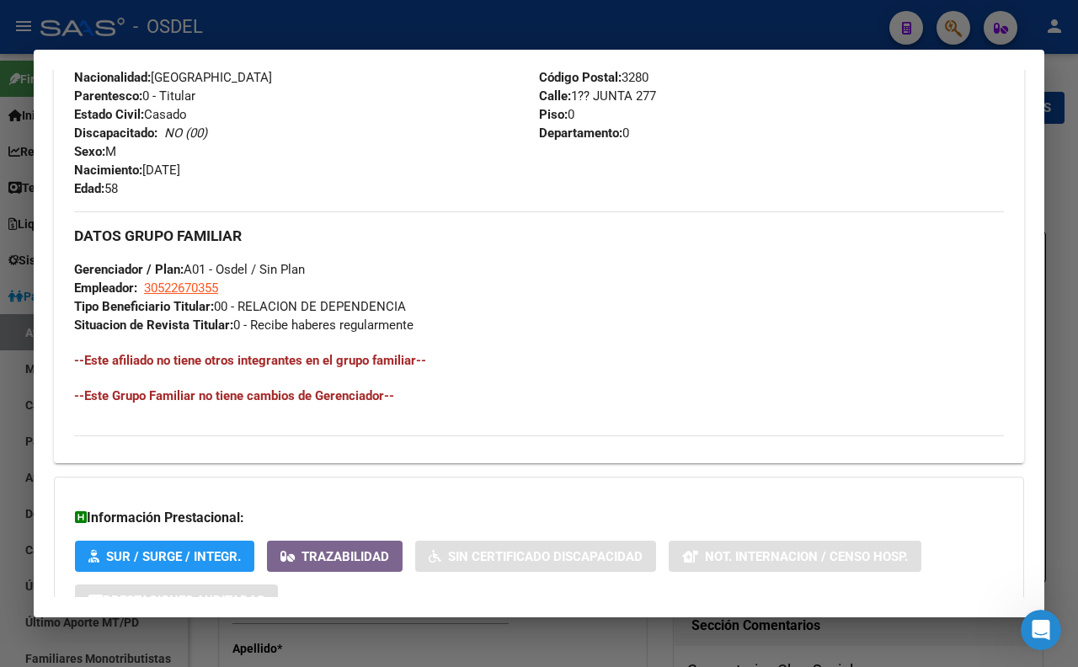
scroll to position [552, 0]
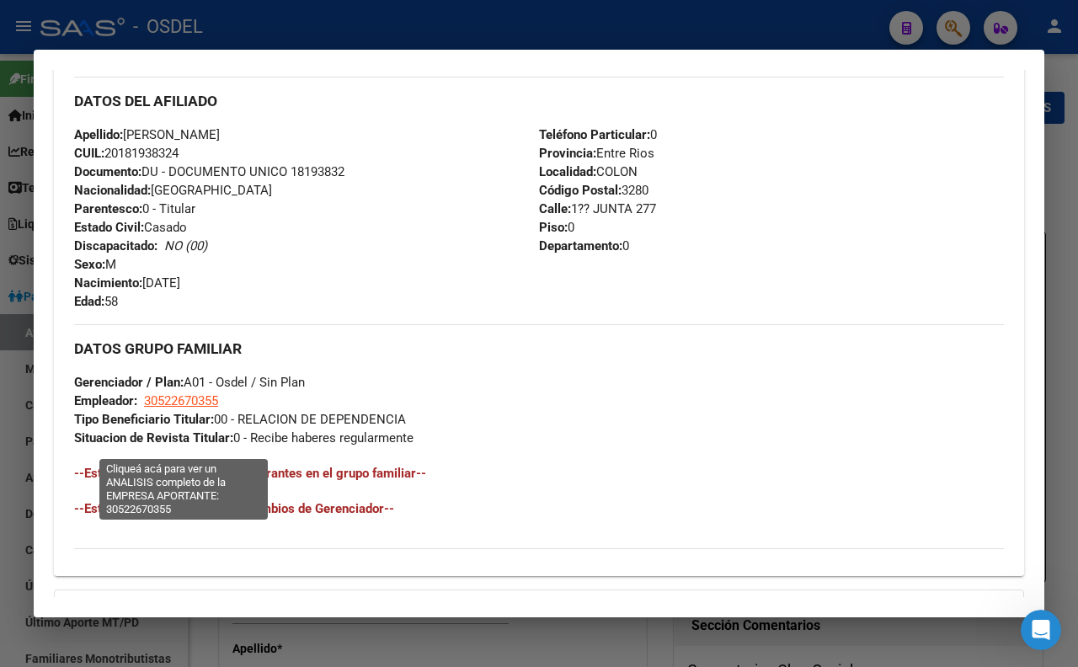
click at [172, 408] on span "30522670355" at bounding box center [181, 400] width 74 height 15
type textarea "30522670355"
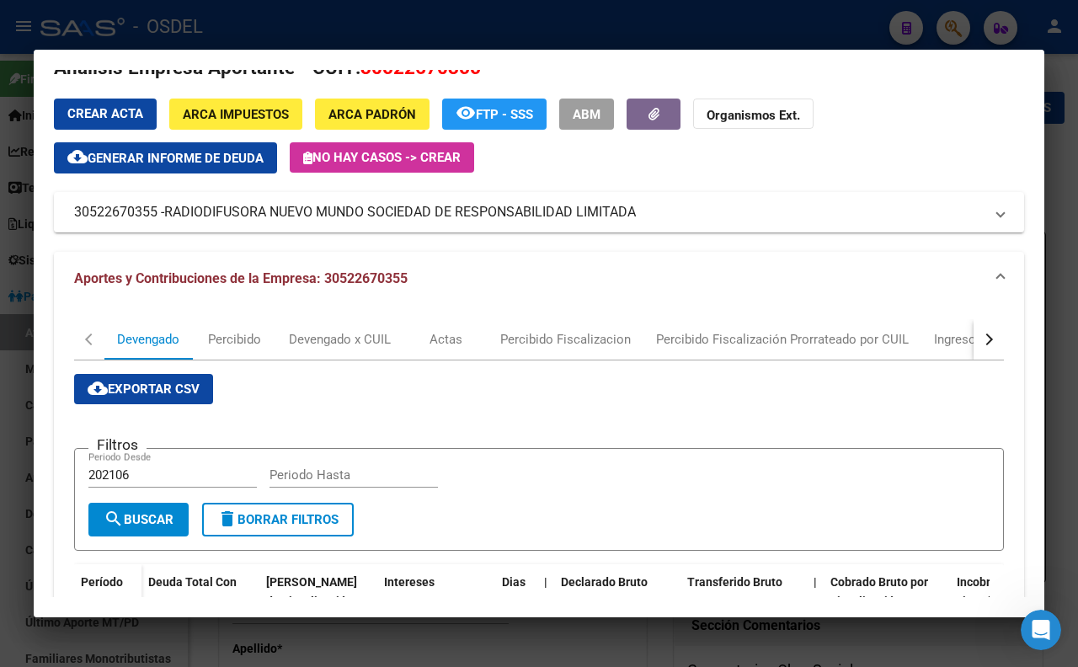
scroll to position [0, 0]
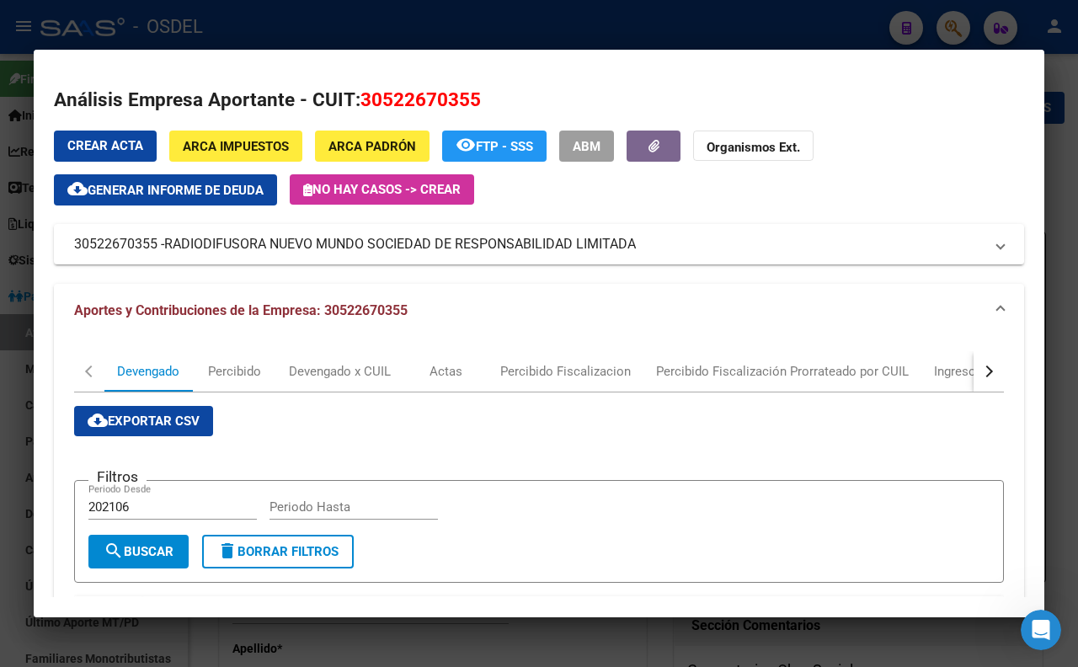
click at [441, 37] on div at bounding box center [539, 333] width 1078 height 667
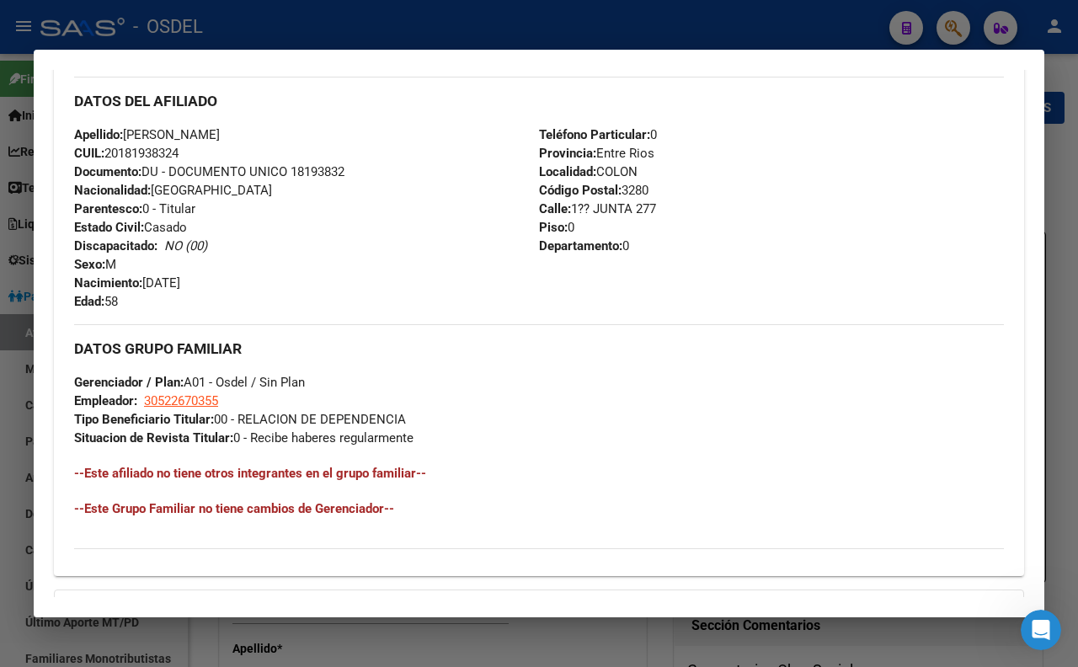
click at [516, 36] on div at bounding box center [539, 333] width 1078 height 667
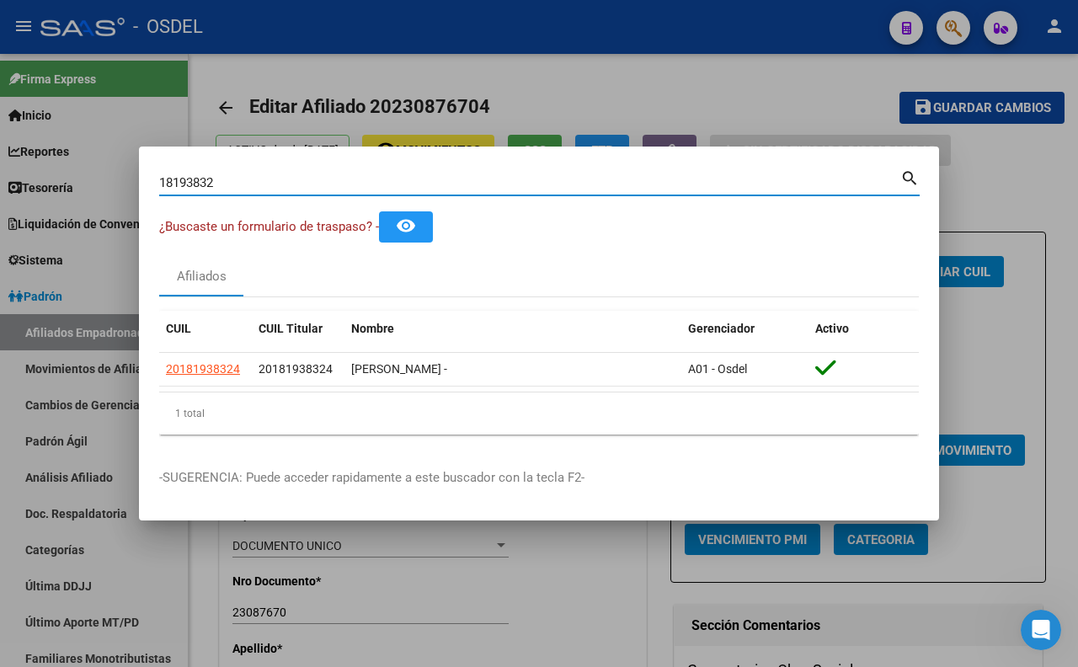
click at [525, 189] on input "18193832" at bounding box center [529, 182] width 741 height 15
type input "1"
paste input "20322200"
type input "20322200"
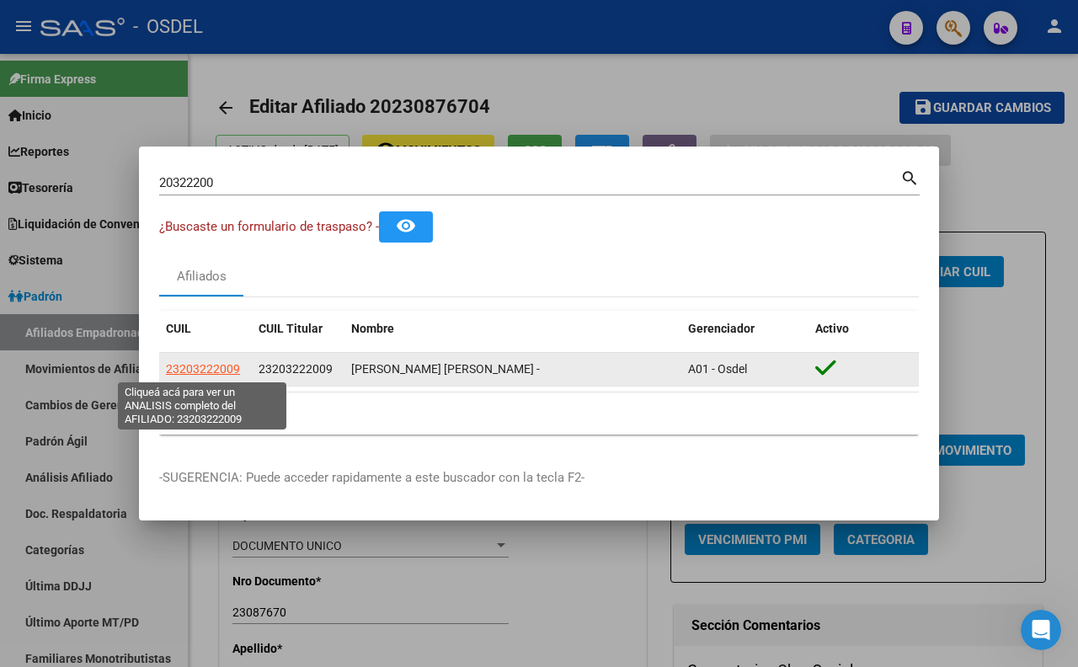
click at [221, 375] on span "23203222009" at bounding box center [203, 368] width 74 height 13
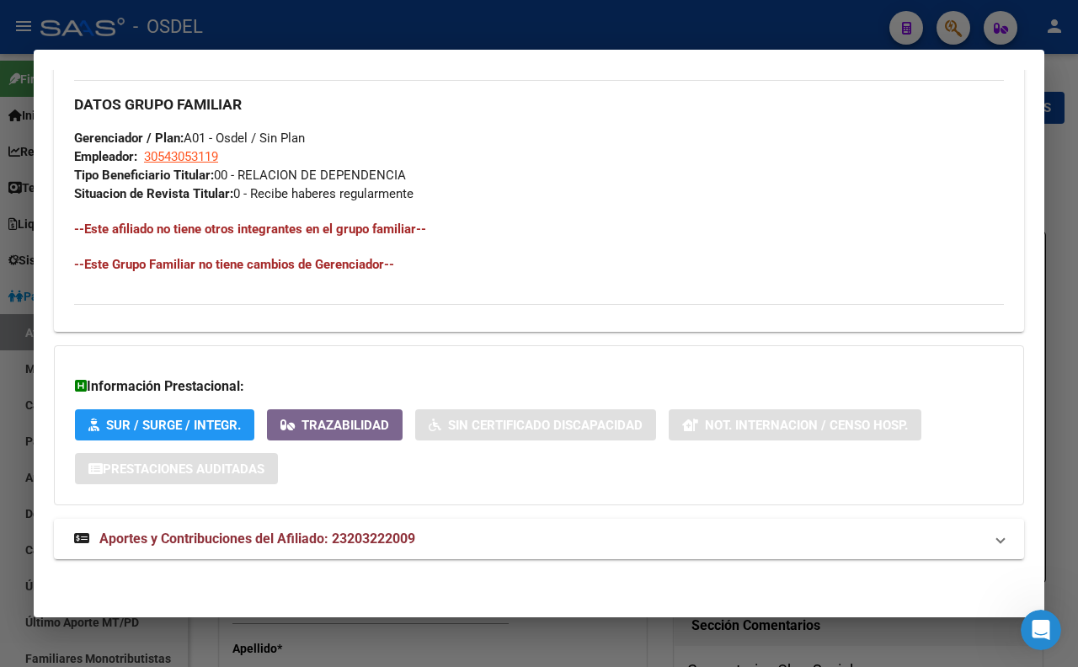
scroll to position [843, 0]
click at [251, 537] on span "Aportes y Contribuciones del Afiliado: 23203222009" at bounding box center [257, 538] width 316 height 16
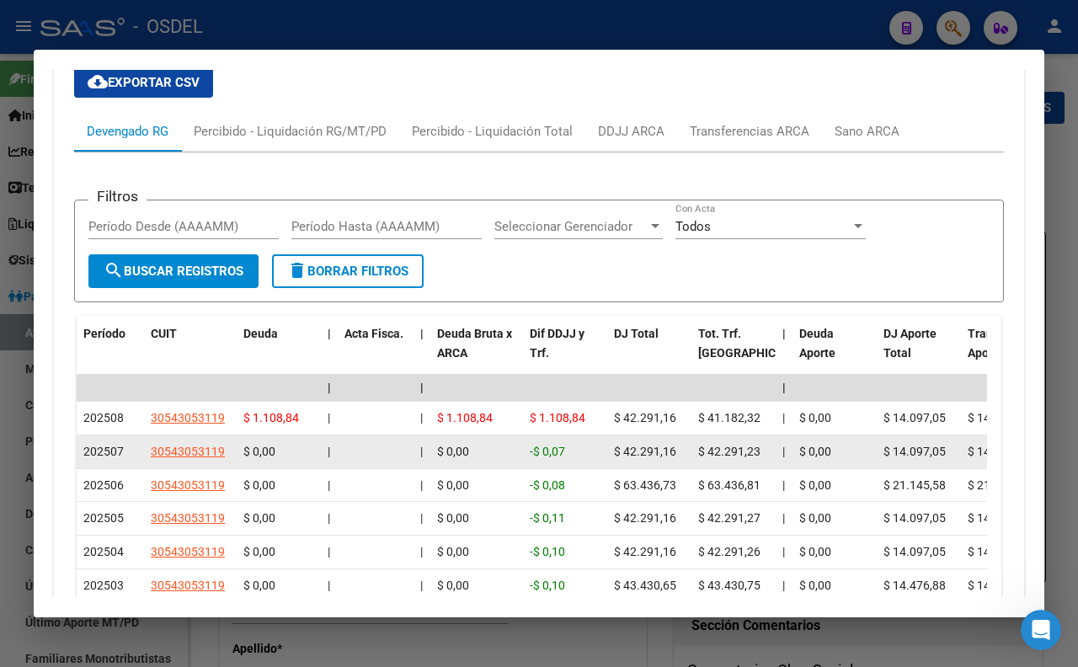
scroll to position [1128, 0]
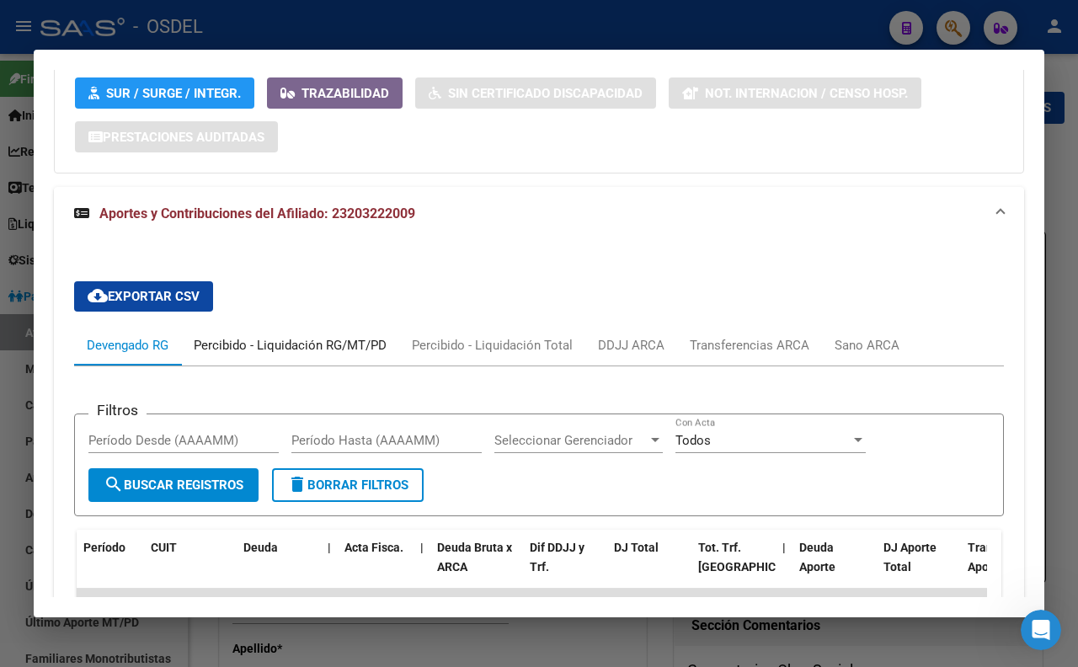
click at [323, 354] on div "Percibido - Liquidación RG/MT/PD" at bounding box center [290, 345] width 193 height 19
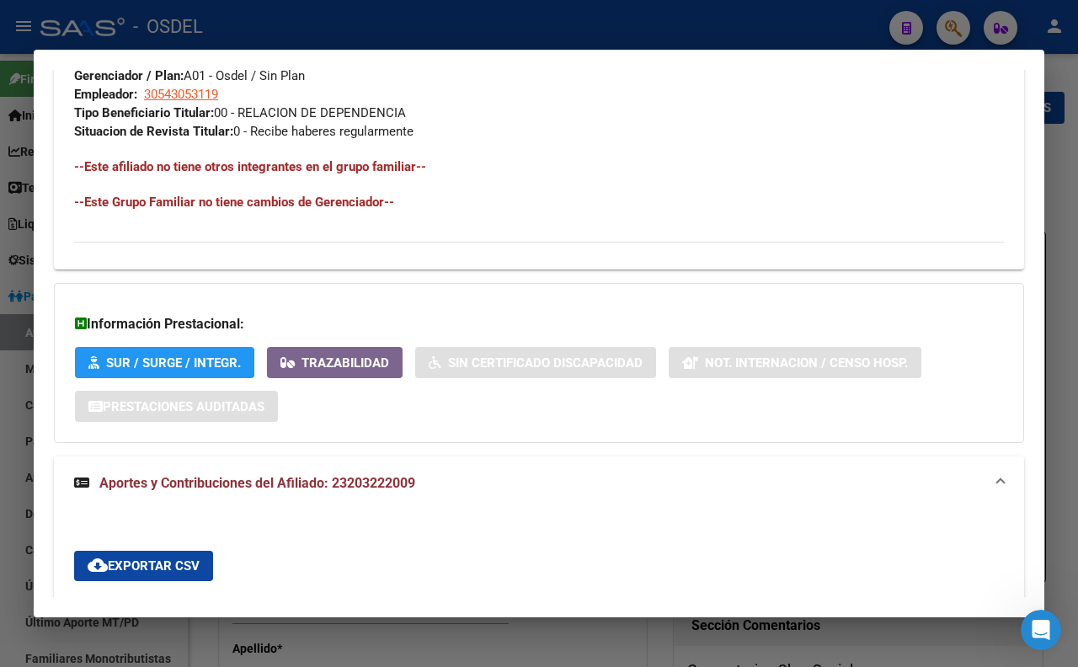
scroll to position [748, 0]
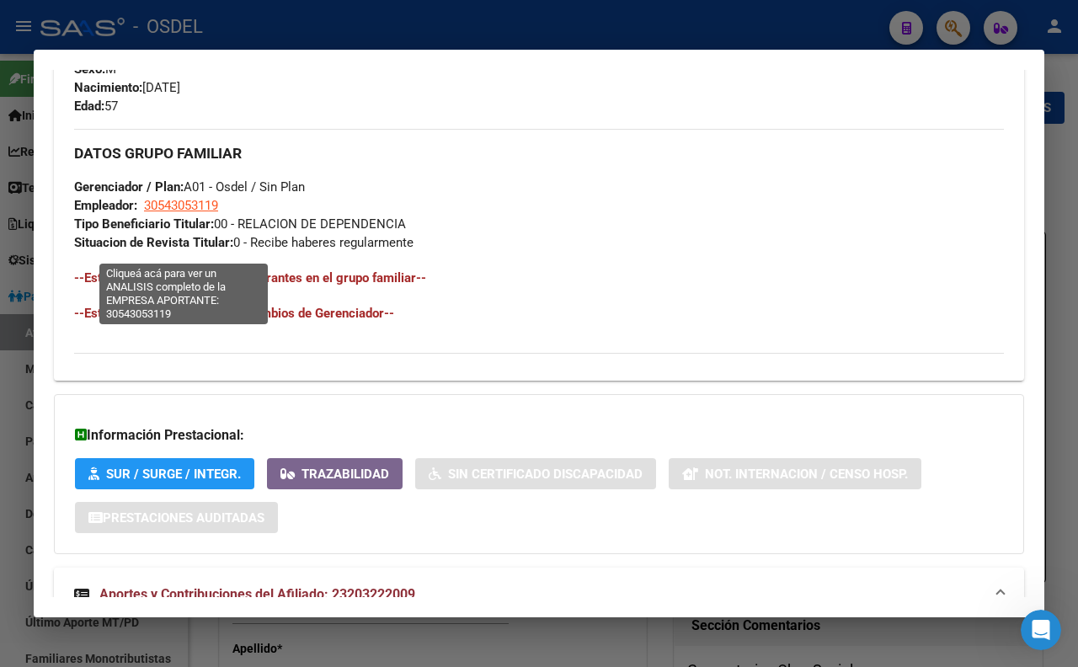
click at [170, 213] on span "30543053119" at bounding box center [181, 205] width 74 height 15
type textarea "30543053119"
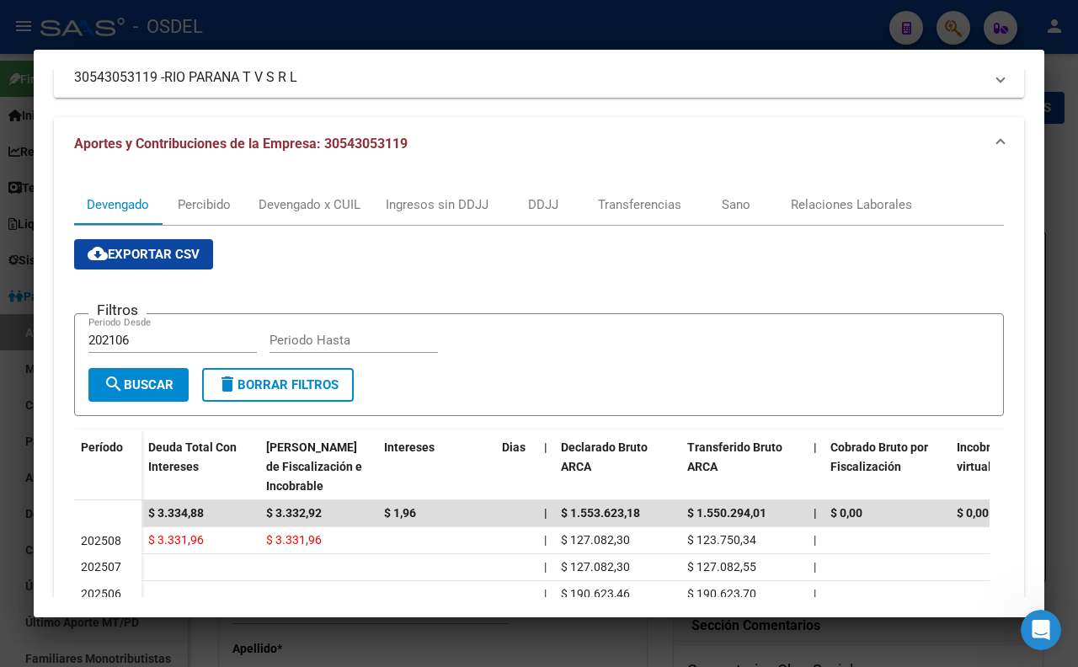
scroll to position [0, 0]
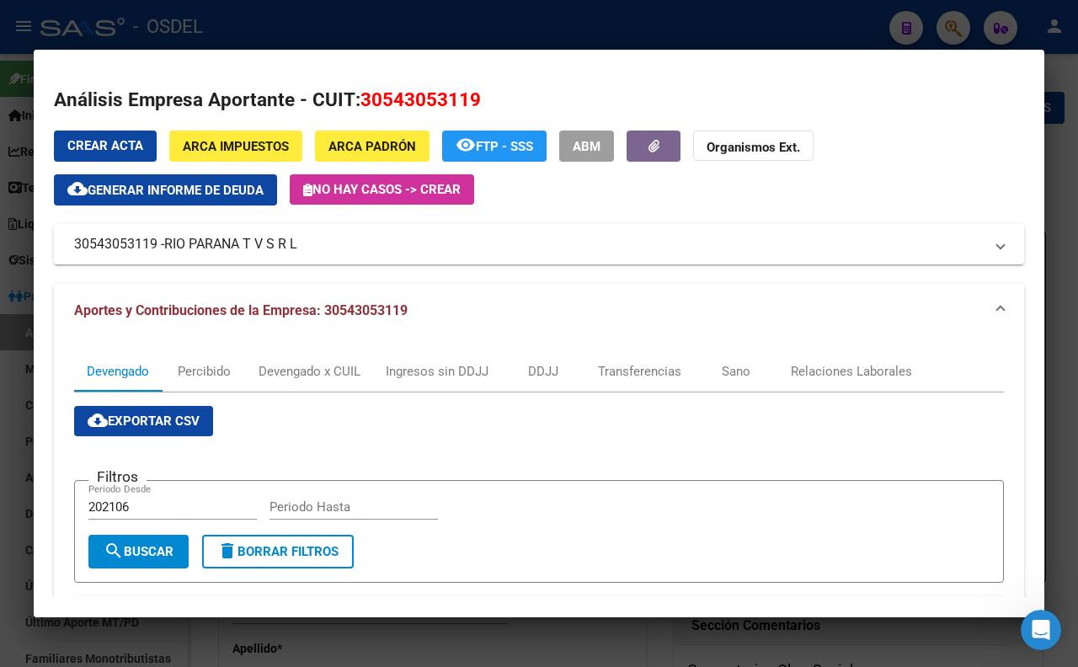
click at [487, 29] on div at bounding box center [539, 333] width 1078 height 667
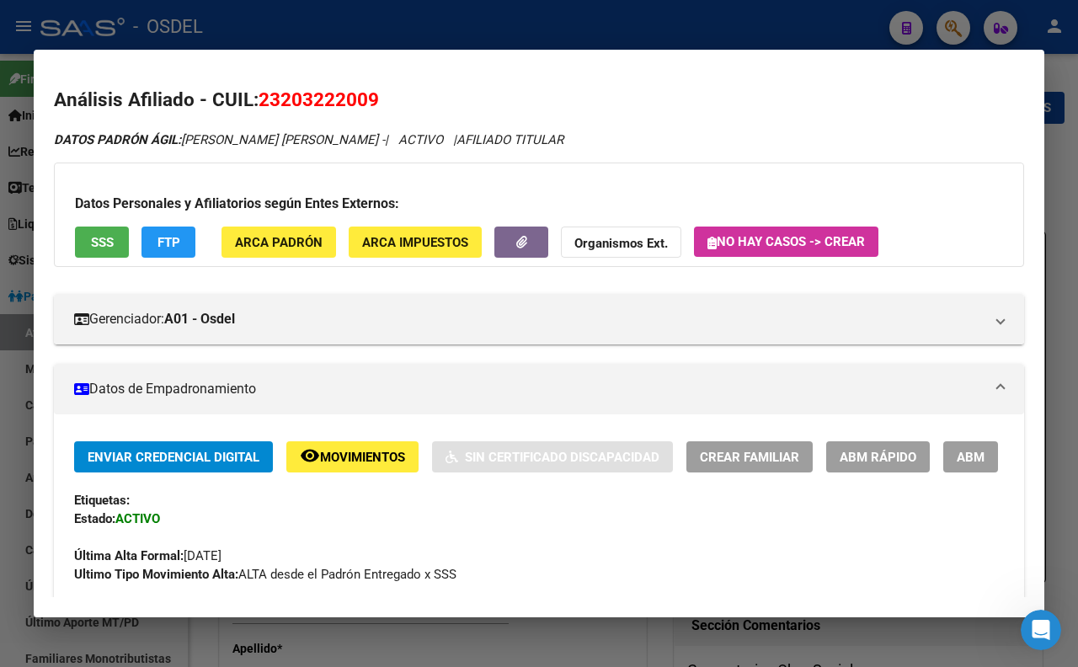
click at [543, 40] on div at bounding box center [539, 333] width 1078 height 667
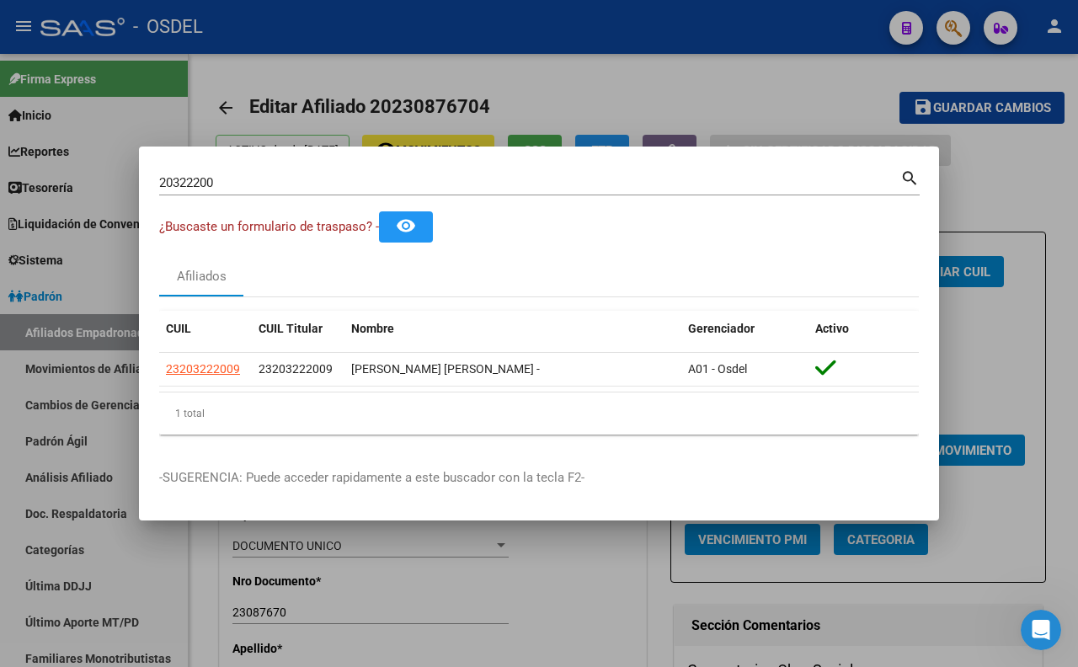
click at [566, 185] on input "20322200" at bounding box center [529, 182] width 741 height 15
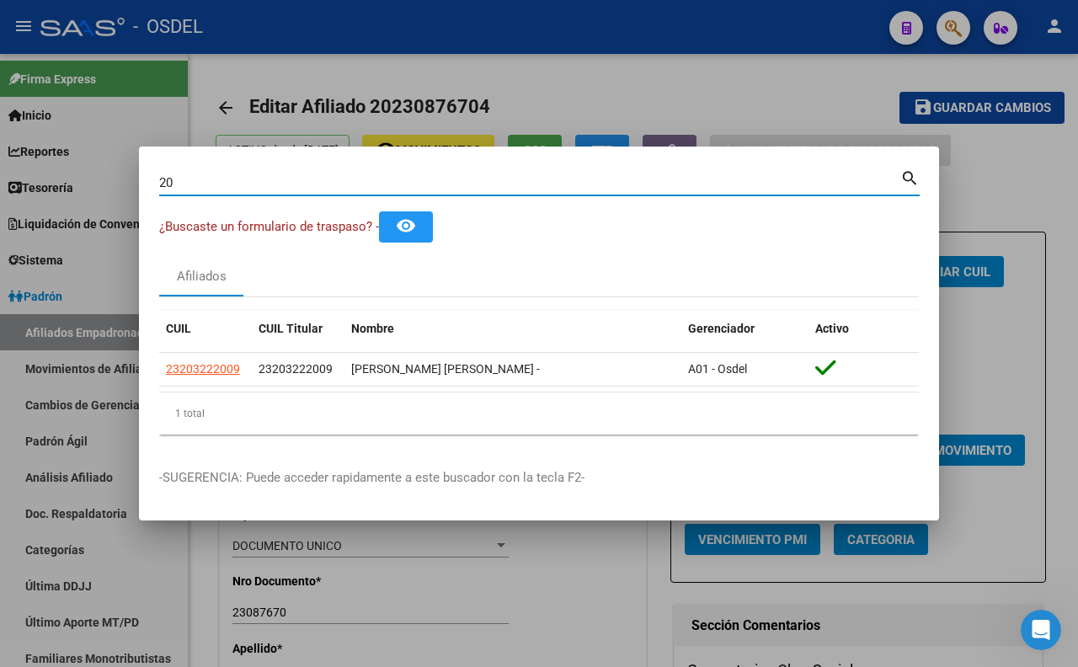
type input "2"
type input "bertone"
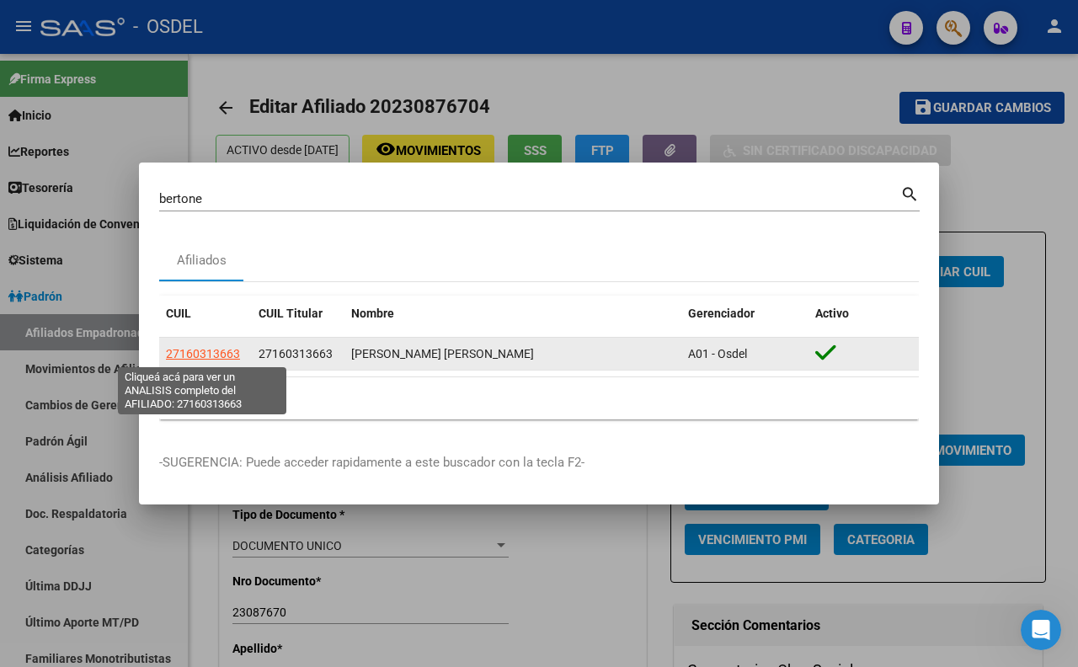
click at [220, 358] on span "27160313663" at bounding box center [203, 353] width 74 height 13
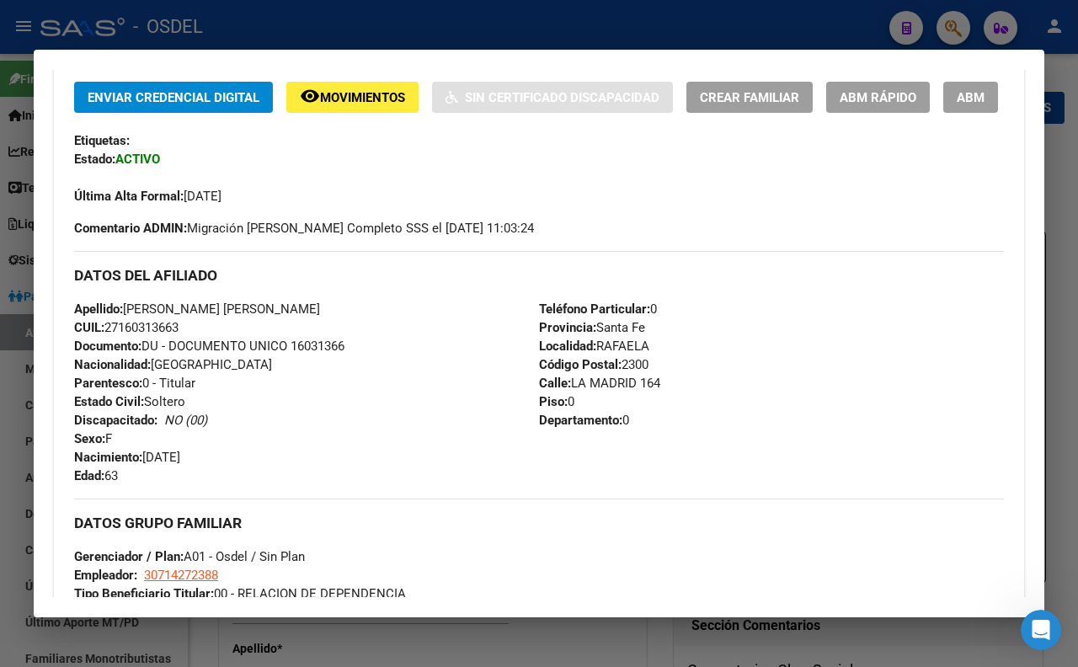
scroll to position [467, 0]
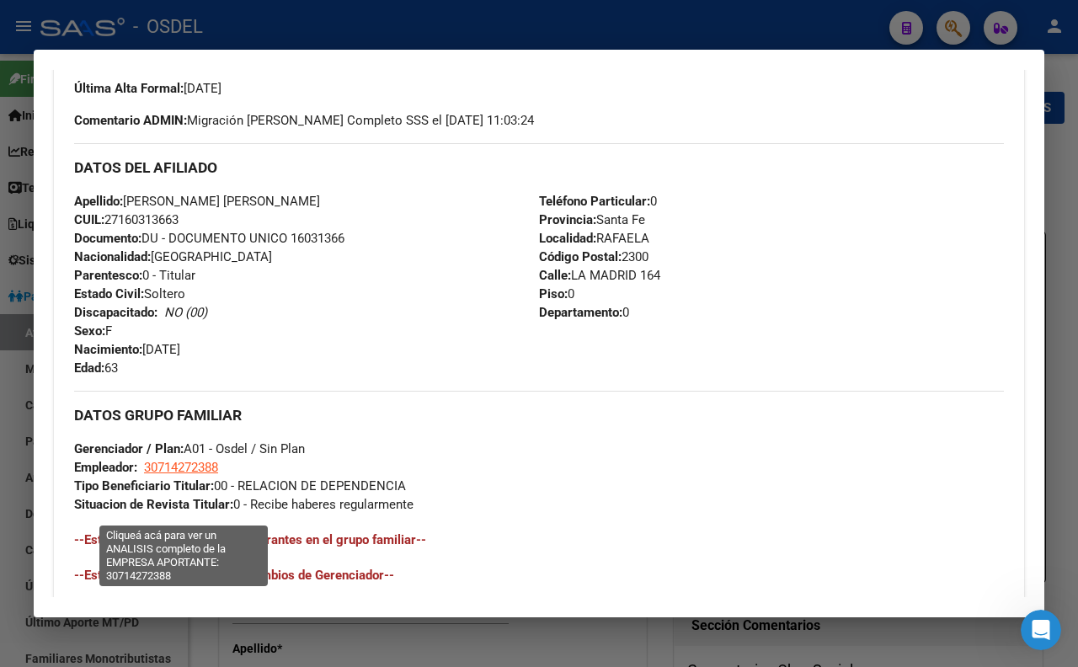
click at [200, 475] on span "30714272388" at bounding box center [181, 467] width 74 height 15
type textarea "30714272388"
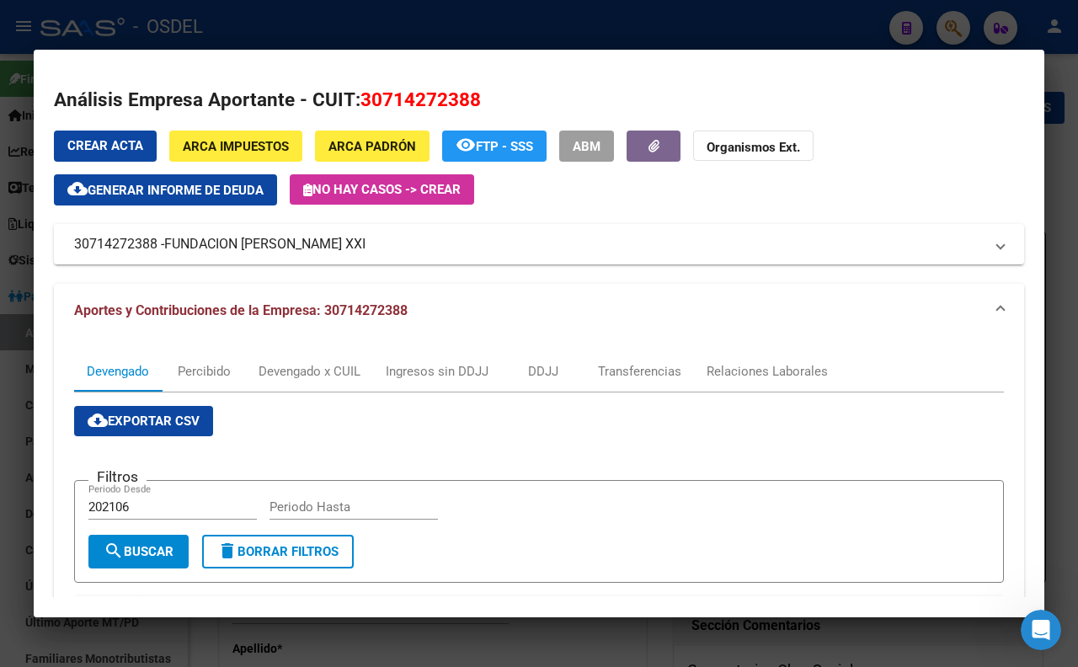
click at [516, 22] on div at bounding box center [539, 333] width 1078 height 667
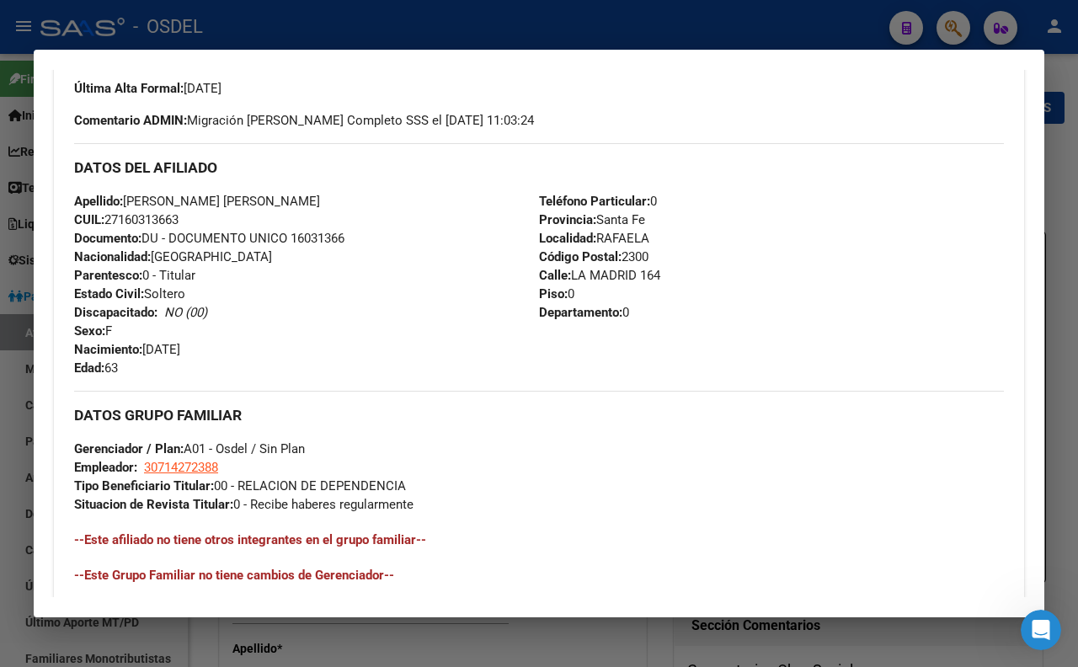
click at [526, 23] on div at bounding box center [539, 333] width 1078 height 667
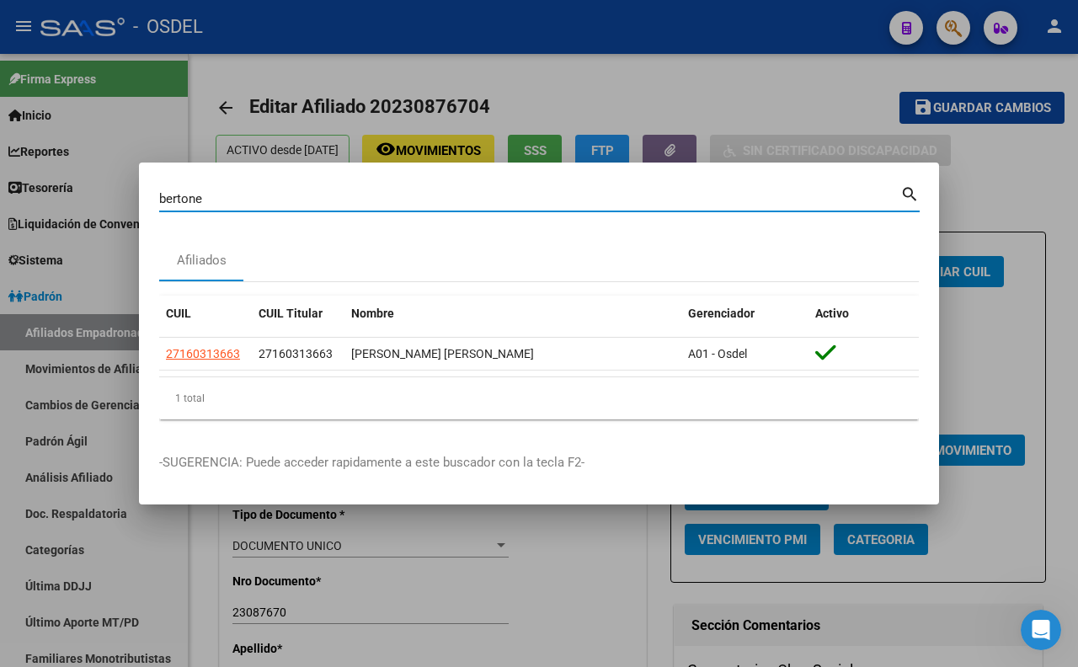
click at [502, 191] on input "bertone" at bounding box center [529, 198] width 741 height 15
type input "b"
paste input "24637553"
type input "24637553"
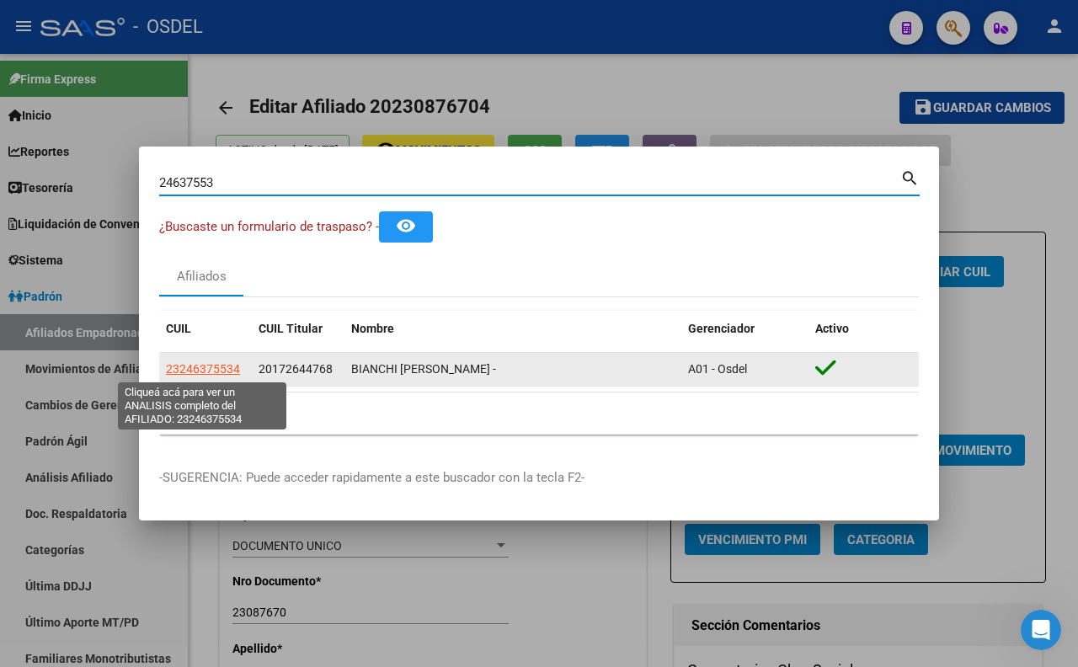
click at [187, 372] on span "23246375534" at bounding box center [203, 368] width 74 height 13
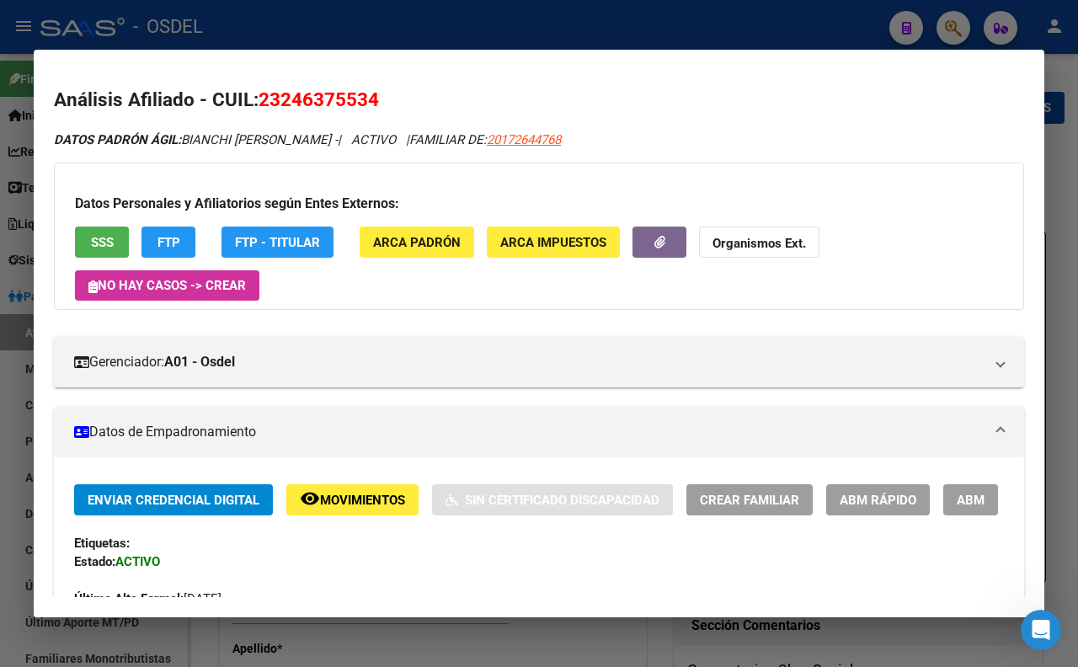
click at [103, 242] on span "SSS" at bounding box center [102, 242] width 23 height 15
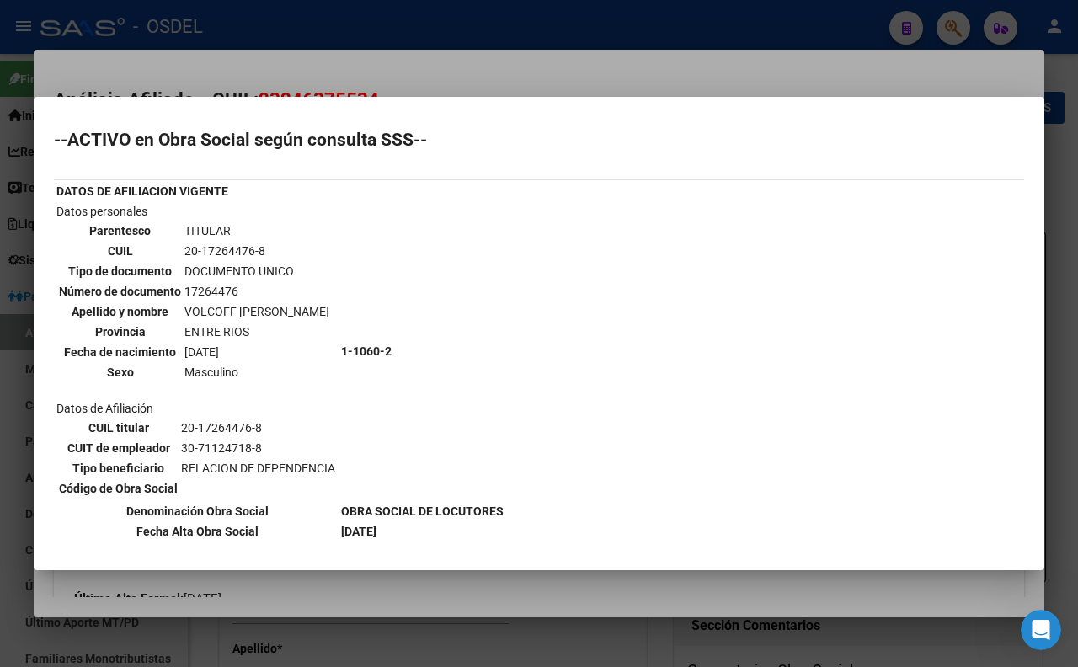
click at [455, 82] on div at bounding box center [539, 333] width 1078 height 667
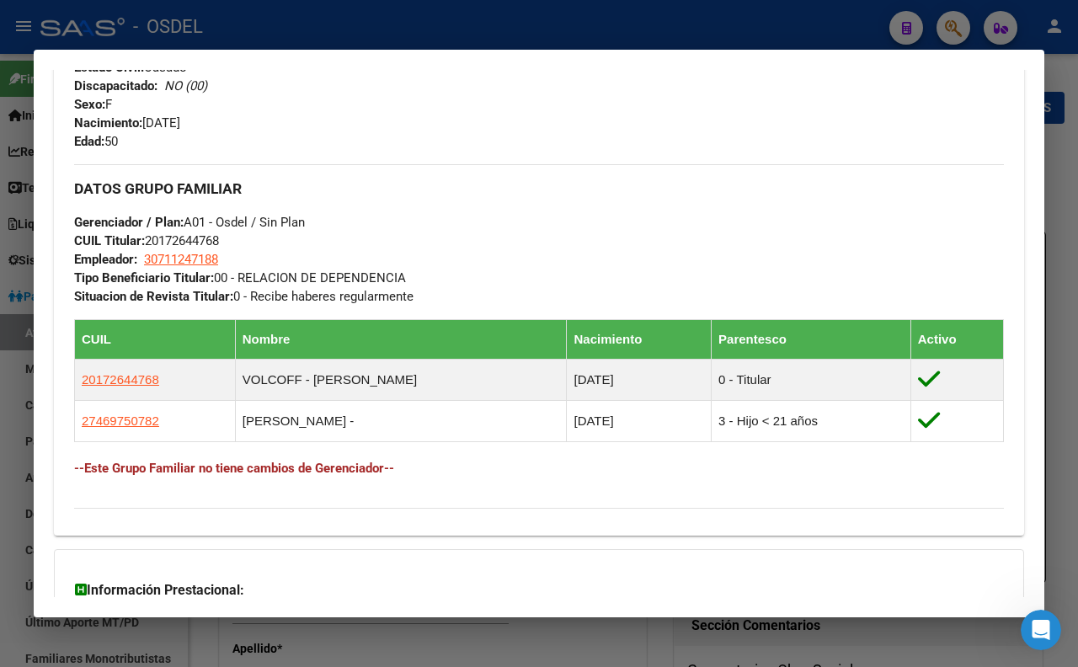
scroll to position [748, 0]
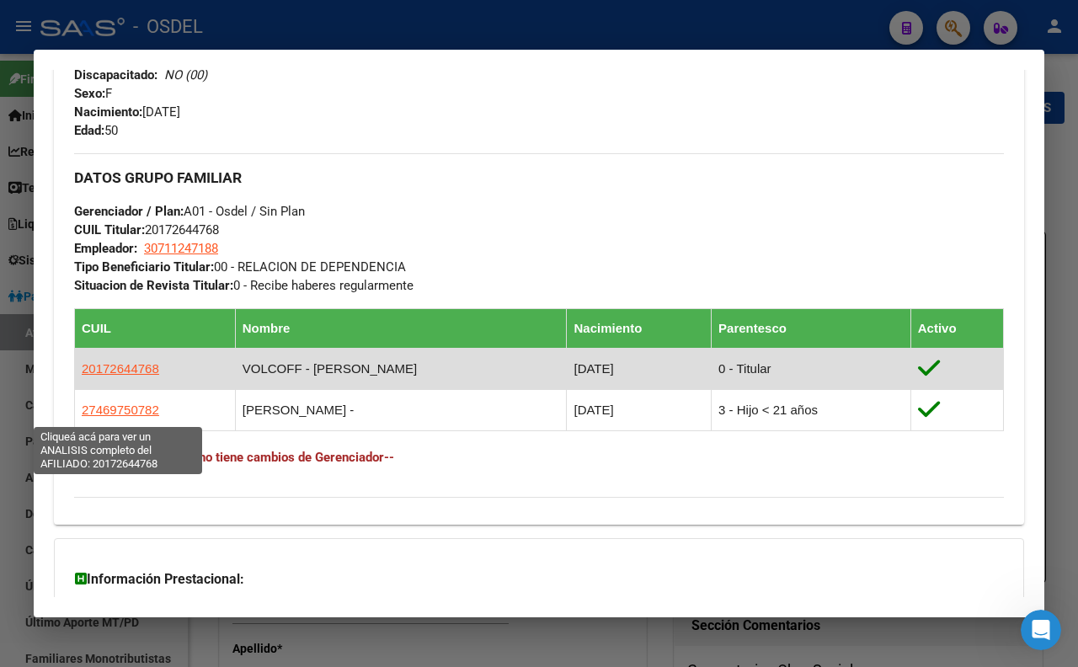
click at [125, 376] on span "20172644768" at bounding box center [120, 368] width 77 height 14
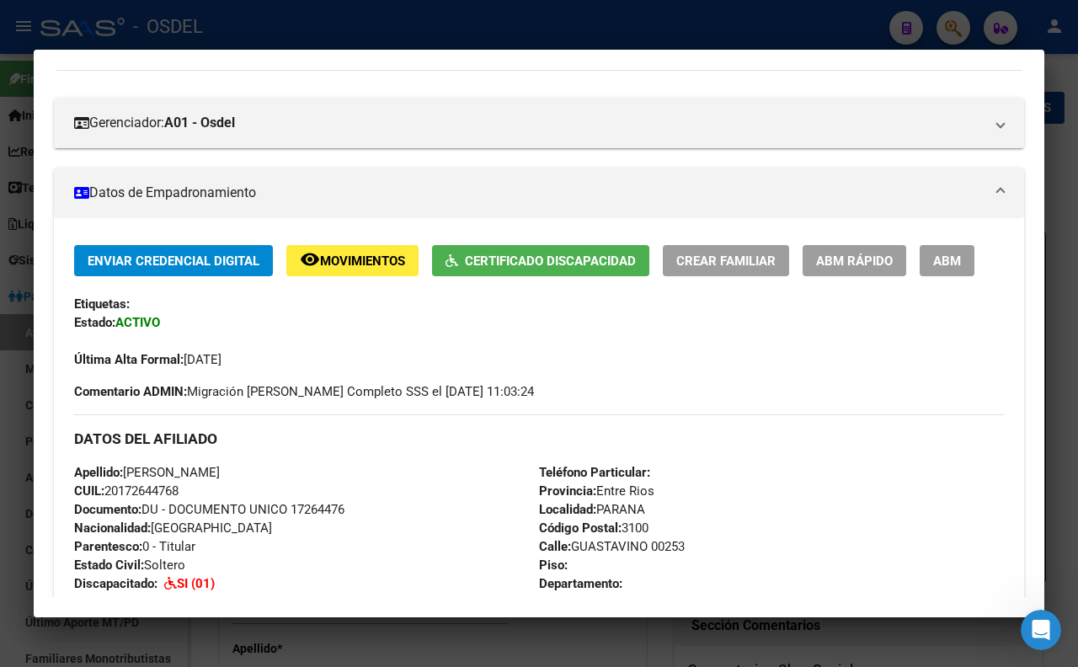
scroll to position [0, 0]
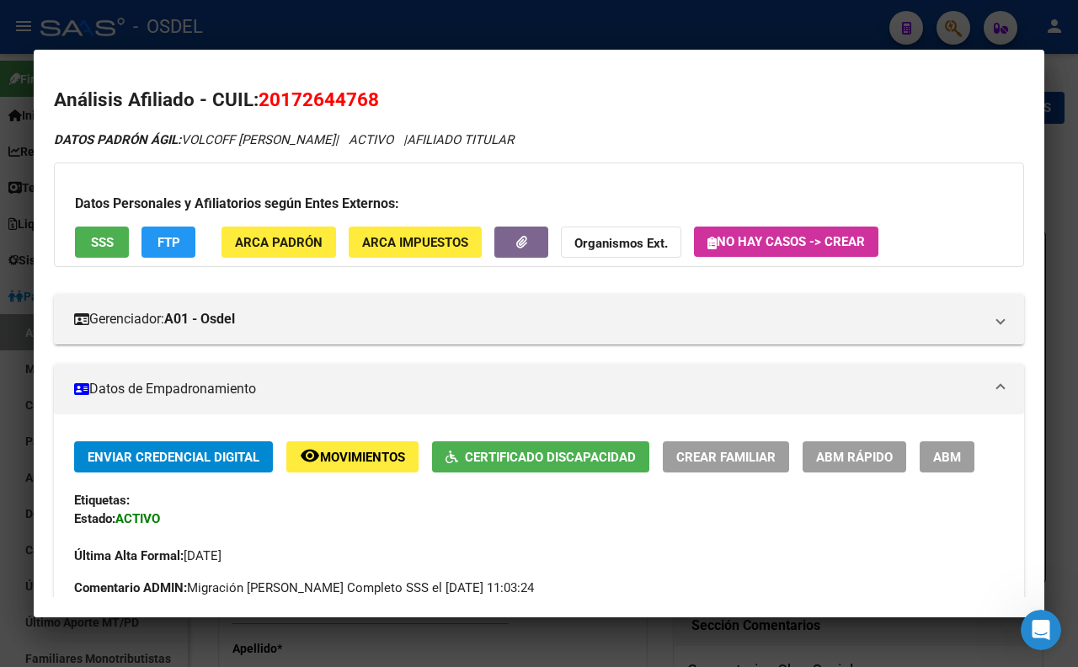
click at [111, 244] on span "SSS" at bounding box center [102, 242] width 23 height 15
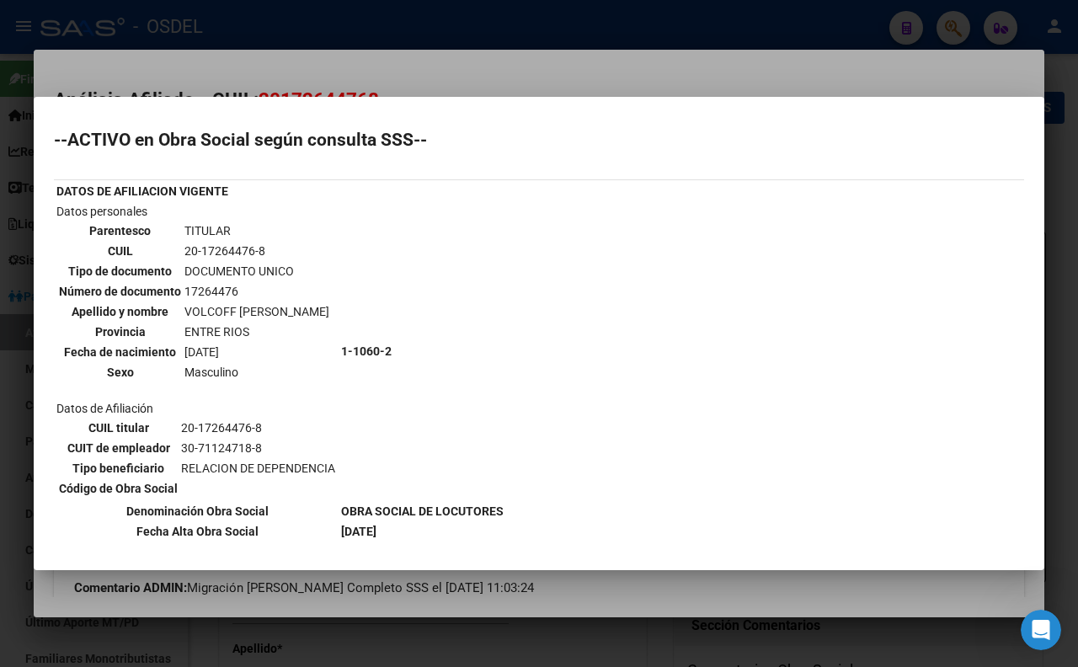
click at [570, 80] on div at bounding box center [539, 333] width 1078 height 667
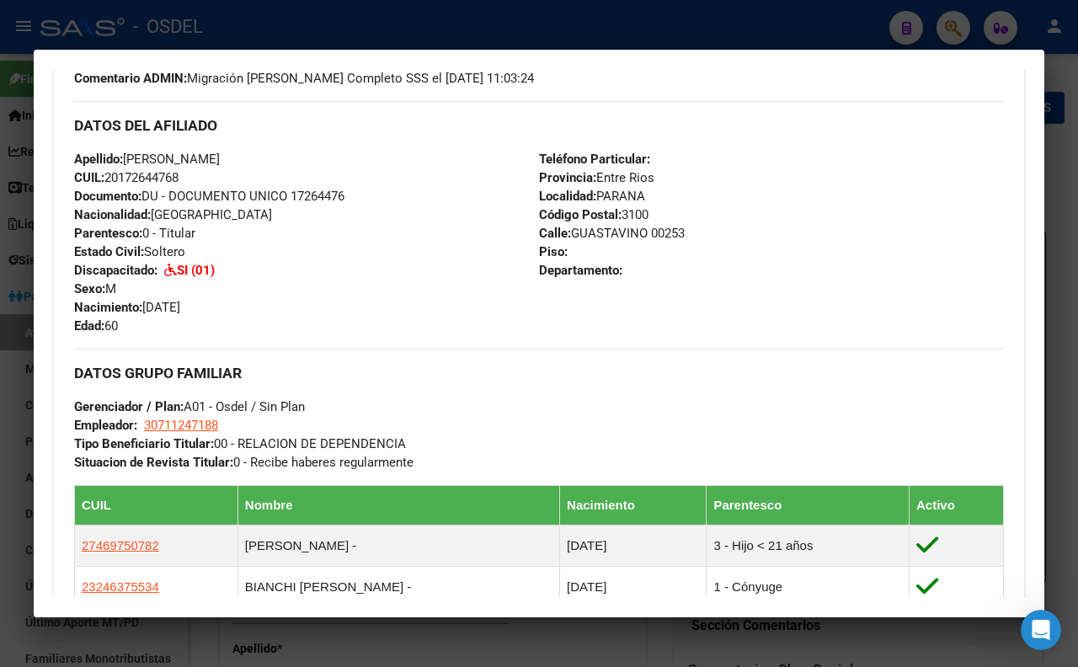
scroll to position [510, 0]
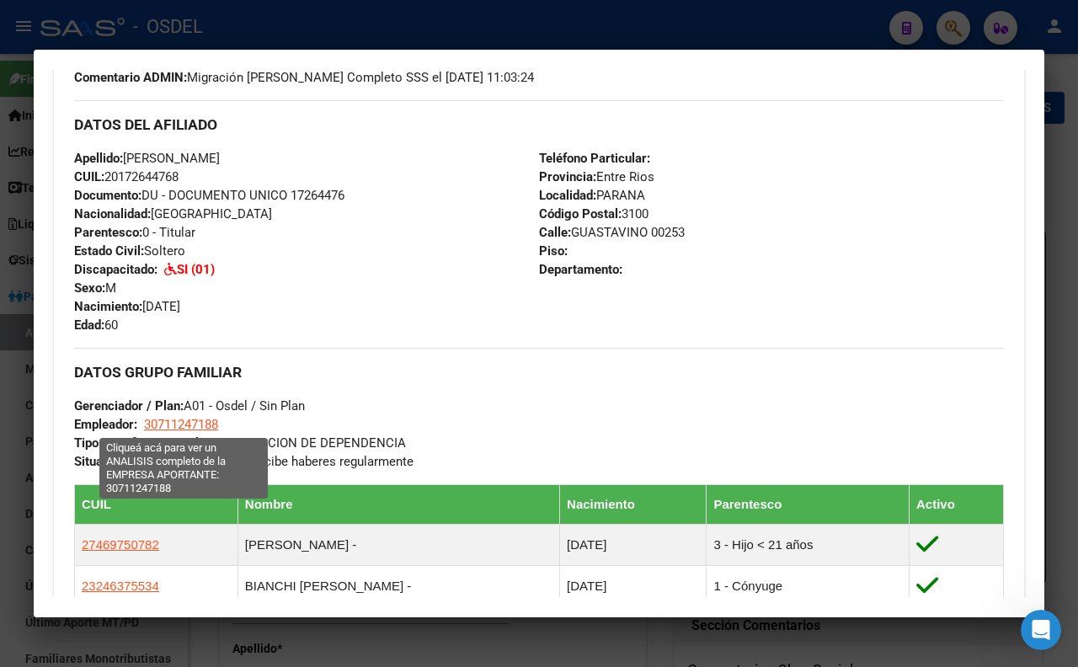
click at [183, 418] on span "30711247188" at bounding box center [181, 424] width 74 height 15
type textarea "30711247188"
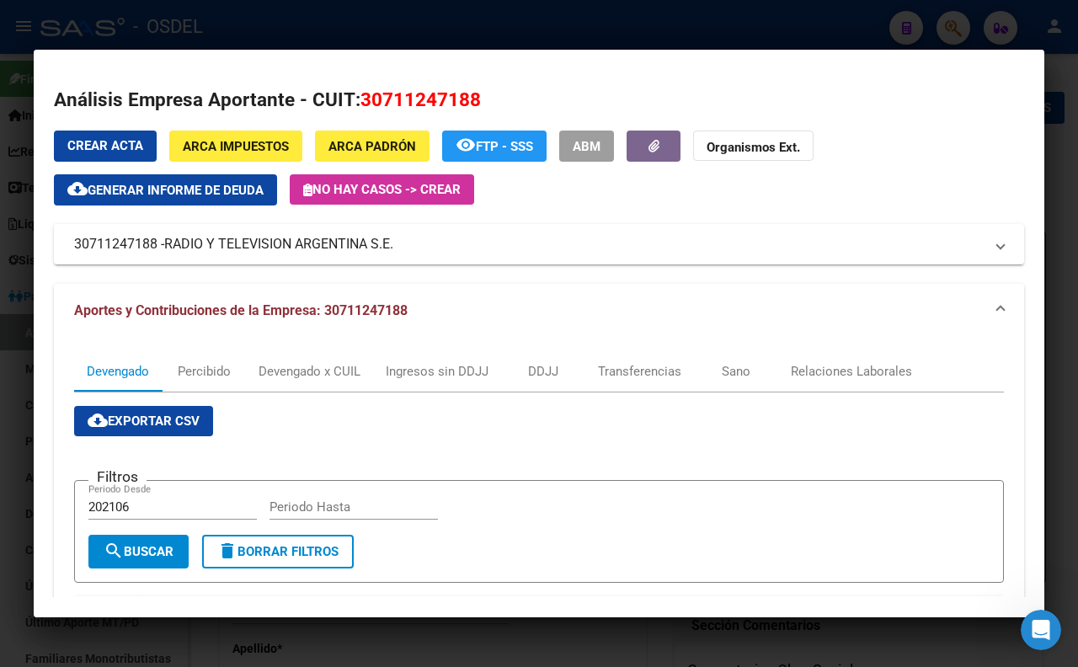
click at [349, 18] on div at bounding box center [539, 333] width 1078 height 667
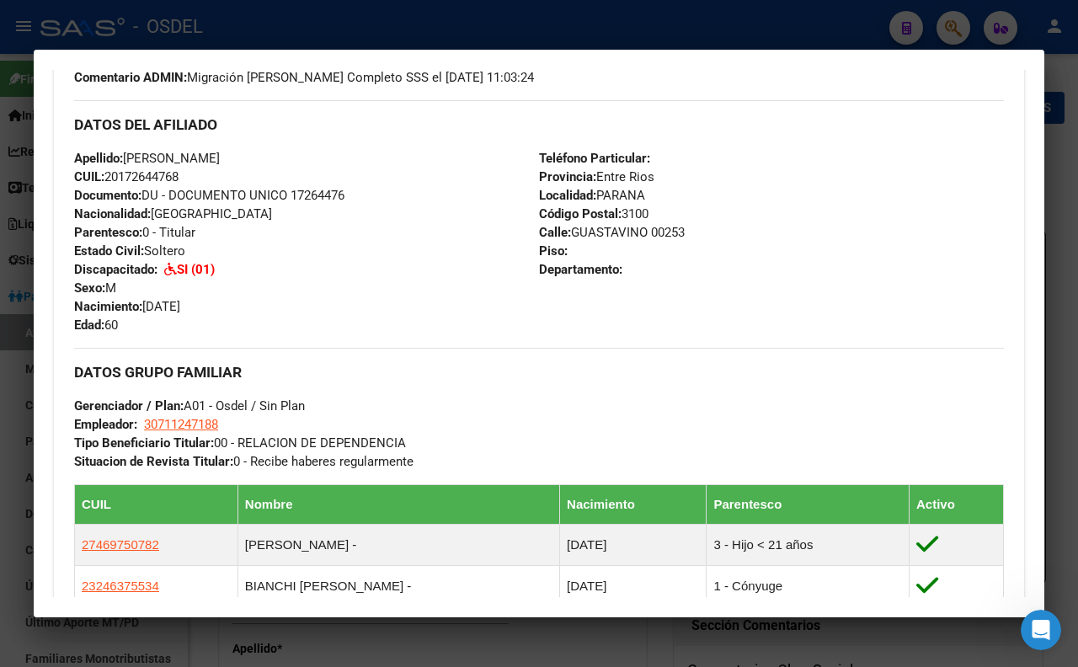
click at [491, 23] on div at bounding box center [539, 333] width 1078 height 667
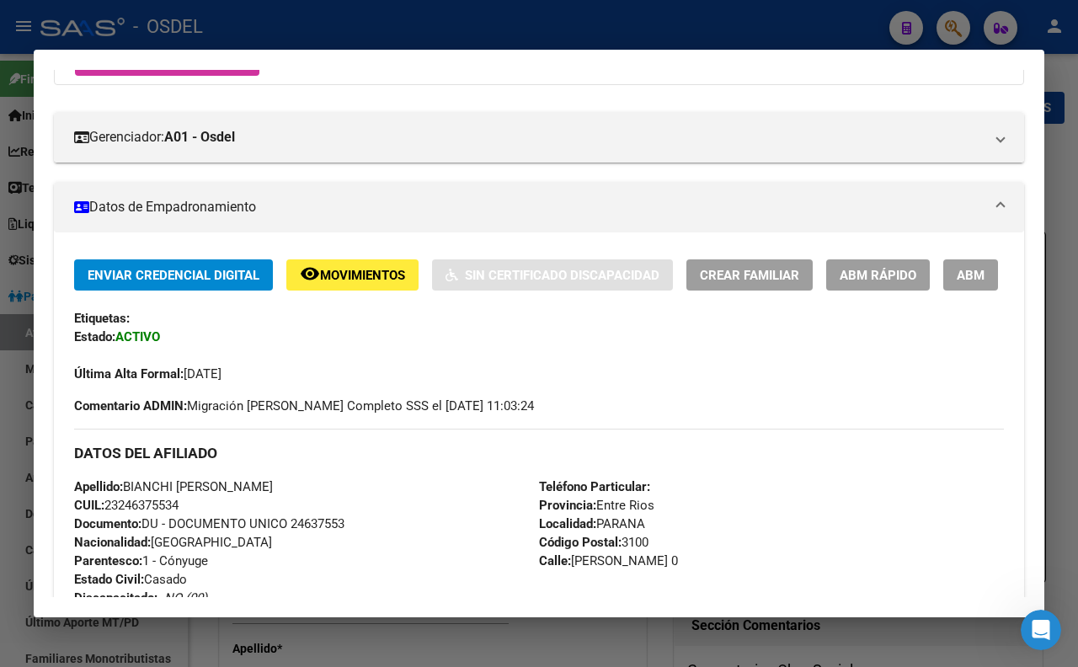
scroll to position [0, 0]
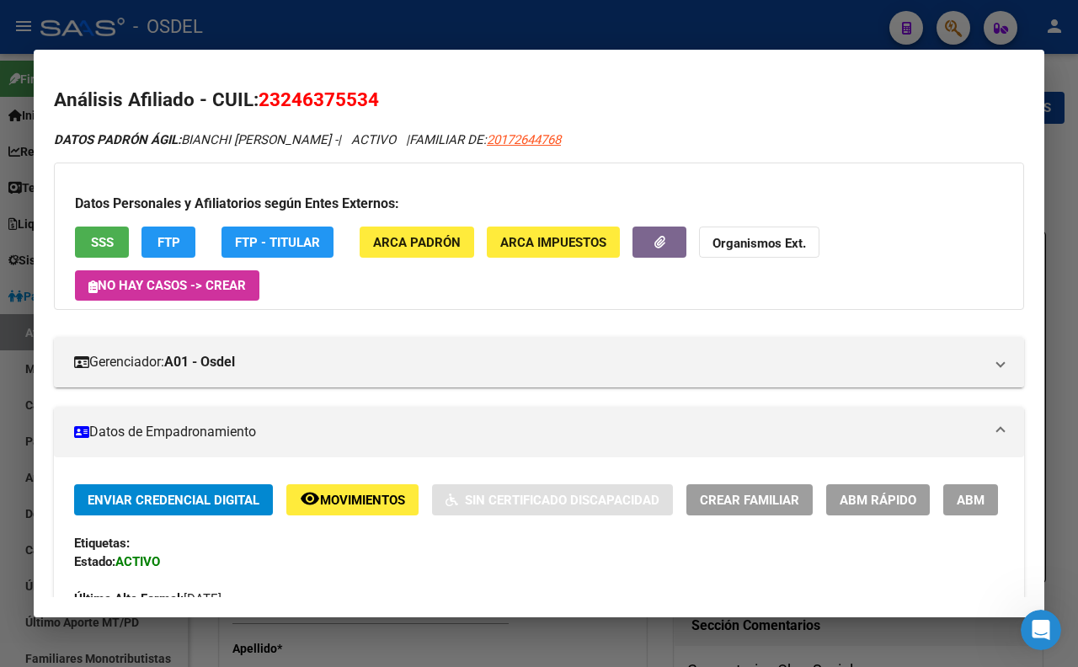
click at [478, 37] on div at bounding box center [539, 333] width 1078 height 667
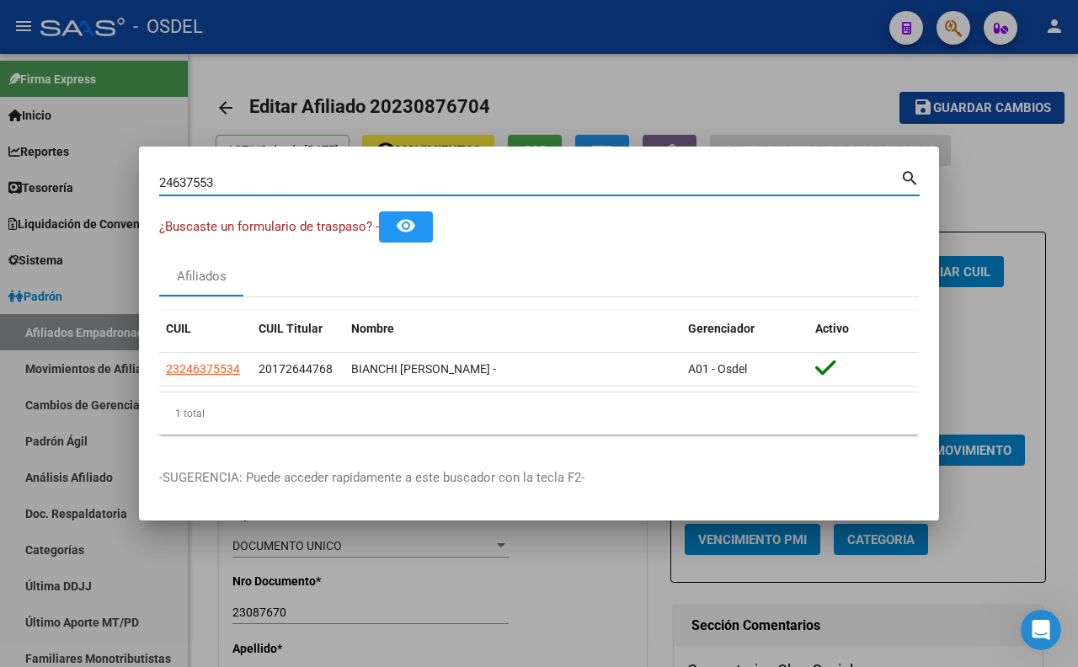
click at [448, 187] on input "24637553" at bounding box center [529, 182] width 741 height 15
type input "2"
paste input "21681305"
type input "21681305"
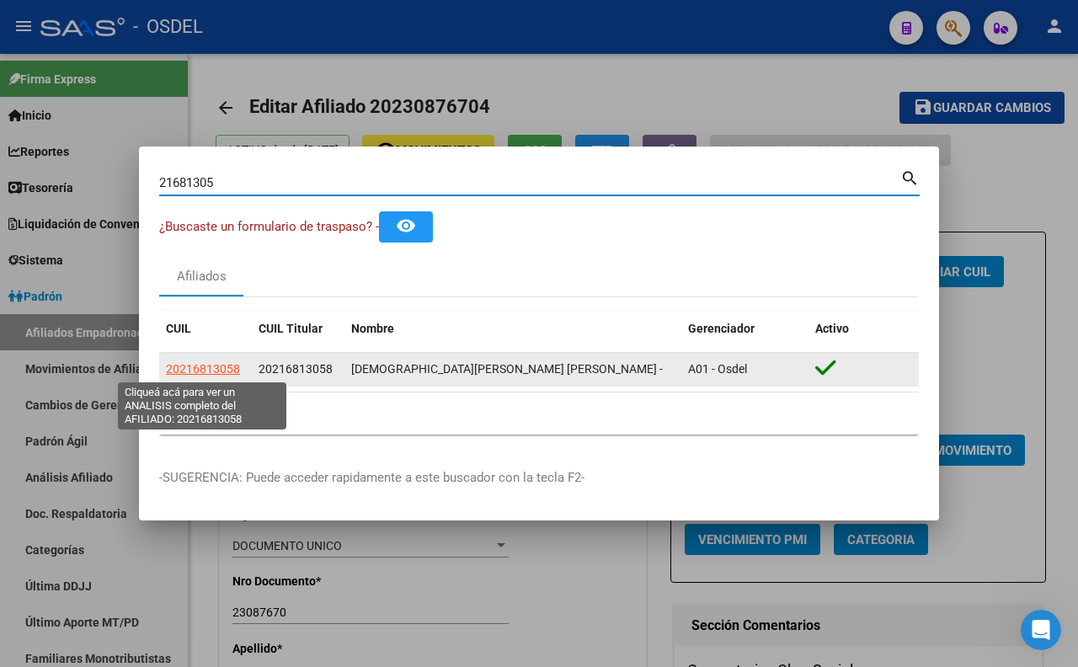
click at [219, 367] on span "20216813058" at bounding box center [203, 368] width 74 height 13
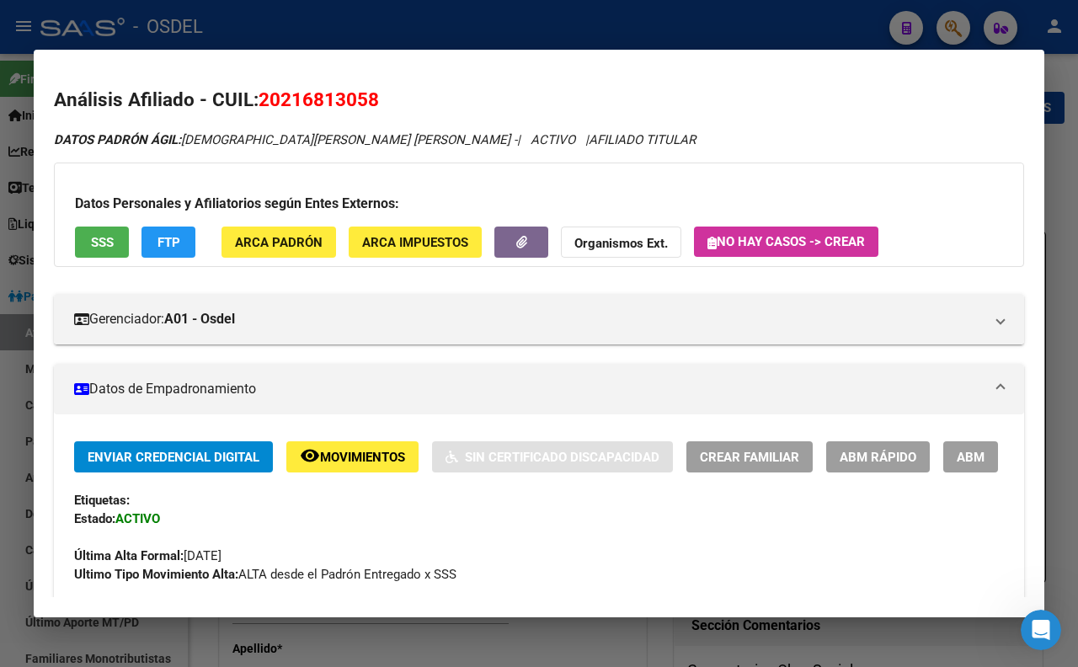
click at [120, 246] on button "SSS" at bounding box center [102, 241] width 54 height 31
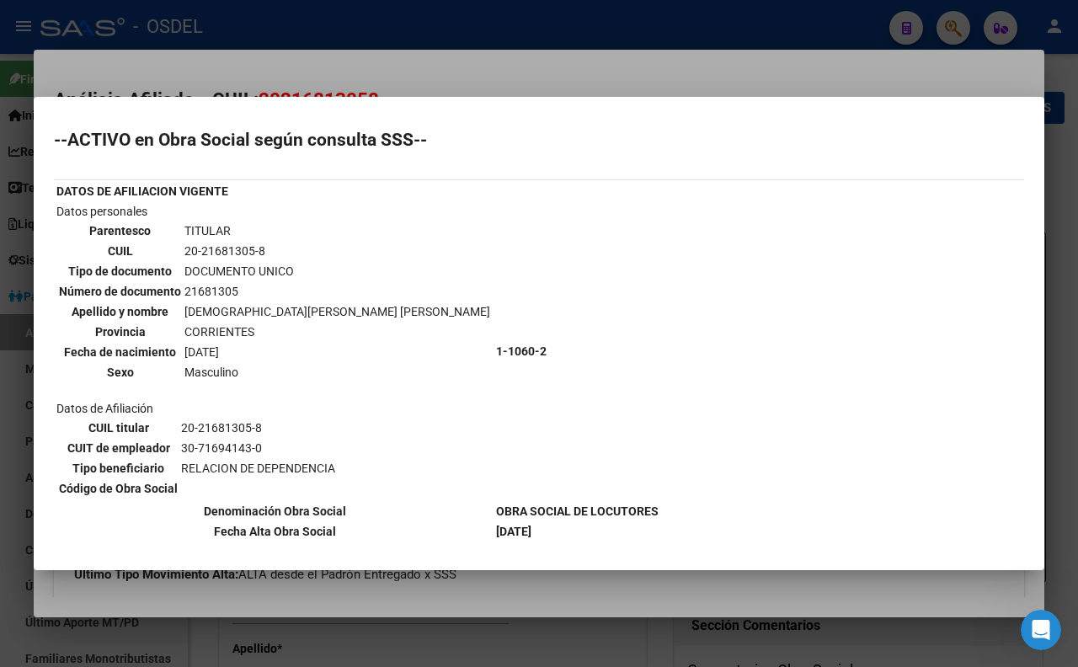
click at [518, 64] on div at bounding box center [539, 333] width 1078 height 667
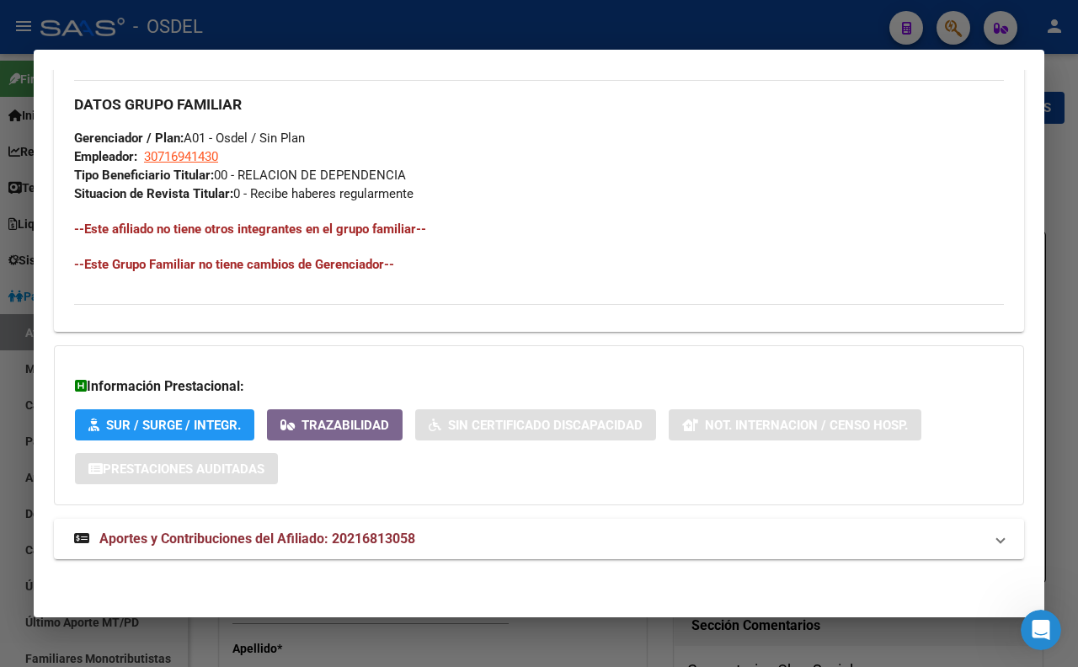
scroll to position [843, 0]
click at [449, 530] on mat-panel-title "Aportes y Contribuciones del Afiliado: 20216813058" at bounding box center [528, 539] width 909 height 20
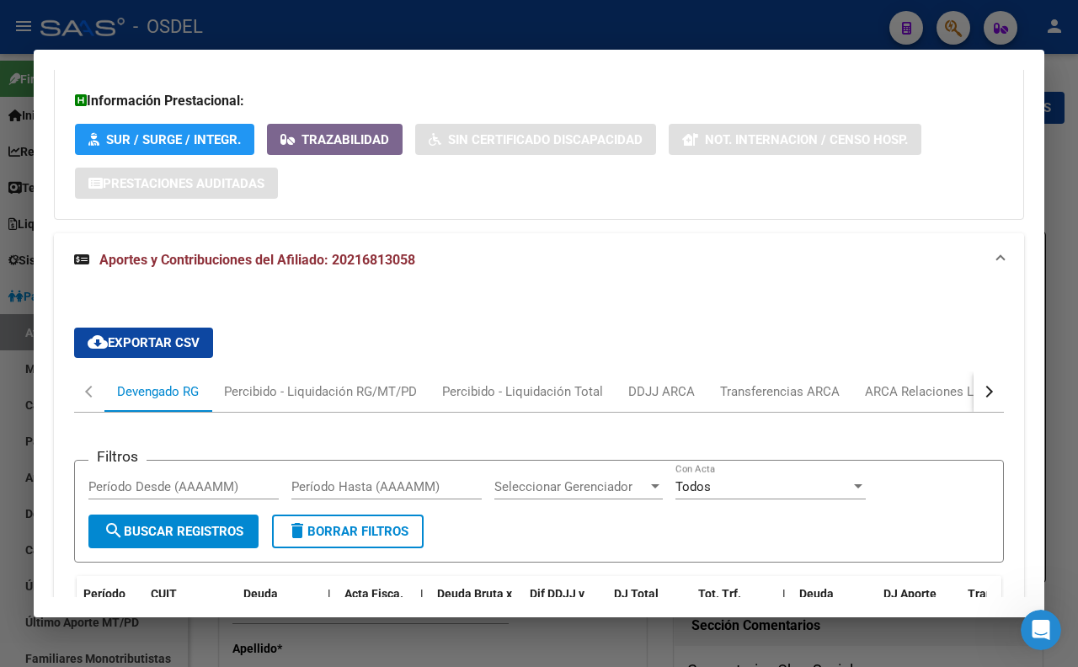
scroll to position [1076, 0]
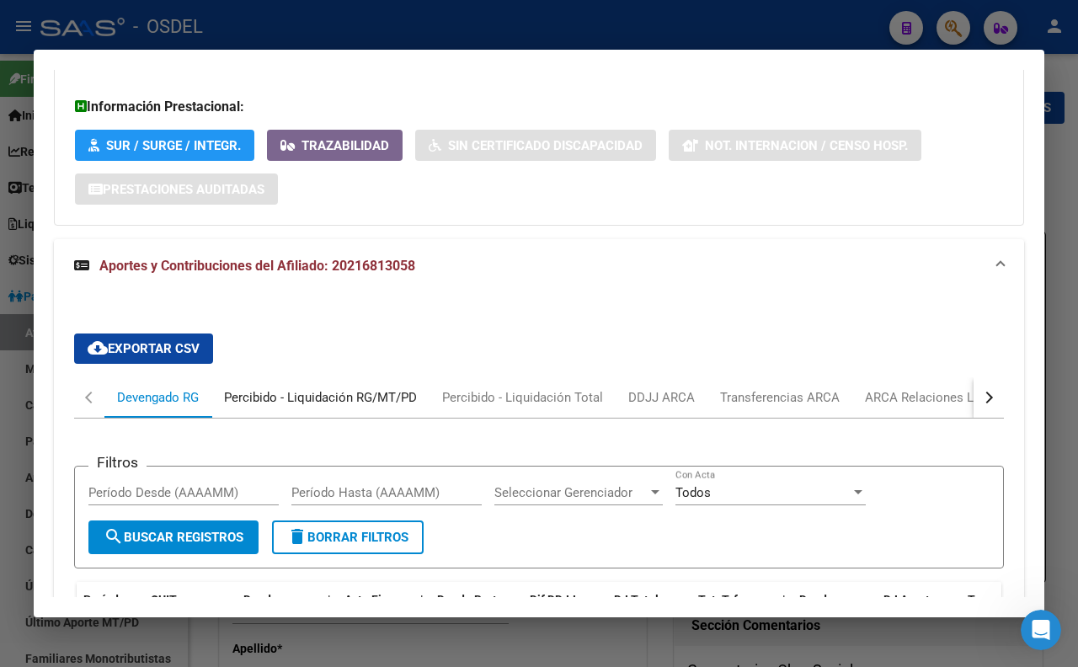
click at [300, 407] on div "Percibido - Liquidación RG/MT/PD" at bounding box center [320, 397] width 193 height 19
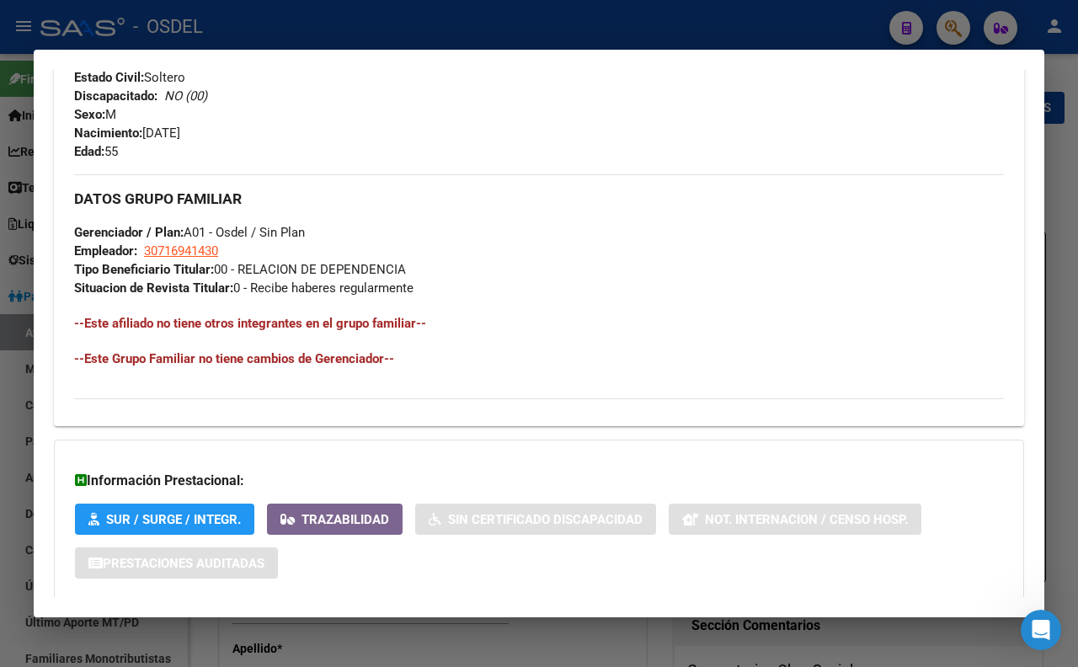
scroll to position [666, 0]
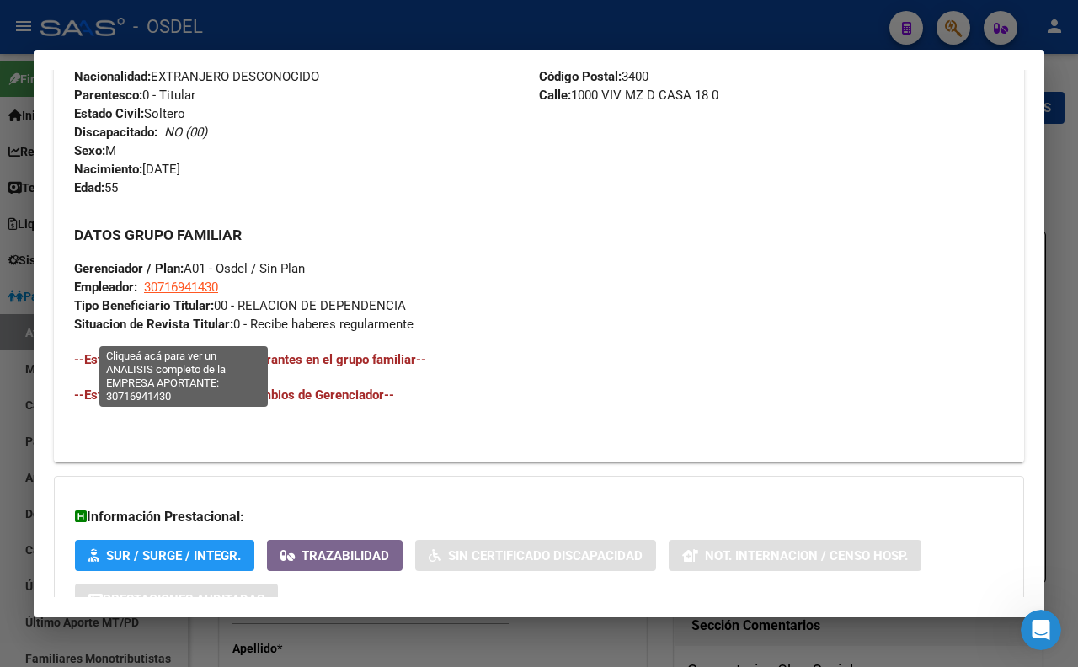
click at [204, 295] on span "30716941430" at bounding box center [181, 287] width 74 height 15
type textarea "30716941430"
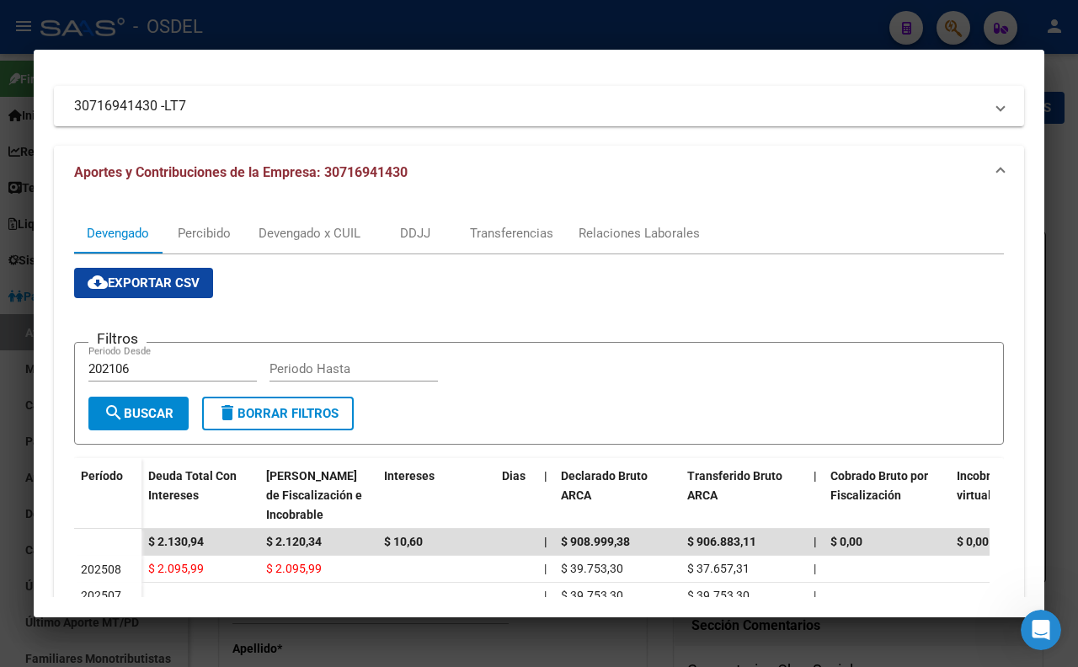
scroll to position [0, 0]
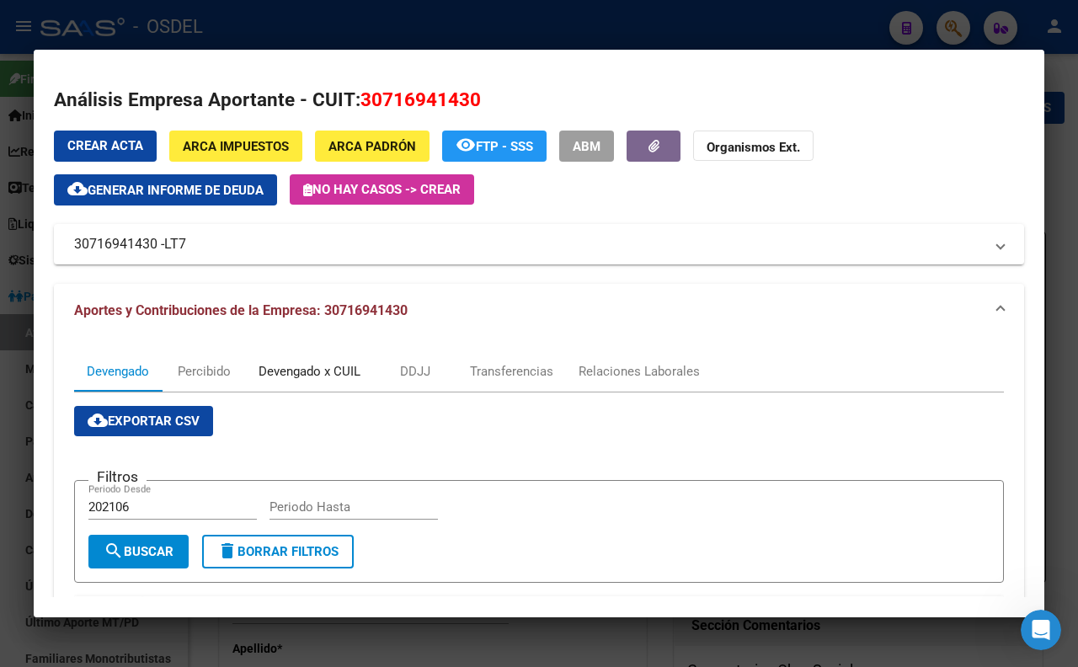
click at [274, 362] on div "Devengado x CUIL" at bounding box center [309, 371] width 102 height 19
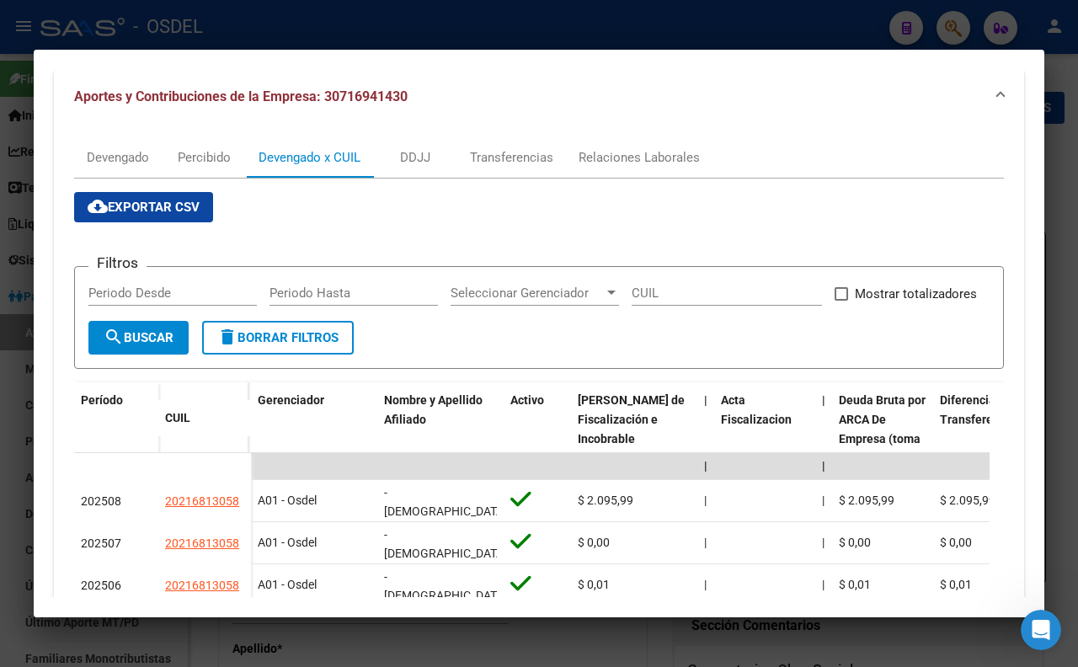
scroll to position [105, 0]
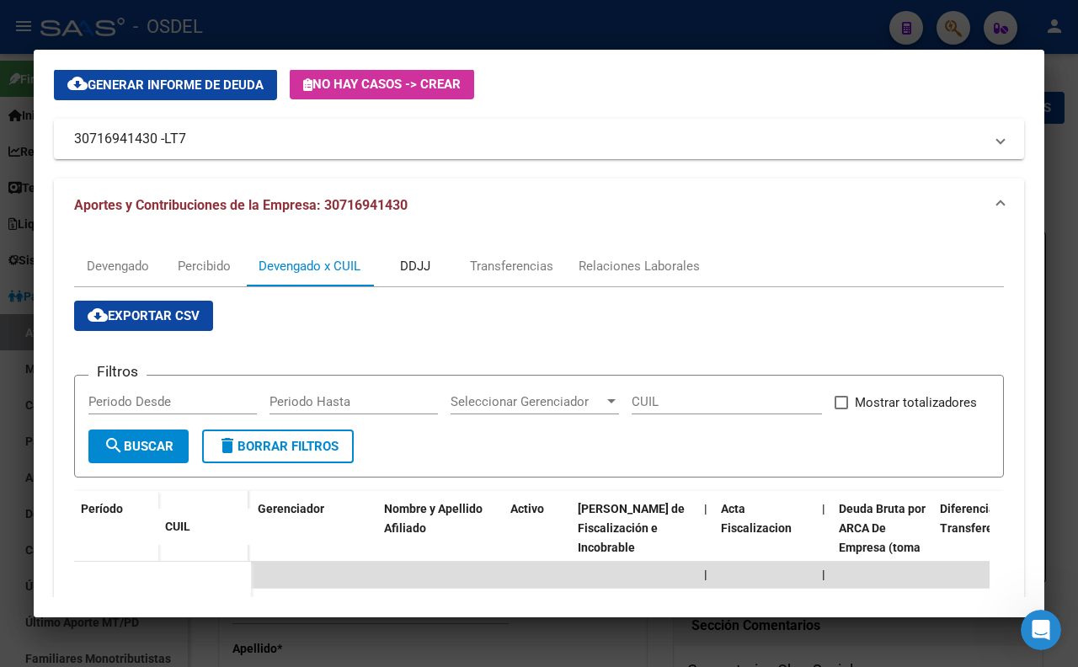
click at [413, 264] on div "DDJJ" at bounding box center [415, 266] width 30 height 19
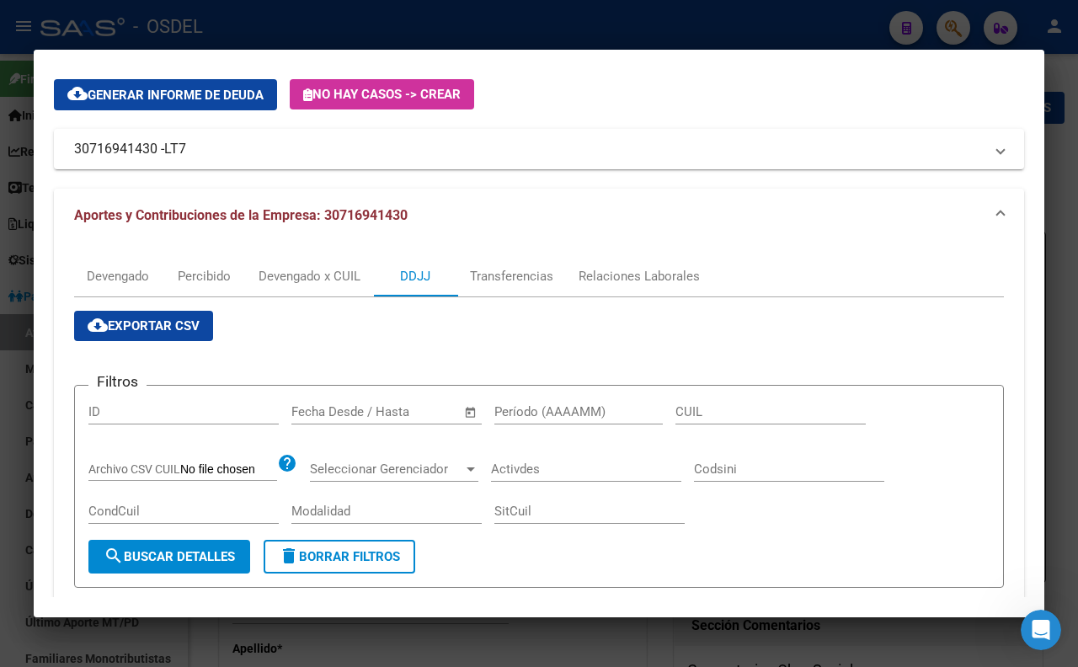
scroll to position [0, 0]
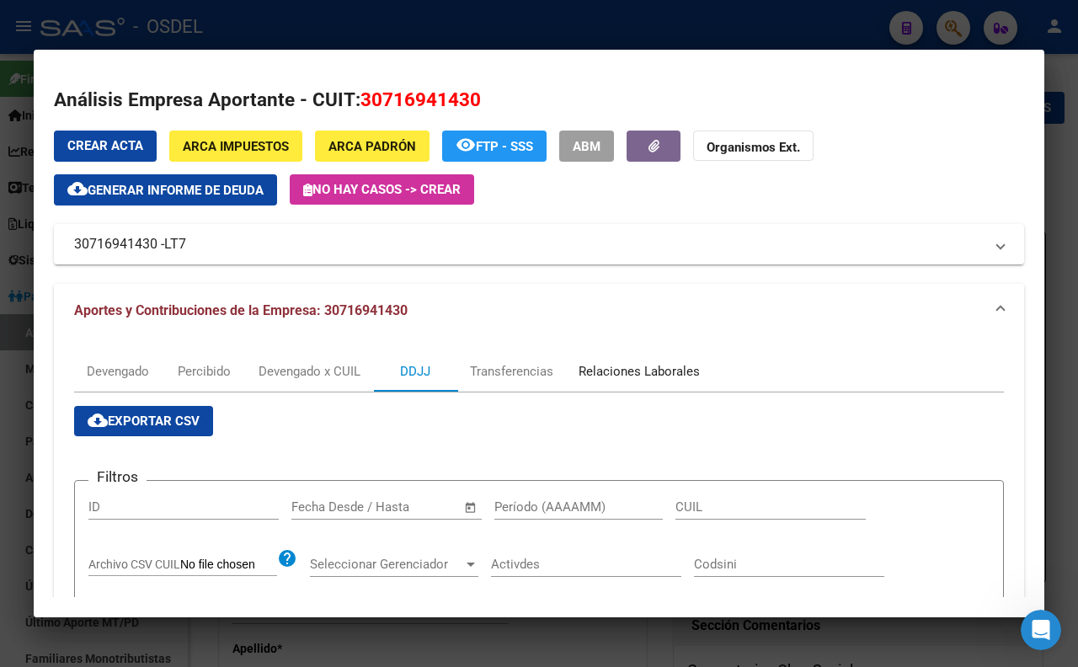
click at [602, 375] on div "Relaciones Laborales" at bounding box center [638, 371] width 121 height 19
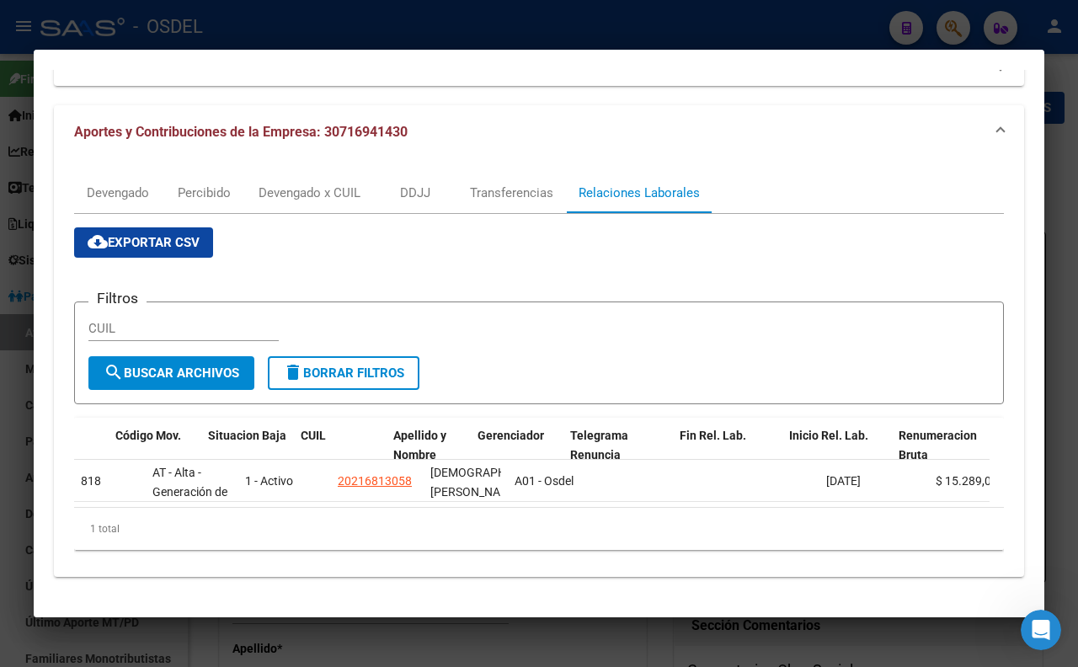
scroll to position [0, 37]
click at [702, 29] on div at bounding box center [539, 333] width 1078 height 667
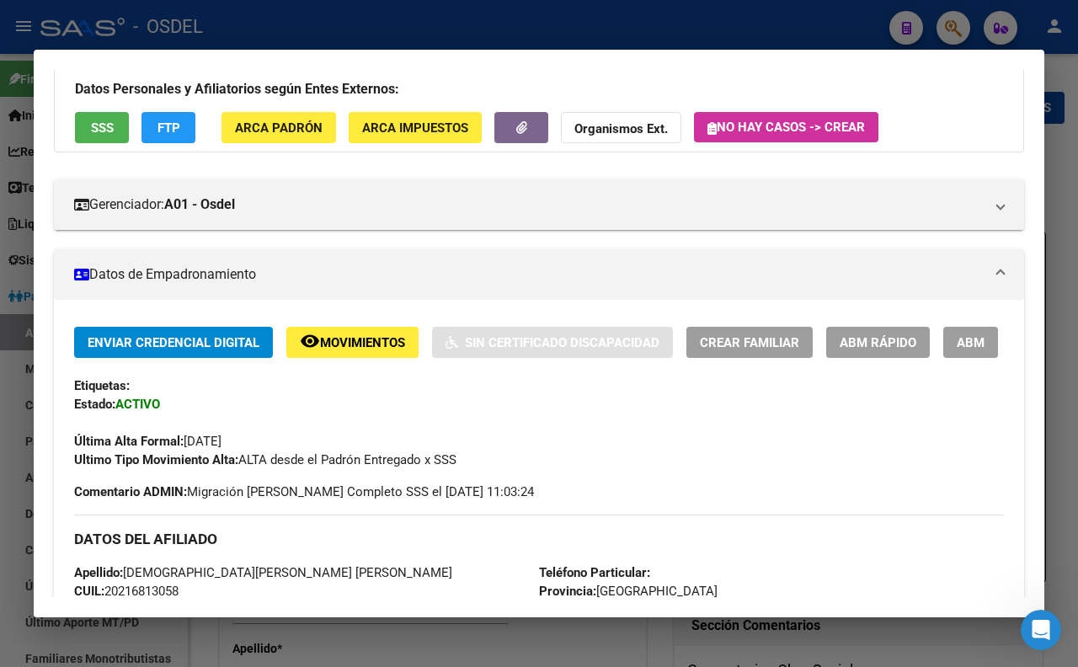
scroll to position [0, 0]
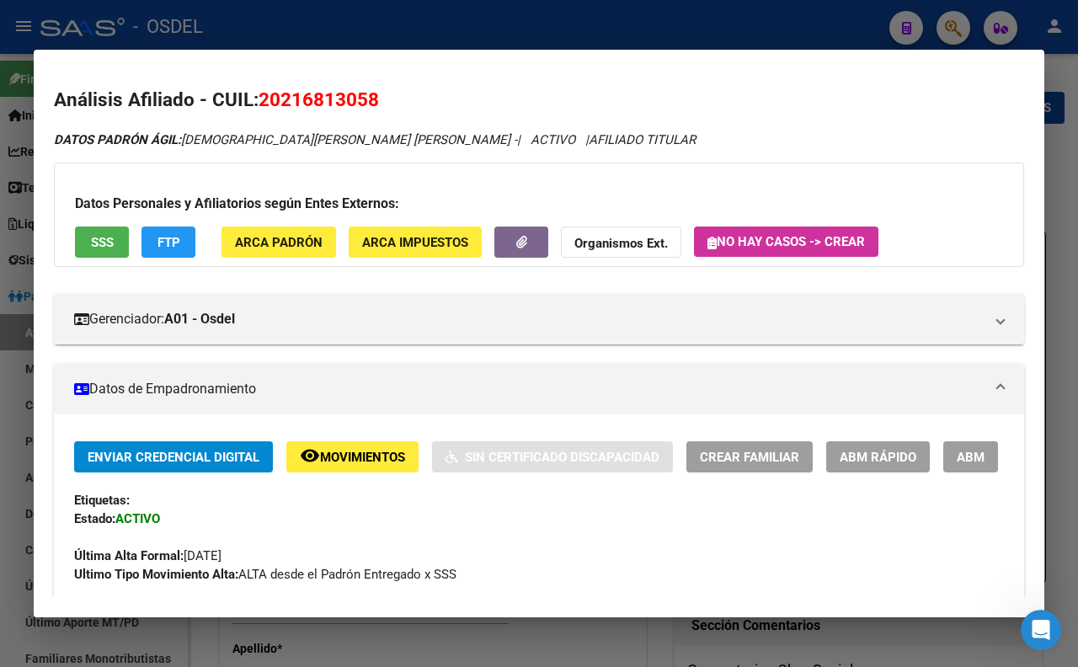
click at [106, 237] on span "SSS" at bounding box center [102, 242] width 23 height 15
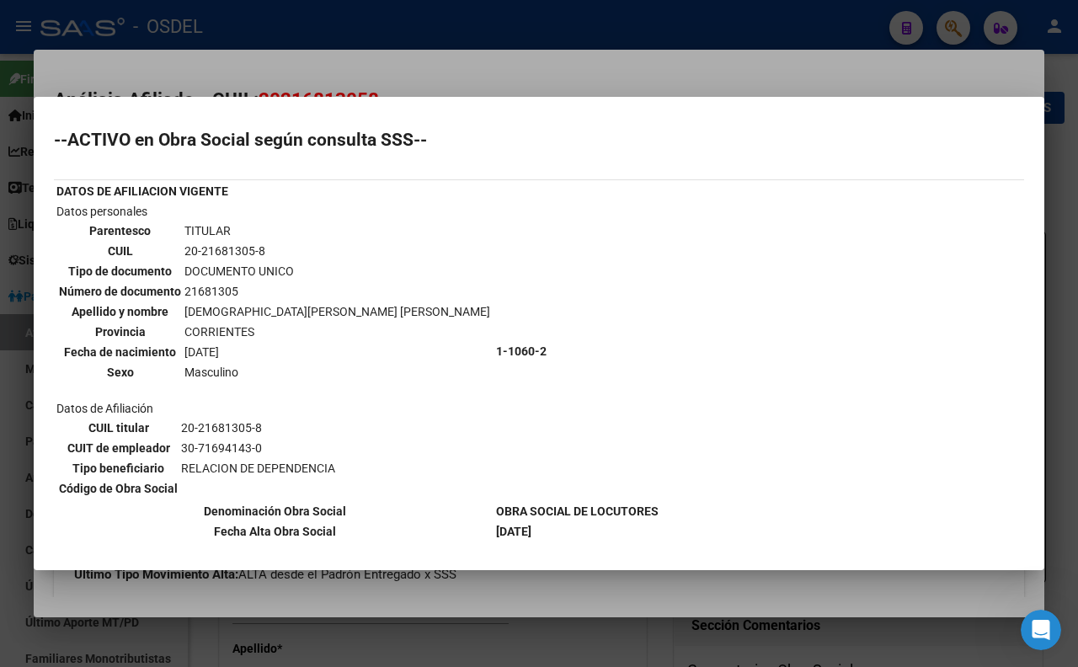
scroll to position [258, 0]
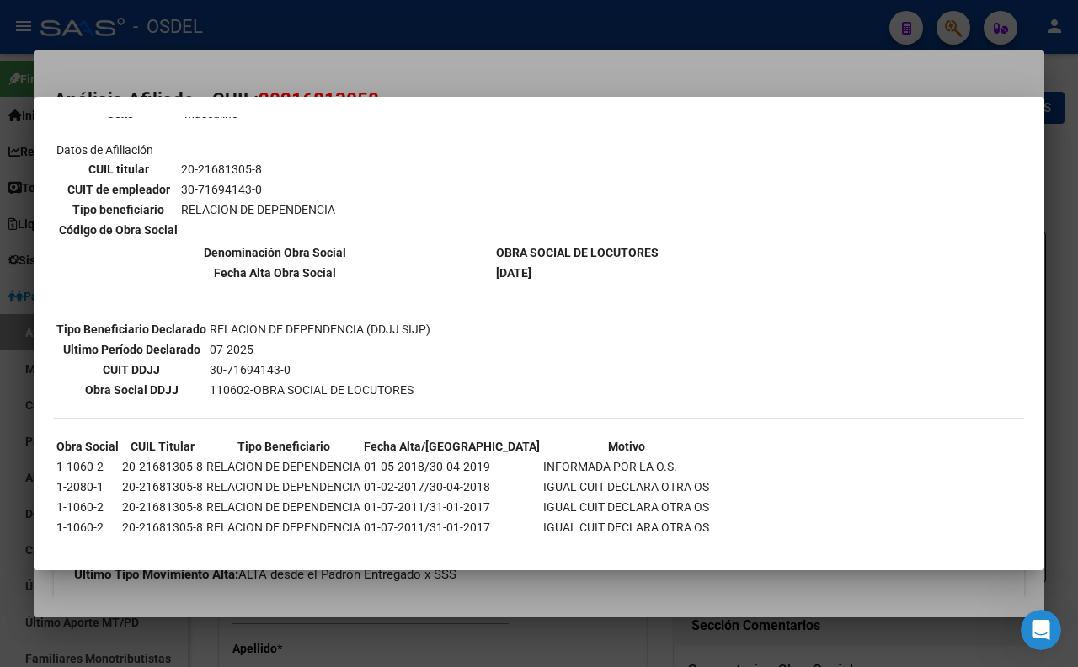
click at [575, 78] on div at bounding box center [539, 333] width 1078 height 667
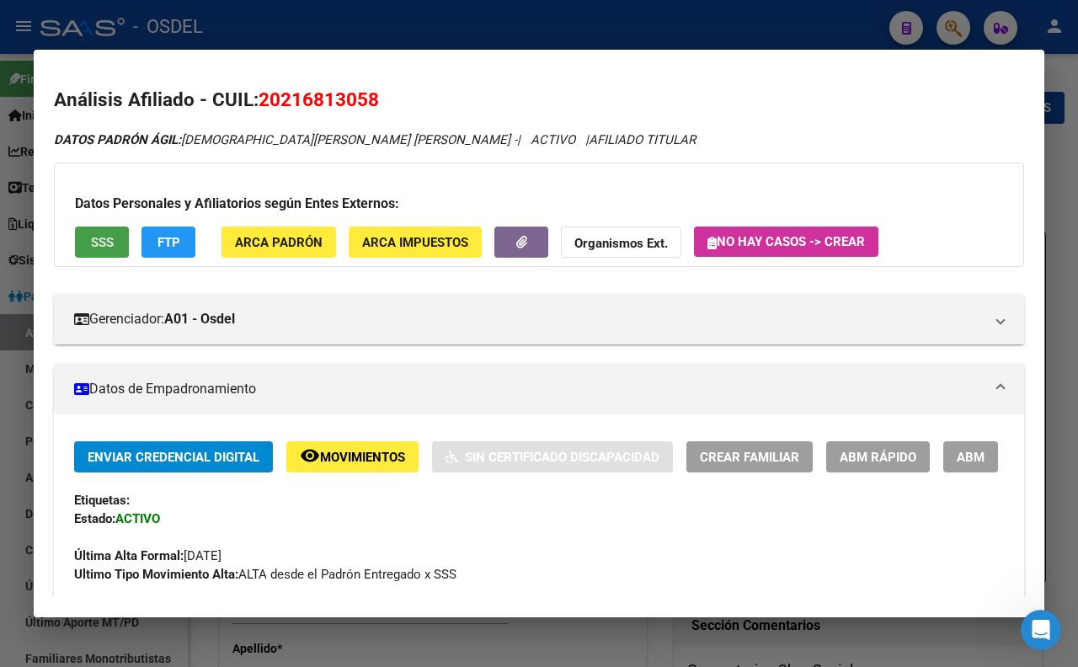
click at [102, 238] on span "SSS" at bounding box center [102, 242] width 23 height 15
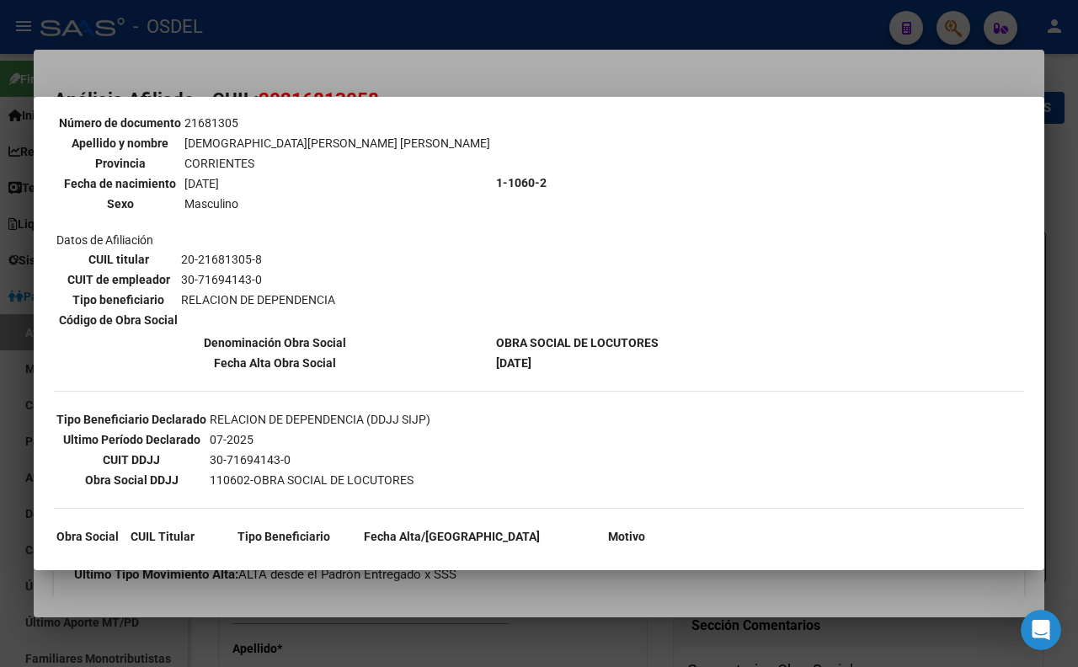
scroll to position [0, 0]
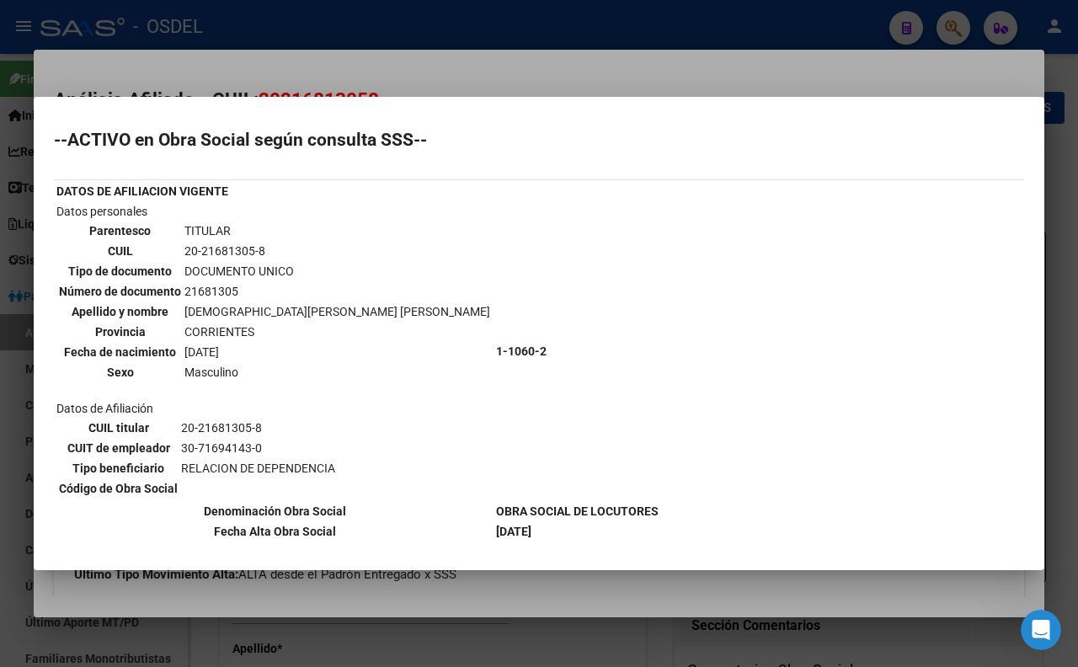
click at [478, 60] on div at bounding box center [539, 333] width 1078 height 667
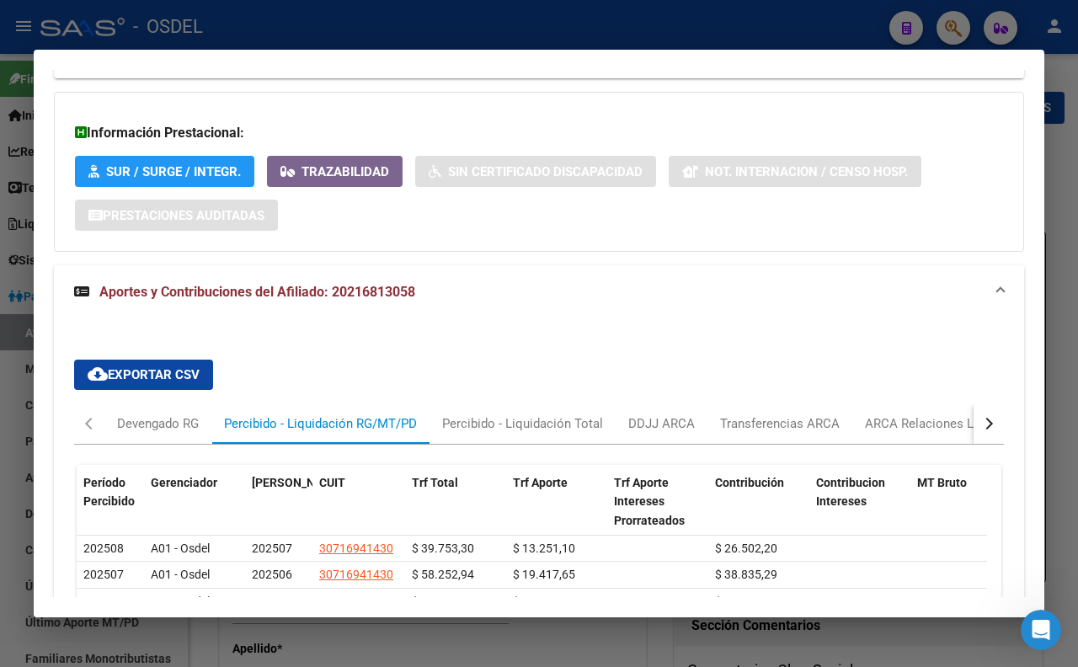
scroll to position [1122, 0]
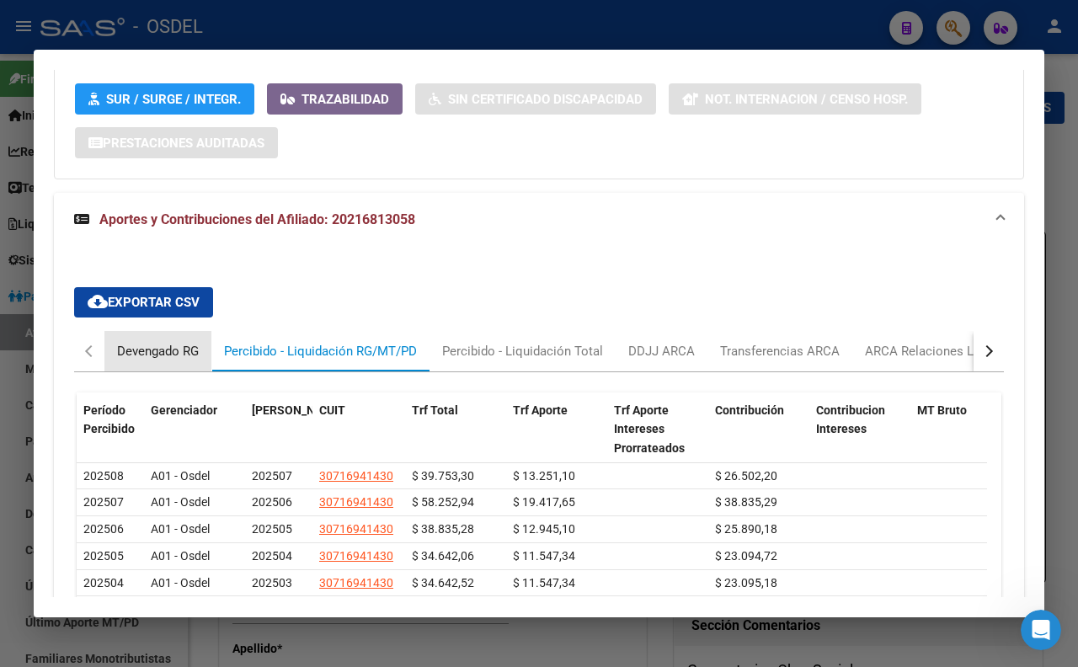
click at [132, 360] on div "Devengado RG" at bounding box center [158, 351] width 82 height 19
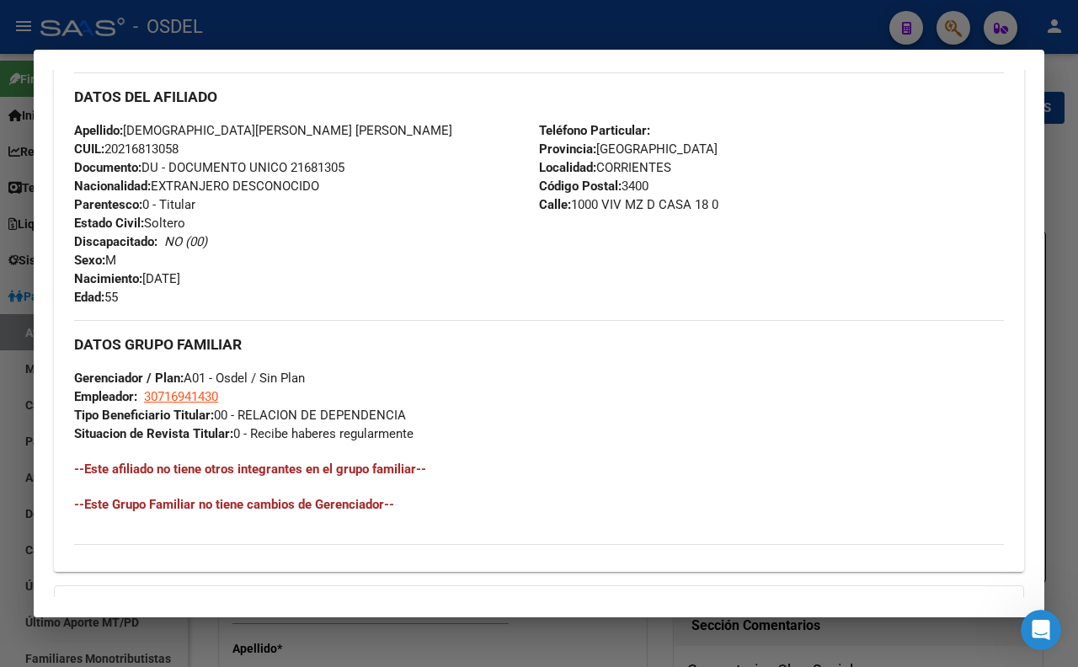
scroll to position [374, 0]
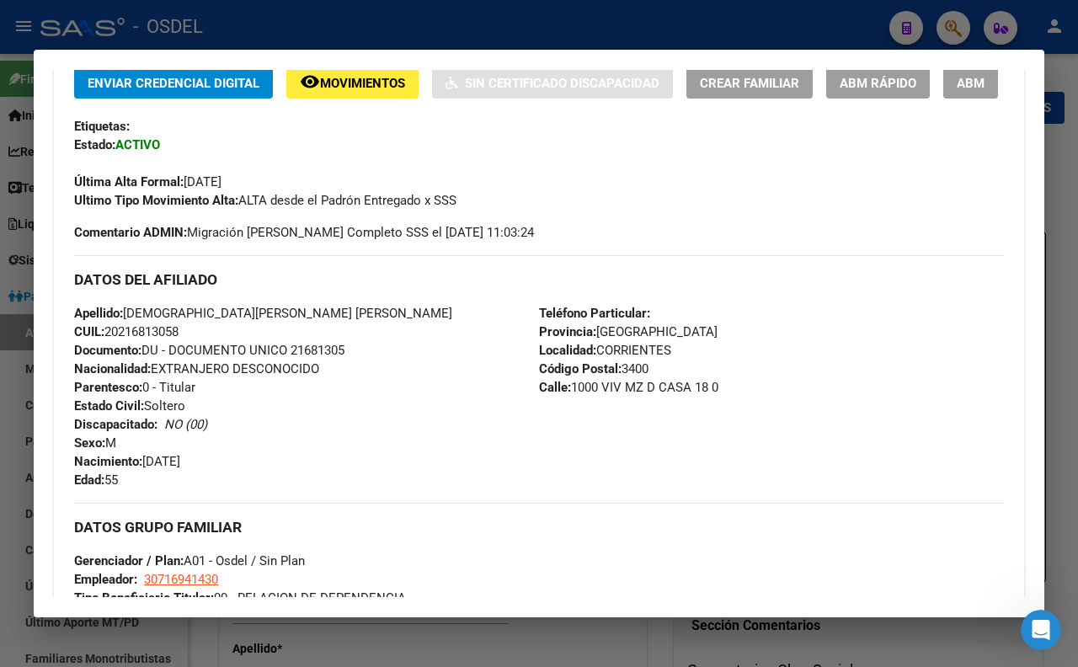
click at [545, 34] on div at bounding box center [539, 333] width 1078 height 667
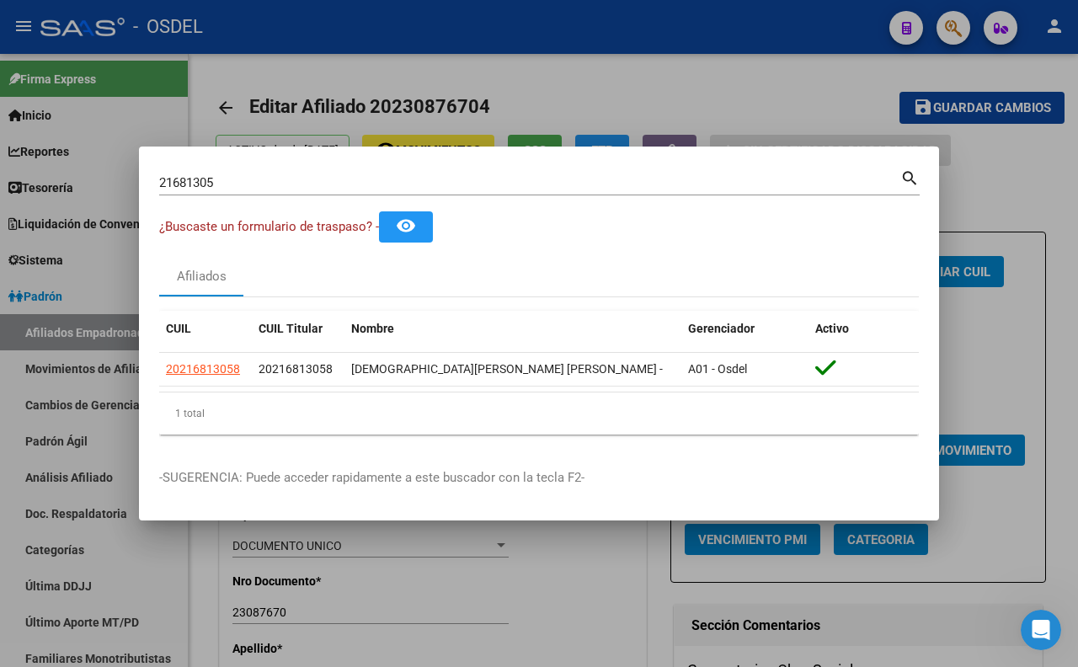
click at [568, 78] on div at bounding box center [539, 333] width 1078 height 667
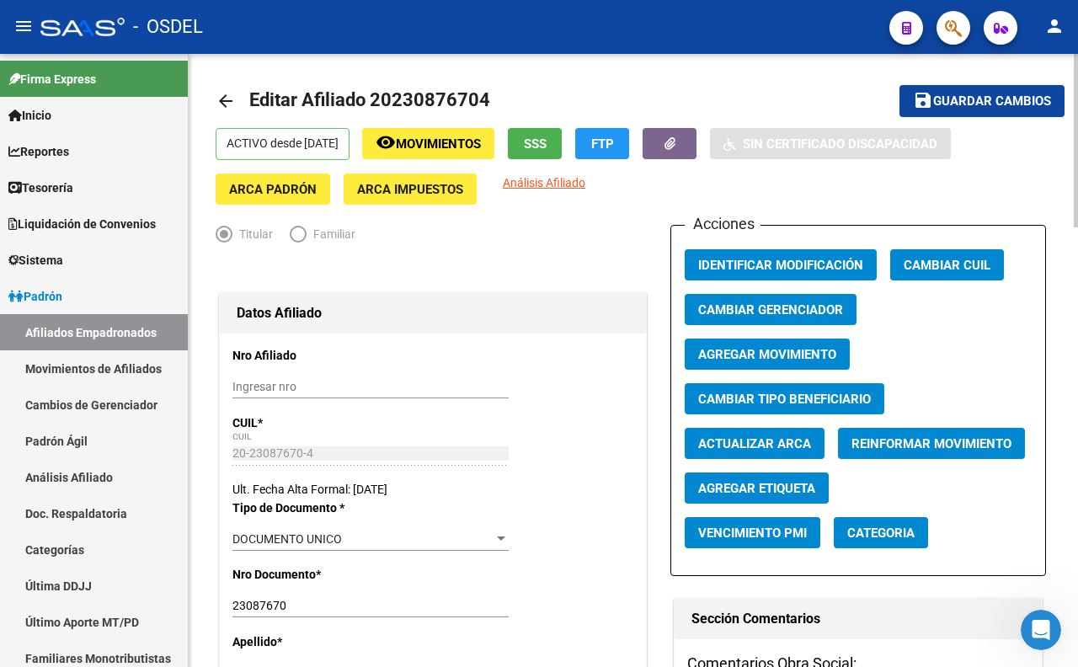
scroll to position [0, 0]
